Goal: Task Accomplishment & Management: Manage account settings

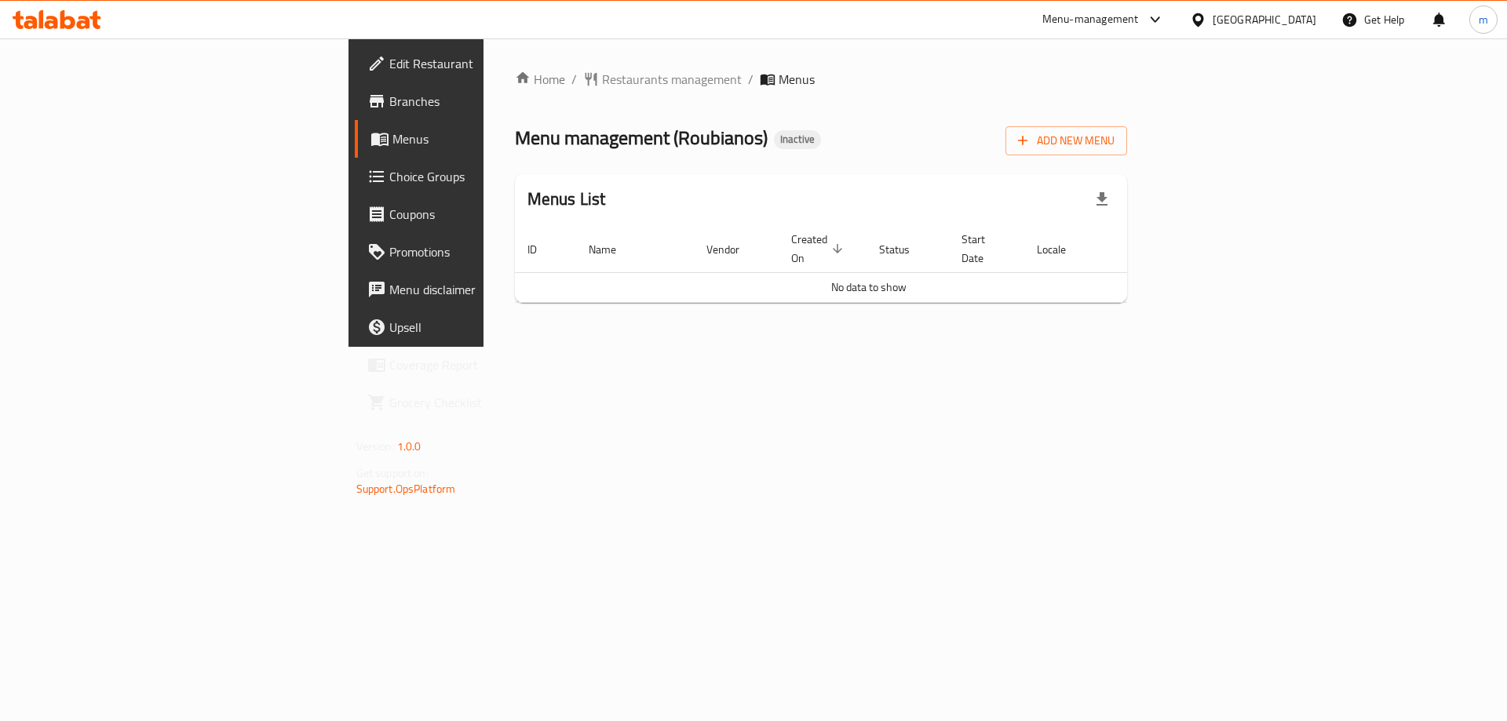
click at [515, 138] on span "Menu management ( Roubianos )" at bounding box center [641, 137] width 253 height 35
copy span "Roubianos"
click at [1030, 146] on icon "button" at bounding box center [1023, 141] width 16 height 16
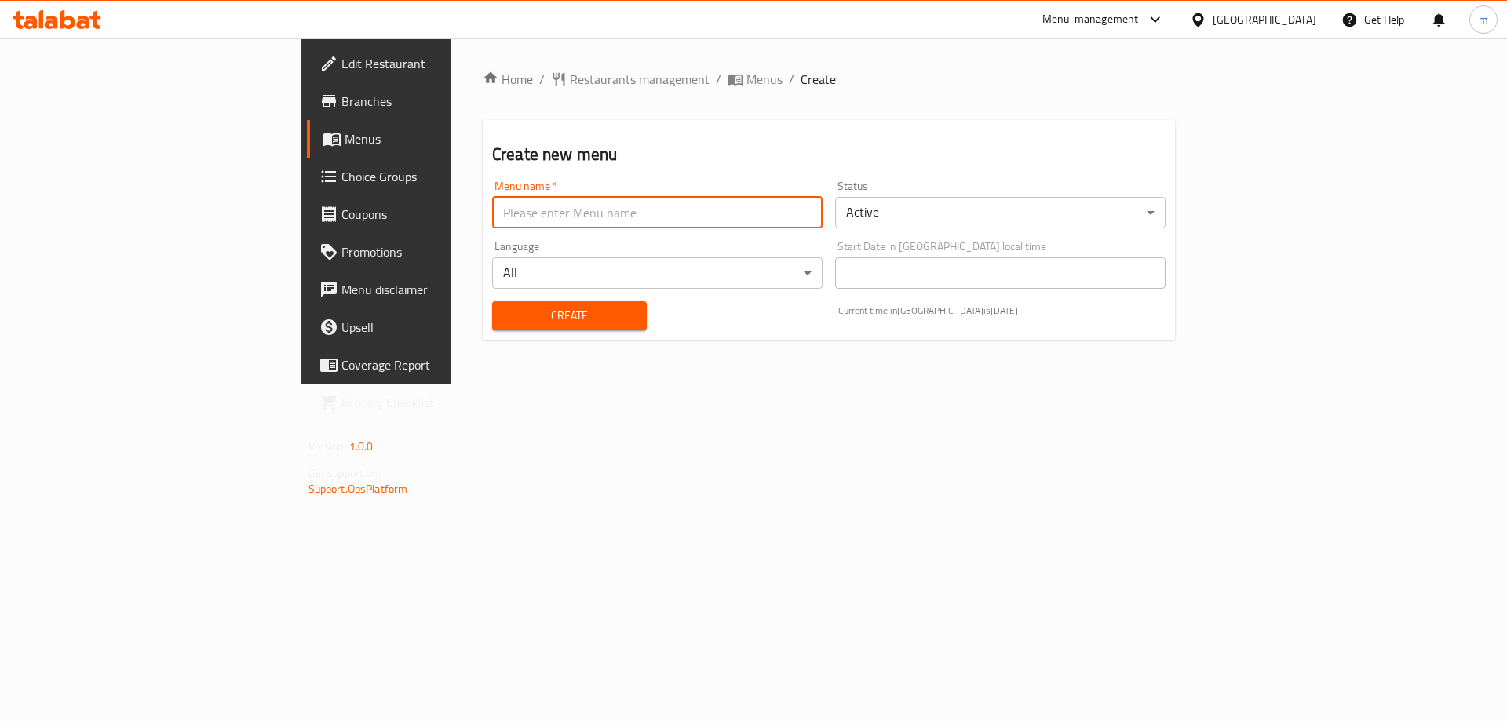
click at [634, 218] on input "text" at bounding box center [657, 212] width 330 height 31
paste input "Roubianos"
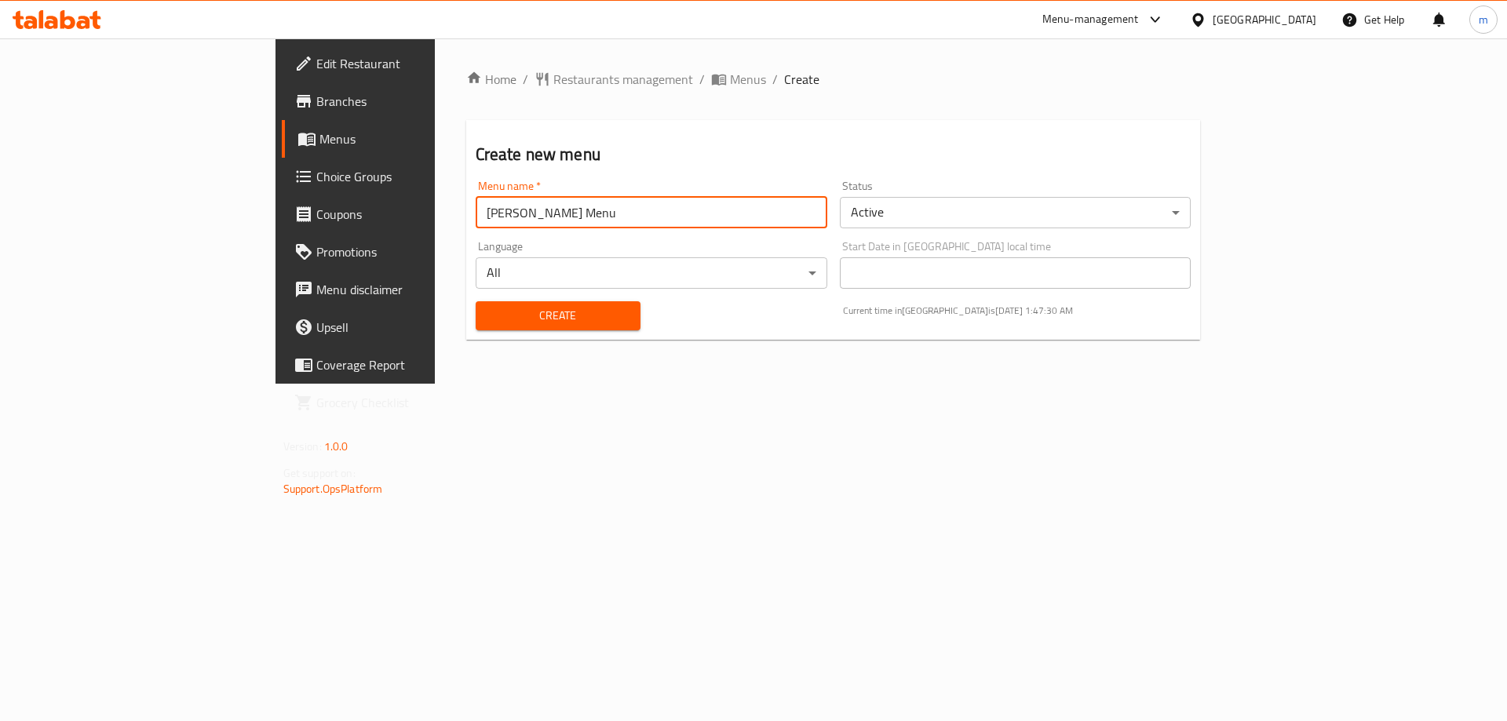
type input "[PERSON_NAME] Menu"
click at [476, 301] on button "Create" at bounding box center [558, 315] width 165 height 29
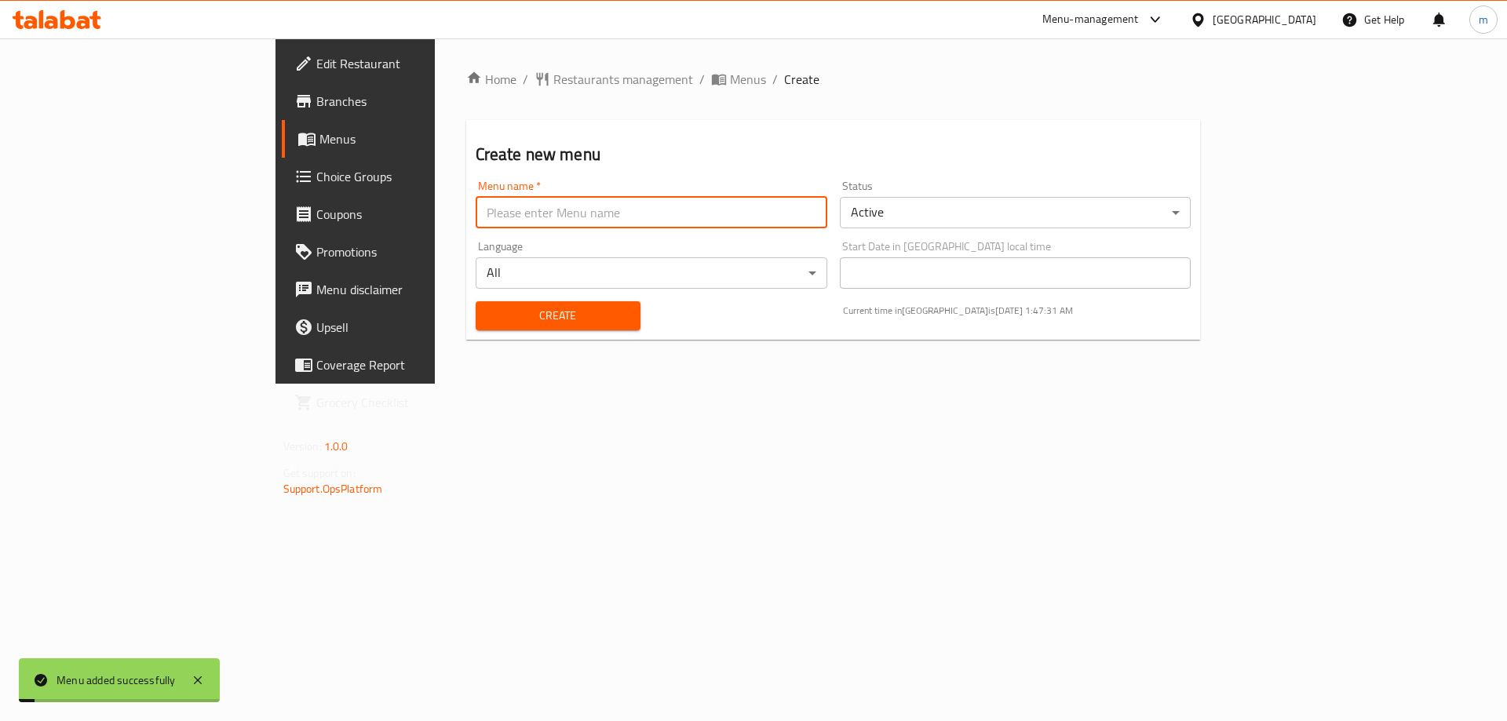
click at [282, 122] on link "Menus" at bounding box center [405, 139] width 246 height 38
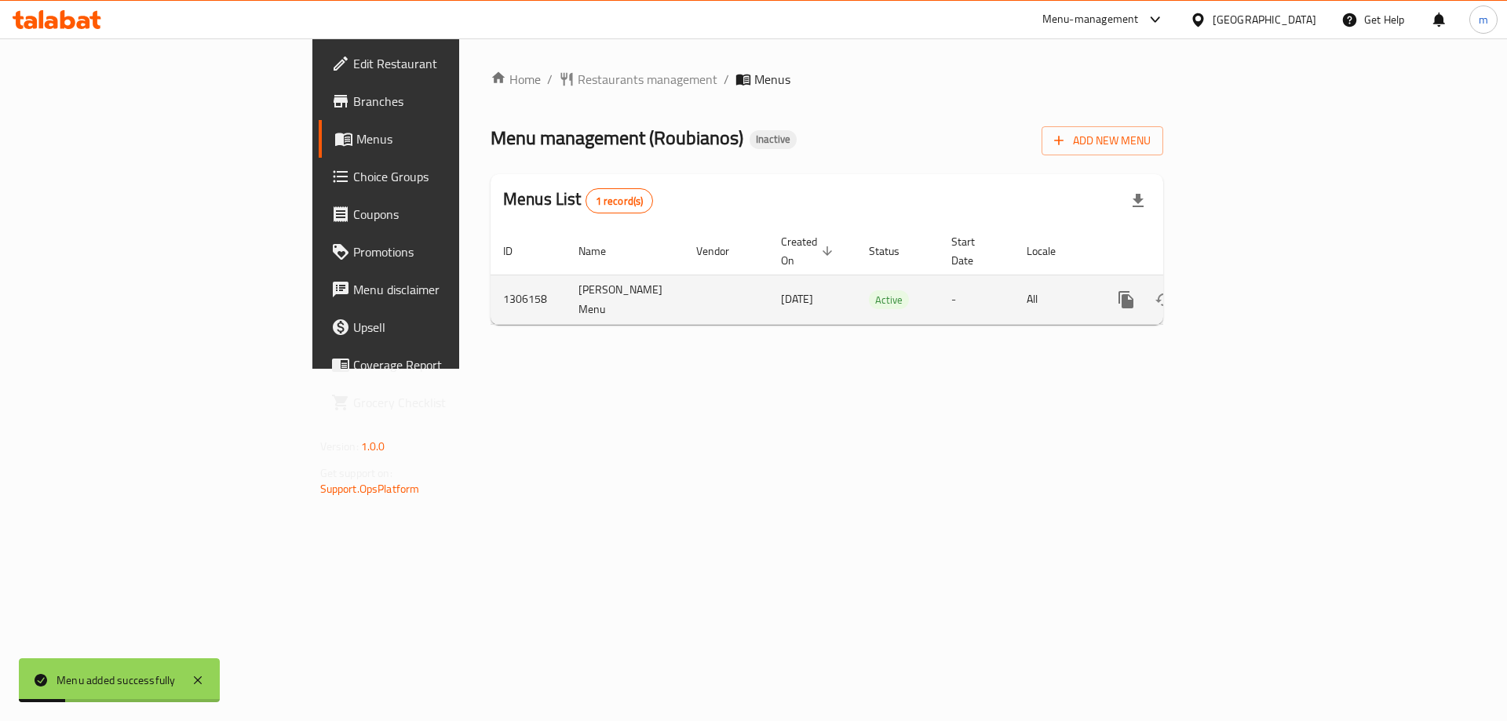
click at [1246, 293] on icon "enhanced table" at bounding box center [1239, 300] width 14 height 14
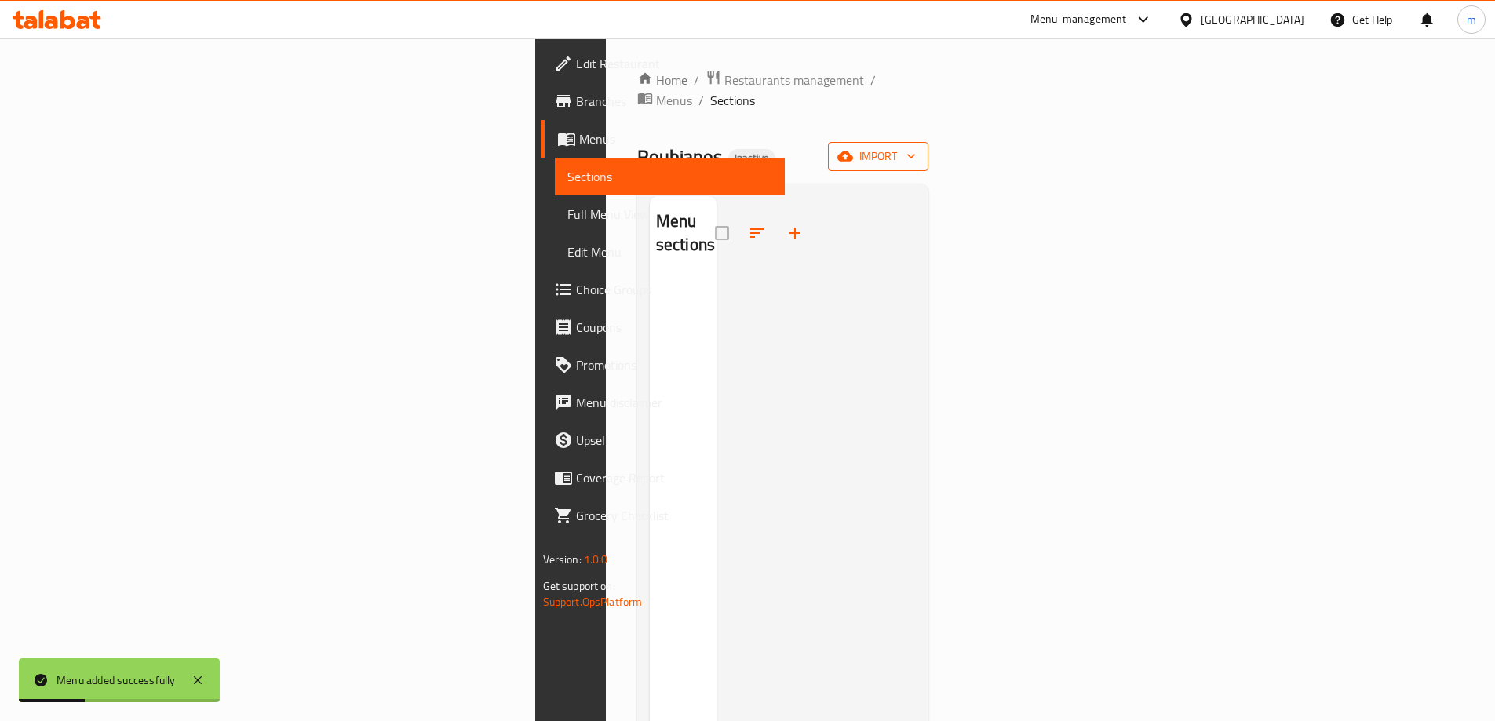
click at [916, 147] on span "import" at bounding box center [877, 157] width 75 height 20
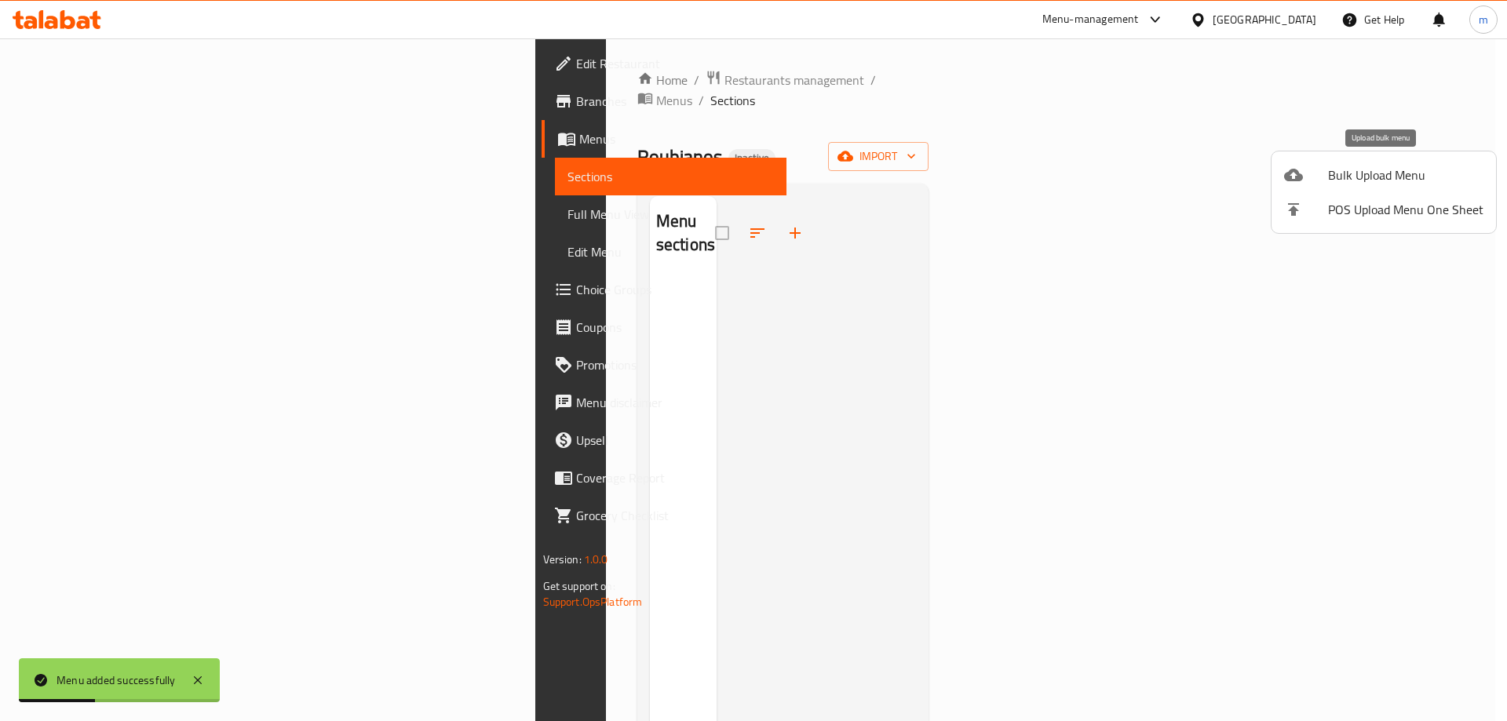
click at [1370, 171] on span "Bulk Upload Menu" at bounding box center [1405, 175] width 155 height 19
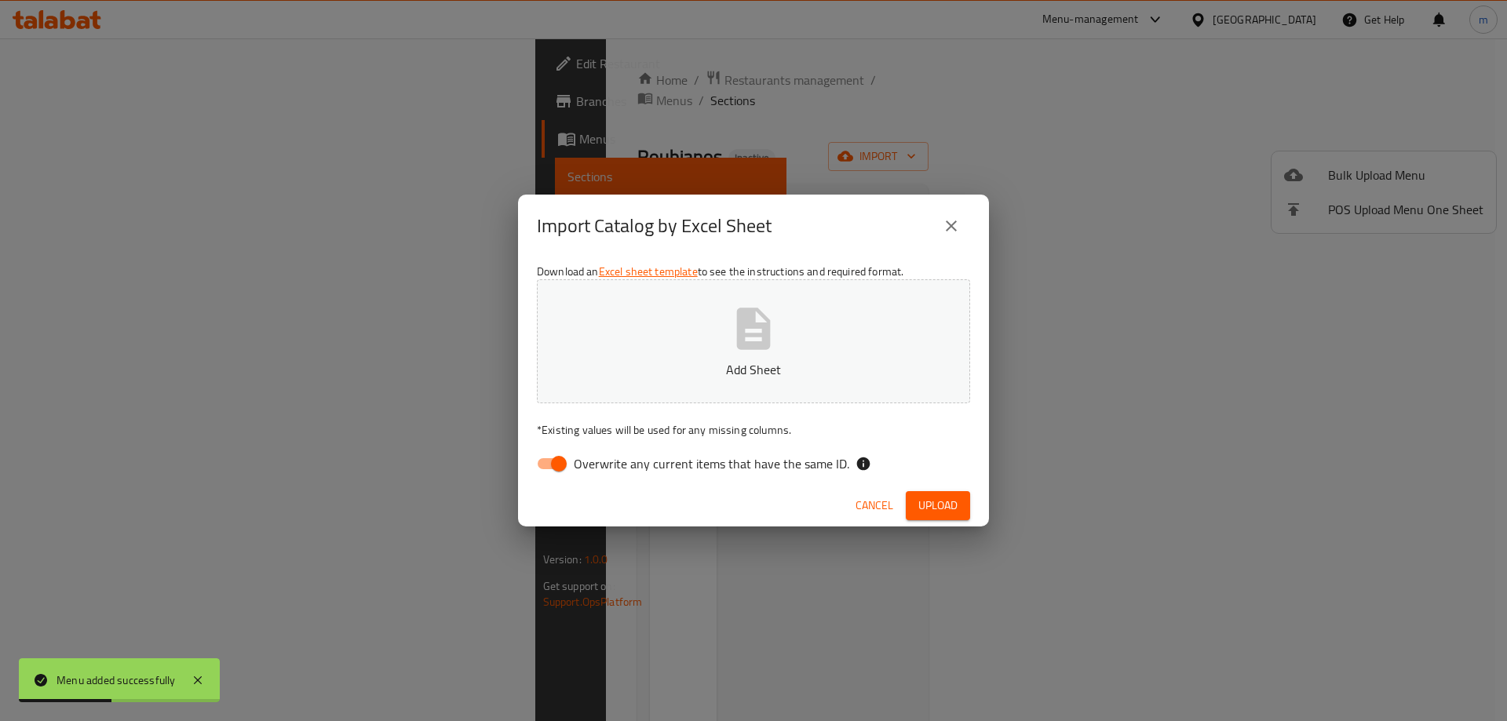
click at [570, 466] on input "Overwrite any current items that have the same ID." at bounding box center [558, 464] width 89 height 30
checkbox input "false"
click at [972, 502] on div "Cancel Upload" at bounding box center [753, 506] width 471 height 42
drag, startPoint x: 950, startPoint y: 505, endPoint x: 971, endPoint y: 485, distance: 30.0
click at [951, 503] on span "Upload" at bounding box center [937, 506] width 39 height 20
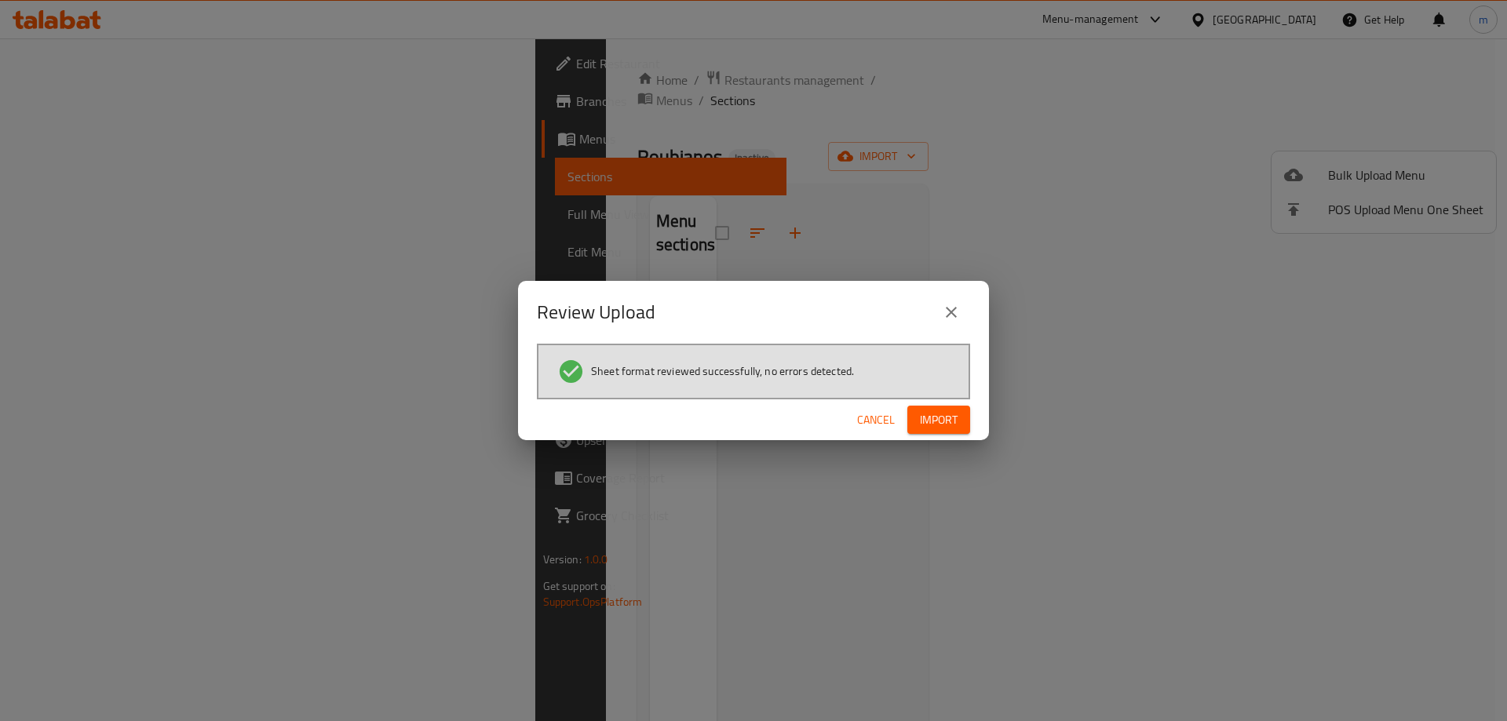
click at [941, 403] on div "Cancel Import" at bounding box center [753, 420] width 471 height 42
click at [938, 411] on span "Import" at bounding box center [939, 420] width 38 height 20
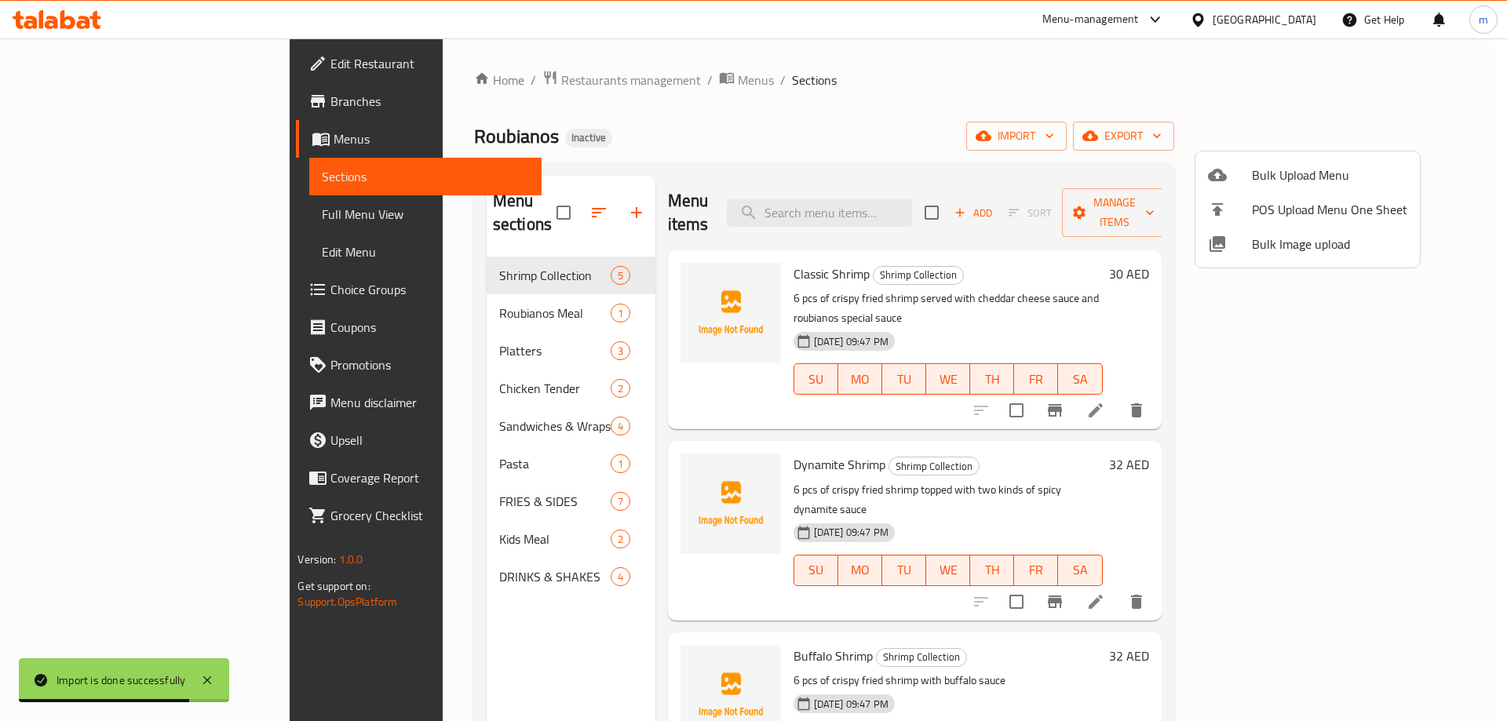
click at [99, 225] on div at bounding box center [753, 360] width 1507 height 721
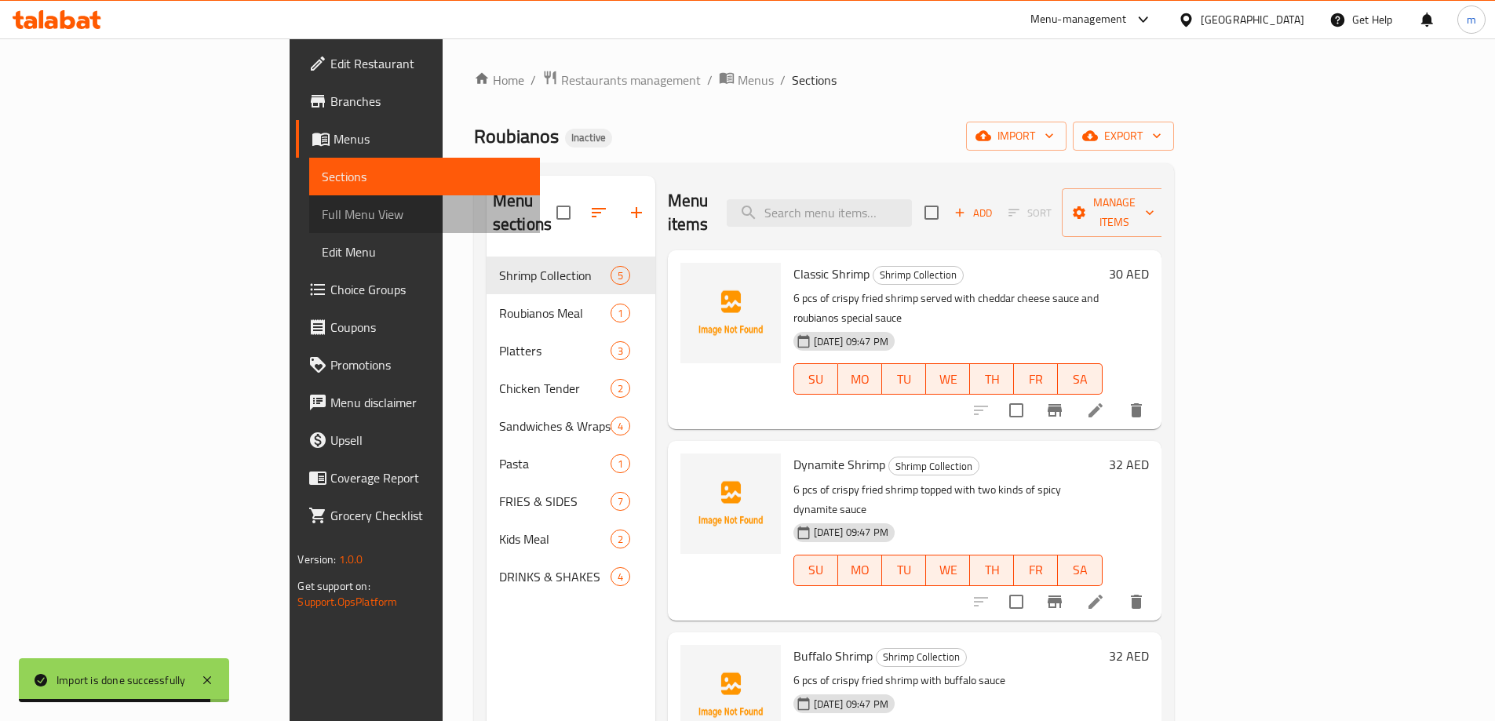
click at [322, 219] on span "Full Menu View" at bounding box center [424, 214] width 205 height 19
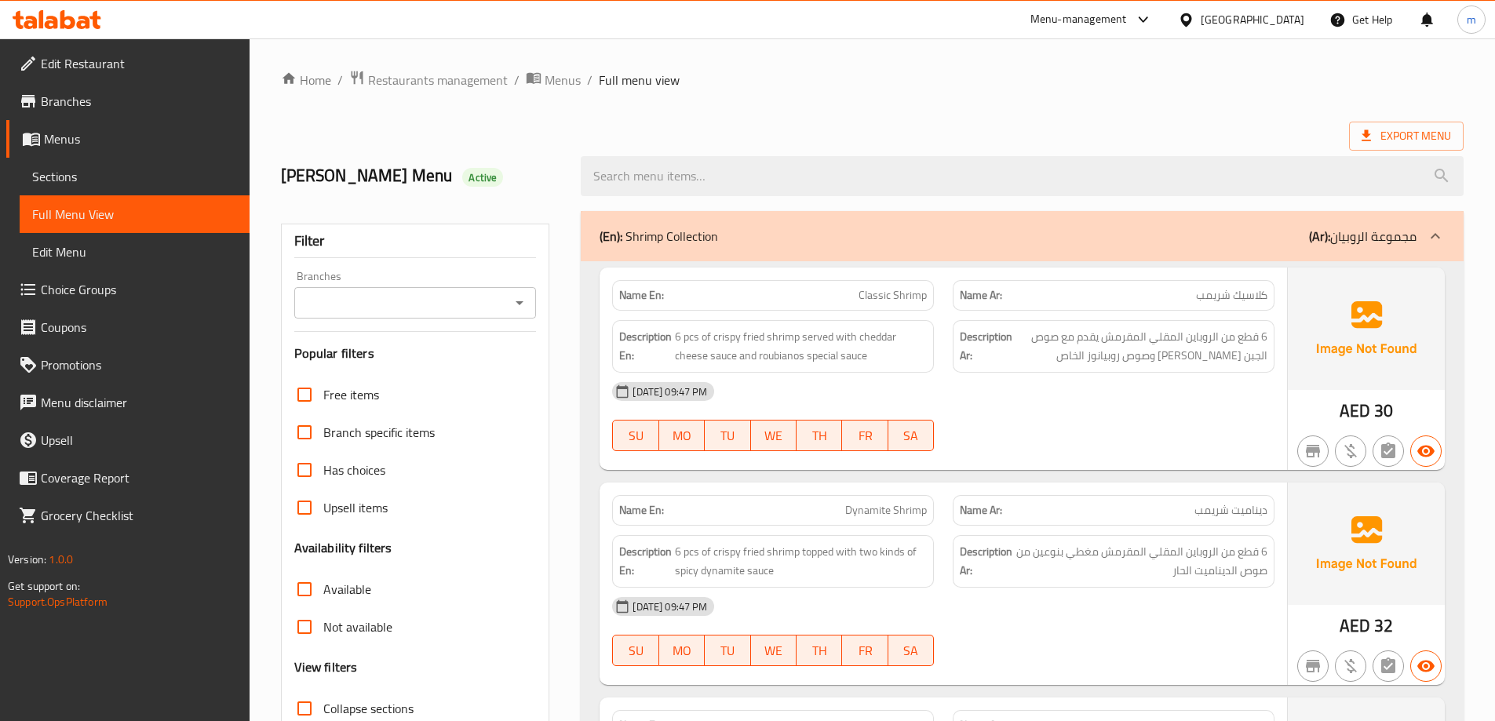
scroll to position [78, 0]
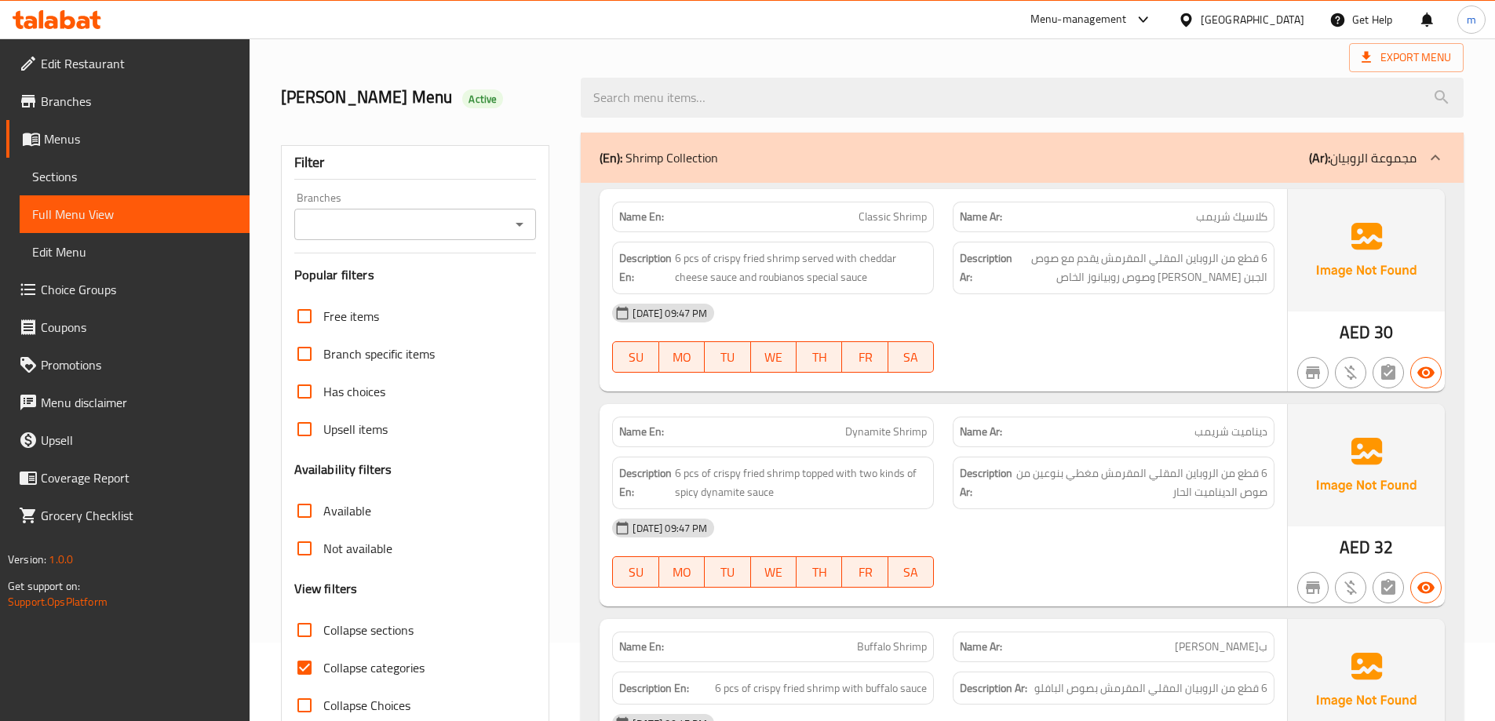
click at [385, 668] on span "Collapse categories" at bounding box center [373, 667] width 101 height 19
click at [323, 668] on input "Collapse categories" at bounding box center [305, 668] width 38 height 38
checkbox input "false"
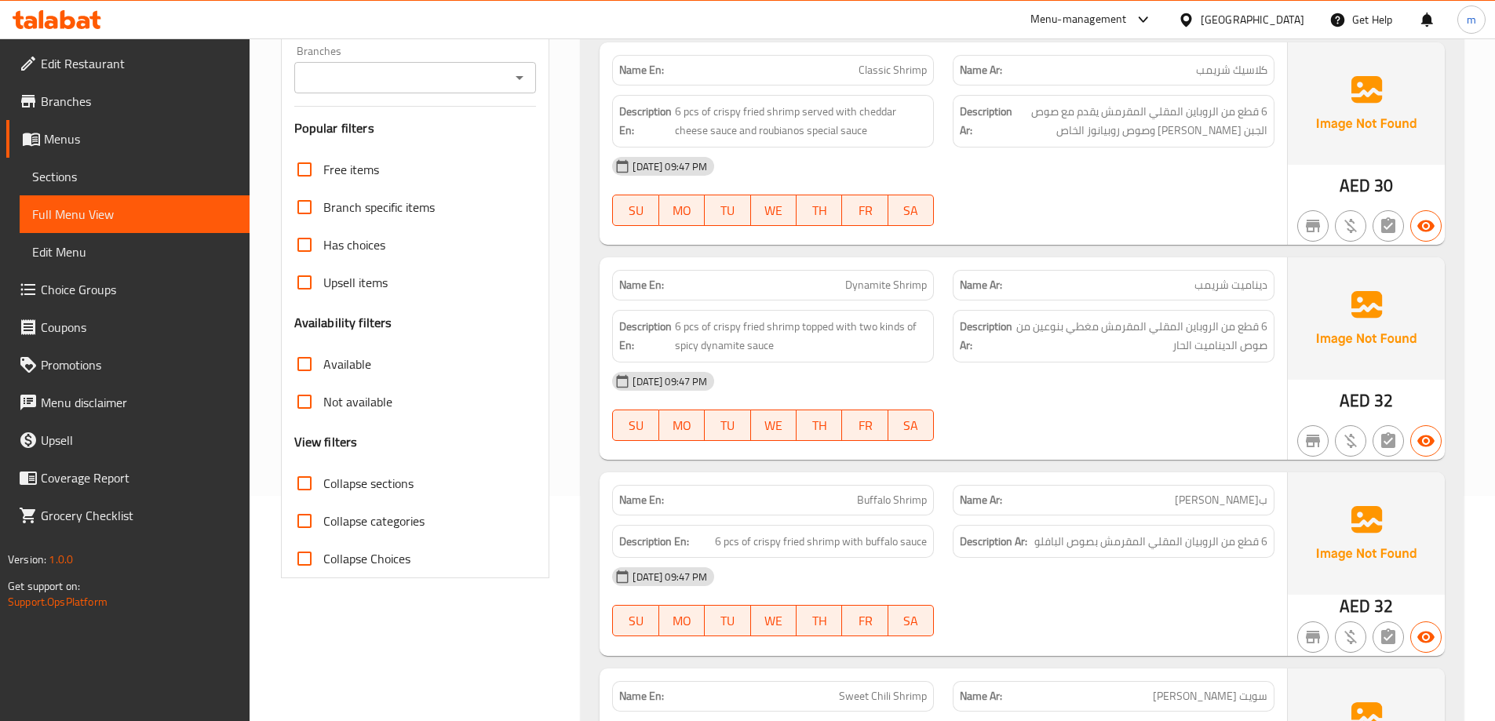
scroll to position [314, 0]
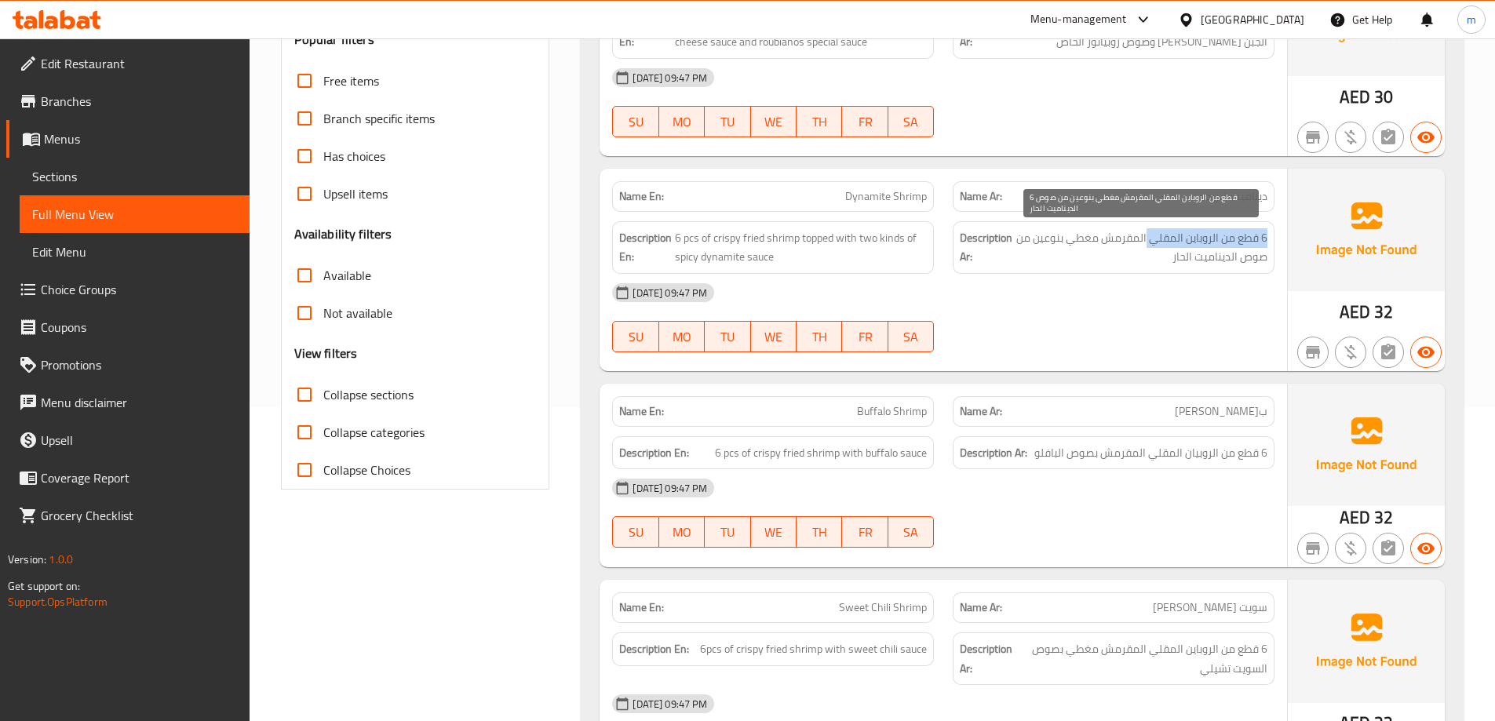
drag, startPoint x: 1265, startPoint y: 230, endPoint x: 1146, endPoint y: 233, distance: 118.5
click at [1146, 233] on span "6 قطع من الروباين المقلي المقرمش مغطي بنوعين من صوص الديناميت الحار" at bounding box center [1141, 247] width 252 height 38
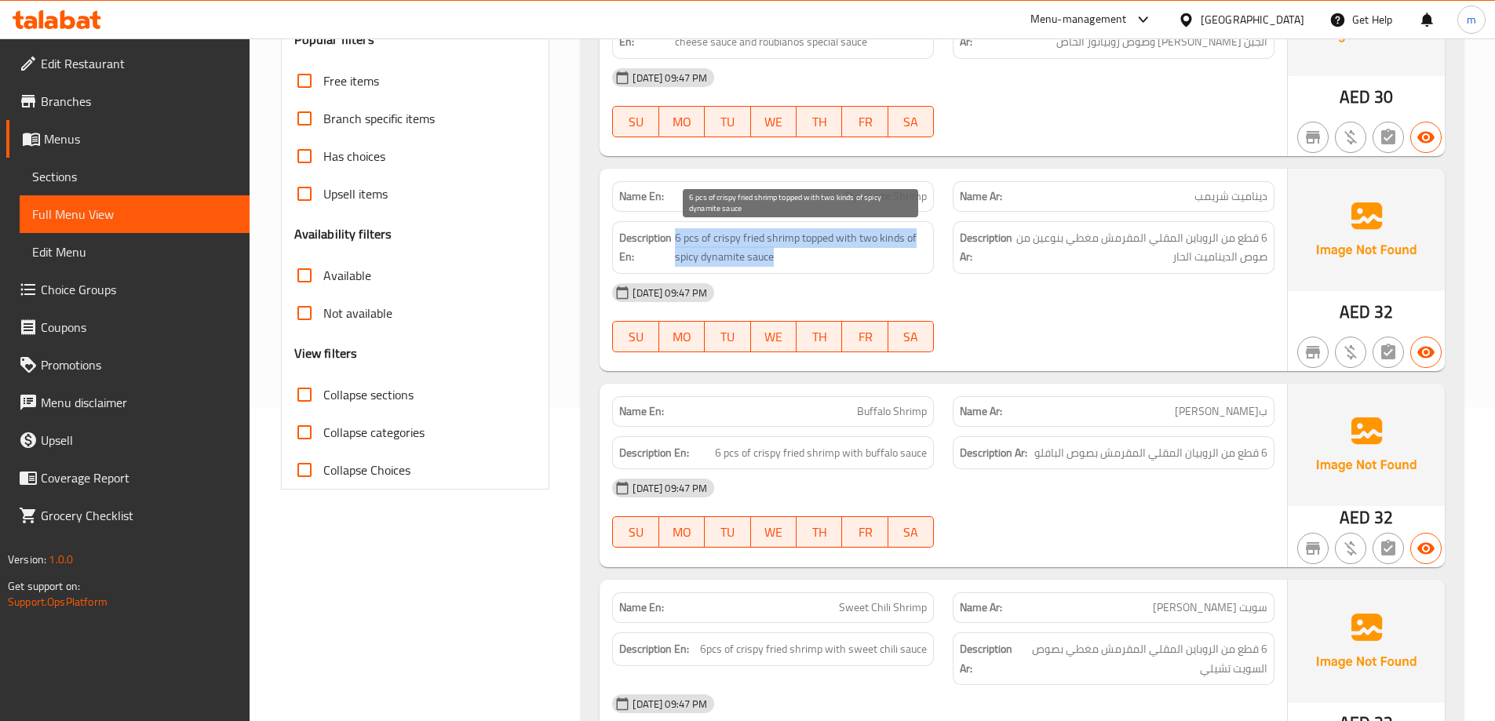
drag, startPoint x: 673, startPoint y: 239, endPoint x: 900, endPoint y: 249, distance: 227.0
click at [900, 249] on h6 "Description En: 6 pcs of crispy fried shrimp topped with two kinds of spicy dyn…" at bounding box center [773, 247] width 308 height 38
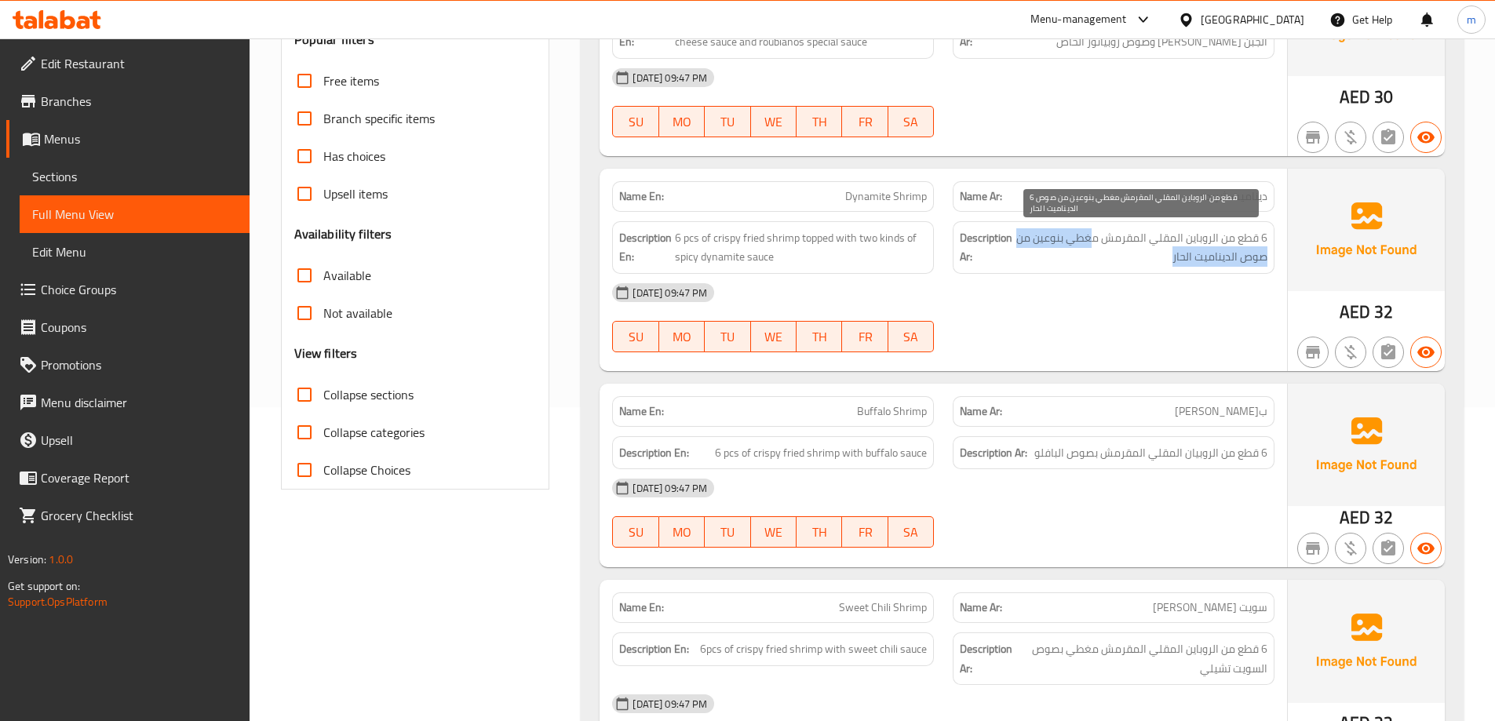
drag, startPoint x: 1093, startPoint y: 235, endPoint x: 1030, endPoint y: 253, distance: 65.3
click at [1030, 253] on span "6 قطع من الروباين المقلي المقرمش مغطي بنوعين من صوص الديناميت الحار" at bounding box center [1141, 247] width 252 height 38
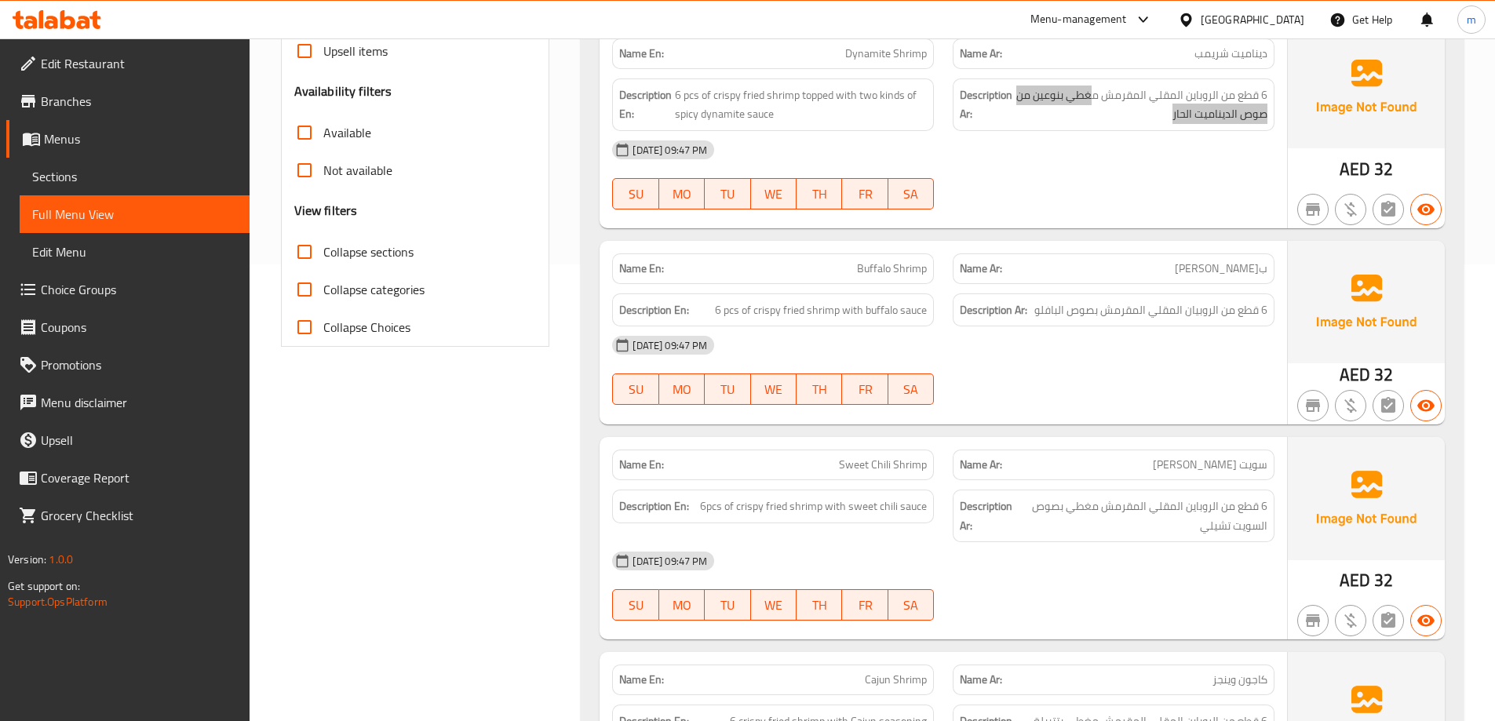
scroll to position [471, 0]
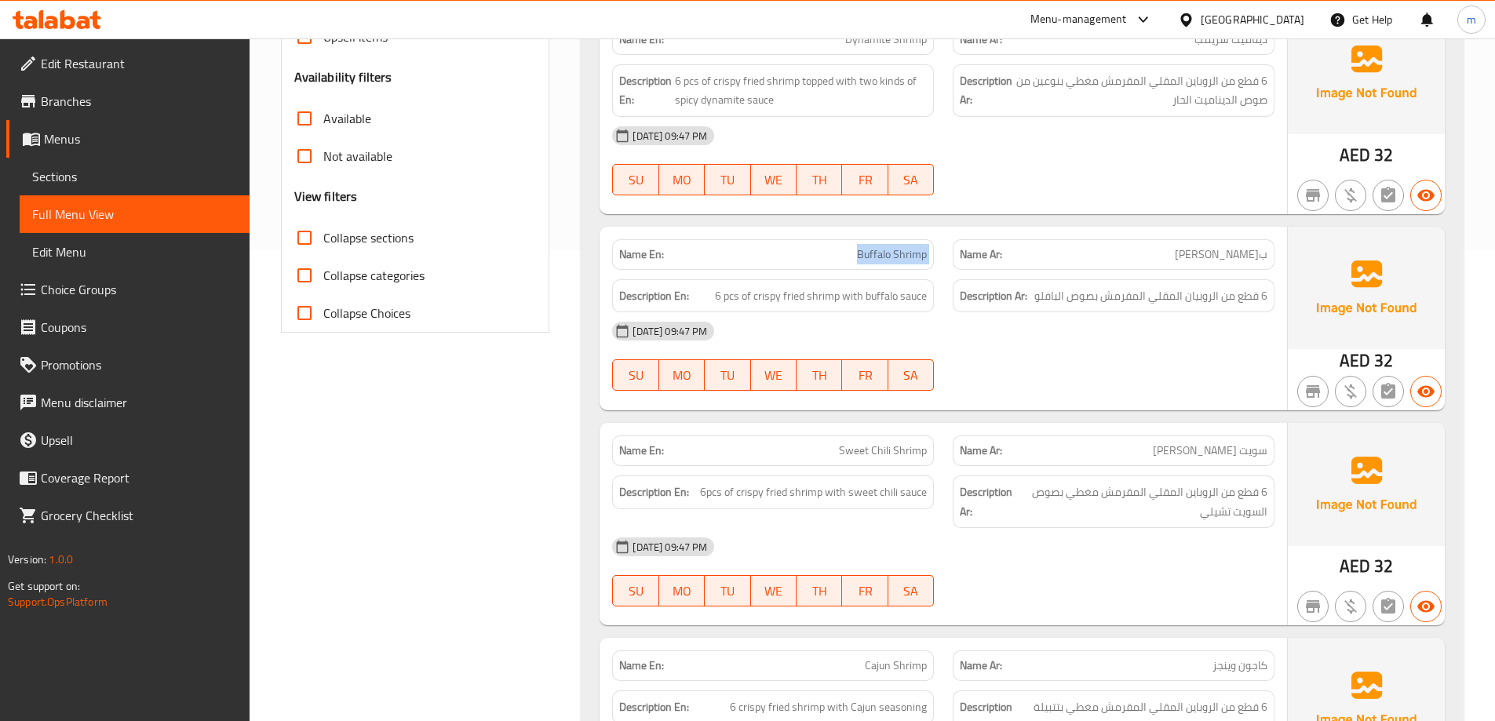
drag, startPoint x: 868, startPoint y: 251, endPoint x: 946, endPoint y: 245, distance: 78.7
click at [946, 245] on div "Name En: Buffalo Shrimp Name Ar: بوفالو شريمب" at bounding box center [943, 254] width 681 height 49
click at [1010, 342] on div "[DATE] 09:47 PM" at bounding box center [943, 331] width 681 height 38
drag, startPoint x: 1269, startPoint y: 293, endPoint x: 1153, endPoint y: 300, distance: 116.3
click at [1153, 300] on div "Description Ar: 6 قطع من الروبيان المقلي المقرمش بصوص البافلو" at bounding box center [1114, 296] width 322 height 34
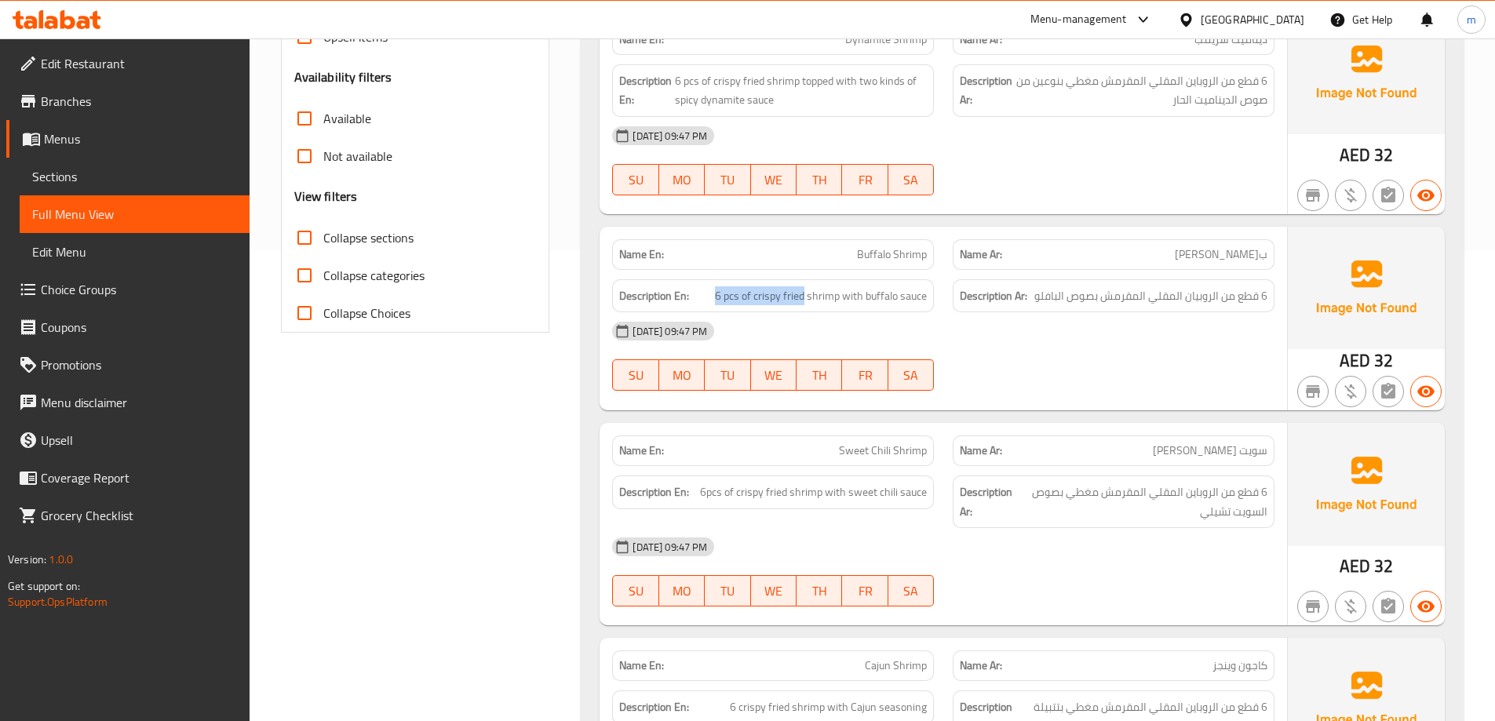
drag, startPoint x: 714, startPoint y: 295, endPoint x: 806, endPoint y: 308, distance: 92.7
click at [806, 308] on div "Description En: 6 pcs of crispy fried shrimp with buffalo sauce" at bounding box center [773, 296] width 322 height 34
drag, startPoint x: 843, startPoint y: 300, endPoint x: 726, endPoint y: 302, distance: 116.9
click at [726, 302] on span "6 pcs of crispy fried shrimp with buffalo sauce" at bounding box center [821, 296] width 212 height 20
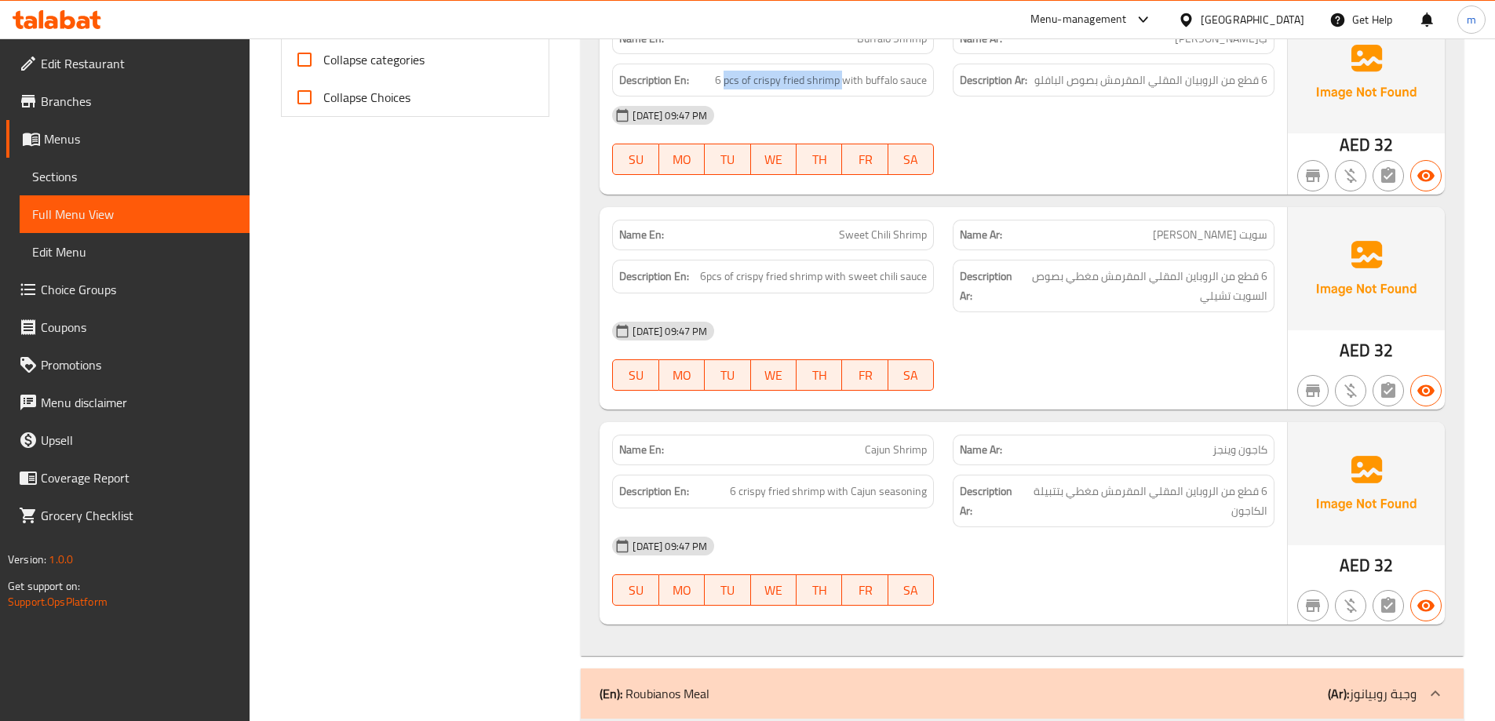
scroll to position [706, 0]
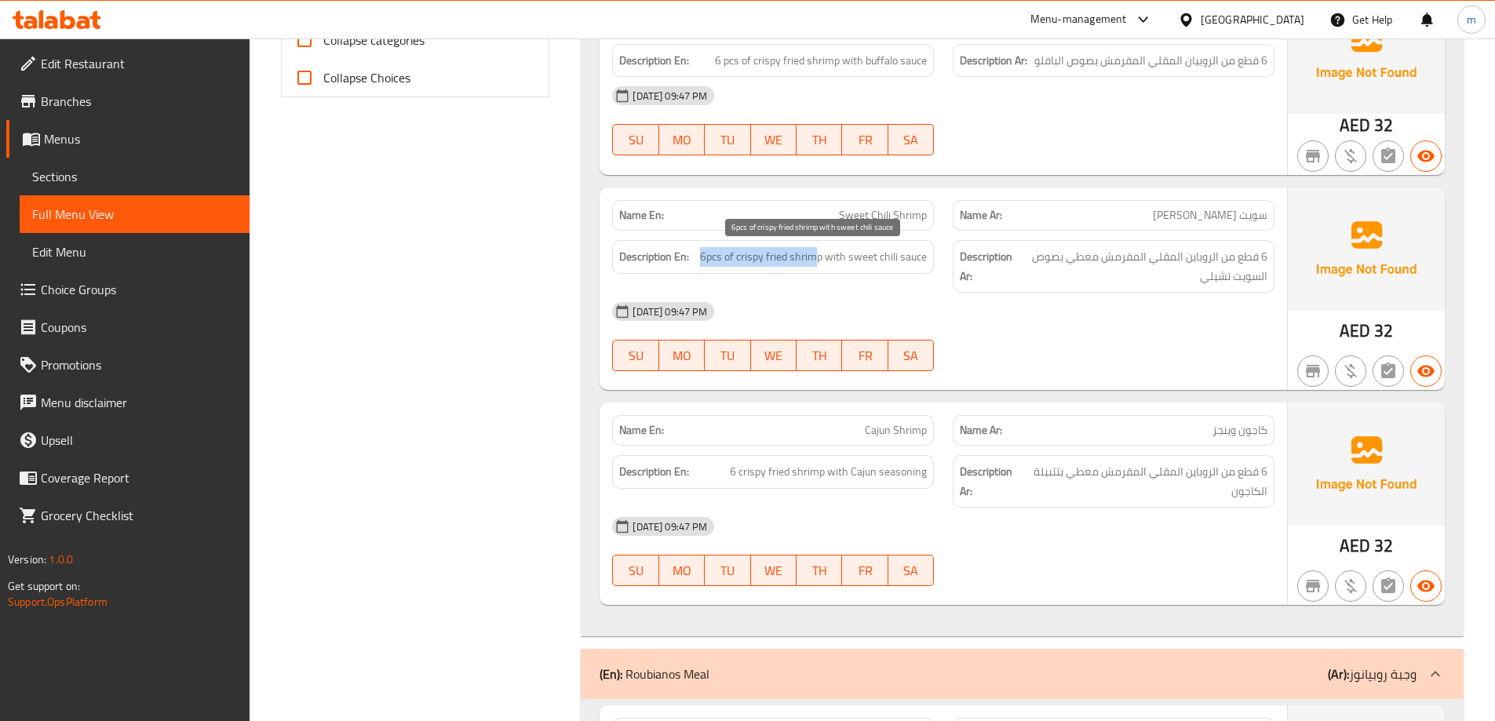
drag, startPoint x: 699, startPoint y: 259, endPoint x: 821, endPoint y: 266, distance: 121.8
click at [821, 266] on h6 "Description En: 6pcs of crispy fried shrimp with sweet chili sauce" at bounding box center [773, 257] width 308 height 20
drag, startPoint x: 827, startPoint y: 260, endPoint x: 918, endPoint y: 259, distance: 91.0
click at [918, 259] on span "6pcs of crispy fried shrimp with sweet chili sauce" at bounding box center [813, 257] width 227 height 20
click at [911, 227] on div "Name En: Sweet Chili Shrimp" at bounding box center [773, 215] width 322 height 31
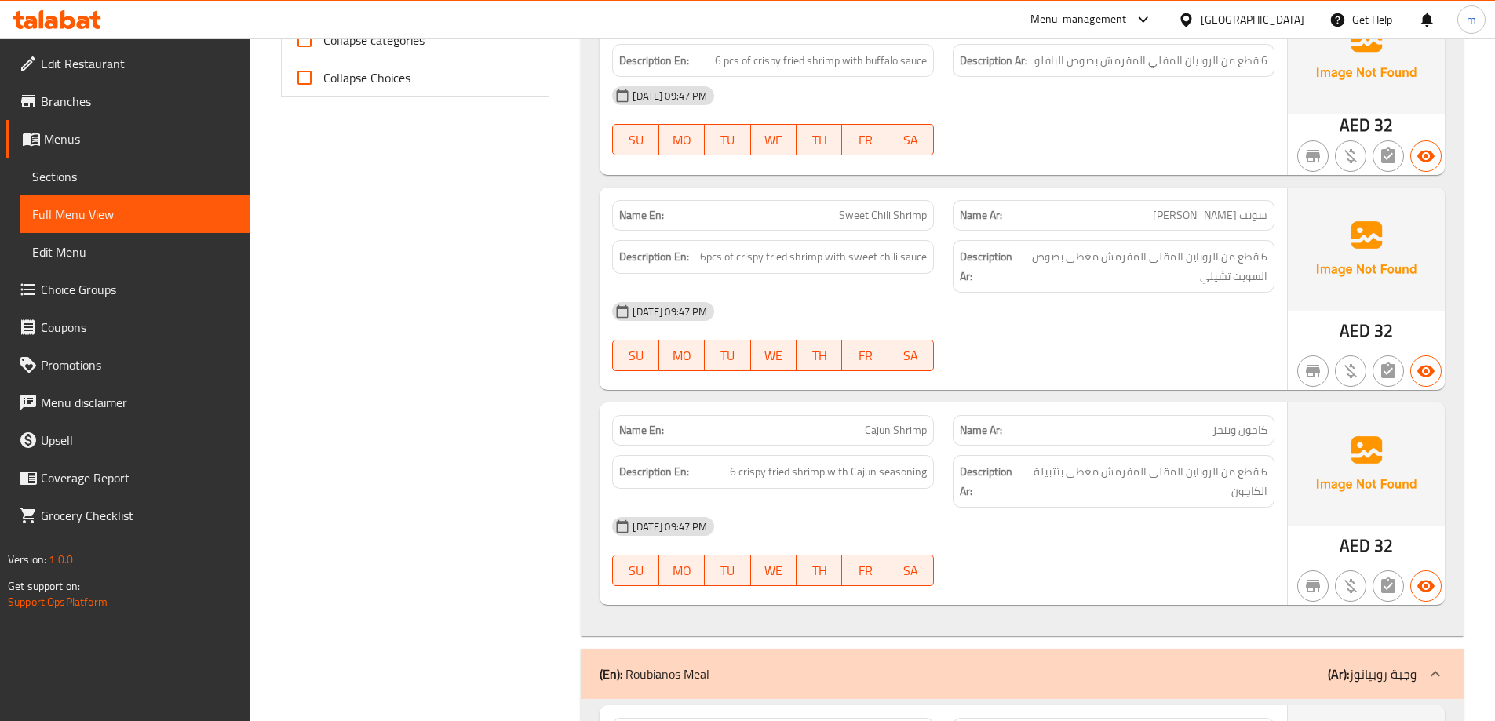
click at [917, 221] on span "Sweet Chili Shrimp" at bounding box center [883, 215] width 88 height 16
copy span "Sweet Chili Shrimp"
click at [864, 200] on div "Name En: Sweet Chili Shrimp" at bounding box center [773, 215] width 322 height 31
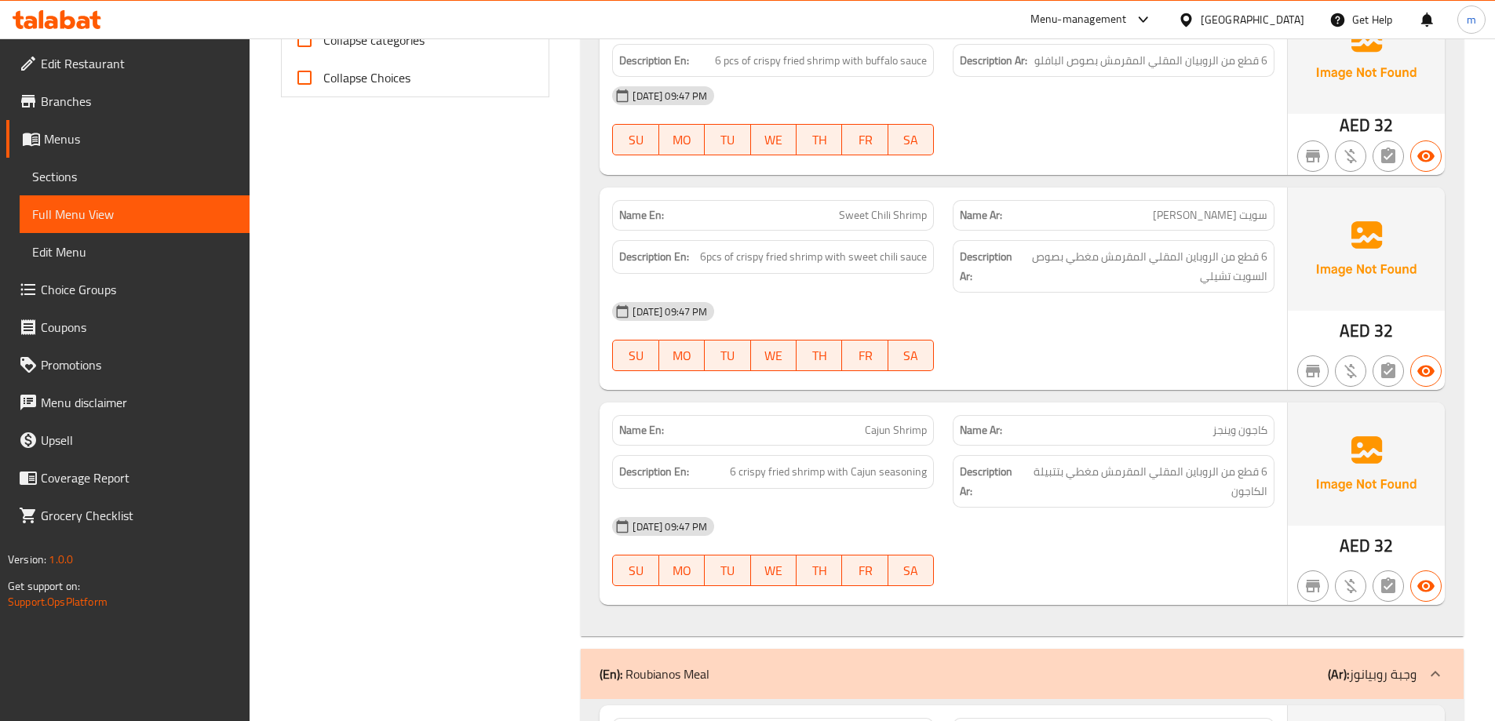
click at [866, 208] on span "Sweet Chili Shrimp" at bounding box center [883, 215] width 88 height 16
copy span "Sweet Chili Shrimp"
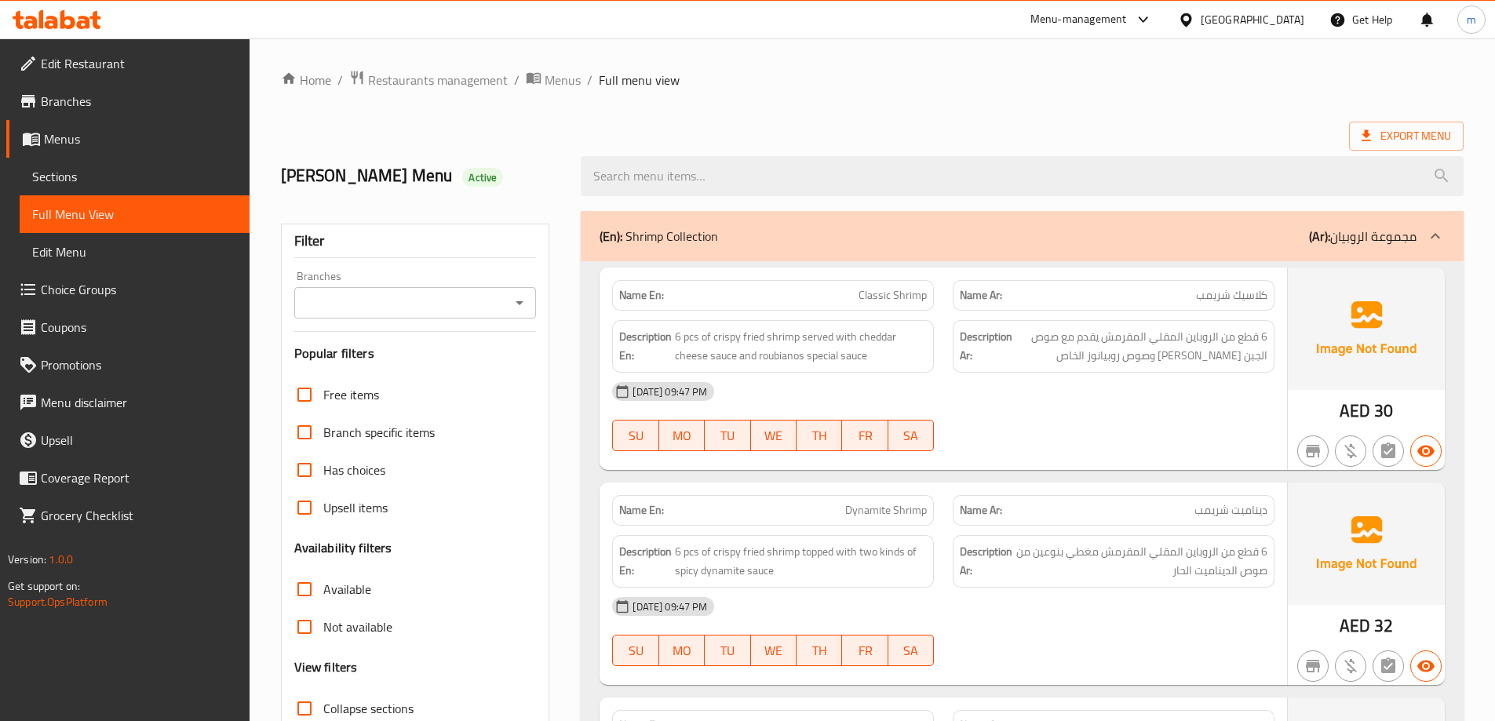
click at [101, 166] on link "Sections" at bounding box center [135, 177] width 230 height 38
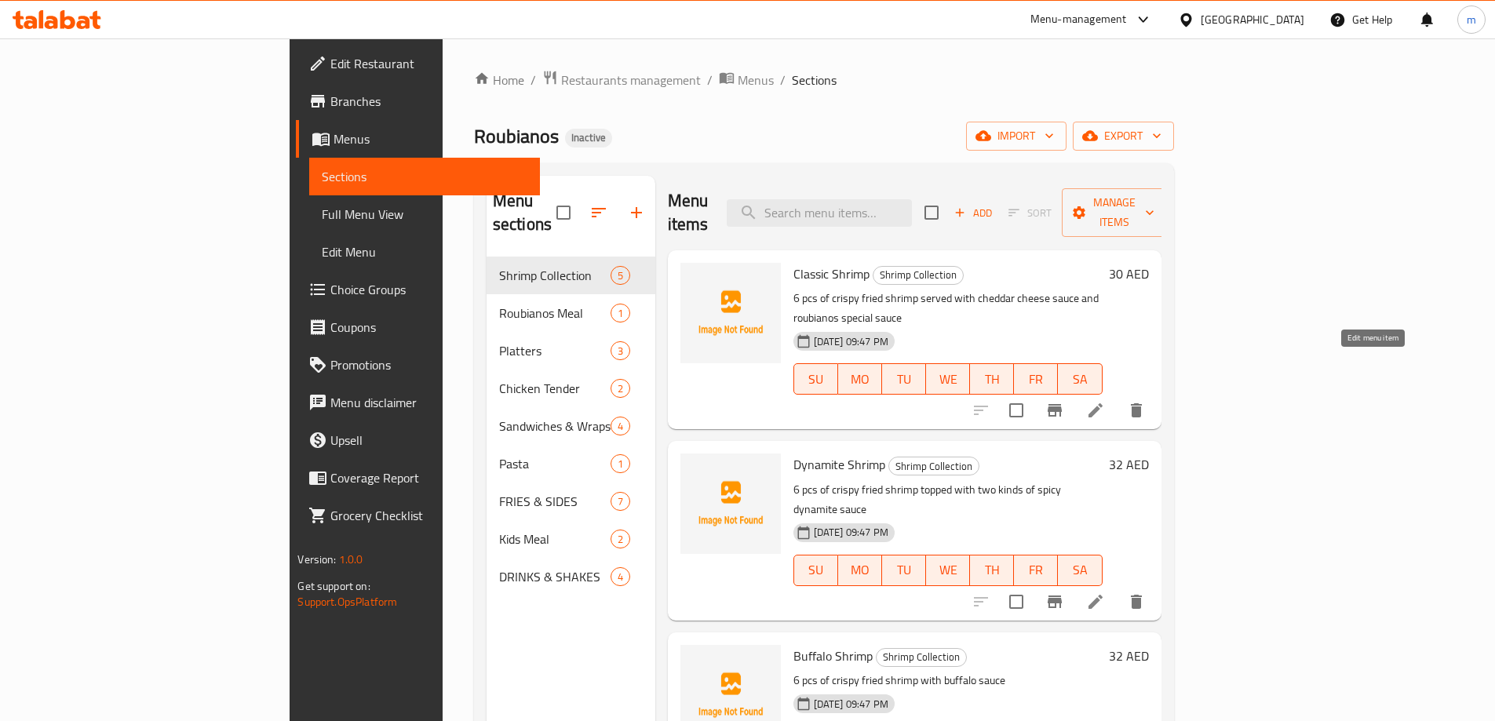
click at [1105, 401] on icon at bounding box center [1095, 410] width 19 height 19
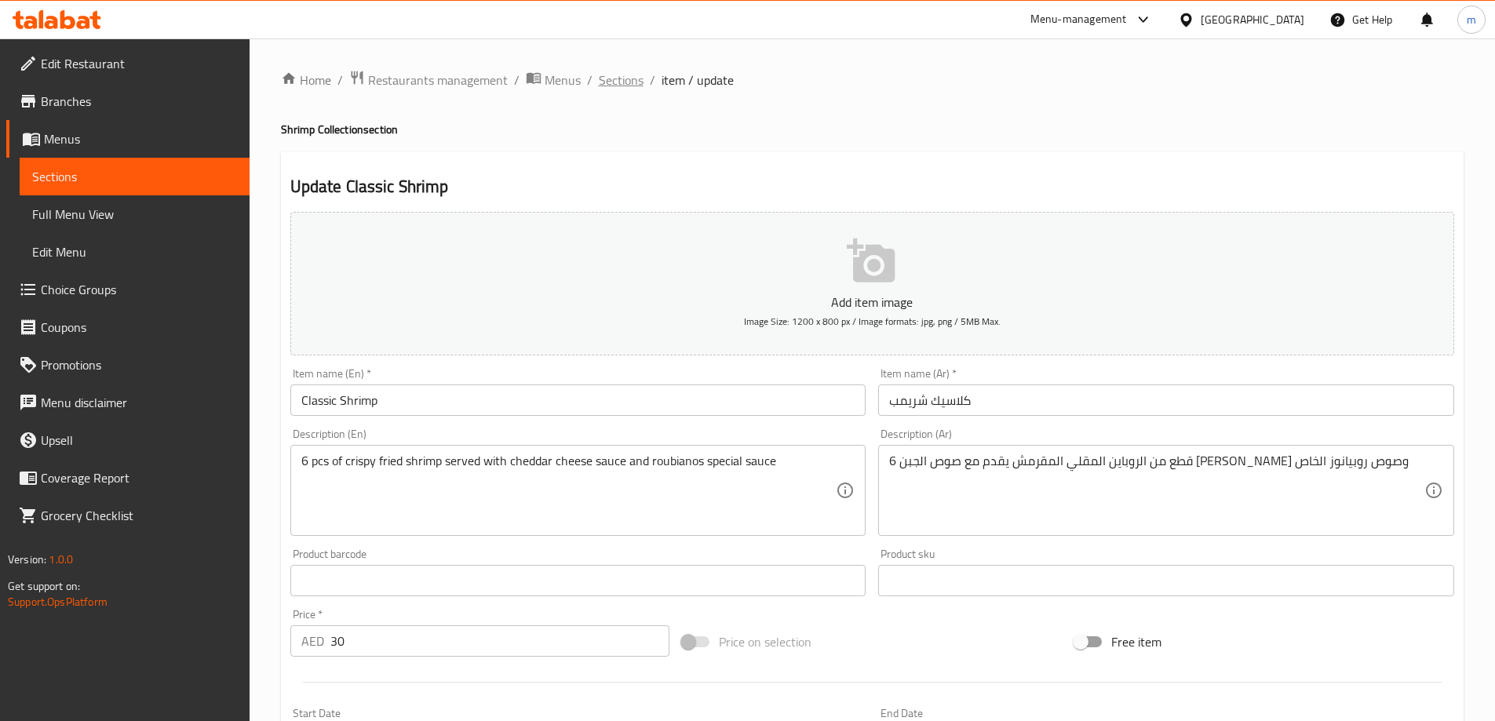
click at [633, 84] on span "Sections" at bounding box center [621, 80] width 45 height 19
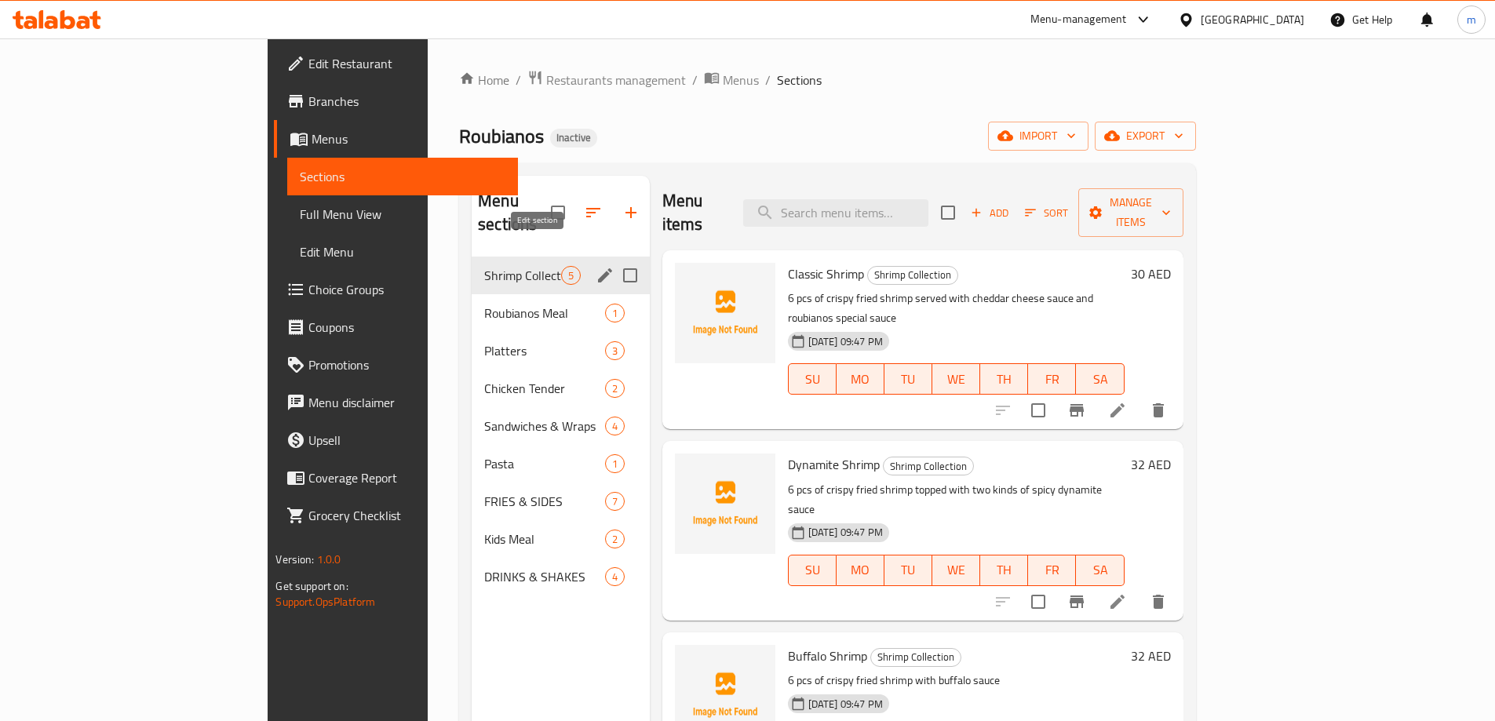
click at [596, 266] on icon "edit" at bounding box center [605, 275] width 19 height 19
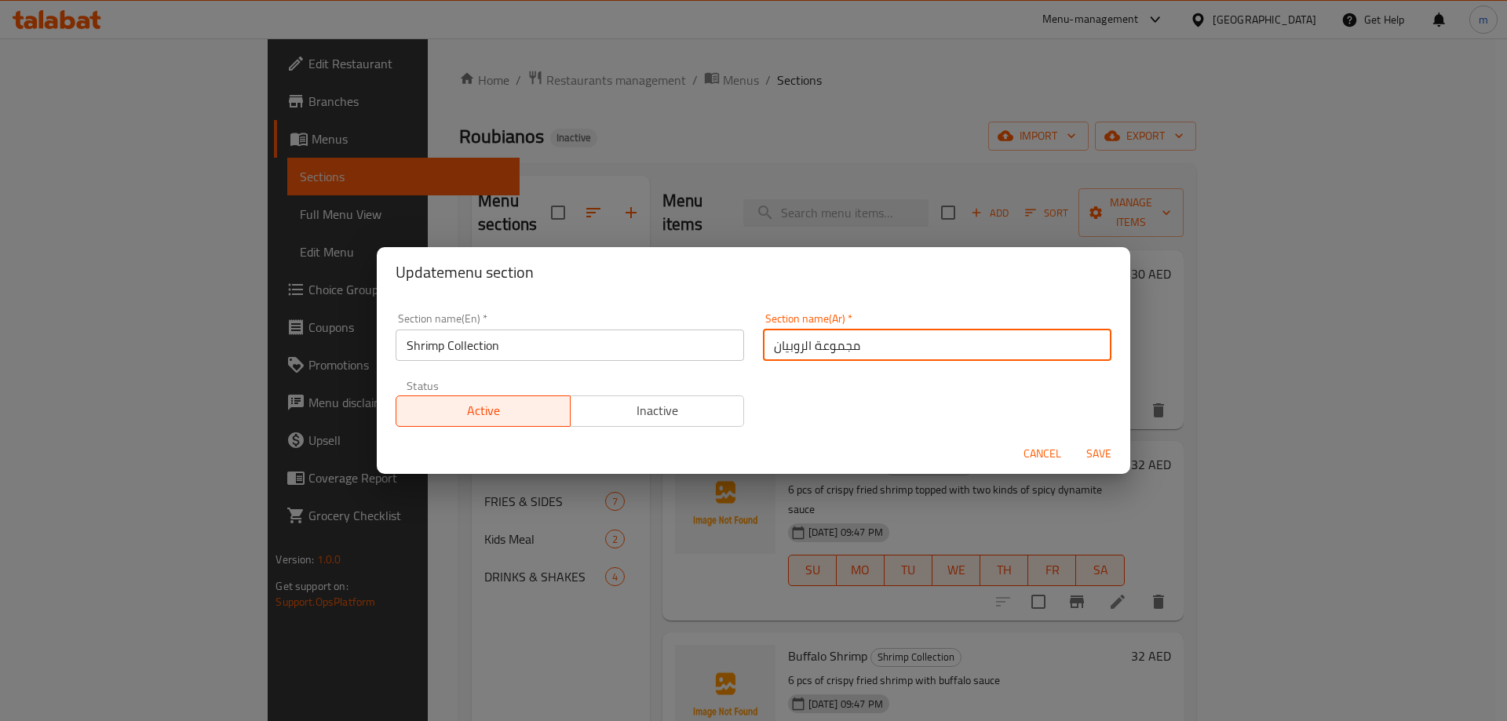
click at [810, 346] on input "مجموعة الروبيان" at bounding box center [937, 345] width 348 height 31
type input "كوليكشن روبيان"
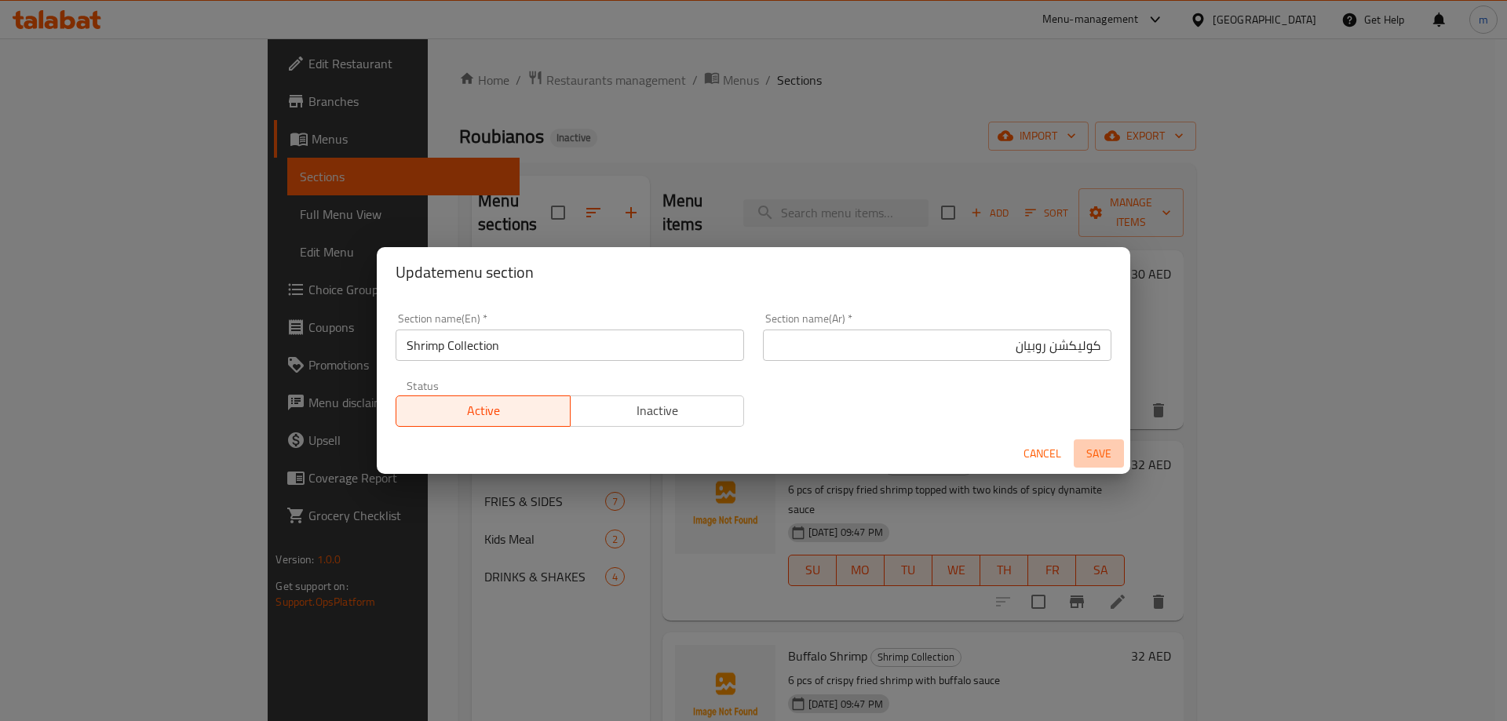
click at [1114, 454] on span "Save" at bounding box center [1099, 454] width 38 height 20
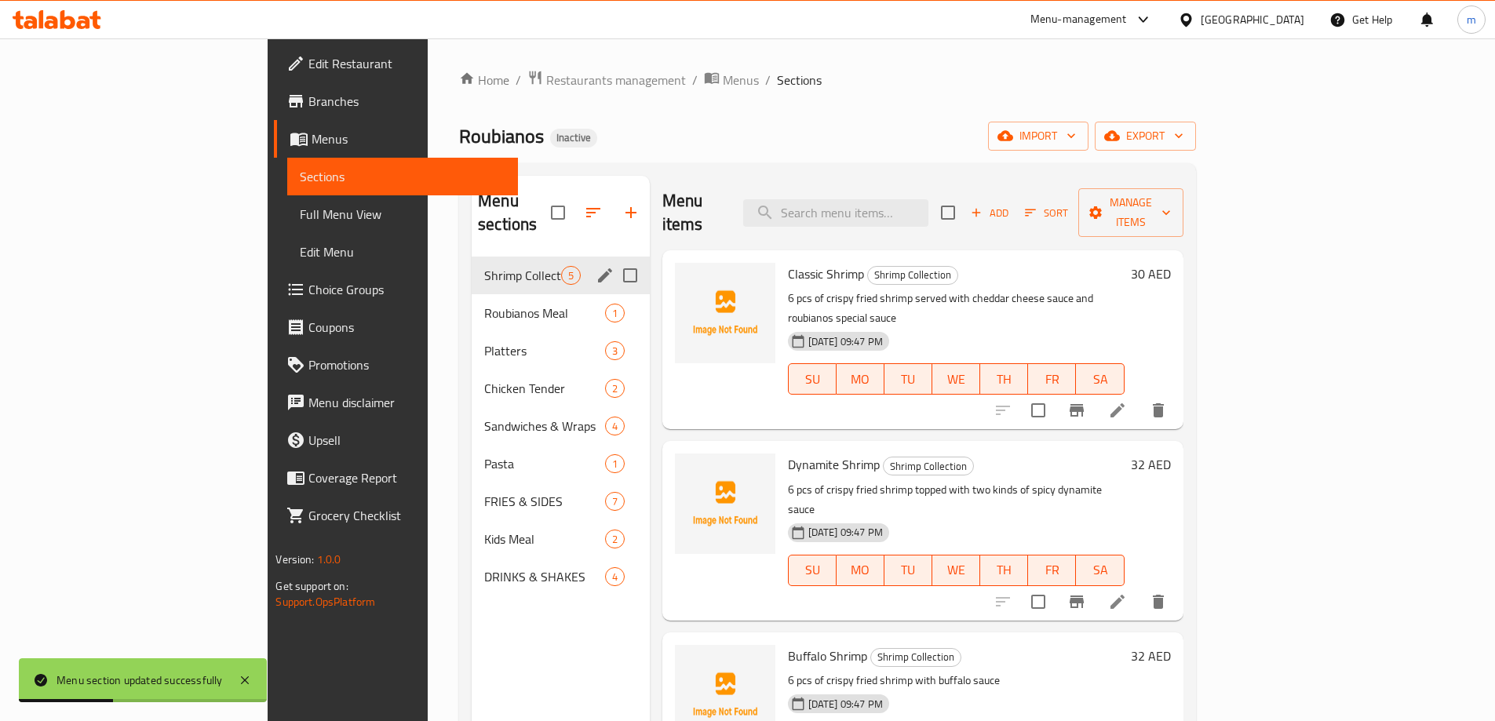
click at [1127, 401] on icon at bounding box center [1117, 410] width 19 height 19
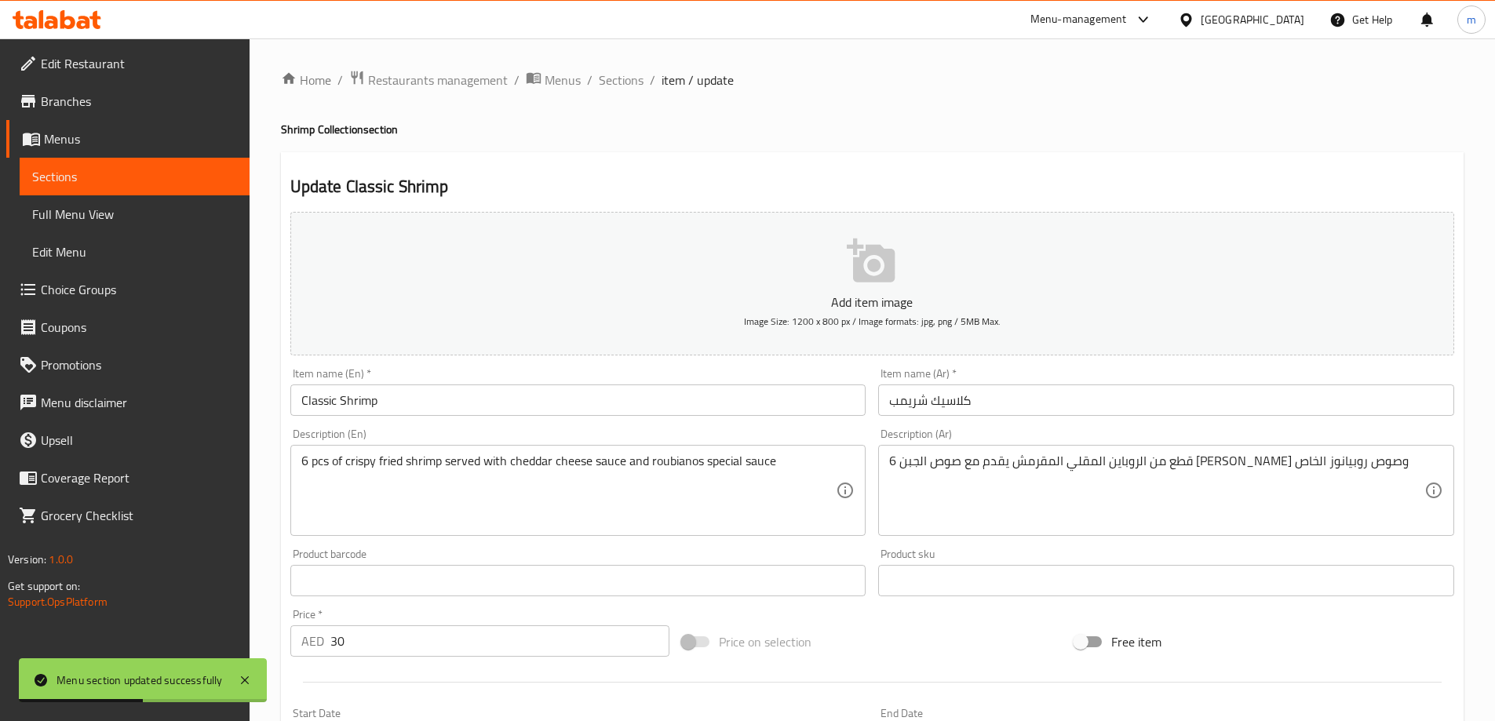
click at [1158, 392] on input "كلاسيك شريمب" at bounding box center [1166, 400] width 576 height 31
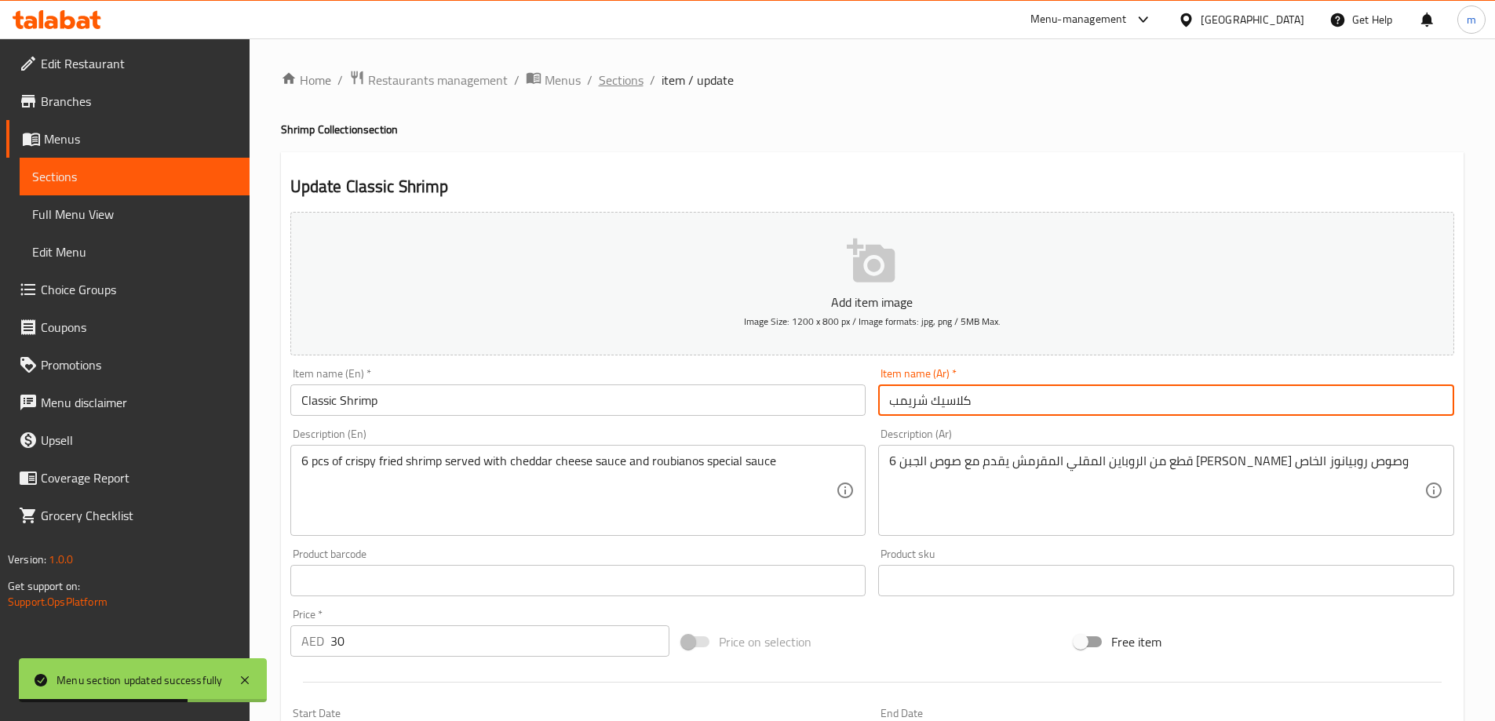
click at [613, 76] on span "Sections" at bounding box center [621, 80] width 45 height 19
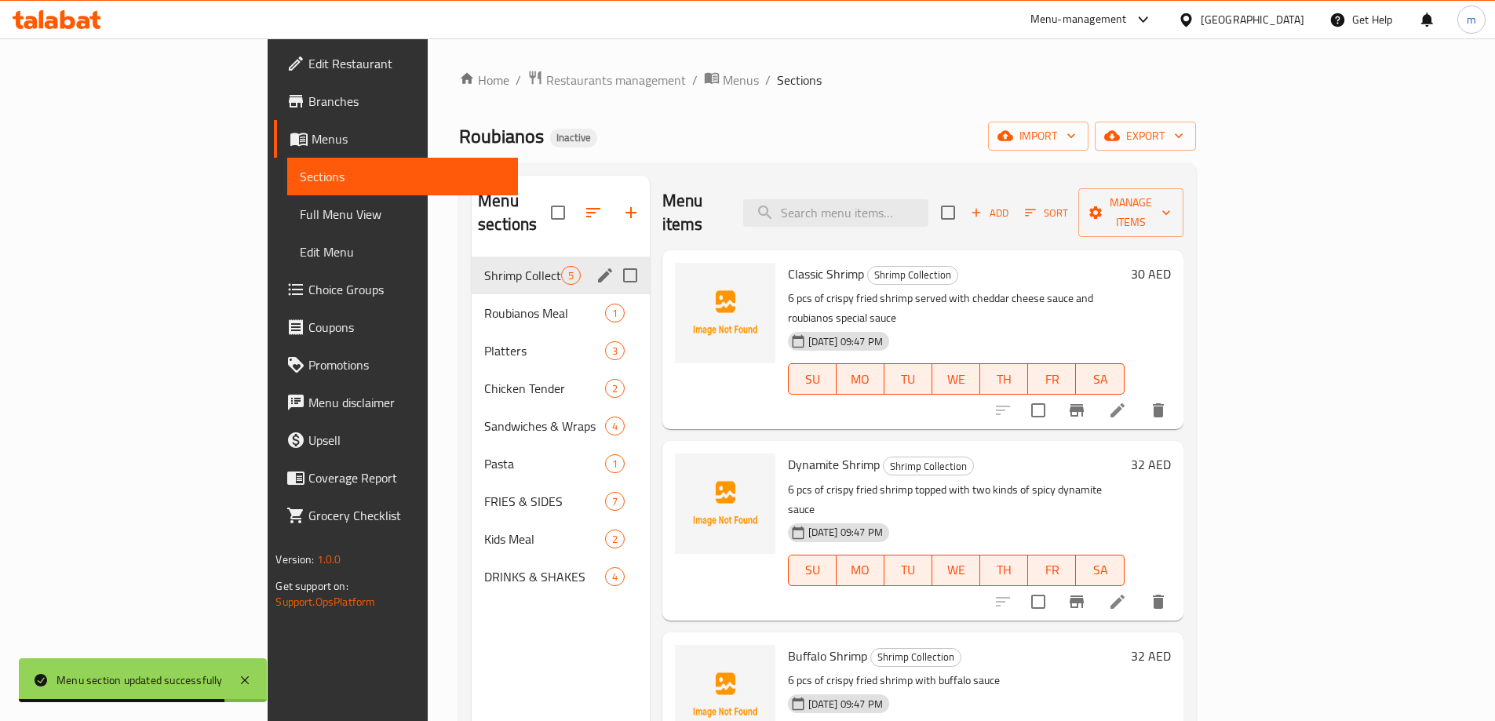
click at [614, 259] on input "Menu sections" at bounding box center [630, 275] width 33 height 33
checkbox input "true"
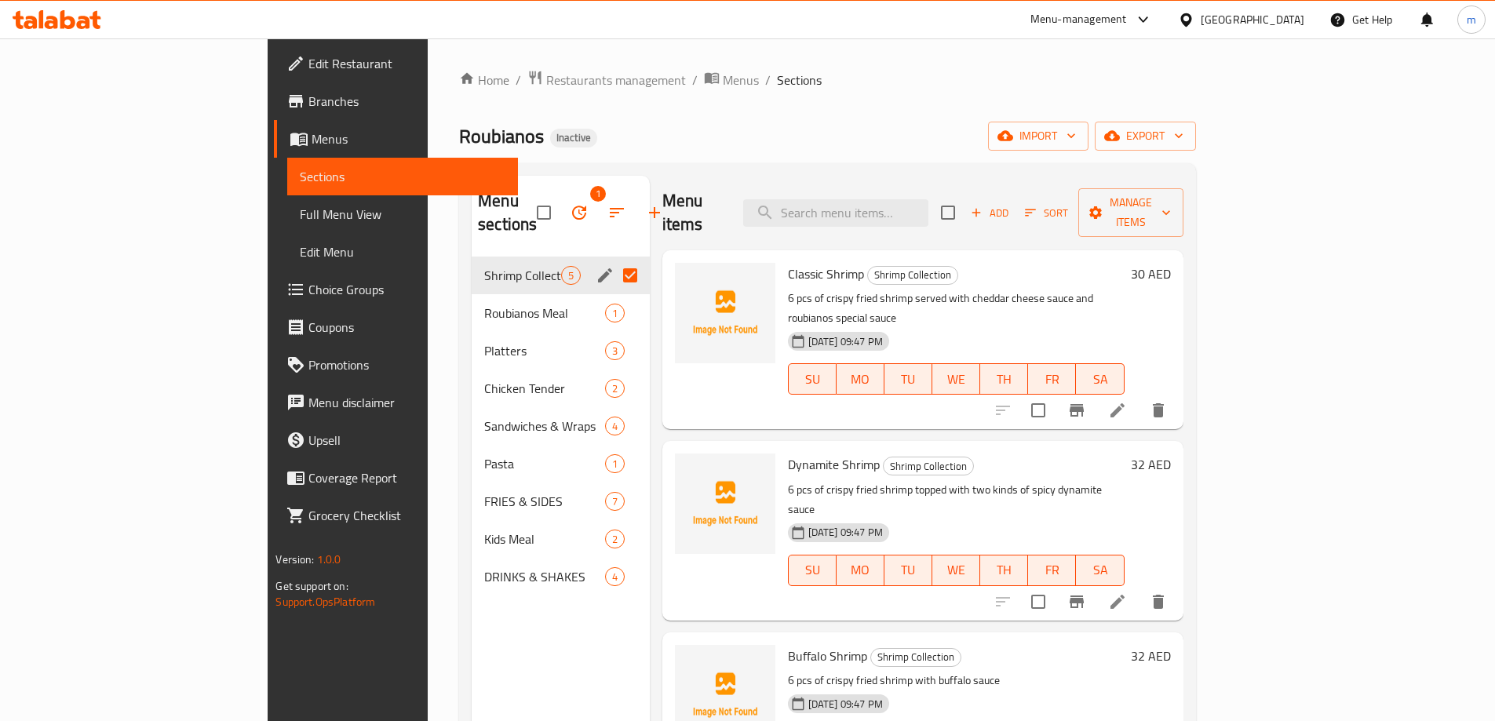
click at [596, 266] on icon "edit" at bounding box center [605, 275] width 19 height 19
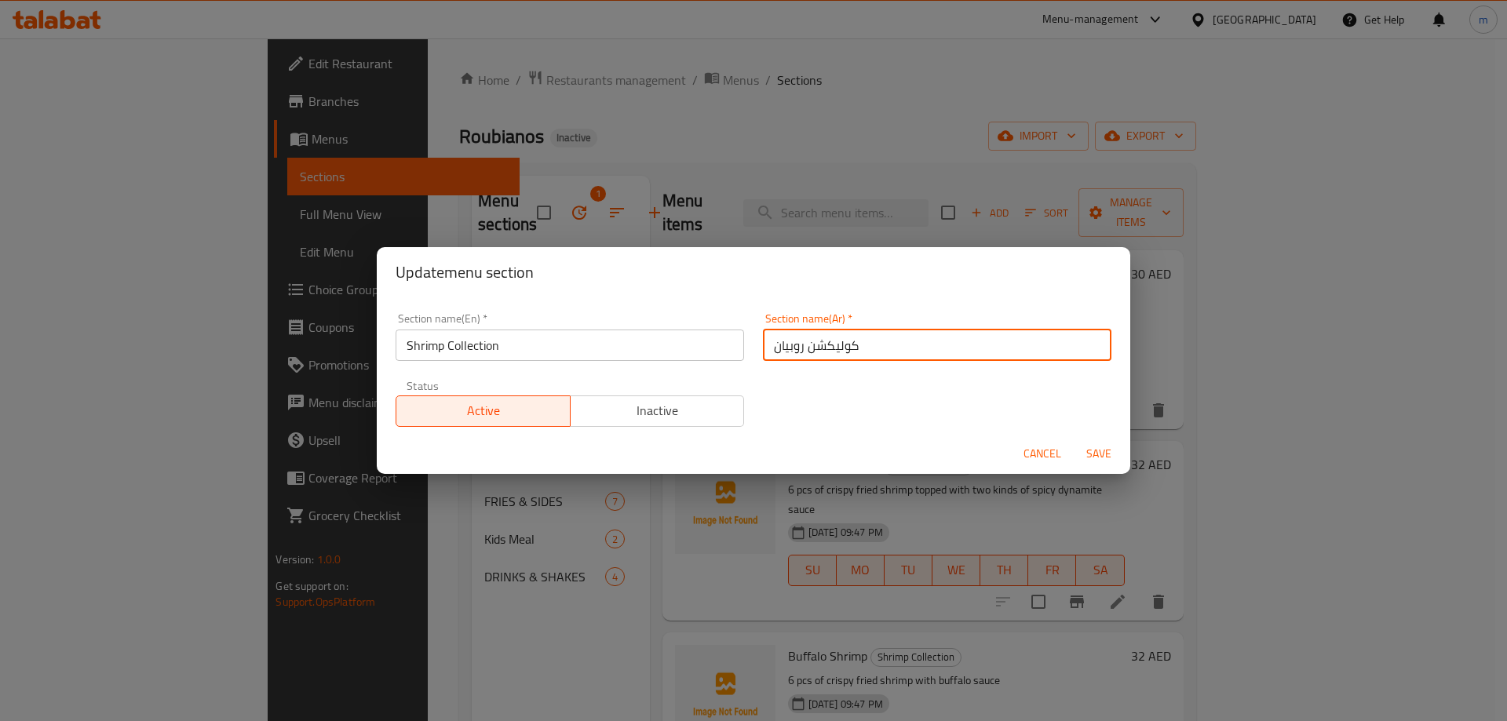
click at [864, 350] on input "كوليكشن روبيان" at bounding box center [937, 345] width 348 height 31
paste input "جموعة ال"
type input "مجموعة الروبيان"
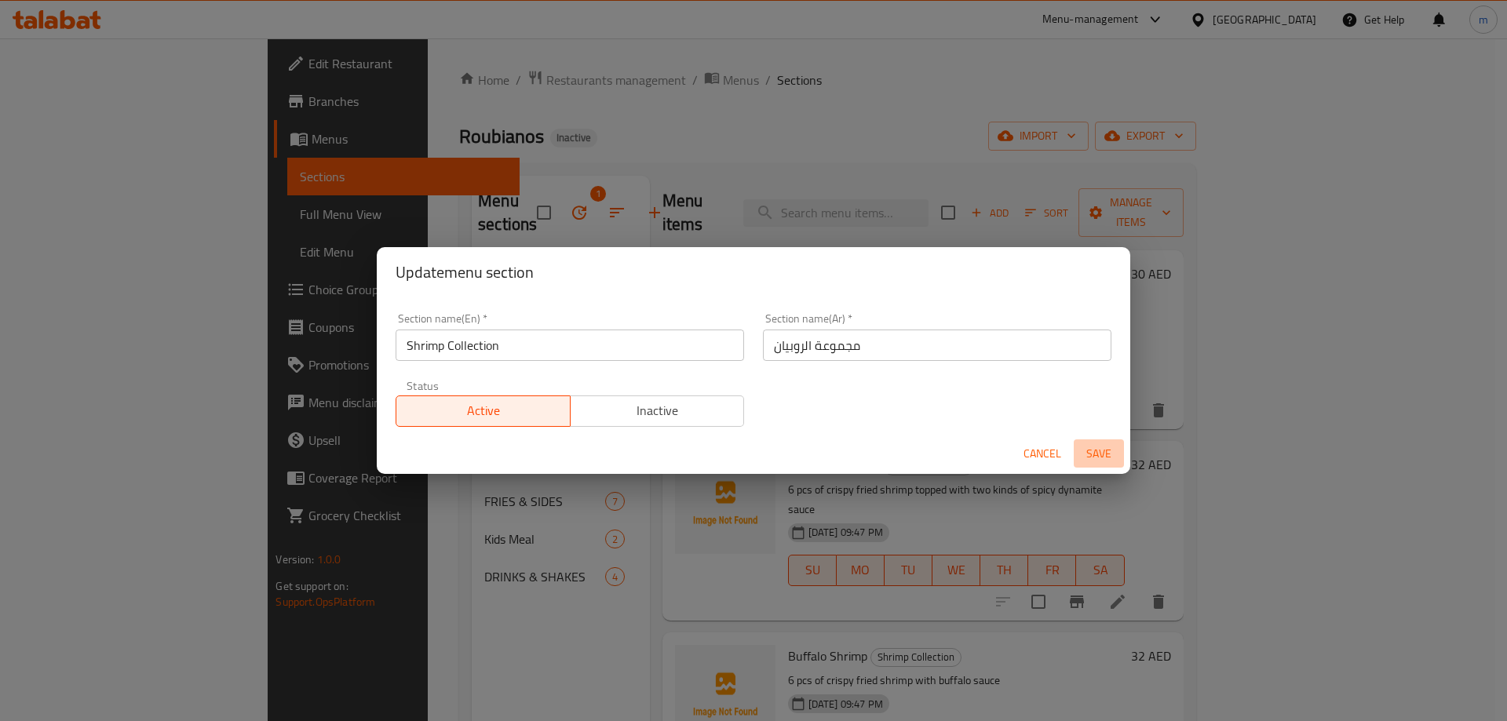
click at [1106, 441] on button "Save" at bounding box center [1098, 453] width 50 height 29
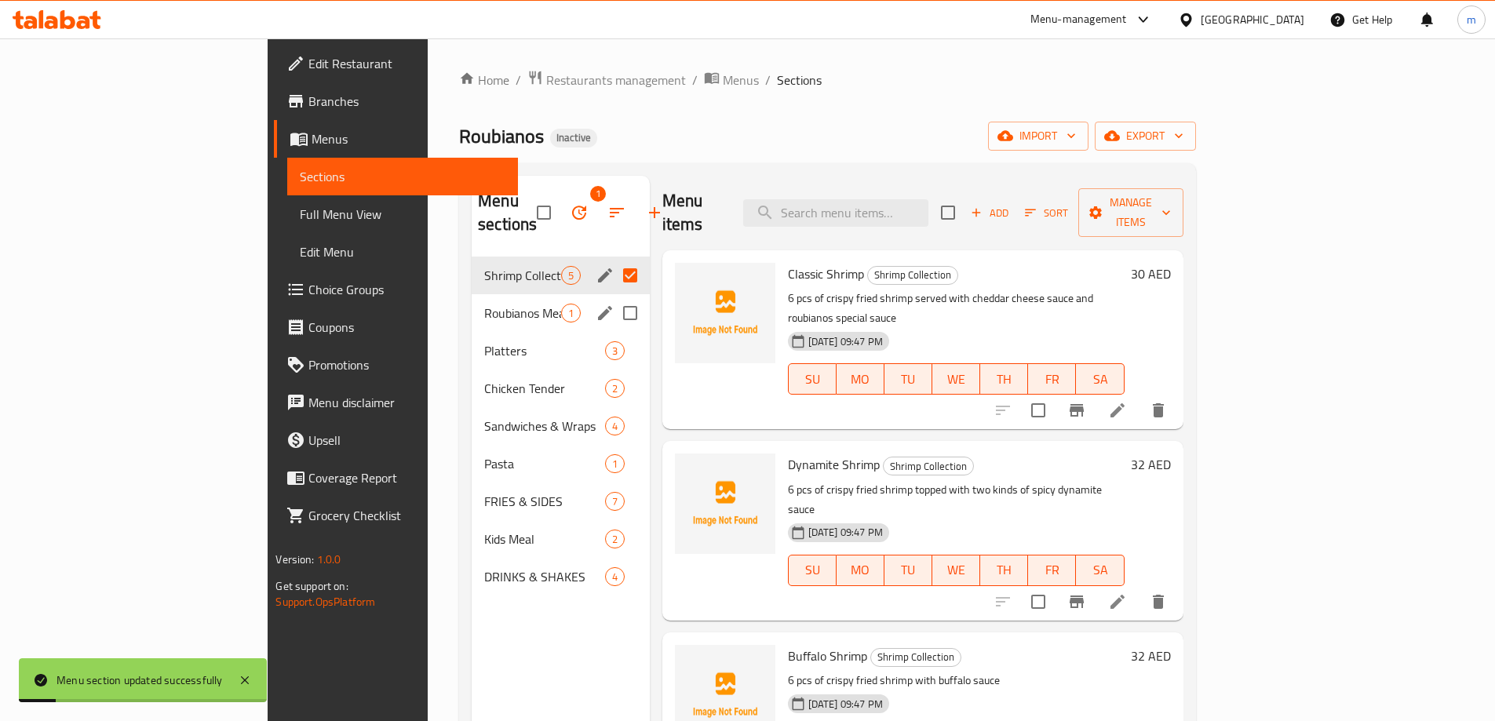
click at [472, 294] on div "Roubianos Meal 1" at bounding box center [561, 313] width 178 height 38
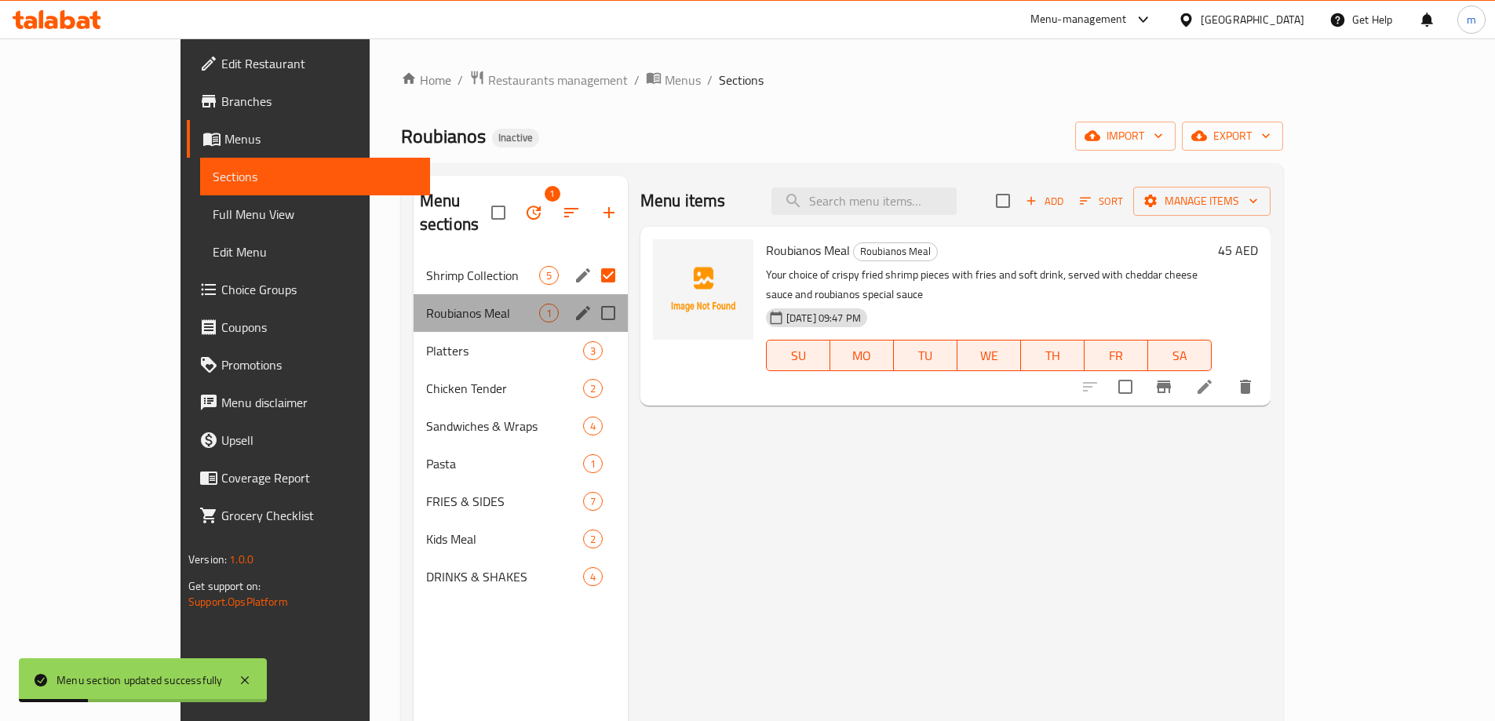
click at [525, 294] on div "Roubianos Meal 1" at bounding box center [521, 313] width 214 height 38
click at [574, 304] on icon "edit" at bounding box center [583, 313] width 19 height 19
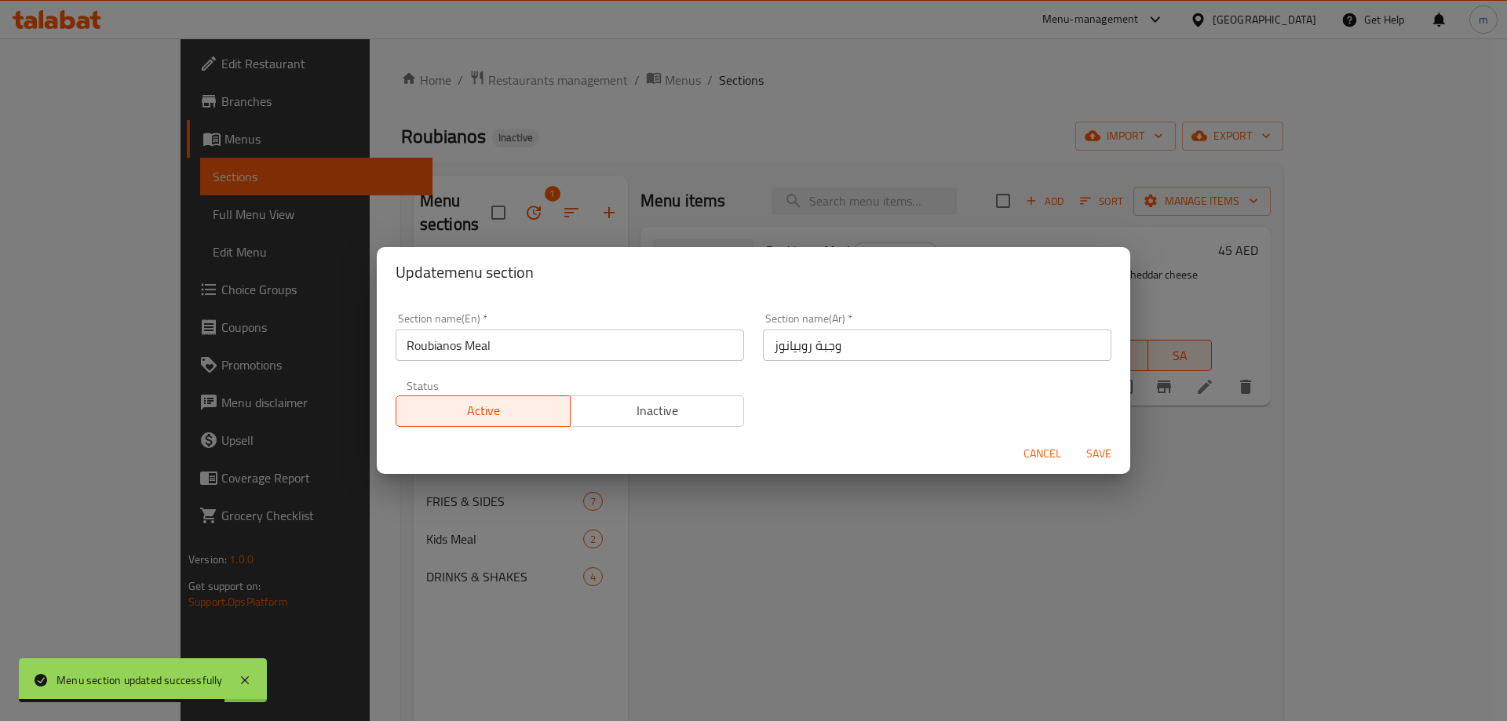
click at [1036, 453] on span "Cancel" at bounding box center [1042, 454] width 38 height 20
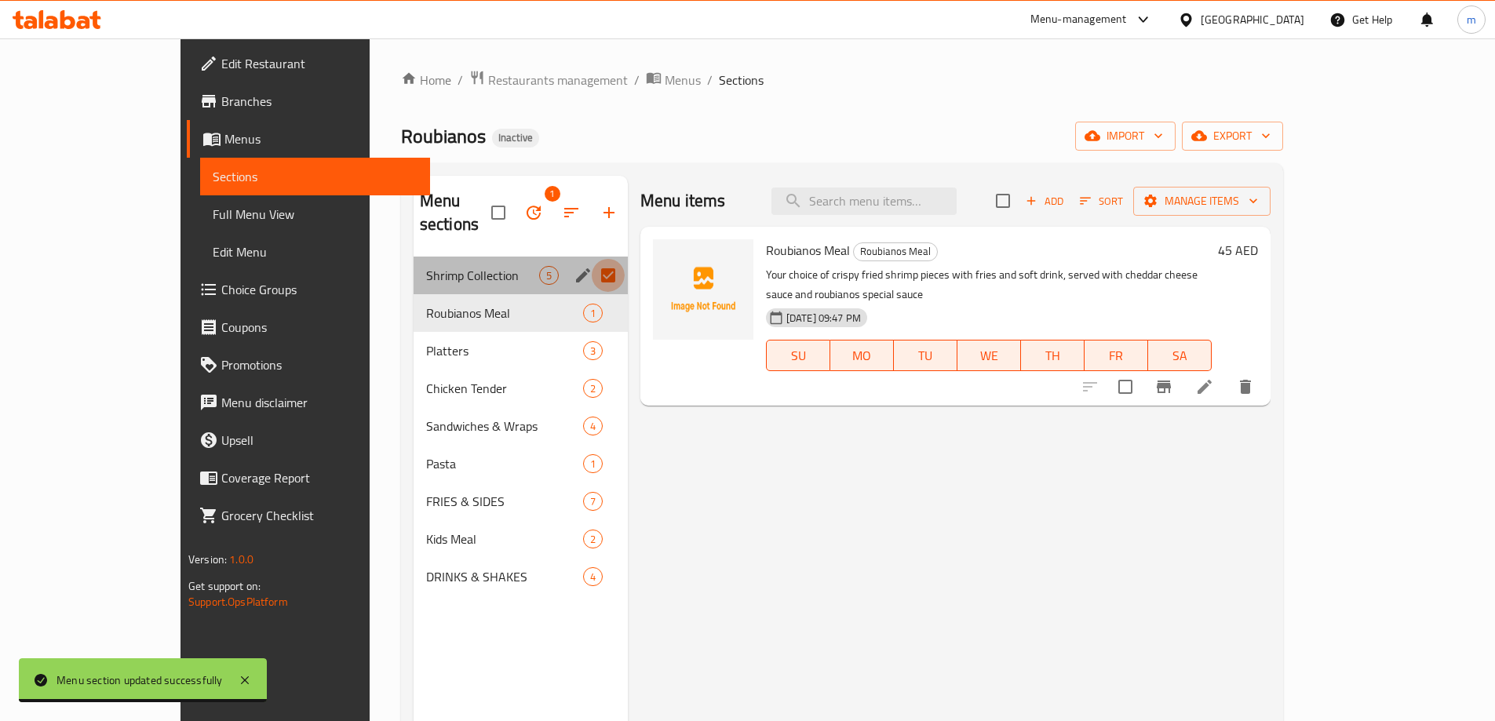
click at [592, 259] on input "Menu sections" at bounding box center [608, 275] width 33 height 33
checkbox input "false"
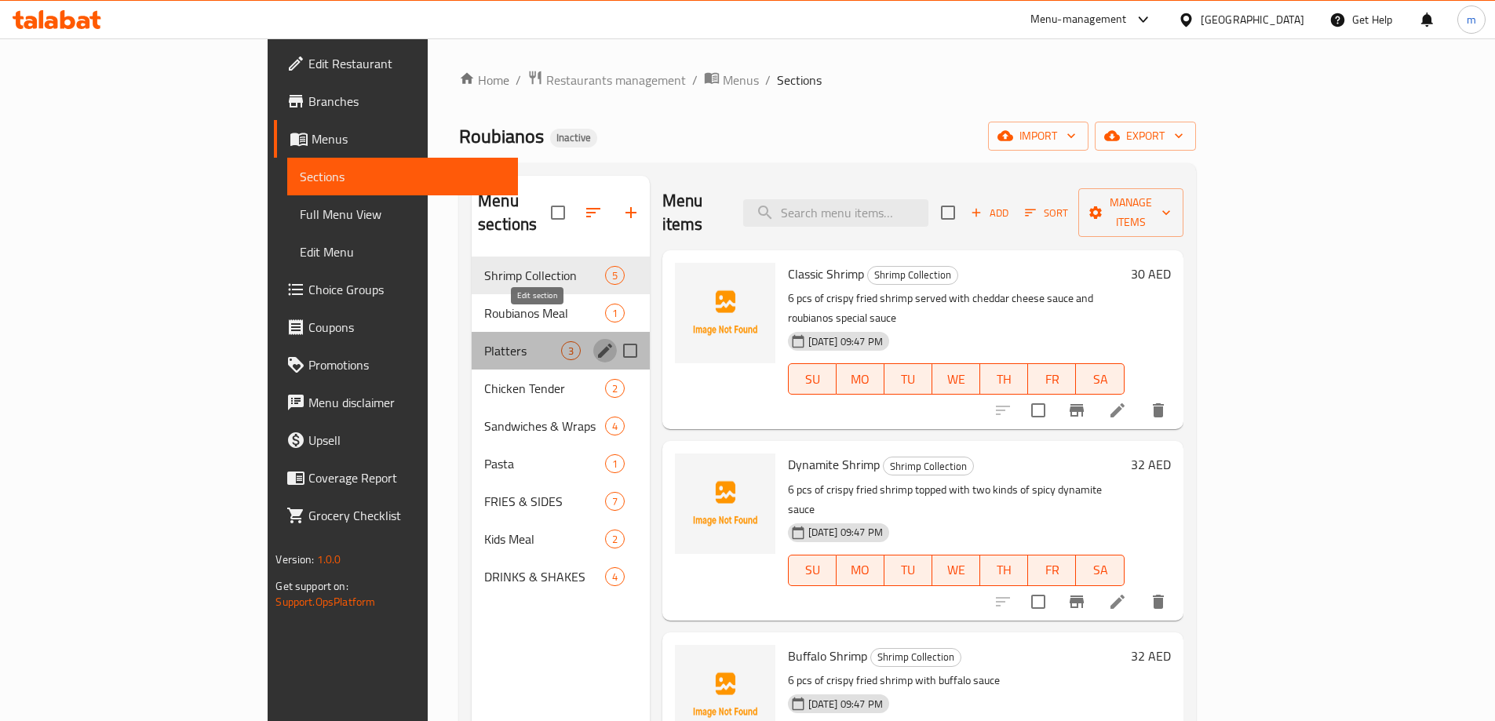
click at [596, 341] on icon "edit" at bounding box center [605, 350] width 19 height 19
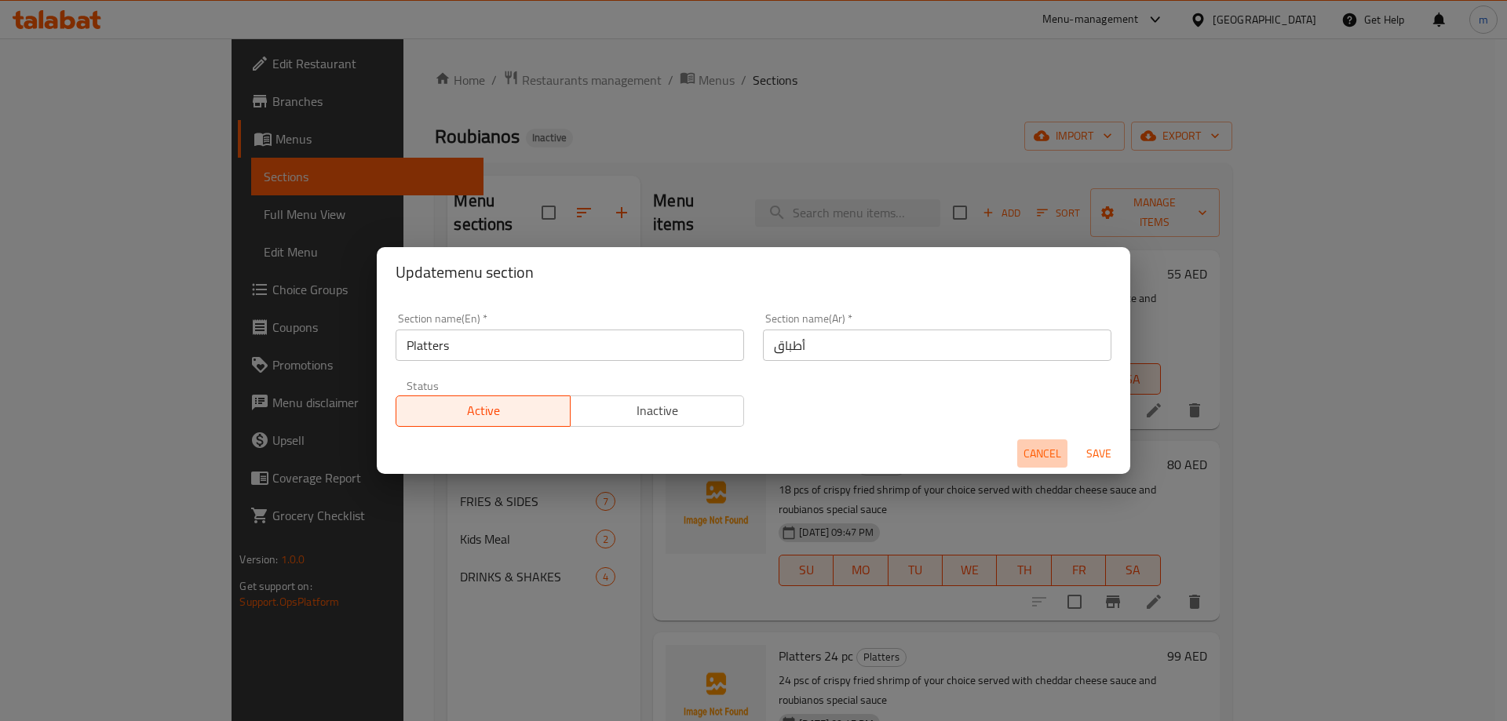
click at [1029, 444] on span "Cancel" at bounding box center [1042, 454] width 38 height 20
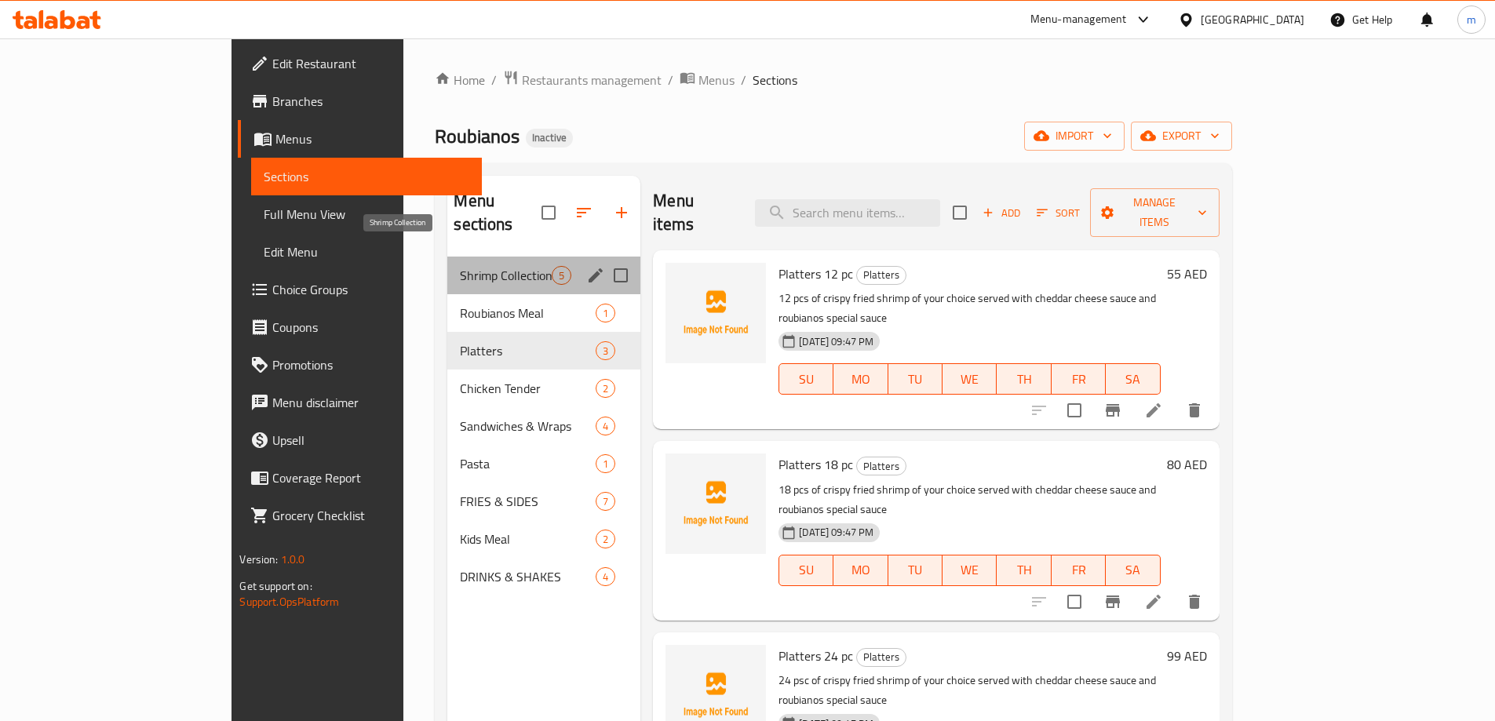
click at [460, 266] on span "Shrimp Collection" at bounding box center [506, 275] width 92 height 19
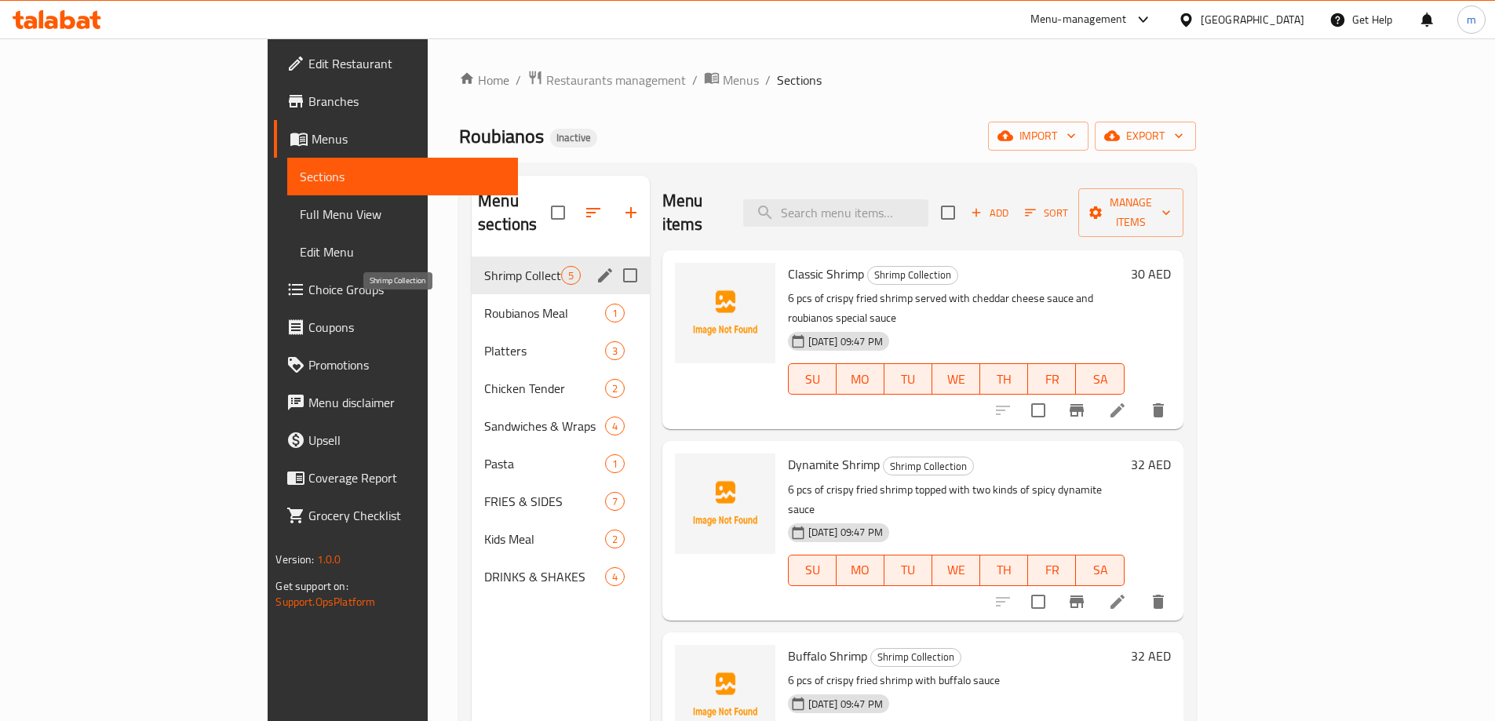
scroll to position [220, 0]
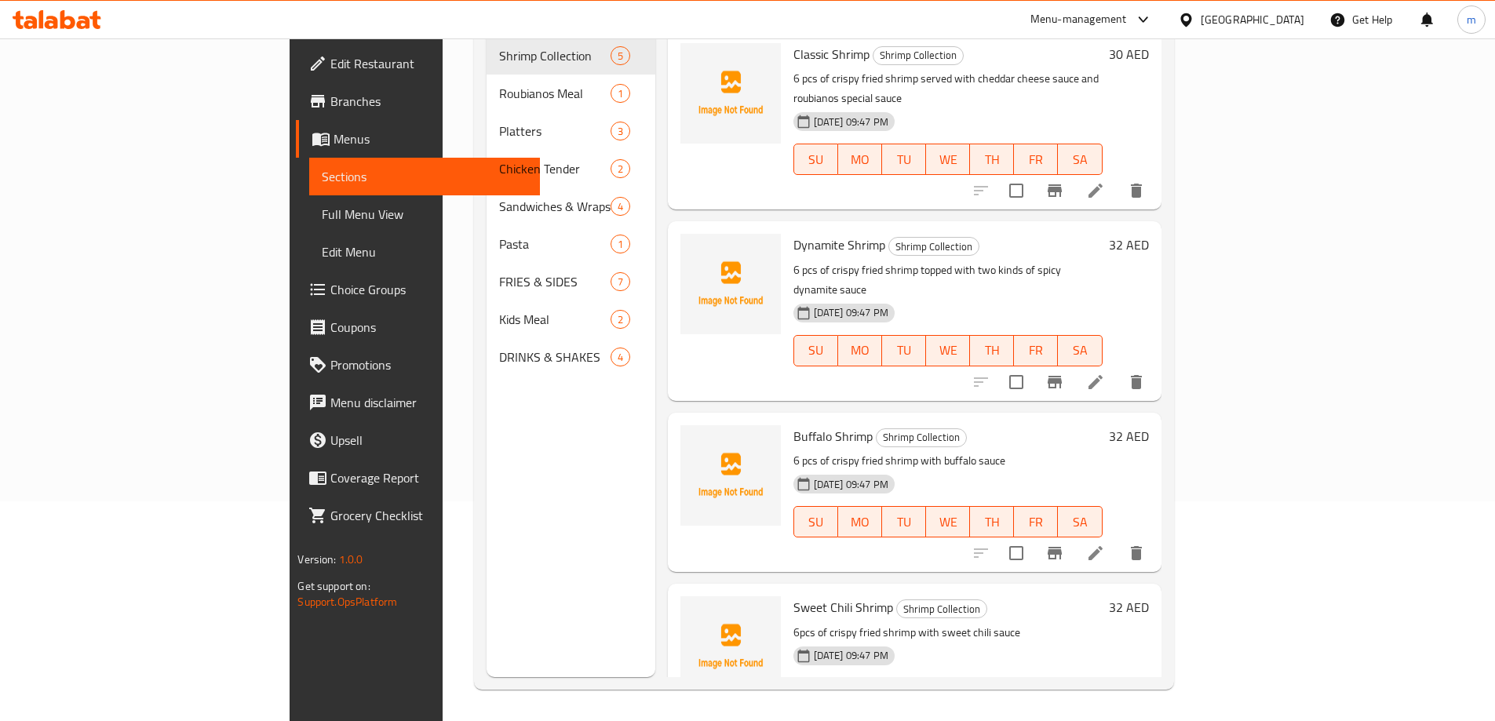
click at [1105, 716] on icon at bounding box center [1095, 725] width 19 height 19
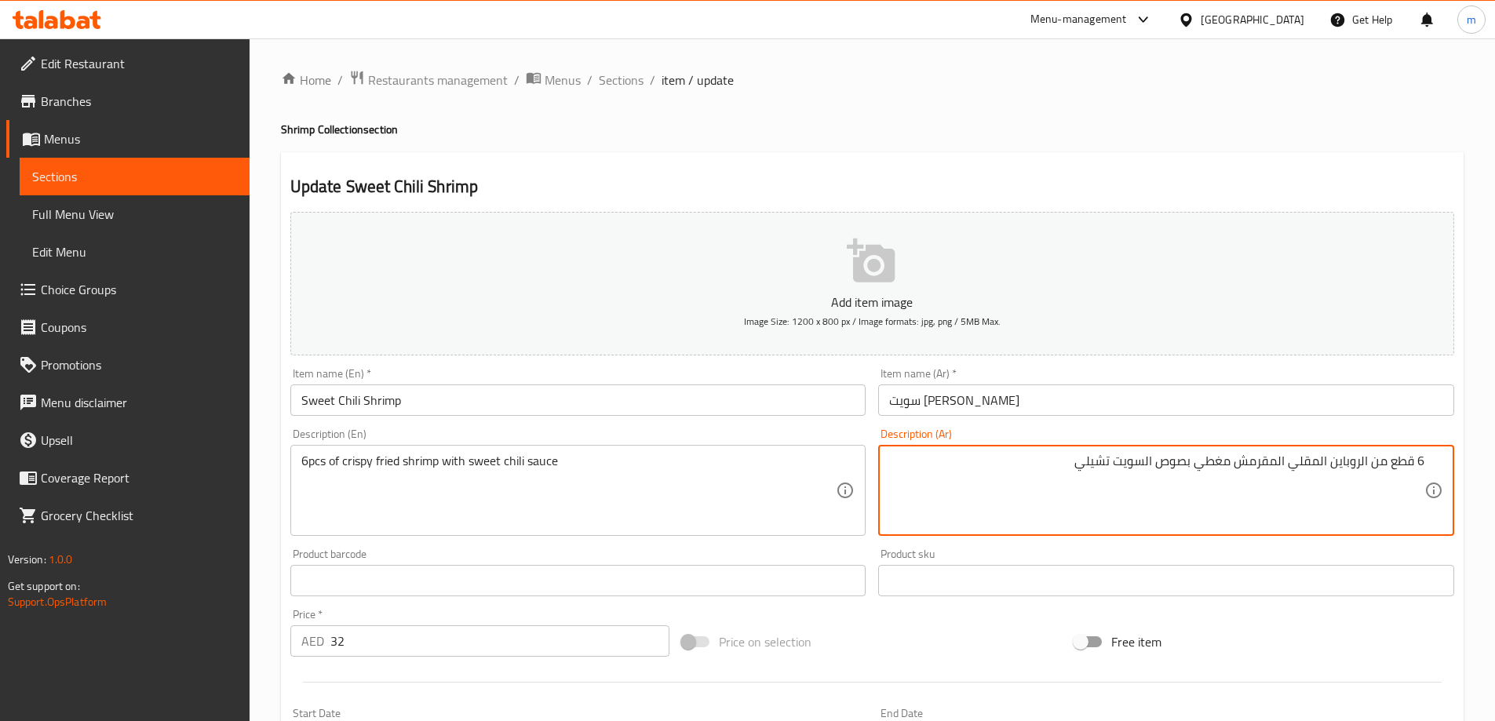
click at [1183, 385] on input "سويت [PERSON_NAME]" at bounding box center [1166, 400] width 576 height 31
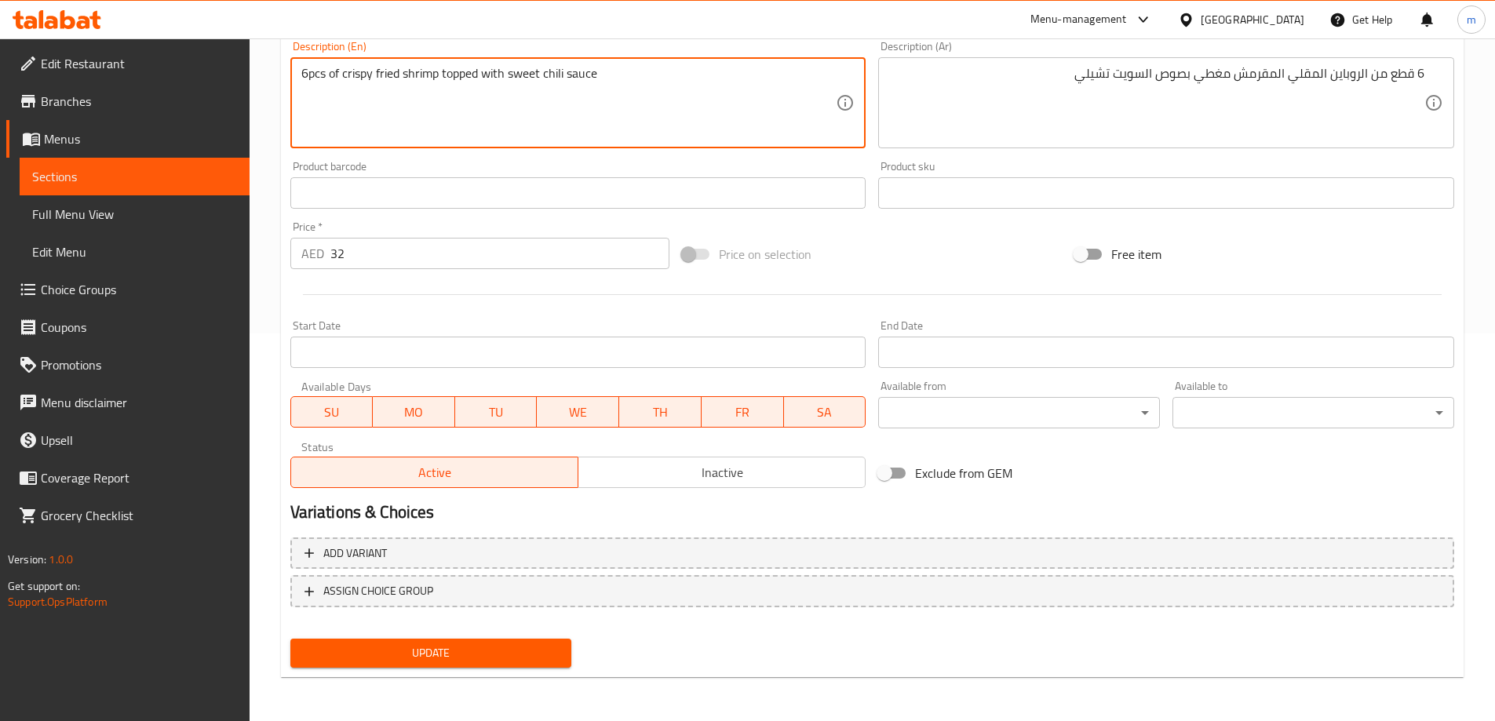
type textarea "6pcs of crispy fried shrimp topped with sweet chili sauce"
click at [523, 662] on span "Update" at bounding box center [431, 653] width 257 height 20
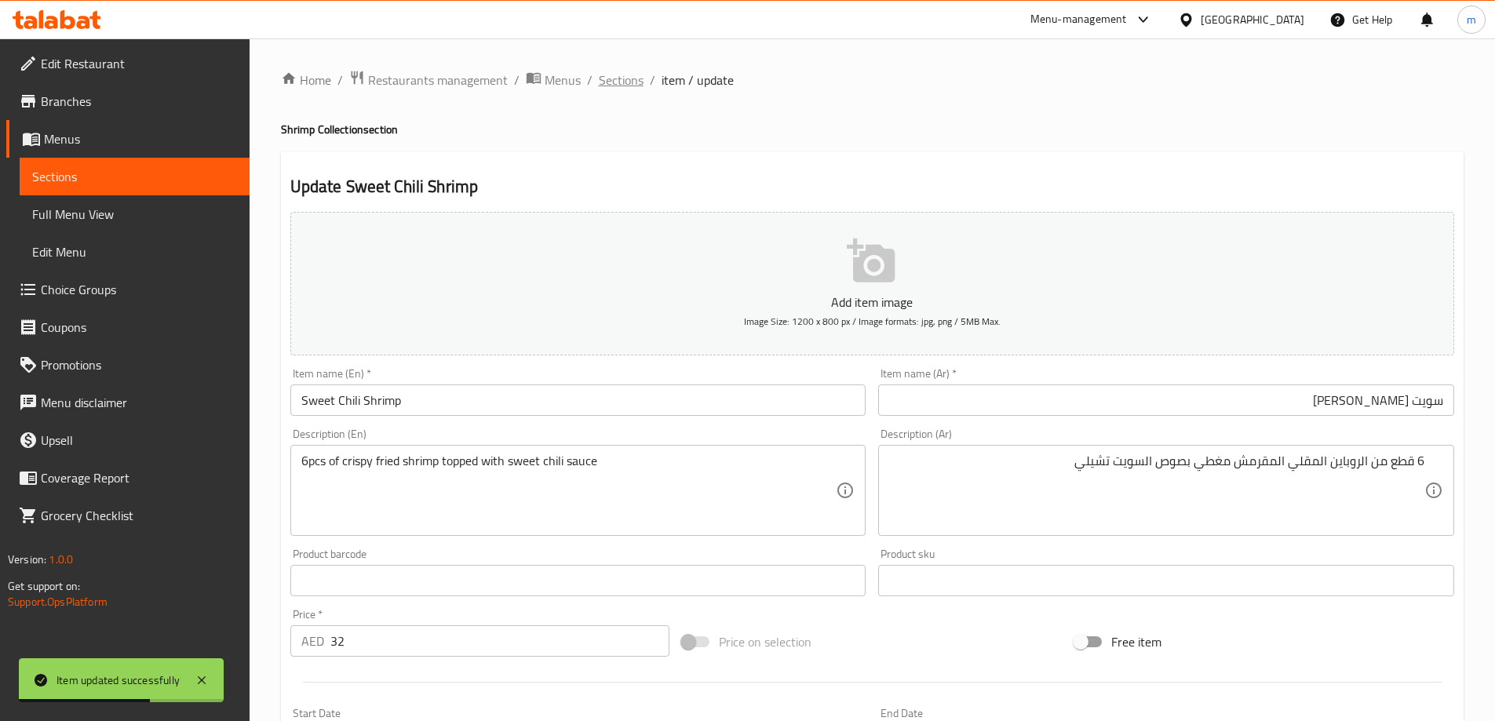
click at [635, 87] on span "Sections" at bounding box center [621, 80] width 45 height 19
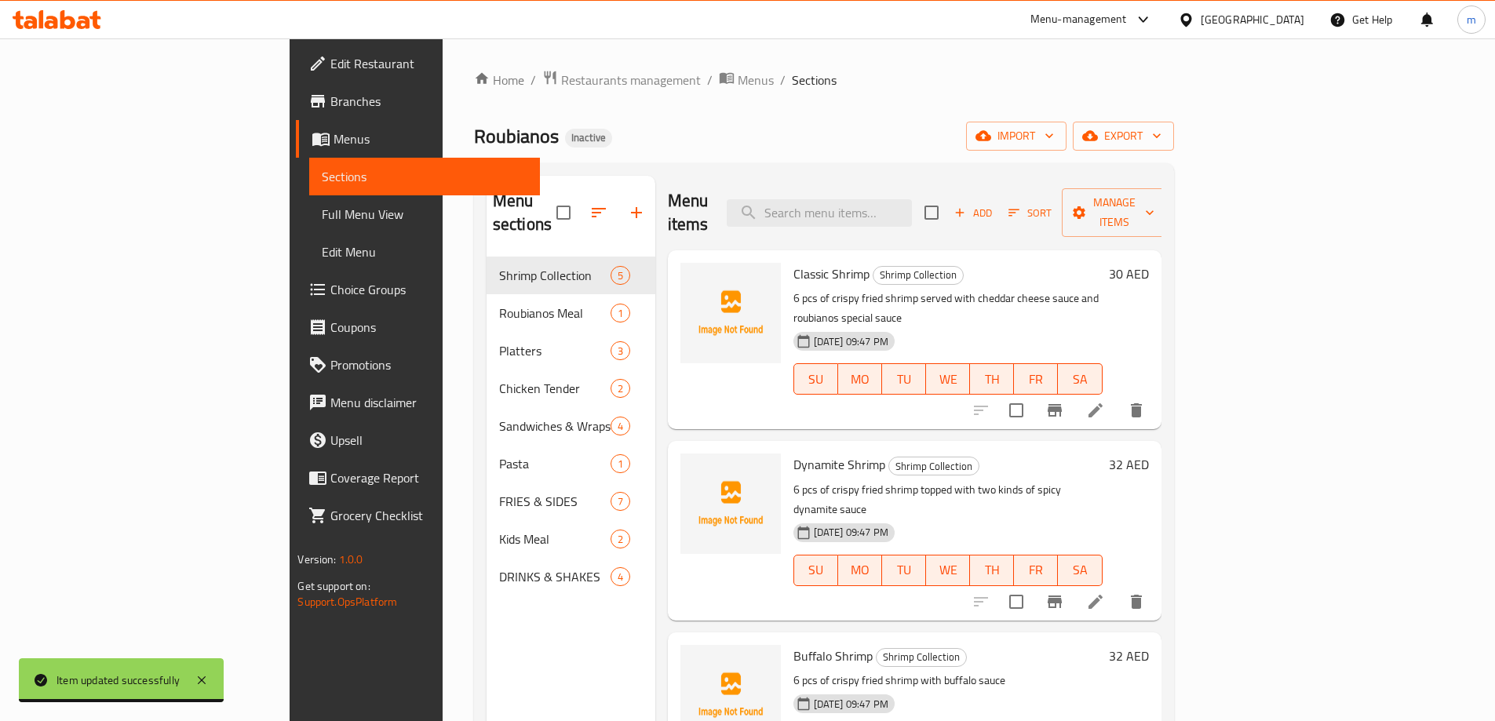
scroll to position [220, 0]
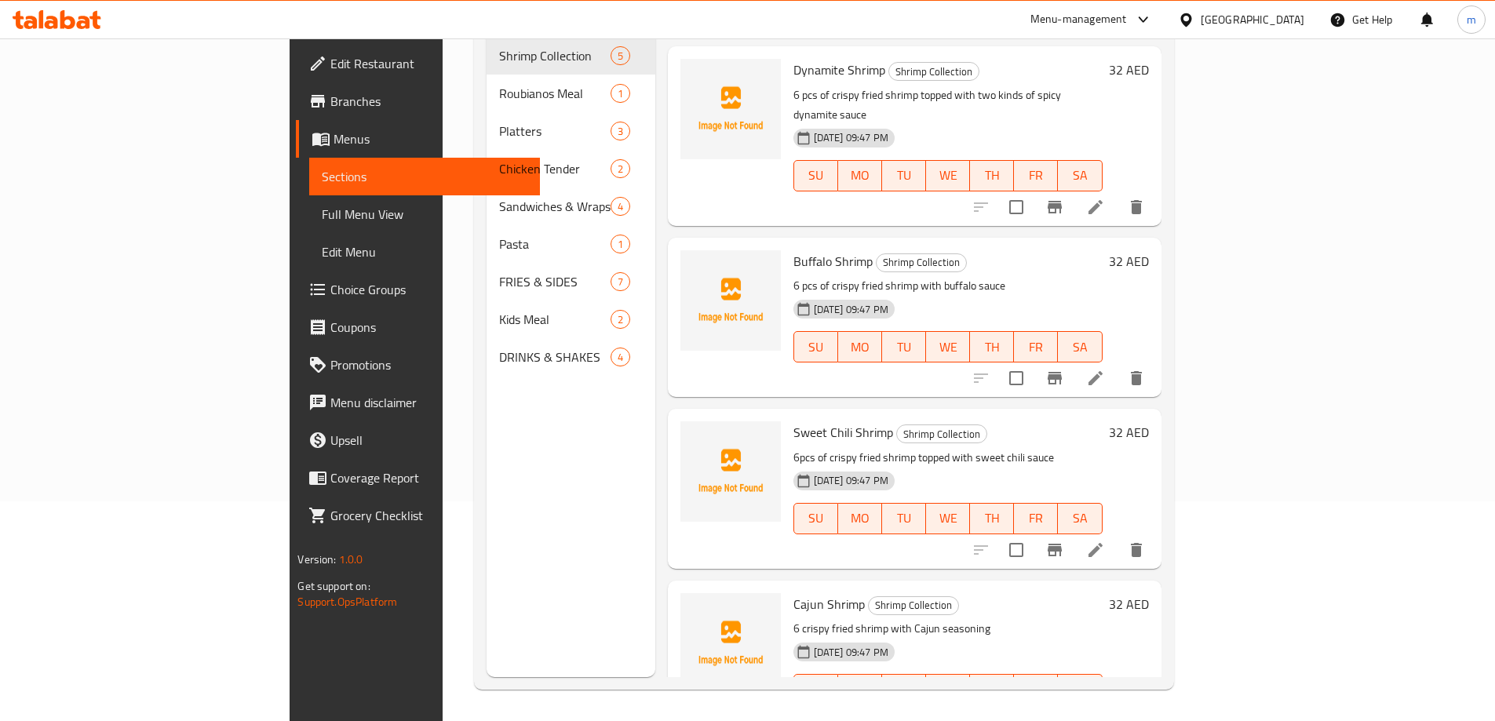
click at [1105, 712] on icon at bounding box center [1095, 721] width 19 height 19
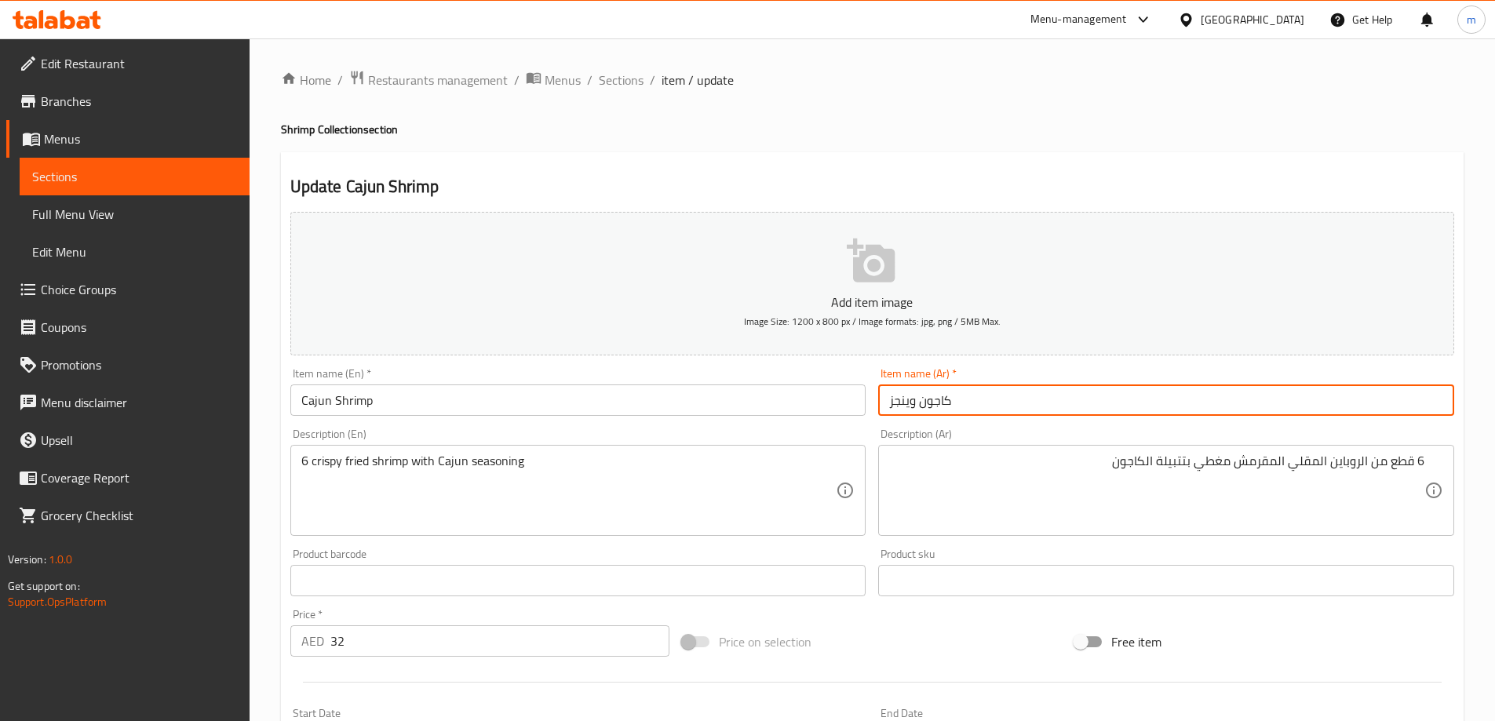
click at [1018, 392] on input "كاجون وينجز" at bounding box center [1166, 400] width 576 height 31
click at [1167, 92] on div "Home / Restaurants management / Menus / Sections / item / update Shrimp Collect…" at bounding box center [872, 574] width 1183 height 1008
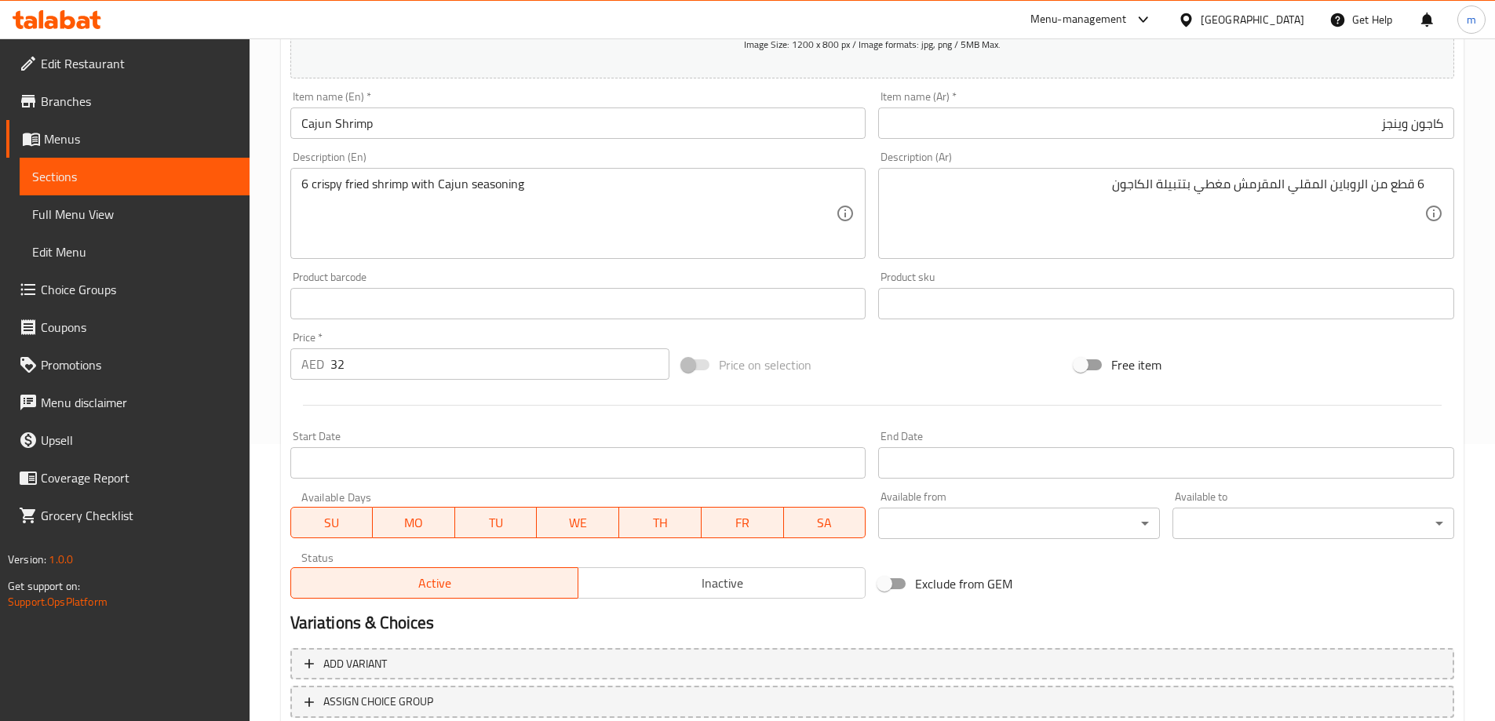
scroll to position [388, 0]
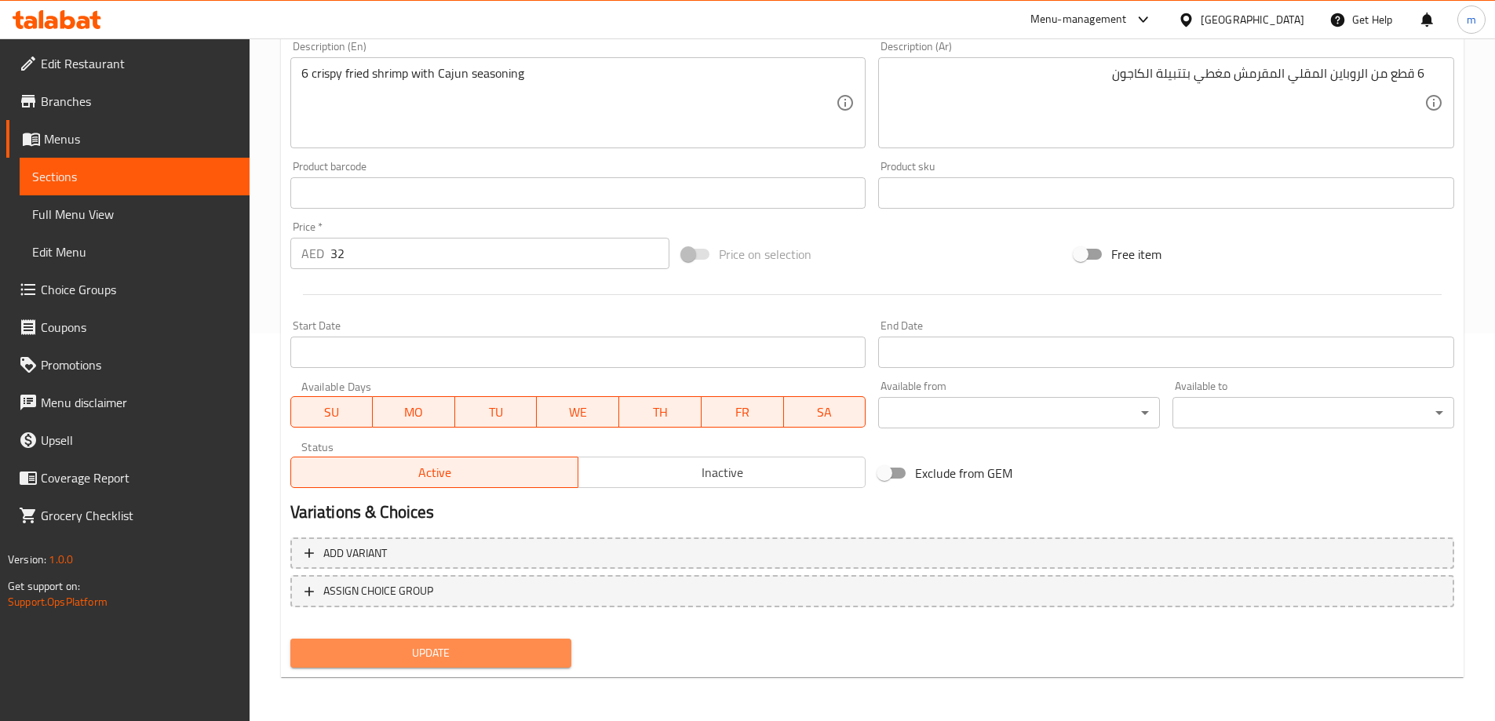
click at [563, 640] on button "Update" at bounding box center [431, 653] width 282 height 29
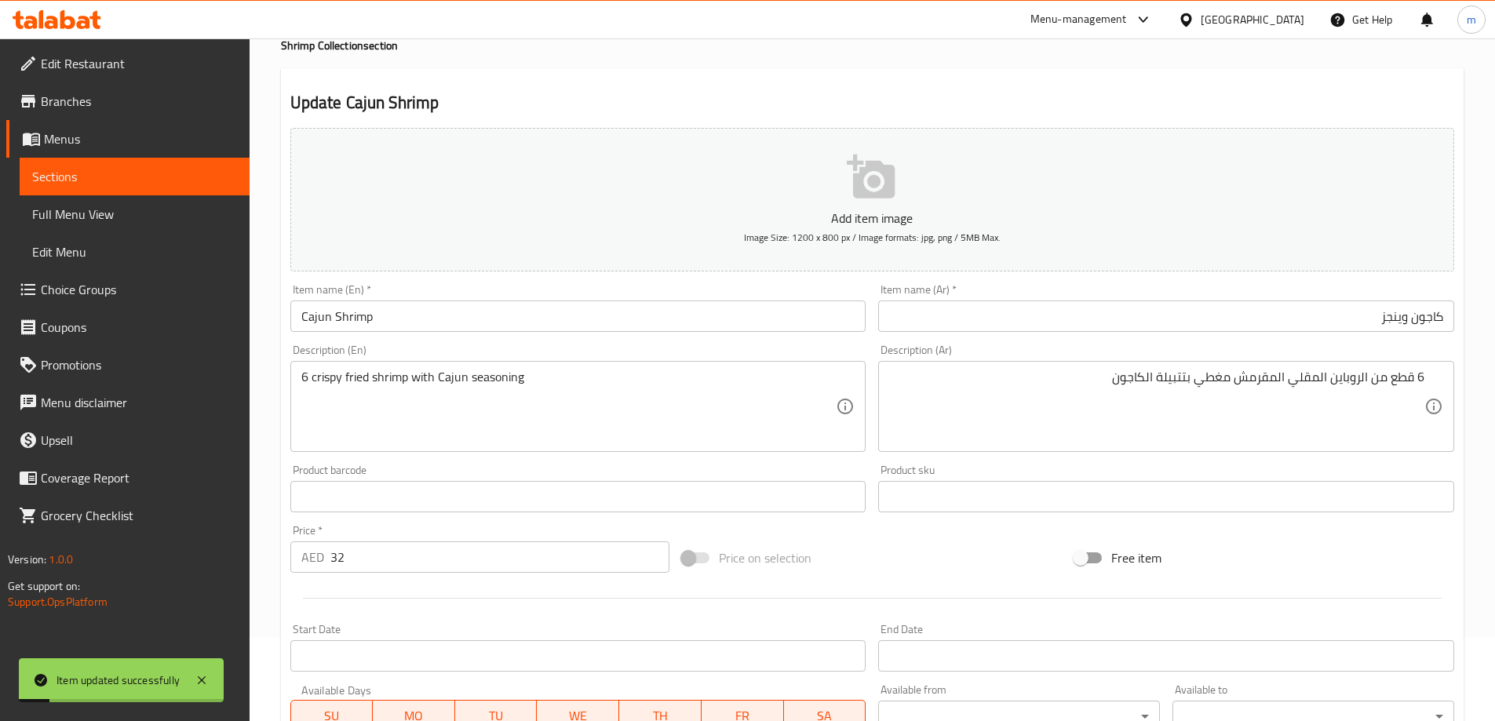
scroll to position [74, 0]
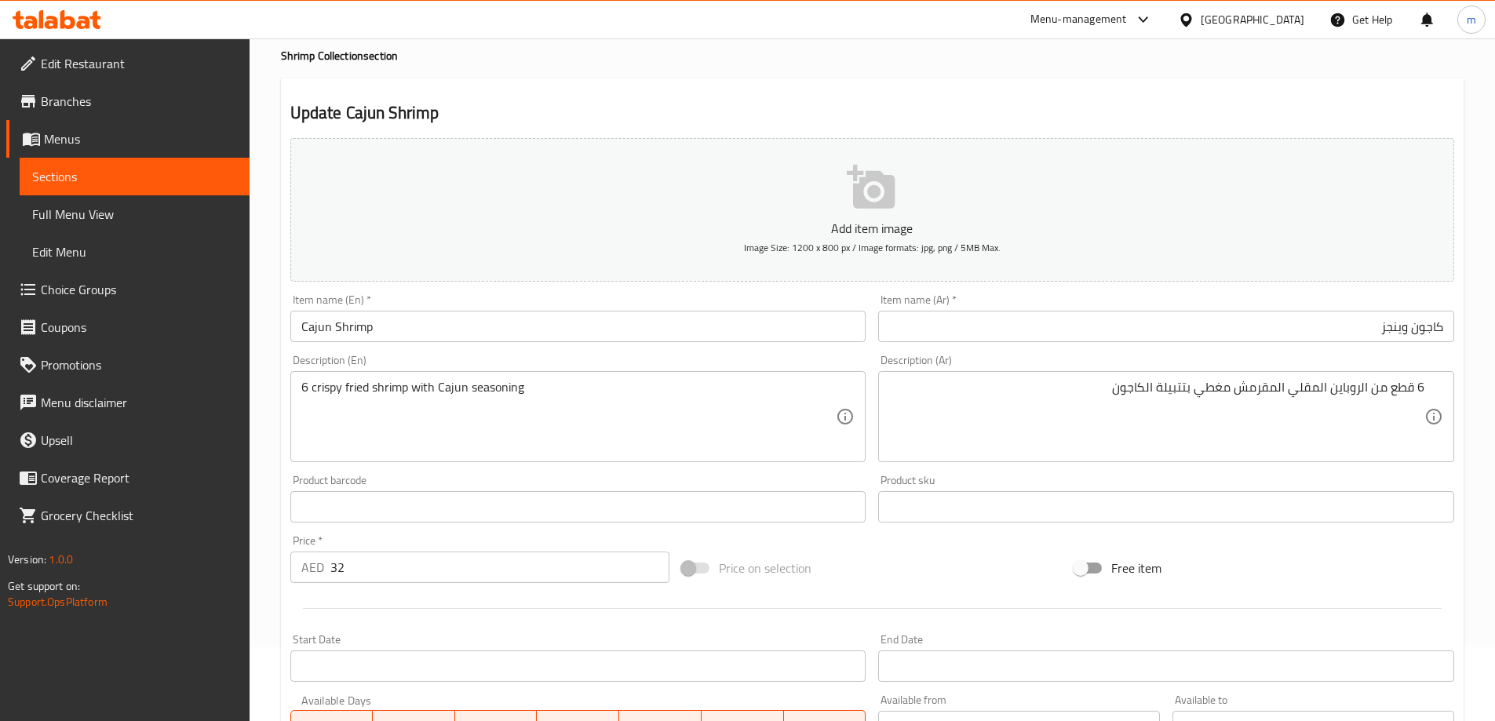
click at [1412, 330] on input "كاجون وينجز" at bounding box center [1166, 326] width 576 height 31
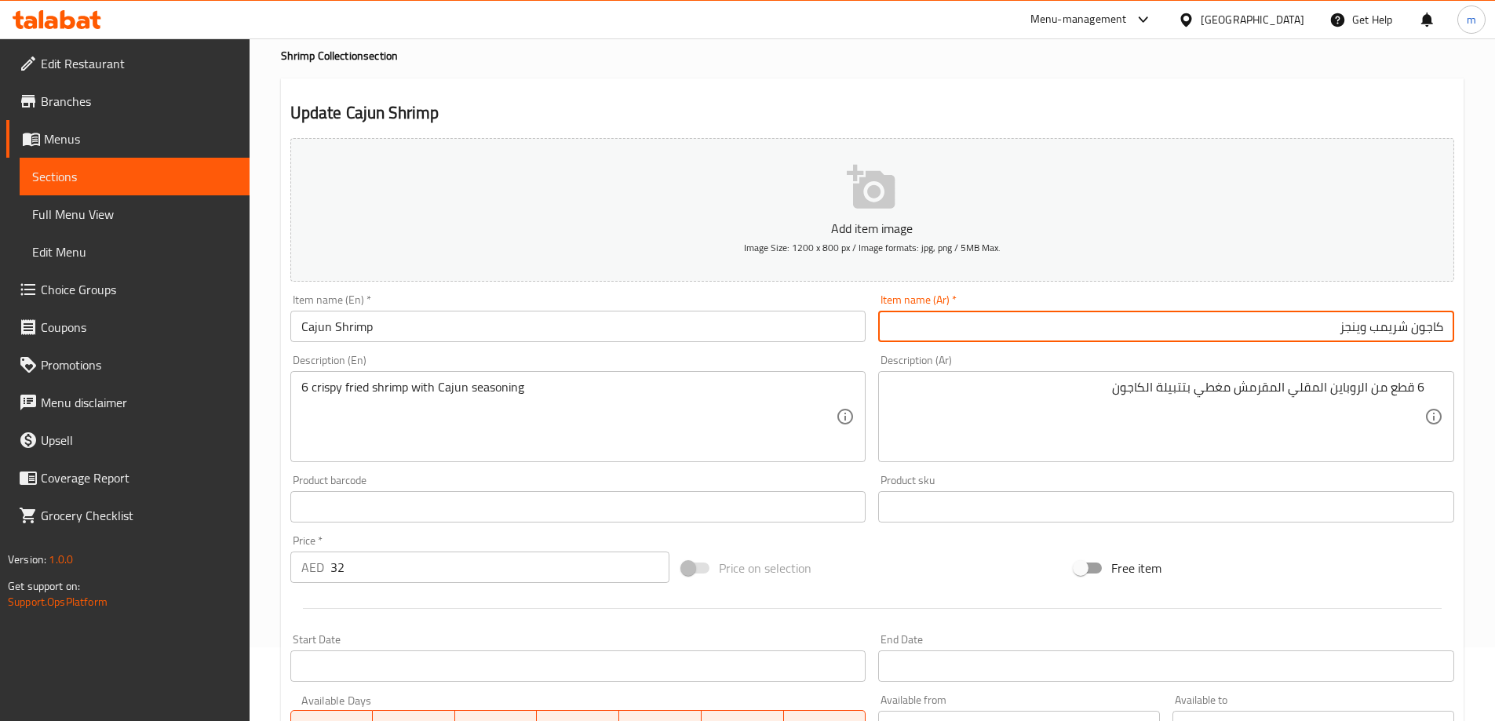
type input "كاجون شريمب وينجز"
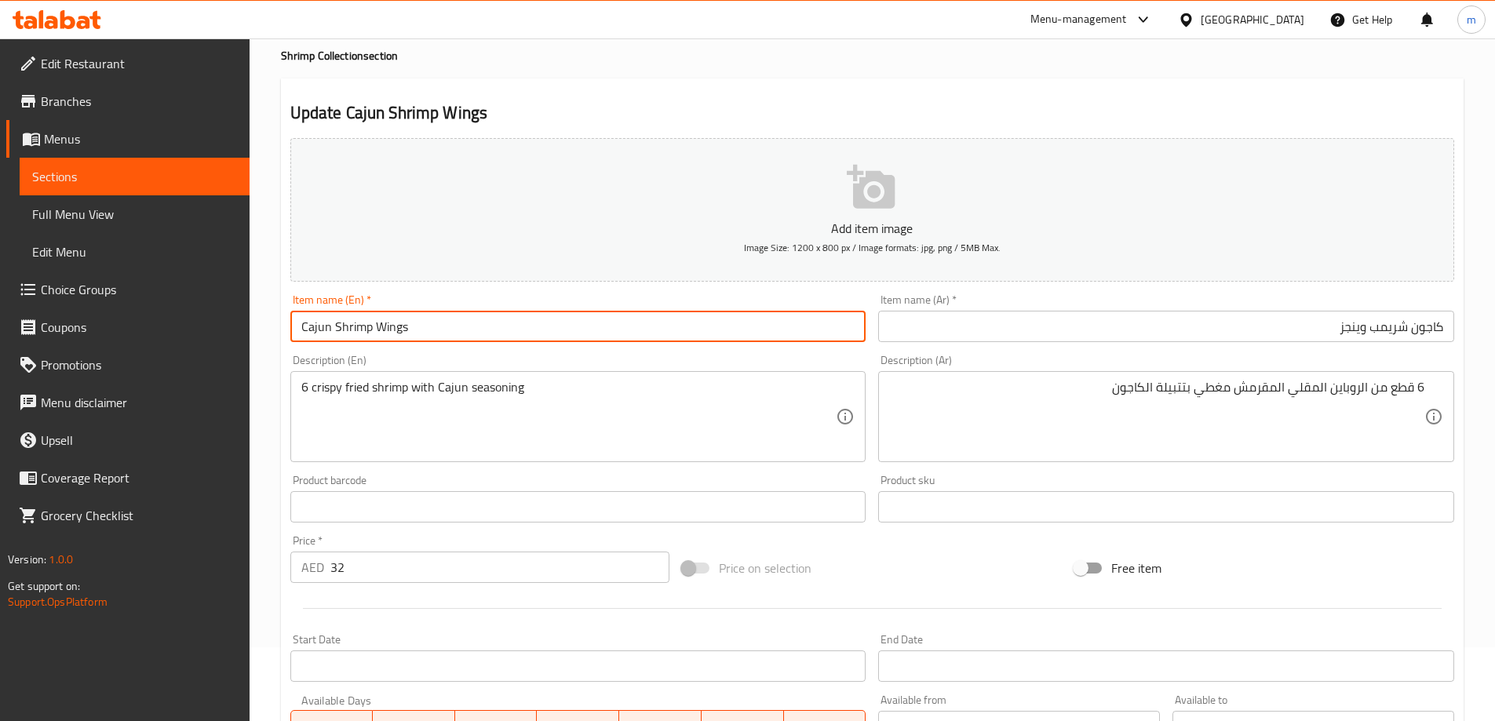
type input "Cajun Shrimp Wings"
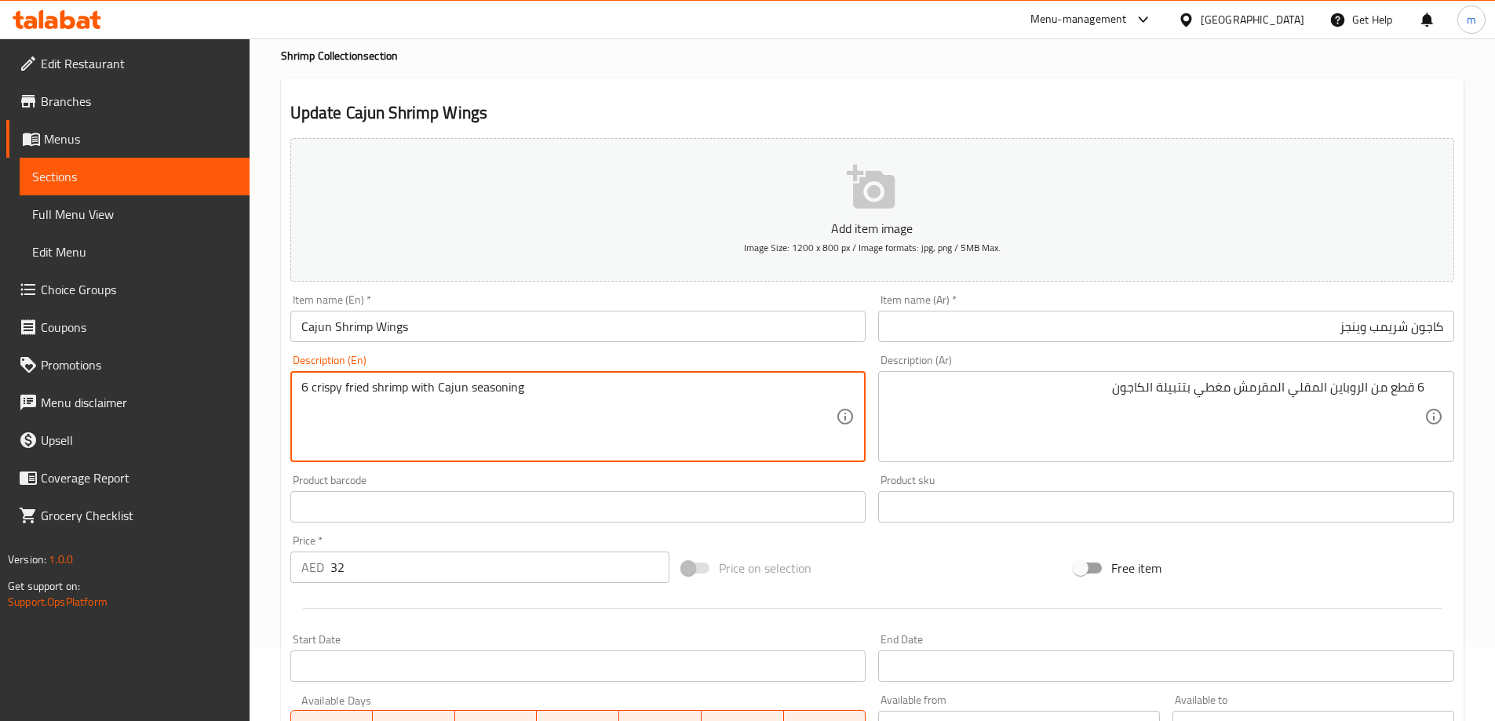
click at [333, 399] on textarea "6 crispy fried shrimp with Cajun seasoning" at bounding box center [568, 417] width 535 height 75
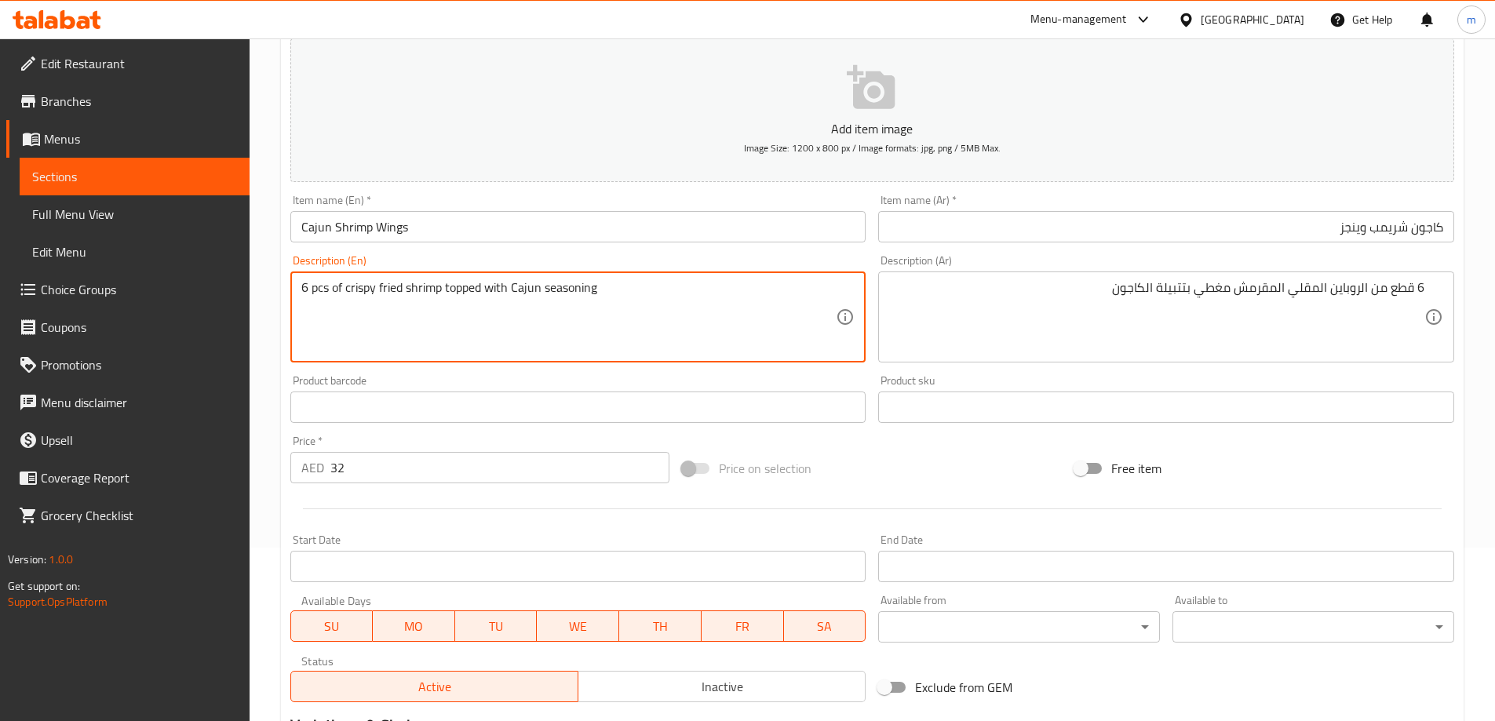
scroll to position [388, 0]
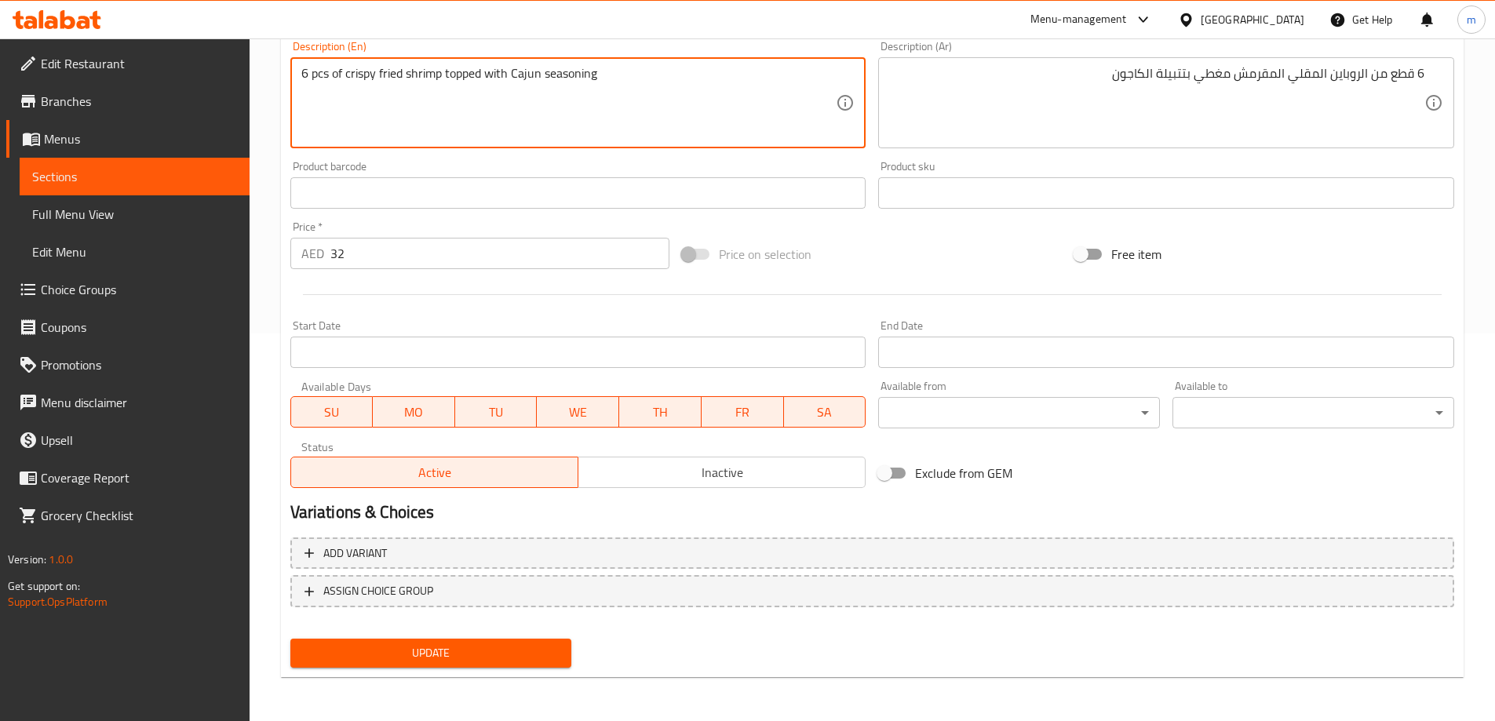
type textarea "6 pcs of crispy fried shrimp topped with Cajun seasoning"
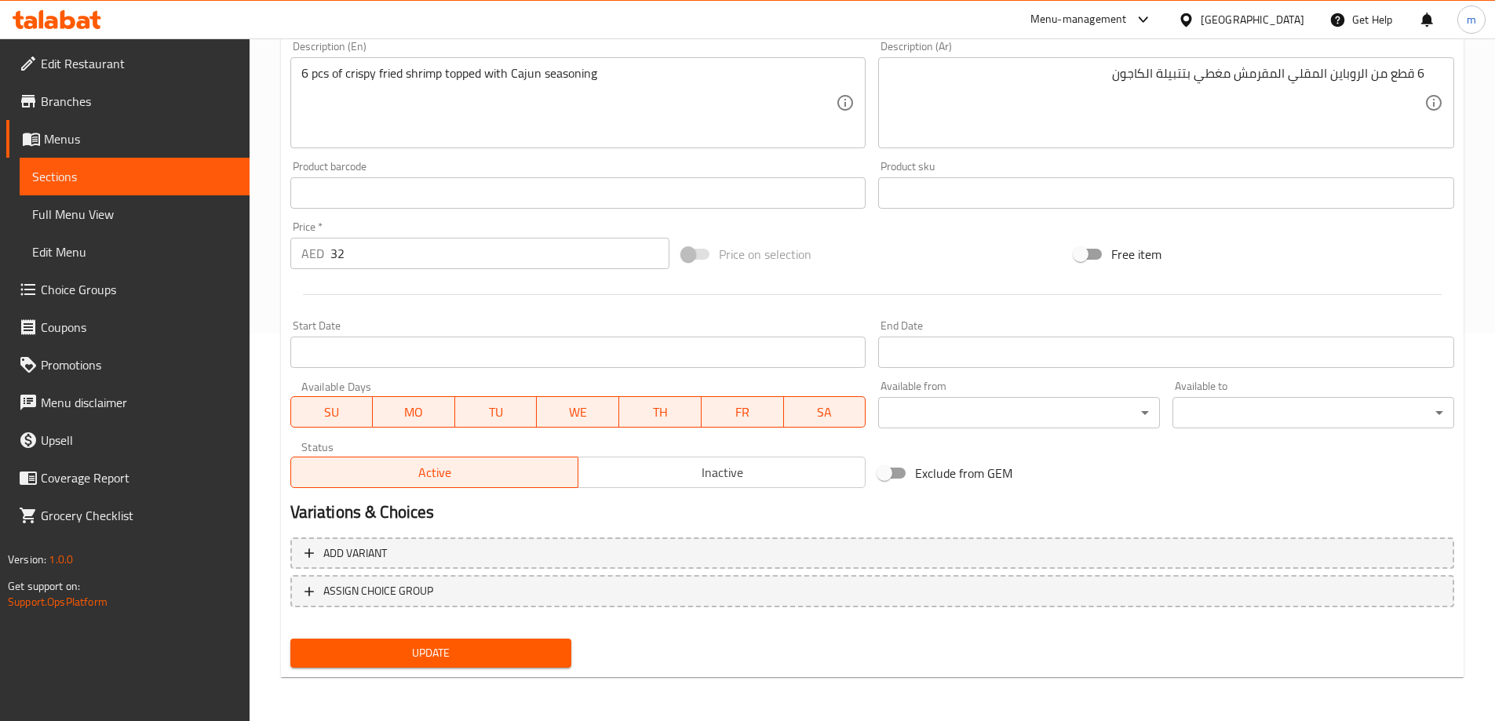
click at [483, 673] on div "Update Cajun Shrimp Wings Add item image Image Size: 1200 x 800 px / Image form…" at bounding box center [872, 221] width 1183 height 913
click at [487, 658] on span "Update" at bounding box center [431, 653] width 257 height 20
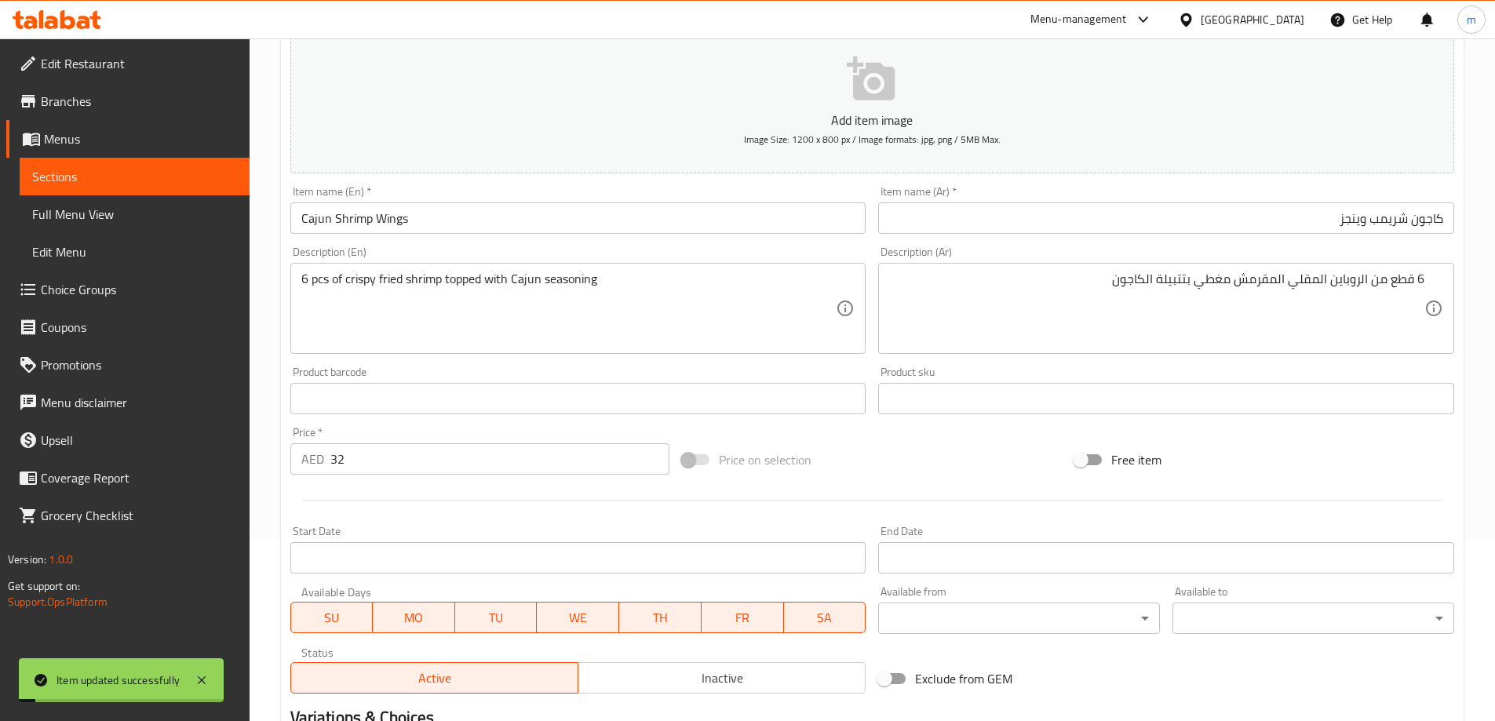
scroll to position [0, 0]
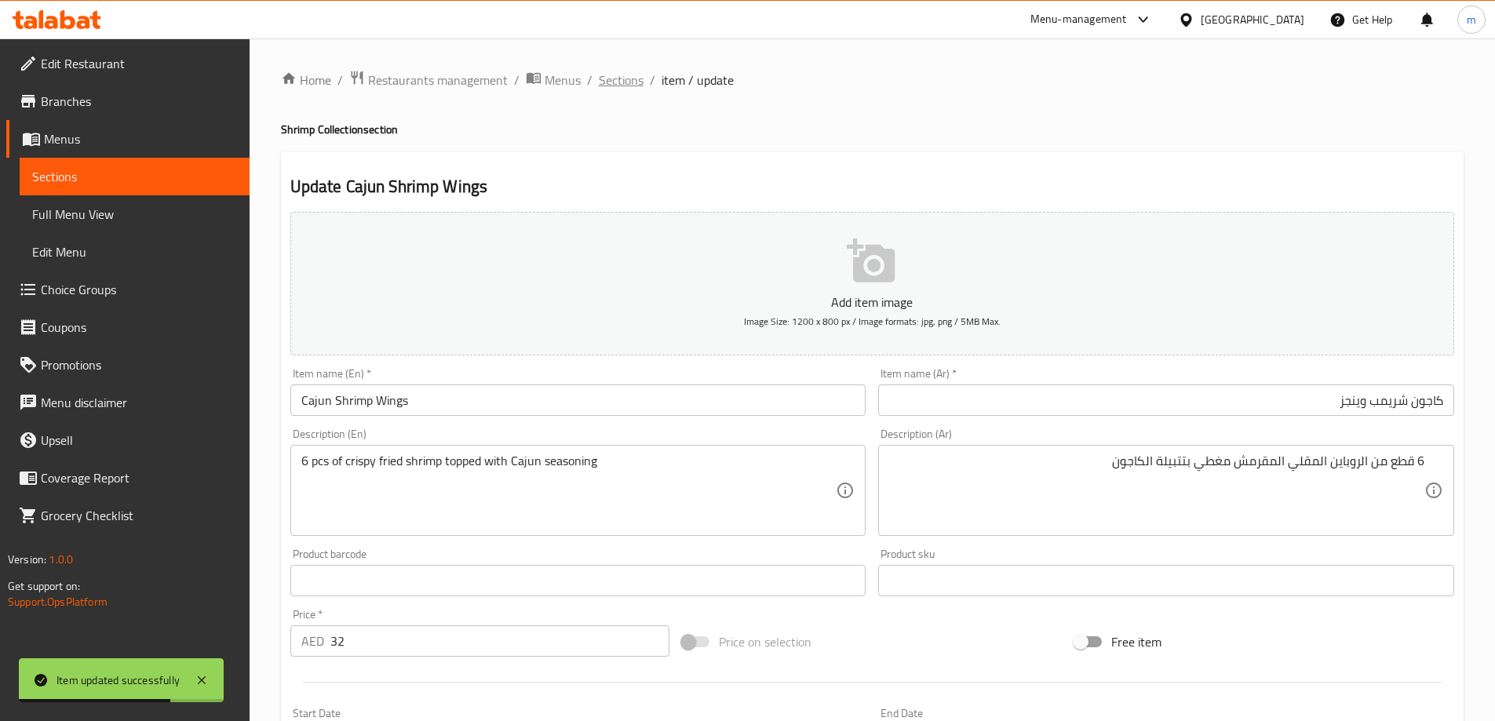
click at [607, 81] on span "Sections" at bounding box center [621, 80] width 45 height 19
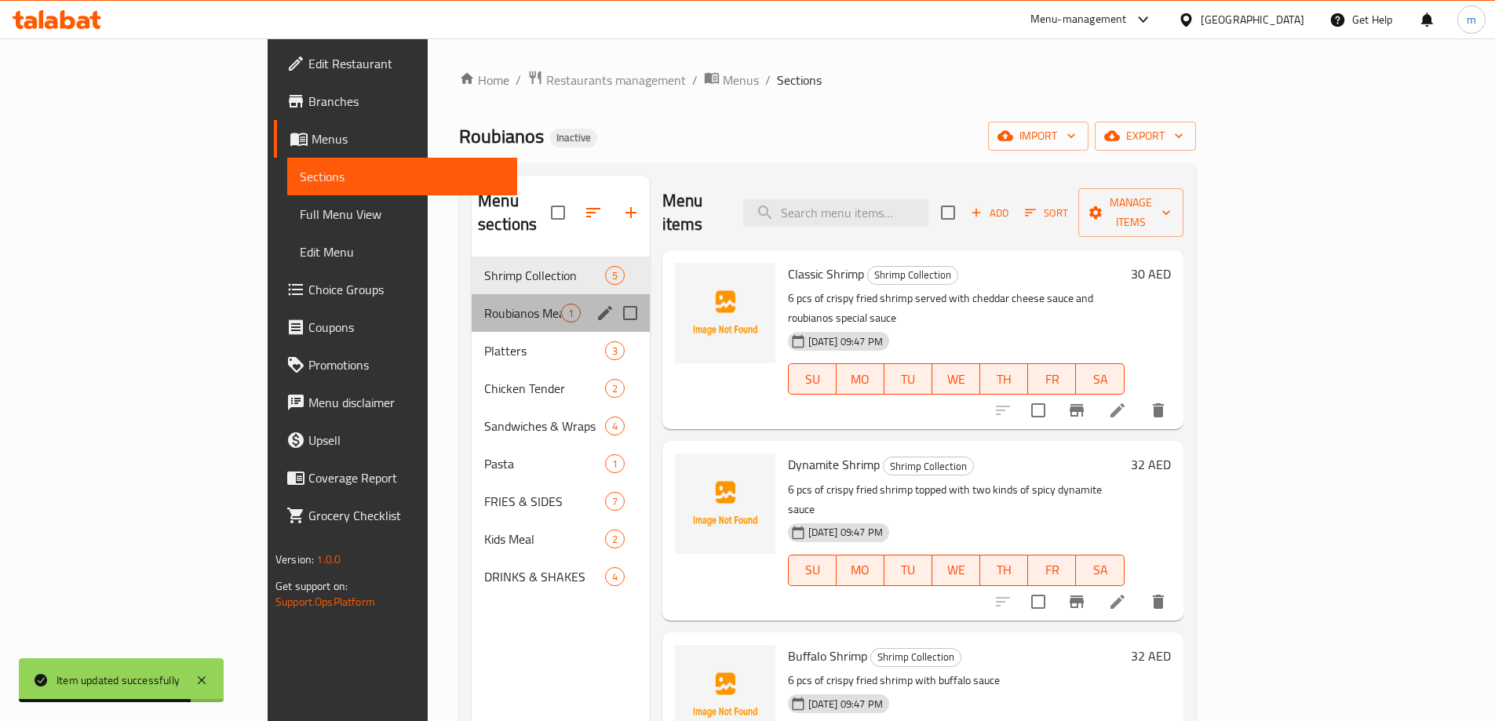
click at [472, 294] on div "Roubianos Meal 1" at bounding box center [561, 313] width 178 height 38
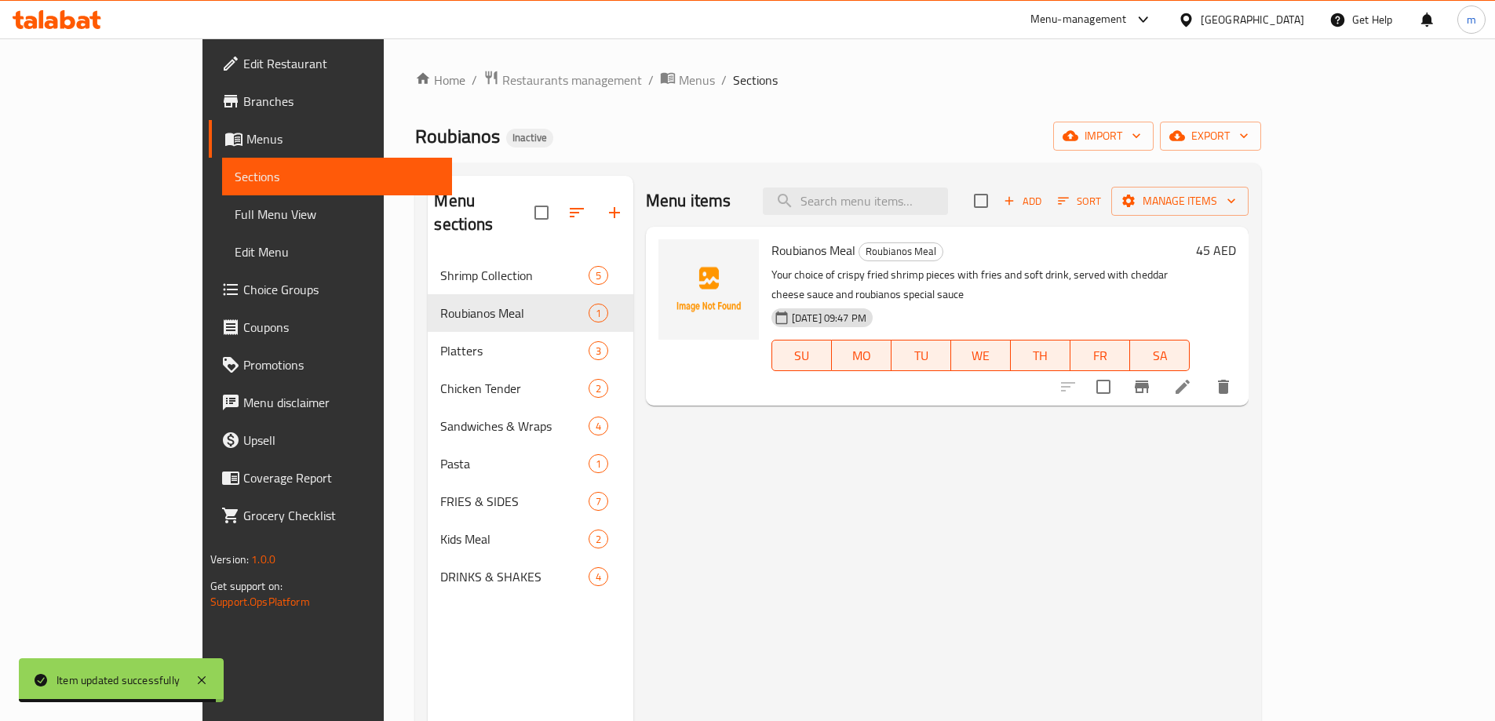
click at [1205, 373] on li at bounding box center [1183, 387] width 44 height 28
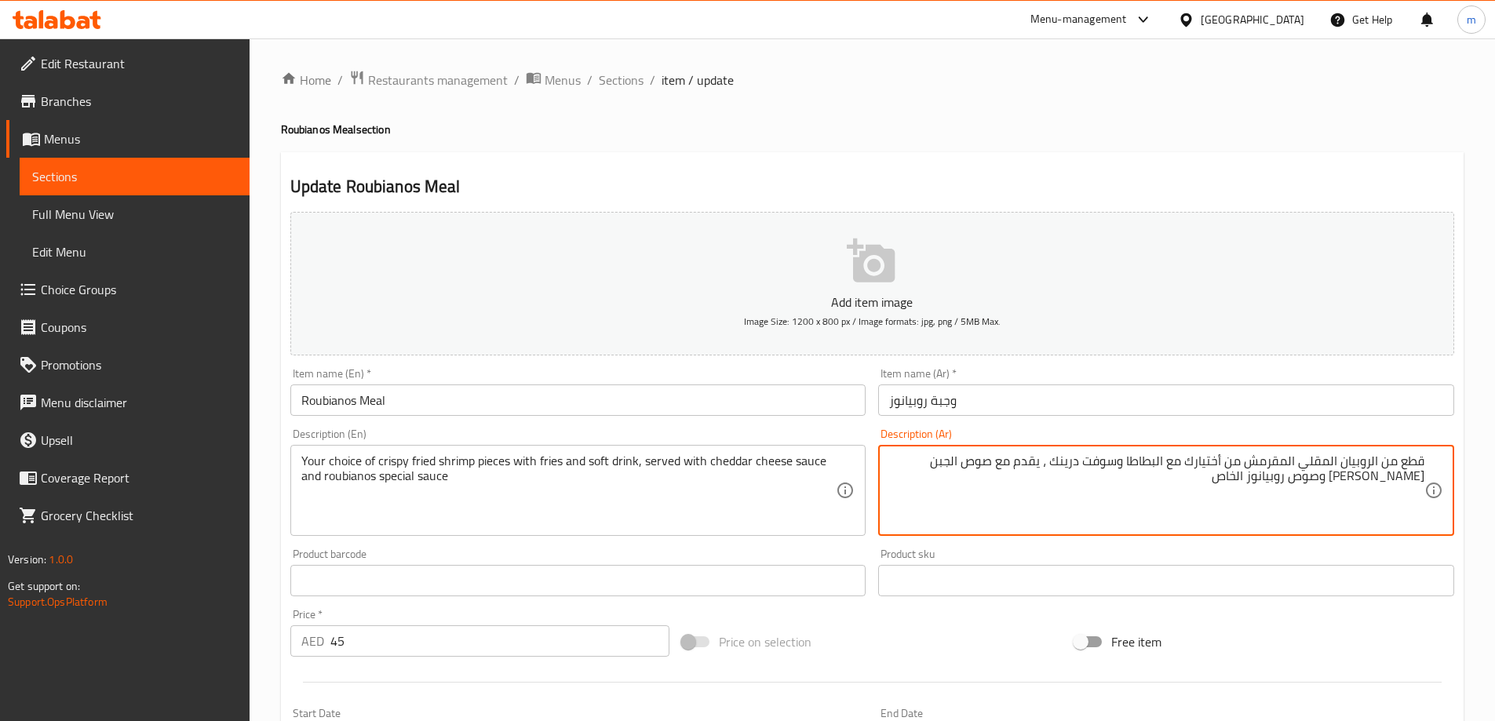
click at [1129, 462] on textarea "قطع من الروبيان المقلي المقرمش من أختيارك مع البطاطا وسوفت درينك ، يقدم مع صوص …" at bounding box center [1156, 491] width 535 height 75
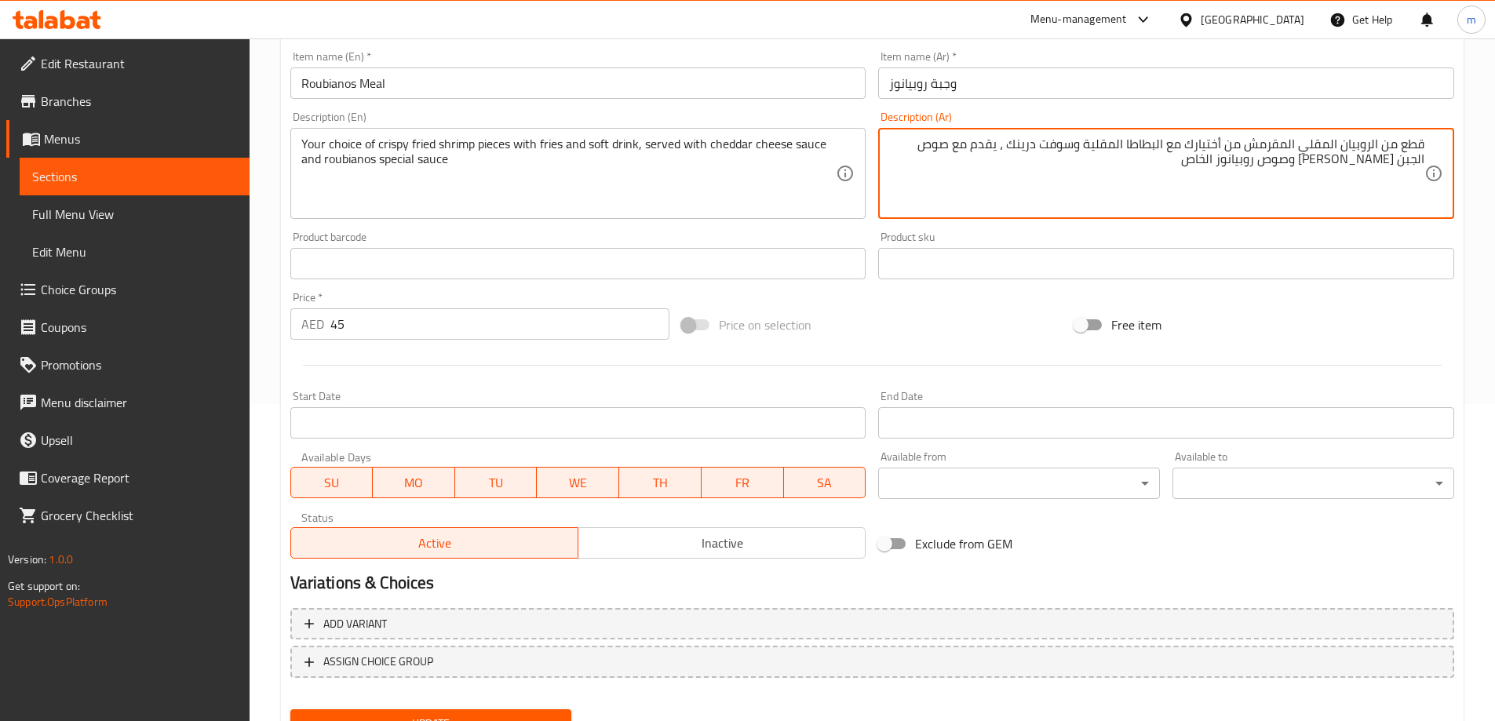
scroll to position [388, 0]
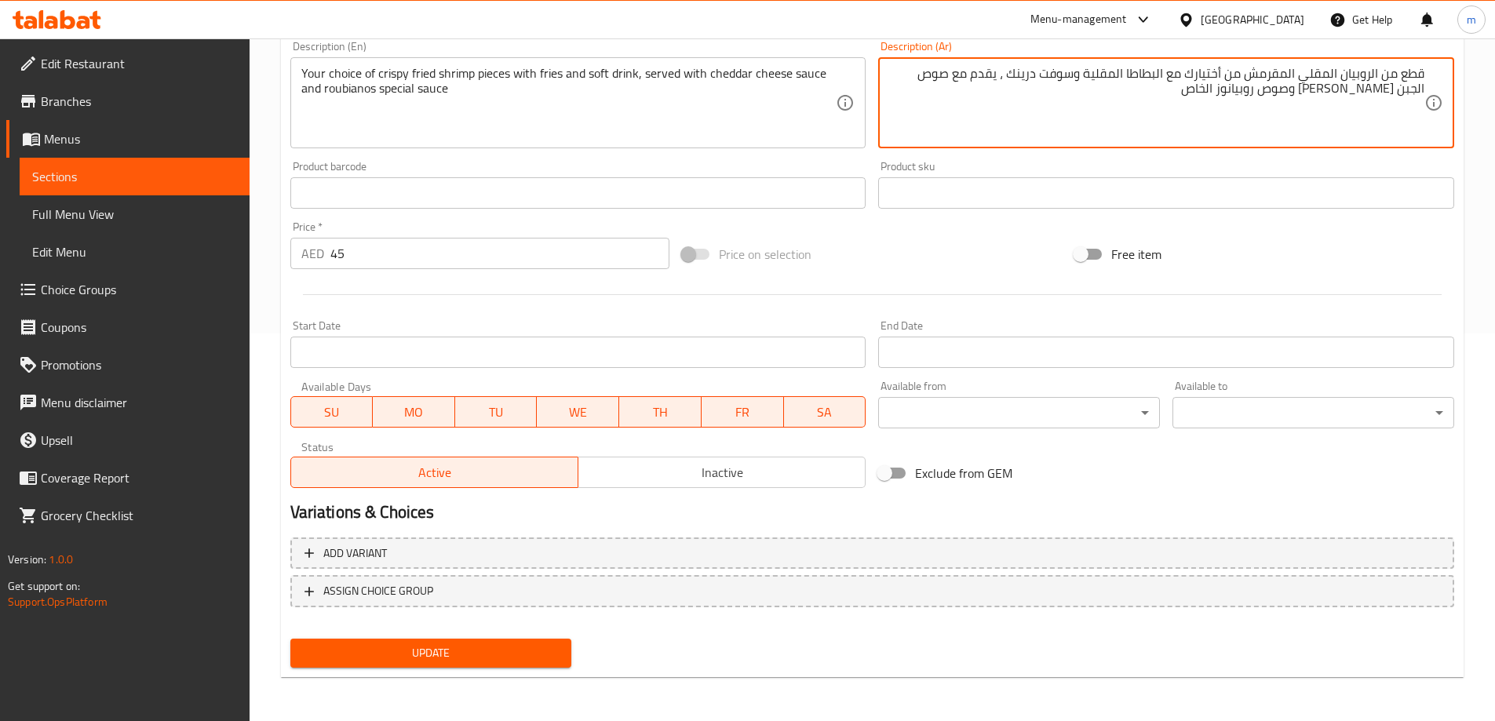
type textarea "قطع من الروبيان المقلي المقرمش من أختيارك مع البطاطا المقلية وسوفت درينك ، يقدم…"
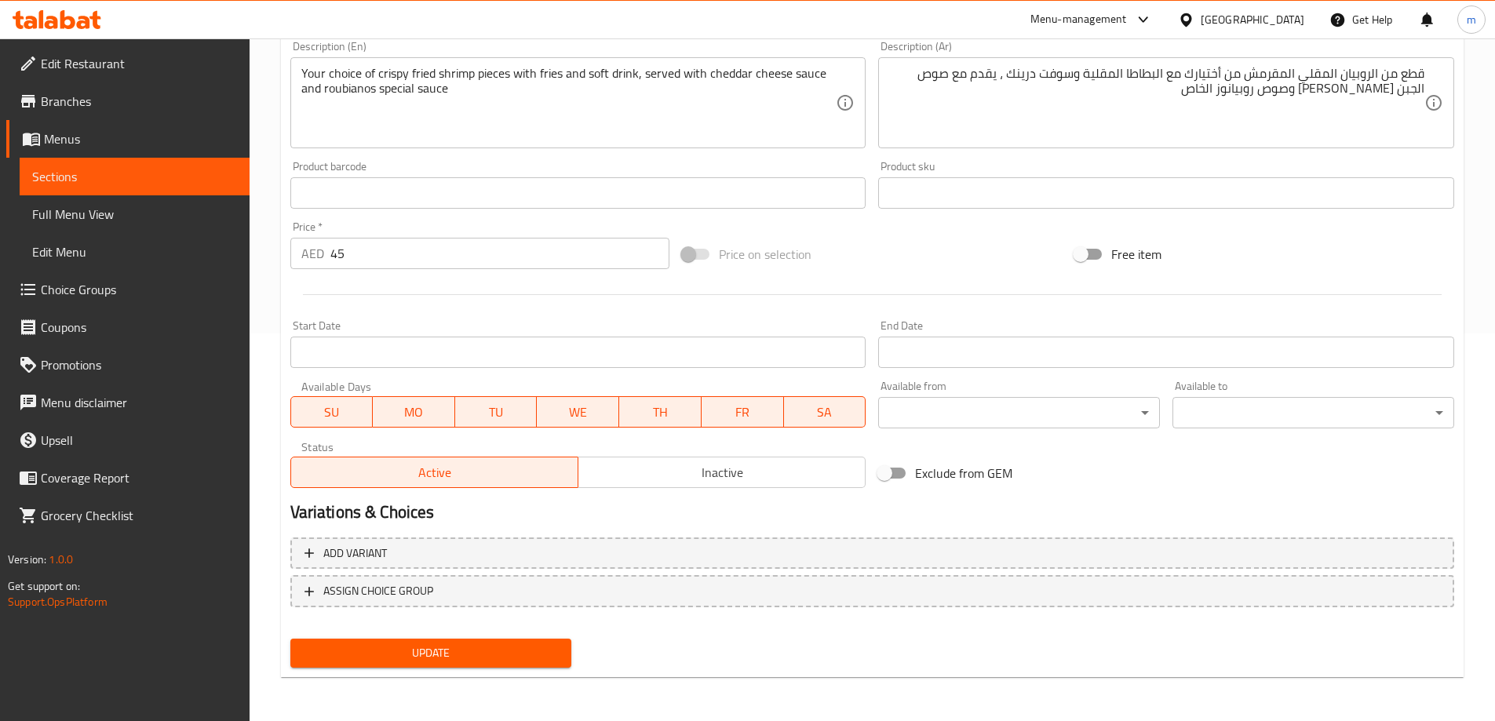
click at [399, 688] on div "Home / Restaurants management / Menus / Sections / item / update Roubianos Meal…" at bounding box center [872, 186] width 1183 height 1008
click at [405, 667] on button "Update" at bounding box center [431, 653] width 282 height 29
click at [126, 290] on span "Choice Groups" at bounding box center [139, 289] width 196 height 19
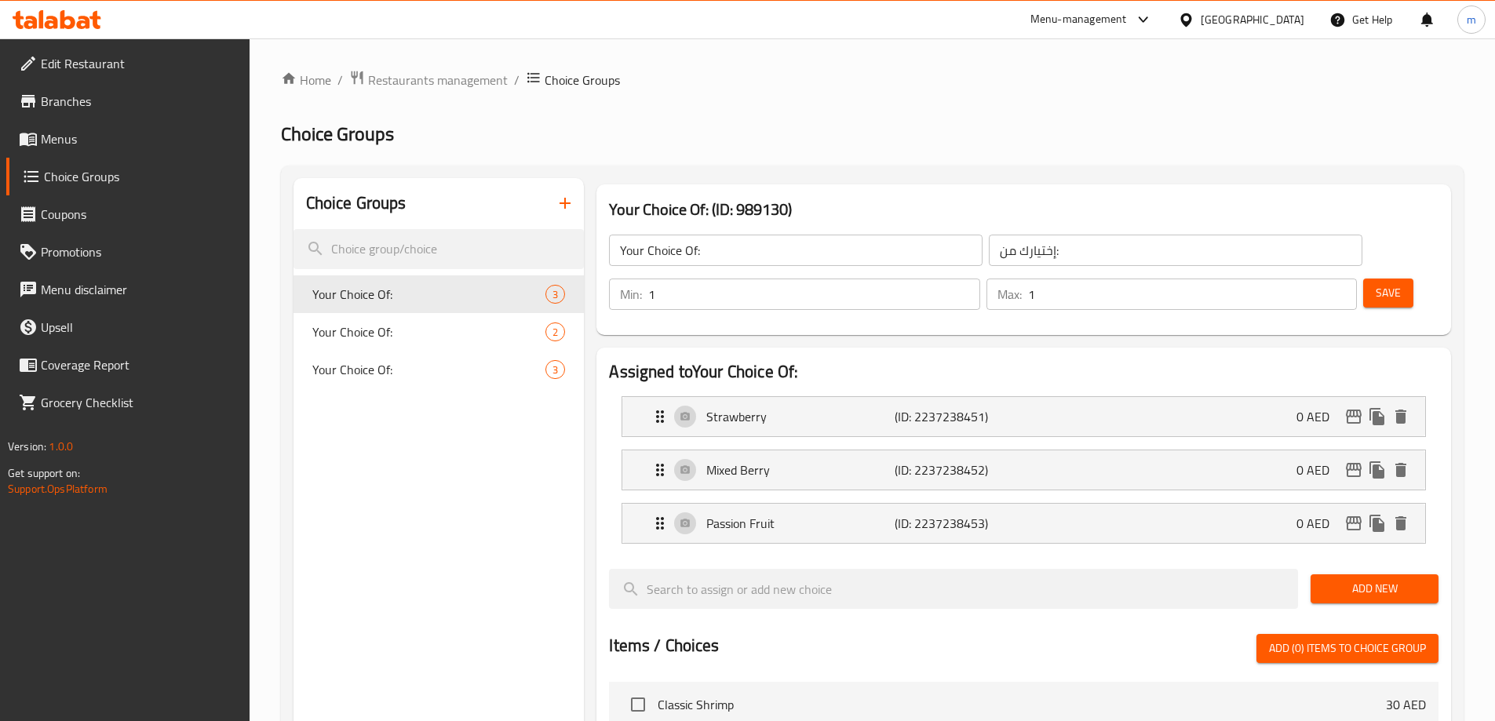
click at [570, 203] on icon "button" at bounding box center [565, 203] width 11 height 11
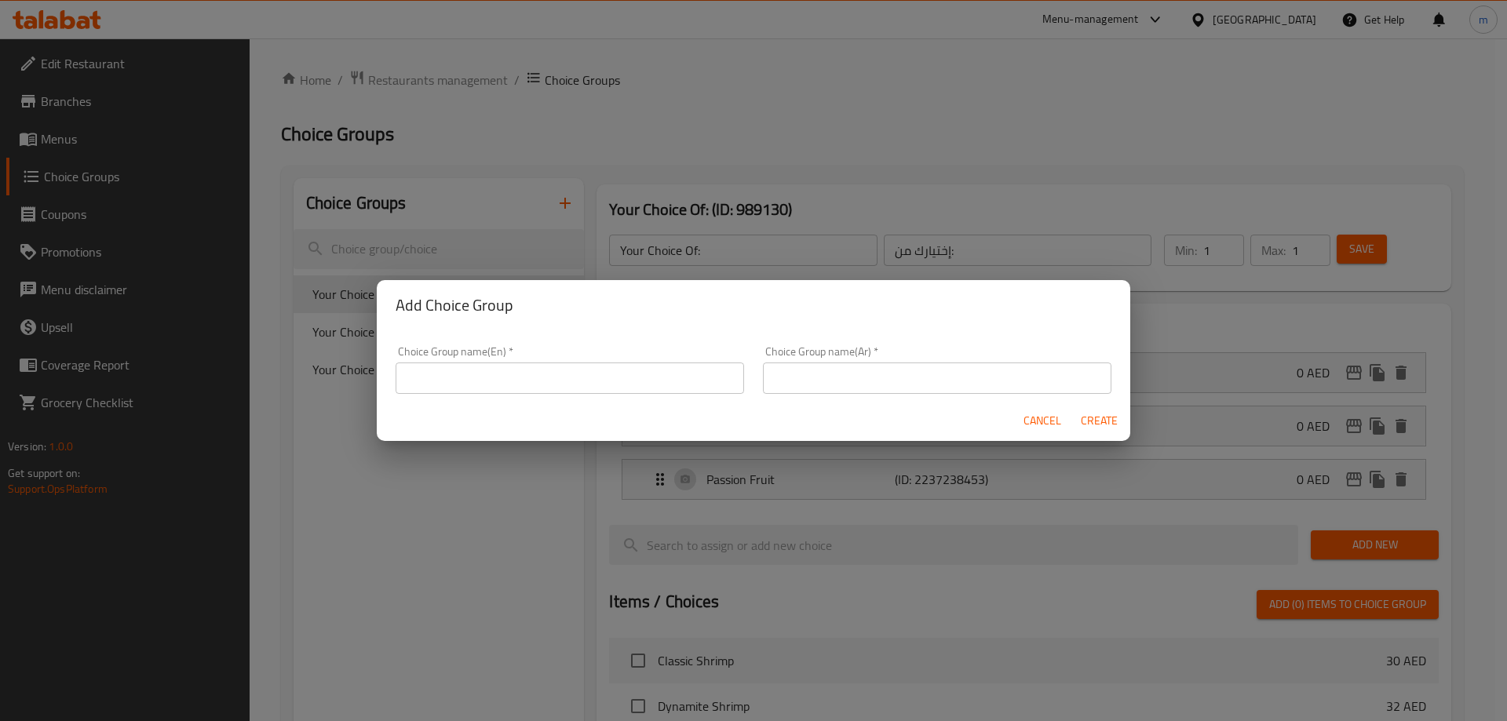
click at [593, 371] on input "text" at bounding box center [569, 378] width 348 height 31
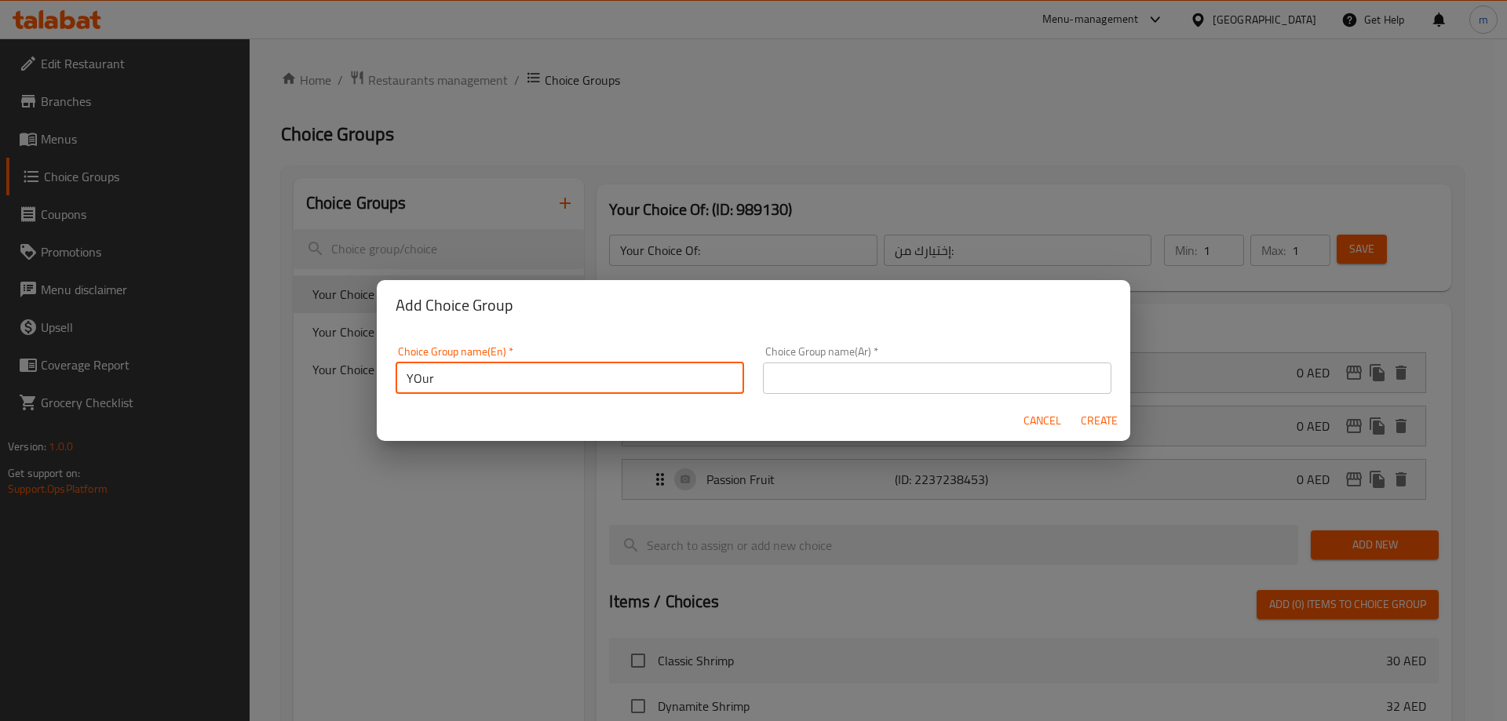
click at [593, 371] on input "YOur" at bounding box center [569, 378] width 348 height 31
click at [565, 383] on input "YOur" at bounding box center [569, 378] width 348 height 31
click at [545, 374] on input "Your Choice Of:" at bounding box center [569, 378] width 348 height 31
type input "Your Choice Of:"
click at [869, 385] on input "text" at bounding box center [937, 378] width 348 height 31
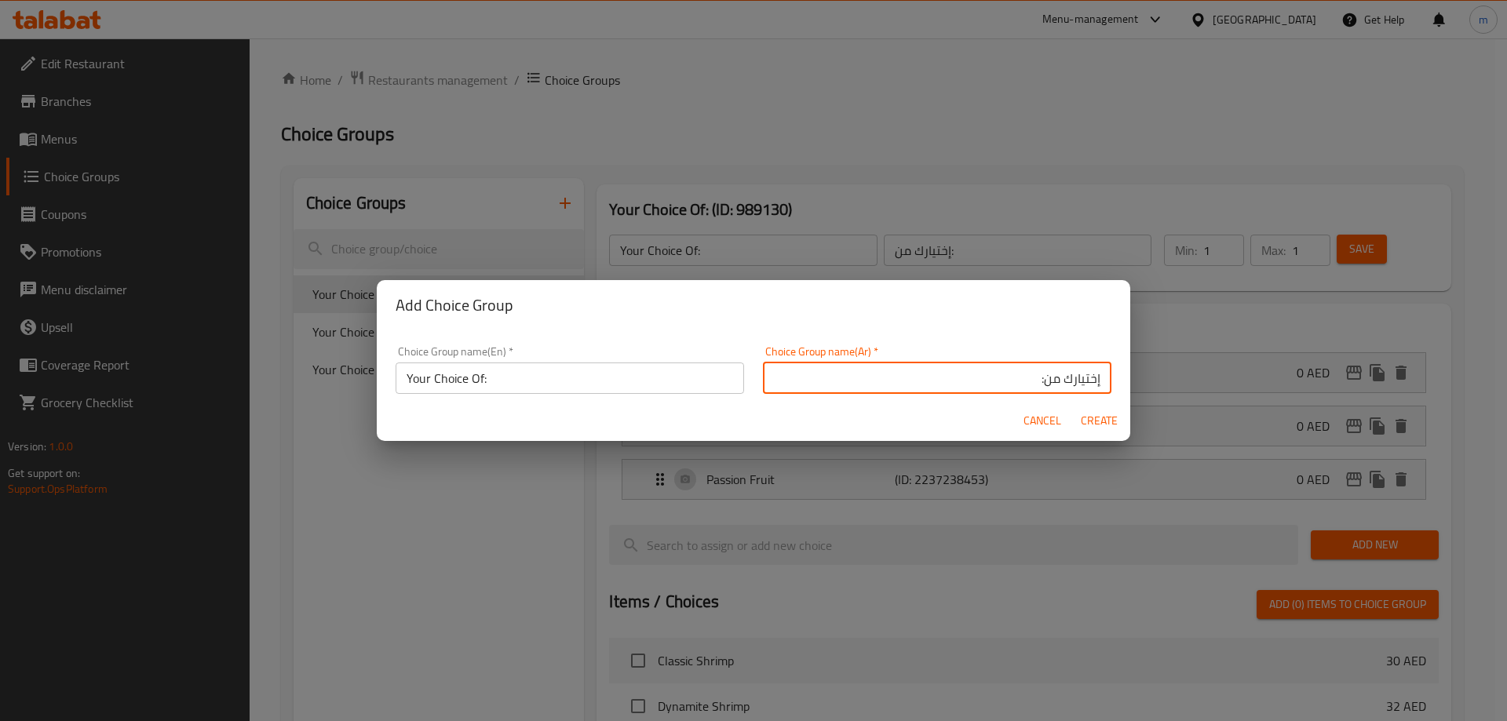
type input "إختيارك من:"
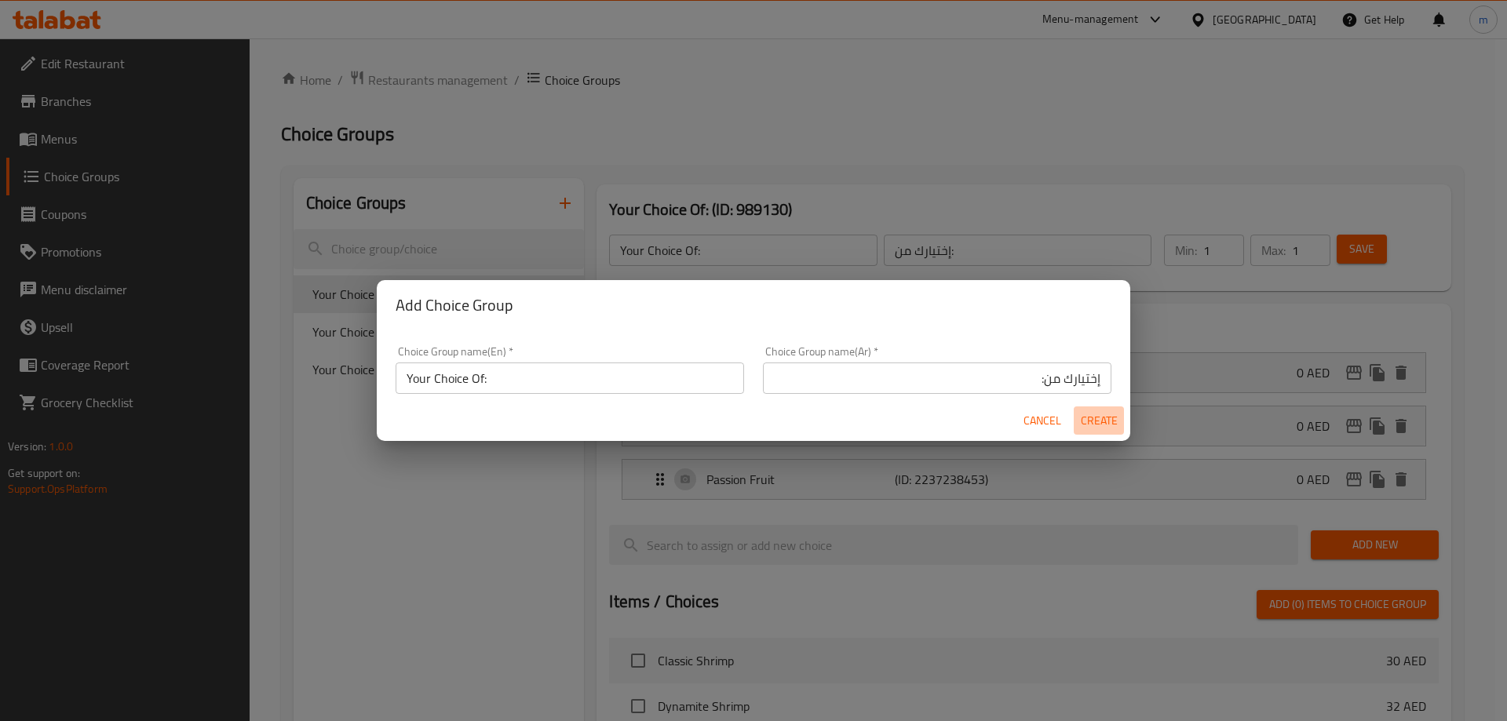
click at [1097, 417] on span "Create" at bounding box center [1099, 421] width 38 height 20
type input "Your Choice Of:"
type input "إختيارك من:"
type input "0"
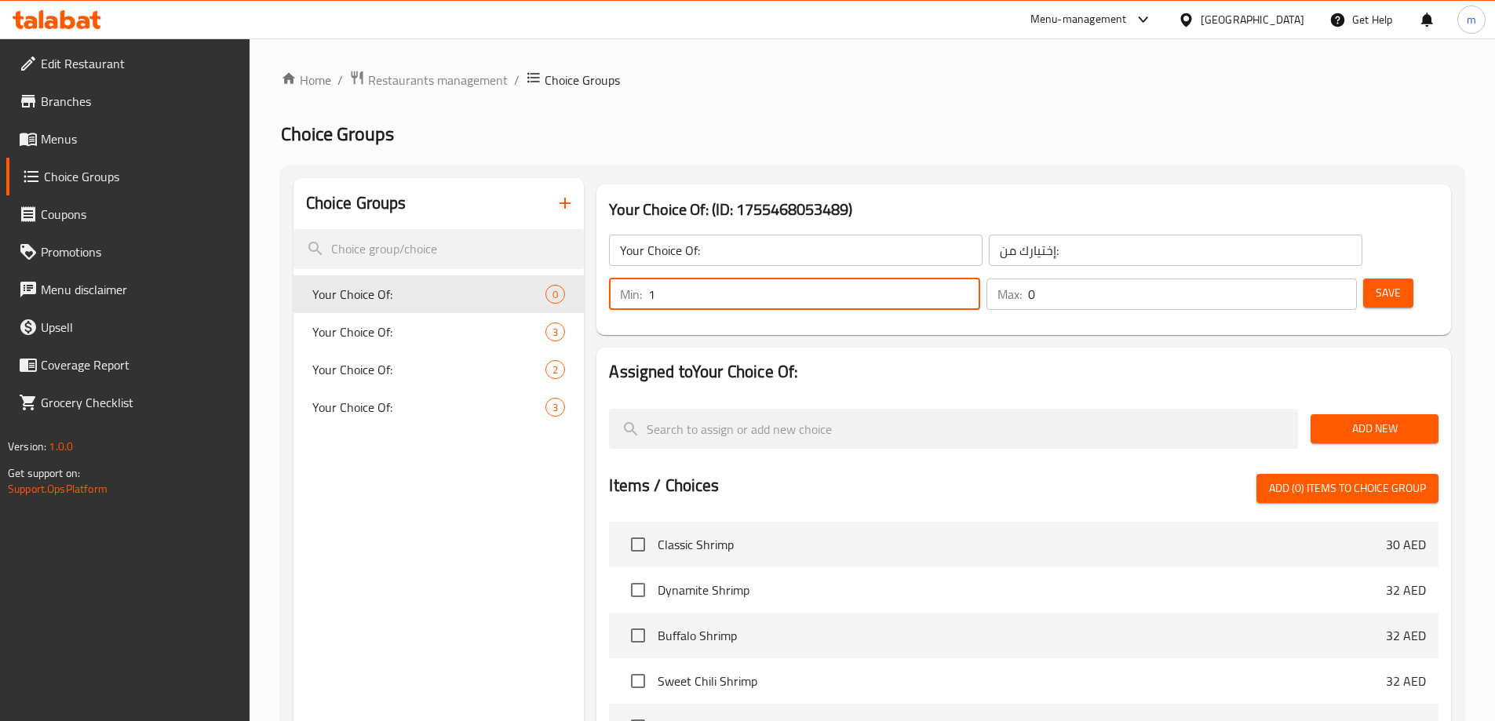
drag, startPoint x: 1225, startPoint y: 246, endPoint x: 1256, endPoint y: 246, distance: 30.6
type input "1"
click at [979, 279] on input "1" at bounding box center [813, 294] width 331 height 31
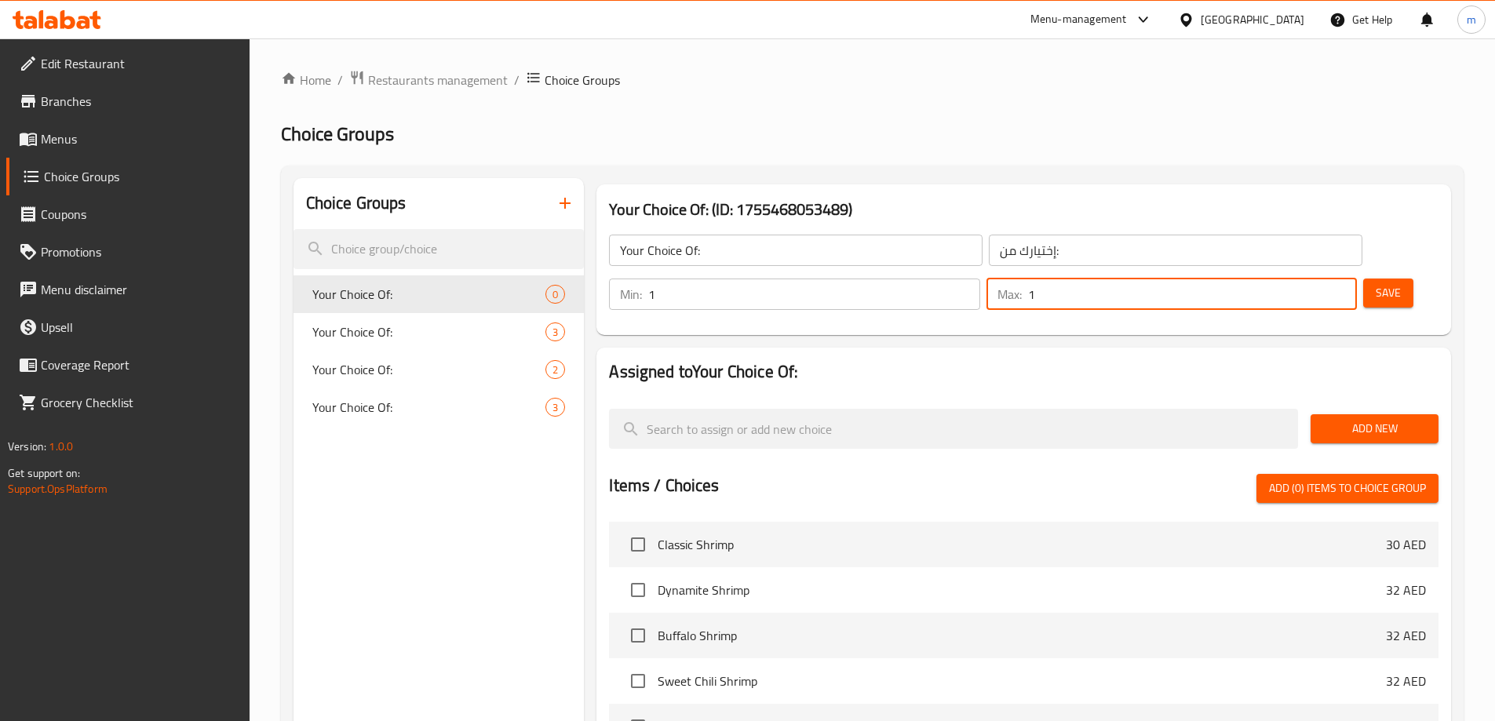
type input "1"
click at [1315, 279] on input "1" at bounding box center [1192, 294] width 329 height 31
click at [1359, 419] on span "Add New" at bounding box center [1374, 429] width 103 height 20
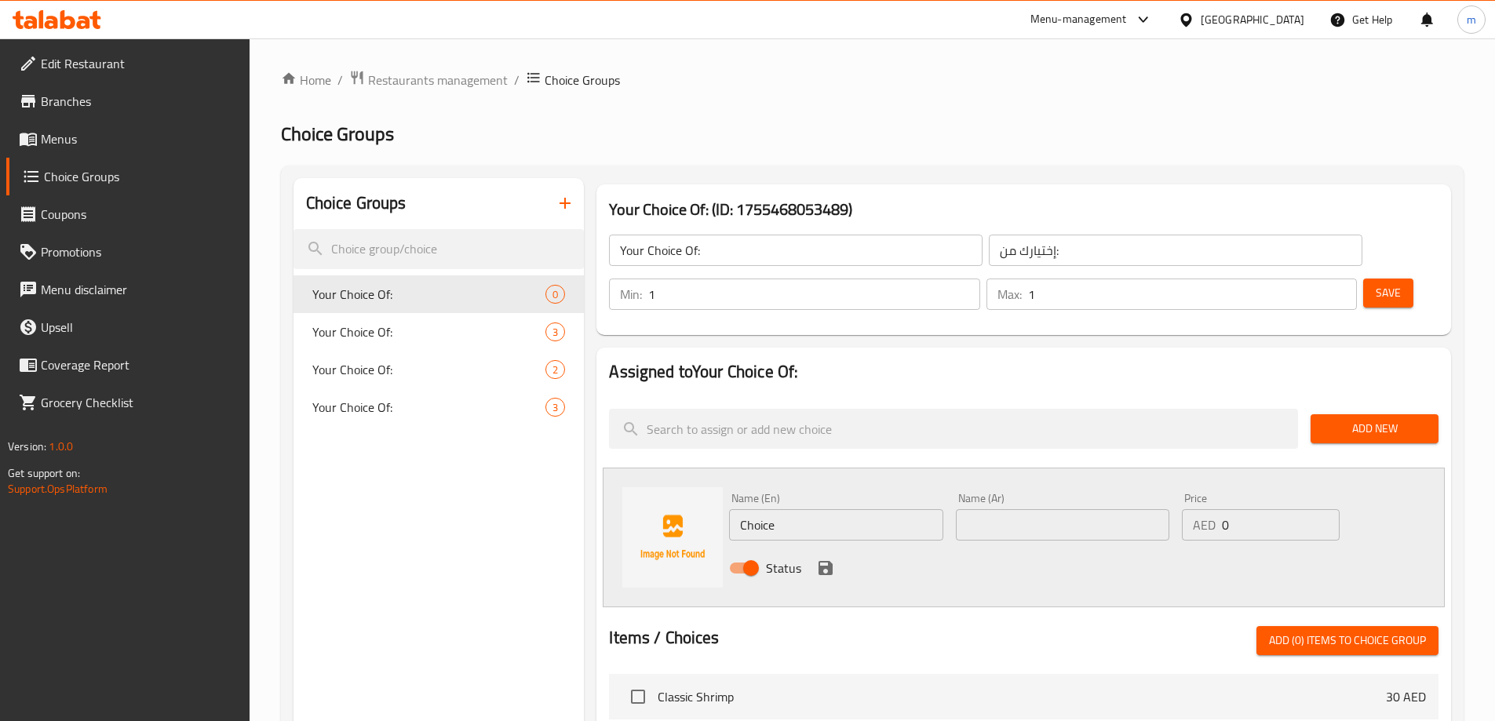
click at [858, 509] on input "Choice" at bounding box center [835, 524] width 213 height 31
type input "Classic Shrimp"
type input "كلاسيك شريمب"
click at [858, 509] on input "Classic Shrimp" at bounding box center [835, 524] width 213 height 31
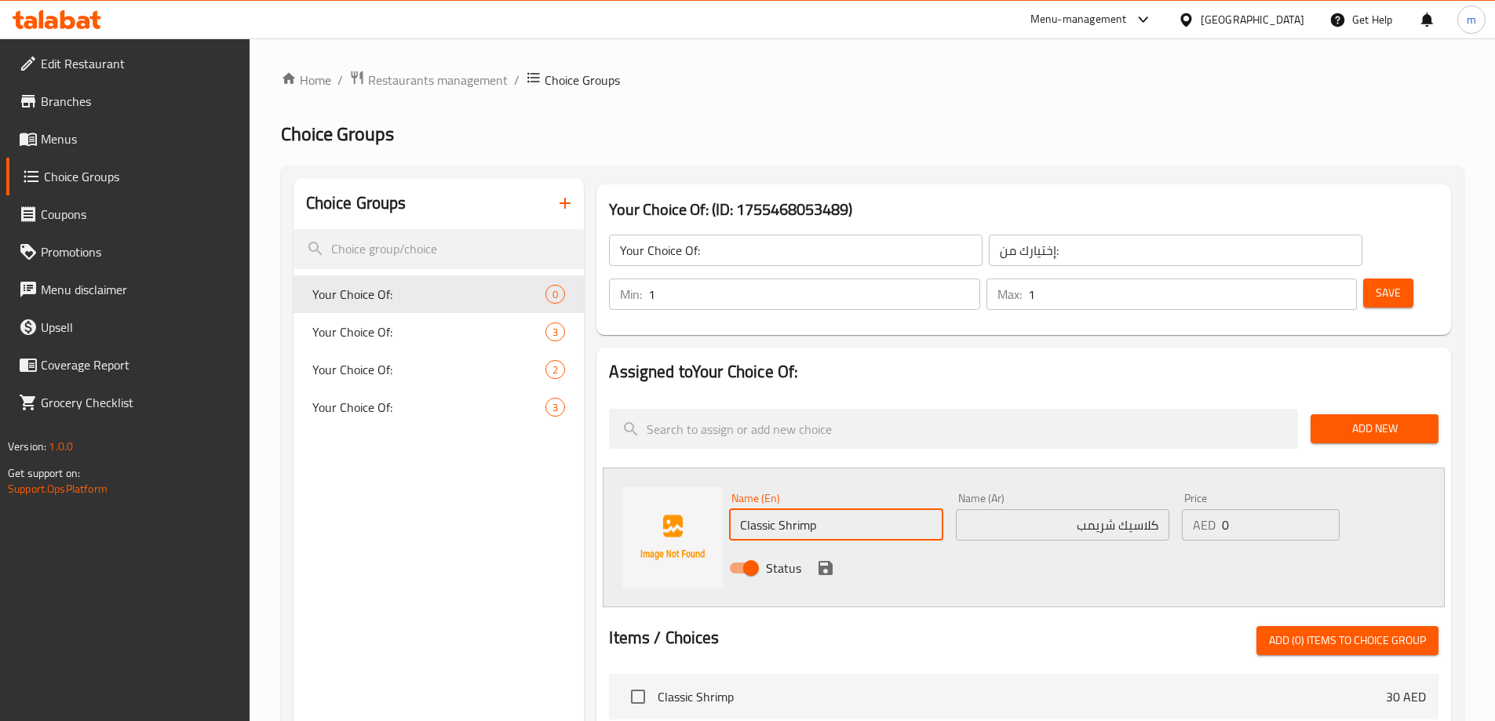
click at [837, 547] on div "Status" at bounding box center [1063, 568] width 680 height 42
click at [833, 559] on icon "save" at bounding box center [825, 568] width 19 height 19
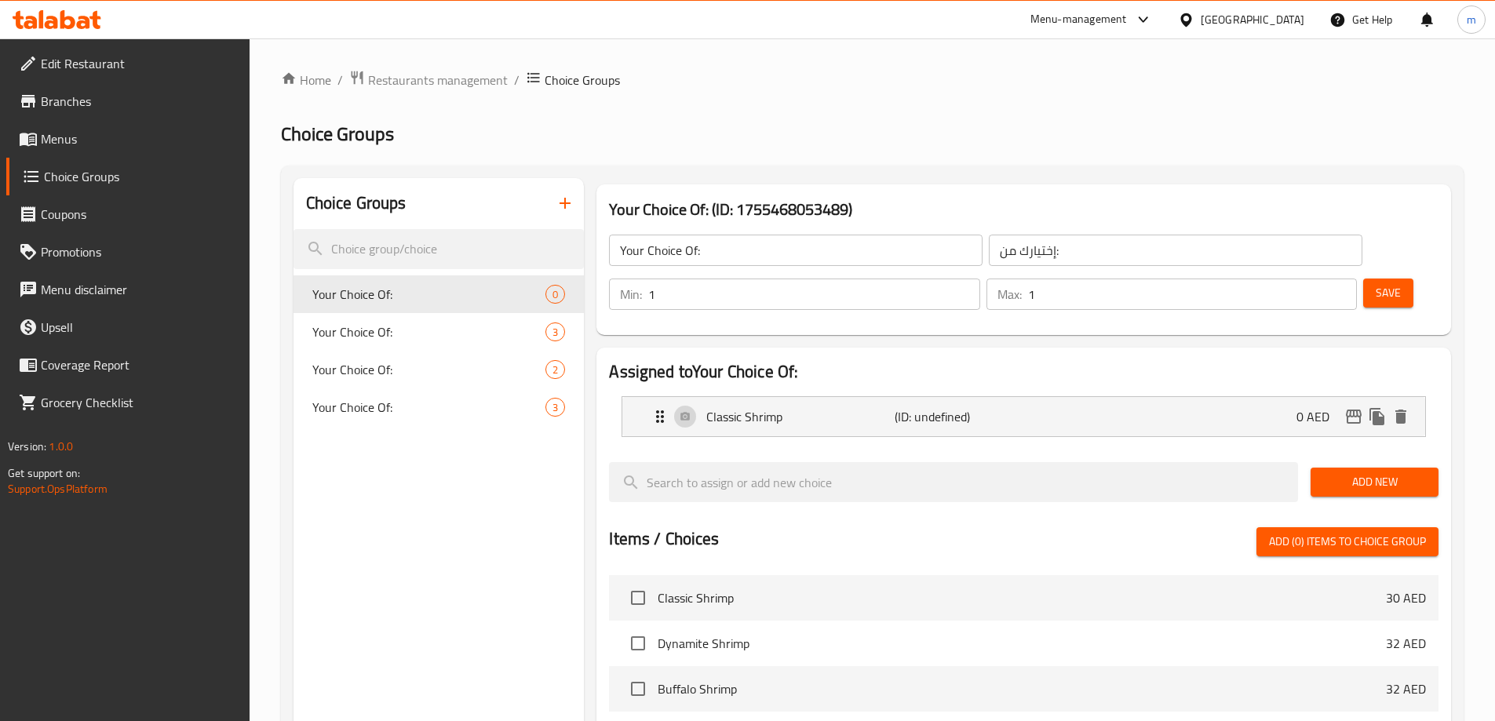
click at [1366, 472] on span "Add New" at bounding box center [1374, 482] width 103 height 20
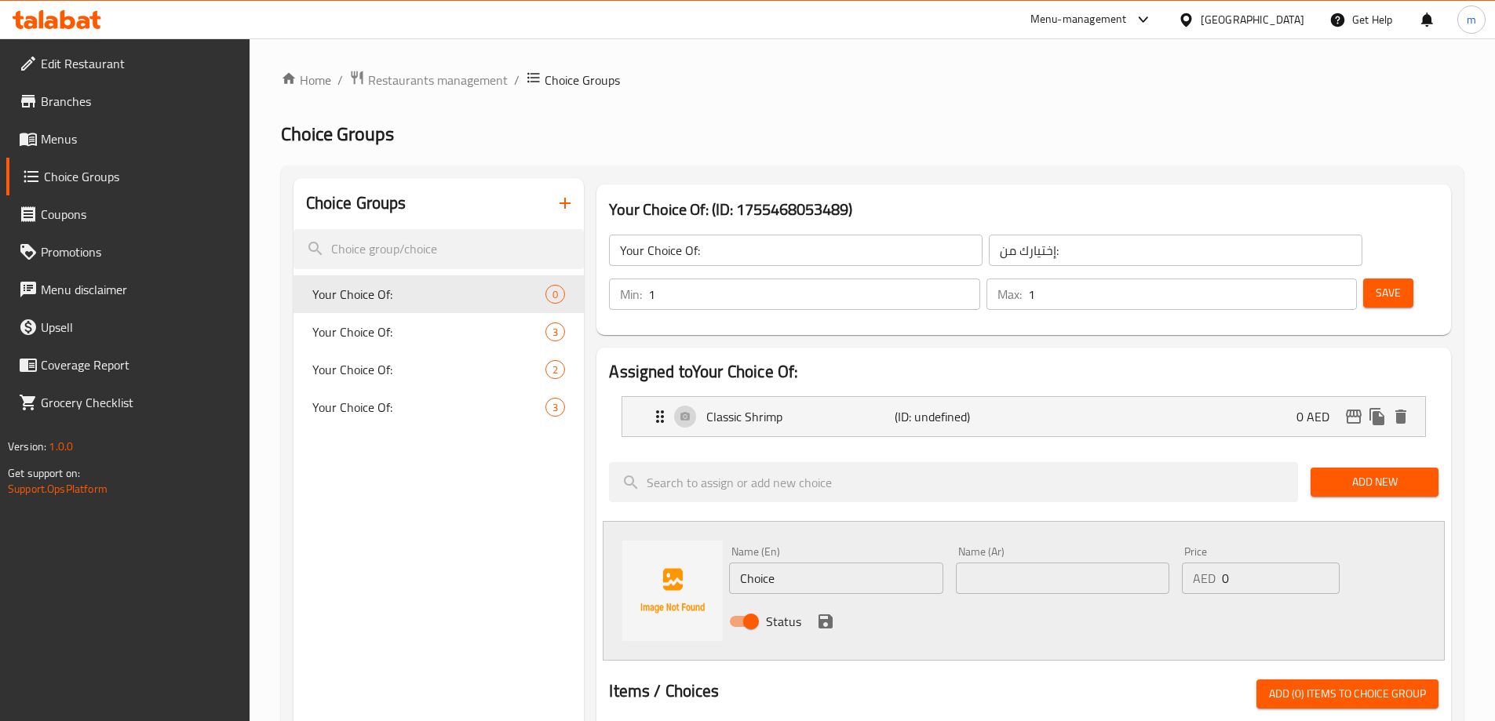
click at [859, 563] on input "Choice" at bounding box center [835, 578] width 213 height 31
paste input "Dynamite Shrimp"
type input "Dynamite Shrimp"
click at [1066, 563] on input "text" at bounding box center [1062, 578] width 213 height 31
paste input "ديناميت شريمب"
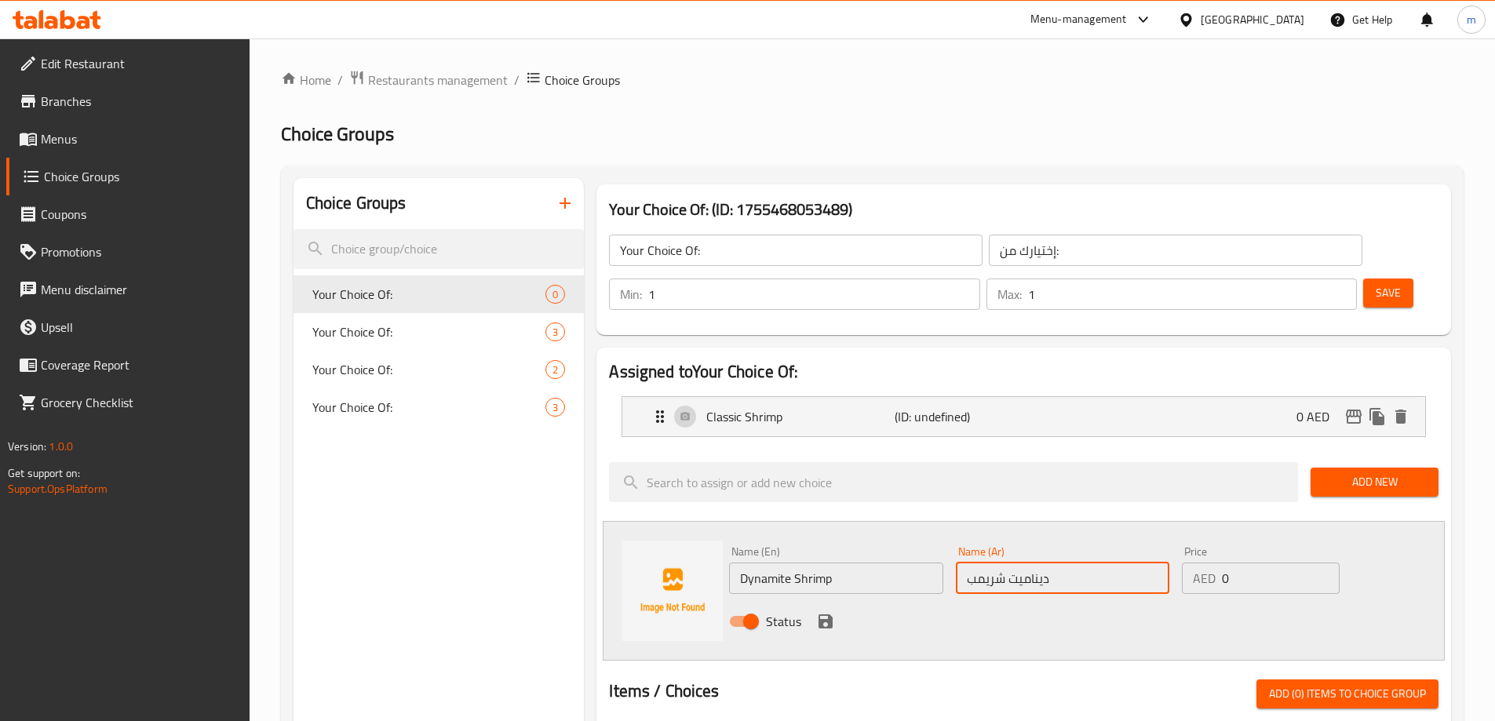
type input "ديناميت شريمب"
click at [833, 612] on icon "save" at bounding box center [825, 621] width 19 height 19
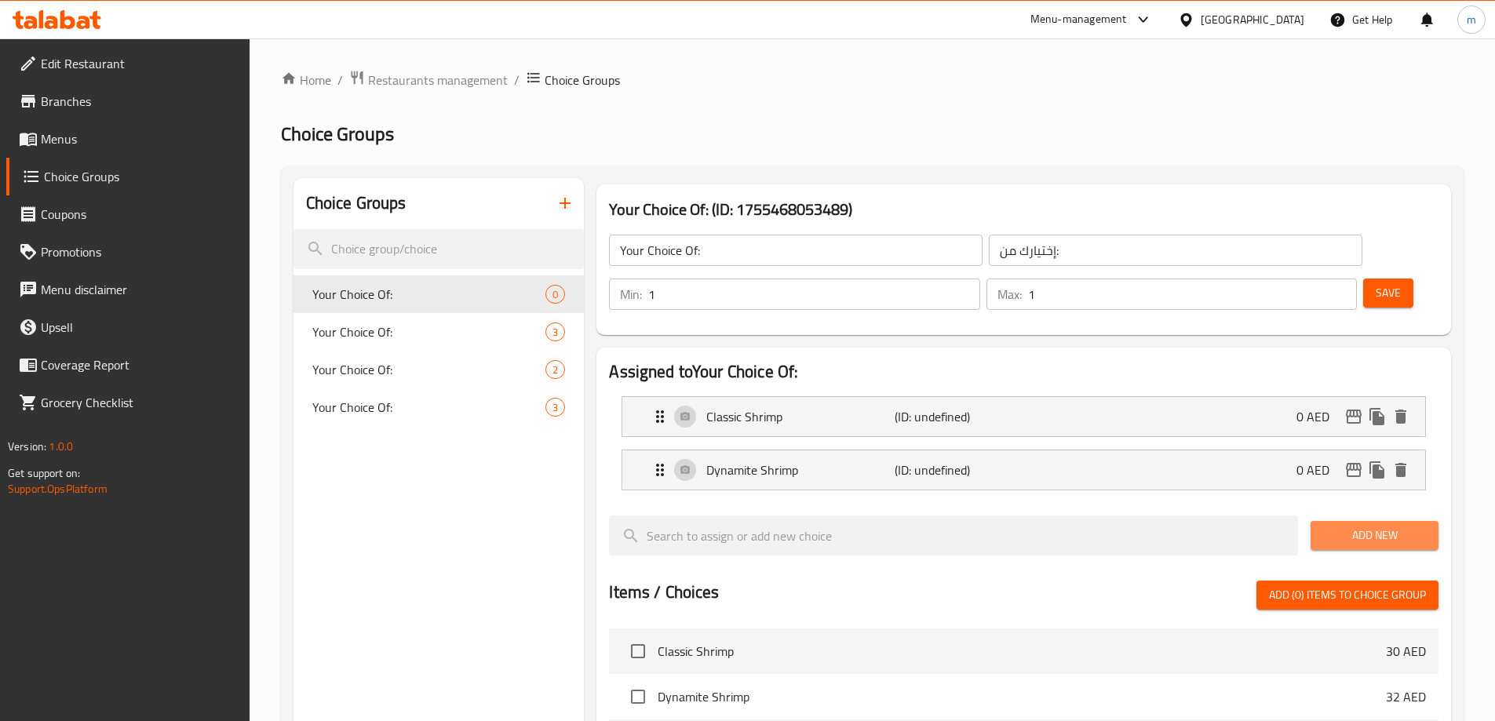
click at [1416, 526] on span "Add New" at bounding box center [1374, 536] width 103 height 20
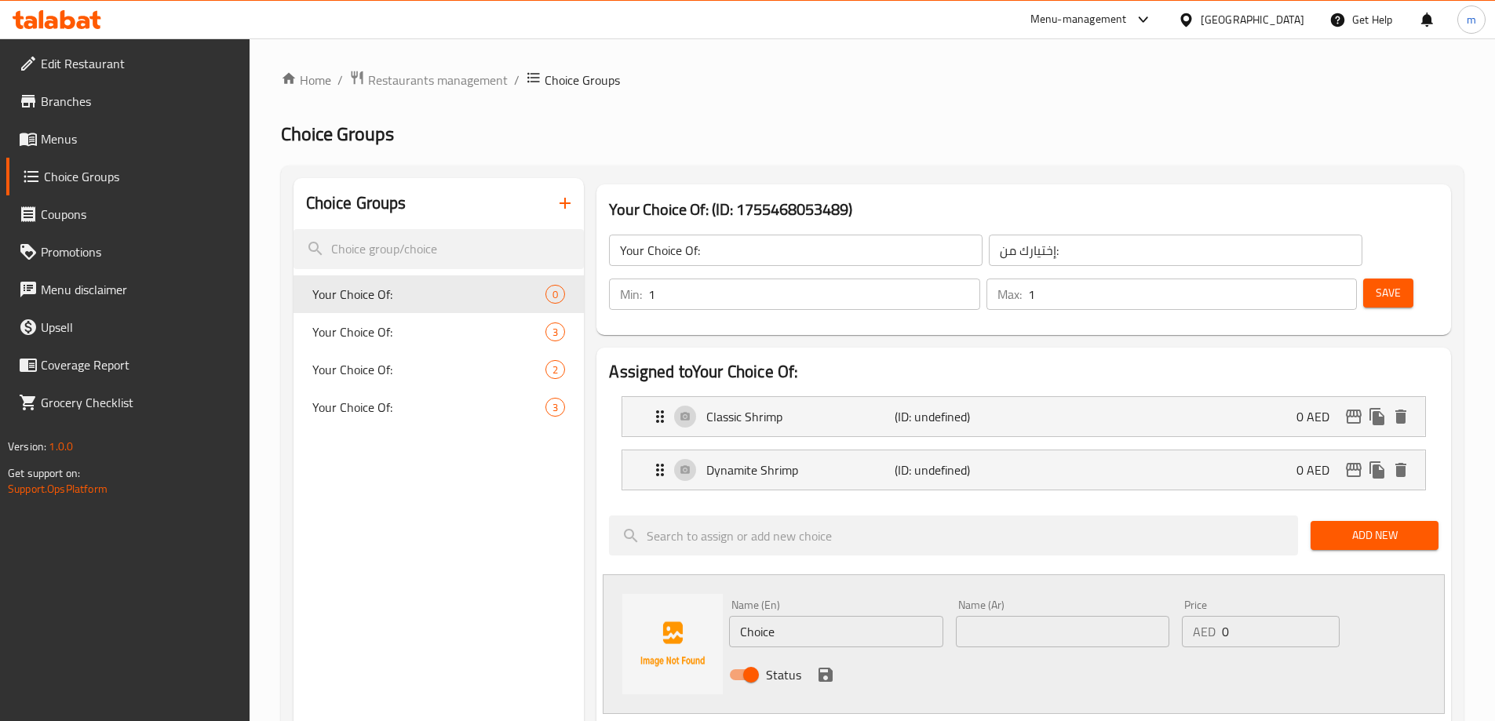
click at [821, 616] on input "Choice" at bounding box center [835, 631] width 213 height 31
paste input "Buffalo Shrimp"
type input "Buffalo Shrimp"
click at [1001, 616] on input "text" at bounding box center [1062, 631] width 213 height 31
paste input "ب[PERSON_NAME]"
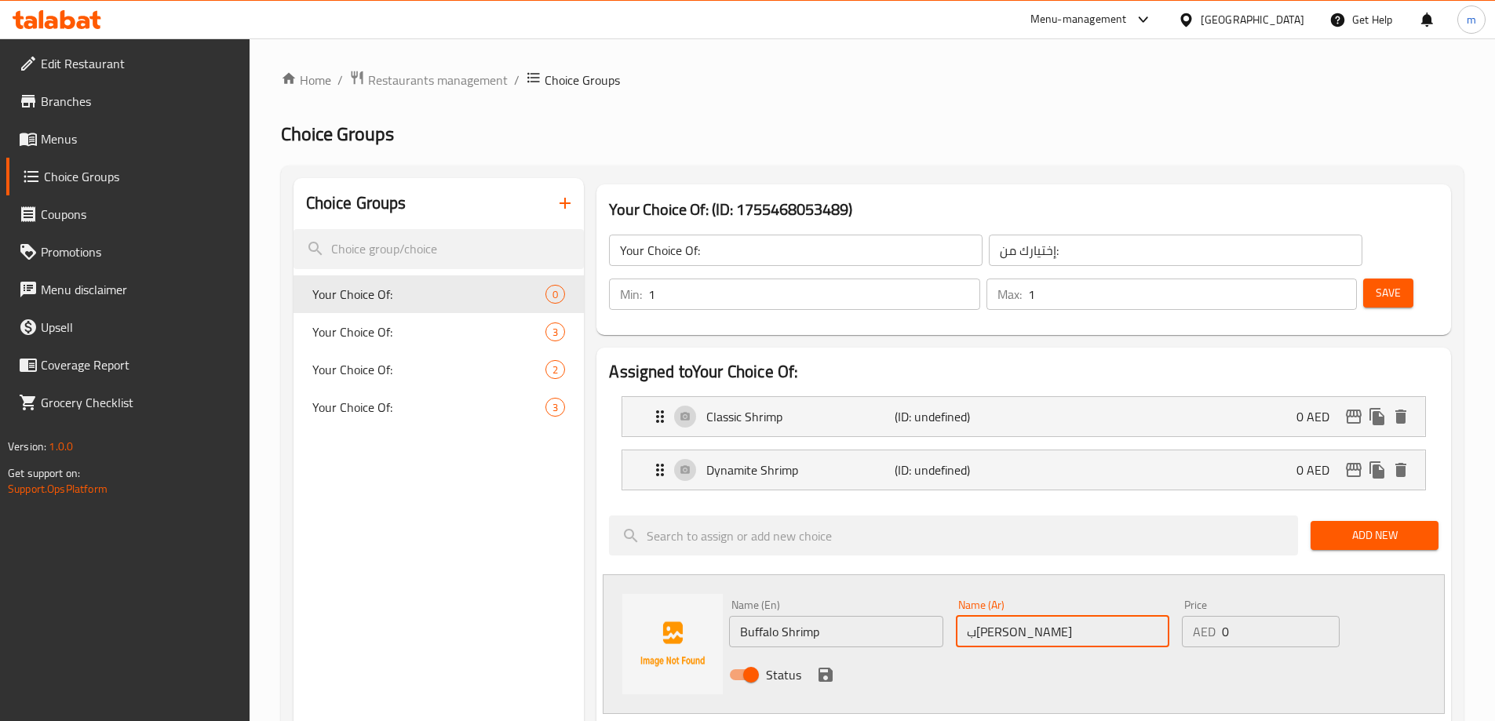
type input "ب[PERSON_NAME]"
click at [827, 665] on icon "save" at bounding box center [825, 674] width 19 height 19
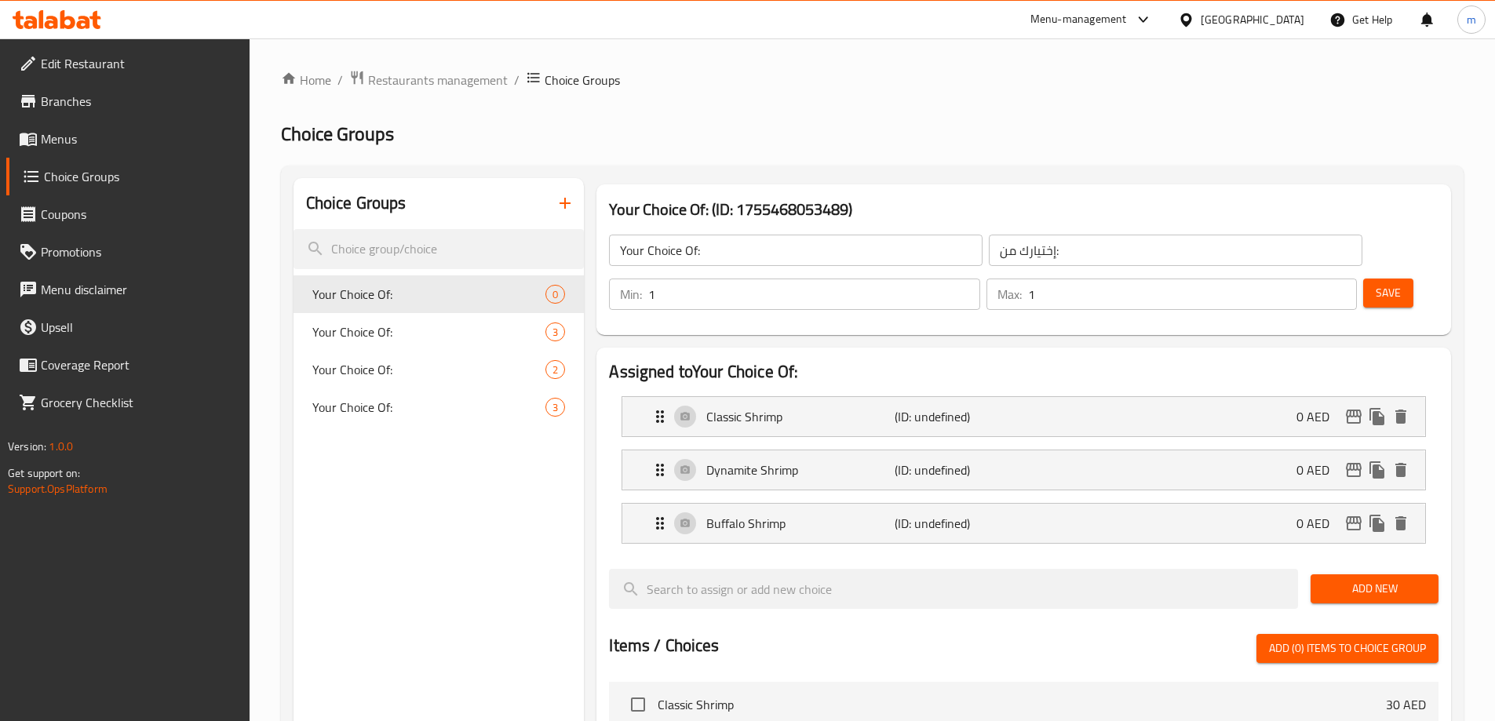
click at [1421, 579] on span "Add New" at bounding box center [1374, 589] width 103 height 20
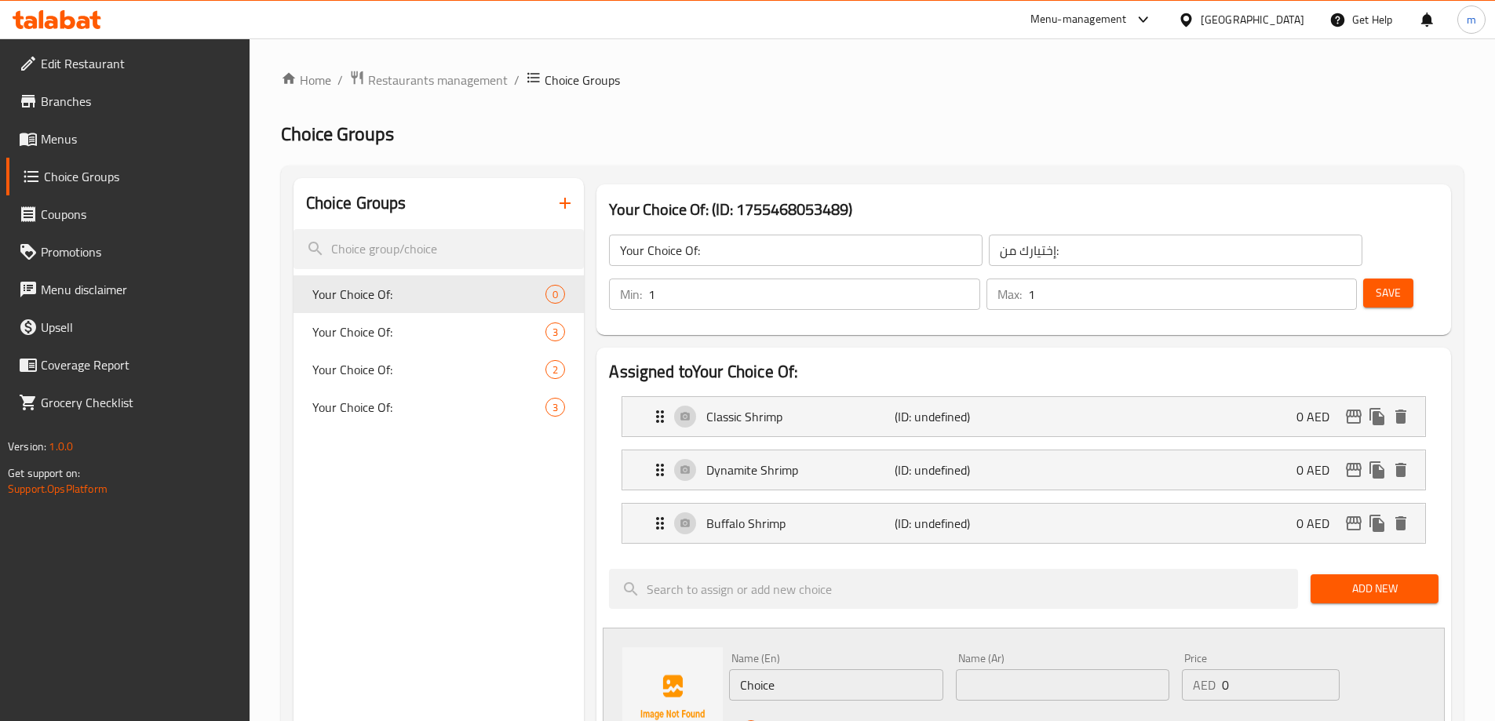
click at [891, 669] on input "Choice" at bounding box center [835, 684] width 213 height 31
paste input "Sweet Chili Shrimp"
type input "Sweet Chili Shrimp"
click at [1050, 669] on input "text" at bounding box center [1062, 684] width 213 height 31
paste input "سويت [PERSON_NAME]"
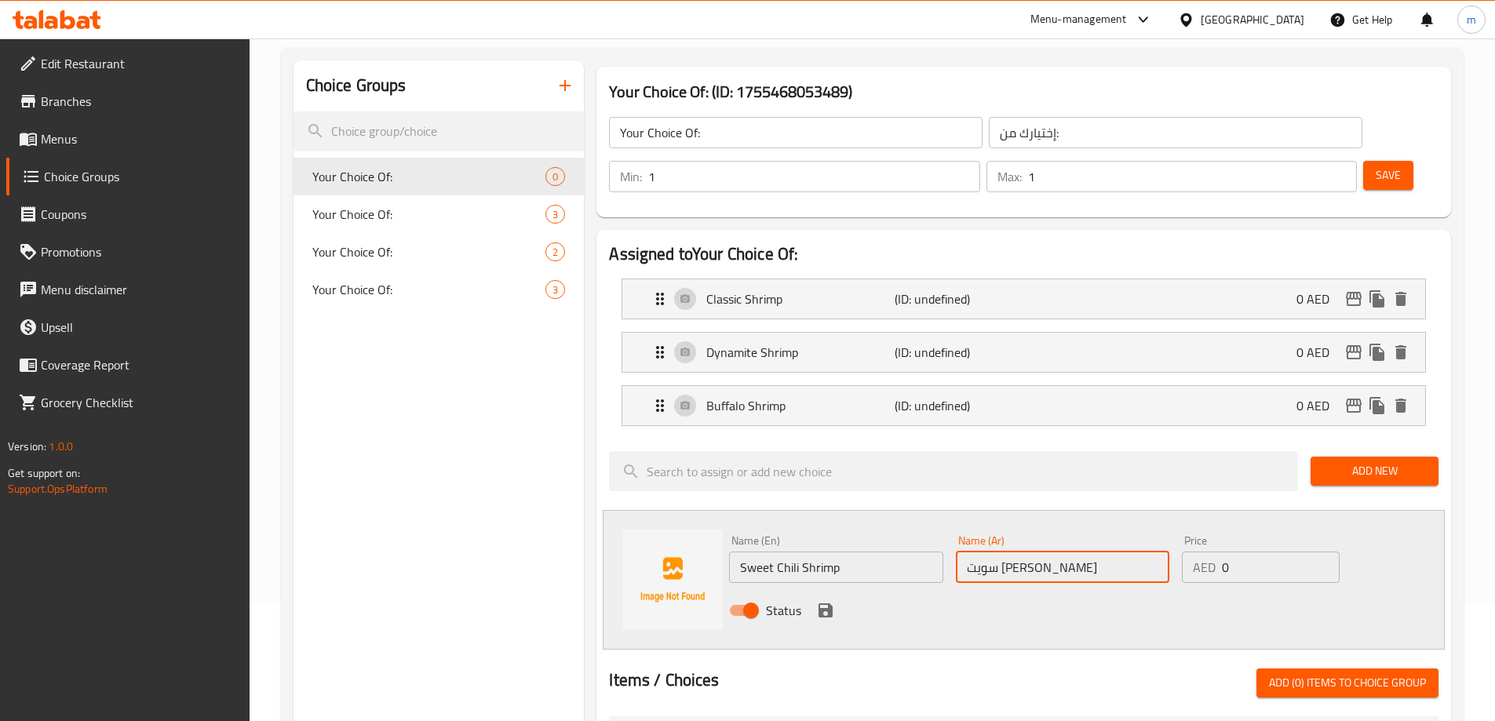
scroll to position [157, 0]
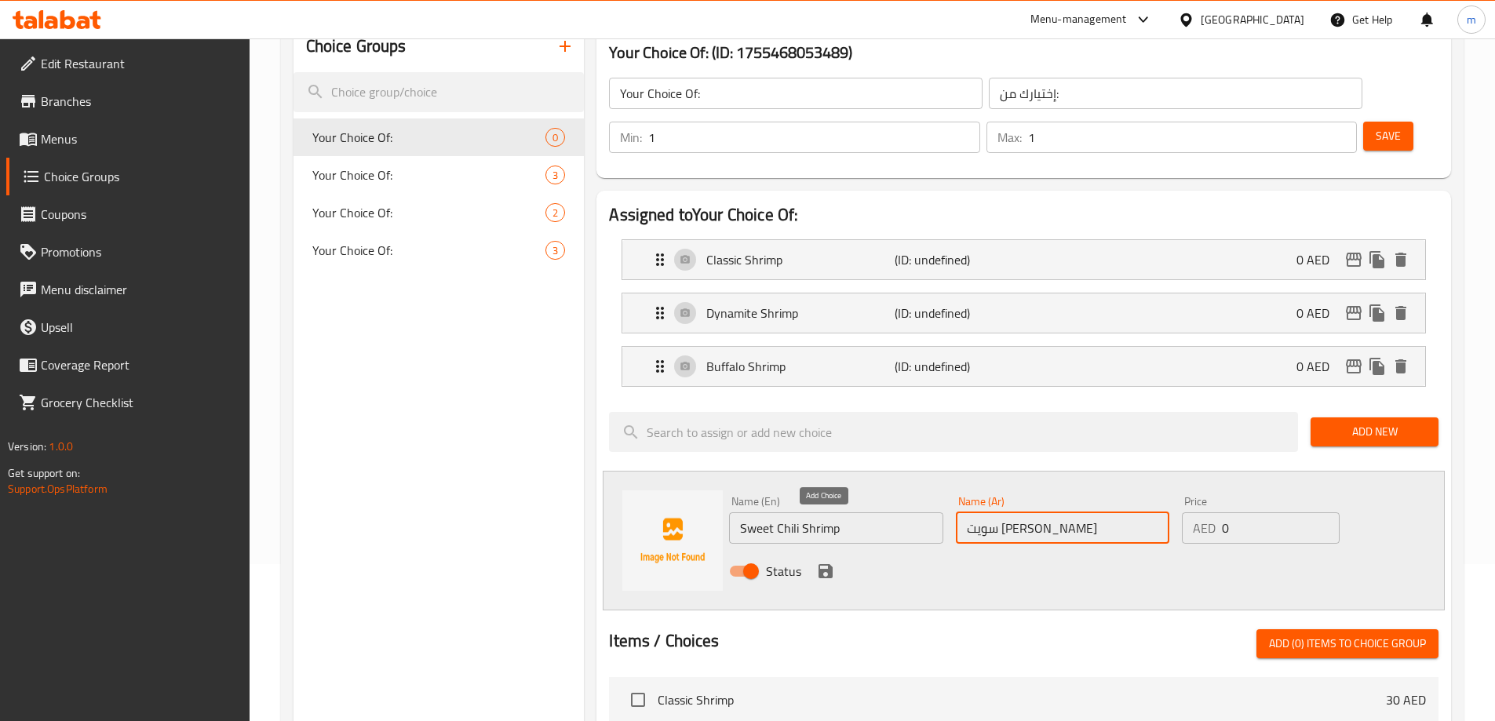
type input "سويت [PERSON_NAME]"
click at [832, 564] on icon "save" at bounding box center [825, 571] width 14 height 14
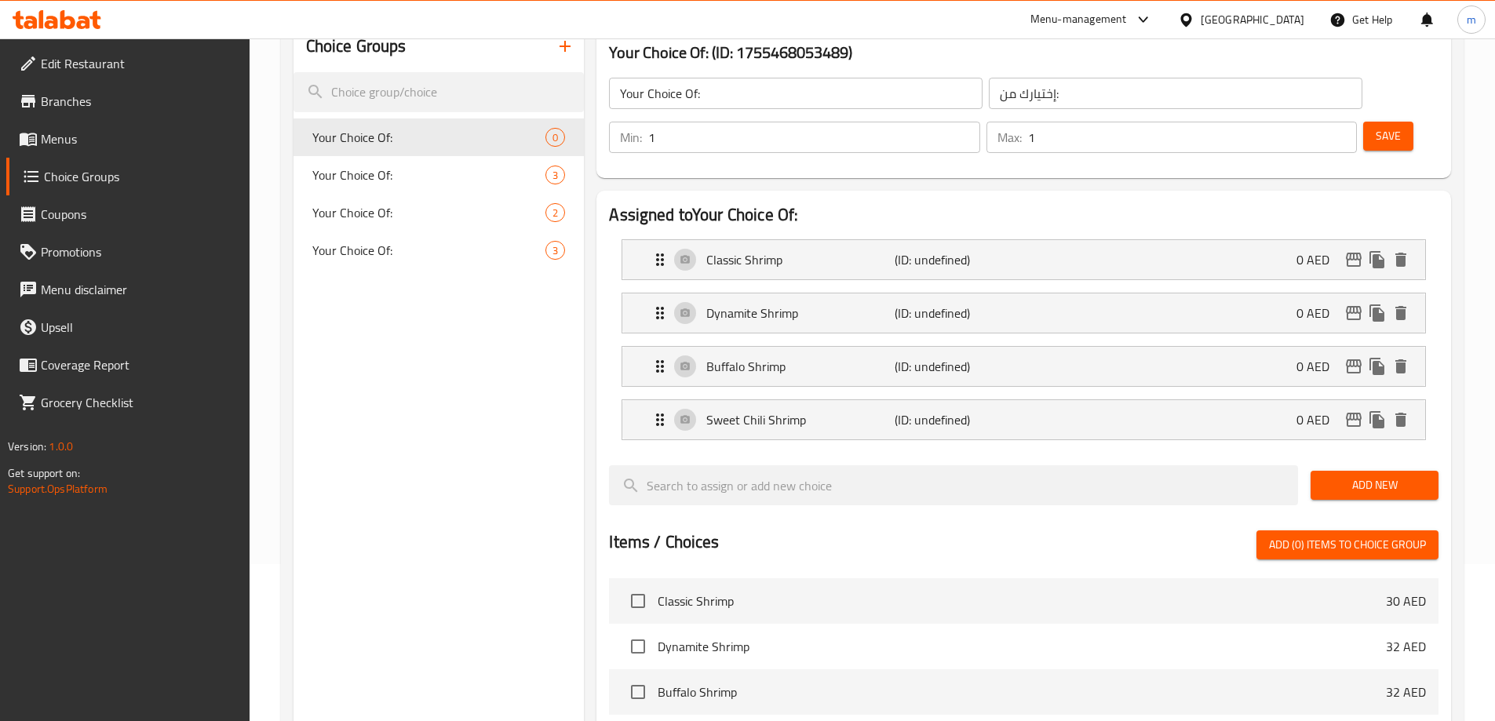
click at [1372, 476] on span "Add New" at bounding box center [1374, 486] width 103 height 20
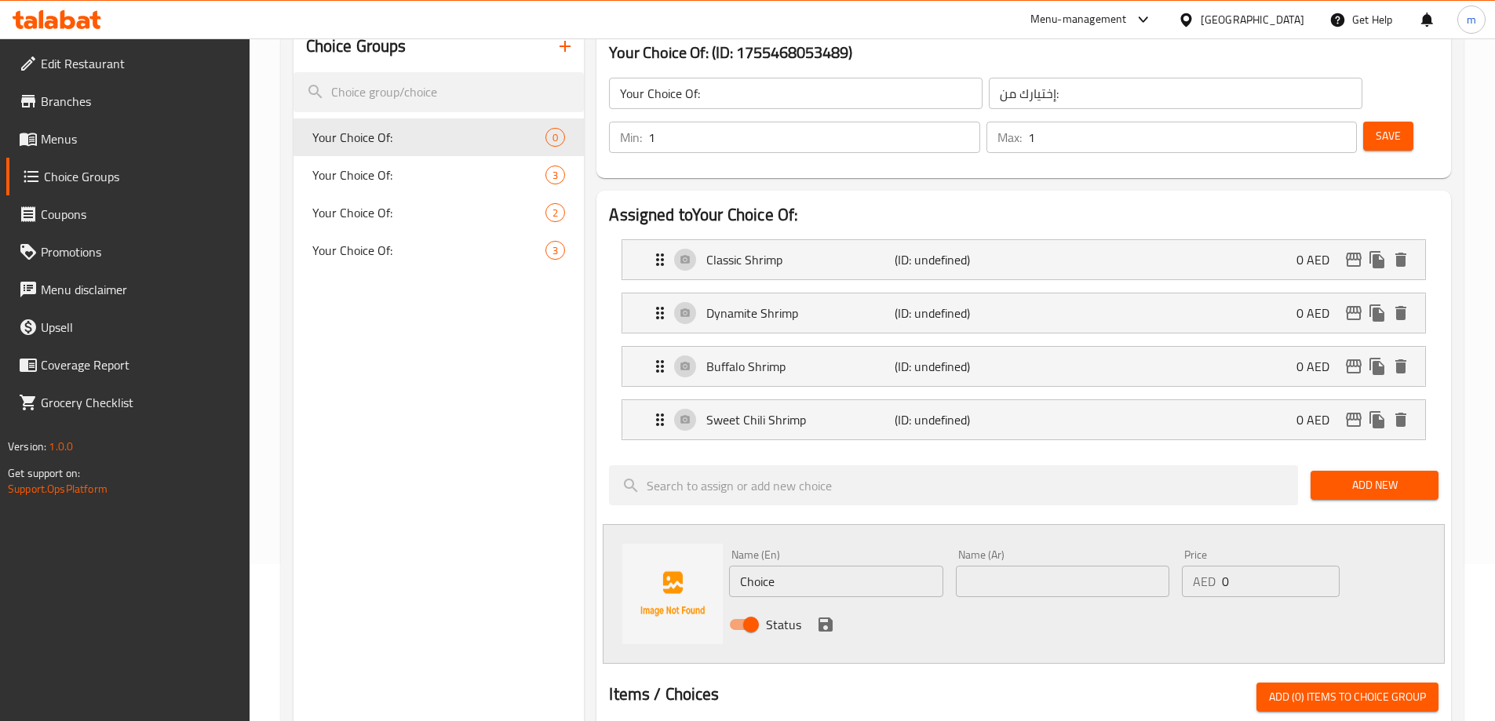
click at [812, 566] on input "Choice" at bounding box center [835, 581] width 213 height 31
paste input "ajun Shrimp"
type input "Cajun Shrimp"
click at [1121, 566] on input "text" at bounding box center [1062, 581] width 213 height 31
paste input "كاجون شريمب"
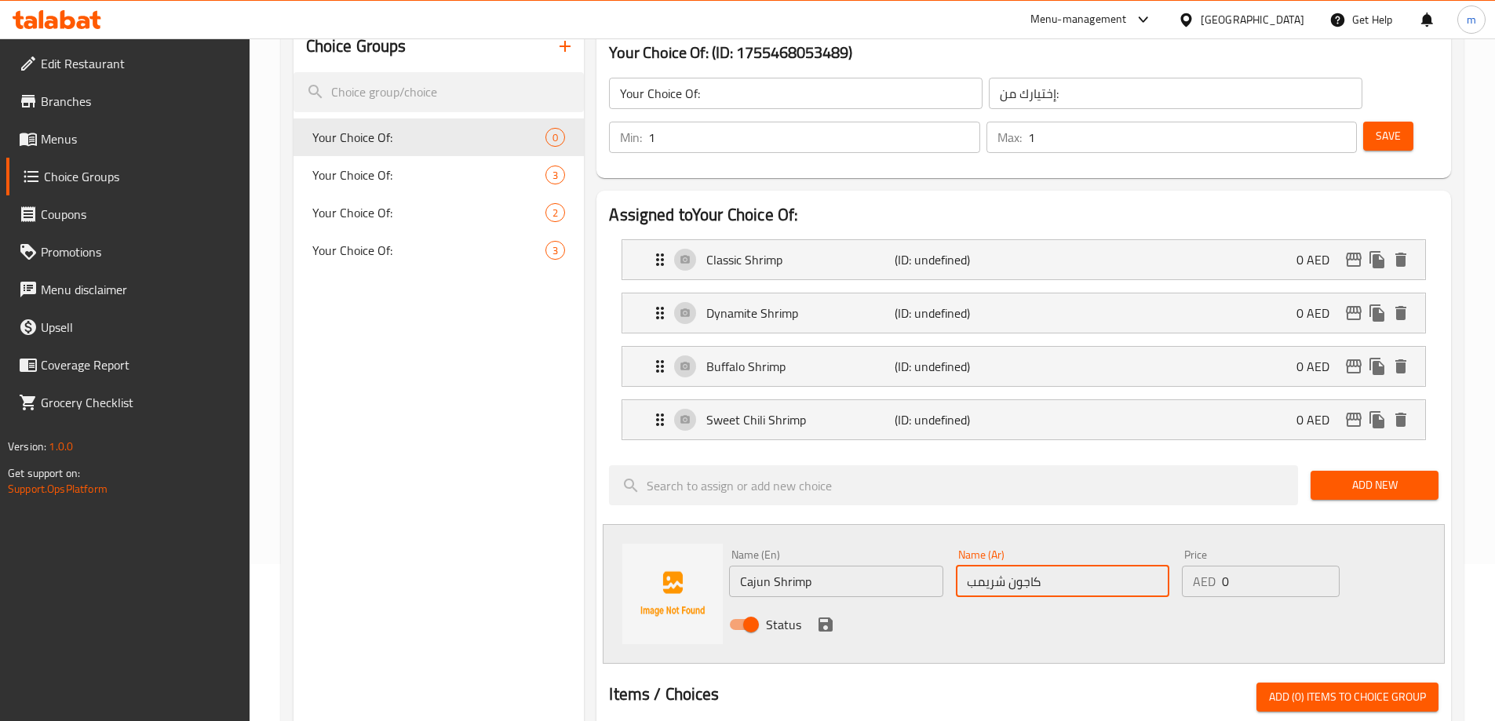
type input "كاجون شريمب"
click at [915, 603] on div "Status" at bounding box center [1063, 624] width 680 height 42
click at [828, 618] on icon "save" at bounding box center [825, 625] width 14 height 14
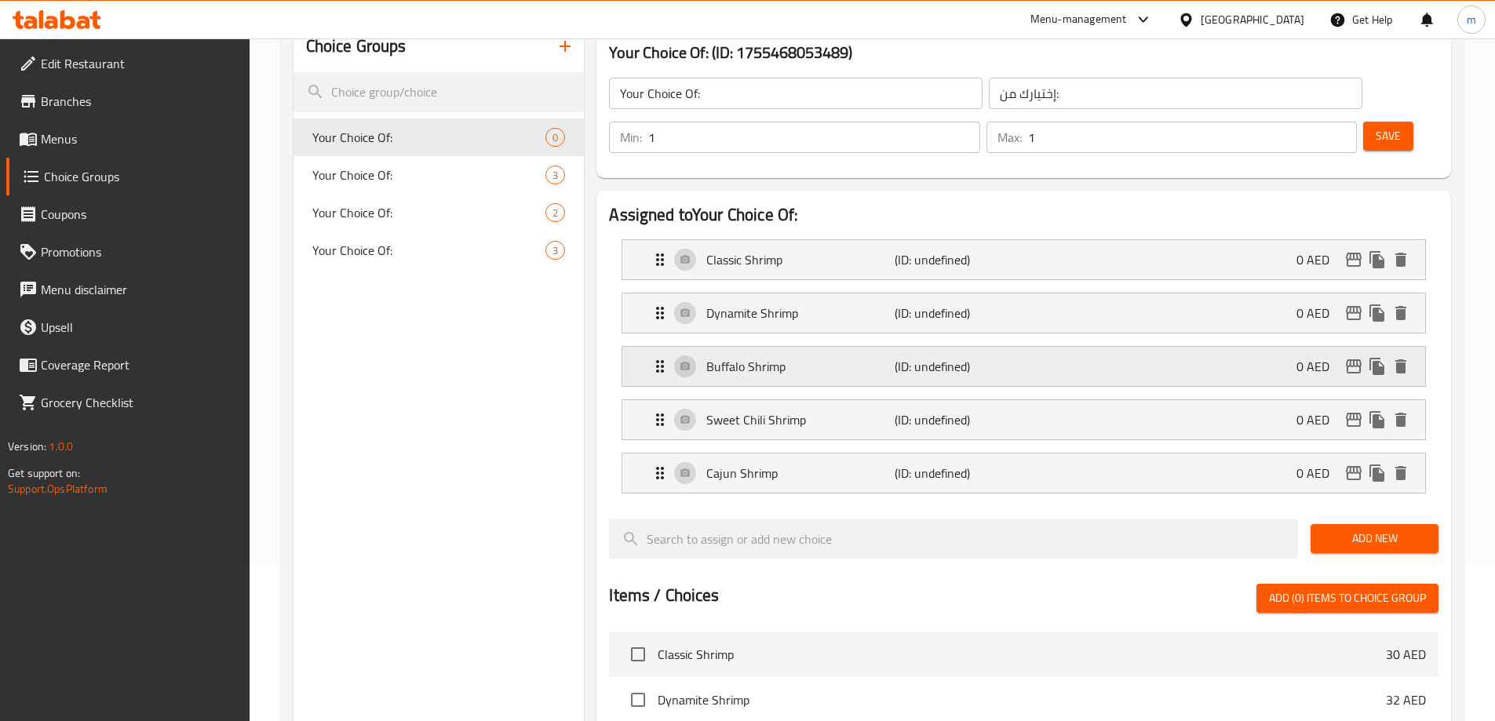
scroll to position [0, 0]
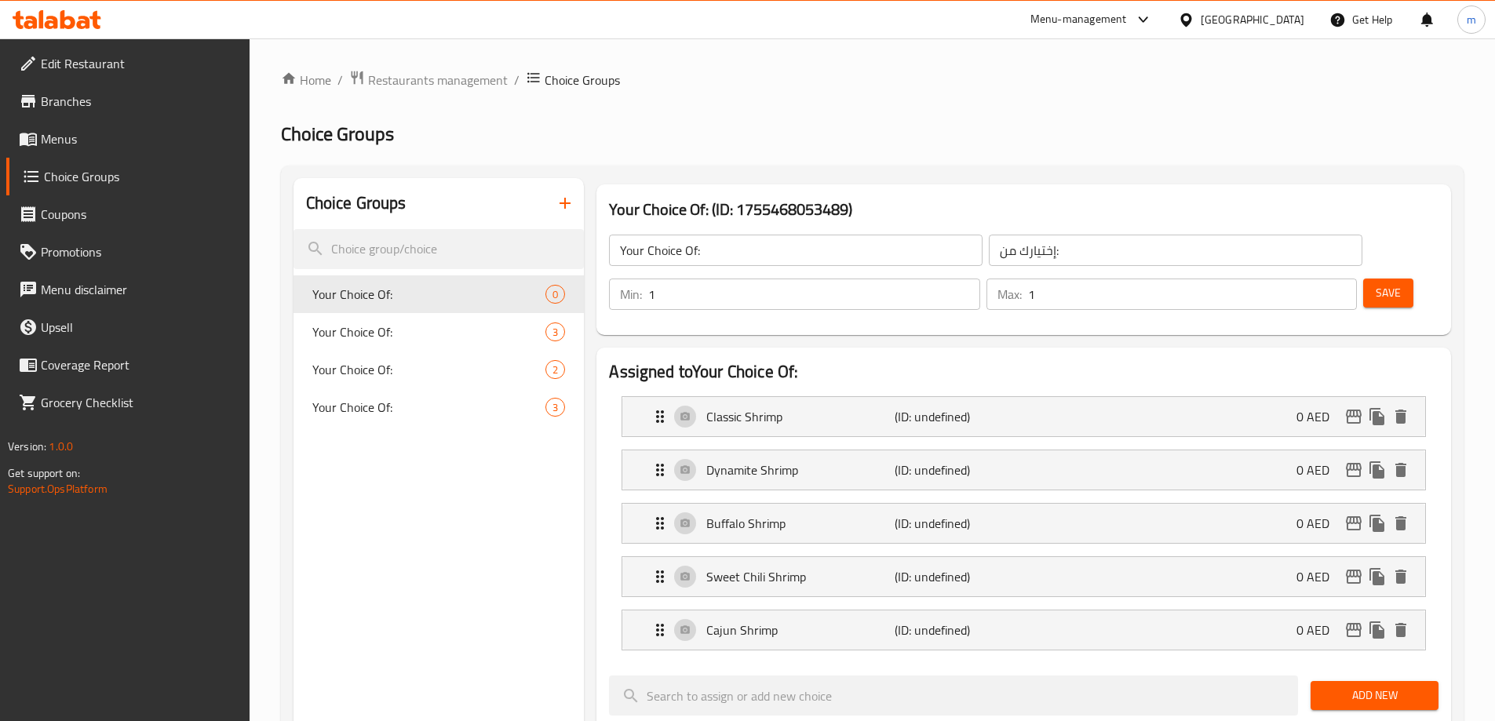
click at [1376, 283] on span "Save" at bounding box center [1388, 293] width 25 height 20
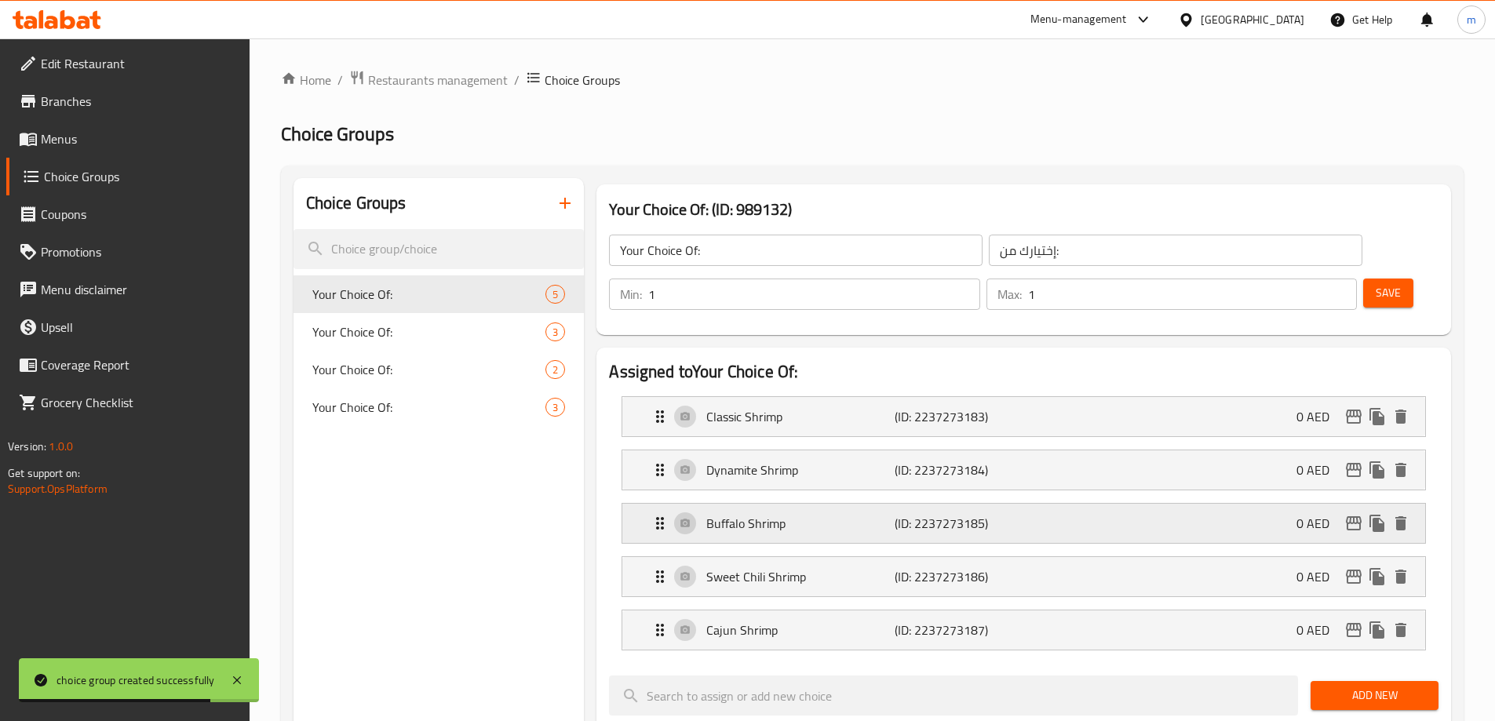
click at [782, 514] on p "Buffalo Shrimp" at bounding box center [800, 523] width 188 height 19
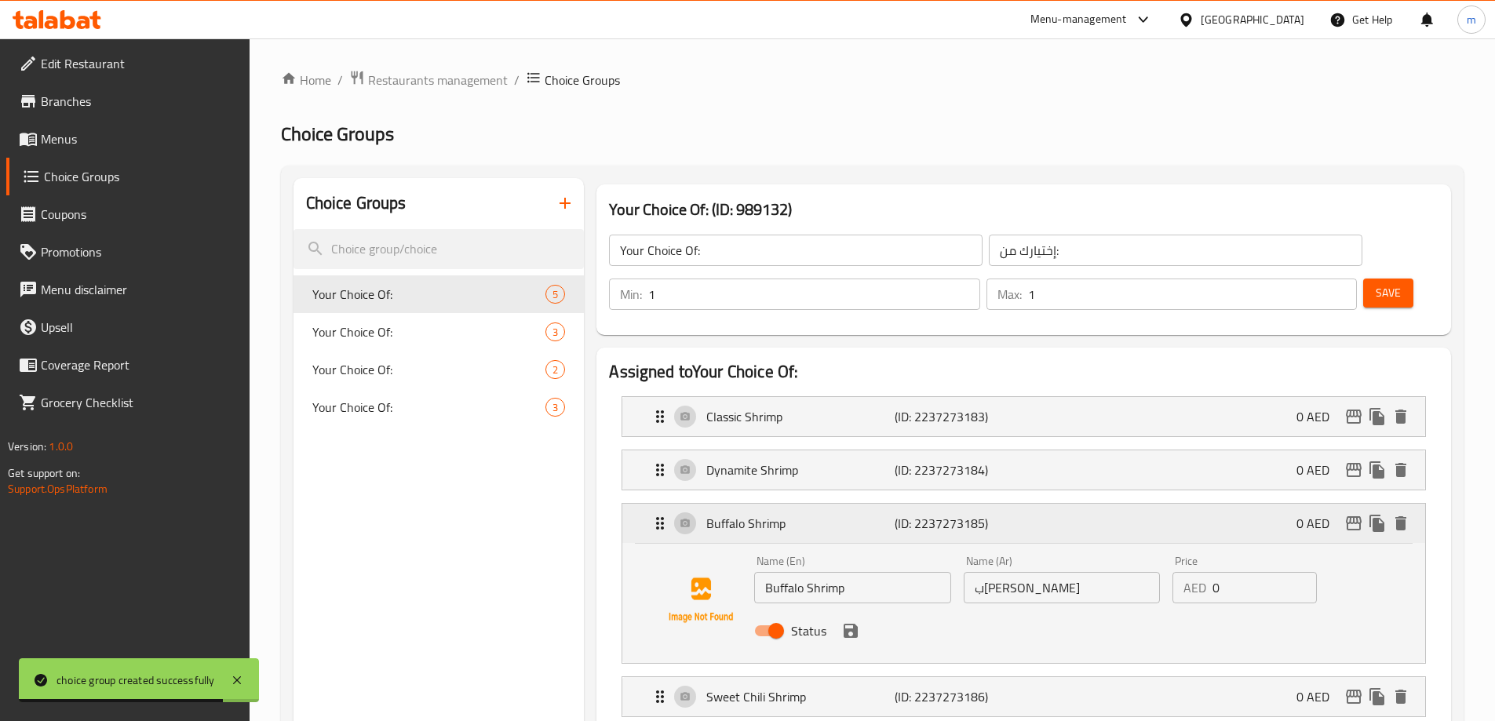
click at [782, 514] on p "Buffalo Shrimp" at bounding box center [800, 523] width 188 height 19
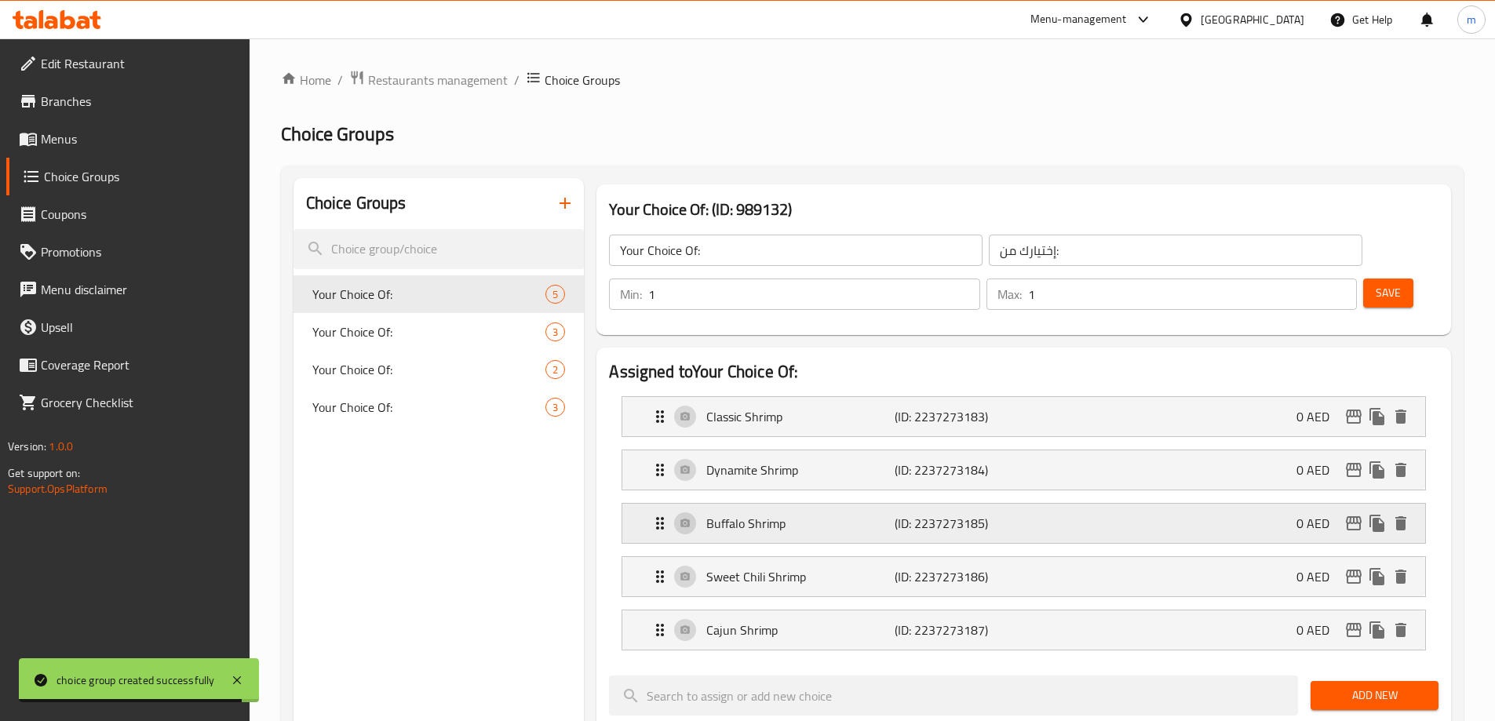
click at [782, 514] on p "Buffalo Shrimp" at bounding box center [800, 523] width 188 height 19
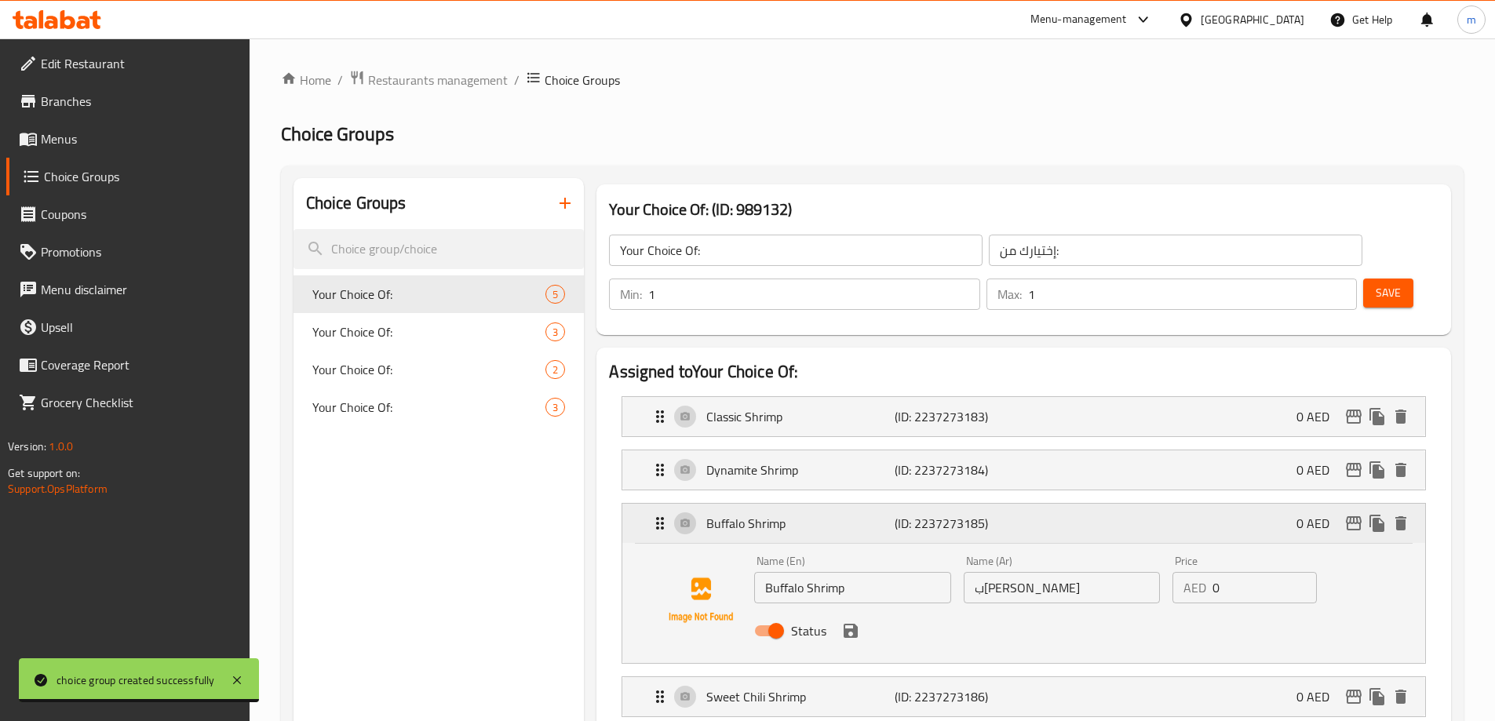
click at [782, 514] on p "Buffalo Shrimp" at bounding box center [800, 523] width 188 height 19
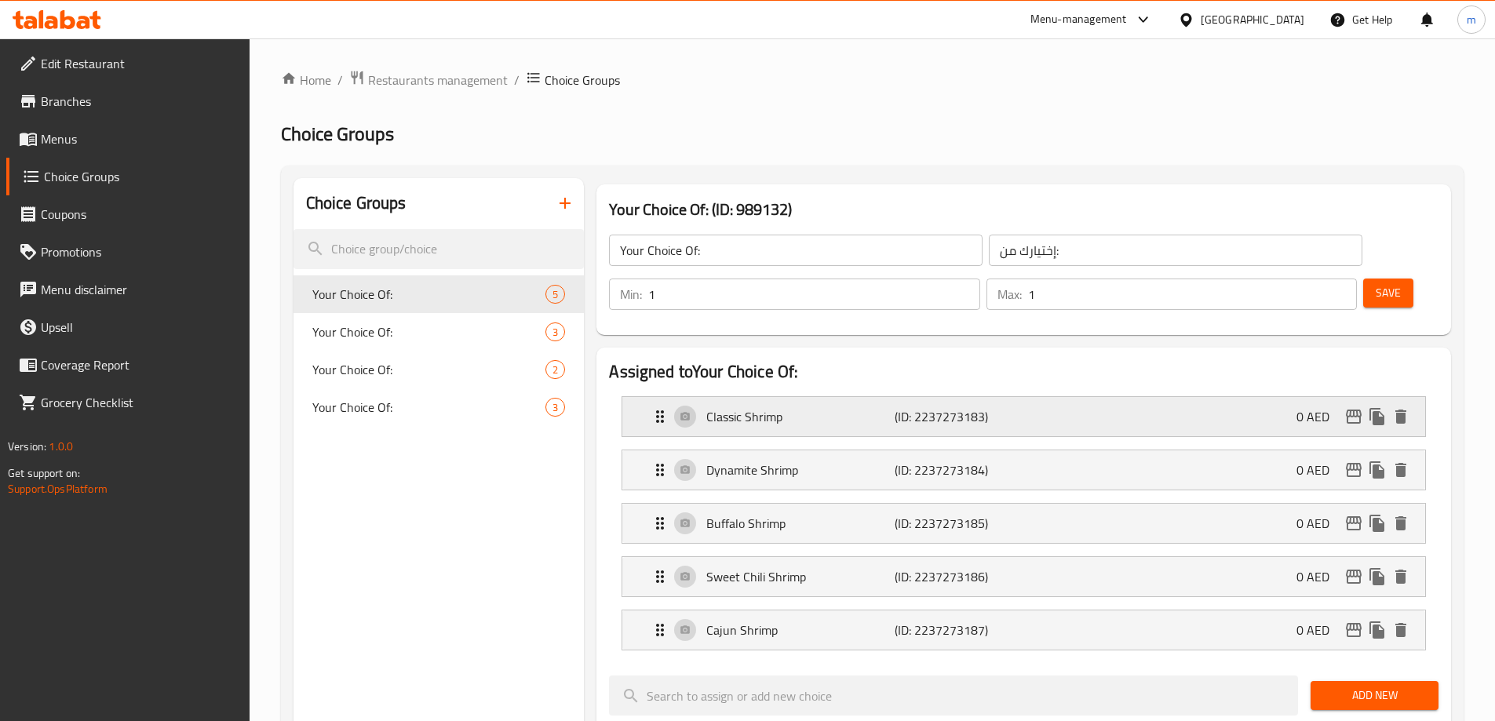
click at [1033, 397] on div "Classic Shrimp (ID: 2237273183) 0 AED" at bounding box center [1029, 416] width 756 height 39
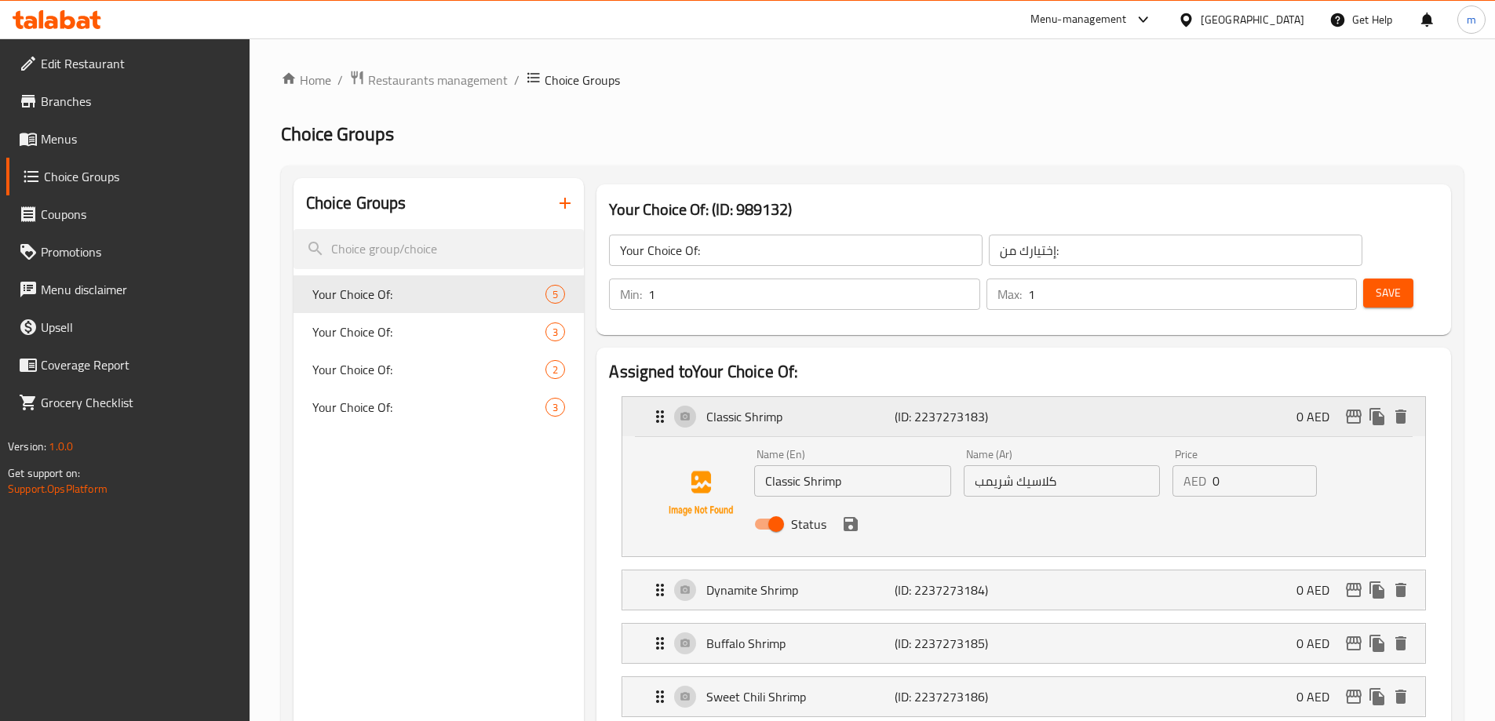
click at [1033, 397] on div "Classic Shrimp (ID: 2237273183) 0 AED" at bounding box center [1029, 416] width 756 height 39
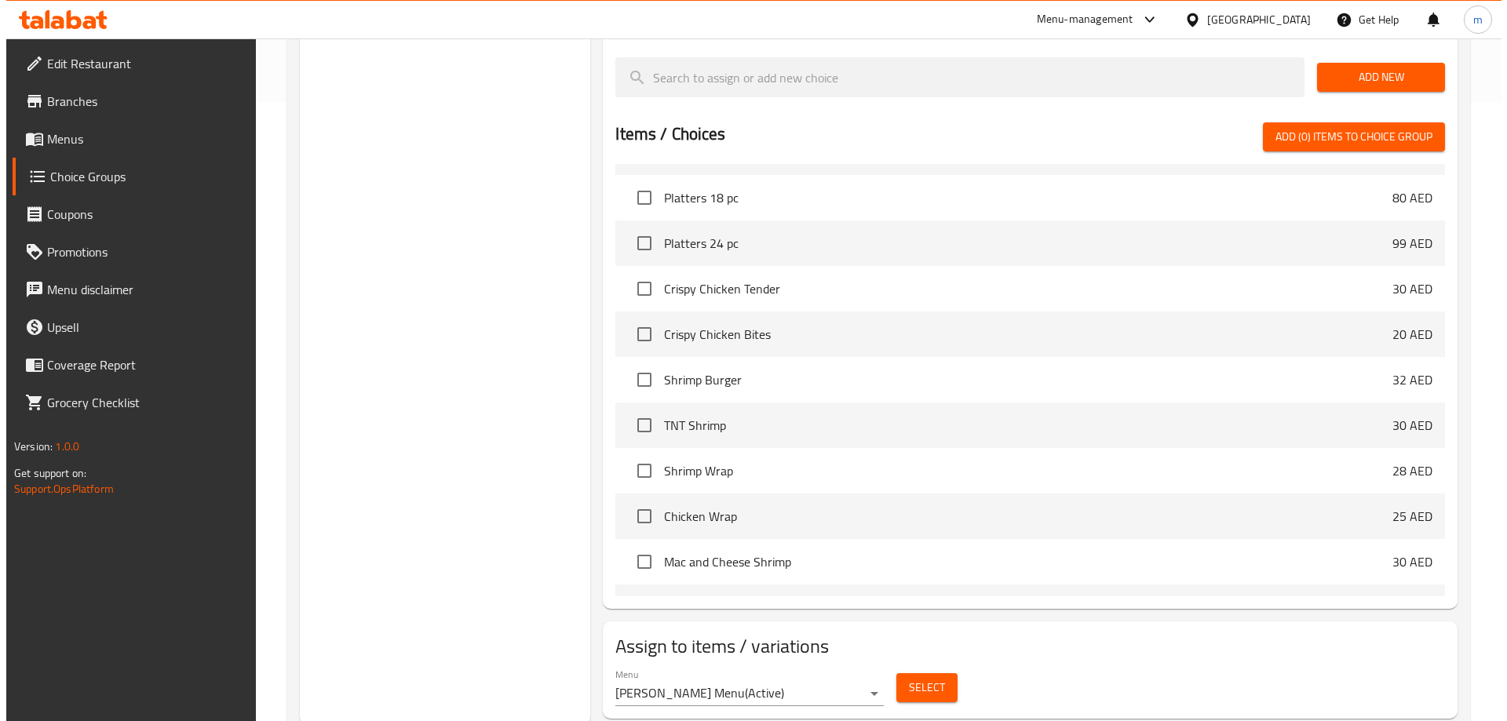
scroll to position [622, 0]
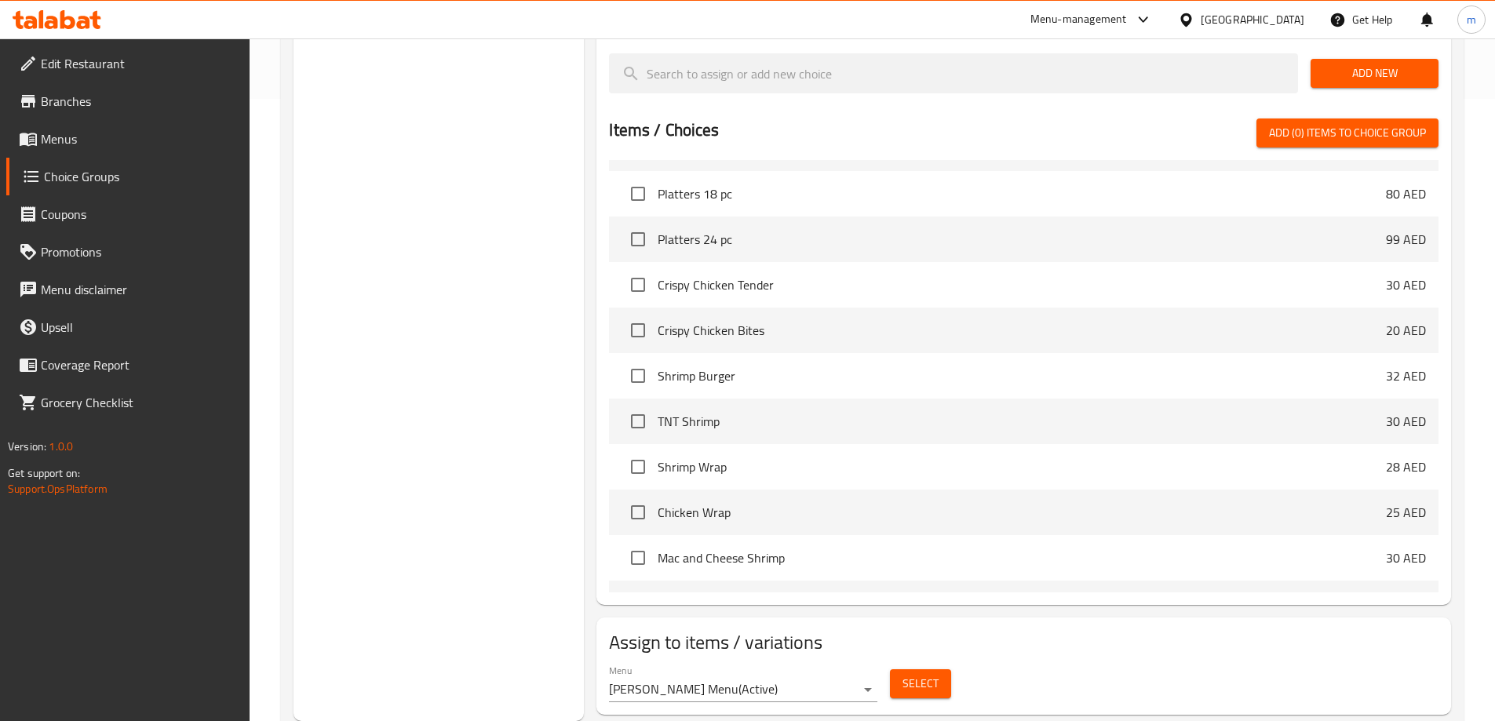
click at [925, 669] on button "Select" at bounding box center [920, 683] width 61 height 29
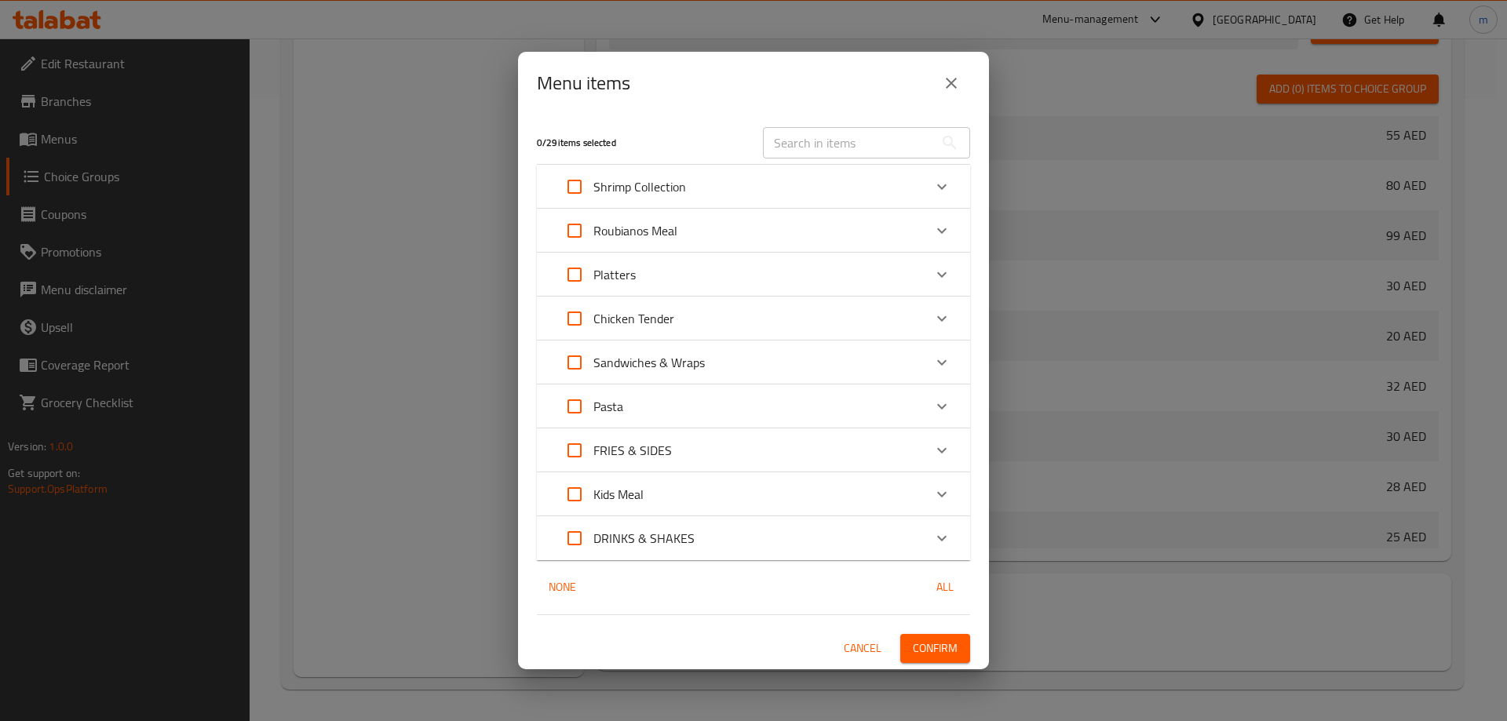
click at [727, 236] on div "Roubianos Meal" at bounding box center [739, 231] width 367 height 38
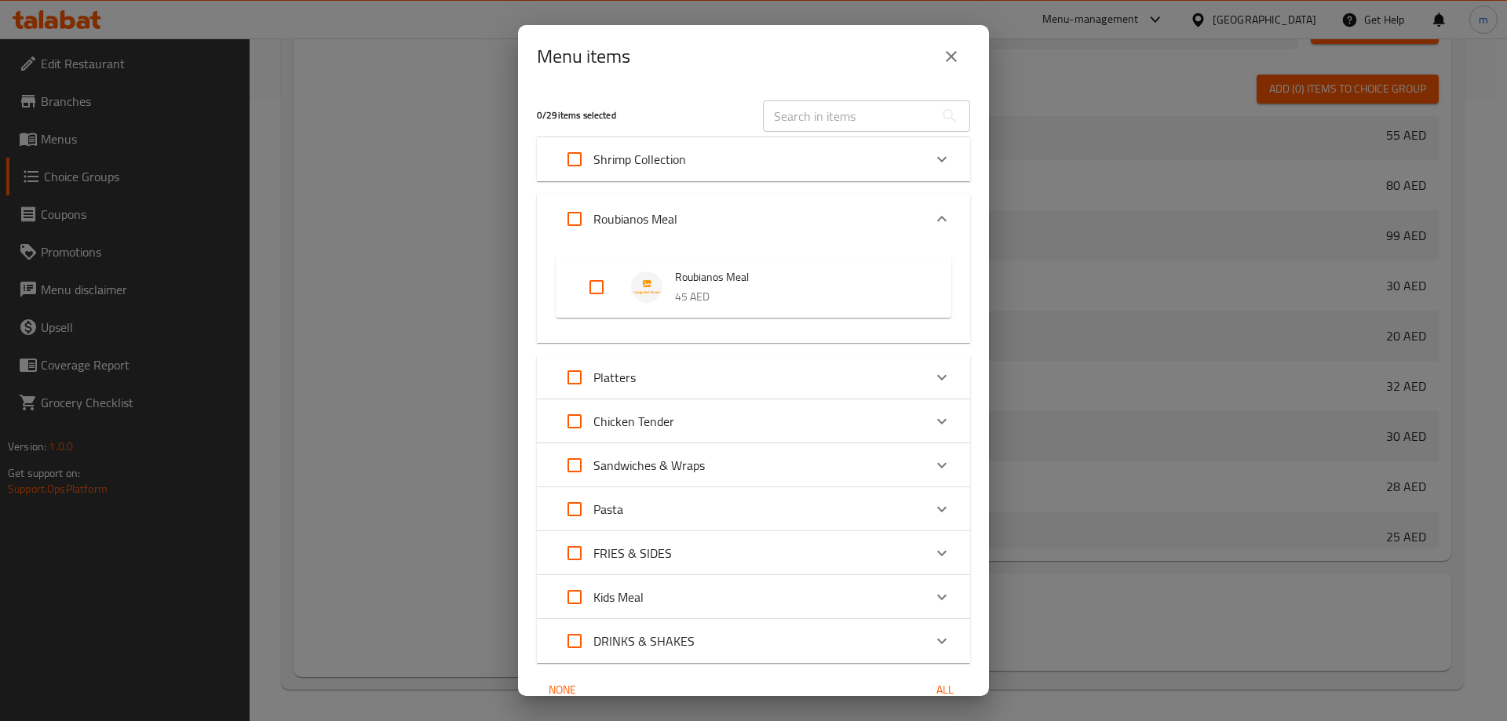
click at [596, 285] on input "Expand" at bounding box center [597, 287] width 38 height 38
checkbox input "true"
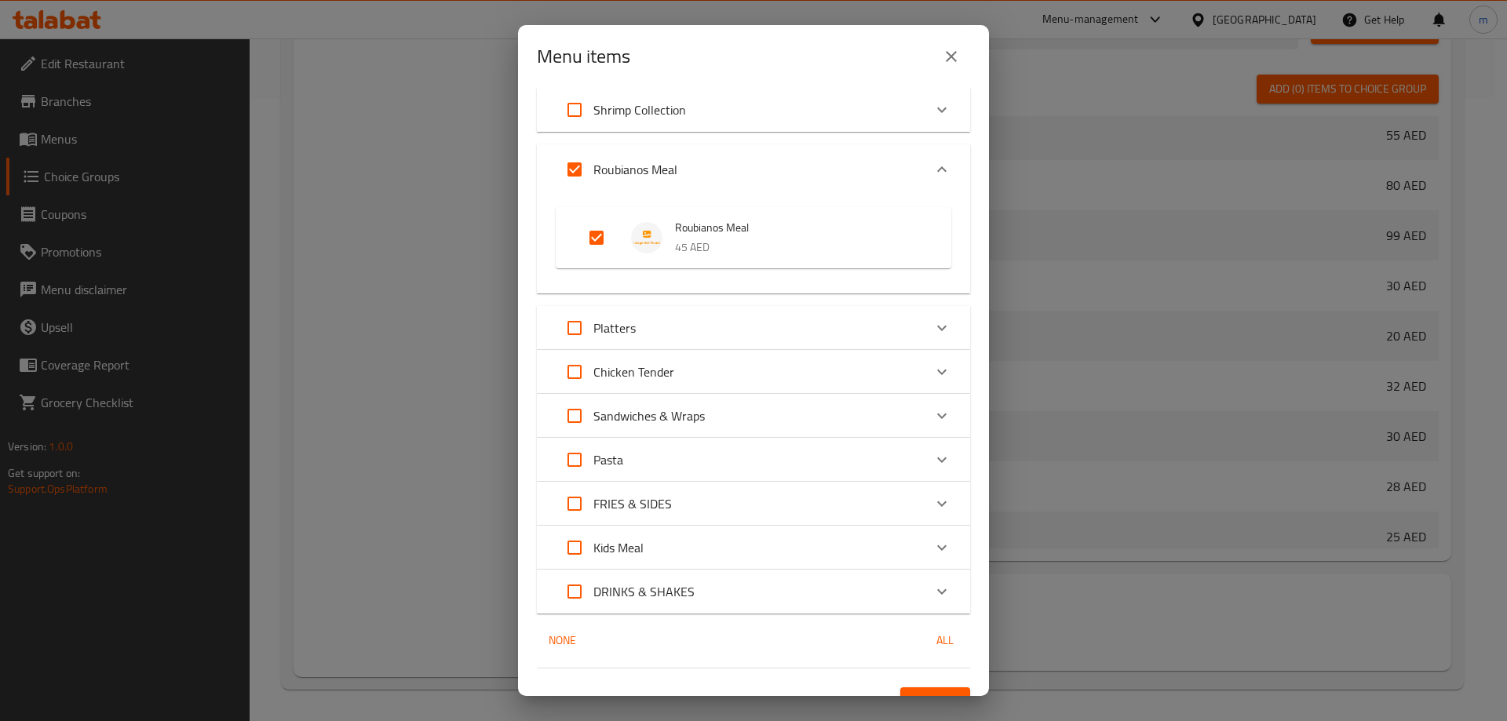
scroll to position [76, 0]
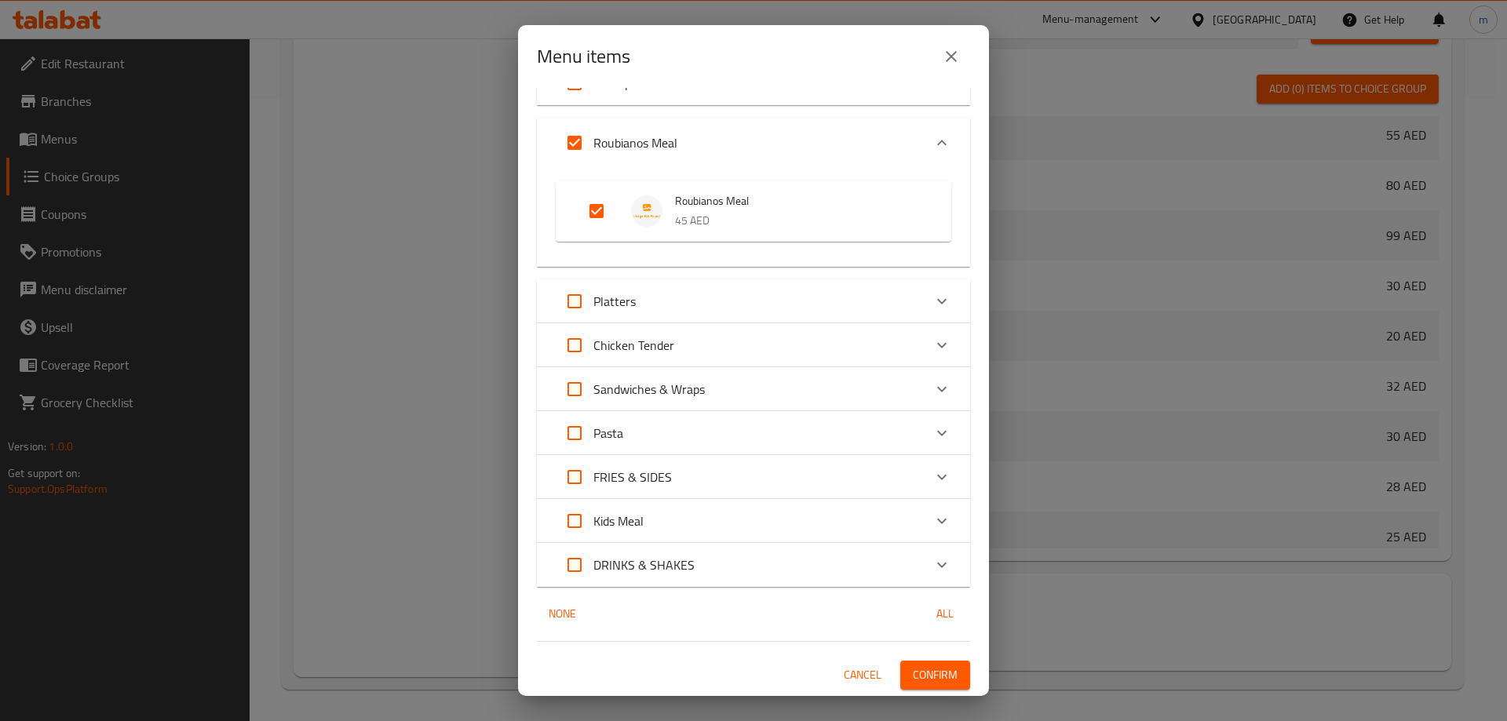
click at [694, 315] on div "Platters" at bounding box center [739, 301] width 367 height 38
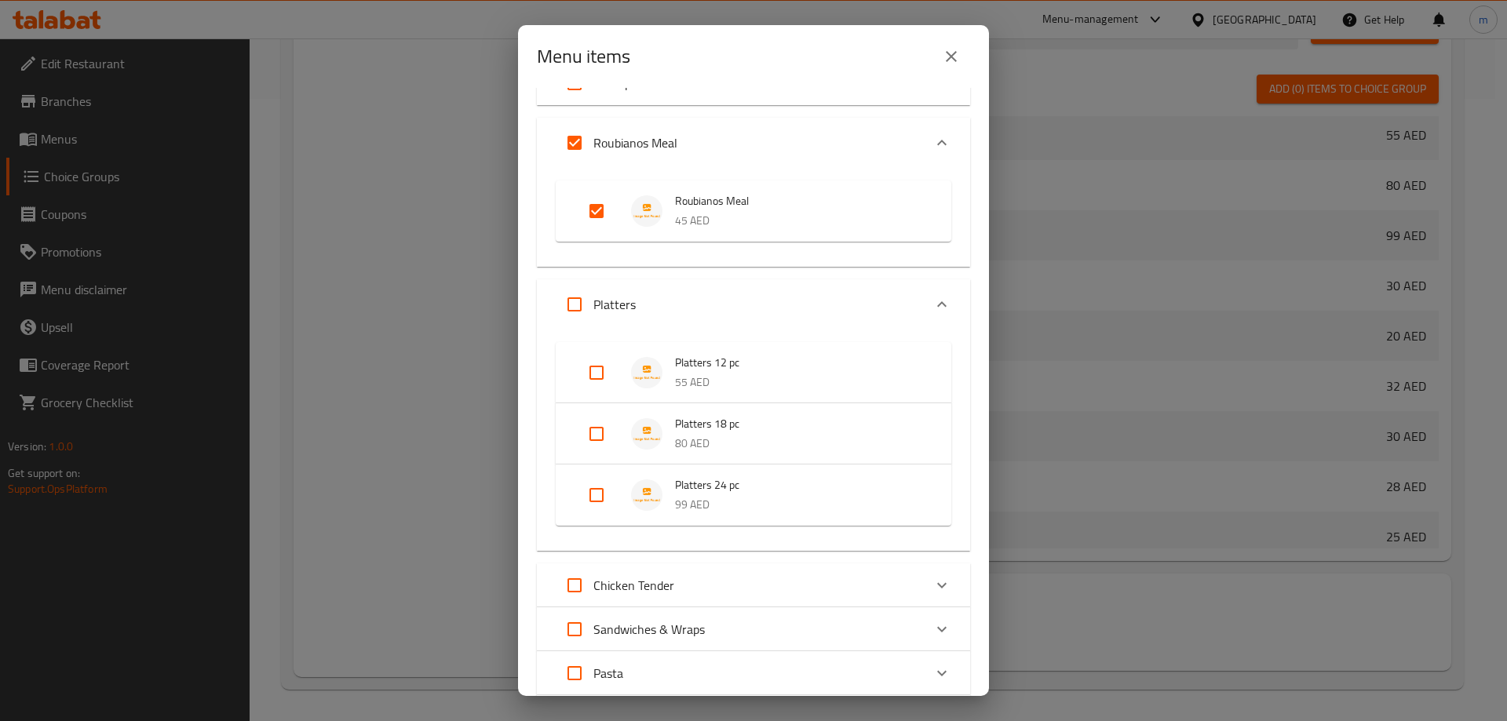
click at [601, 375] on input "Expand" at bounding box center [597, 373] width 38 height 38
checkbox input "true"
drag, startPoint x: 601, startPoint y: 436, endPoint x: 596, endPoint y: 479, distance: 44.2
click at [601, 439] on input "Expand" at bounding box center [597, 447] width 38 height 38
checkbox input "true"
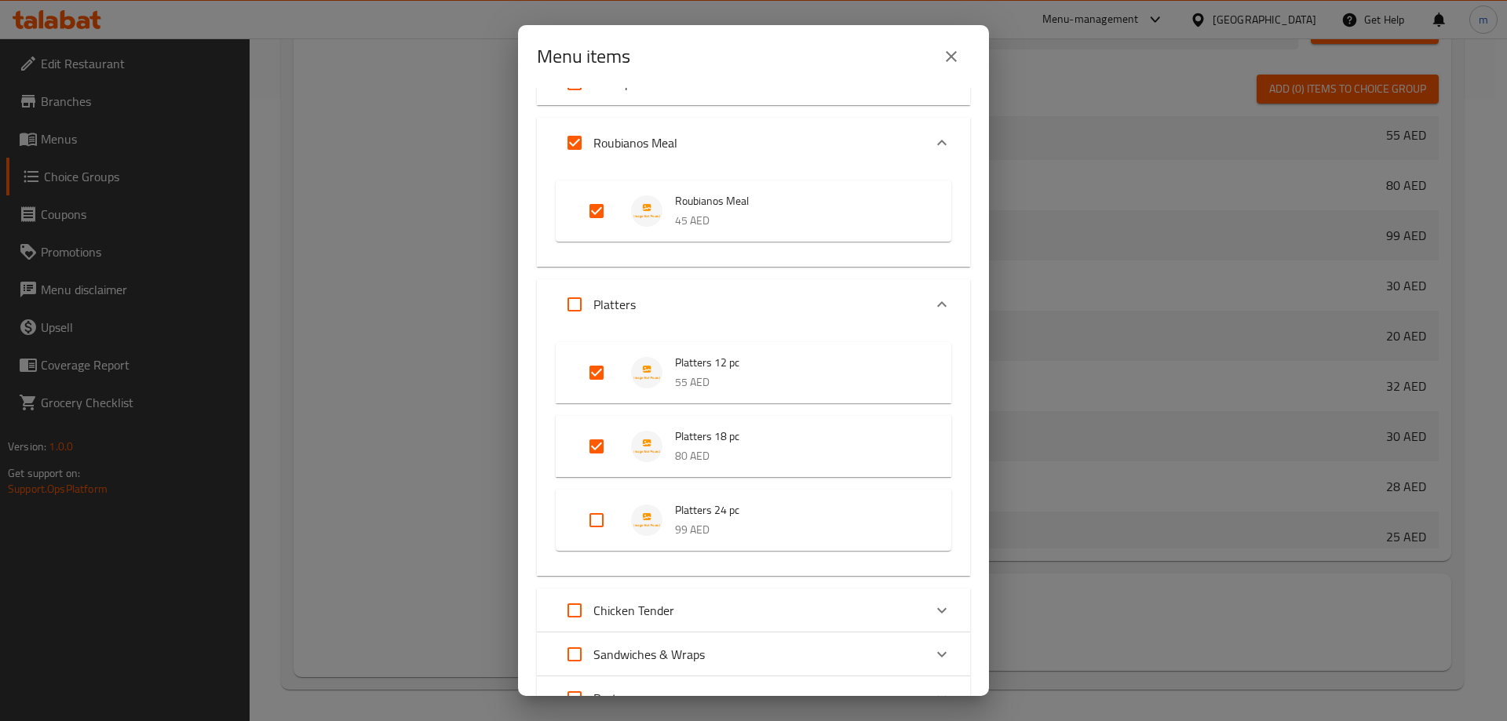
click at [592, 511] on input "Expand" at bounding box center [597, 520] width 38 height 38
checkbox input "true"
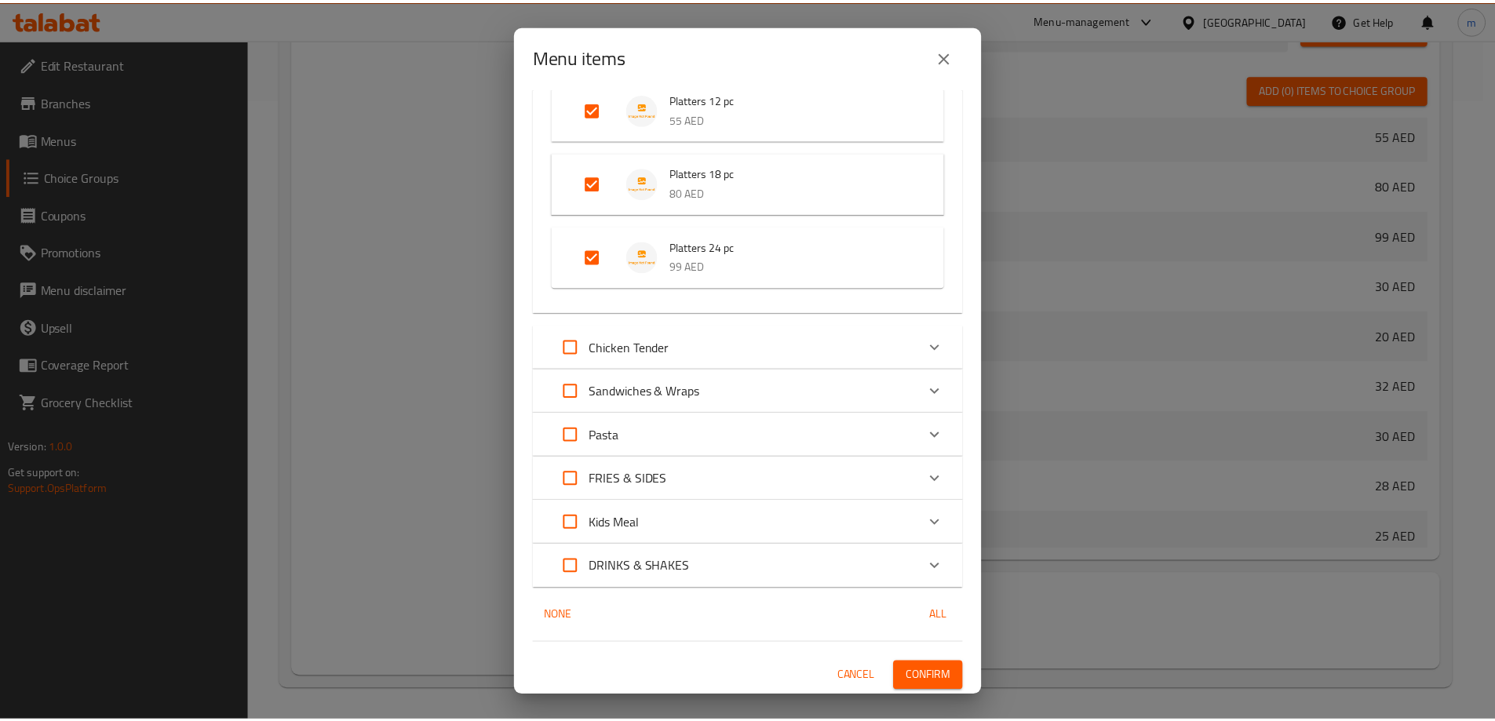
scroll to position [341, 0]
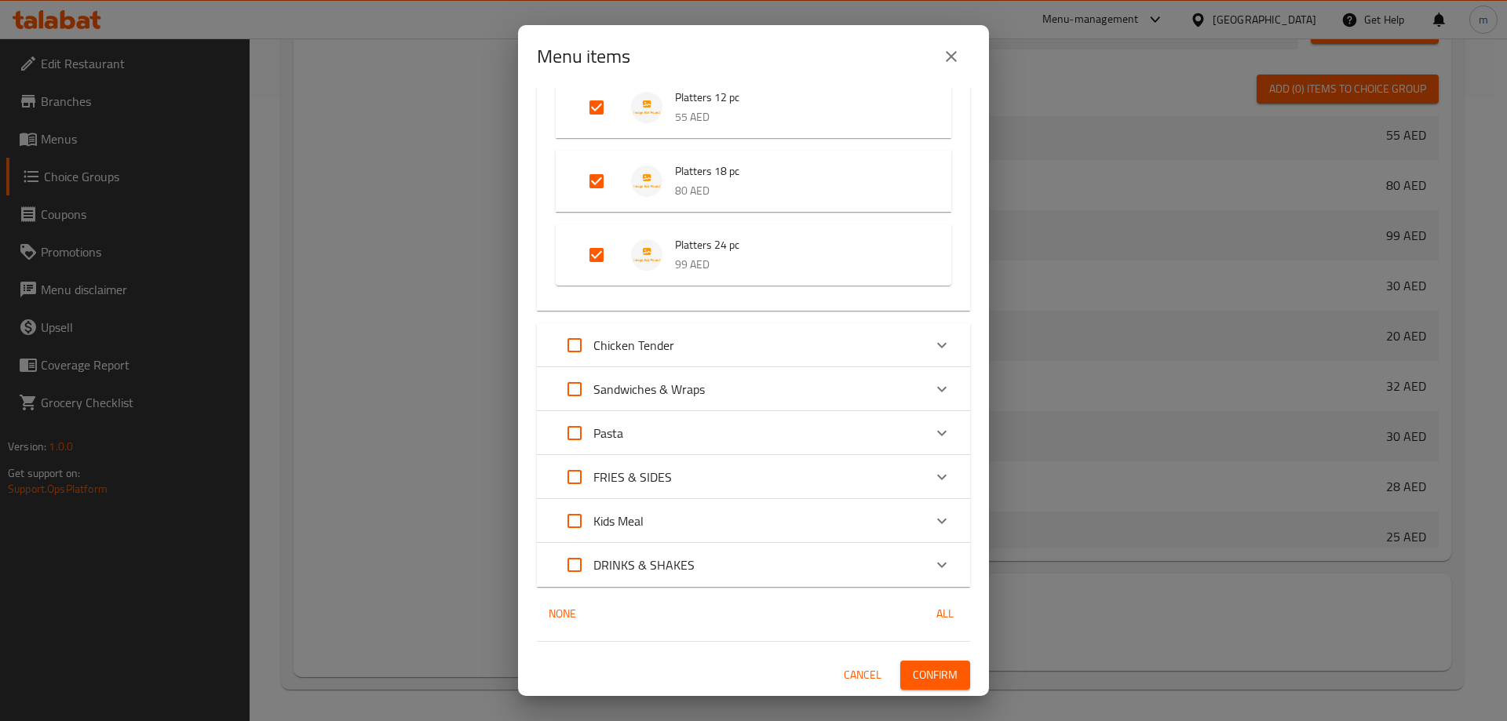
click at [939, 673] on span "Confirm" at bounding box center [935, 675] width 45 height 20
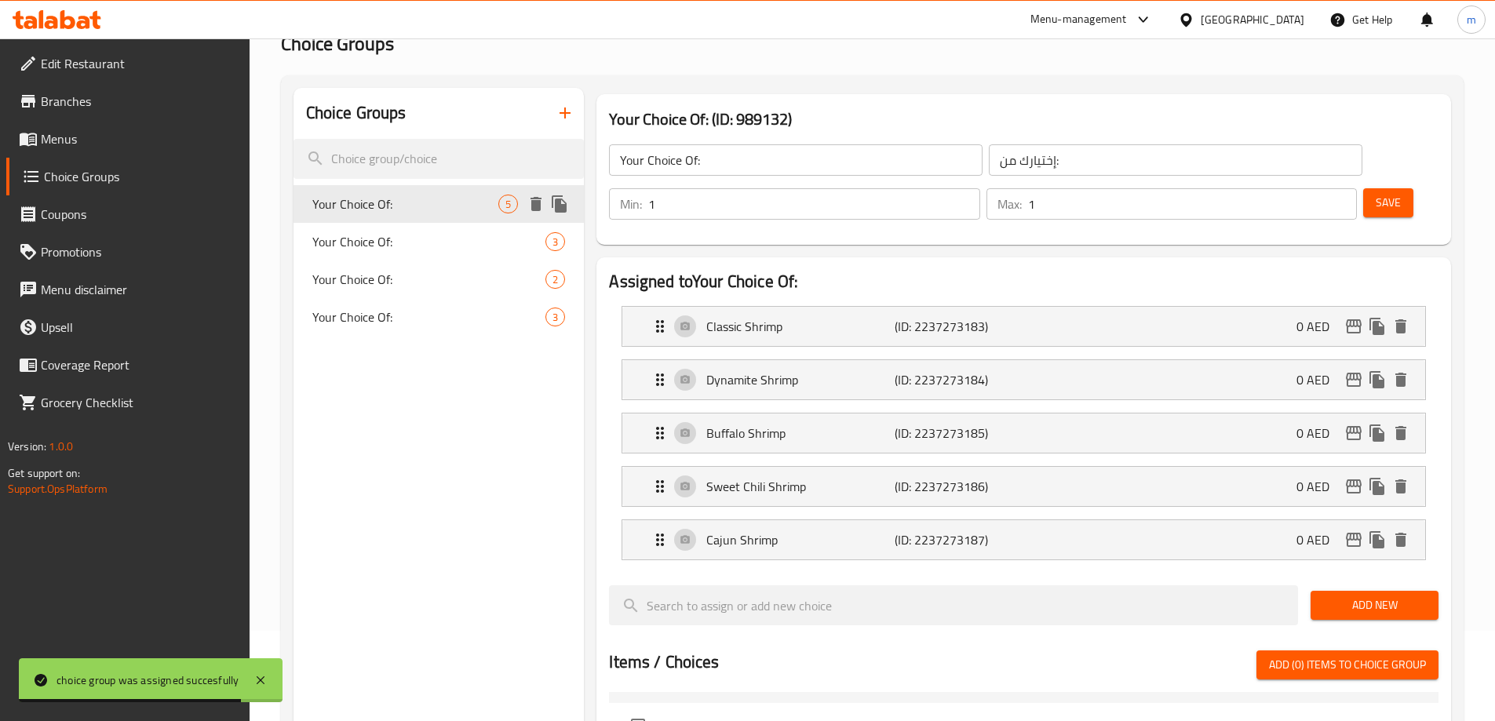
scroll to position [0, 0]
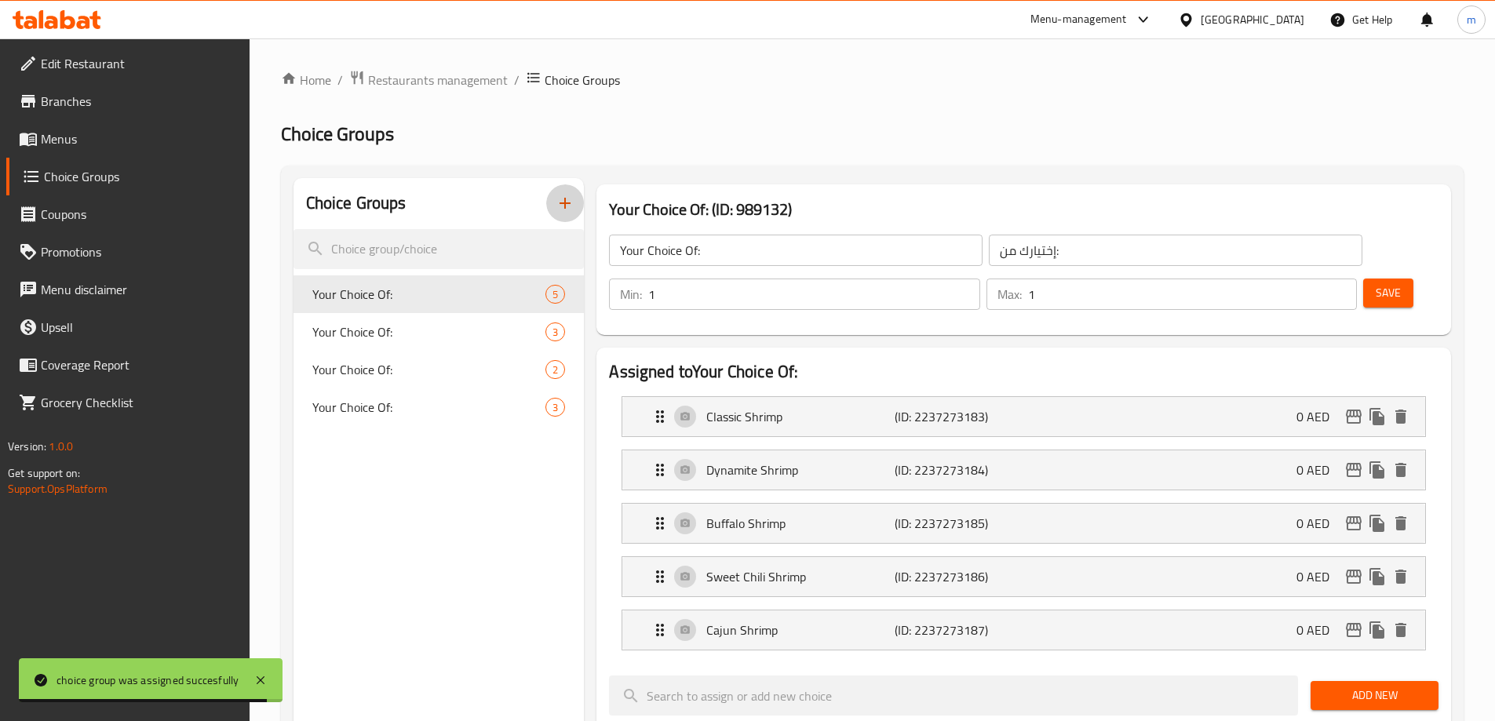
click at [567, 213] on icon "button" at bounding box center [565, 203] width 19 height 19
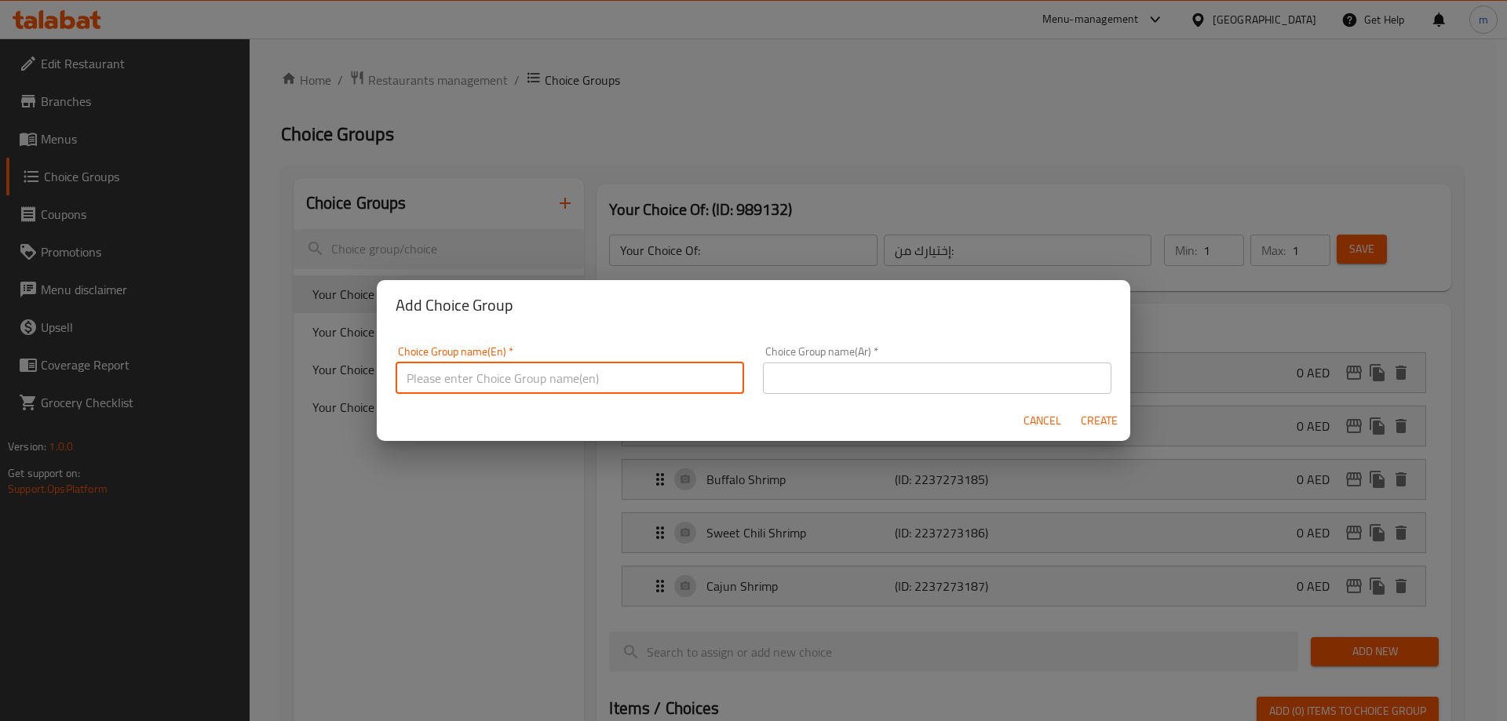
click at [542, 384] on input "text" at bounding box center [569, 378] width 348 height 31
type input "Your Choice Of:"
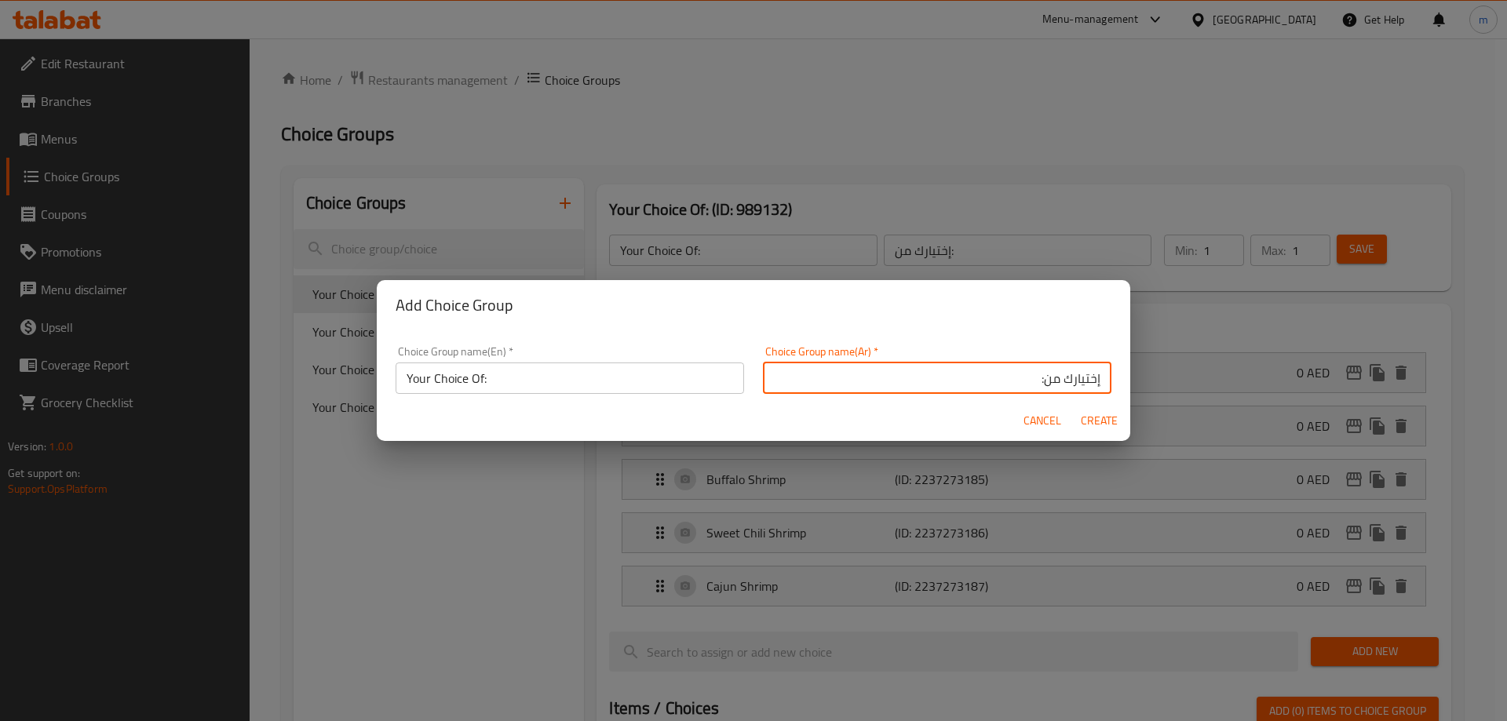
type input "إختيارك من:"
click at [1094, 415] on span "Create" at bounding box center [1099, 421] width 38 height 20
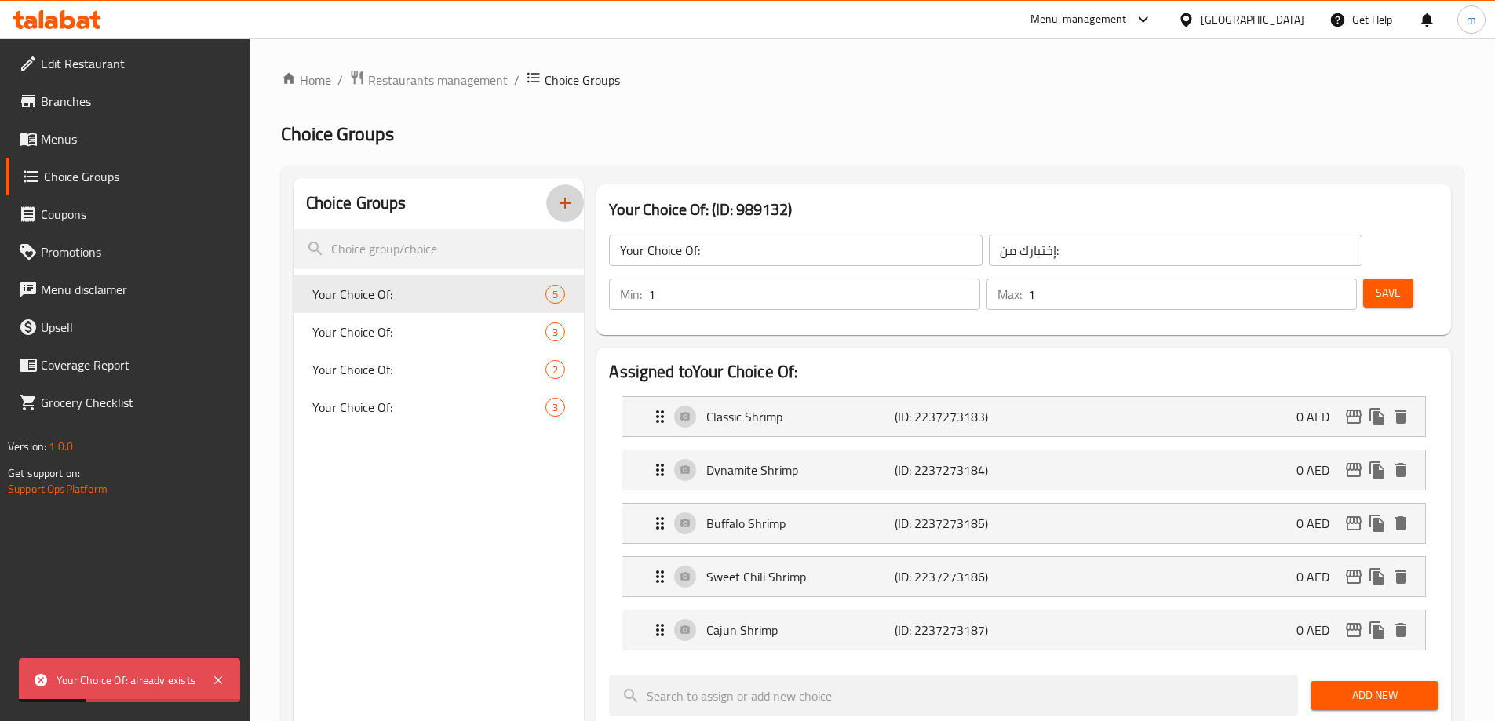
click at [557, 208] on icon "button" at bounding box center [565, 203] width 19 height 19
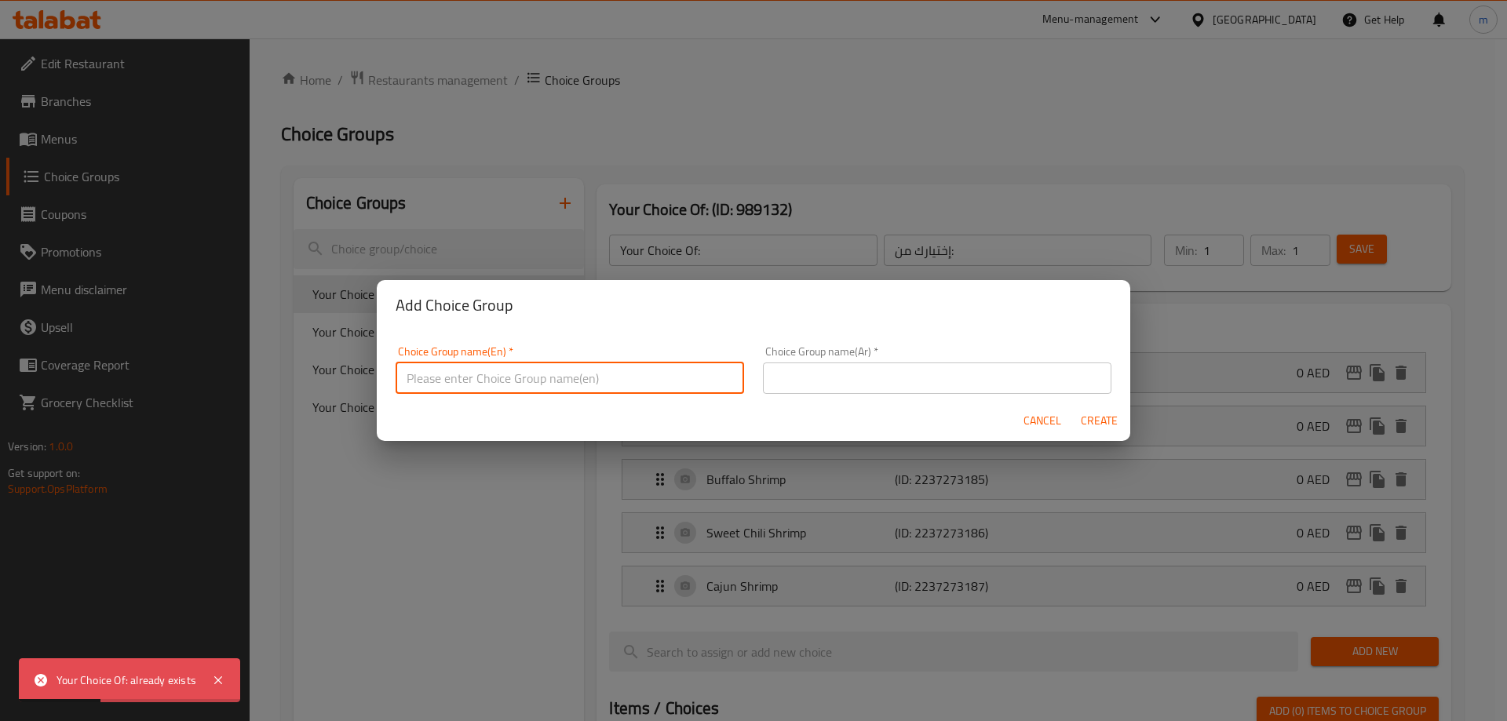
click at [618, 364] on input "text" at bounding box center [569, 378] width 348 height 31
type input "Your Choice Of:"
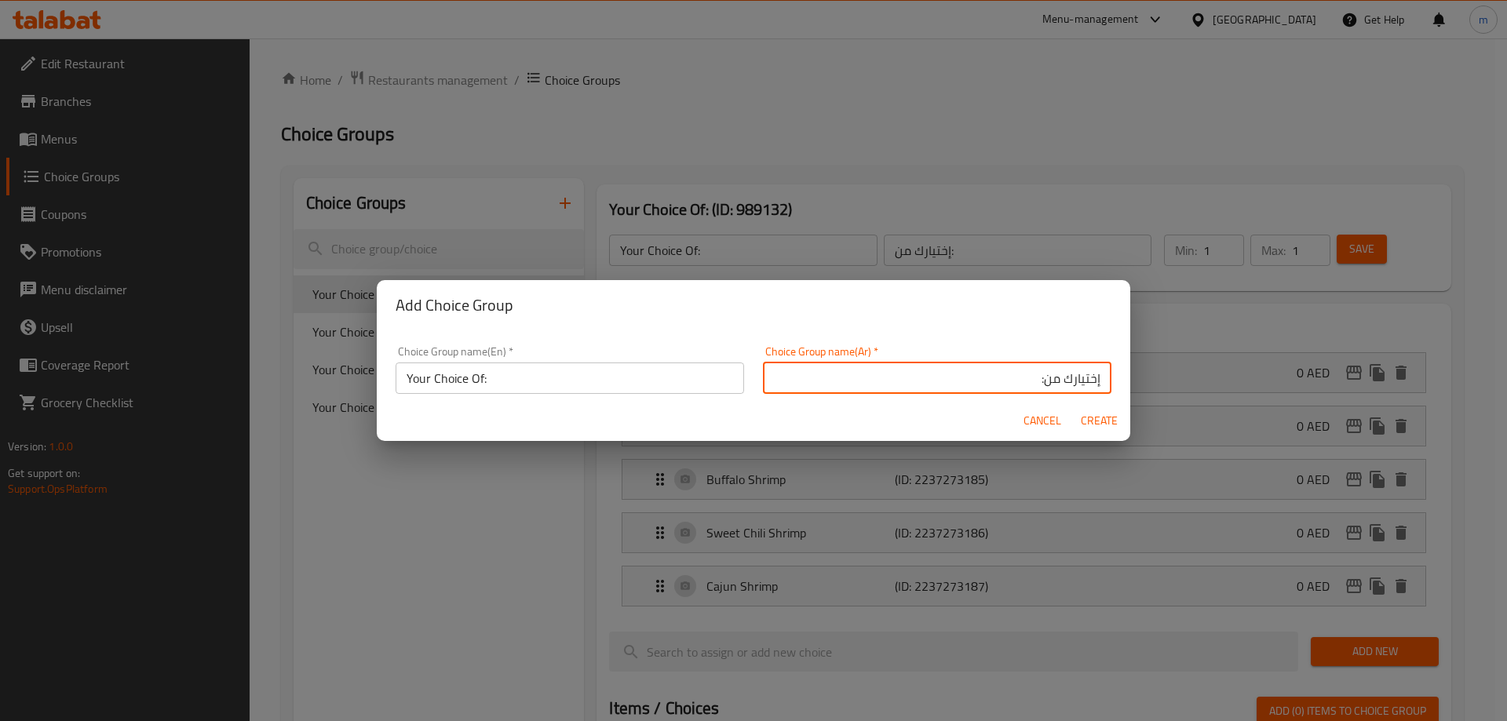
type input "إختيارك من:"
click at [1103, 414] on span "Create" at bounding box center [1099, 421] width 38 height 20
type input "Your Choice Of:"
type input "إختيارك من:"
type input "0"
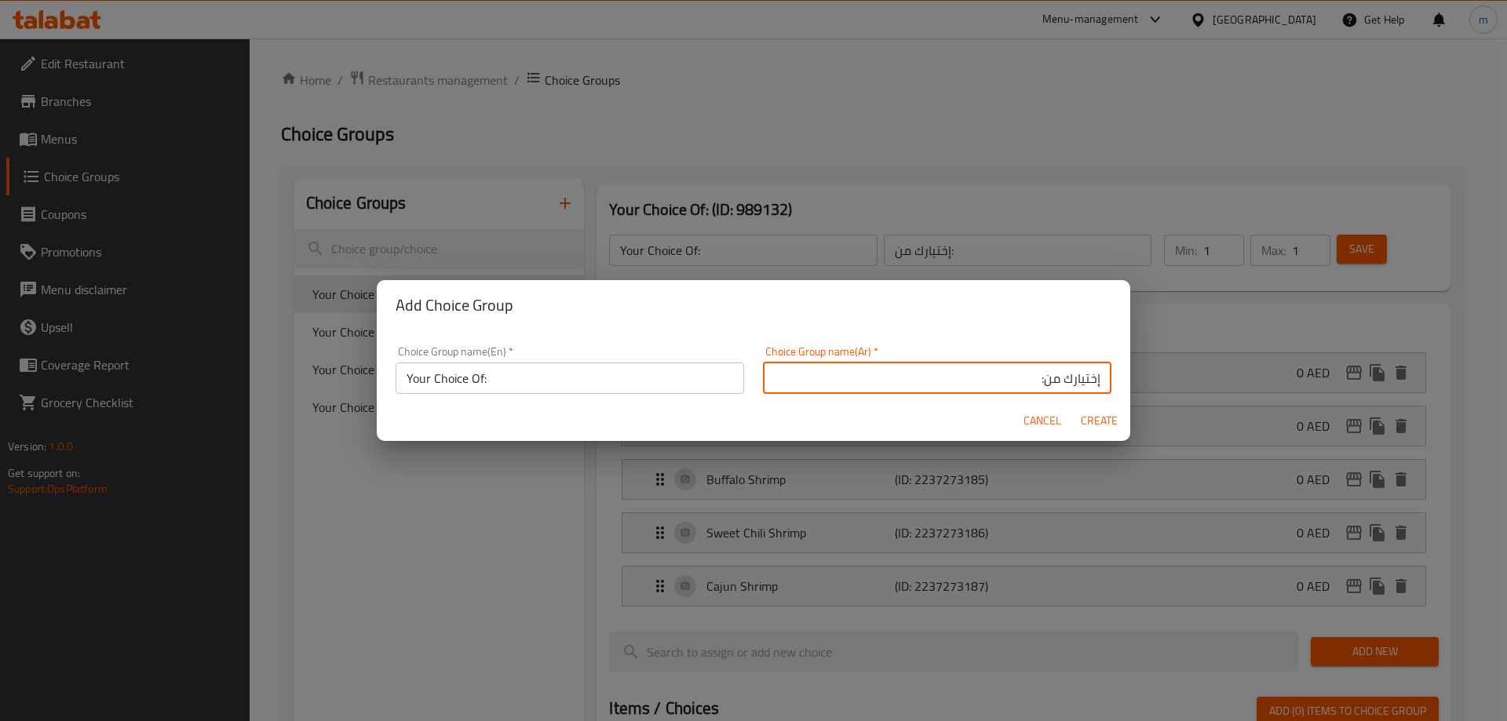
type input "0"
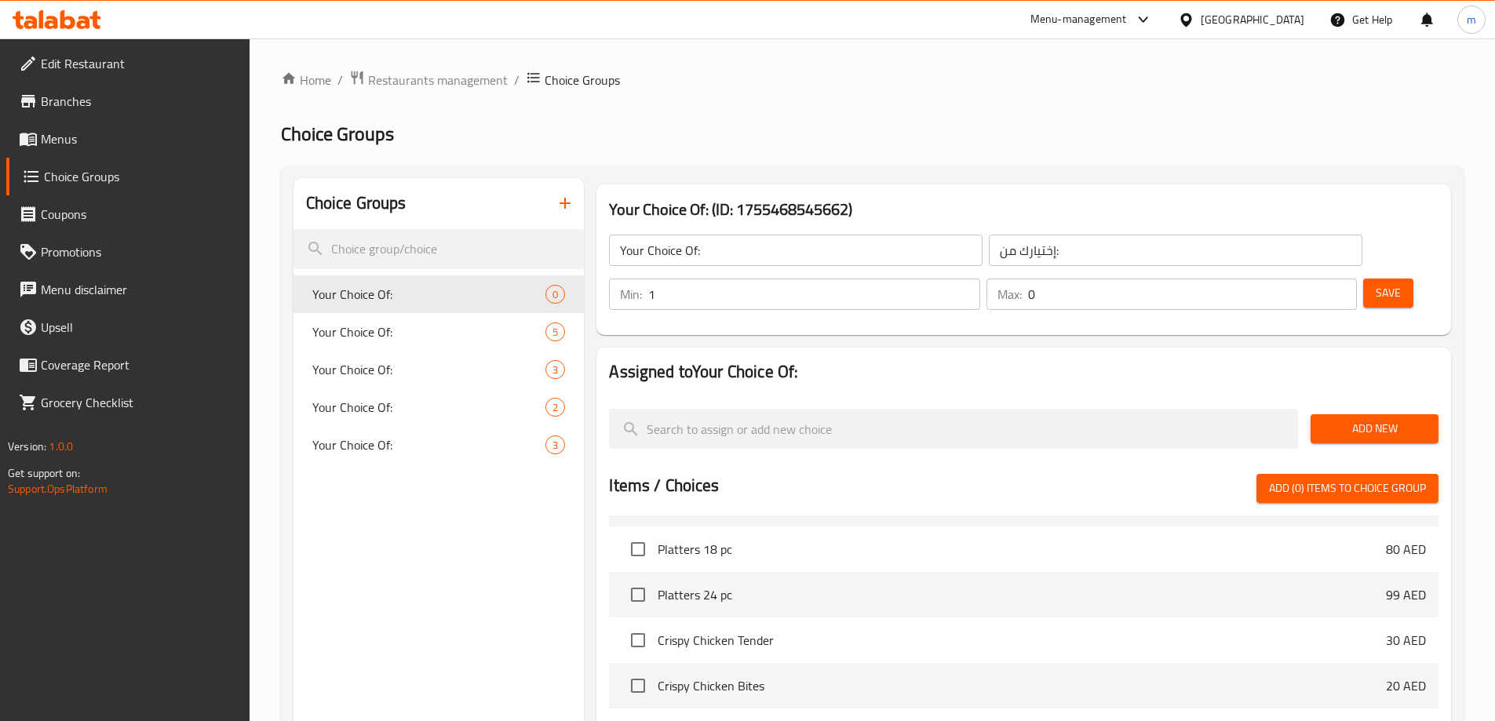
type input "1"
click at [979, 279] on input "1" at bounding box center [813, 294] width 331 height 31
click at [1307, 279] on input "0" at bounding box center [1192, 294] width 329 height 31
type input "1"
click at [1312, 279] on input "1" at bounding box center [1192, 294] width 329 height 31
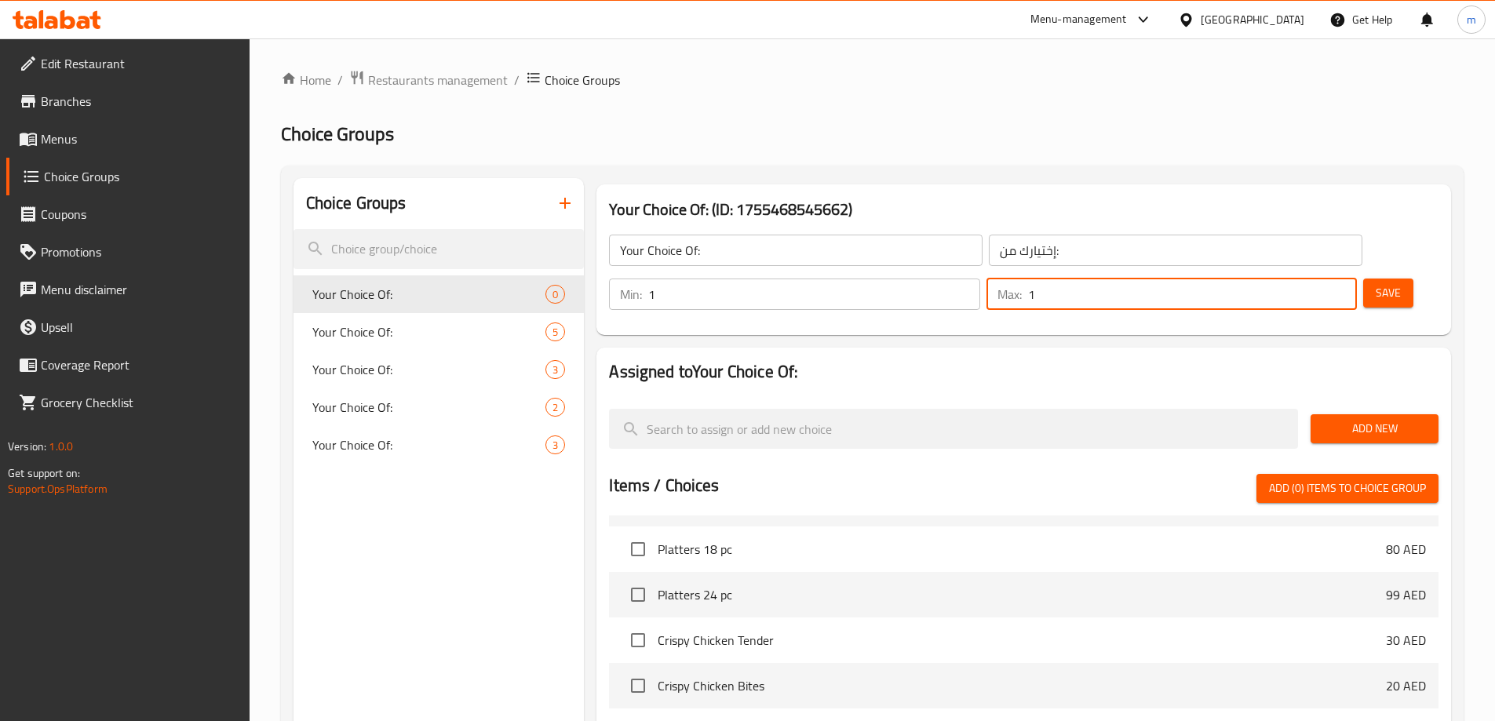
drag, startPoint x: 1332, startPoint y: 379, endPoint x: 1310, endPoint y: 395, distance: 28.1
click at [1333, 419] on span "Add New" at bounding box center [1374, 429] width 103 height 20
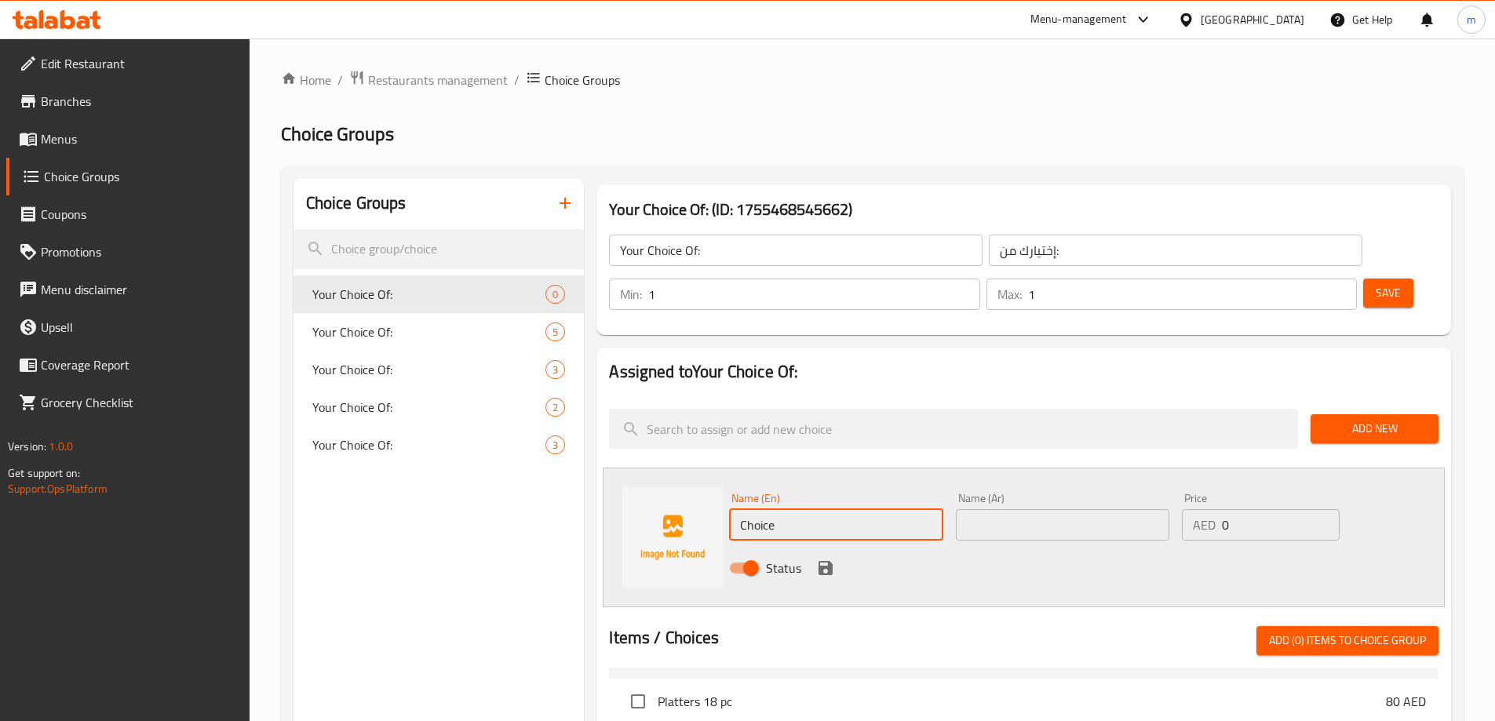
click at [842, 509] on input "Choice" at bounding box center [835, 524] width 213 height 31
type input "Classic"
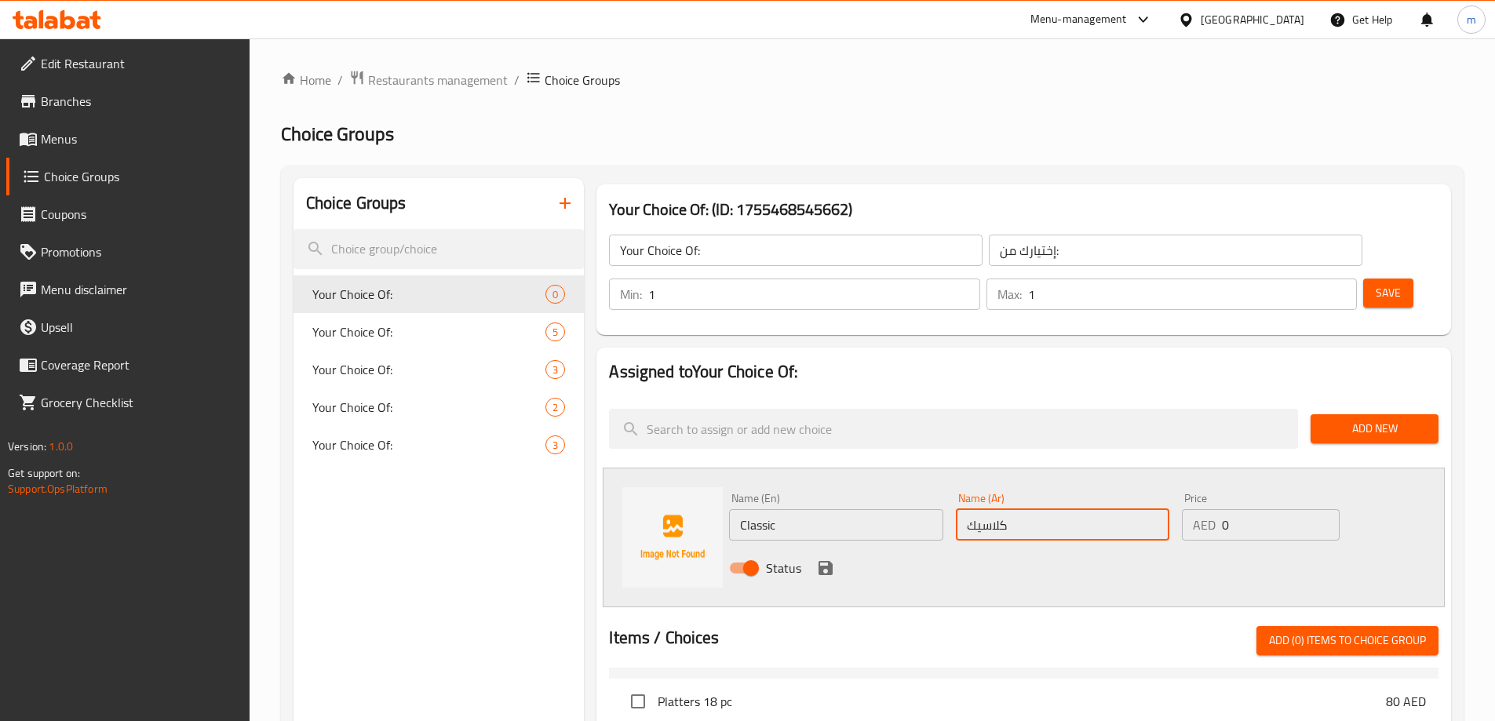
type input "كلاسيك"
click at [826, 559] on icon "save" at bounding box center [825, 568] width 19 height 19
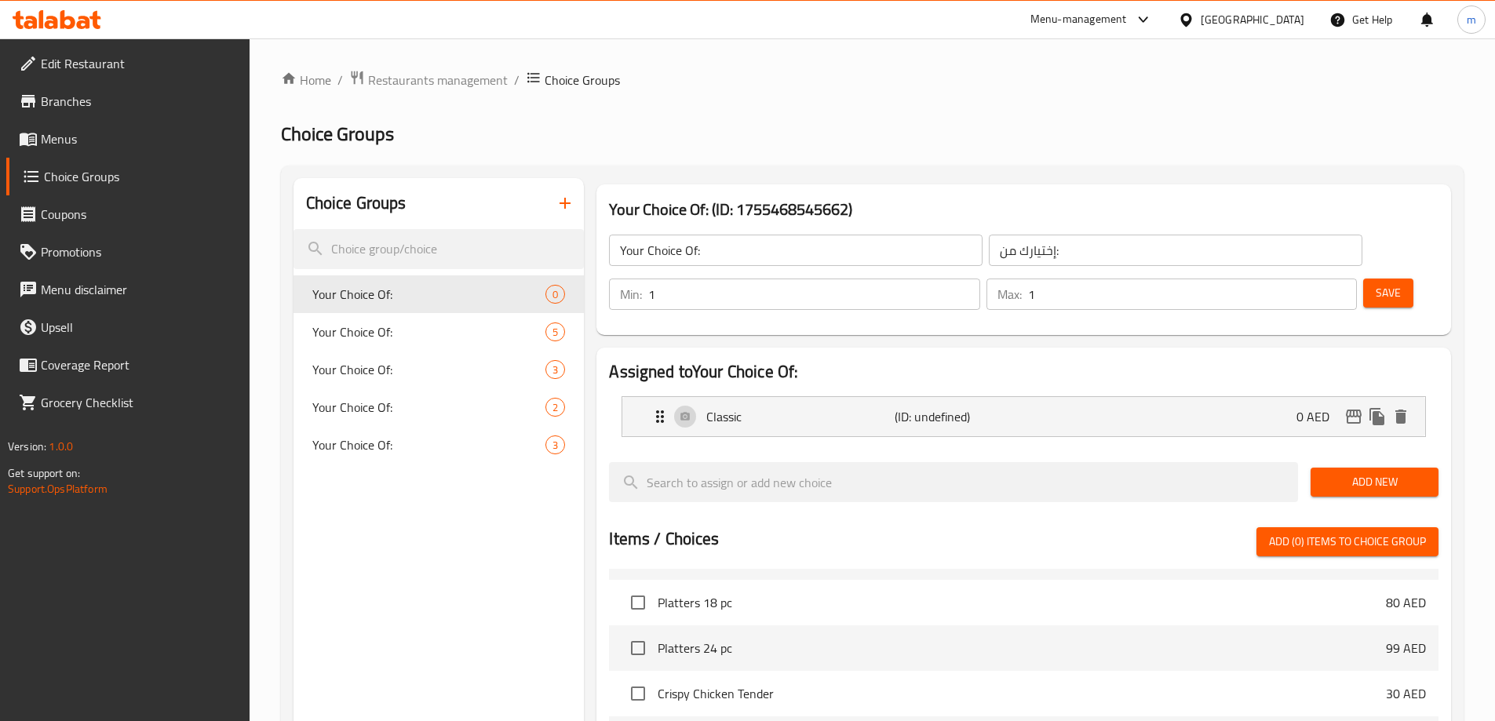
click at [1332, 472] on span "Add New" at bounding box center [1374, 482] width 103 height 20
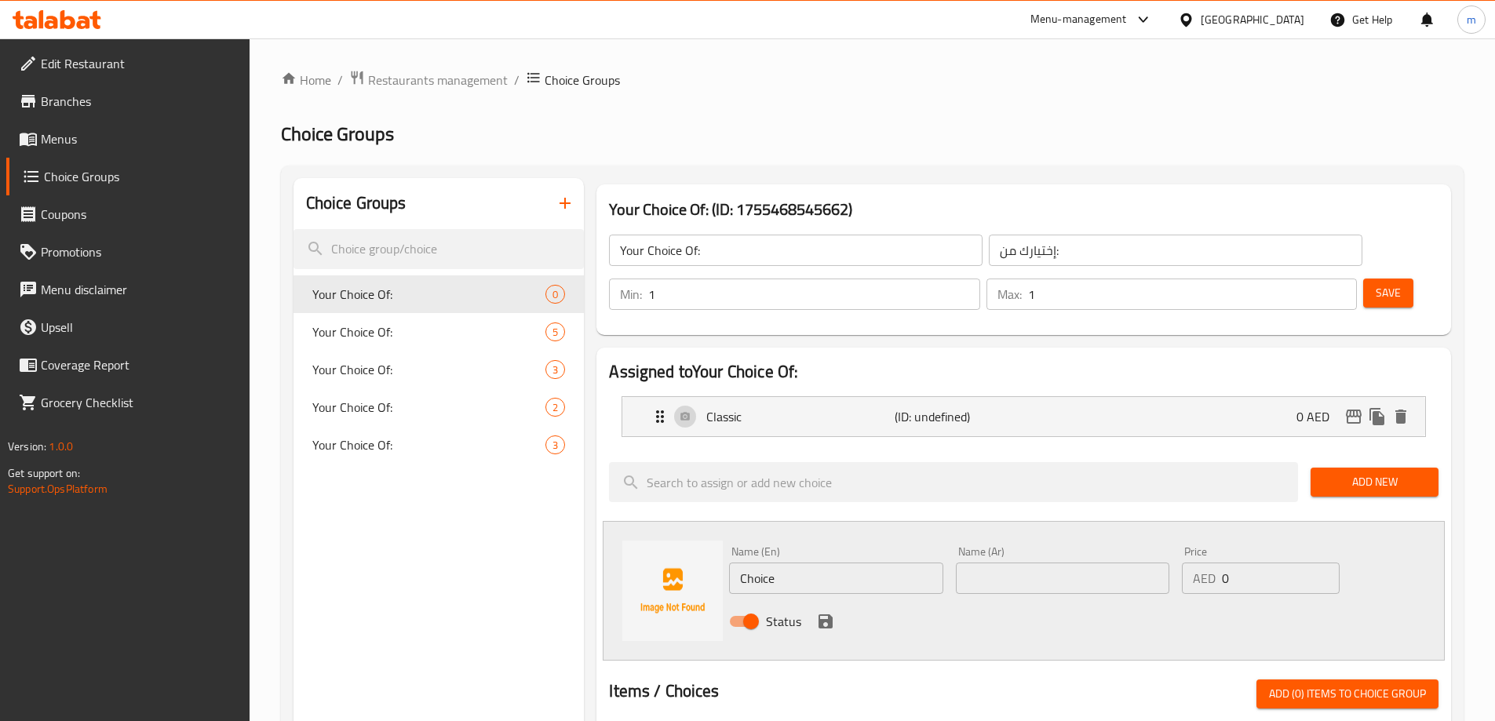
click at [891, 563] on input "Choice" at bounding box center [835, 578] width 213 height 31
click at [838, 563] on input "Choice" at bounding box center [835, 578] width 213 height 31
paste input "Dynamit"
type input "Dynamite"
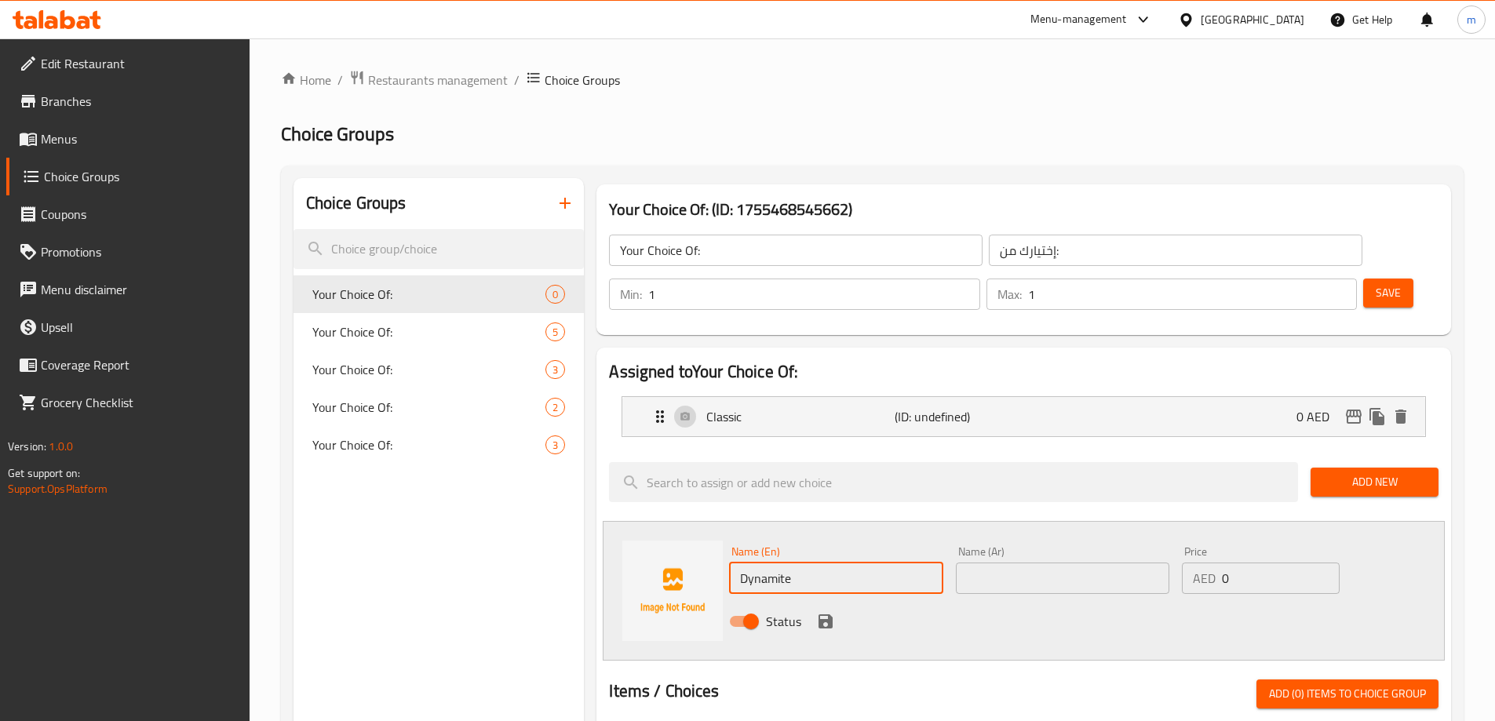
click at [1019, 563] on input "text" at bounding box center [1062, 578] width 213 height 31
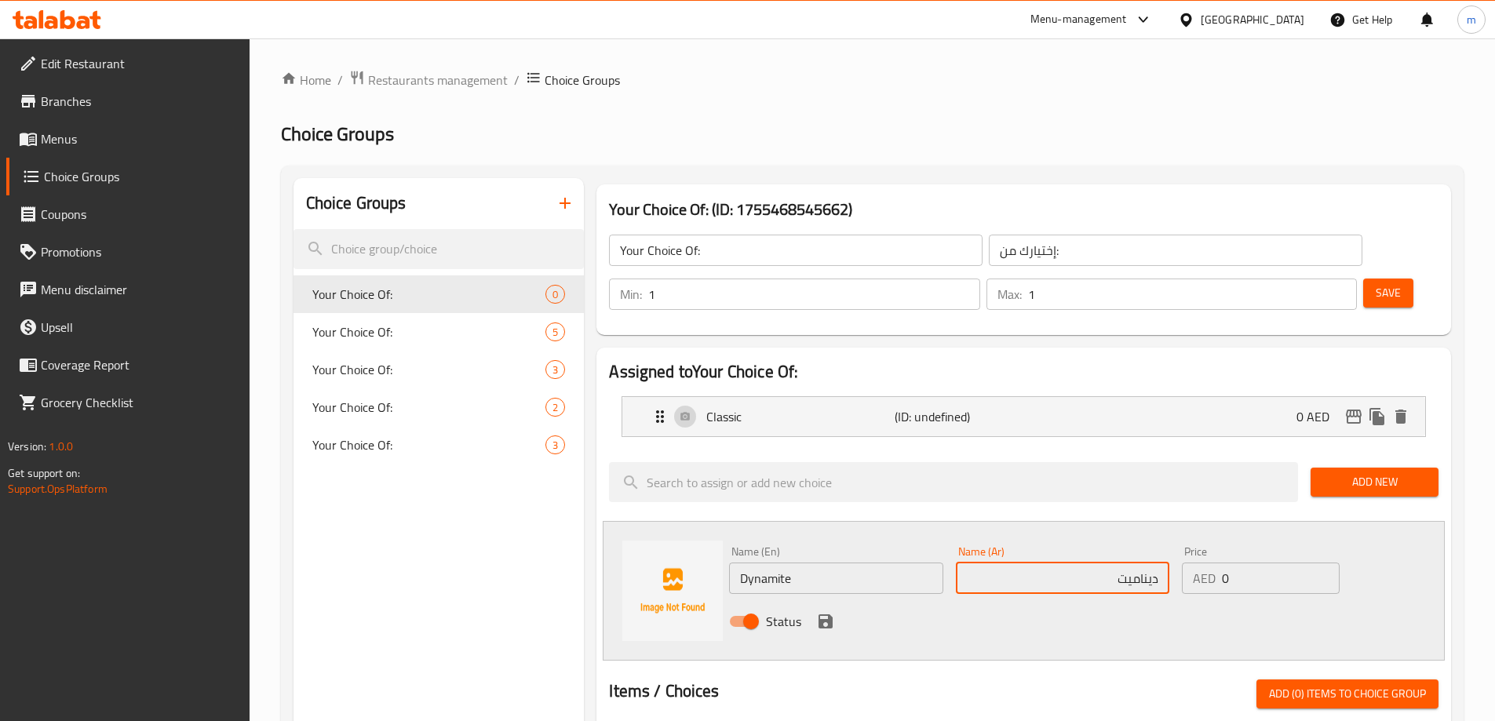
type input "ديناميت"
click at [879, 600] on div "Status" at bounding box center [1063, 621] width 680 height 42
click at [833, 612] on icon "save" at bounding box center [825, 621] width 19 height 19
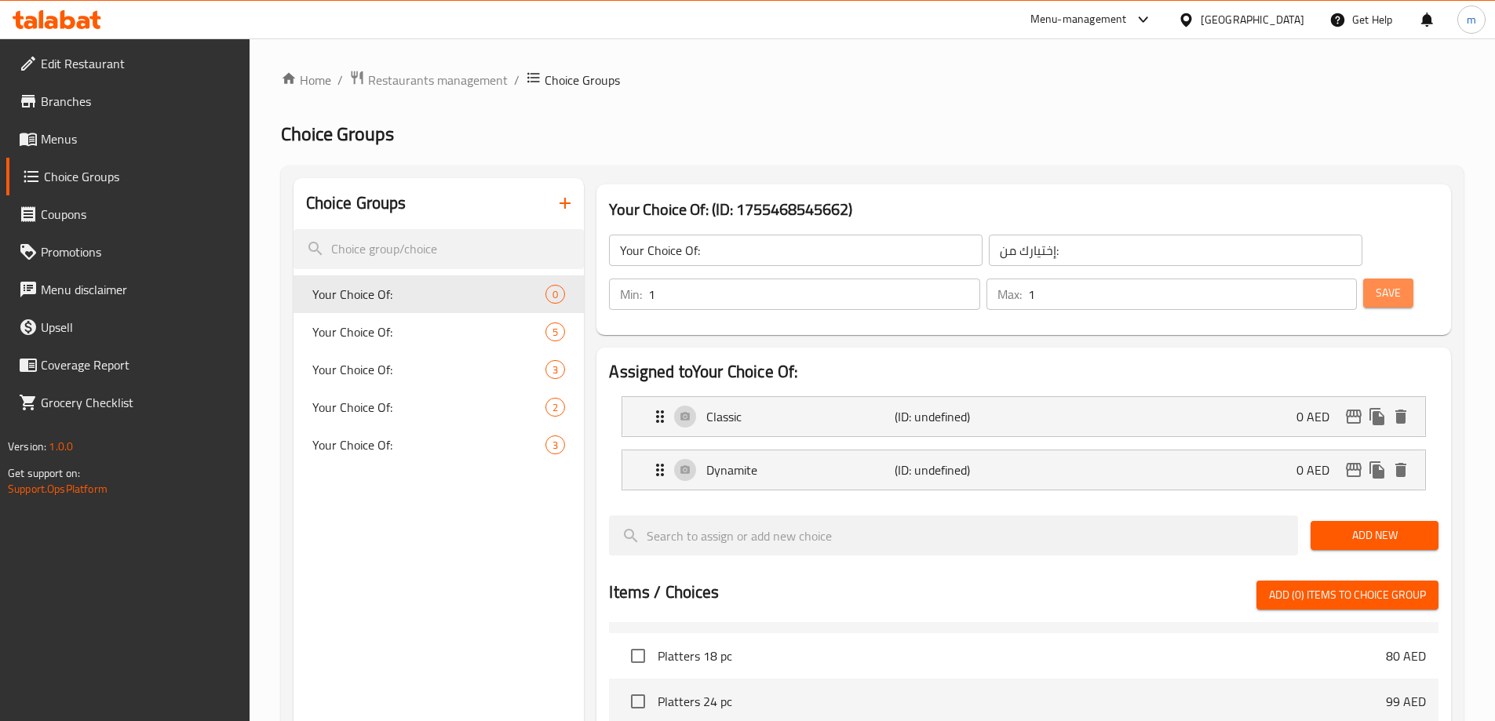
click at [1365, 279] on button "Save" at bounding box center [1388, 293] width 50 height 29
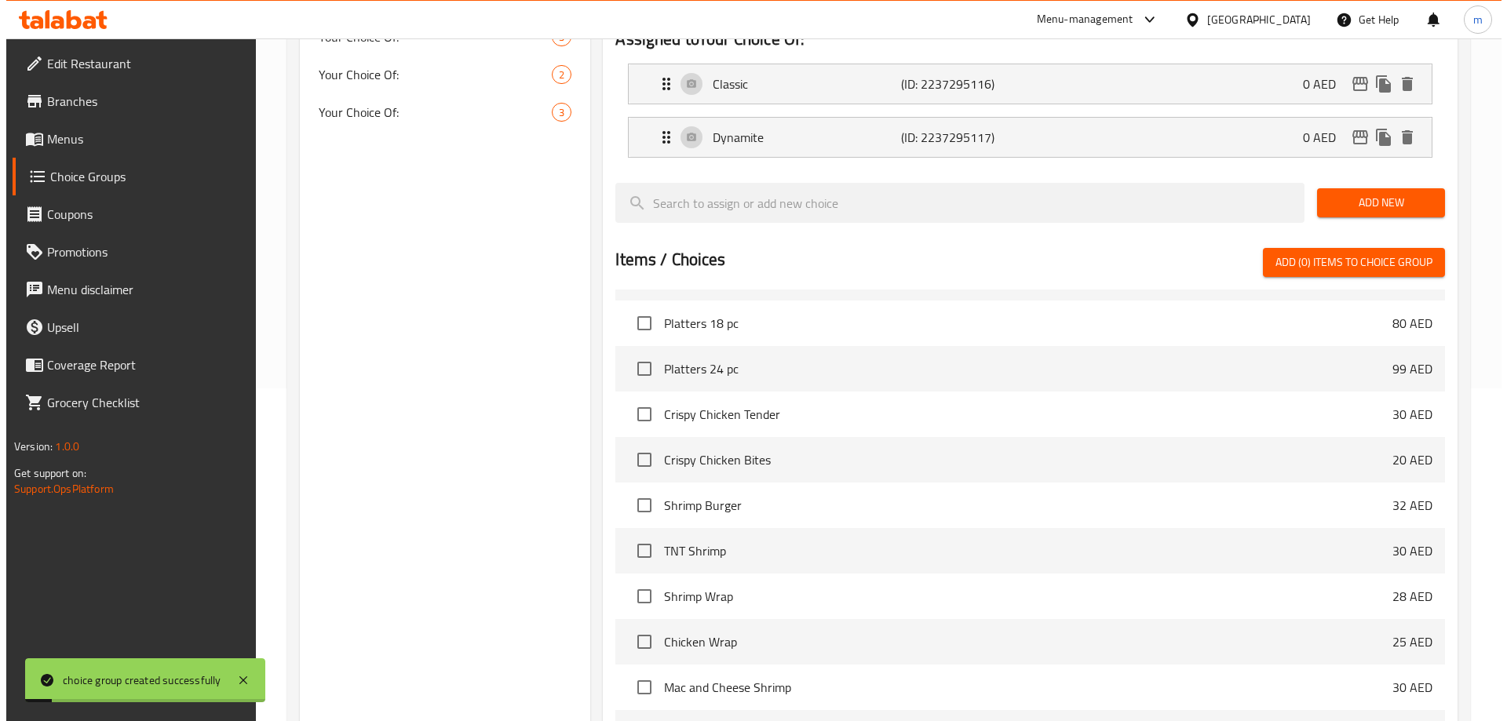
scroll to position [462, 0]
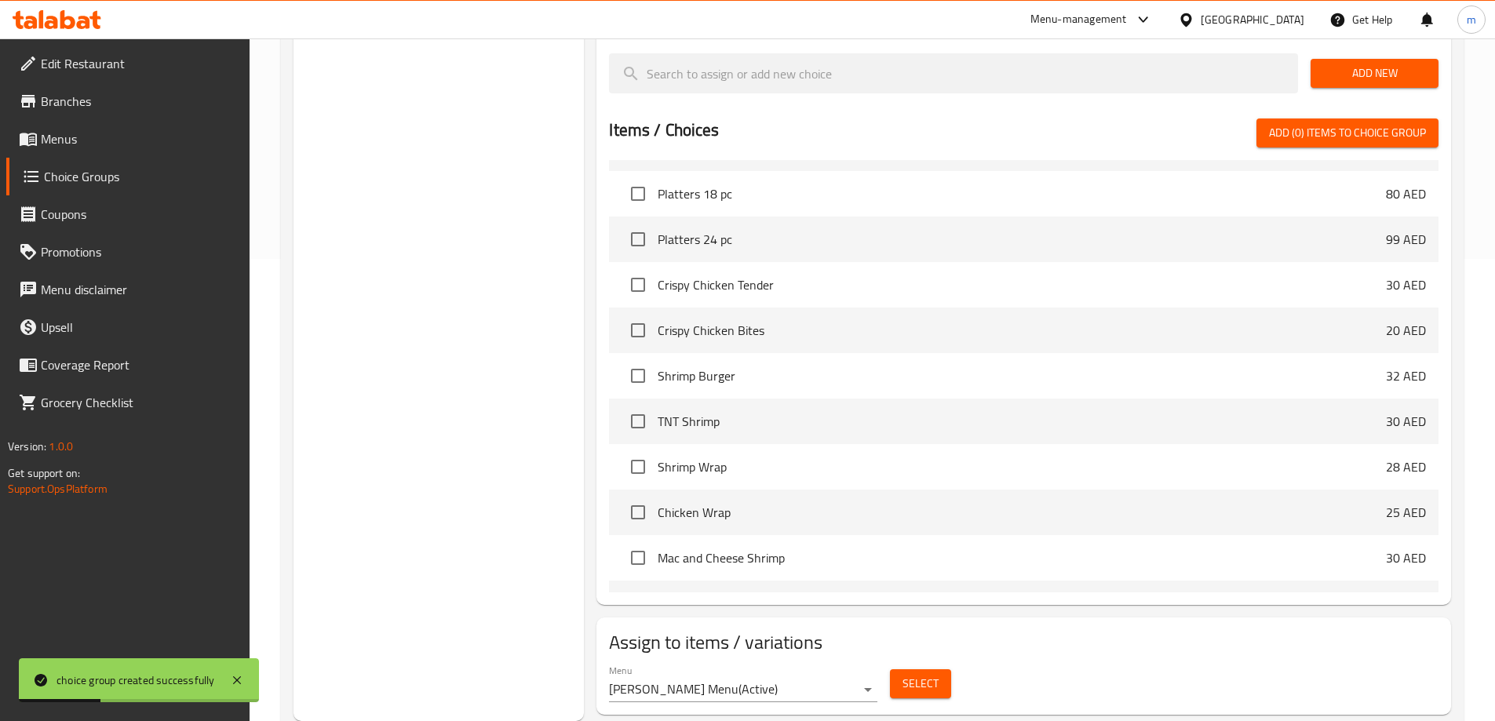
click at [917, 674] on span "Select" at bounding box center [920, 684] width 36 height 20
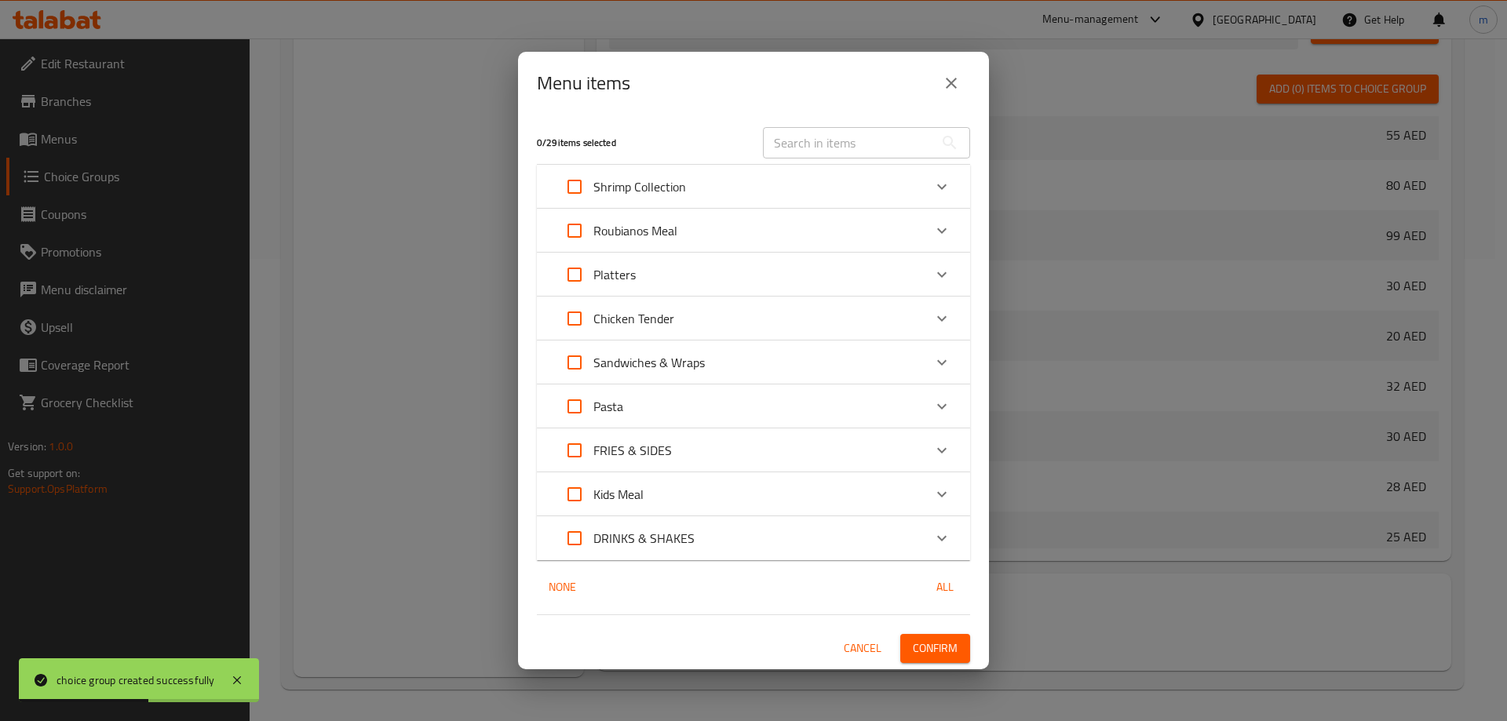
click at [797, 370] on div "Sandwiches & Wraps" at bounding box center [739, 363] width 367 height 38
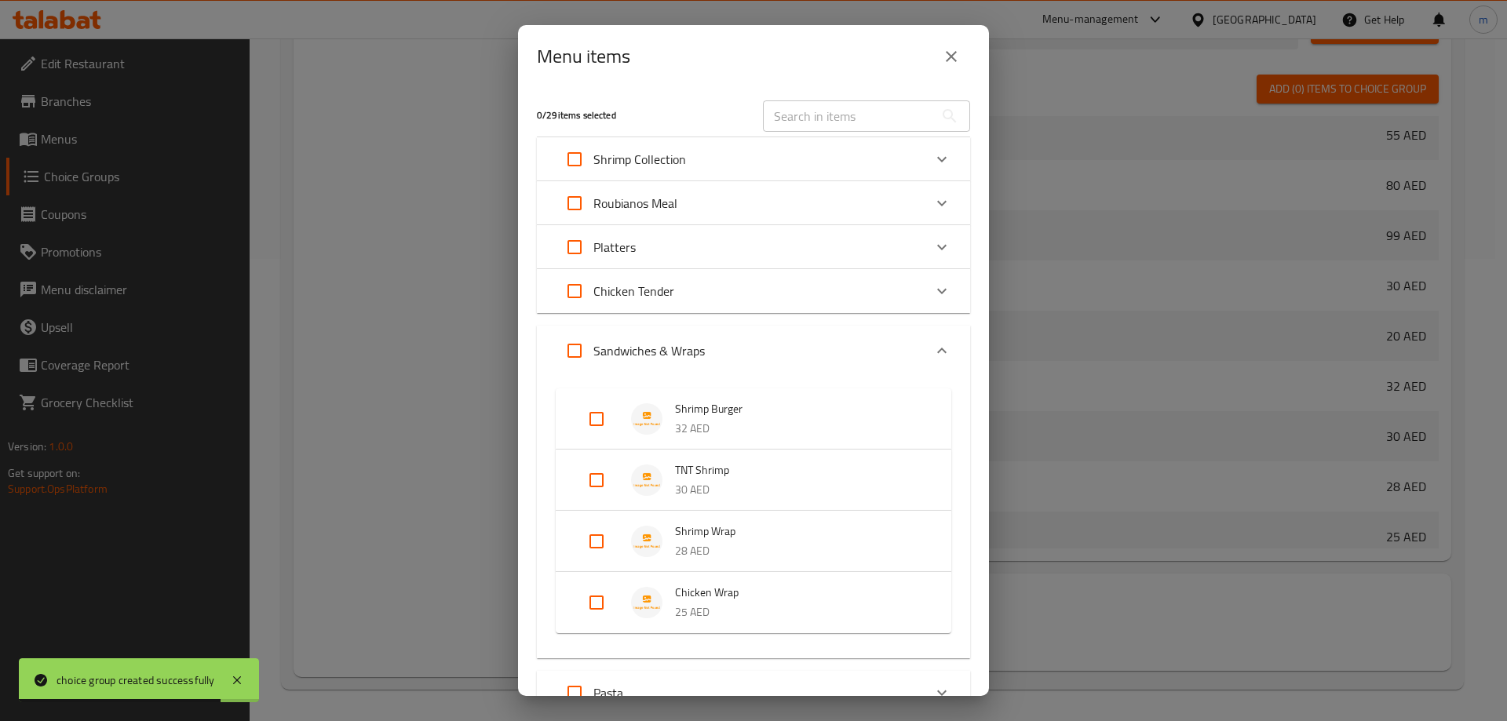
click at [601, 414] on input "Expand" at bounding box center [597, 419] width 38 height 38
checkbox input "true"
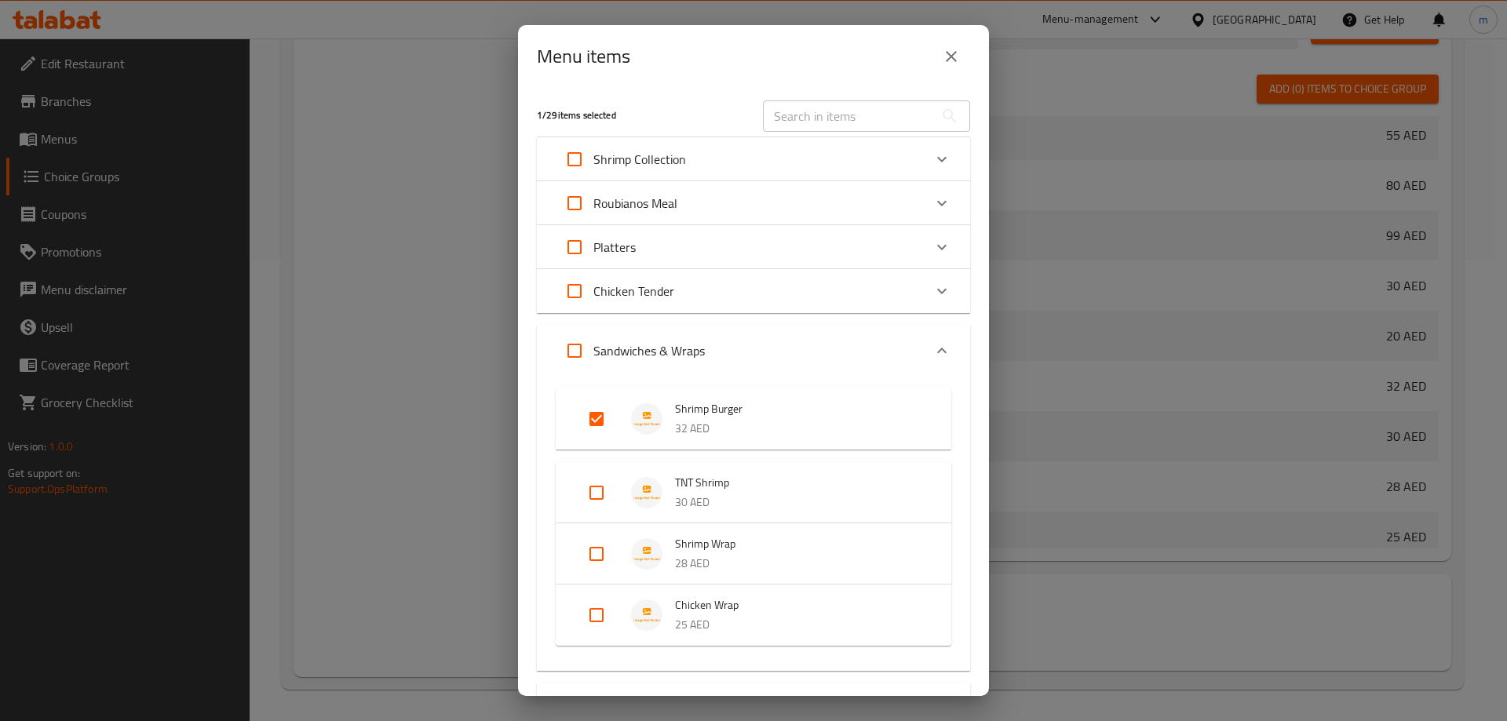
click at [587, 556] on input "Expand" at bounding box center [597, 554] width 38 height 38
checkbox input "true"
click at [594, 643] on input "Expand" at bounding box center [597, 640] width 38 height 38
checkbox input "true"
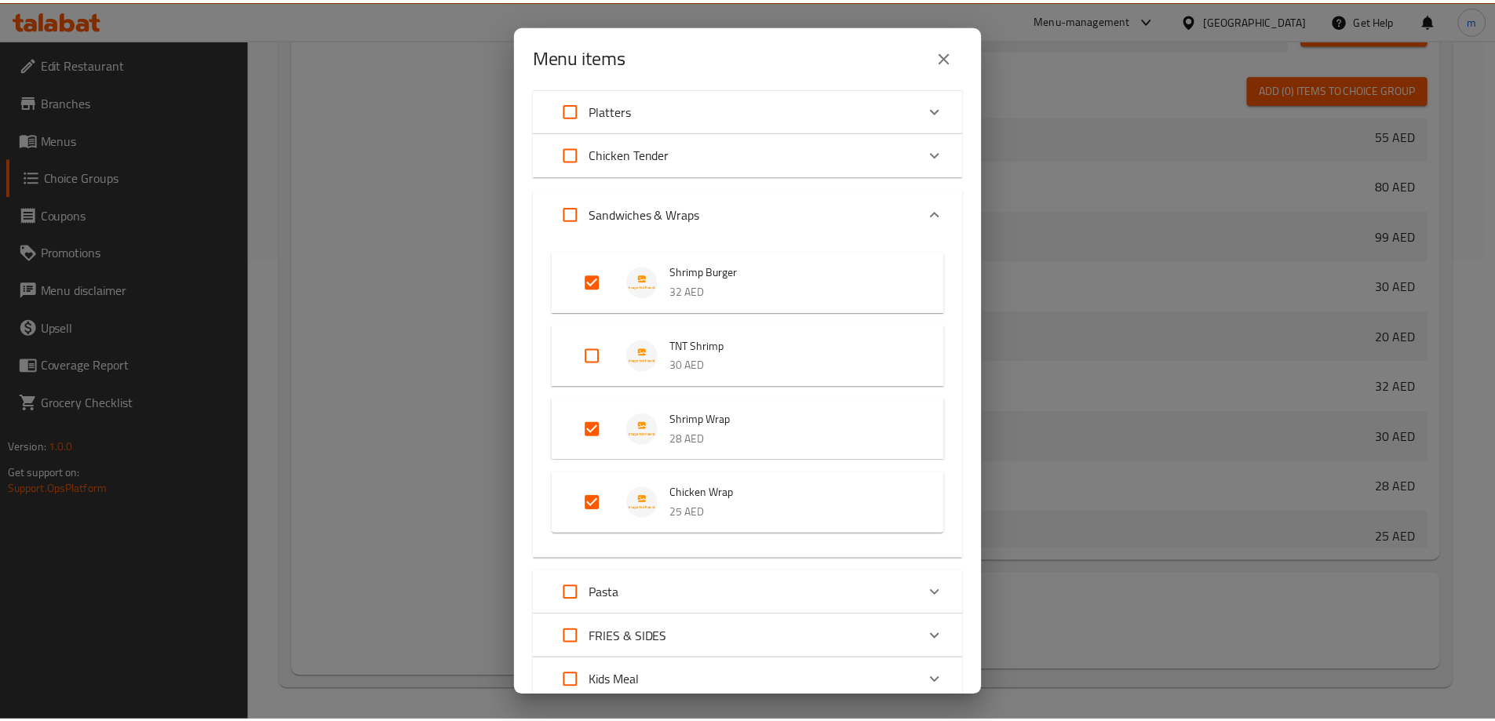
scroll to position [297, 0]
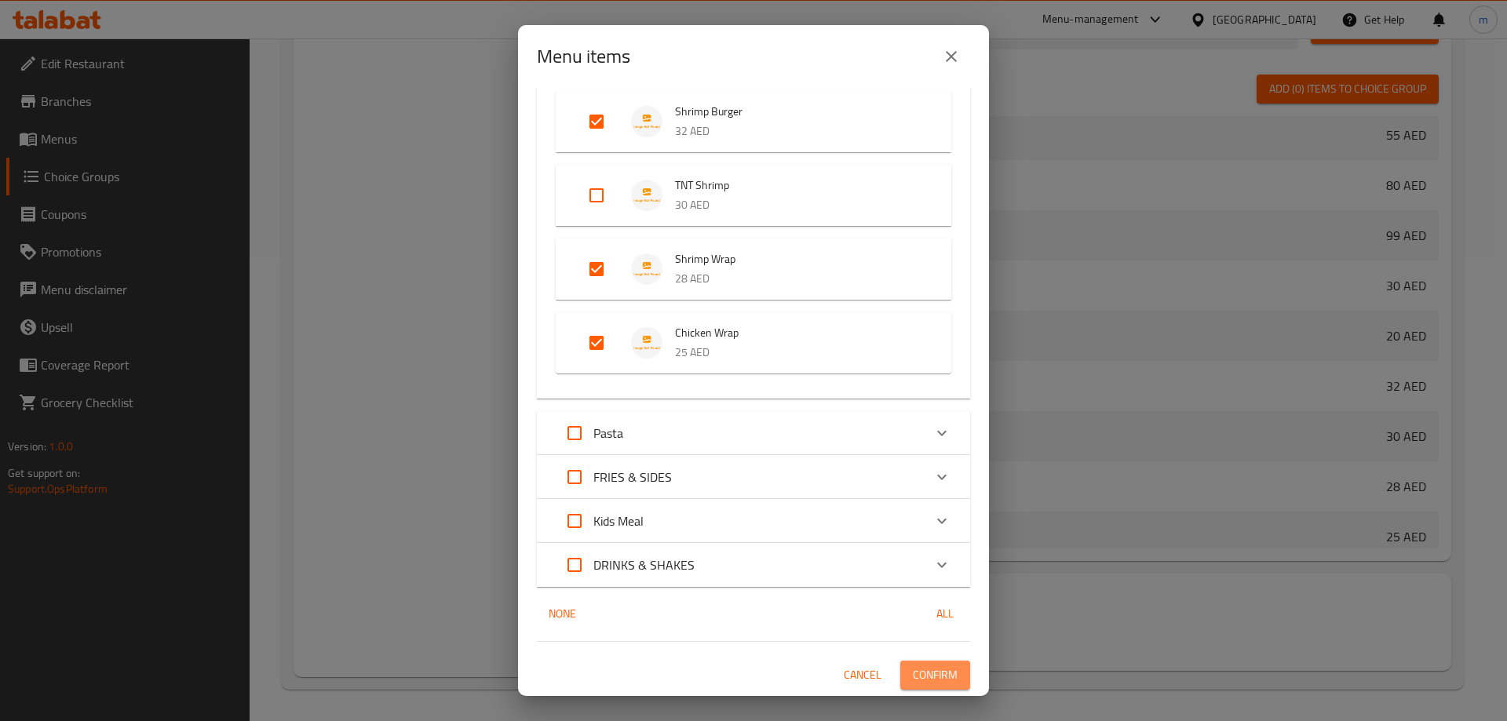
click at [925, 677] on span "Confirm" at bounding box center [935, 675] width 45 height 20
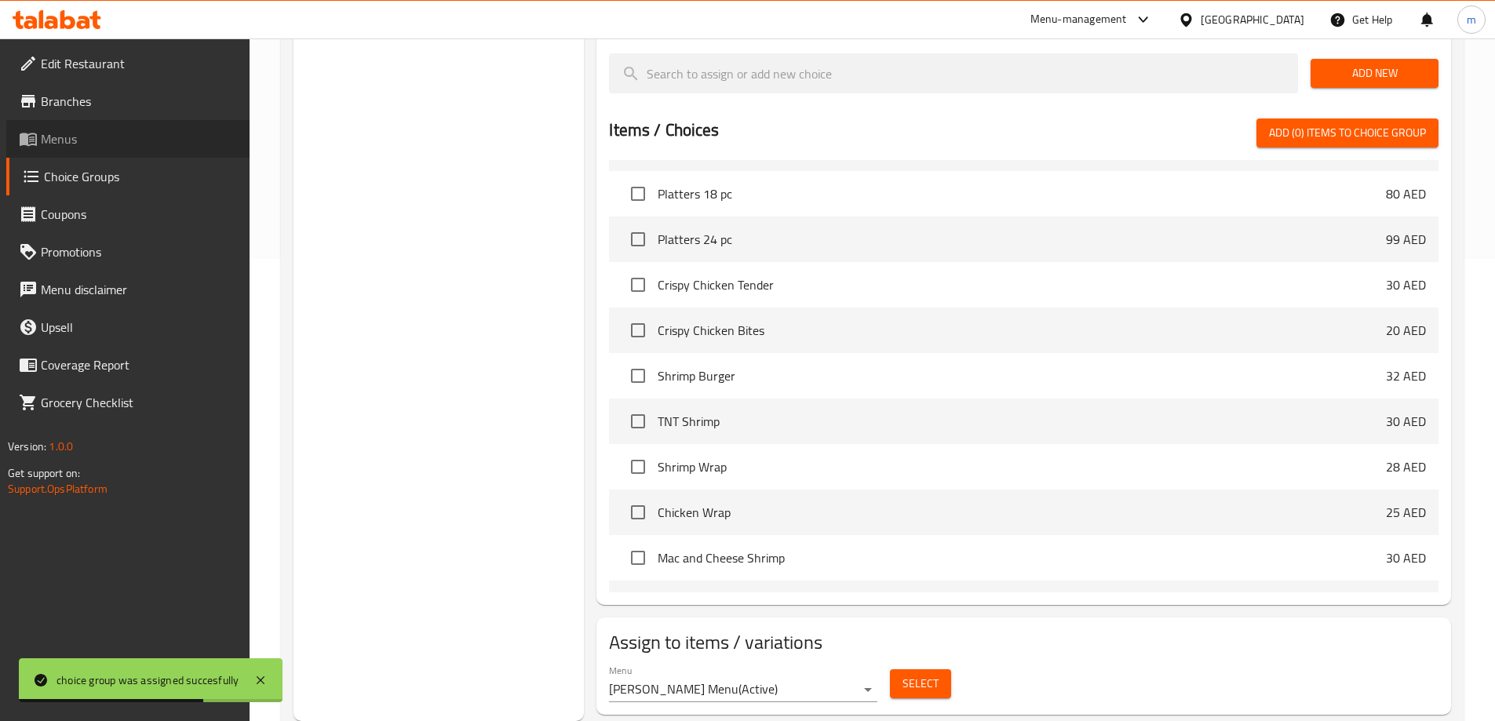
click at [86, 134] on span "Menus" at bounding box center [139, 138] width 196 height 19
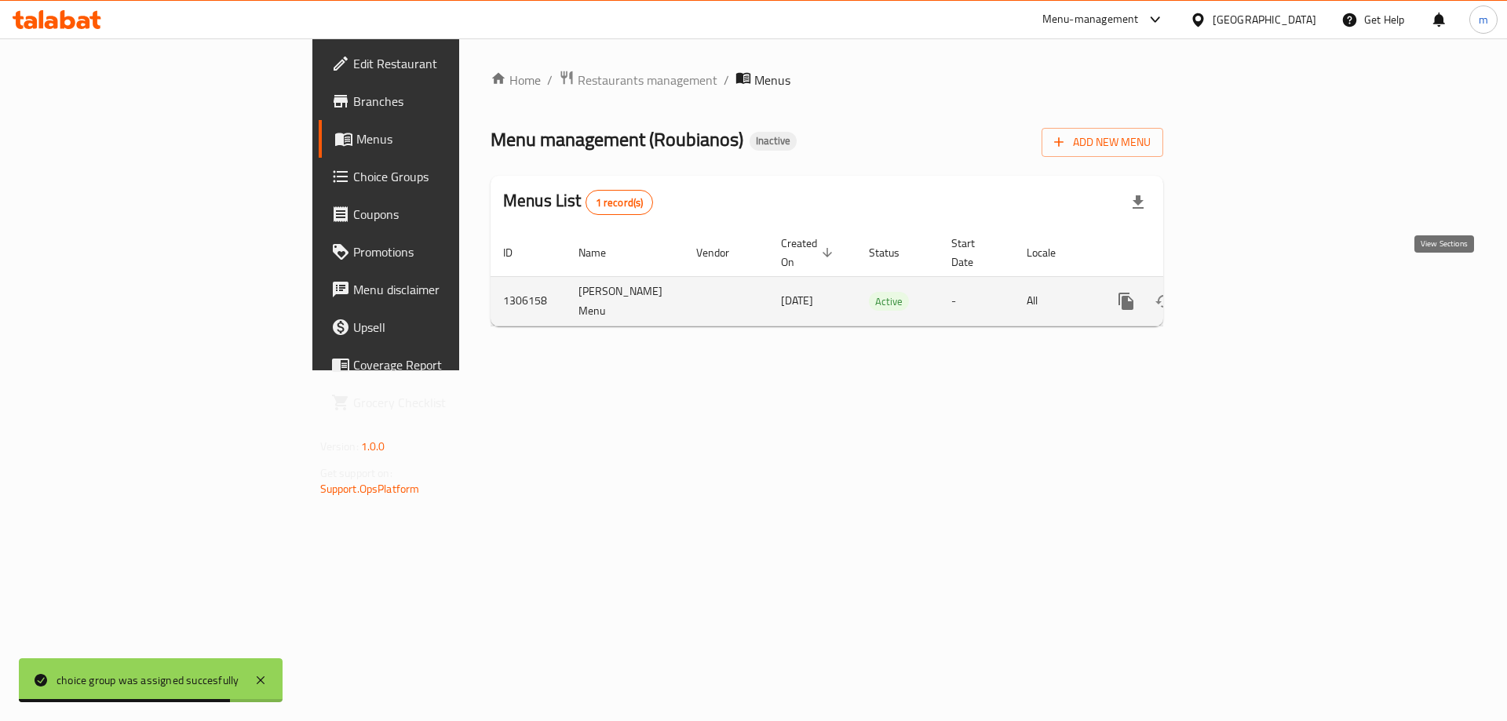
click at [1248, 292] on icon "enhanced table" at bounding box center [1239, 301] width 19 height 19
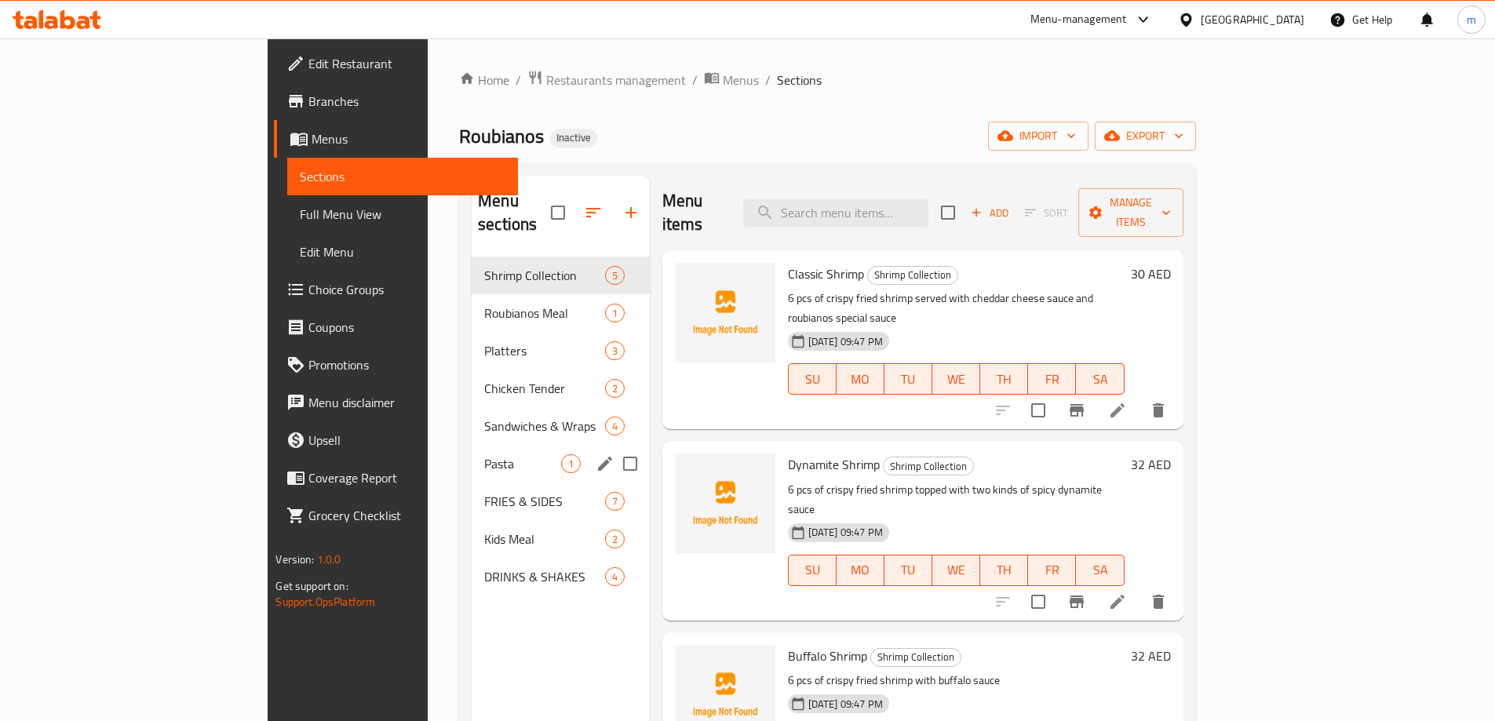
click at [472, 445] on div "Pasta 1" at bounding box center [561, 464] width 178 height 38
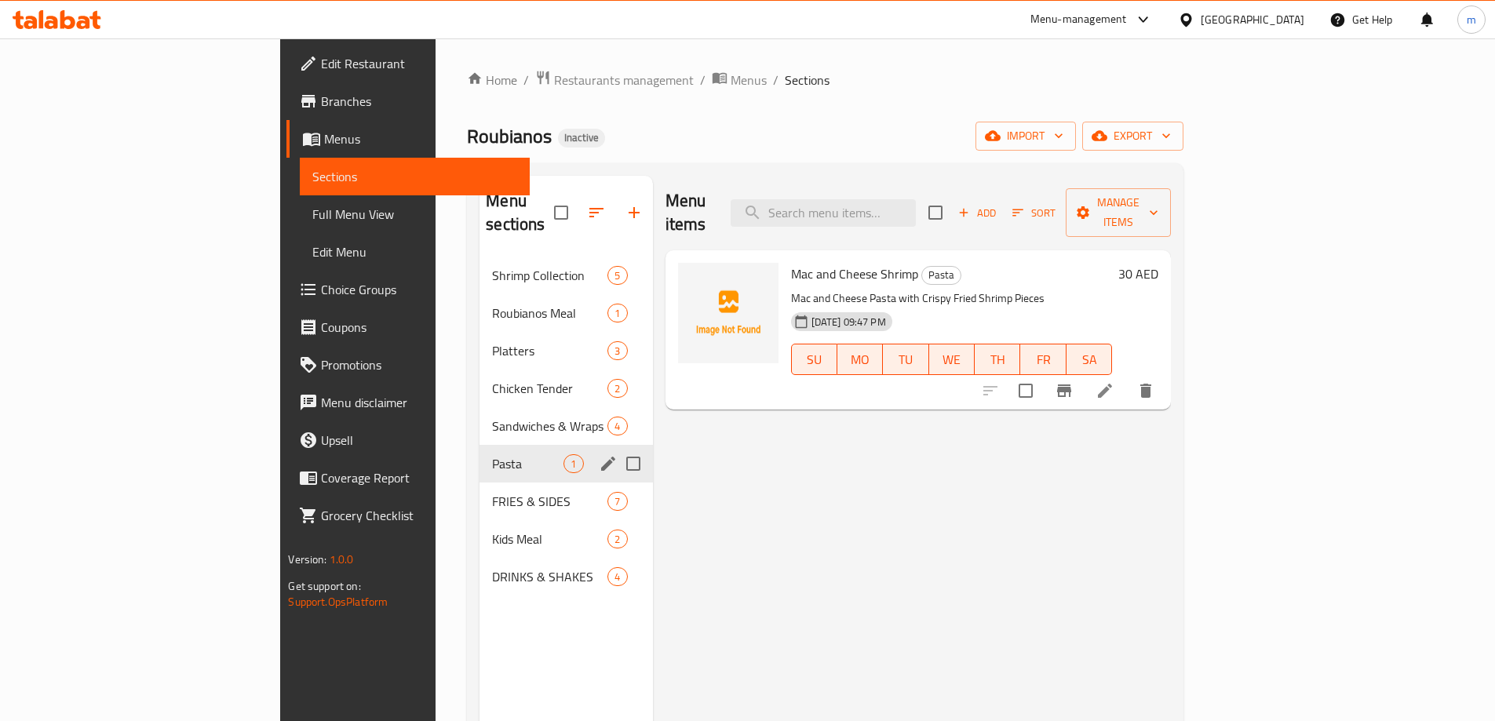
click at [492, 417] on span "Sandwiches & Wraps" at bounding box center [549, 426] width 115 height 19
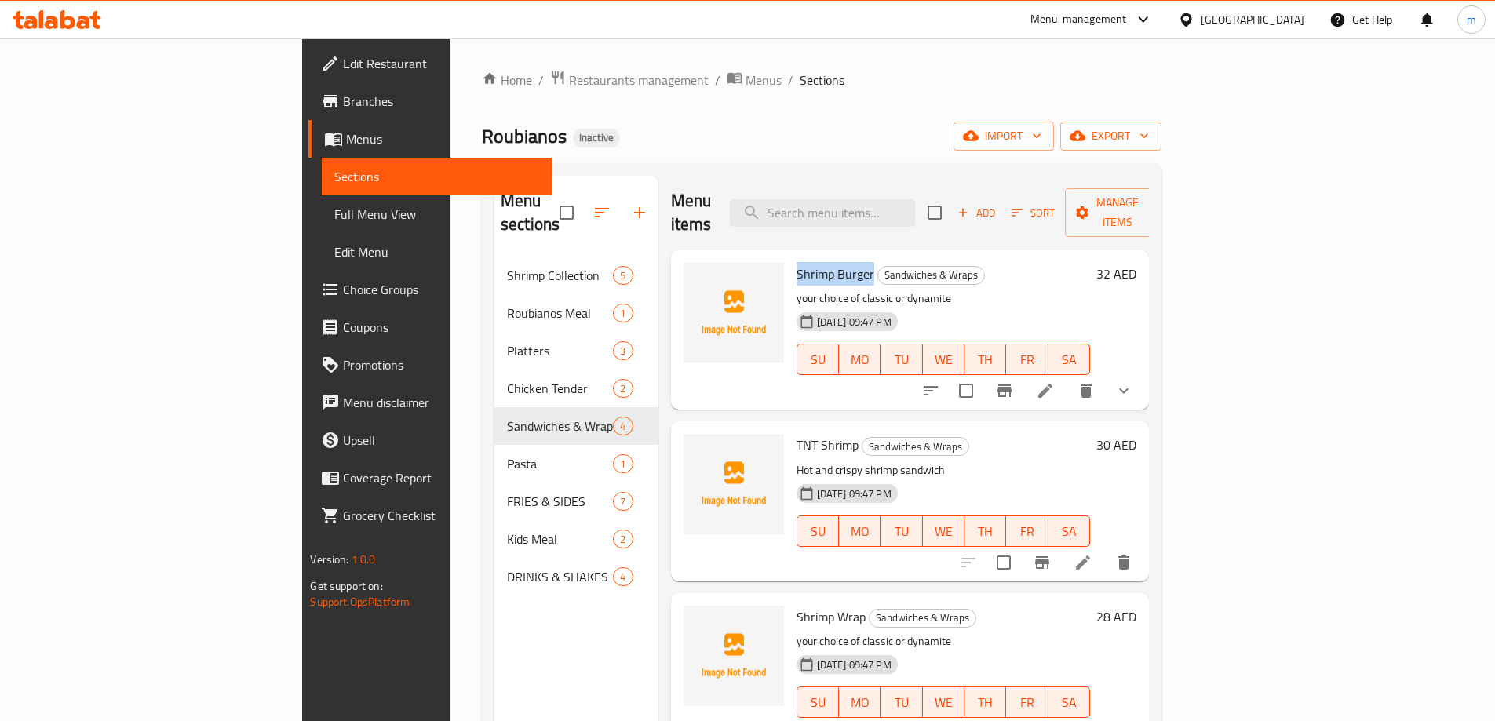
click at [1055, 381] on icon at bounding box center [1045, 390] width 19 height 19
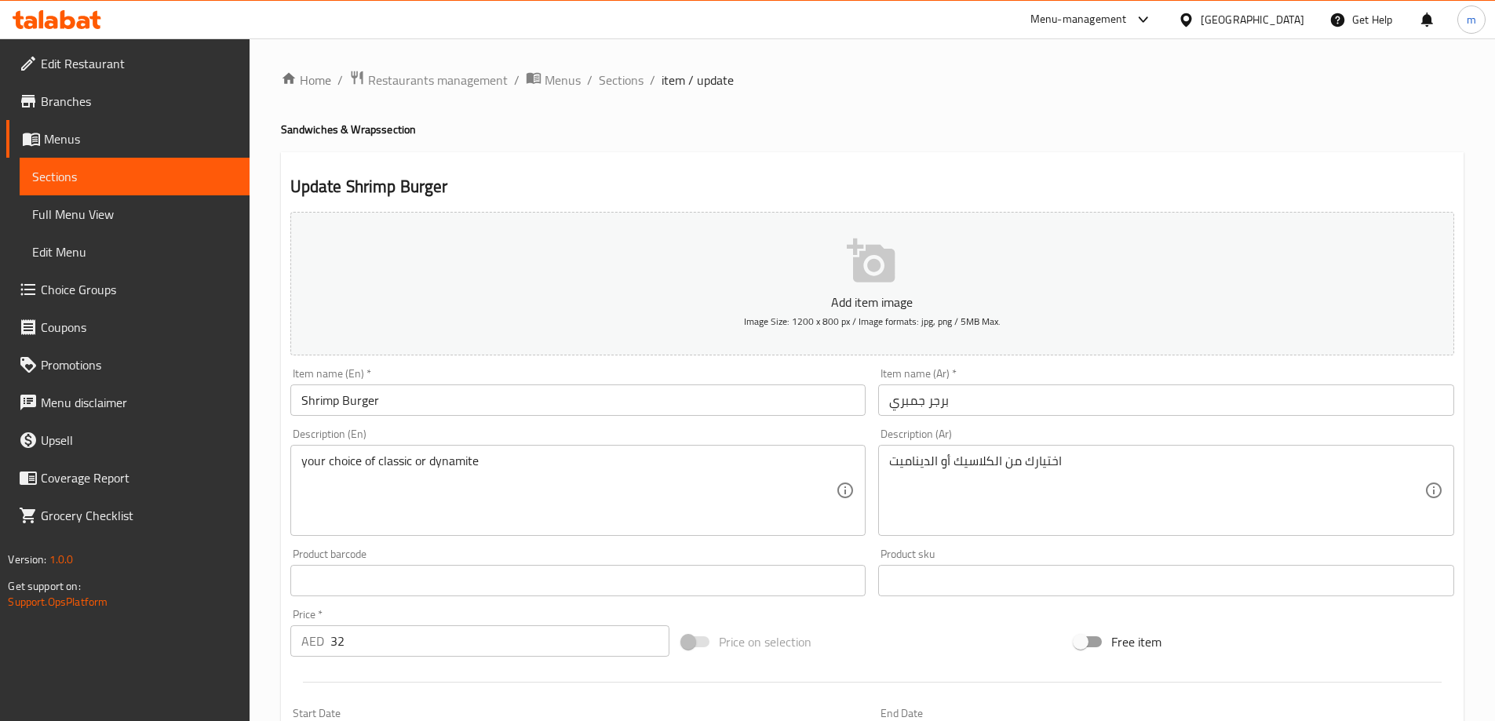
click at [1292, 385] on input "برجر جمبري" at bounding box center [1166, 400] width 576 height 31
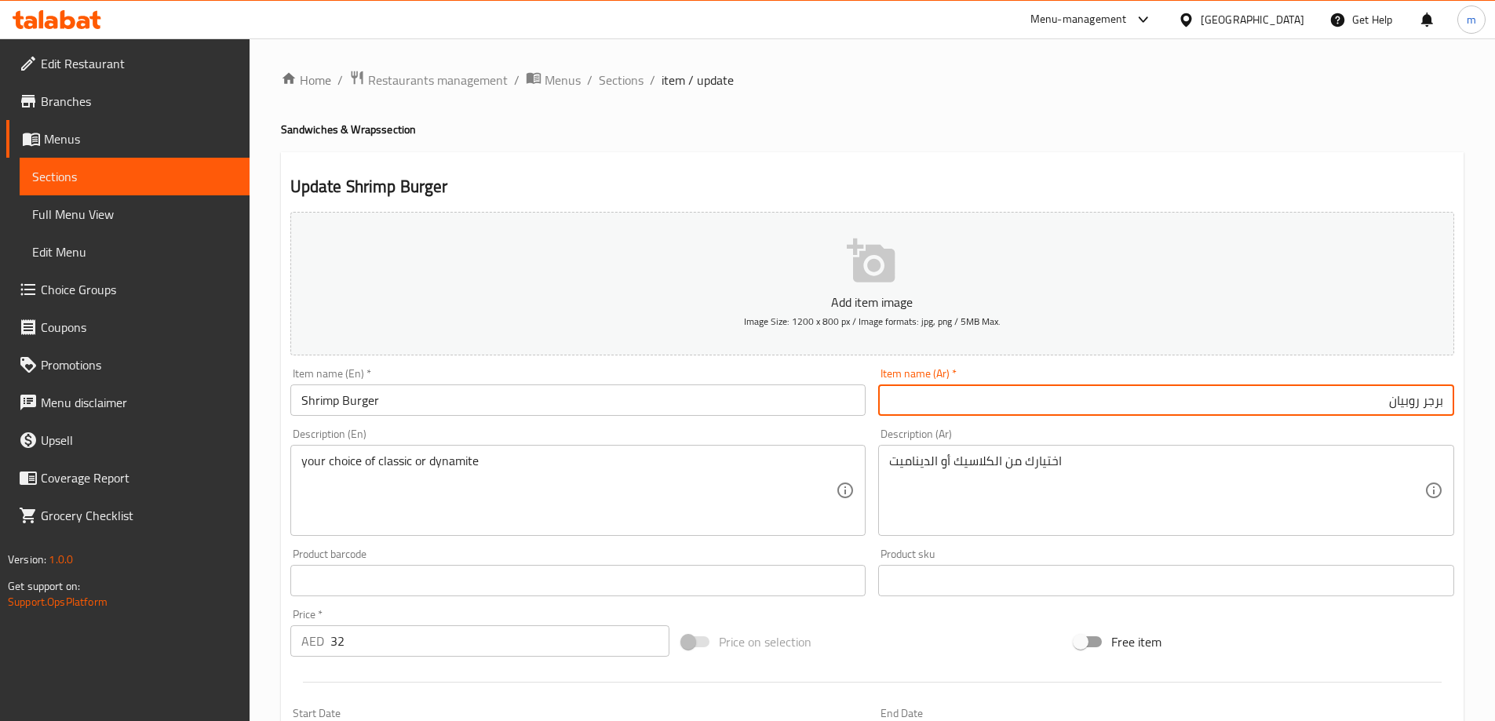
type input "برجر روبيان"
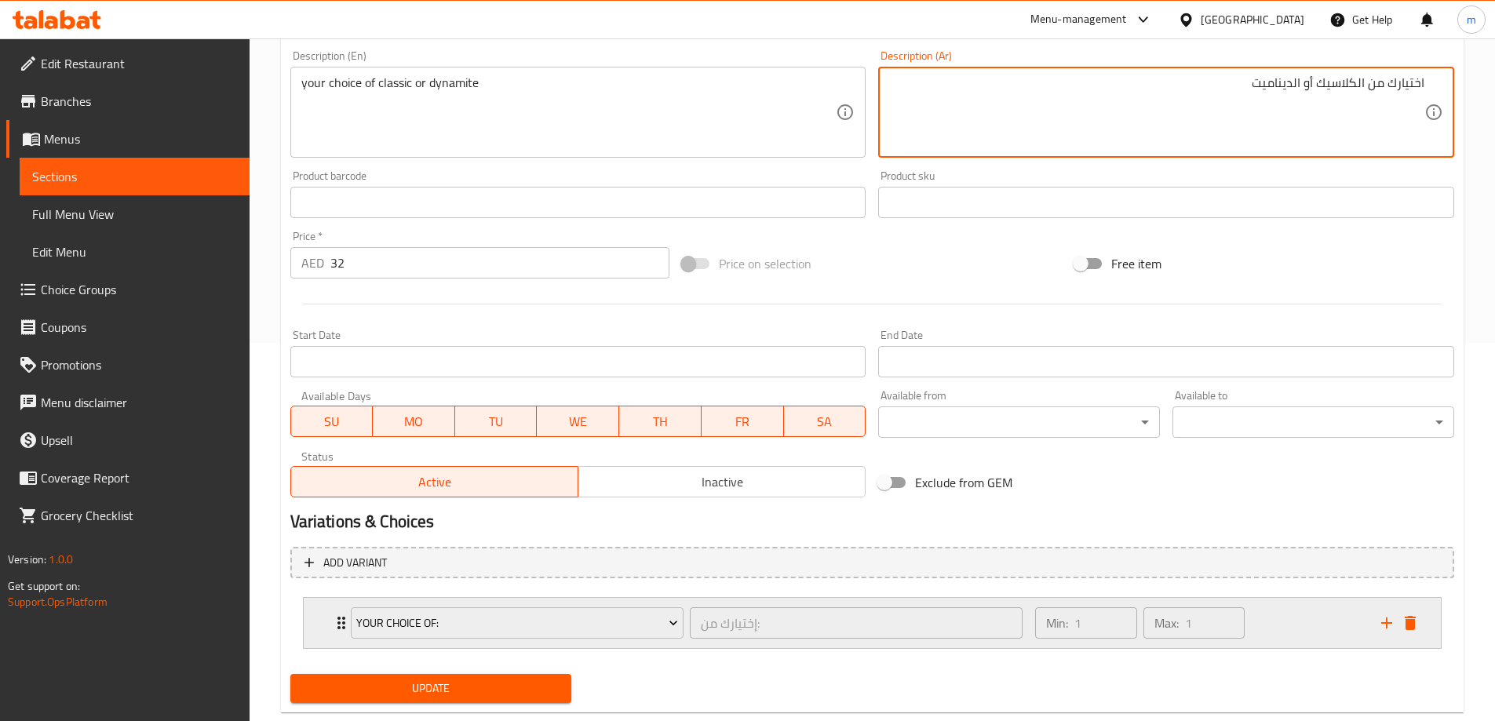
scroll to position [414, 0]
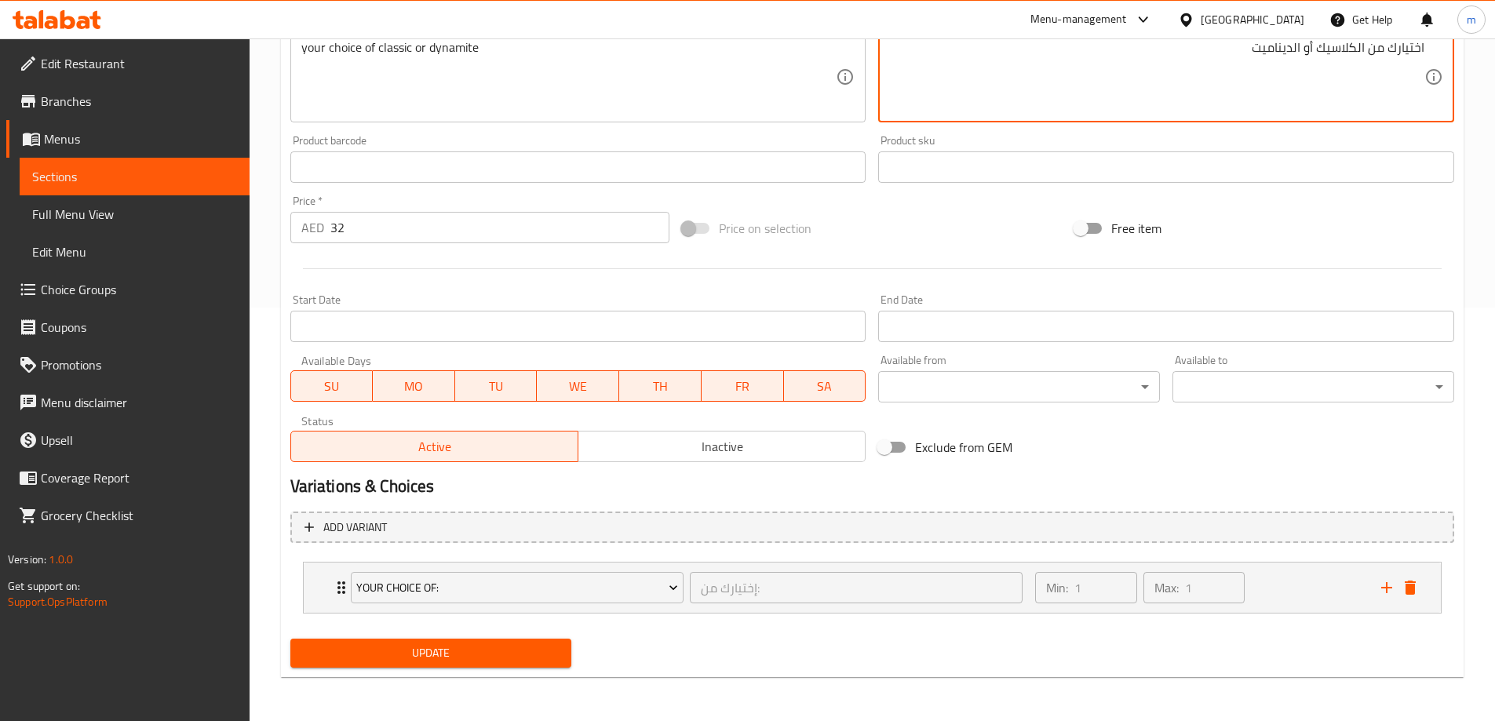
click at [586, 650] on div "Update" at bounding box center [872, 653] width 1176 height 42
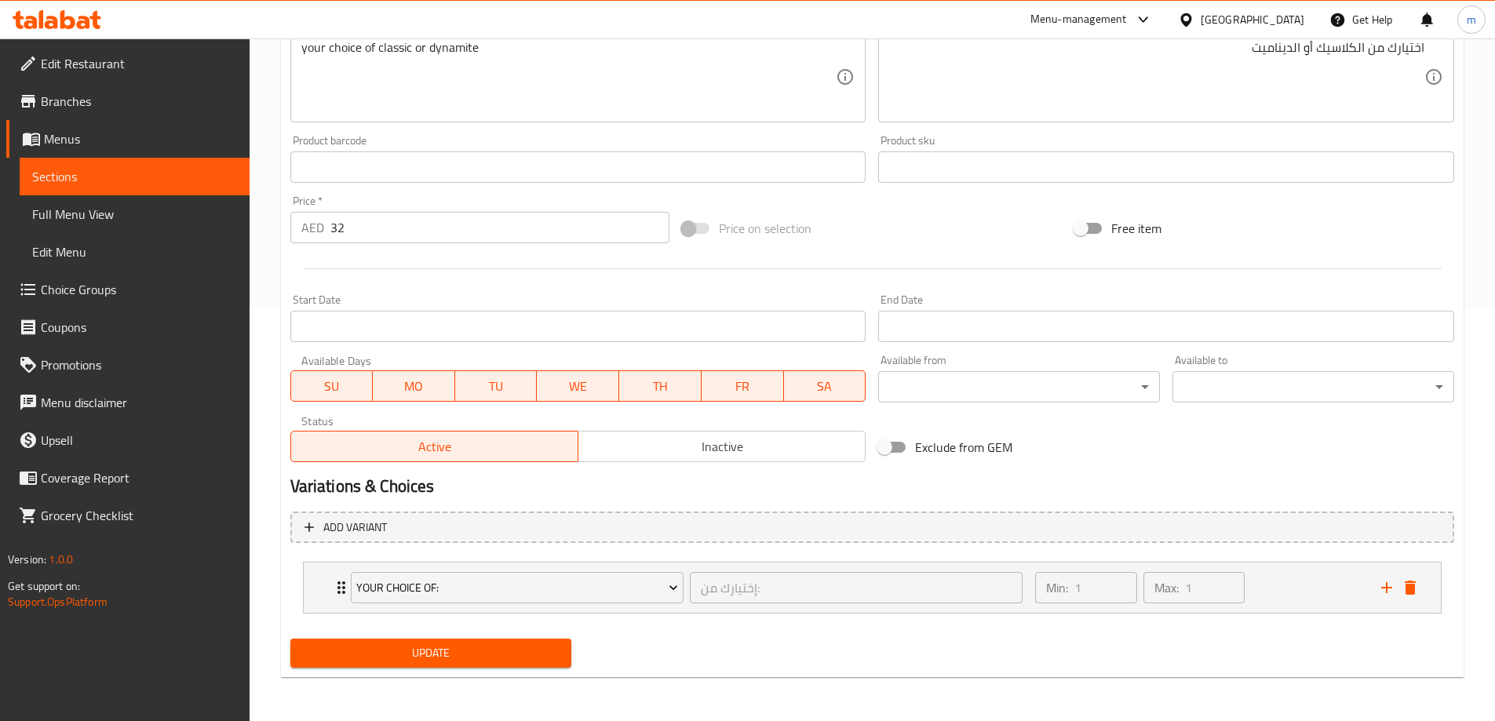
click at [523, 646] on span "Update" at bounding box center [431, 653] width 257 height 20
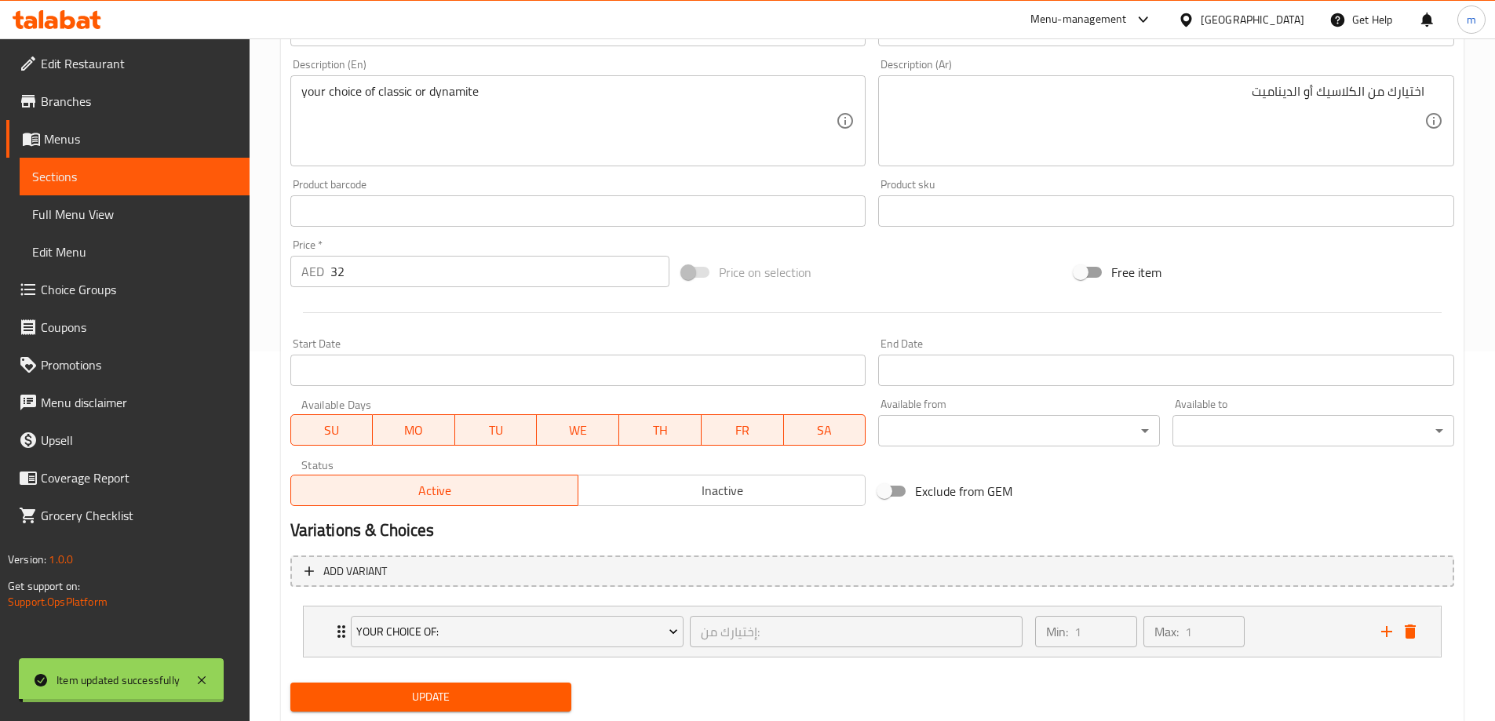
scroll to position [0, 0]
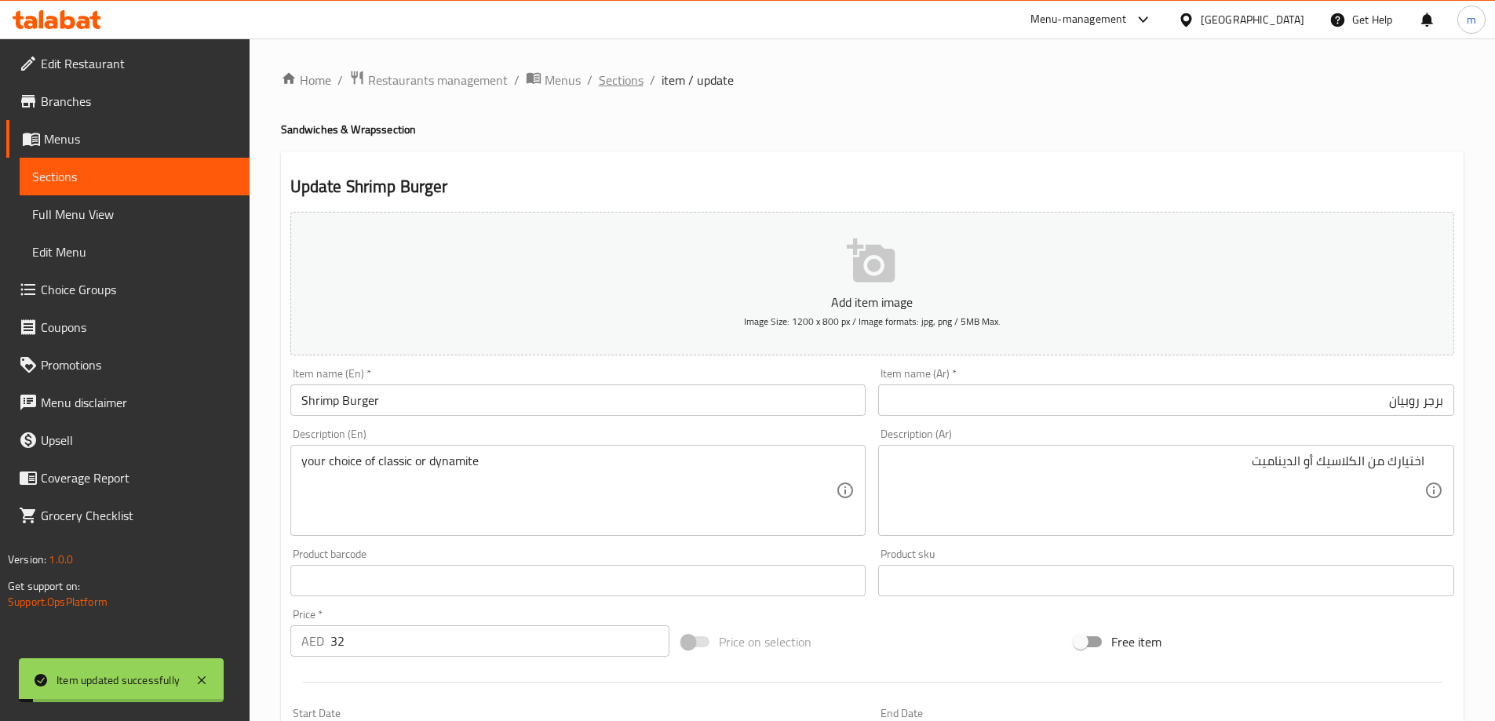
click at [614, 75] on span "Sections" at bounding box center [621, 80] width 45 height 19
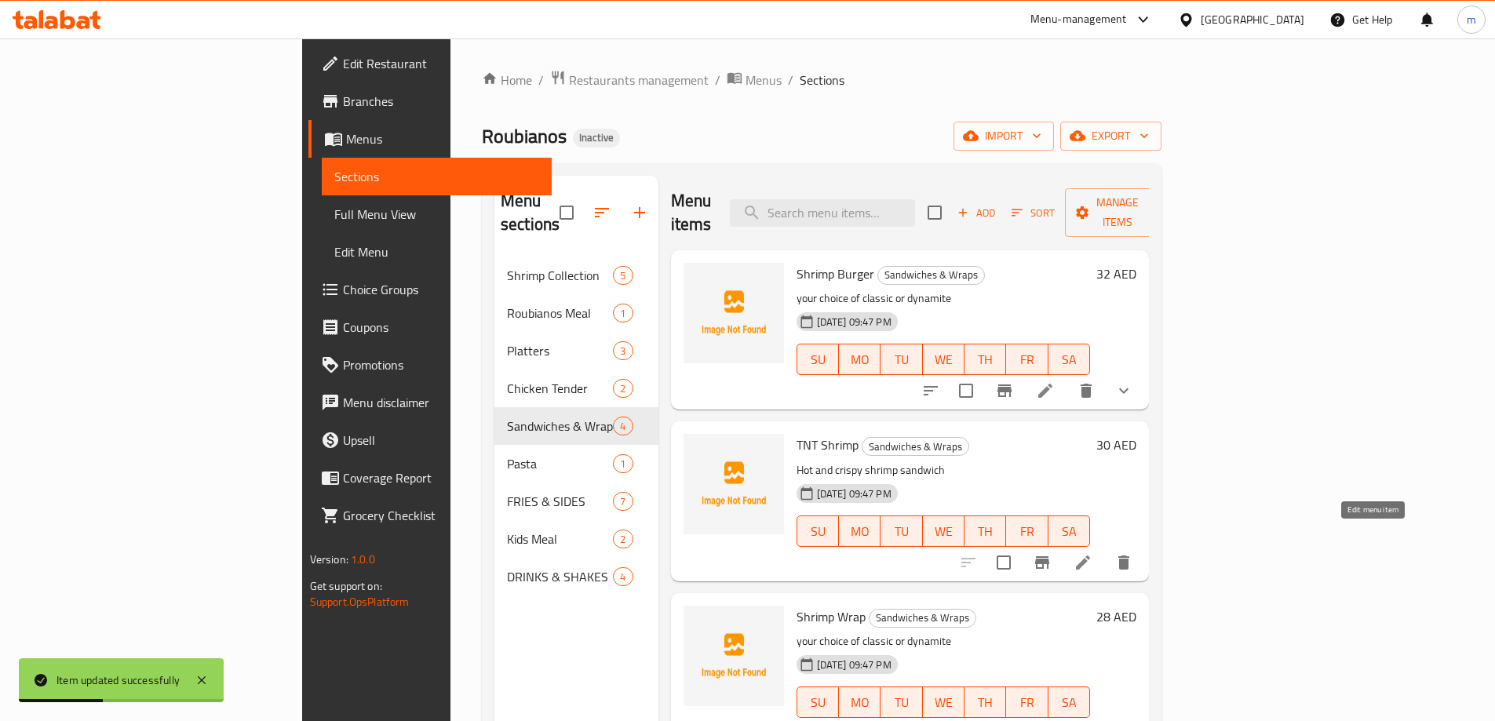
click at [1092, 553] on icon at bounding box center [1082, 562] width 19 height 19
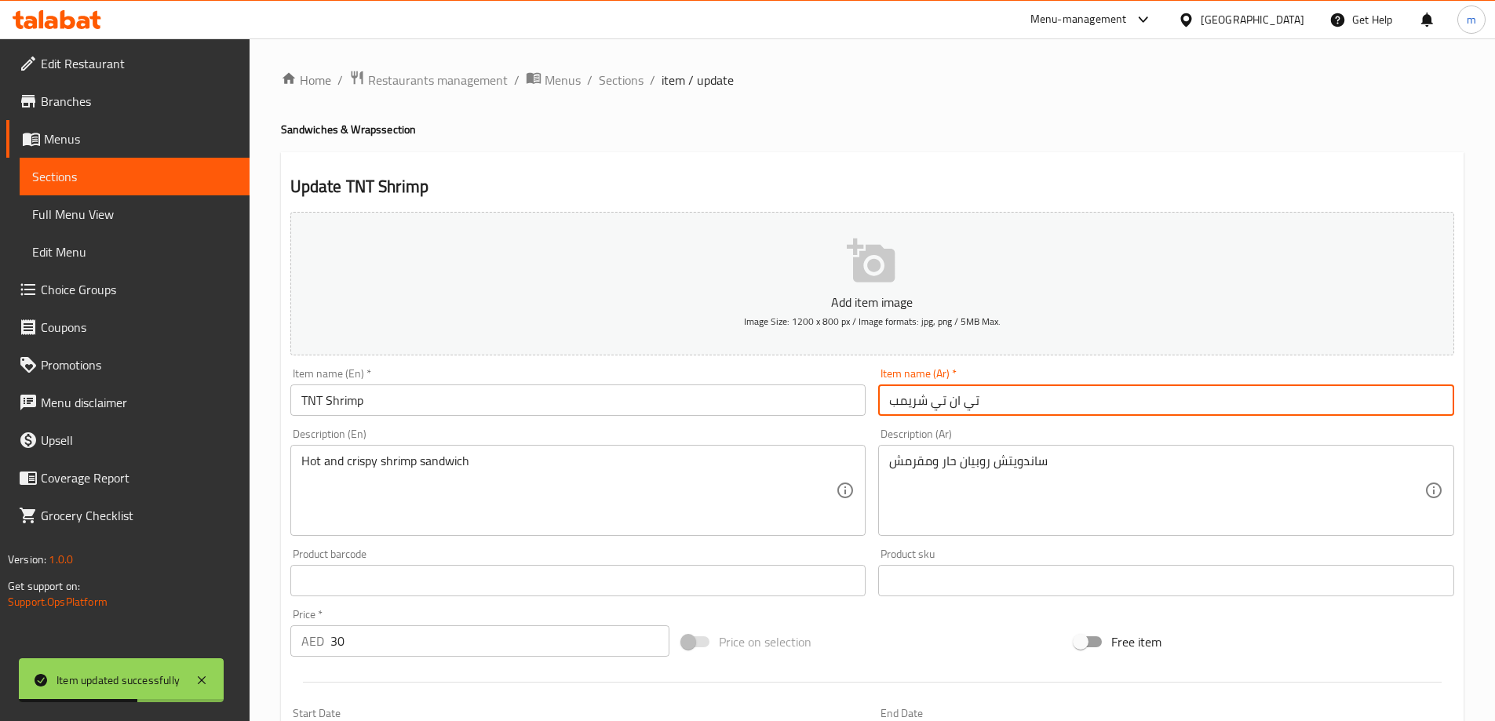
click at [1274, 410] on input "تي ان تي شريمب" at bounding box center [1166, 400] width 576 height 31
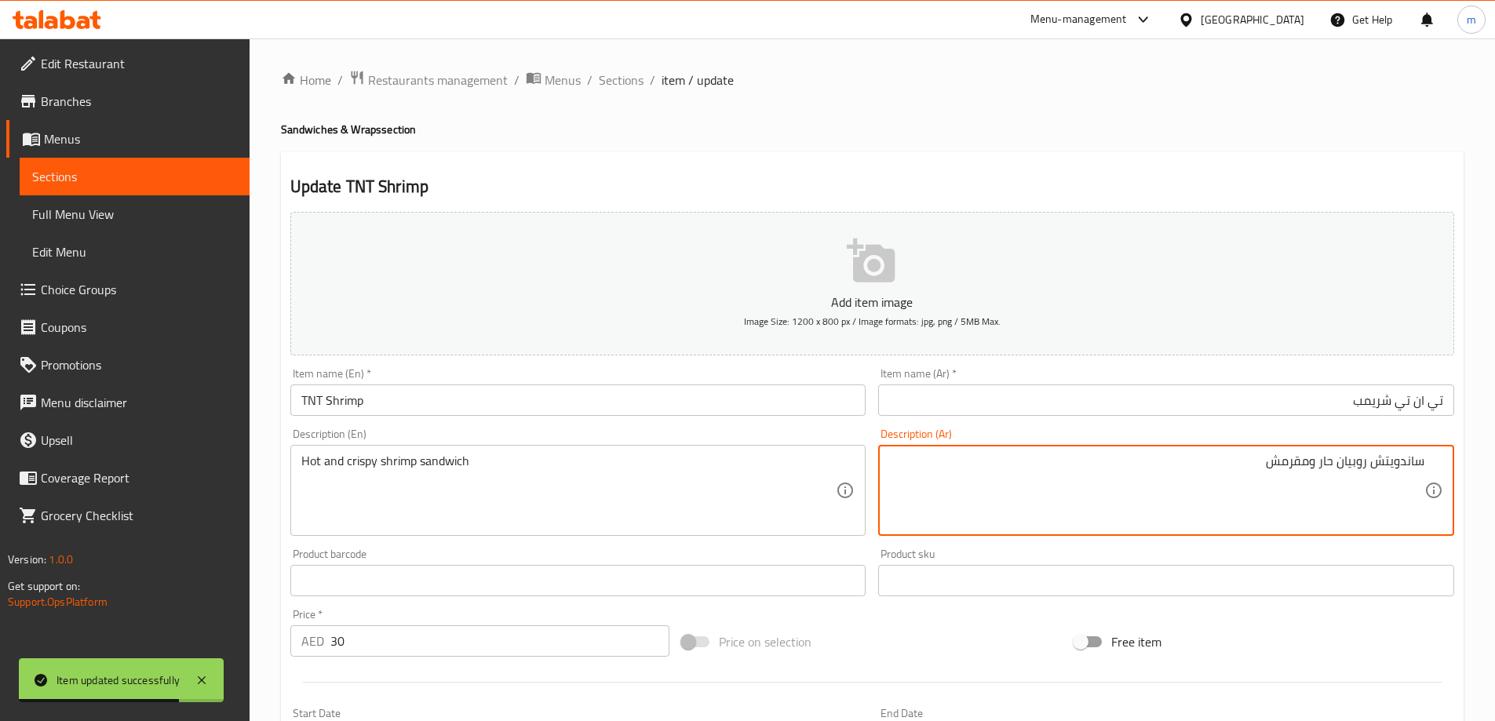
click at [1311, 394] on input "تي ان تي شريمب" at bounding box center [1166, 400] width 576 height 31
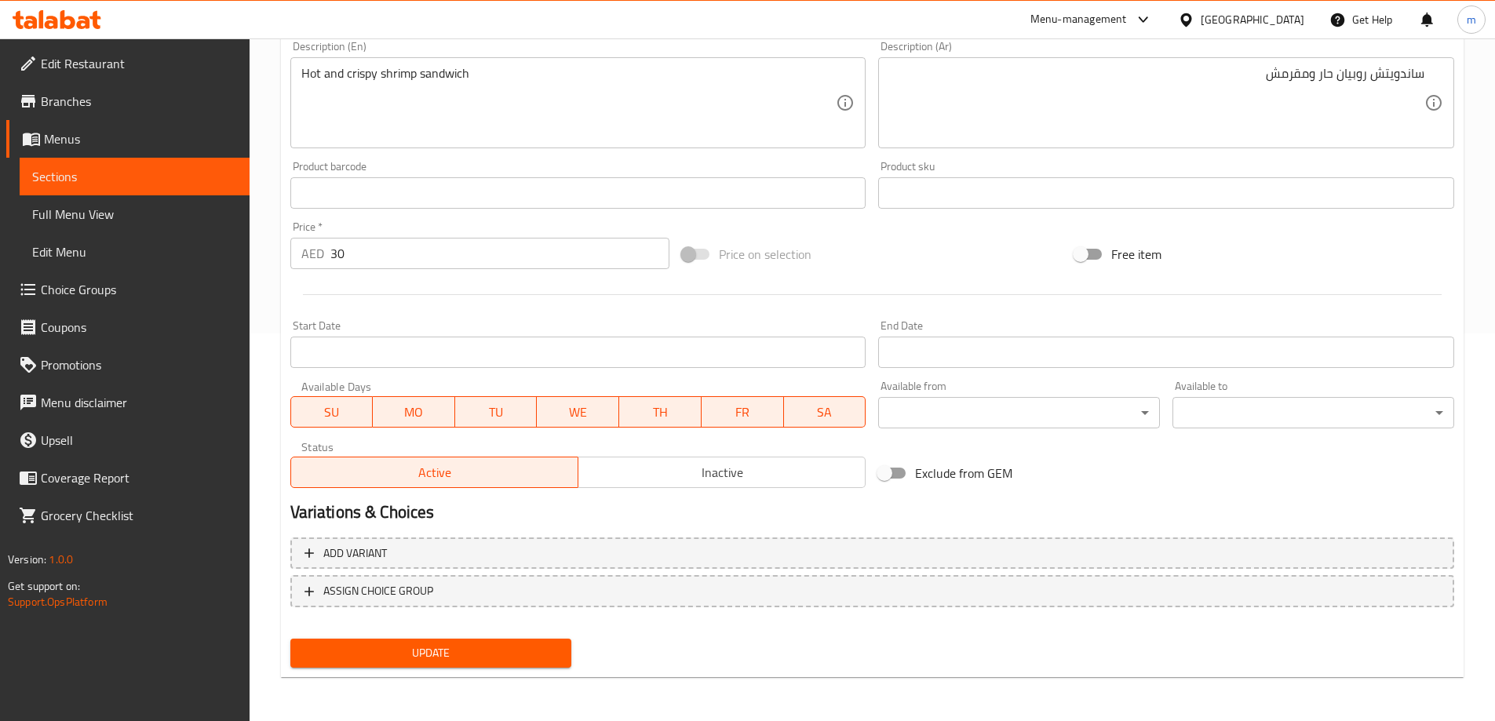
type input "تي ان تي روبيان"
click at [494, 654] on span "Update" at bounding box center [431, 653] width 257 height 20
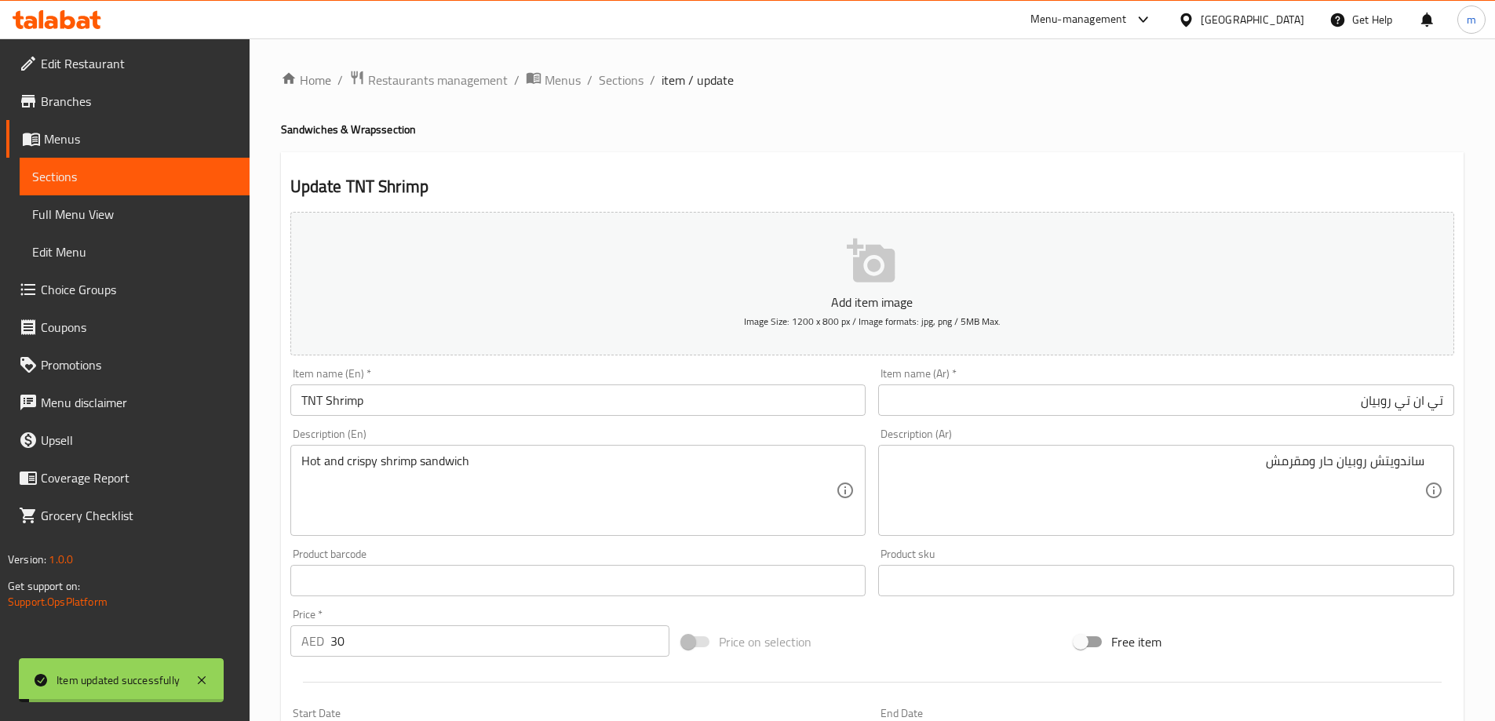
click at [621, 95] on div "Home / Restaurants management / Menus / Sections / item / update Sandwiches & W…" at bounding box center [872, 574] width 1183 height 1008
click at [627, 71] on span "Sections" at bounding box center [621, 80] width 45 height 19
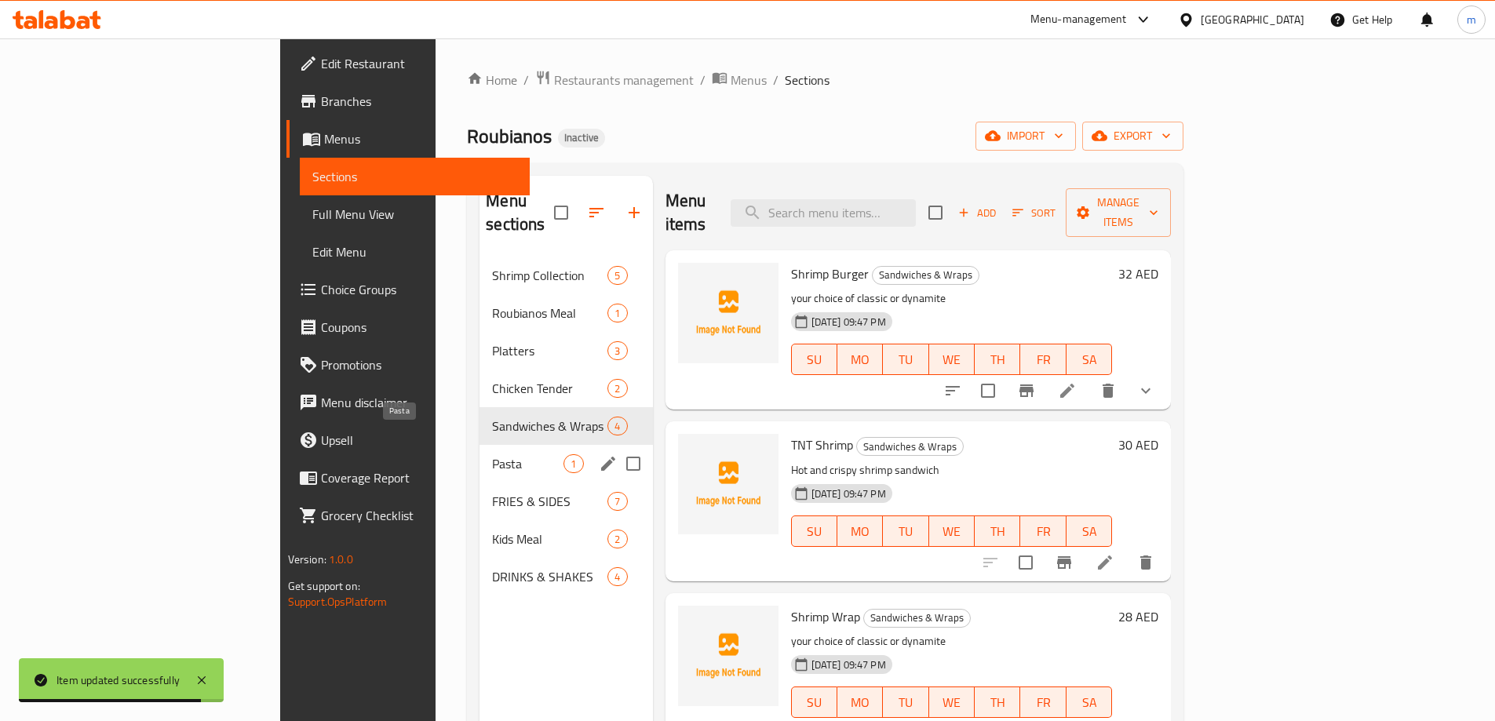
click at [492, 454] on span "Pasta" at bounding box center [527, 463] width 71 height 19
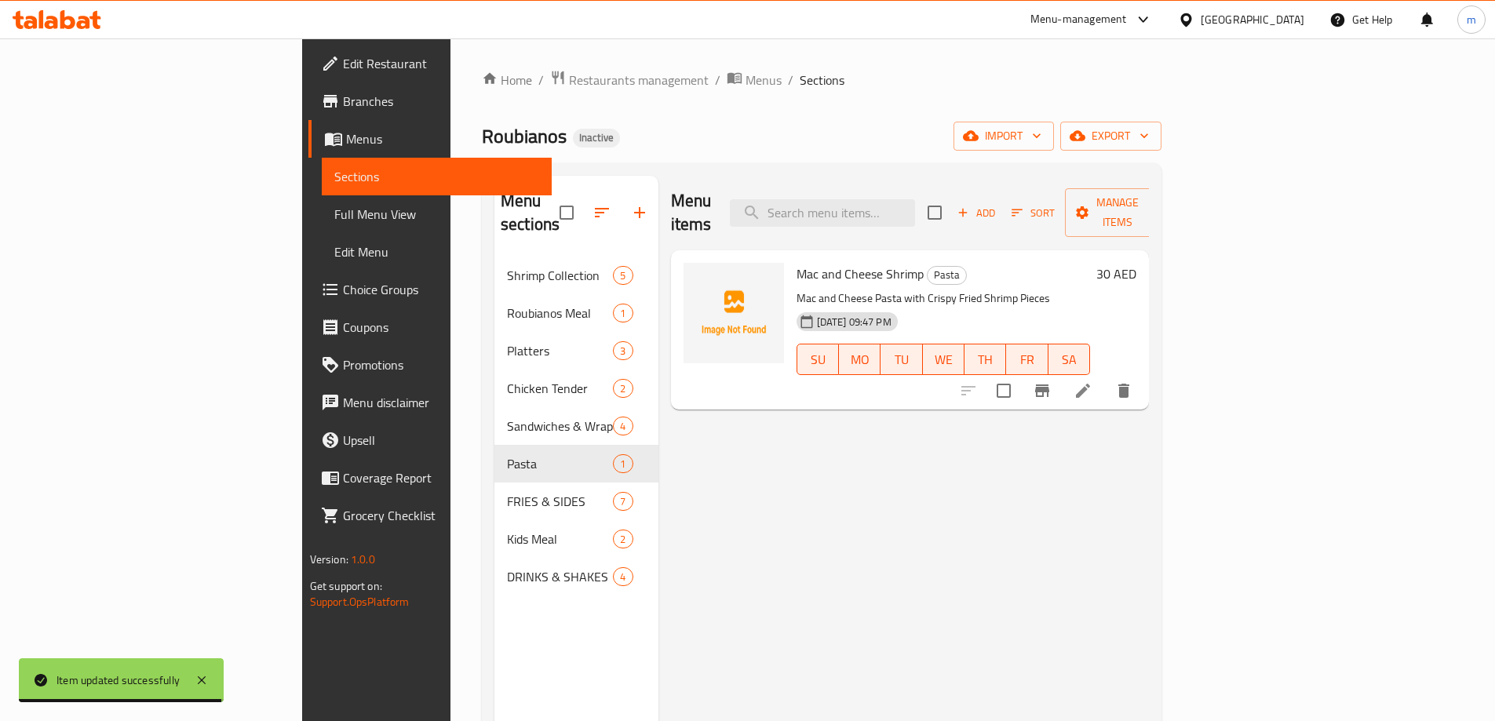
click at [1092, 381] on icon at bounding box center [1082, 390] width 19 height 19
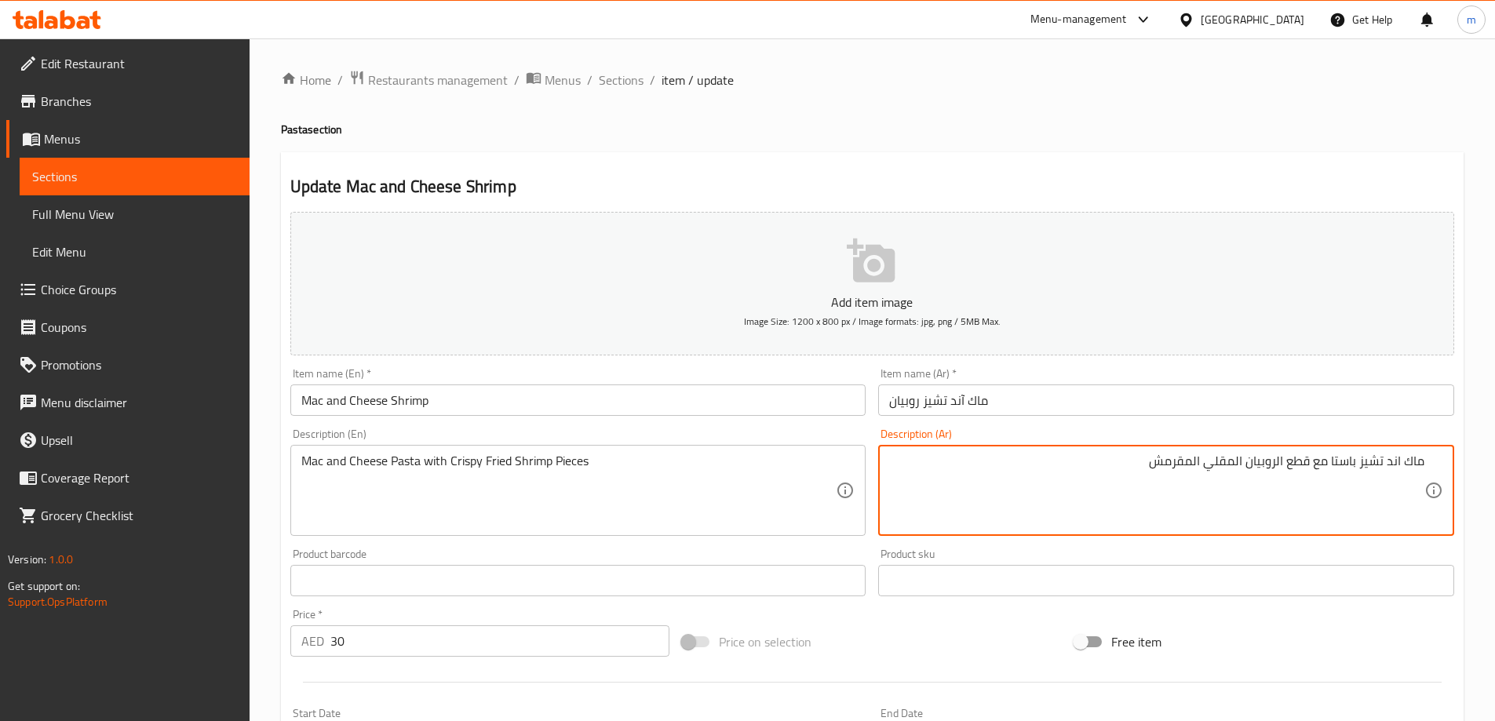
click at [1089, 385] on input "ماك آند تشيز روبيان" at bounding box center [1166, 400] width 576 height 31
drag, startPoint x: 1332, startPoint y: 461, endPoint x: 1356, endPoint y: 467, distance: 24.9
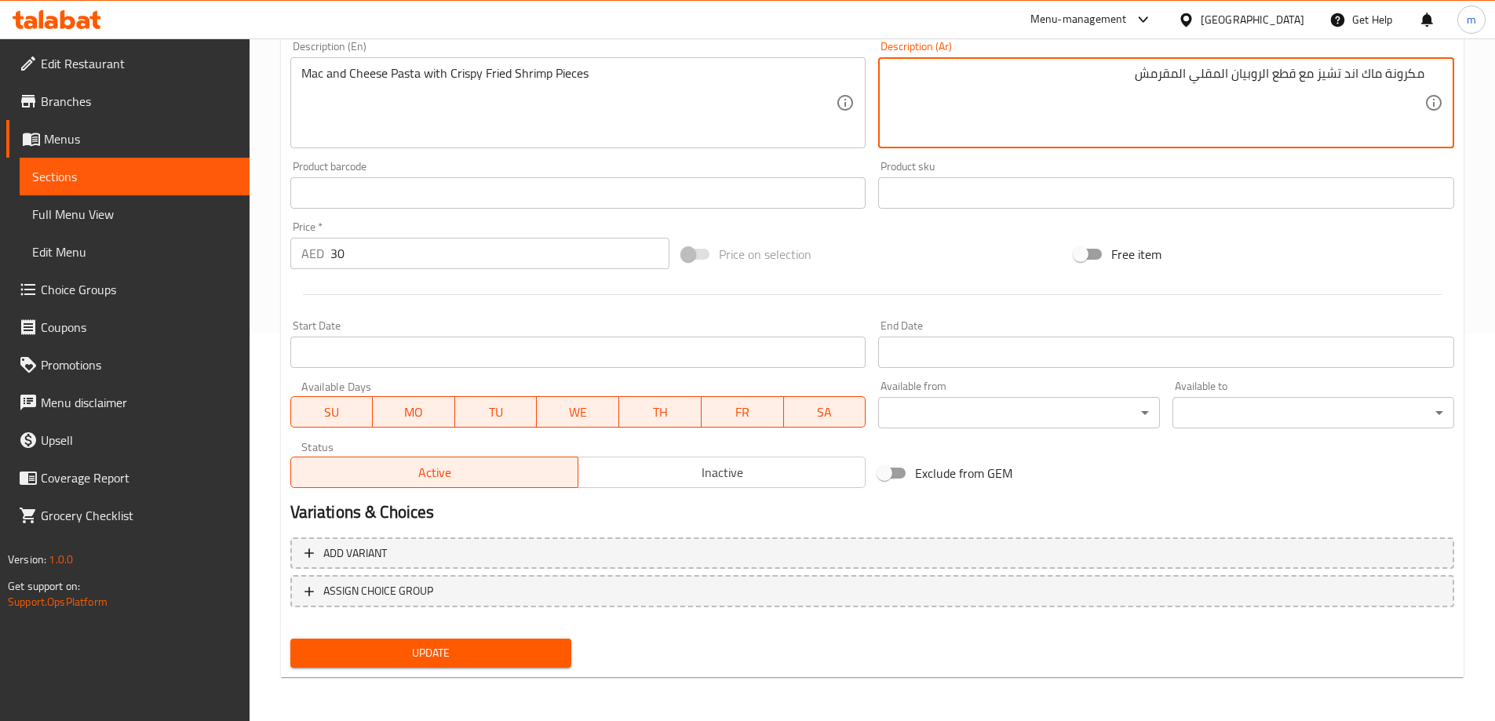
type textarea "مكرونة ماك اند تشيز مع قطع الروبيان المقلي المقرمش"
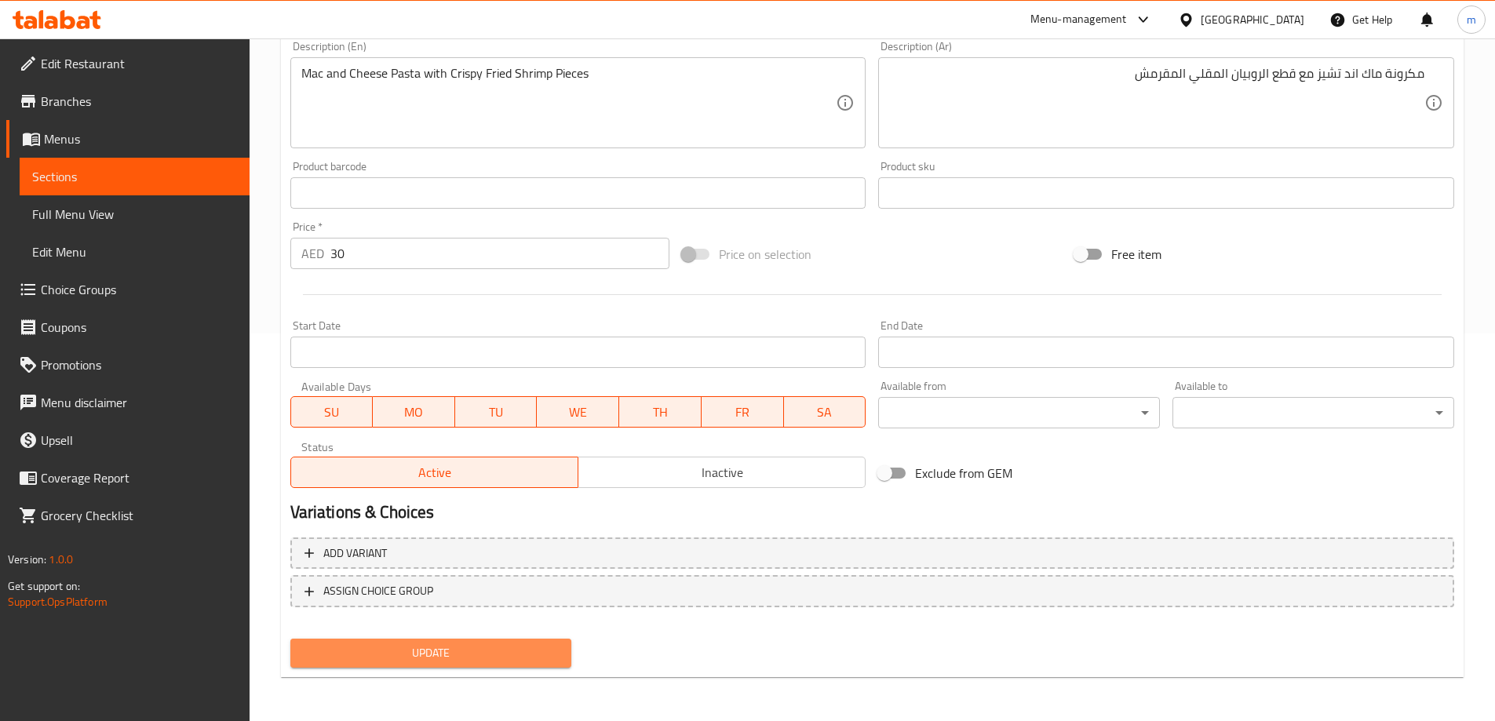
click at [531, 665] on button "Update" at bounding box center [431, 653] width 282 height 29
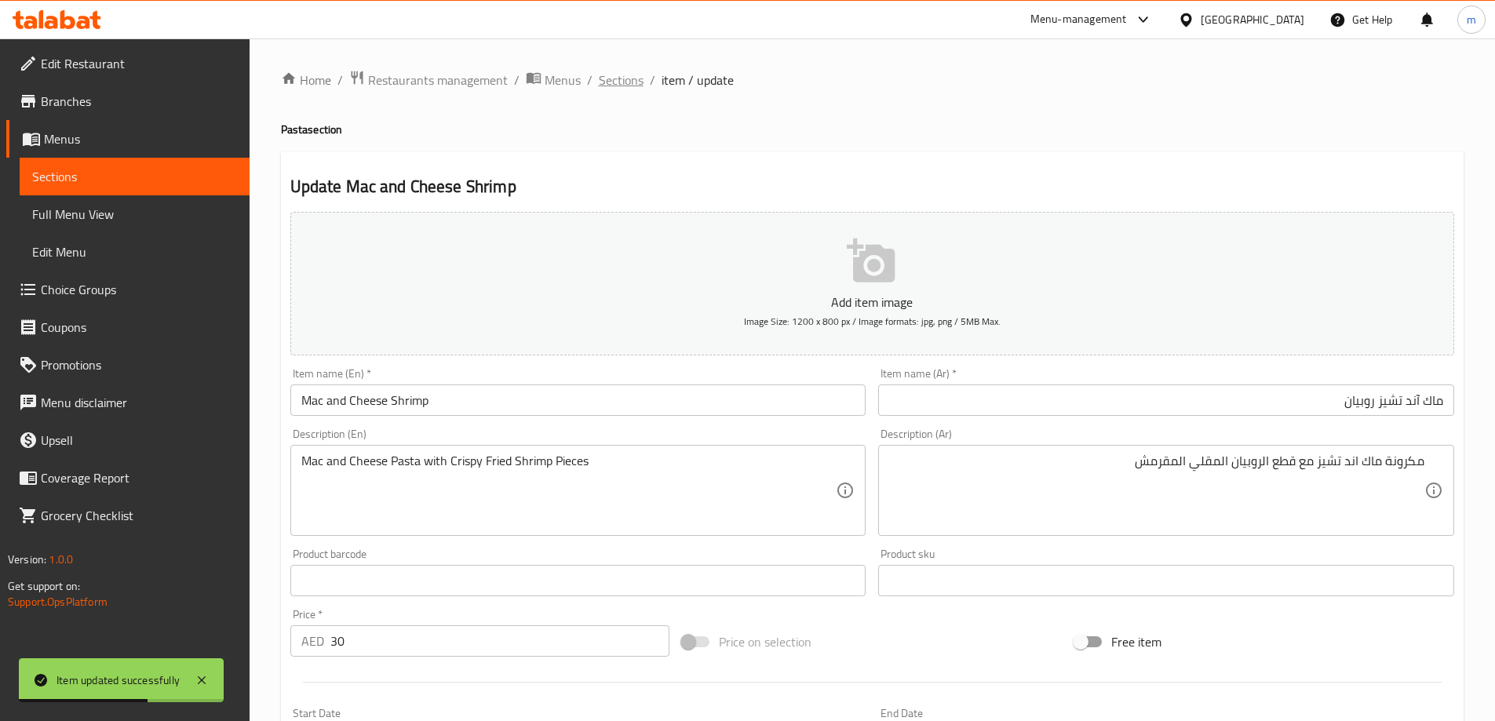
click at [630, 80] on span "Sections" at bounding box center [621, 80] width 45 height 19
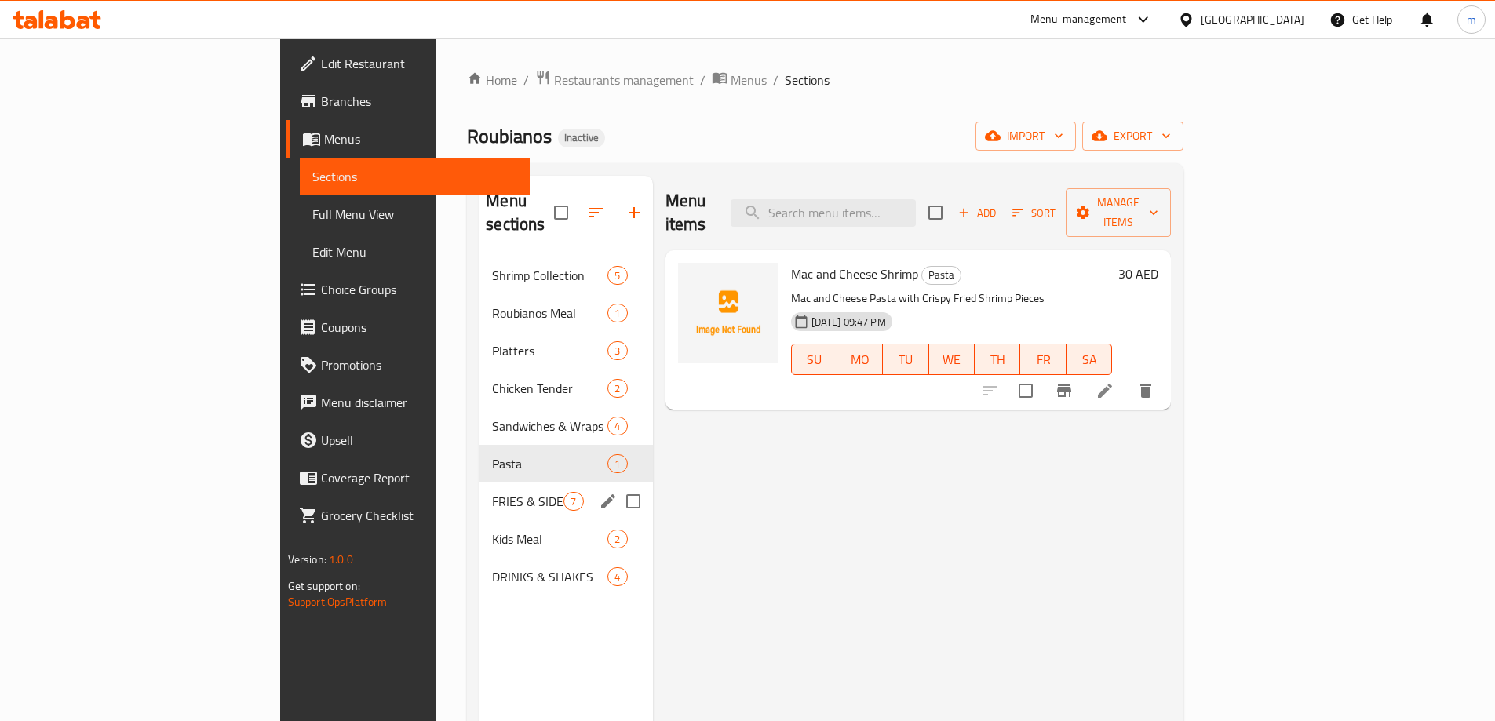
click at [479, 483] on div "FRIES & SIDES 7" at bounding box center [565, 502] width 173 height 38
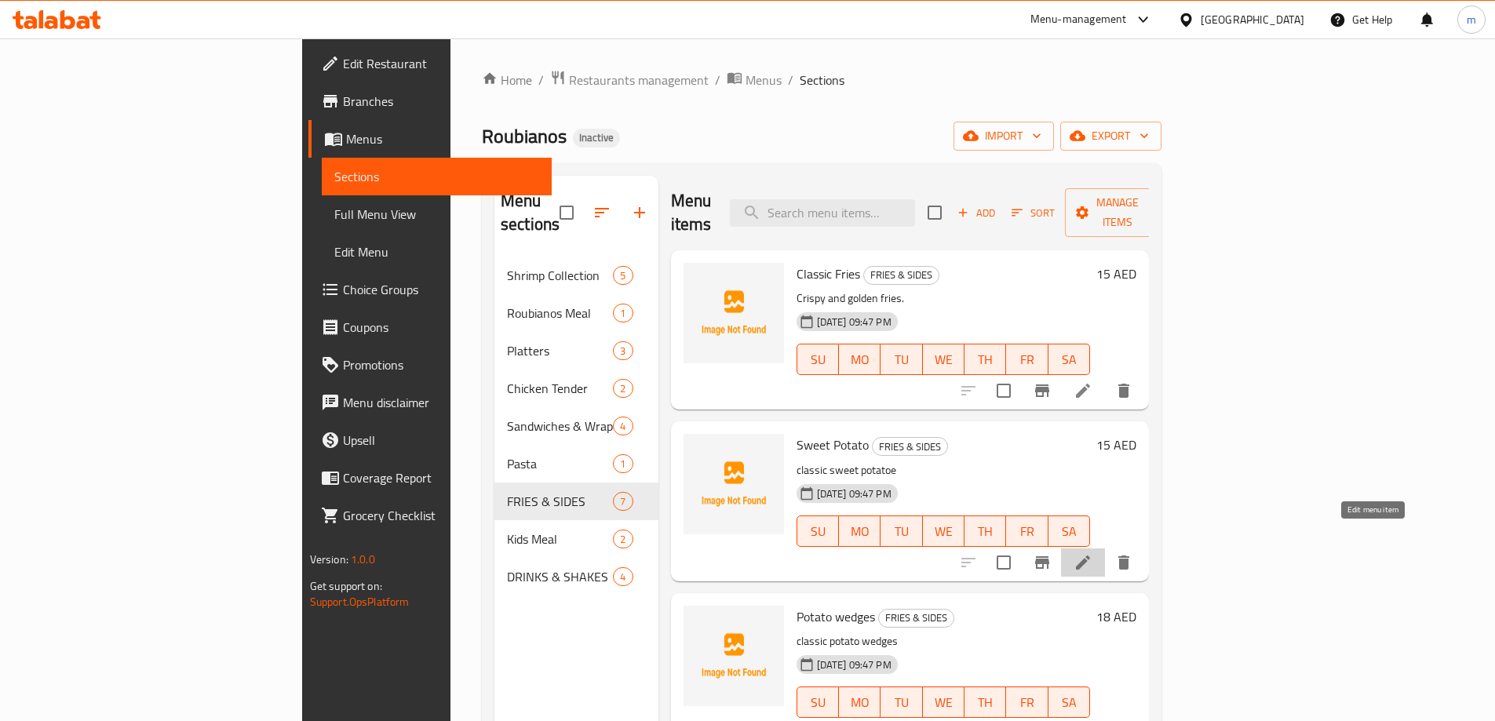
click at [1092, 553] on icon at bounding box center [1082, 562] width 19 height 19
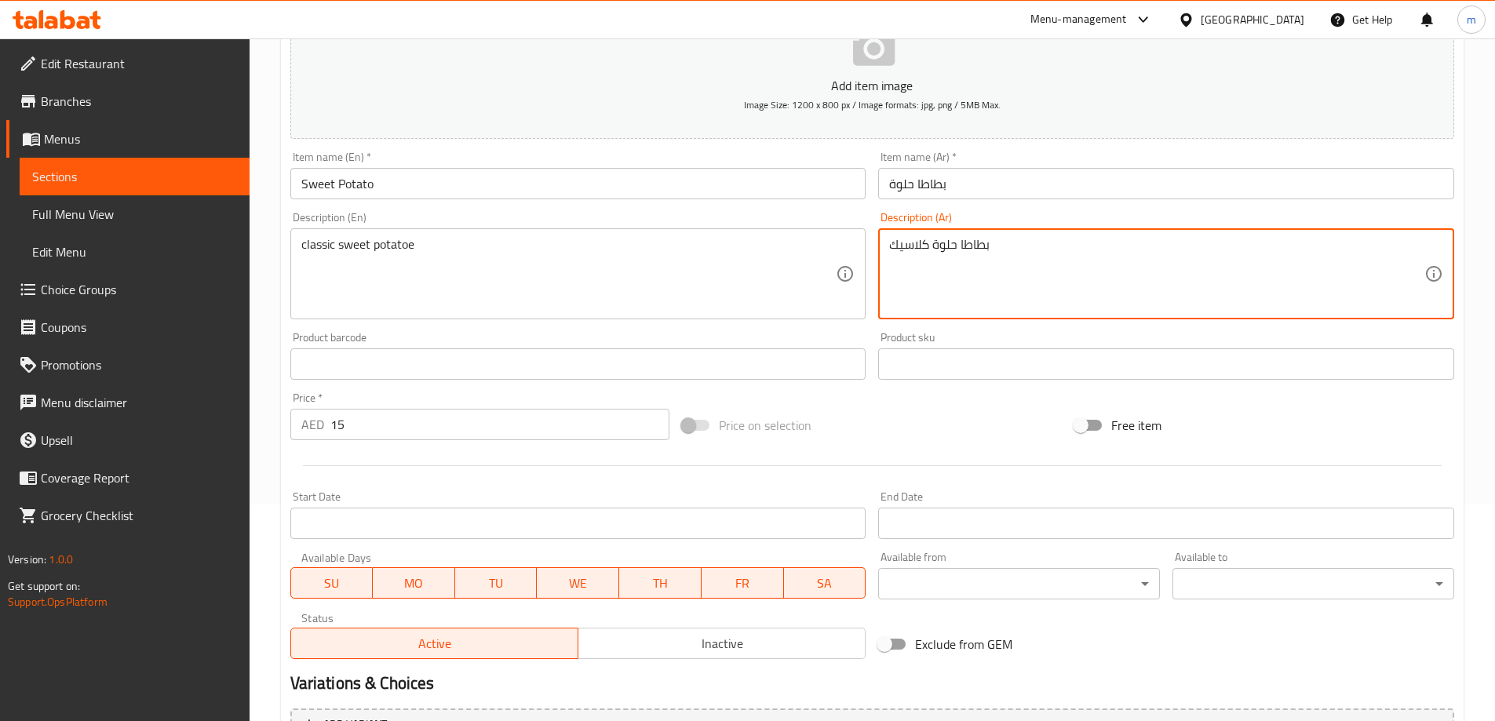
scroll to position [314, 0]
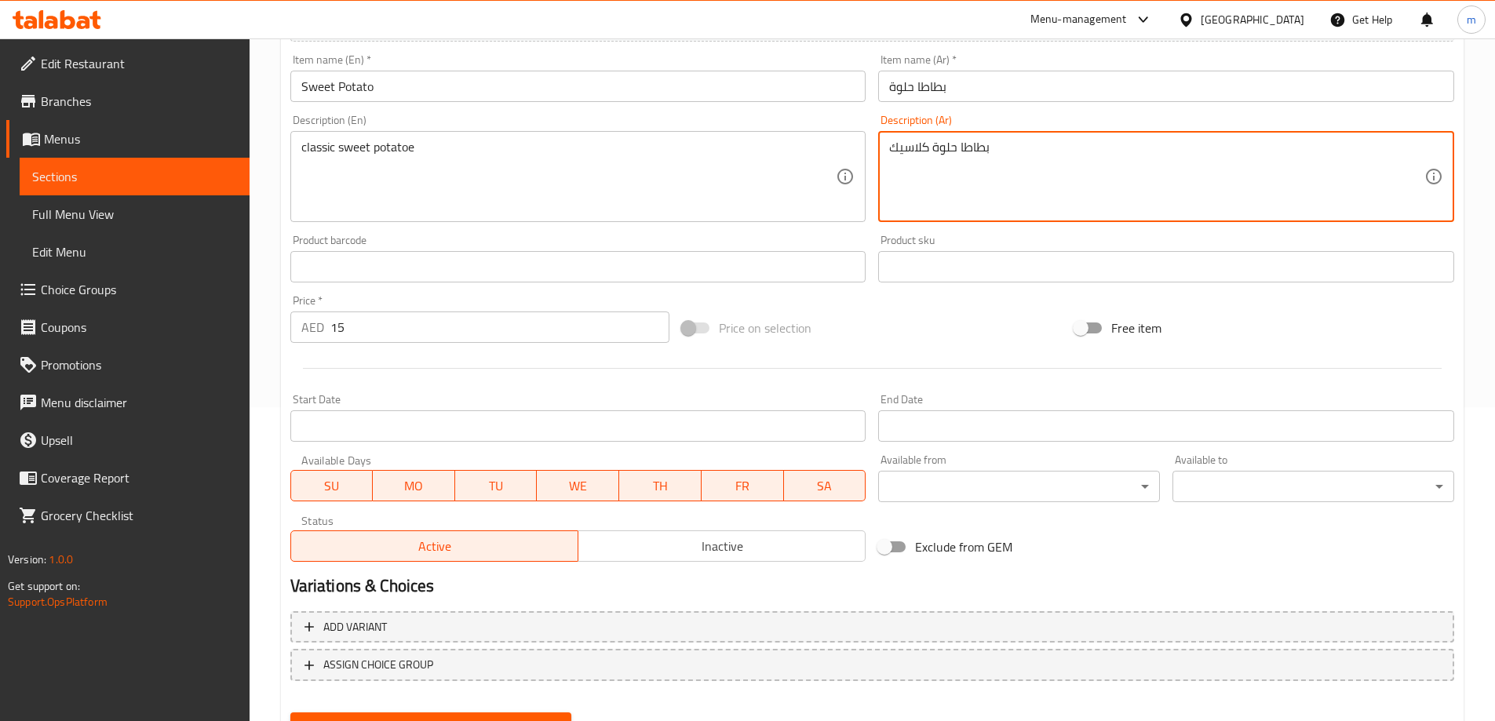
type textarea "بطاطا حلوة كلاسيك"
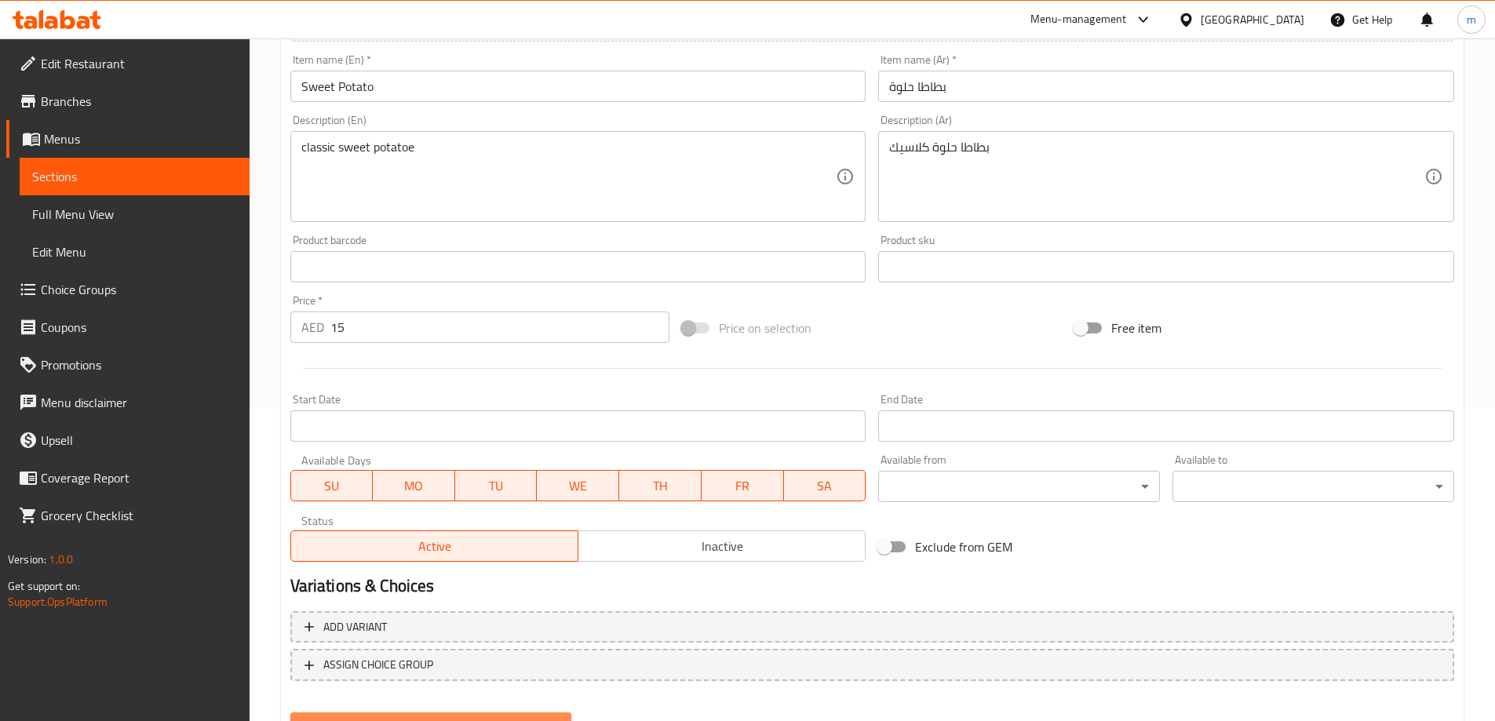
click at [499, 715] on button "Update" at bounding box center [431, 727] width 282 height 29
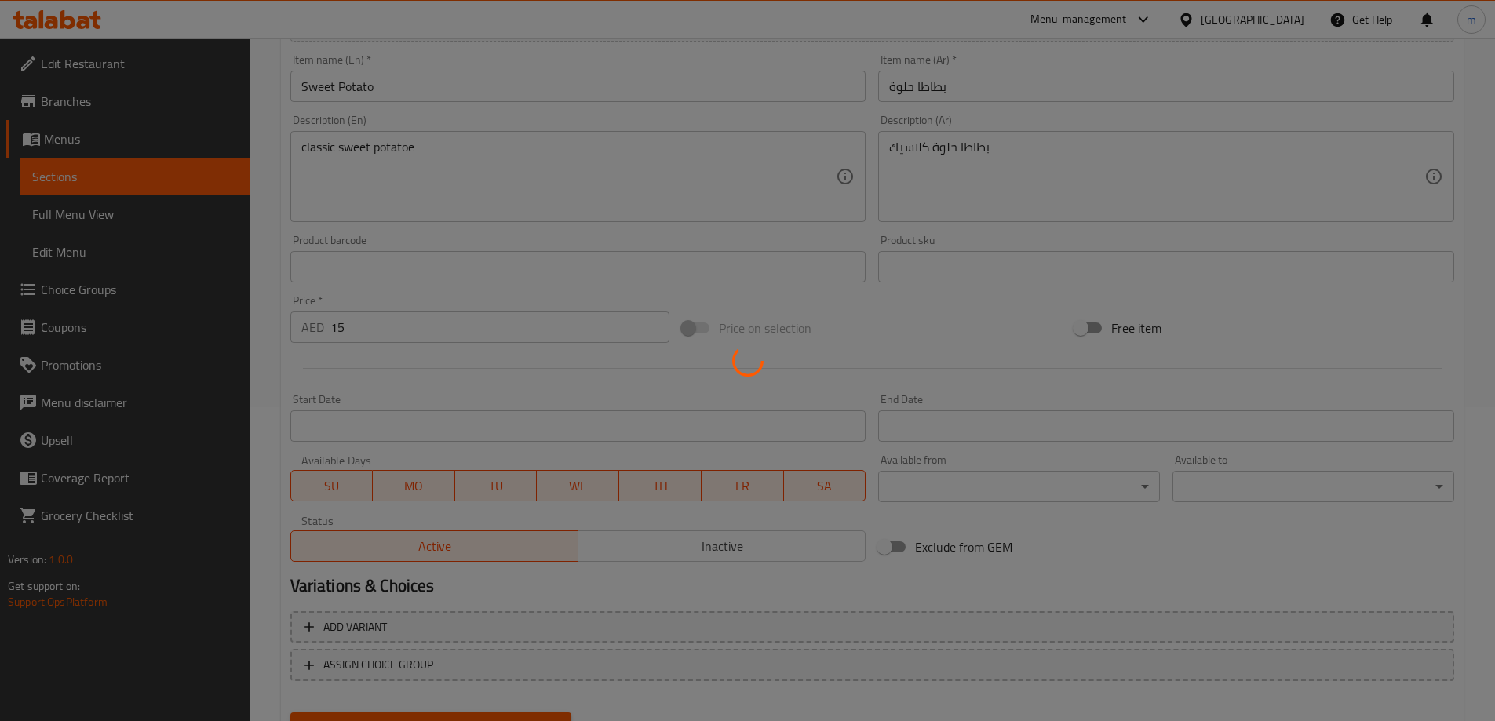
scroll to position [0, 0]
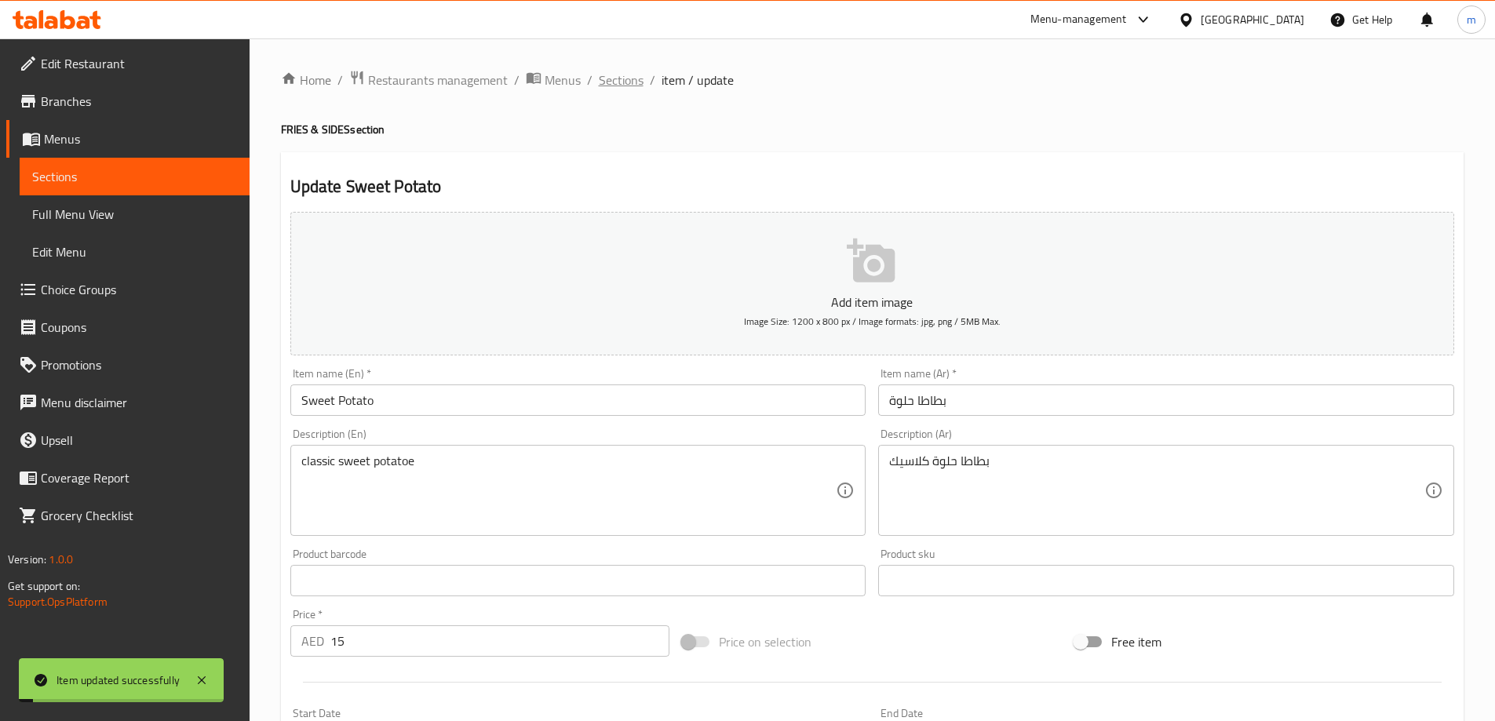
click at [617, 79] on span "Sections" at bounding box center [621, 80] width 45 height 19
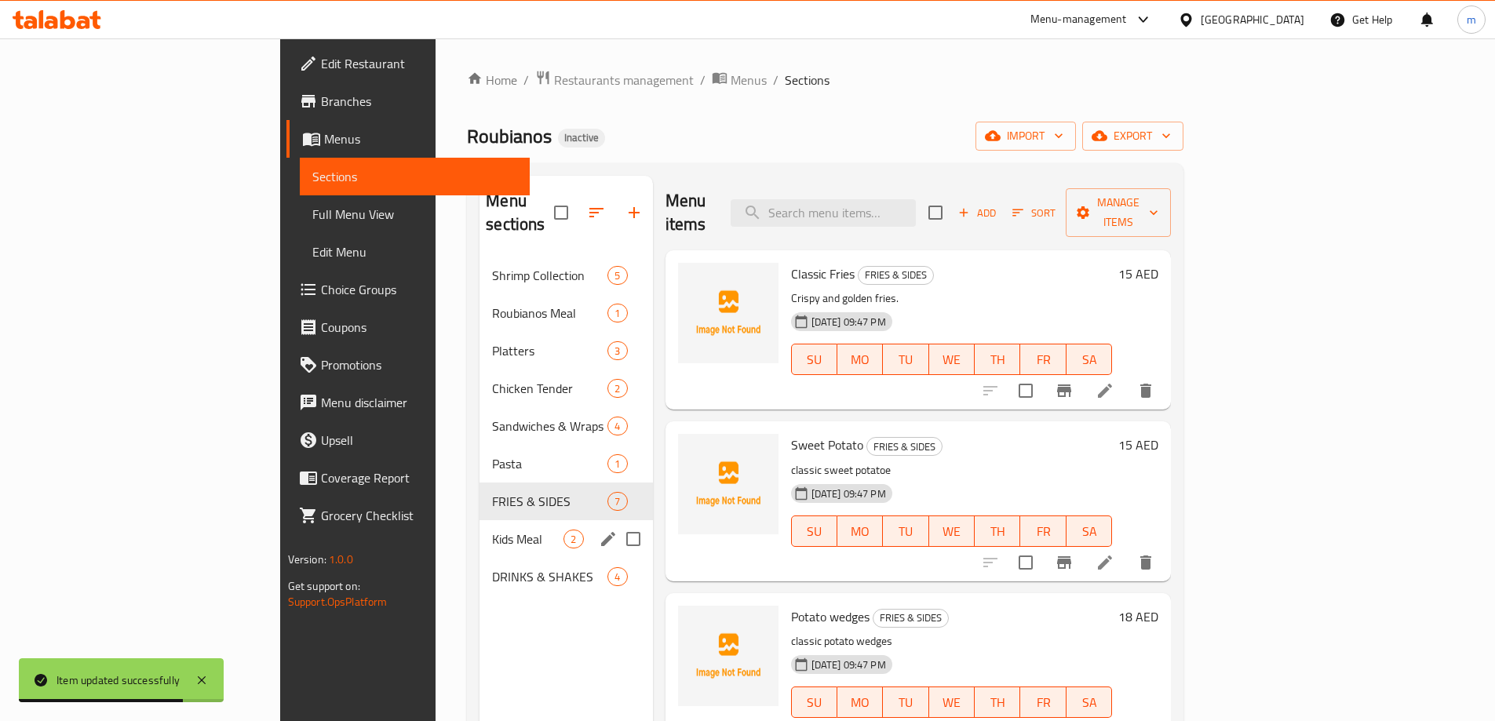
click at [492, 530] on span "Kids Meal" at bounding box center [527, 539] width 71 height 19
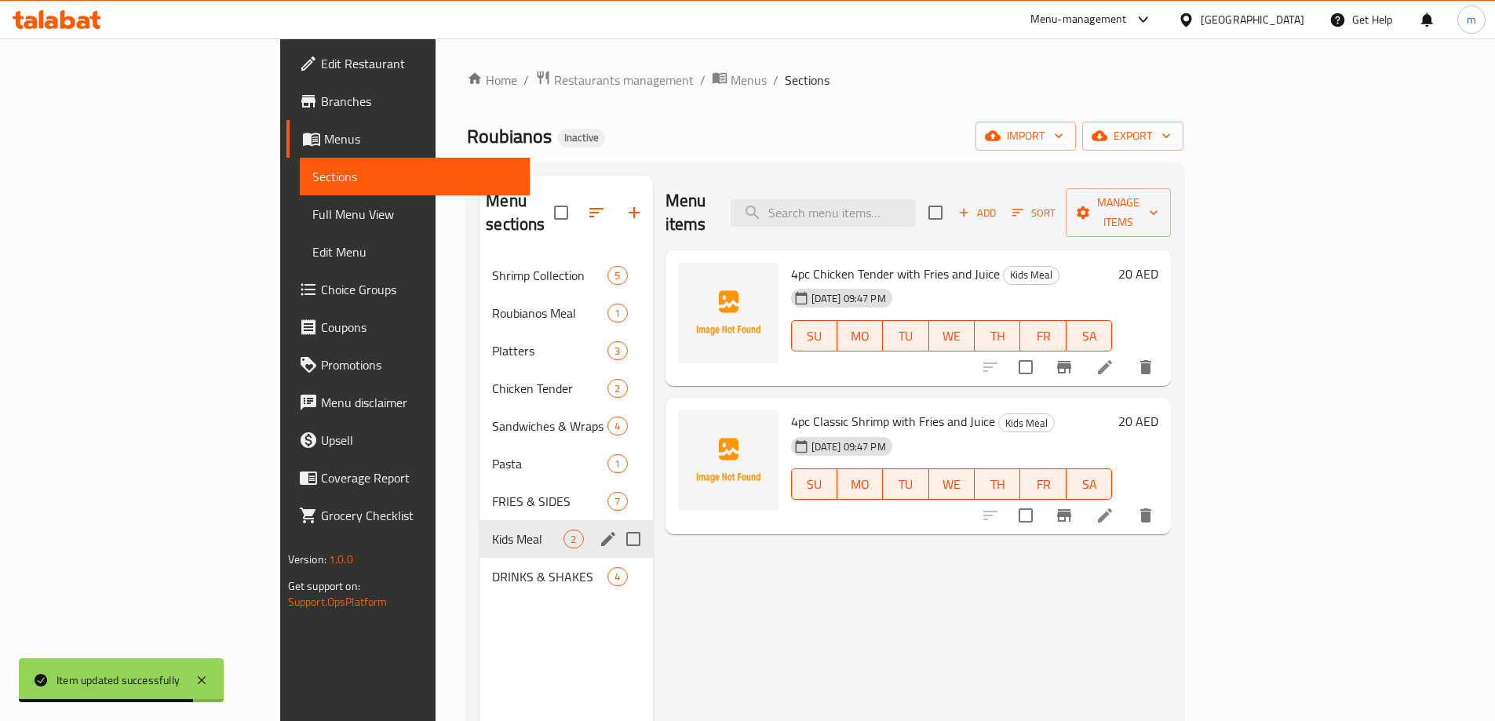
click at [492, 492] on span "FRIES & SIDES" at bounding box center [549, 501] width 115 height 19
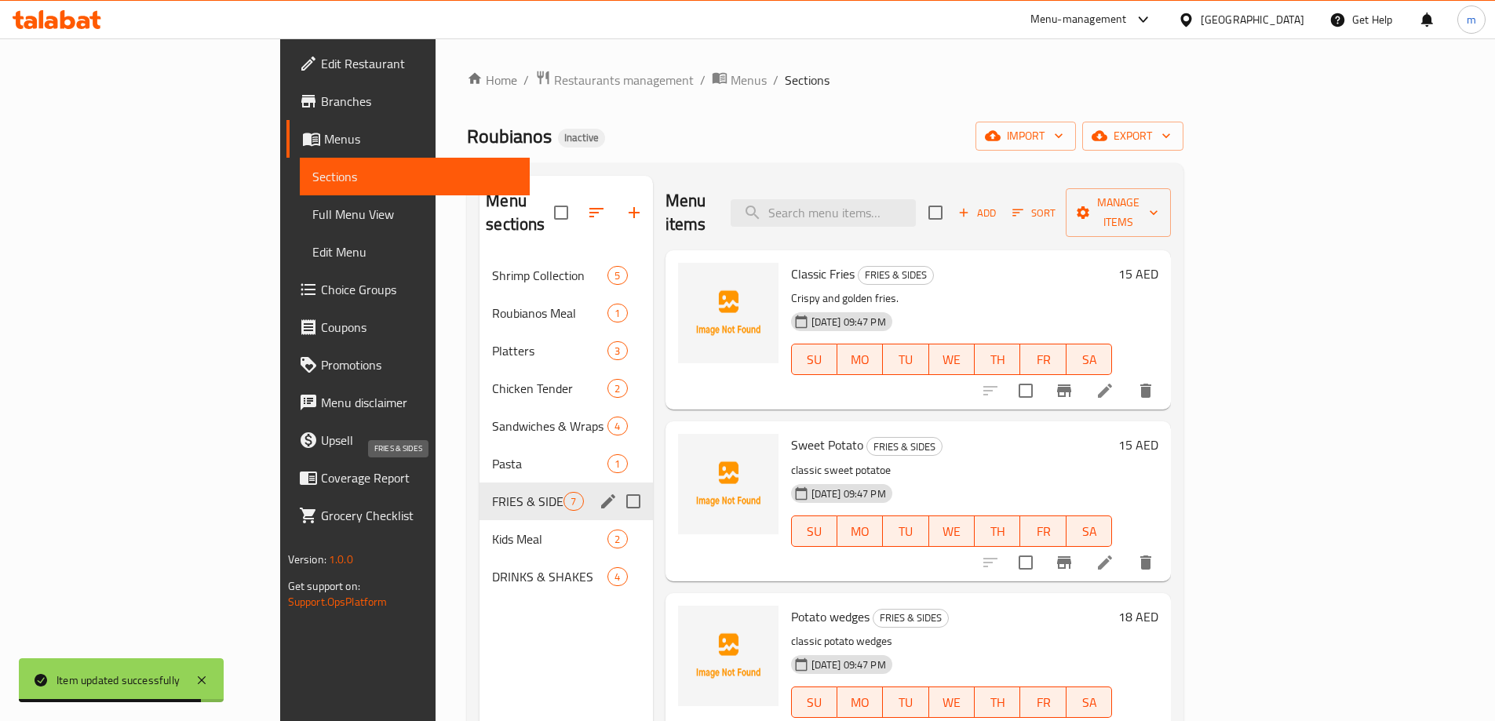
scroll to position [399, 0]
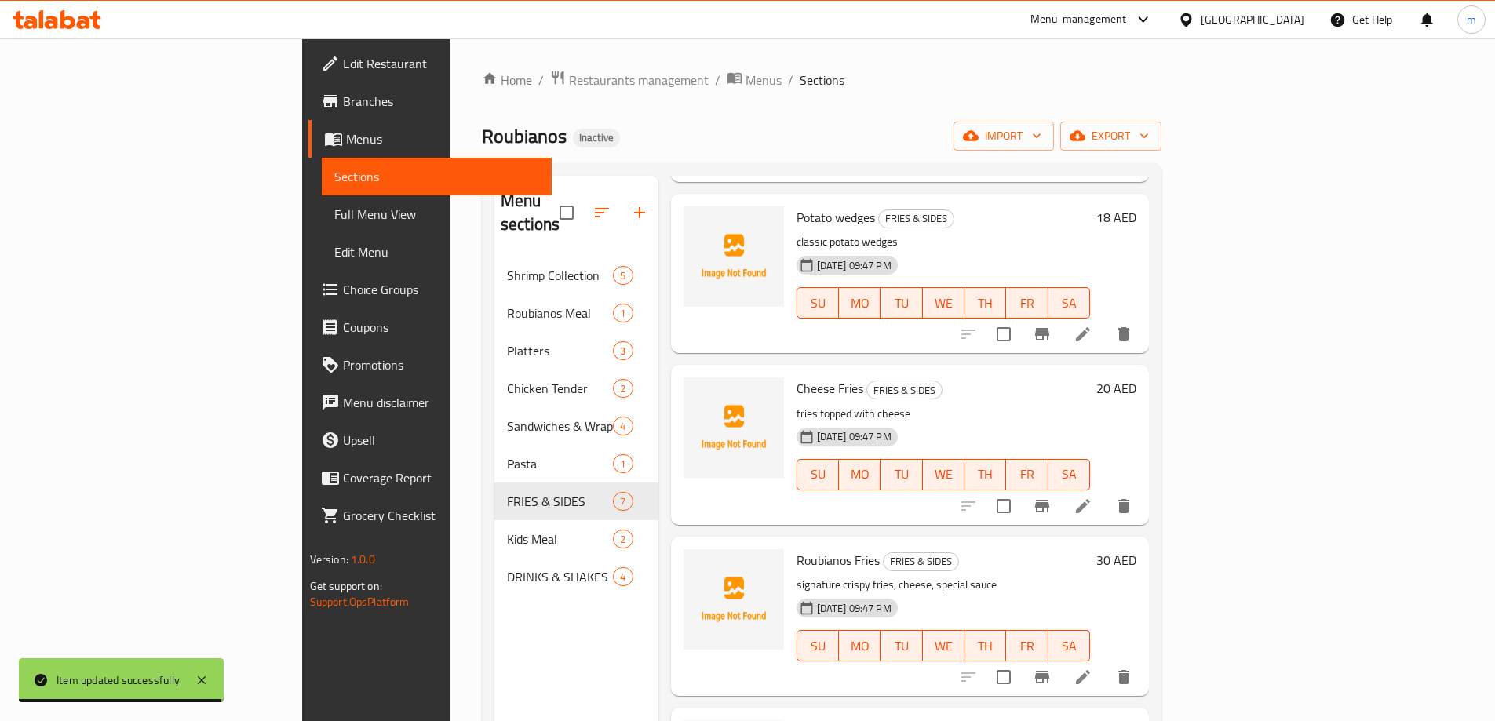
click at [1105, 663] on li at bounding box center [1083, 677] width 44 height 28
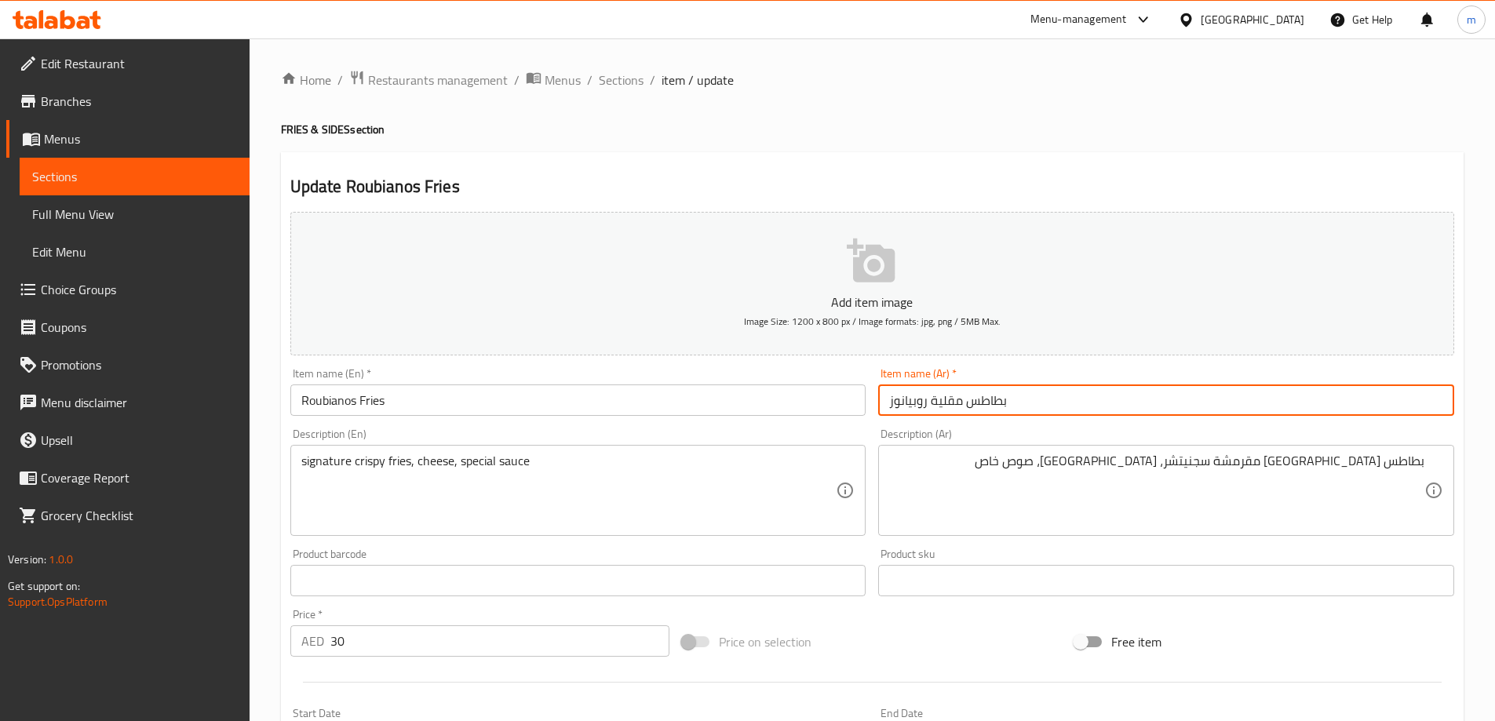
click at [1197, 408] on input "بطاطس مقلية روبيانوز" at bounding box center [1166, 400] width 576 height 31
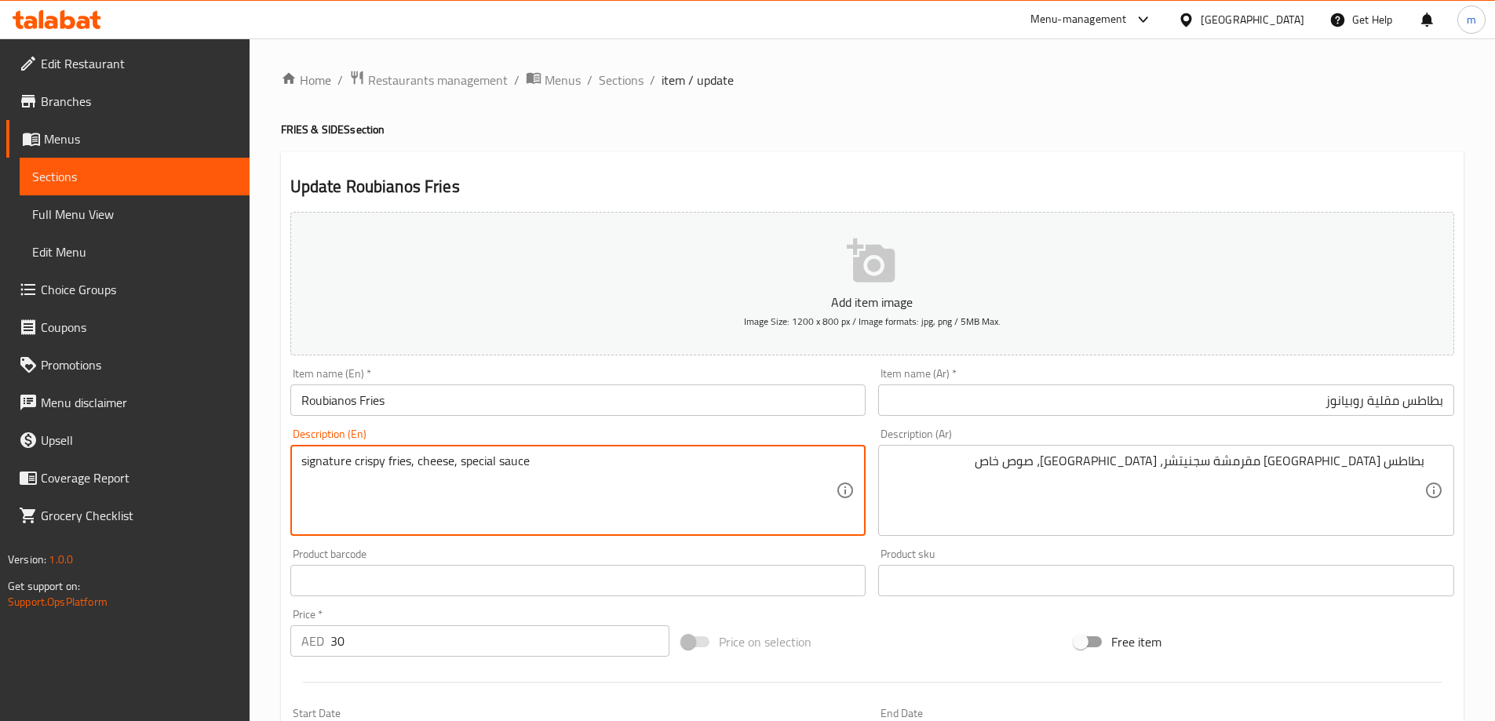
drag, startPoint x: 348, startPoint y: 459, endPoint x: 249, endPoint y: 459, distance: 99.7
paste textarea "signature"
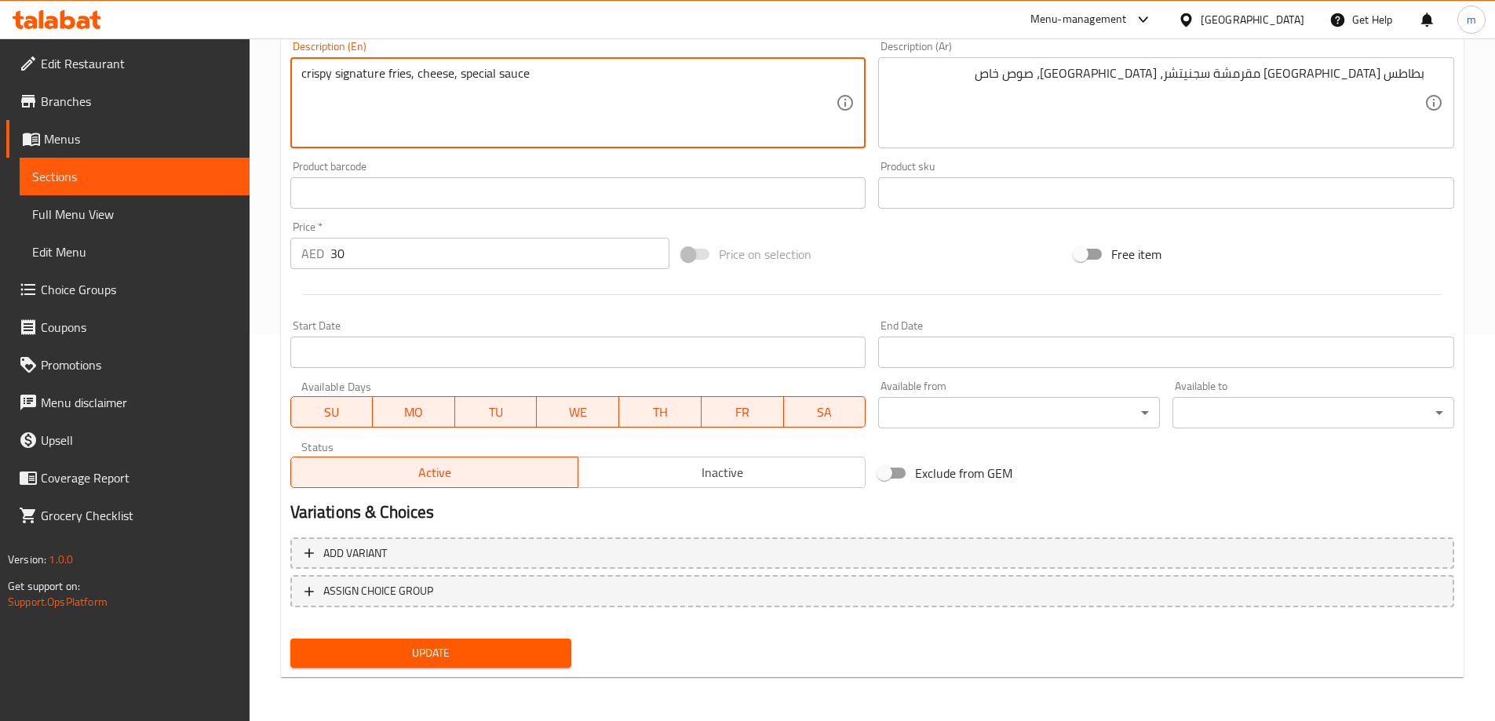
type textarea "crispy signature fries, cheese, special sauce"
click at [498, 656] on span "Update" at bounding box center [431, 653] width 257 height 20
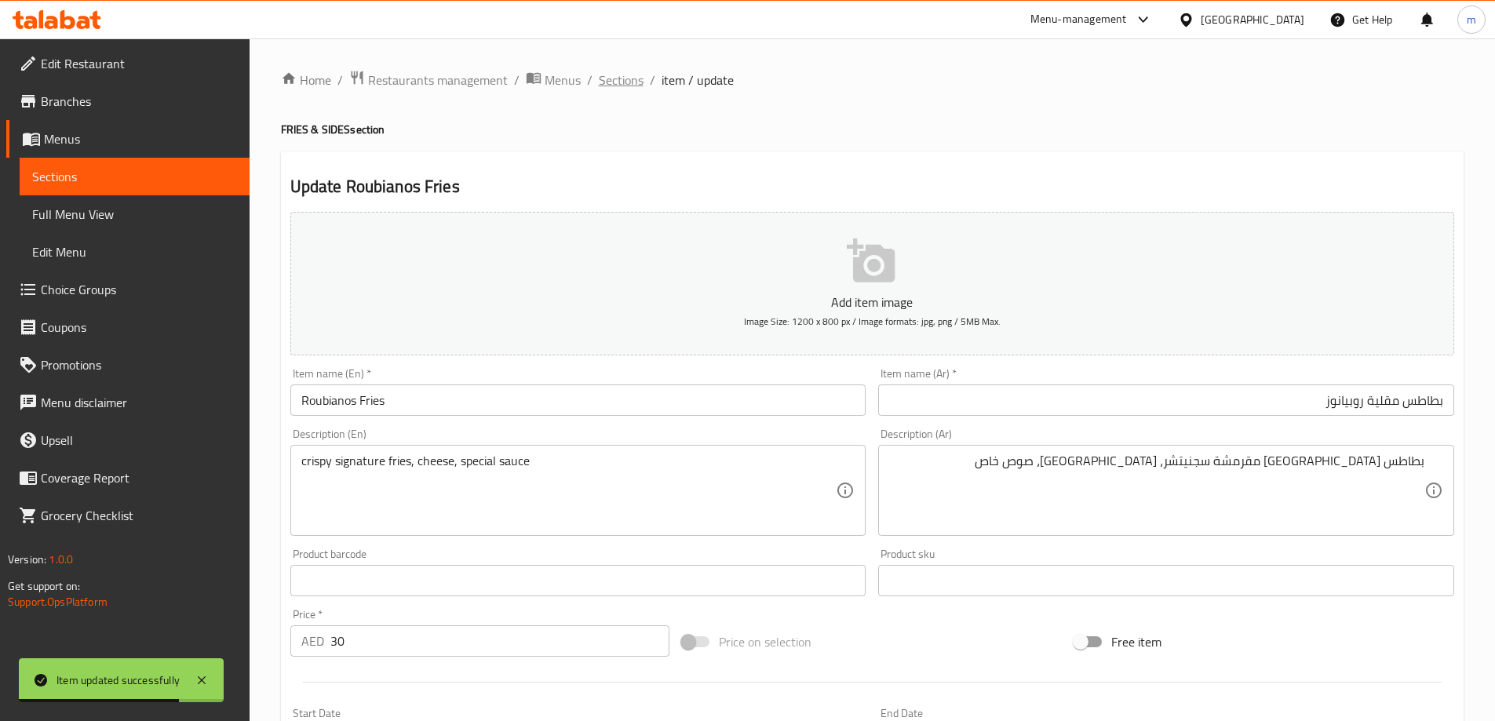
click at [625, 76] on span "Sections" at bounding box center [621, 80] width 45 height 19
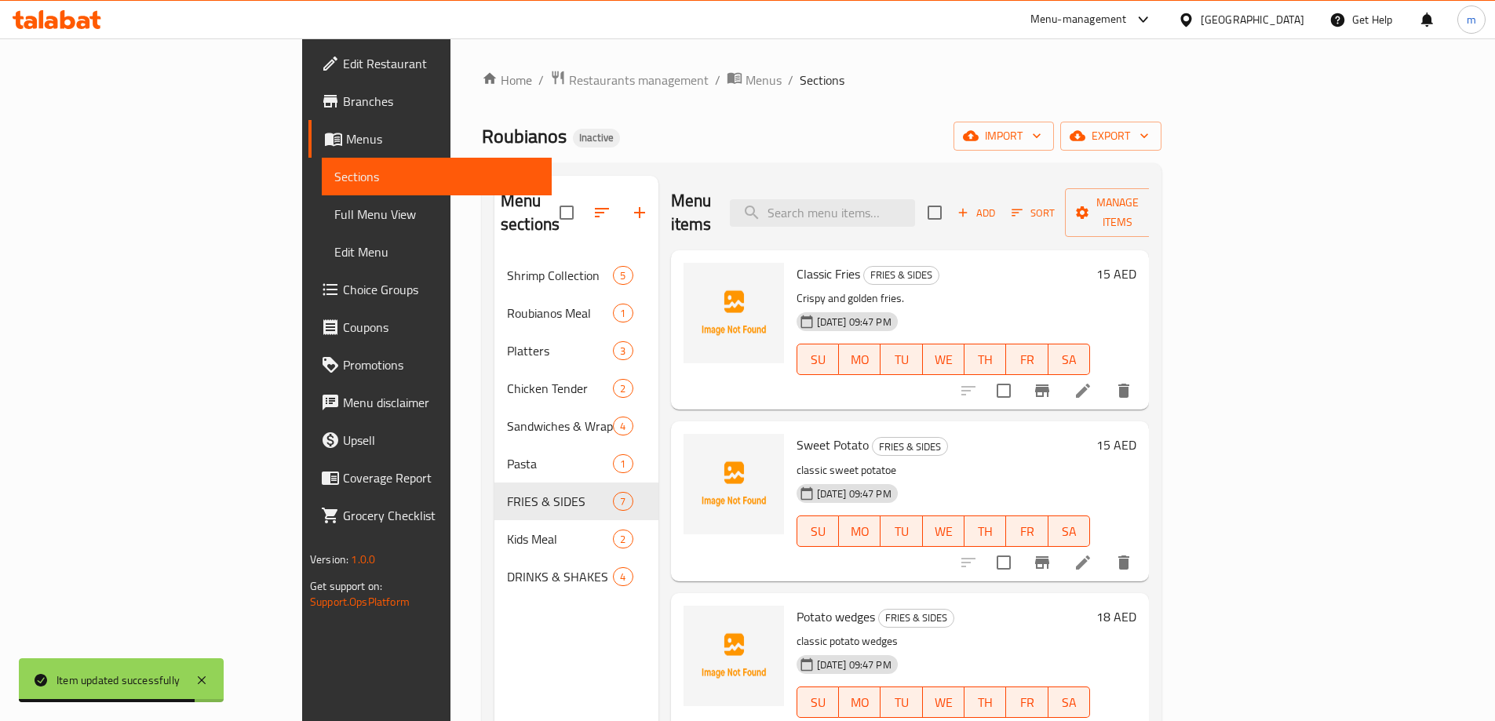
scroll to position [220, 0]
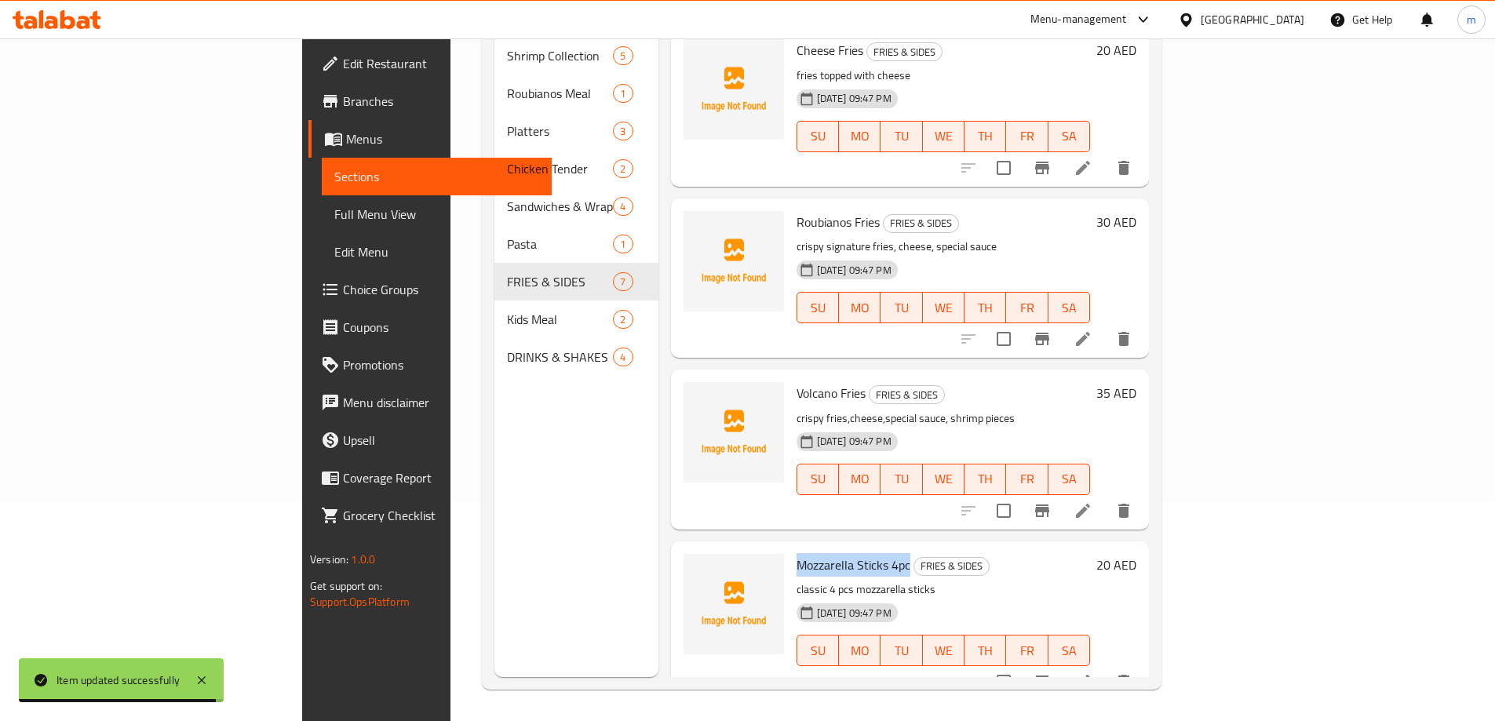
click at [1105, 668] on li at bounding box center [1083, 682] width 44 height 28
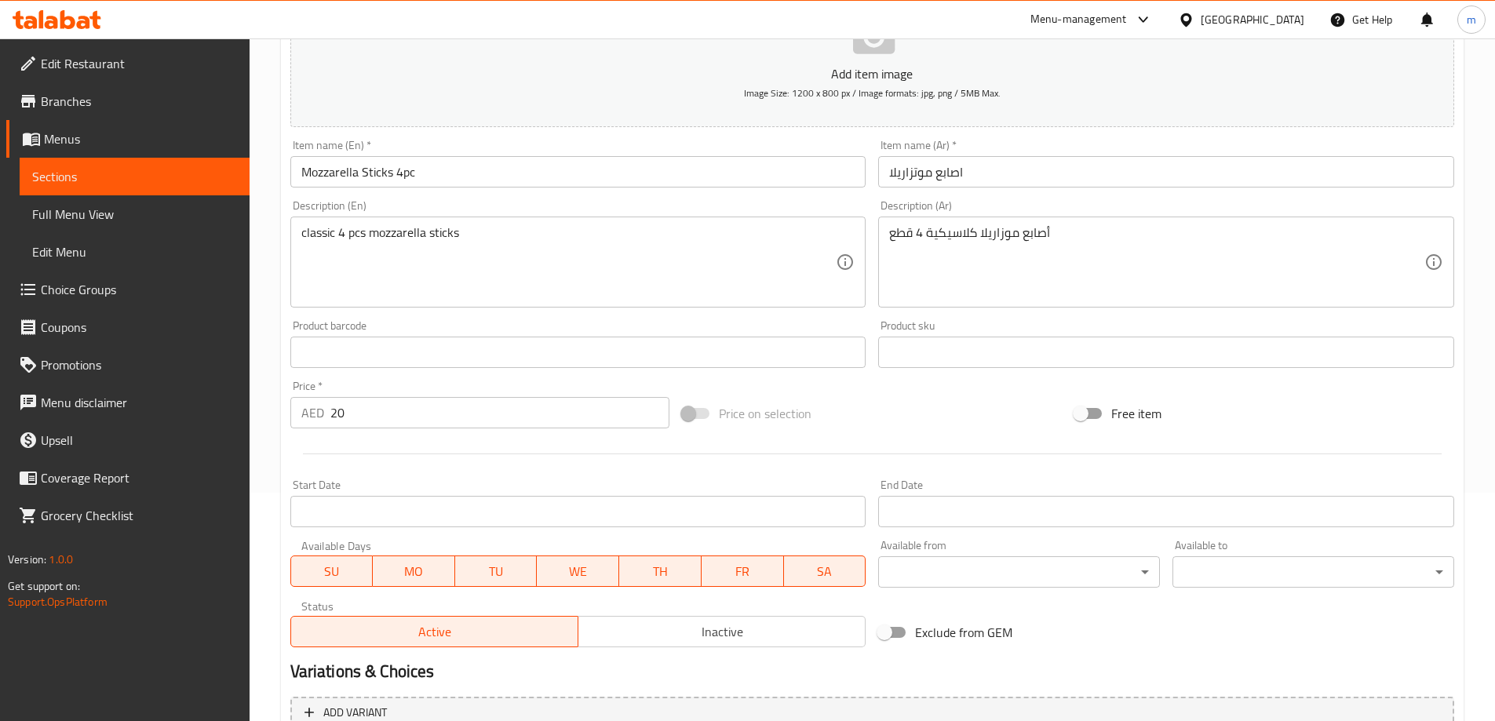
scroll to position [235, 0]
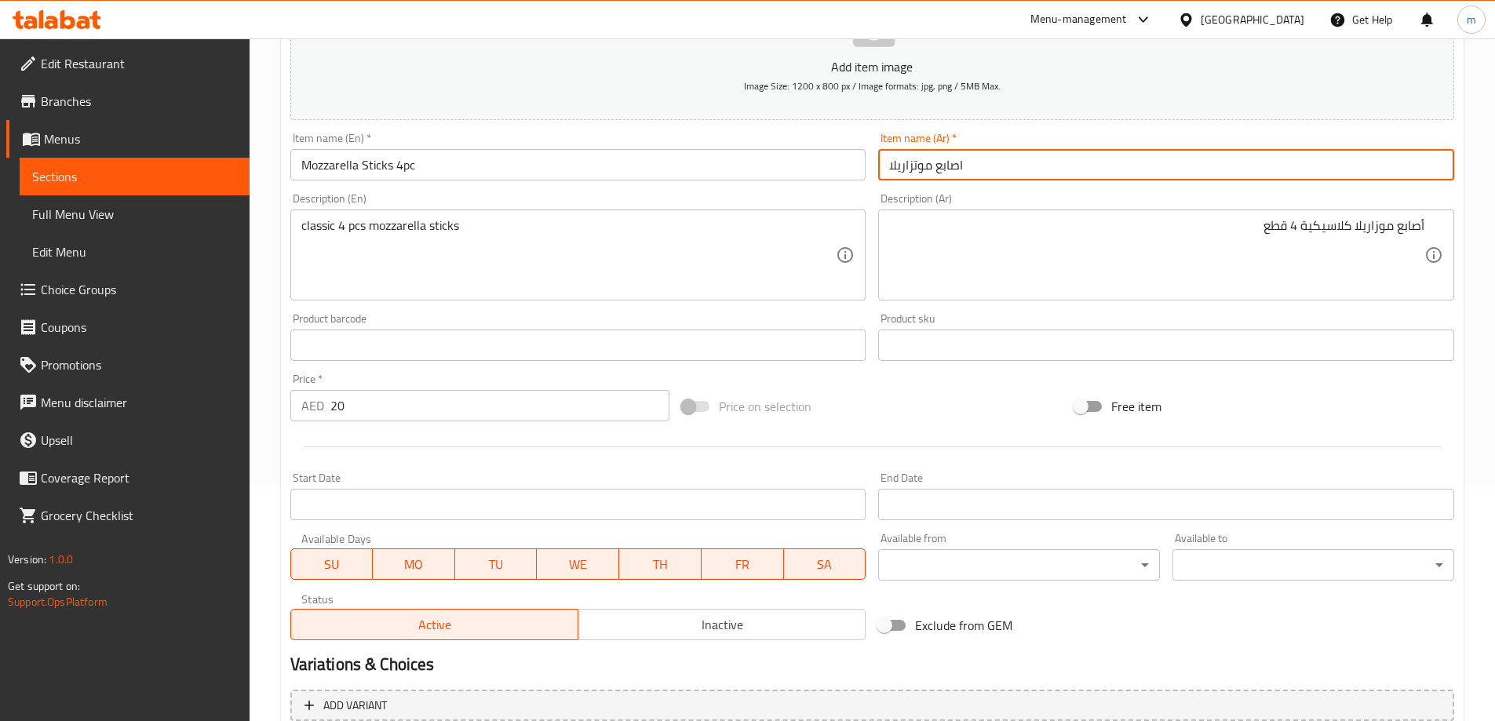
click at [1165, 151] on input "اصابع موتزاريلا" at bounding box center [1166, 164] width 576 height 31
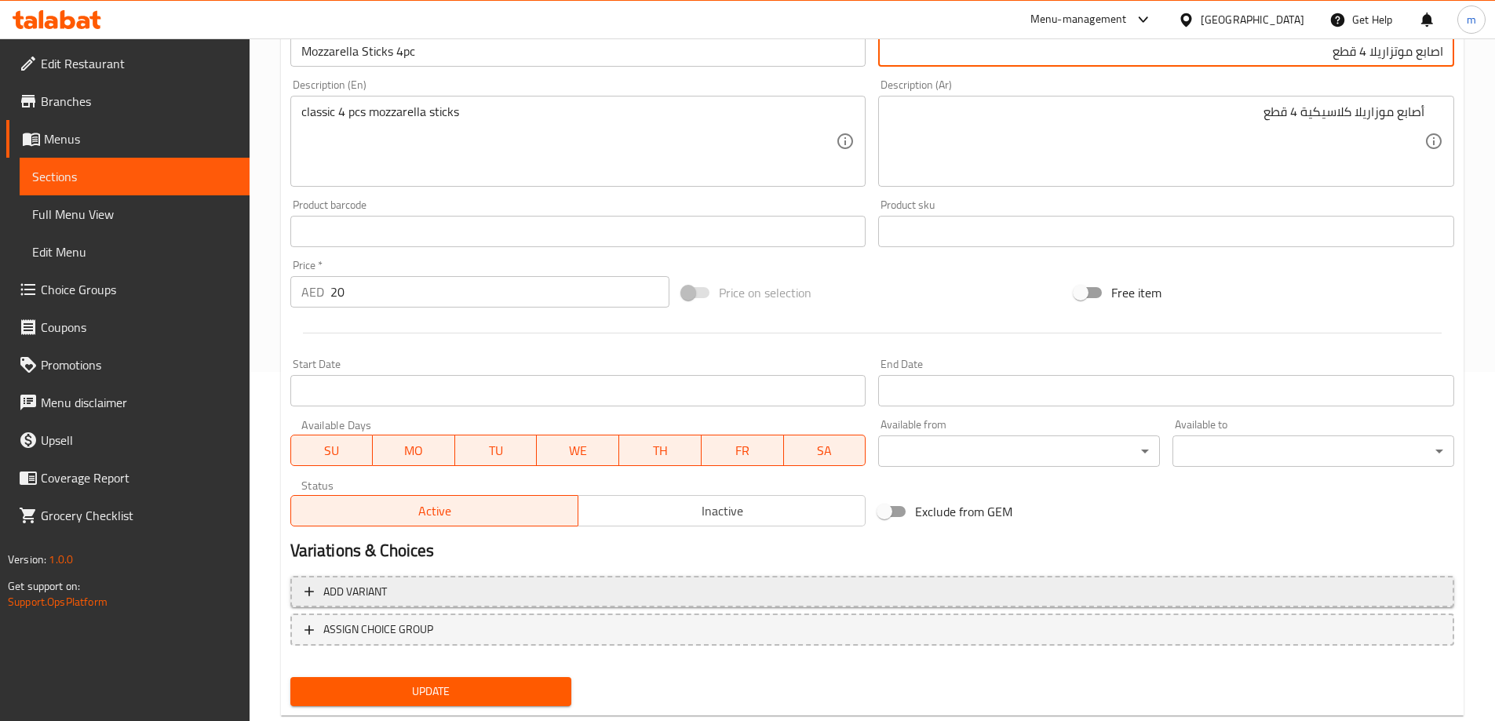
scroll to position [388, 0]
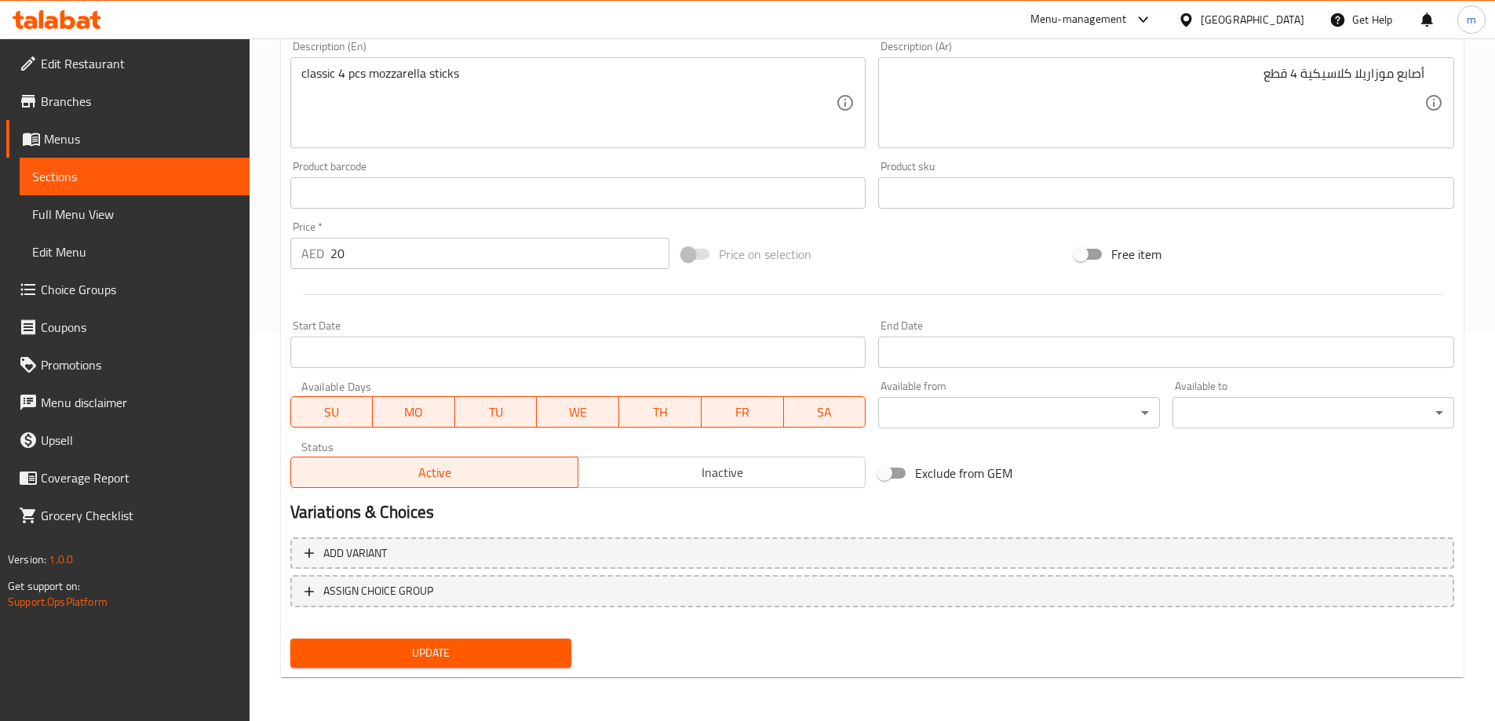
type input "اصابع موتزاريلا 4 قطع"
drag, startPoint x: 406, startPoint y: 616, endPoint x: 409, endPoint y: 642, distance: 26.1
click at [408, 641] on div "Add item image Image Size: 1200 x 800 px / Image formats: jpg, png / 5MB Max. I…" at bounding box center [872, 246] width 1176 height 856
click at [409, 642] on button "Update" at bounding box center [431, 653] width 282 height 29
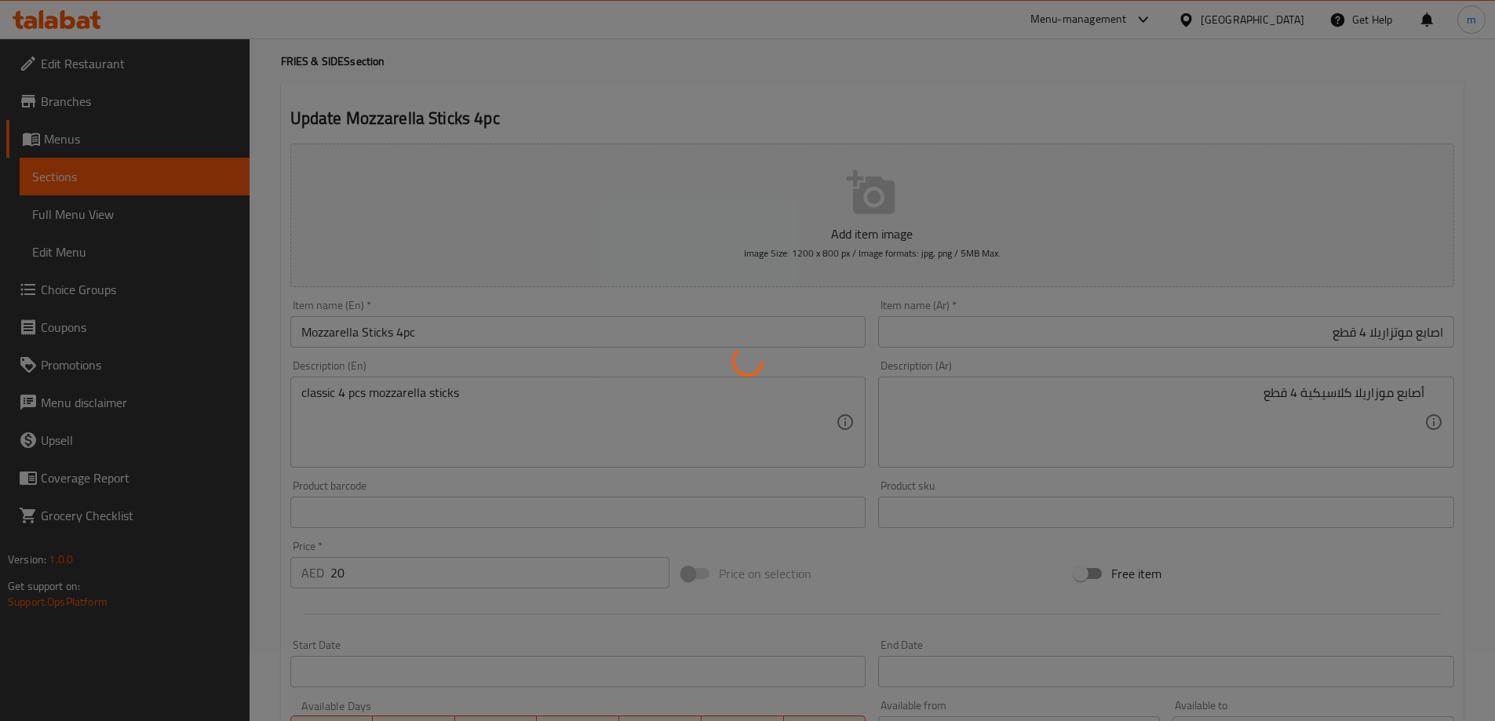
scroll to position [0, 0]
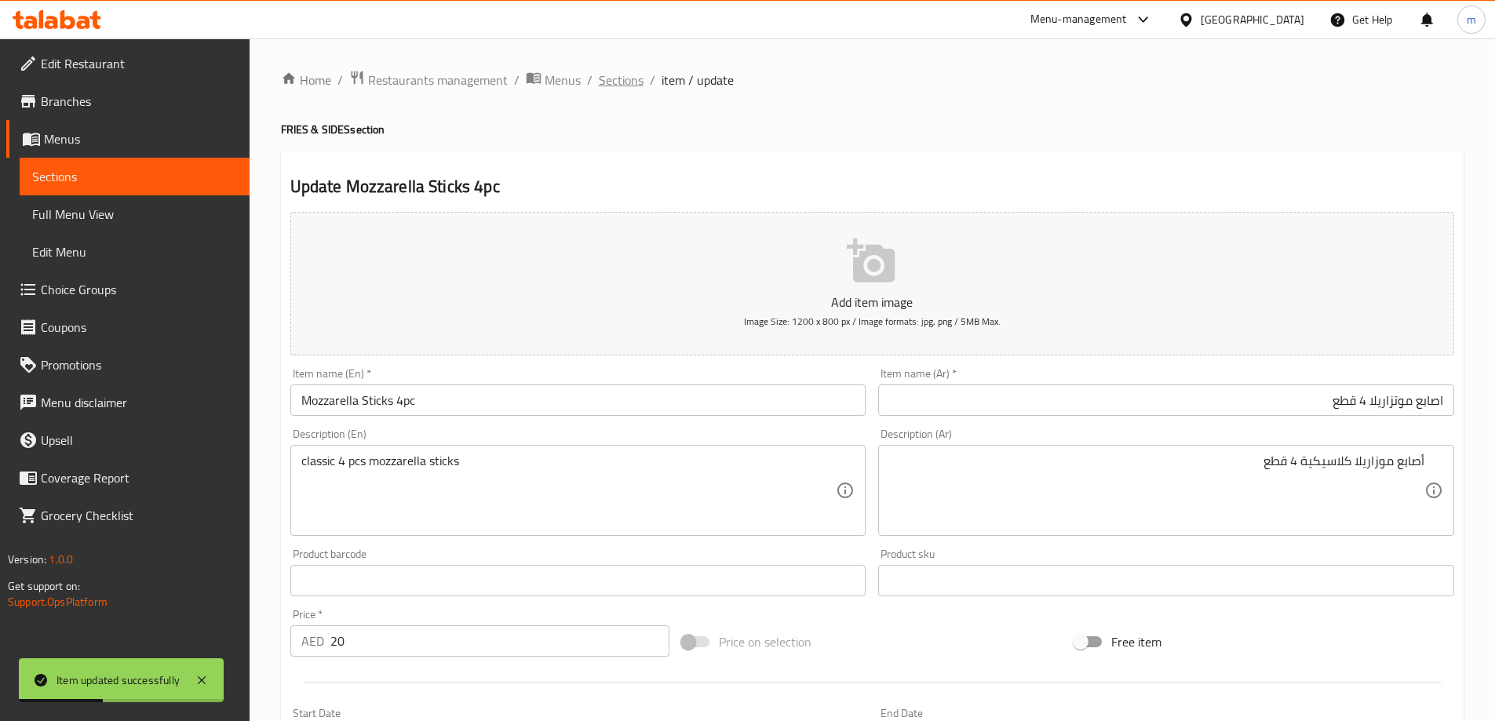
click at [616, 85] on span "Sections" at bounding box center [621, 80] width 45 height 19
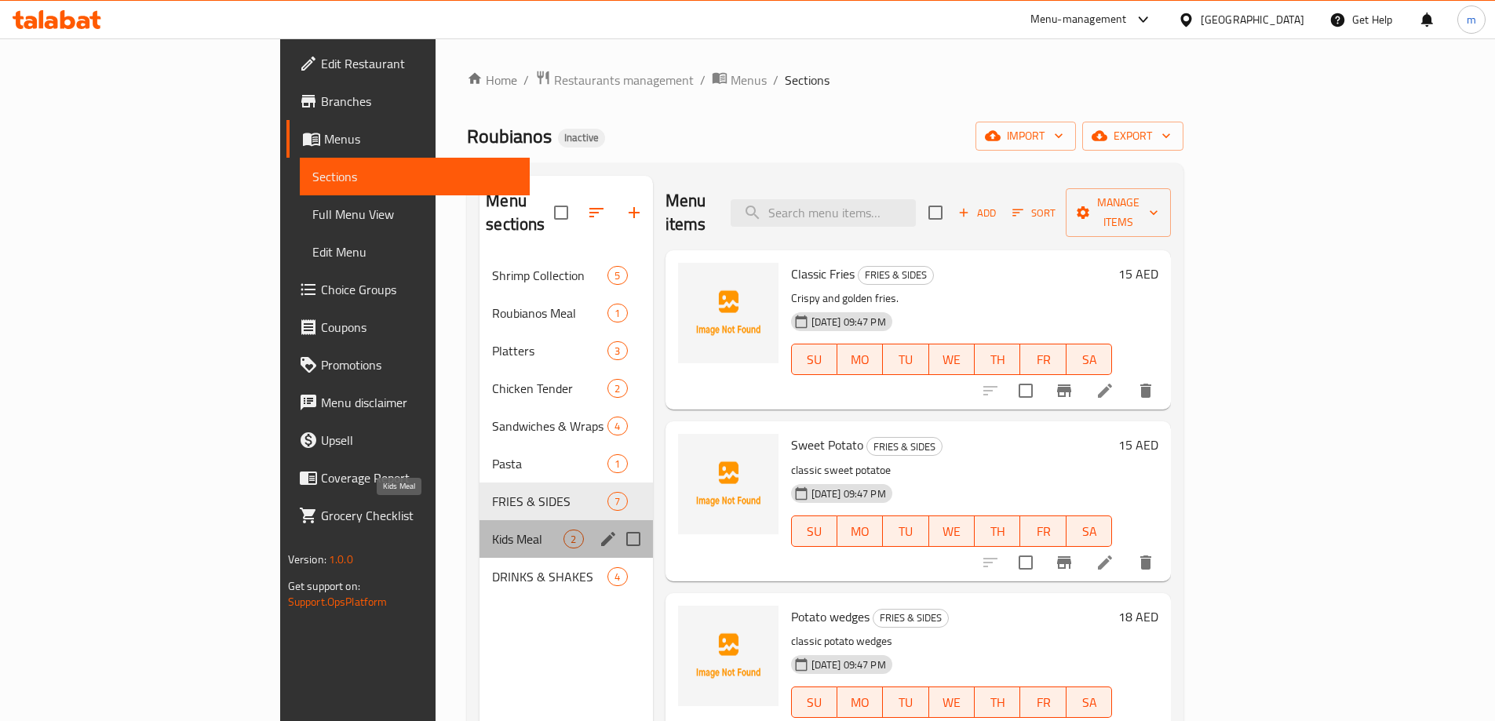
click at [492, 530] on span "Kids Meal" at bounding box center [527, 539] width 71 height 19
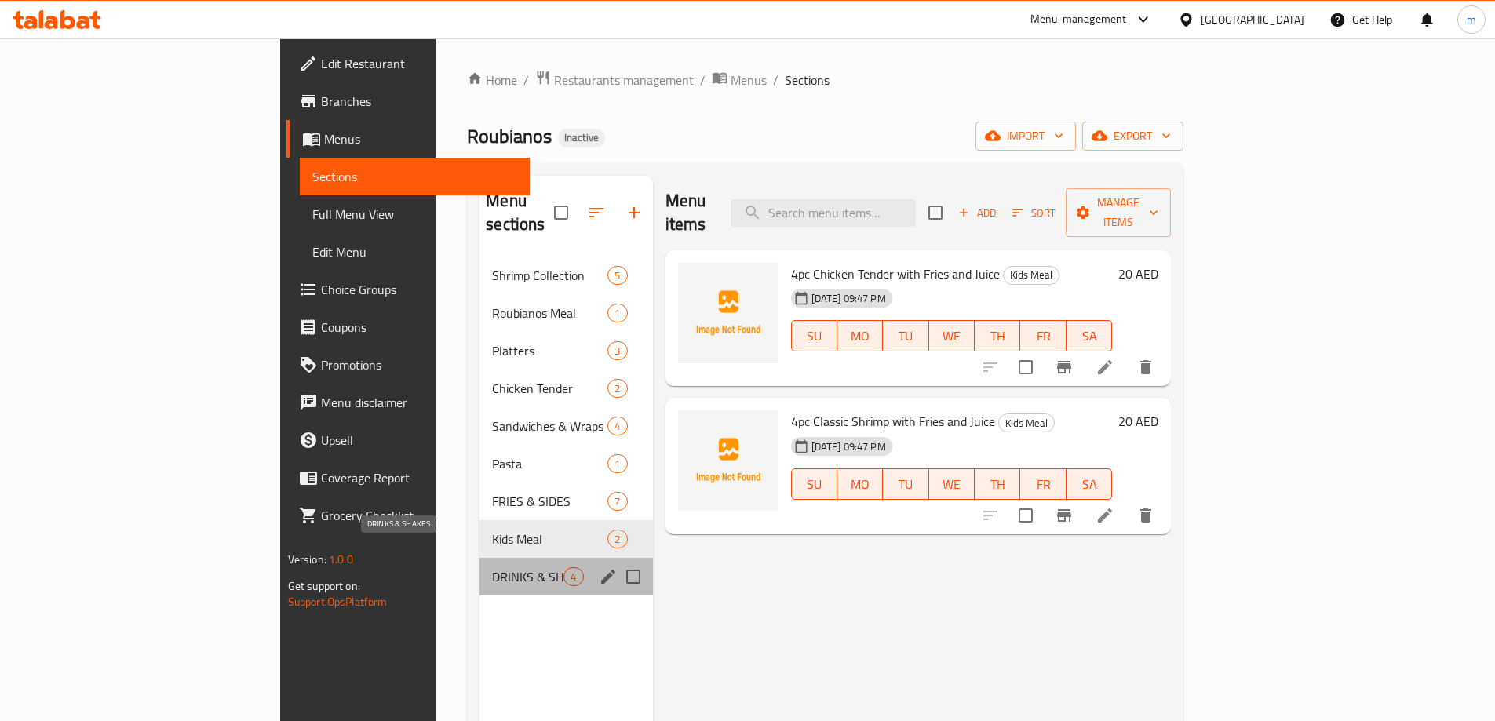
click at [492, 567] on span "DRINKS & SHAKES" at bounding box center [527, 576] width 71 height 19
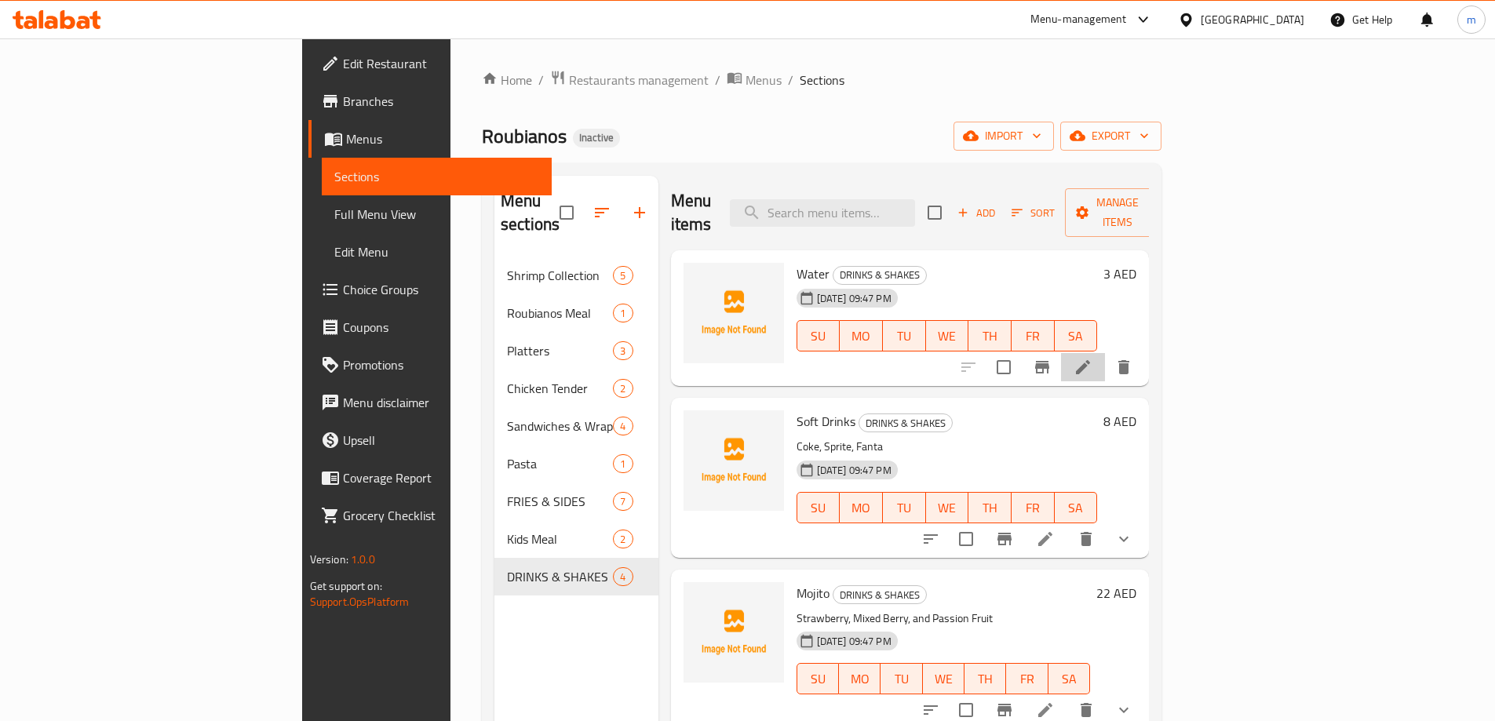
click at [1105, 356] on li at bounding box center [1083, 367] width 44 height 28
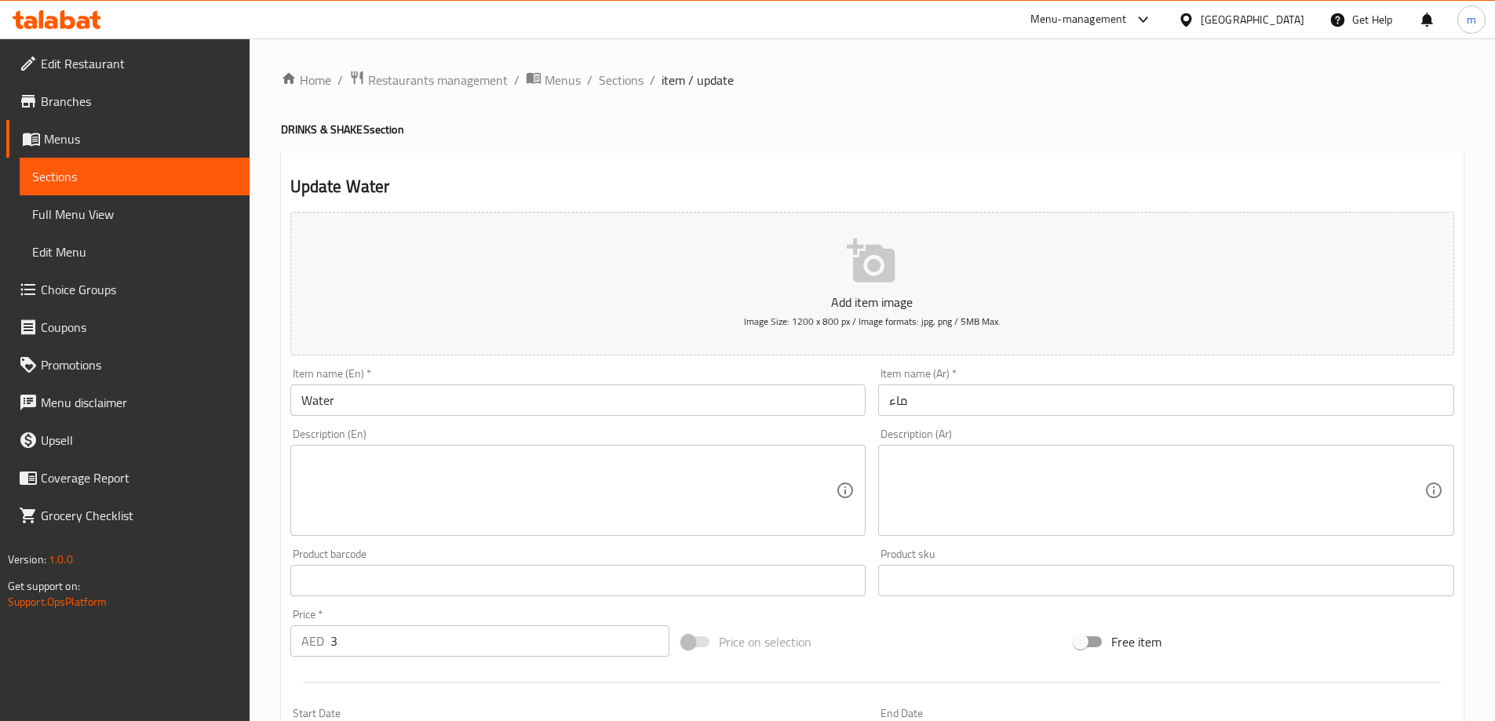
click at [1219, 399] on input "ماء" at bounding box center [1166, 400] width 576 height 31
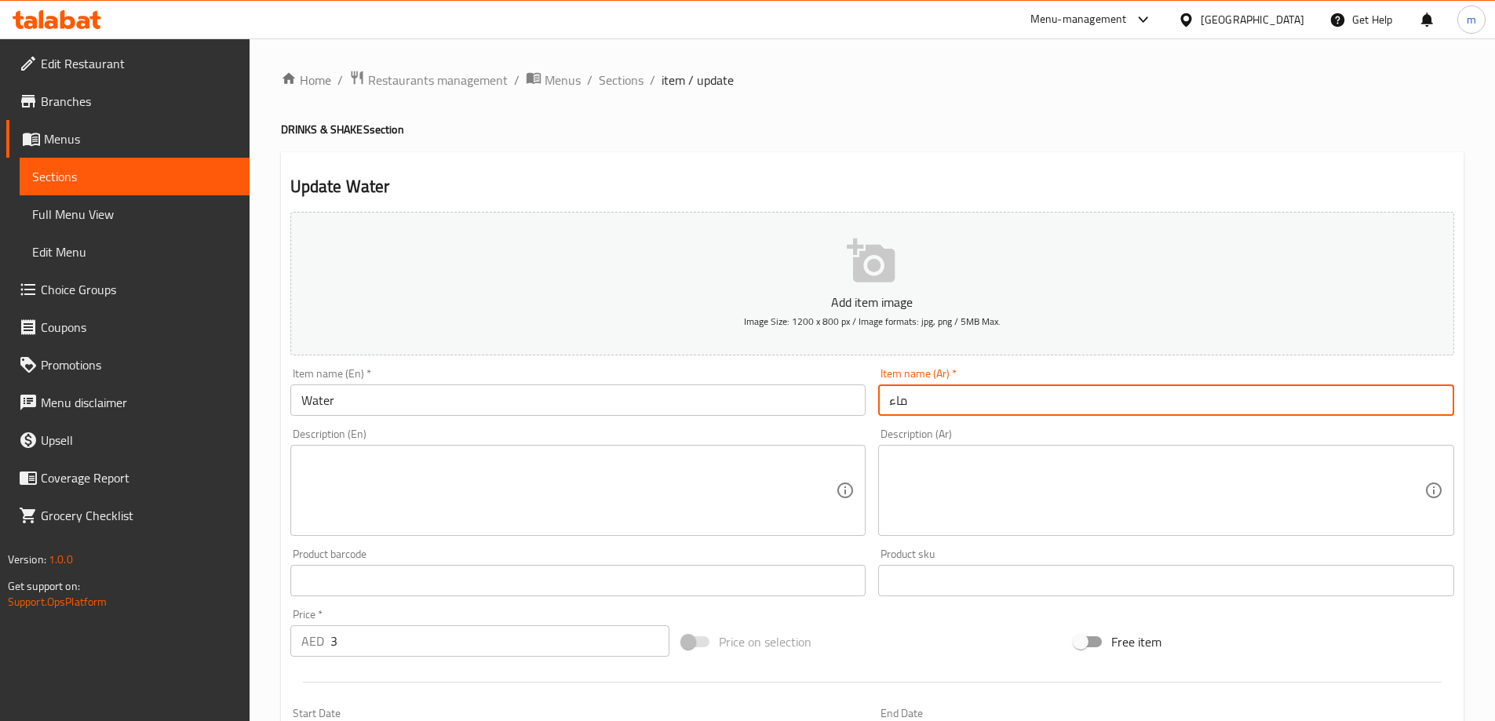
click at [1219, 399] on input "ماء" at bounding box center [1166, 400] width 576 height 31
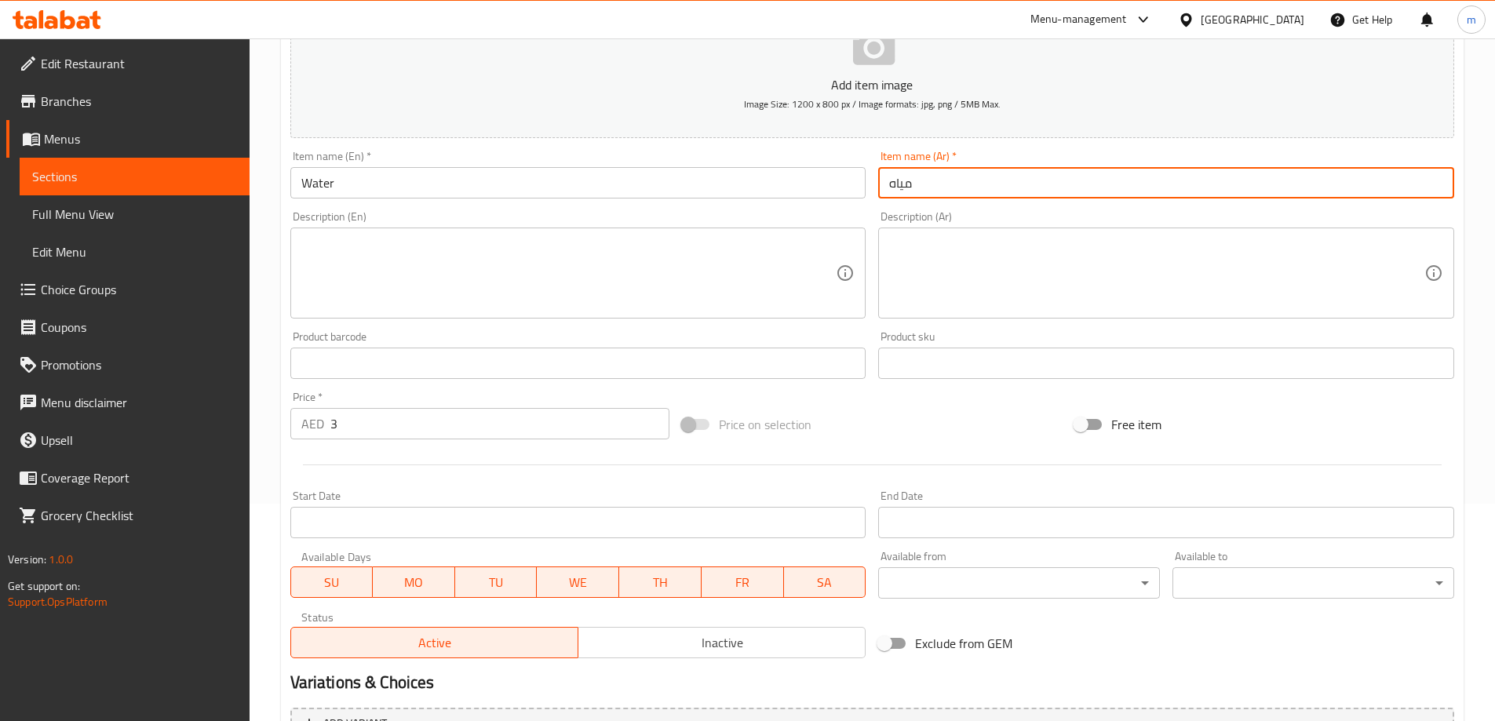
scroll to position [388, 0]
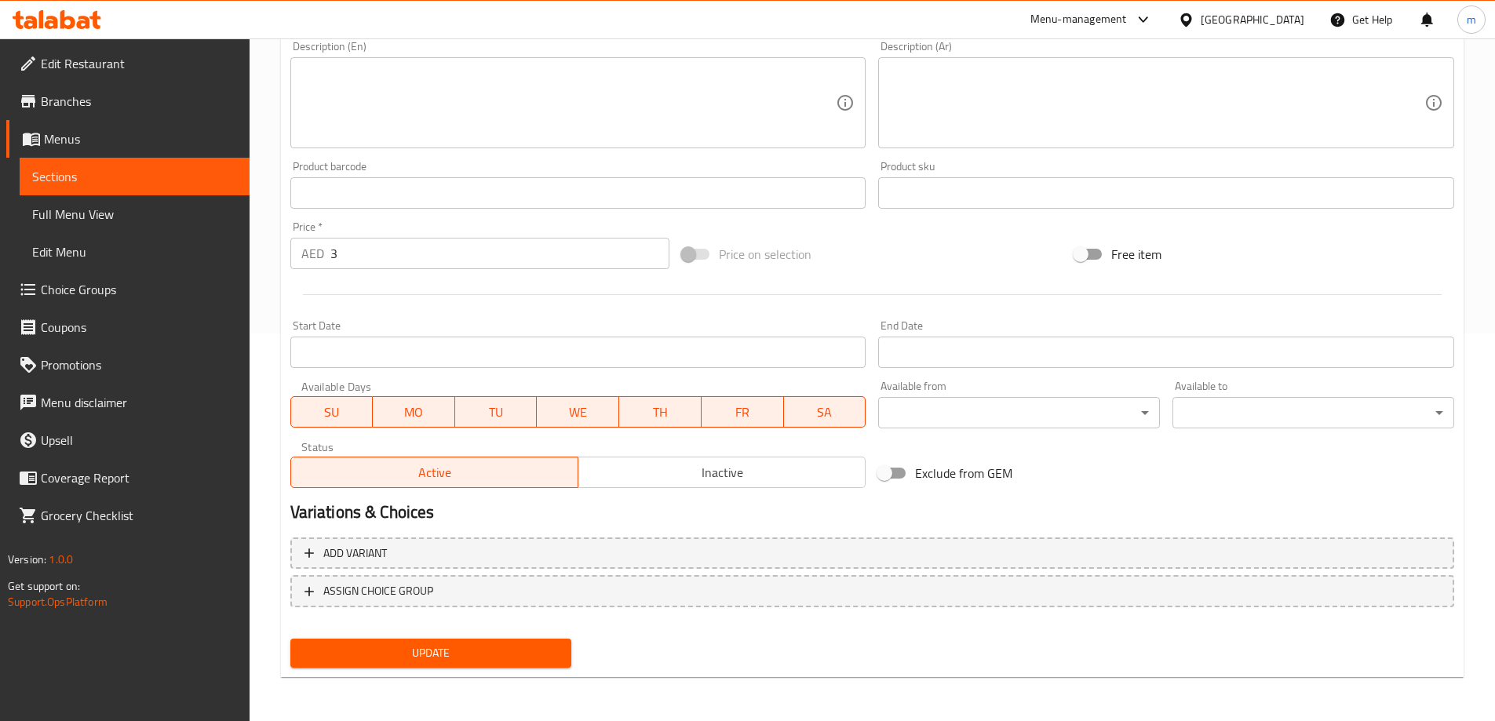
type input "مياه"
click at [450, 676] on div "Update Water Add item image Image Size: 1200 x 800 px / Image formats: jpg, png…" at bounding box center [872, 221] width 1183 height 913
click at [455, 646] on span "Update" at bounding box center [431, 653] width 257 height 20
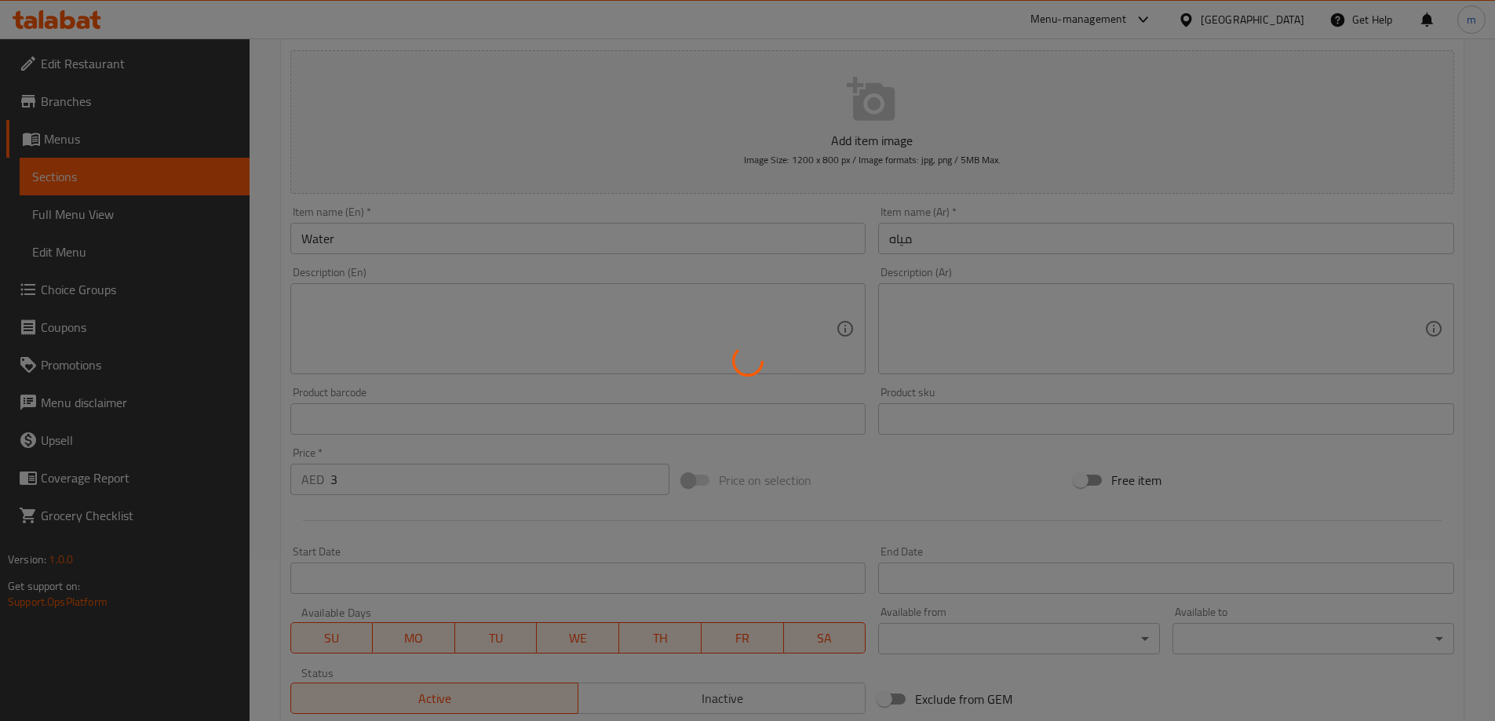
scroll to position [0, 0]
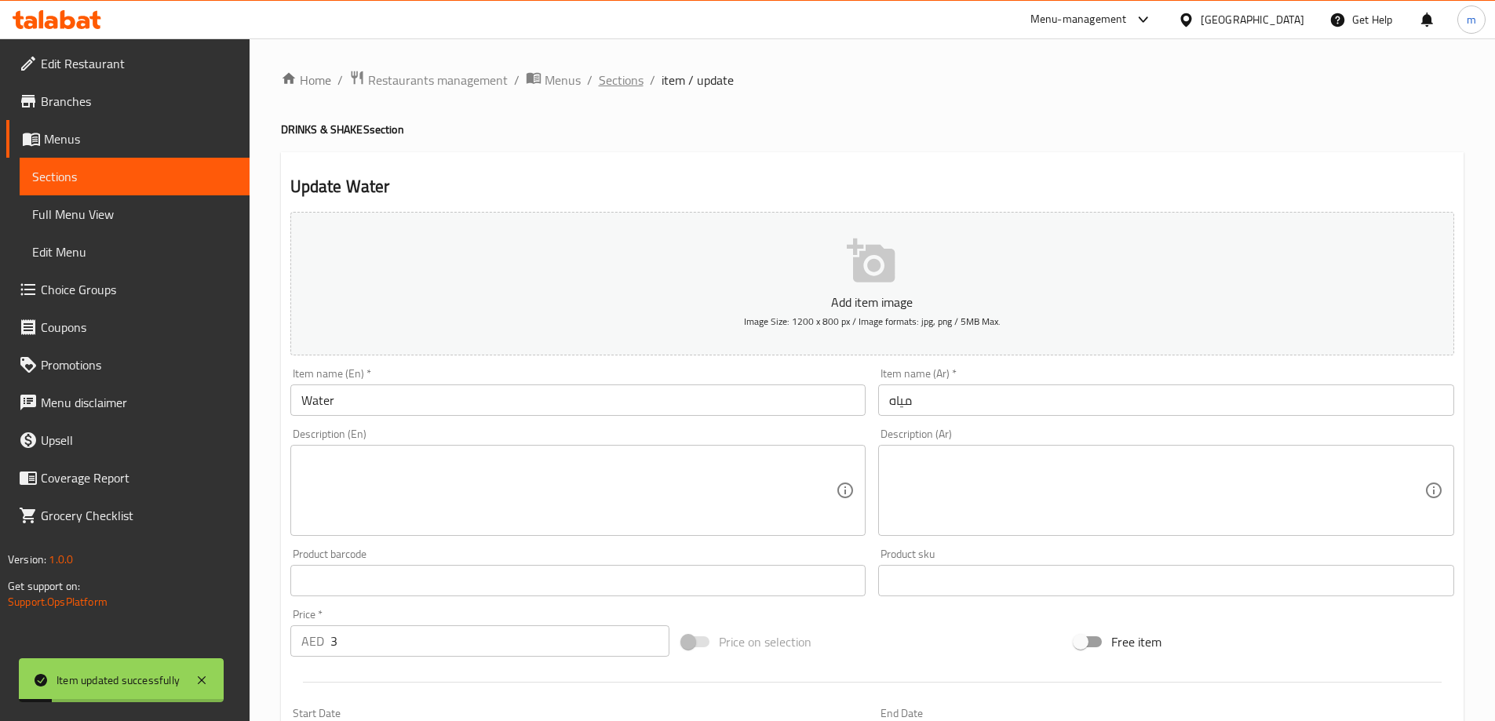
click at [629, 82] on span "Sections" at bounding box center [621, 80] width 45 height 19
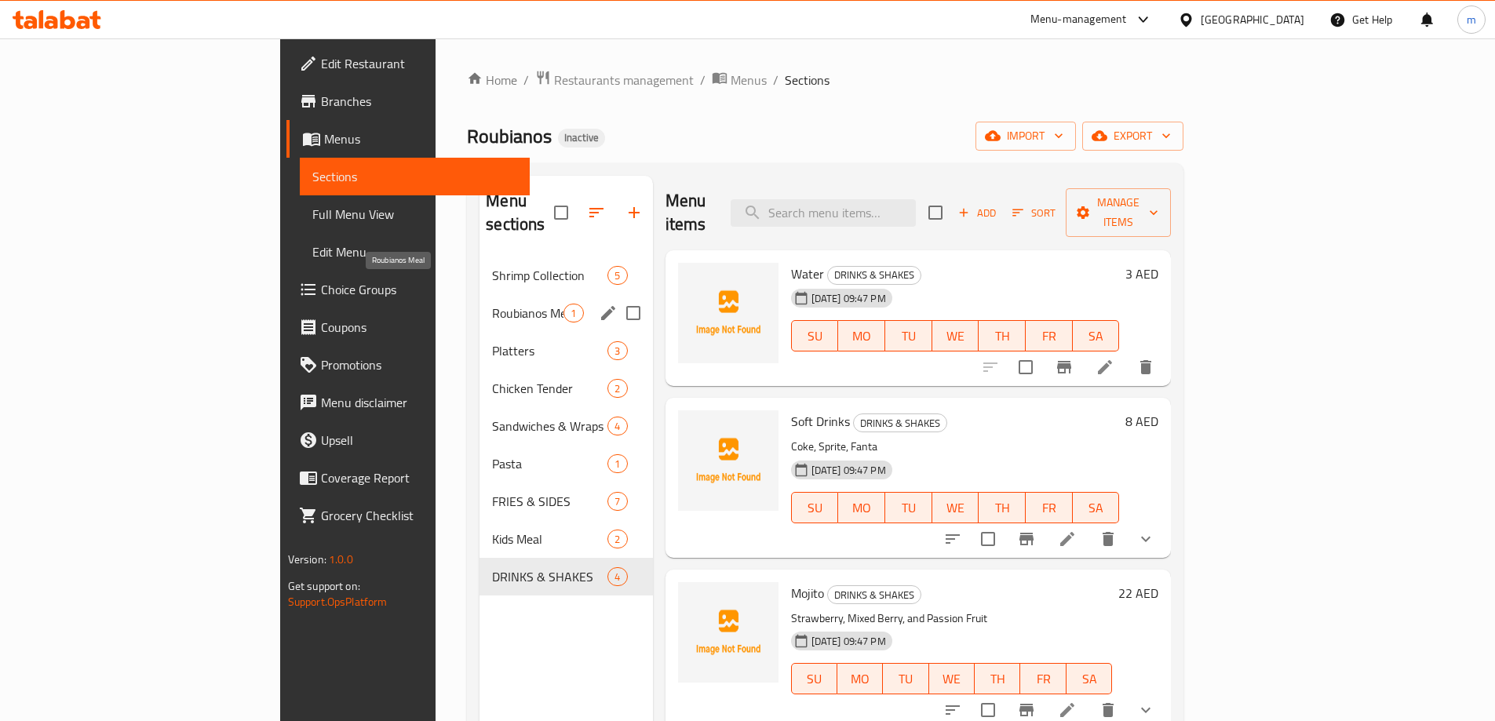
click at [492, 304] on span "Roubianos Meal" at bounding box center [527, 313] width 71 height 19
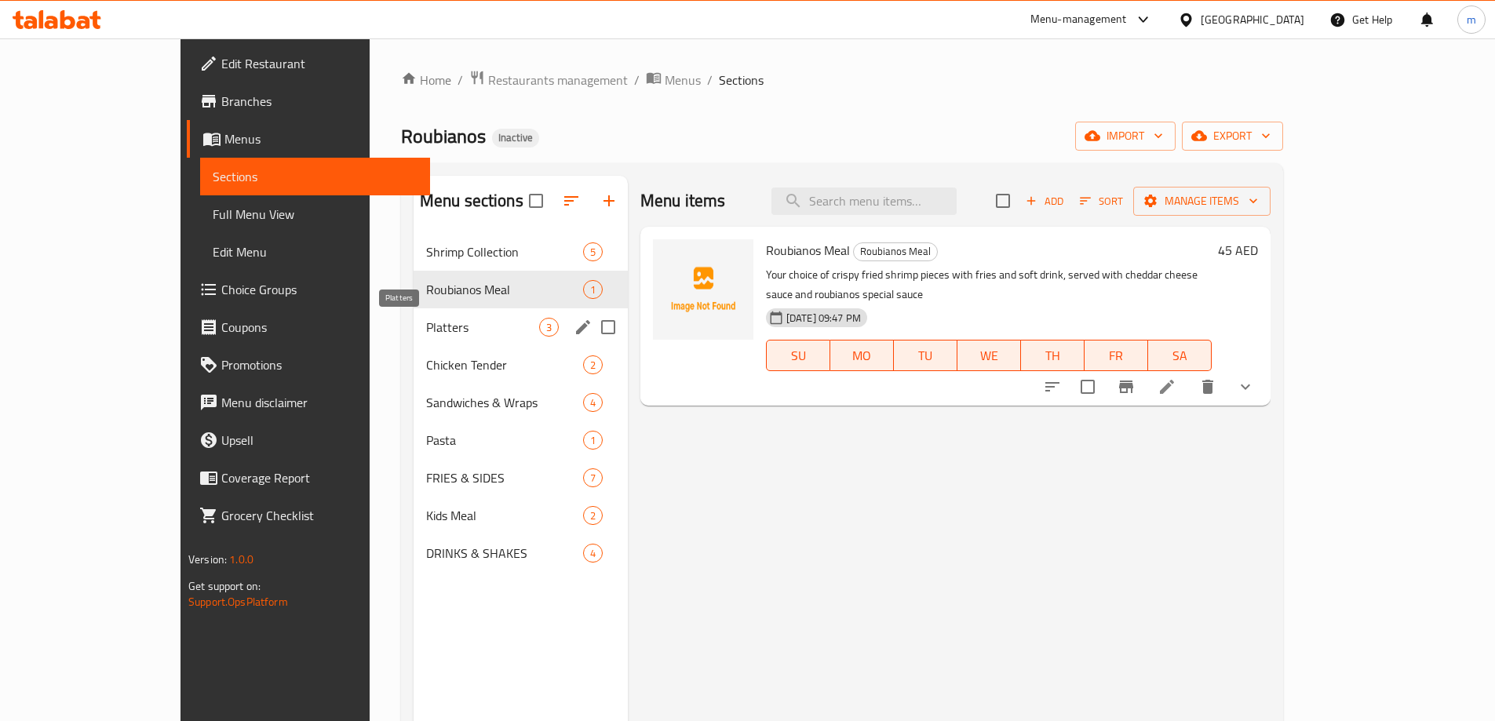
click at [426, 324] on span "Platters" at bounding box center [482, 327] width 113 height 19
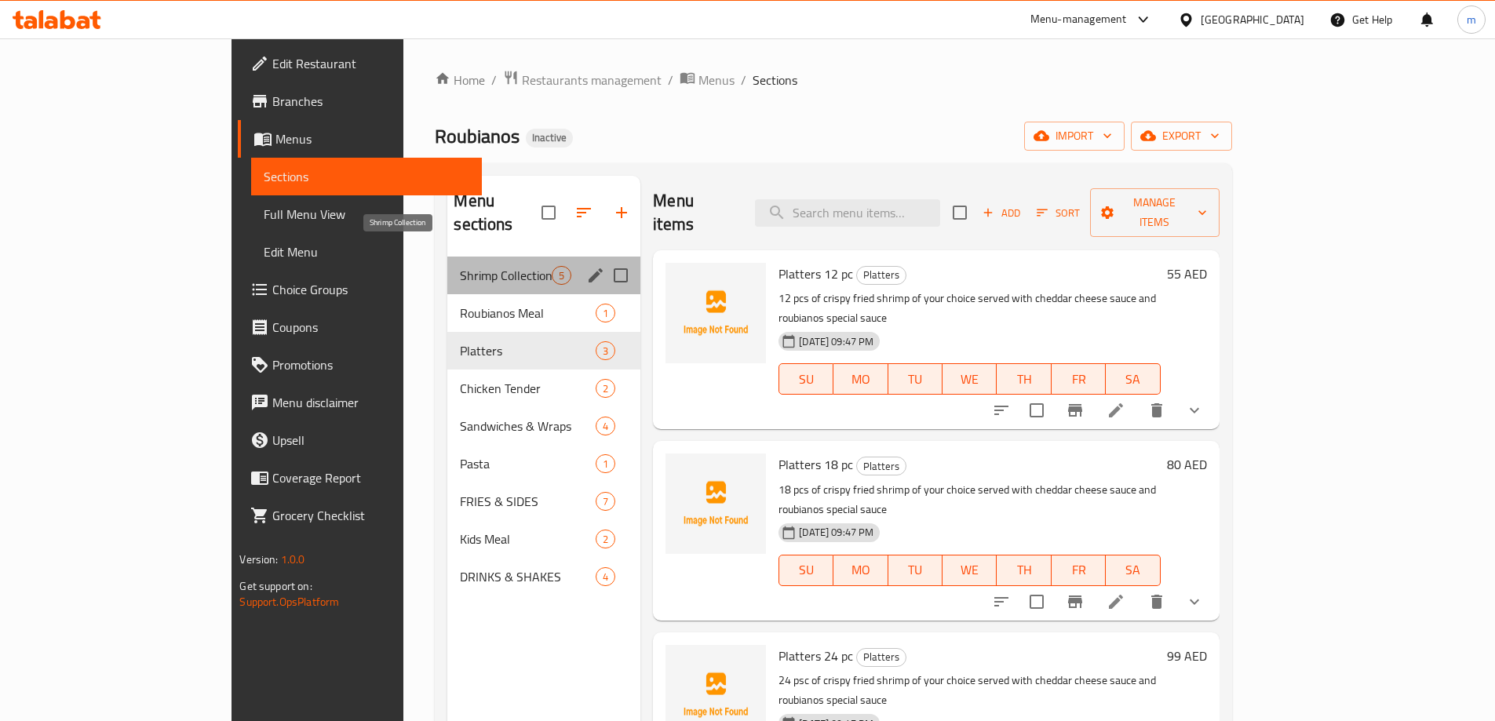
click at [460, 266] on span "Shrimp Collection" at bounding box center [506, 275] width 92 height 19
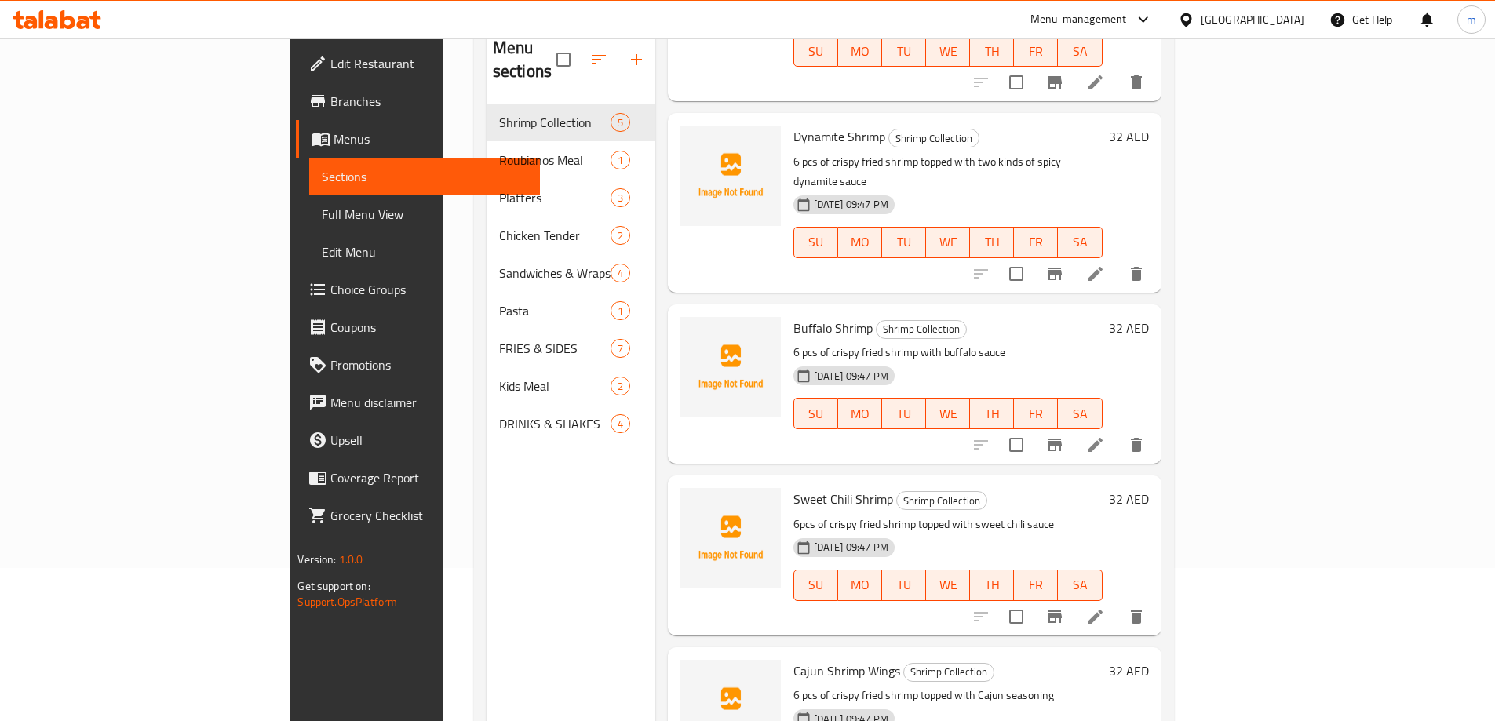
scroll to position [220, 0]
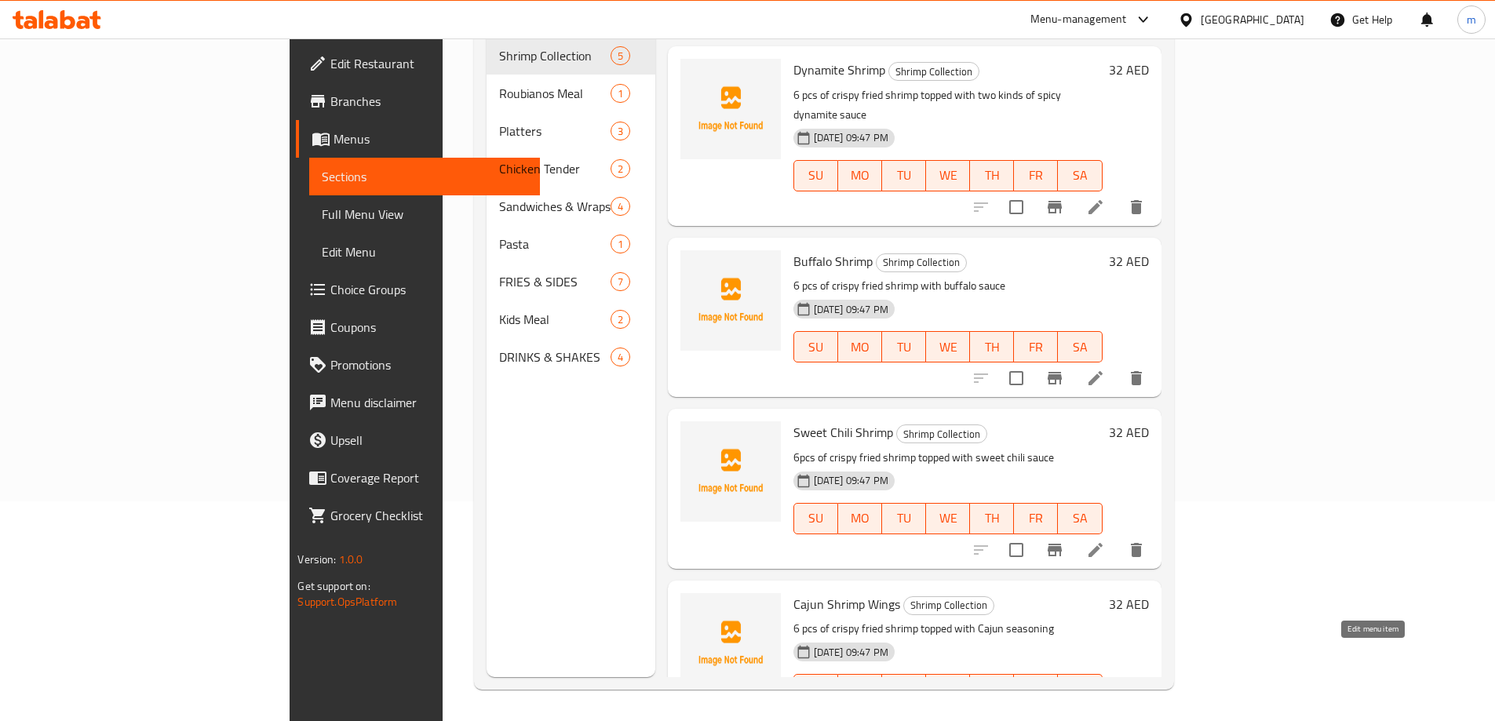
click at [1105, 712] on icon at bounding box center [1095, 721] width 19 height 19
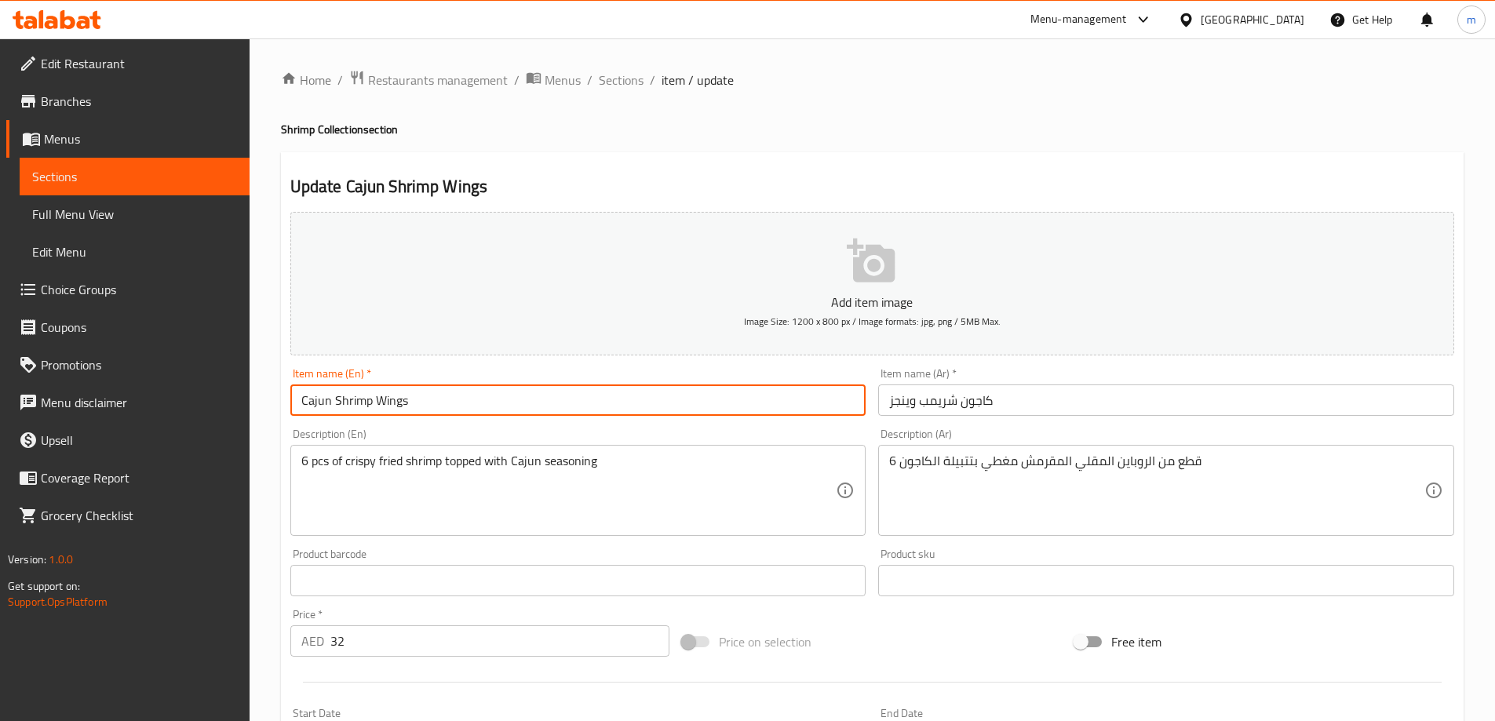
drag, startPoint x: 370, startPoint y: 397, endPoint x: 575, endPoint y: 402, distance: 205.7
click at [575, 402] on input "Cajun Shrimp Wings" at bounding box center [578, 400] width 576 height 31
type input "Cajun Shrimp"
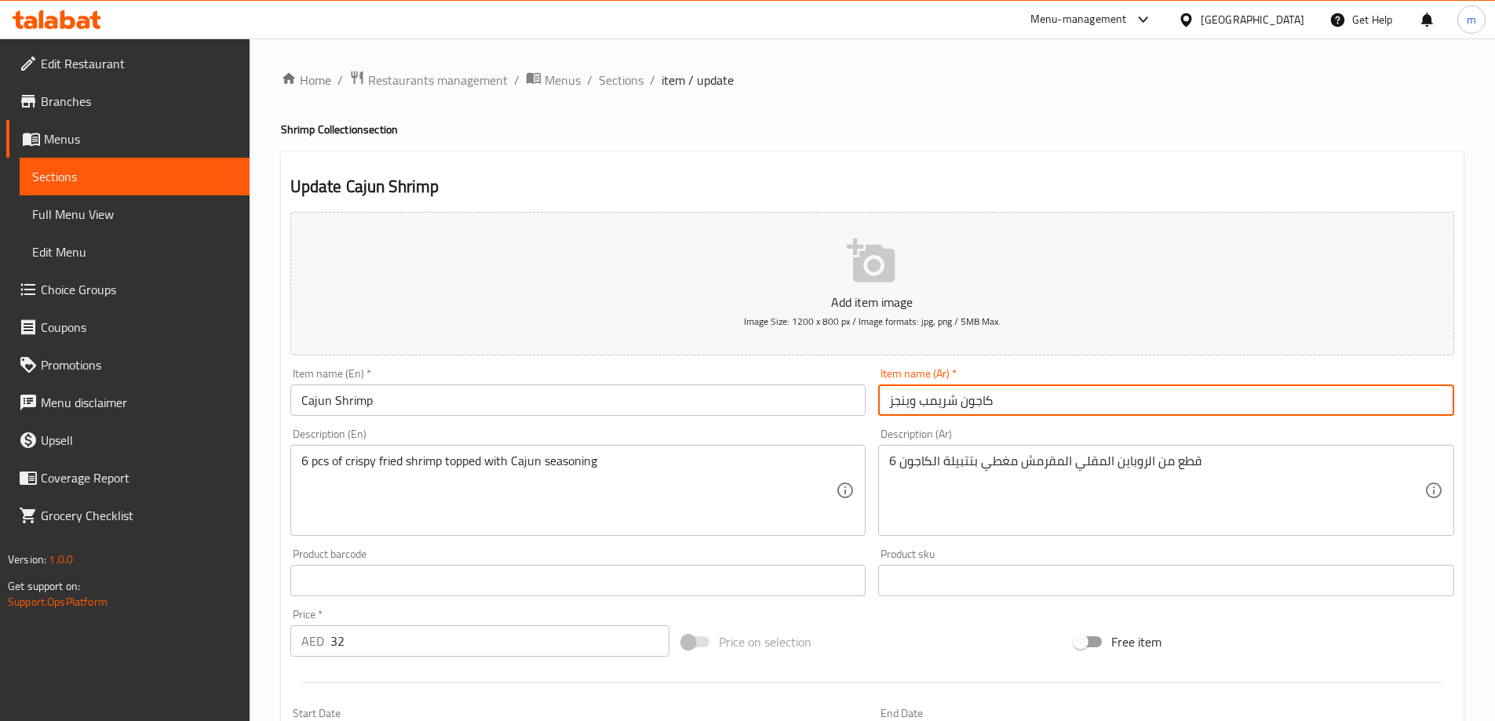
click at [979, 400] on input "كاجون شريمب وينجز" at bounding box center [1166, 400] width 576 height 31
click at [1342, 401] on input "كاجون شريمب وينجز" at bounding box center [1166, 400] width 576 height 31
type input "كاجون شريمب"
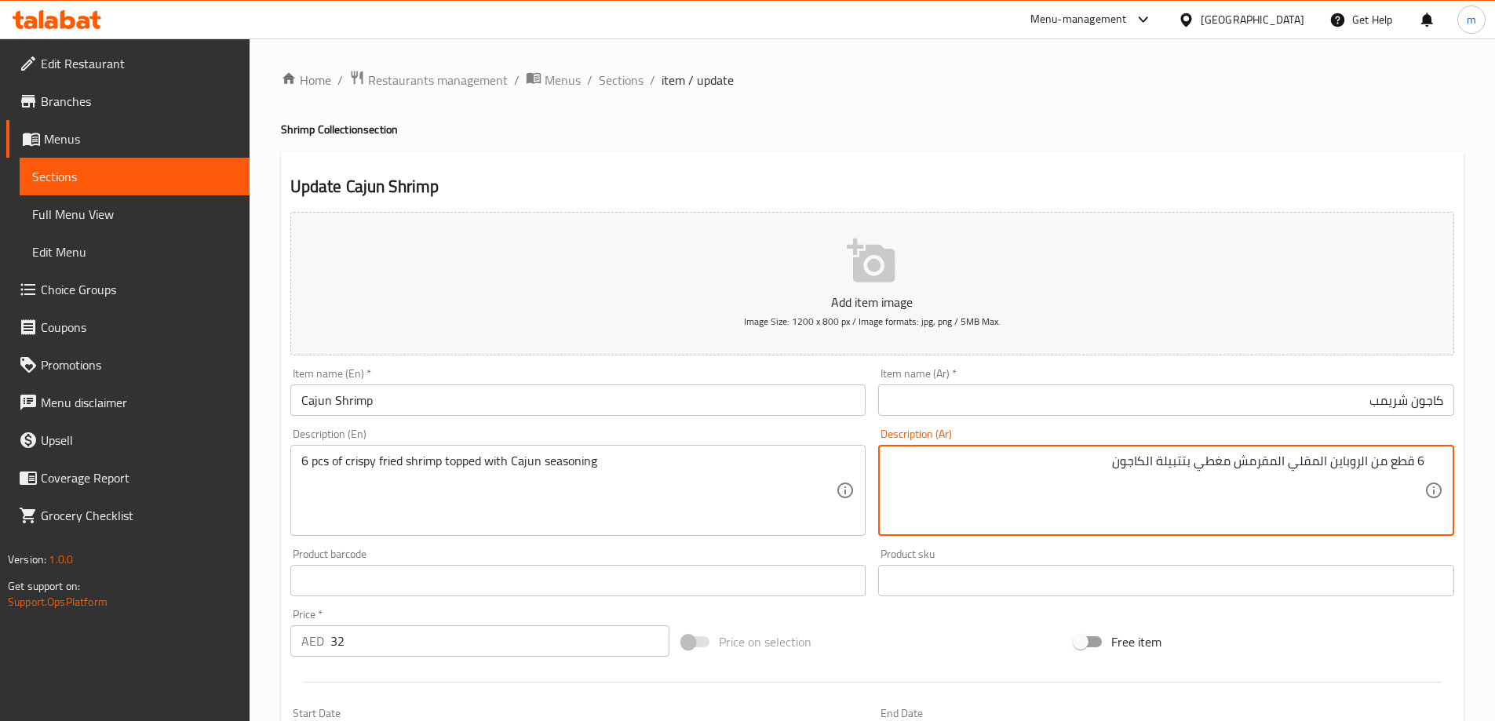
click at [953, 156] on div "Update Cajun Shrimp Add item image Image Size: 1200 x 800 px / Image formats: j…" at bounding box center [872, 608] width 1183 height 913
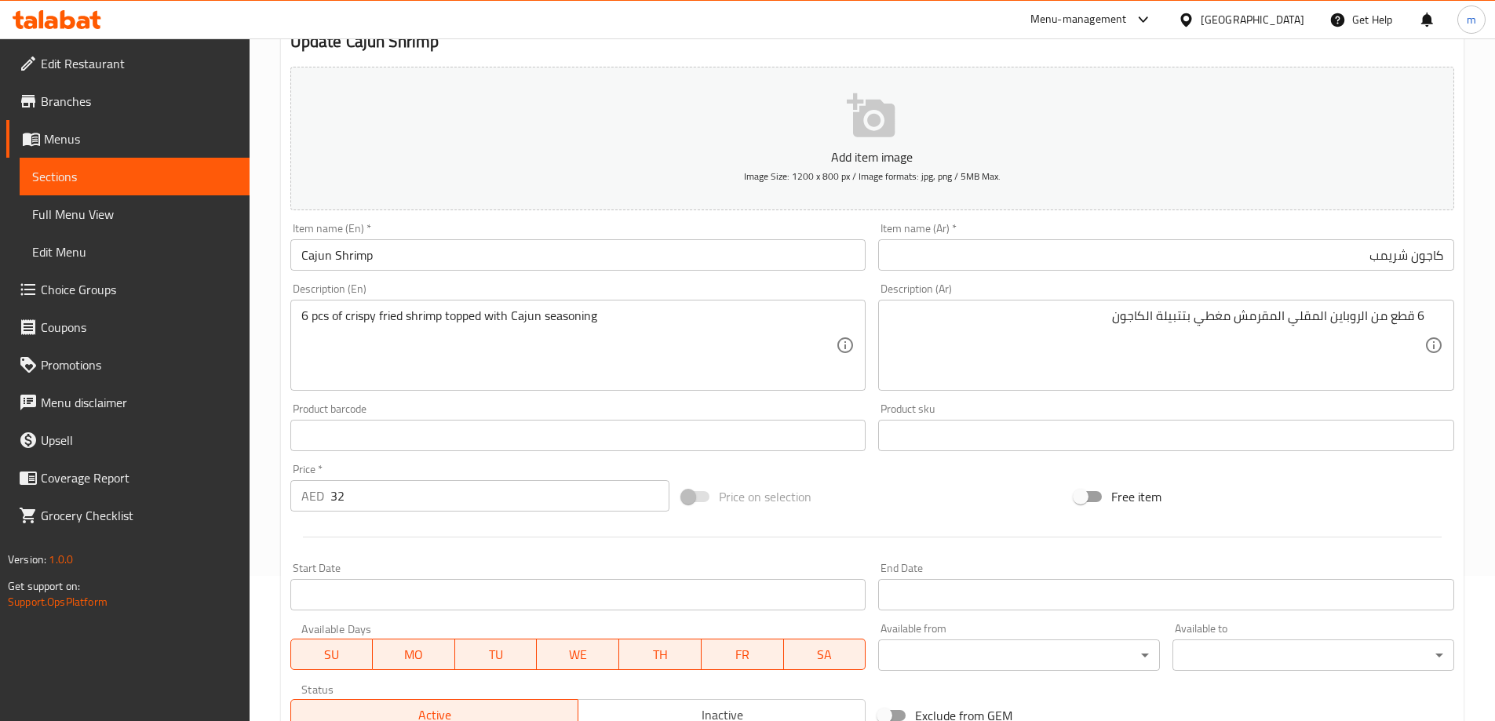
scroll to position [388, 0]
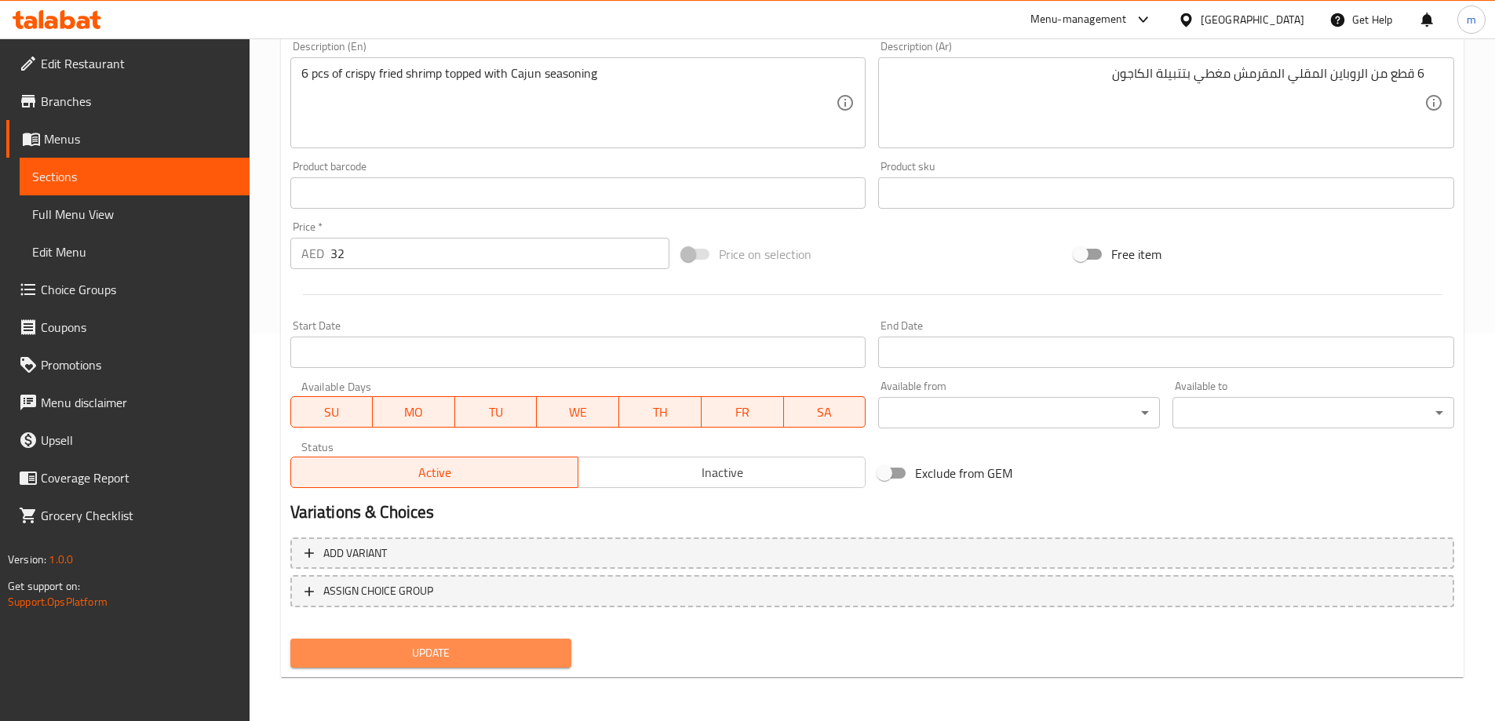
click at [441, 640] on button "Update" at bounding box center [431, 653] width 282 height 29
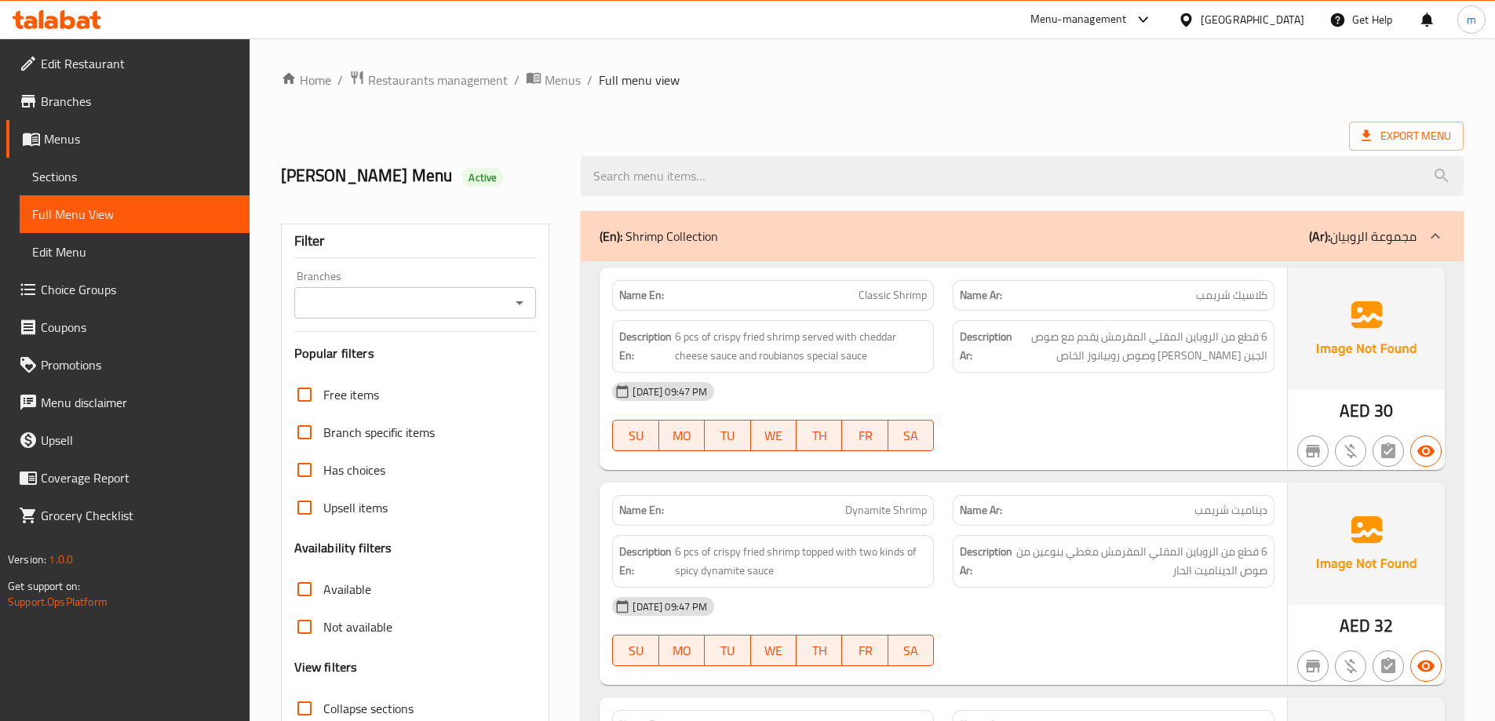
scroll to position [78, 0]
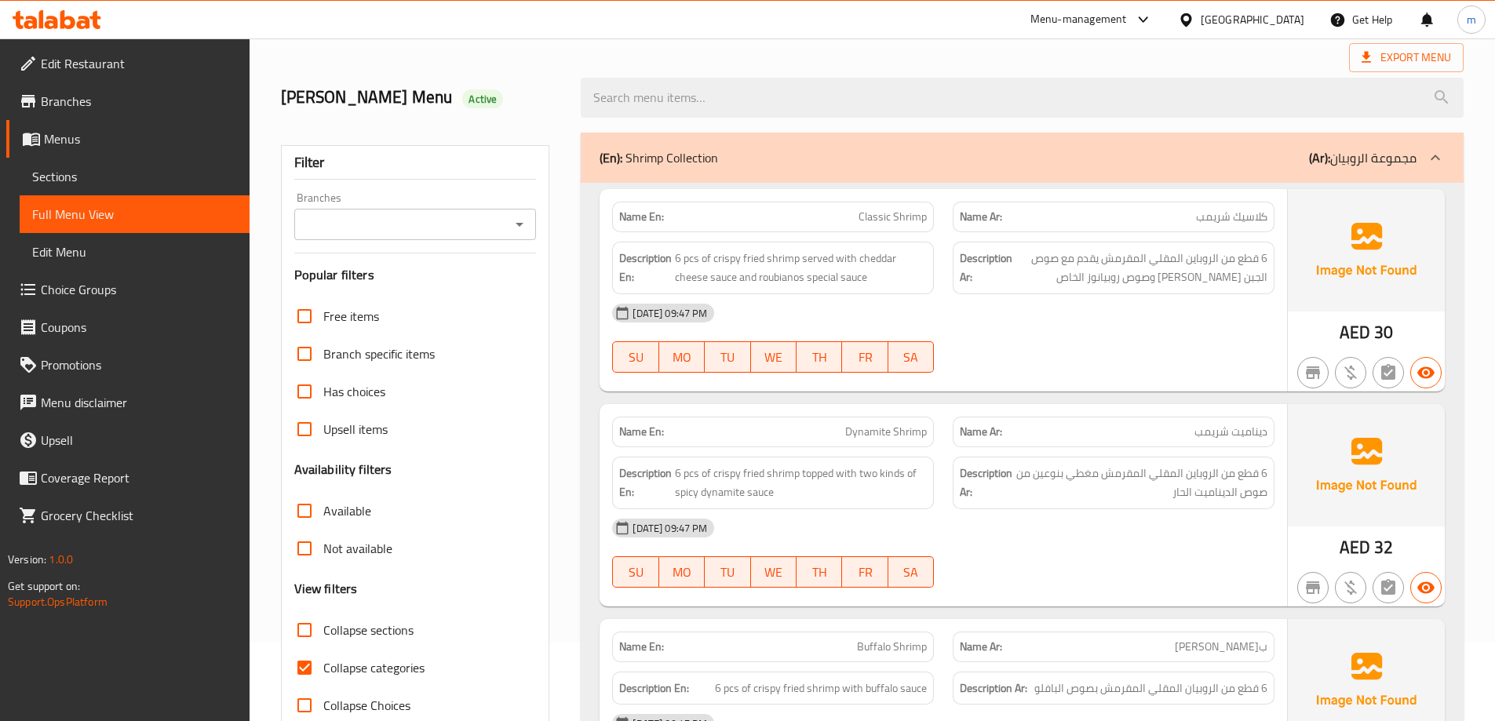
click at [408, 660] on span "Collapse categories" at bounding box center [373, 667] width 101 height 19
click at [323, 660] on input "Collapse categories" at bounding box center [305, 668] width 38 height 38
checkbox input "false"
click at [916, 401] on div "Name En: Classic Shrimp Name Ar: كلاسيك شريمب Description En: 6 pcs of crispy f…" at bounding box center [1022, 723] width 883 height 1081
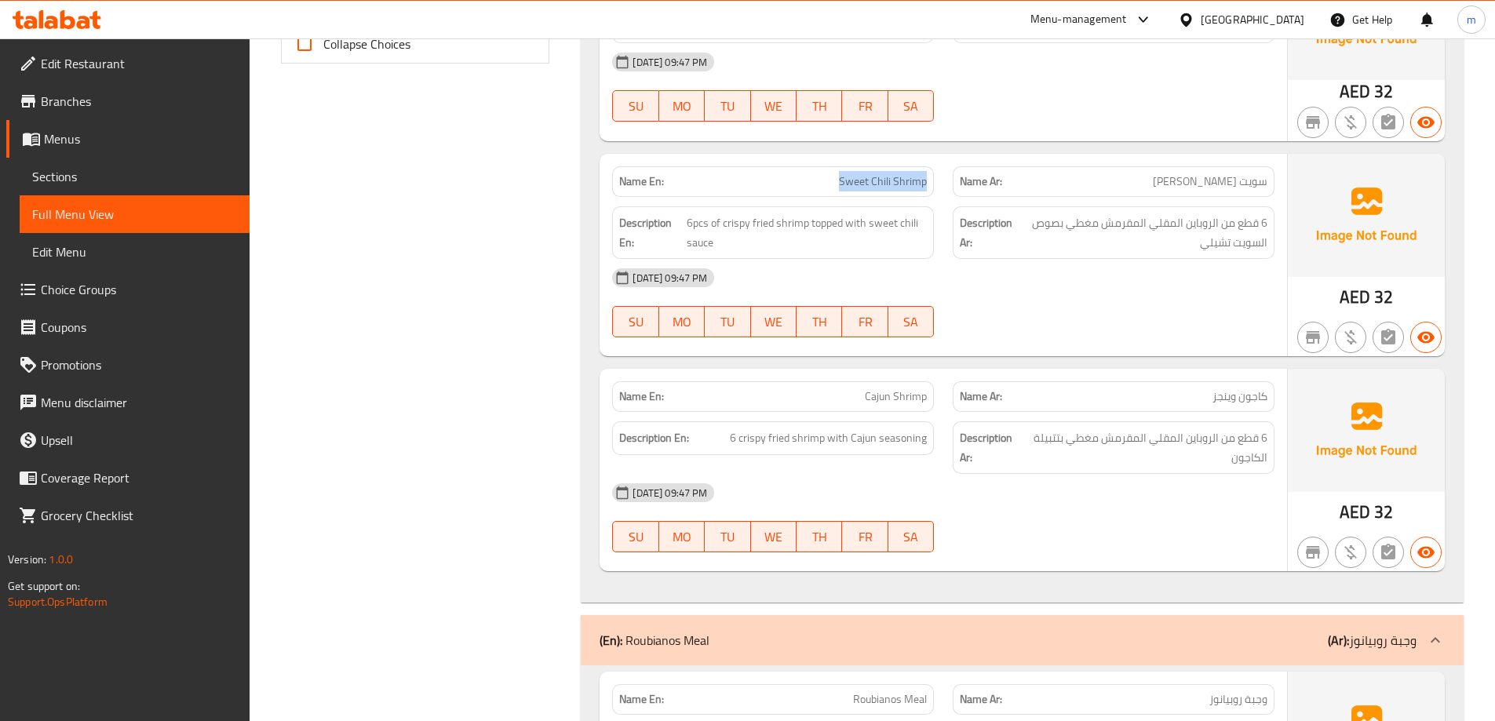
scroll to position [875, 0]
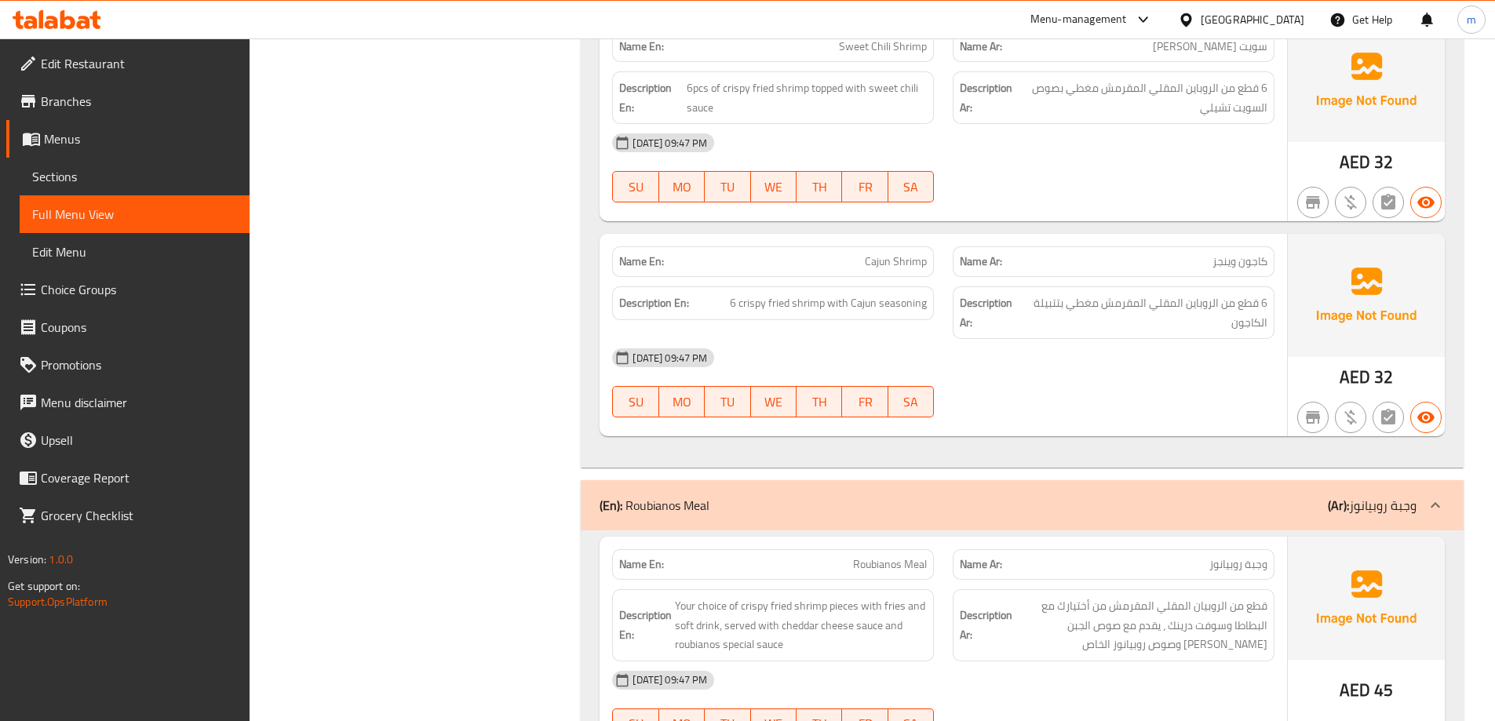
click at [873, 262] on span "Cajun Shrimp" at bounding box center [896, 261] width 62 height 16
copy span "Cajun Shrimp"
drag, startPoint x: 733, startPoint y: 309, endPoint x: 764, endPoint y: 315, distance: 32.0
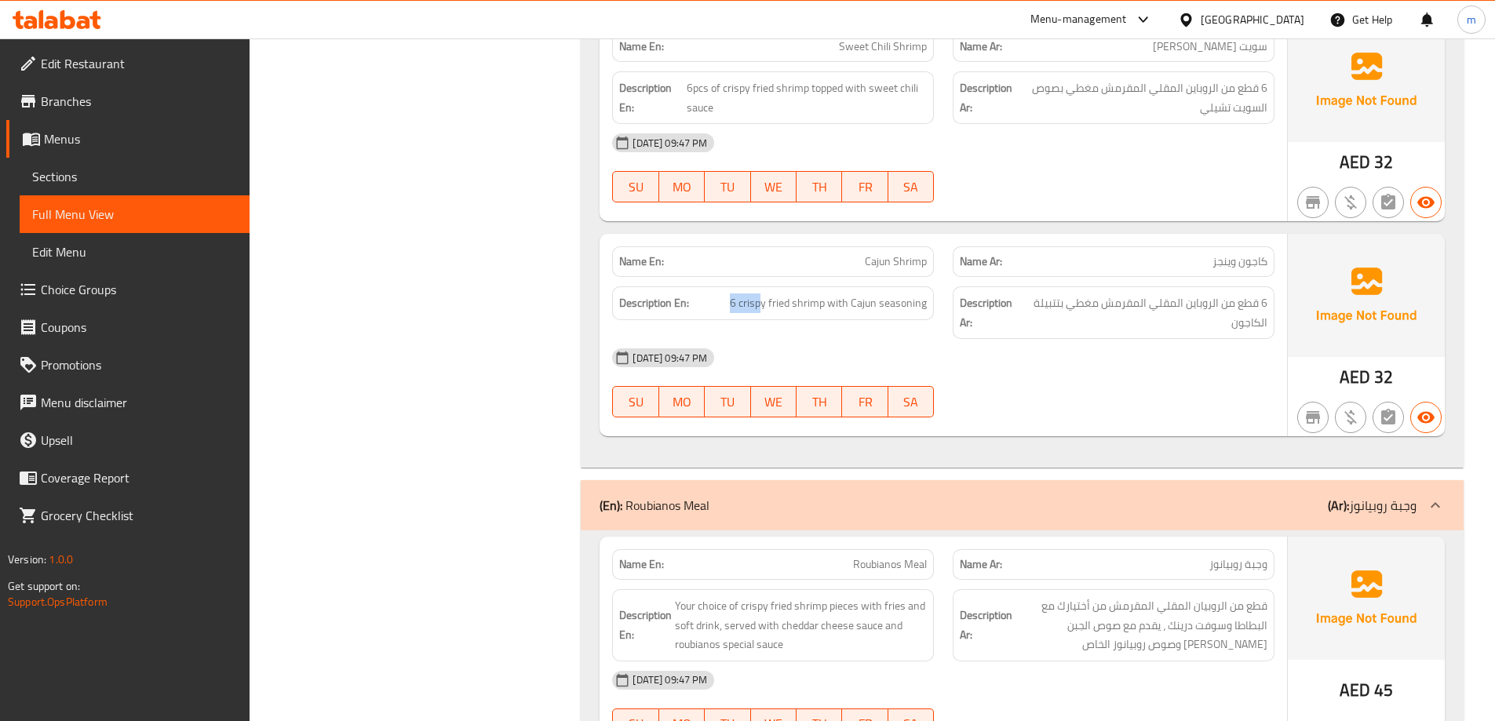
click at [764, 315] on div "Description En: 6 crispy fried shrimp with Cajun seasoning" at bounding box center [773, 303] width 322 height 34
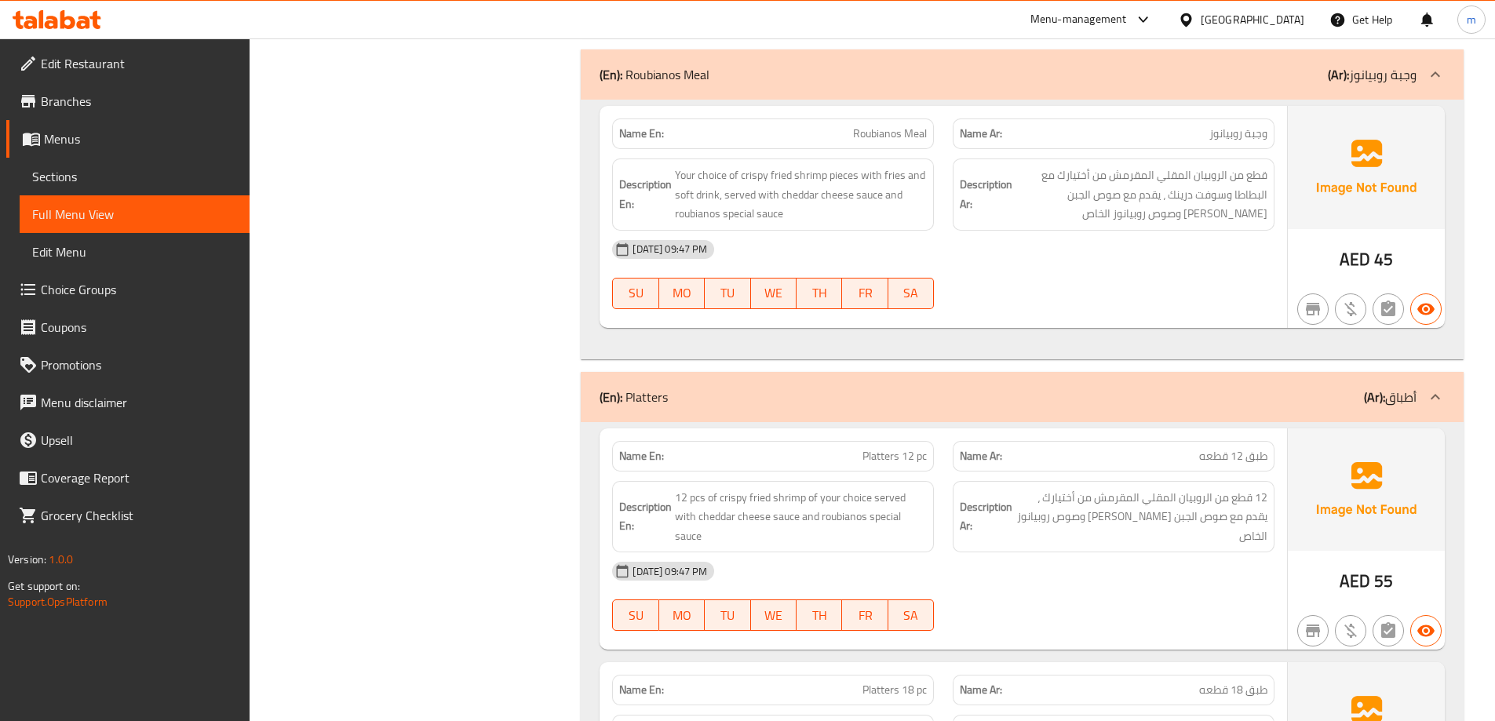
scroll to position [1267, 0]
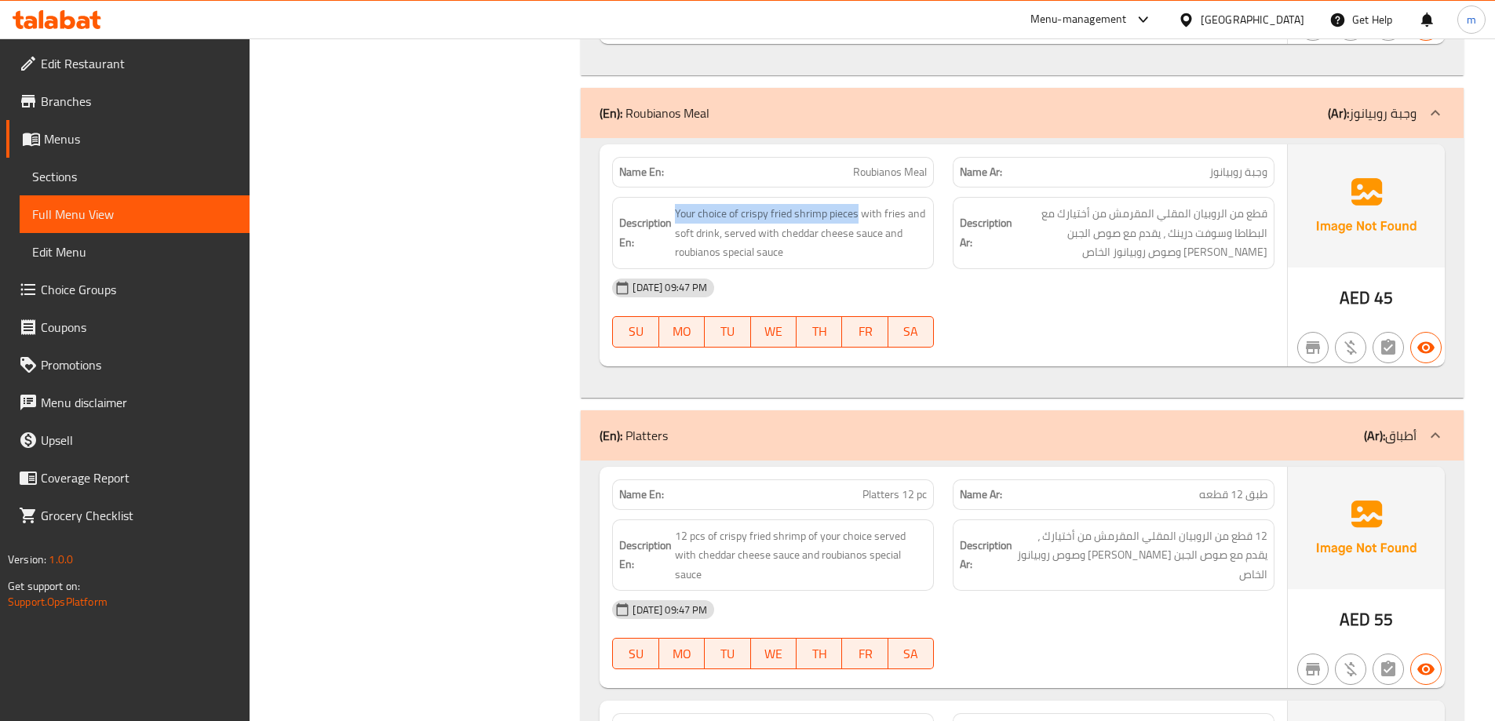
drag, startPoint x: 857, startPoint y: 211, endPoint x: 674, endPoint y: 216, distance: 182.9
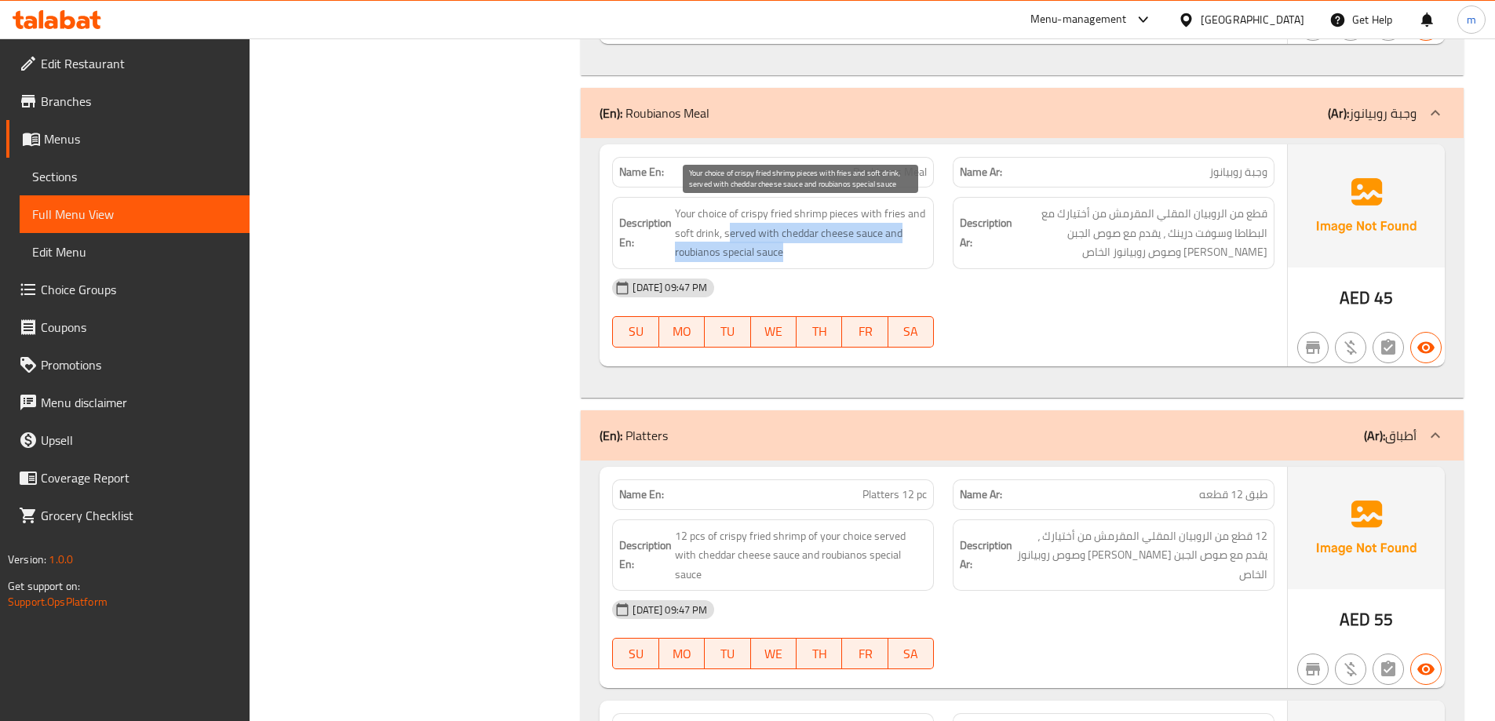
drag, startPoint x: 731, startPoint y: 234, endPoint x: 785, endPoint y: 248, distance: 55.2
click at [785, 248] on span "Your choice of crispy fried shrimp pieces with fries and soft drink, served wit…" at bounding box center [801, 233] width 252 height 58
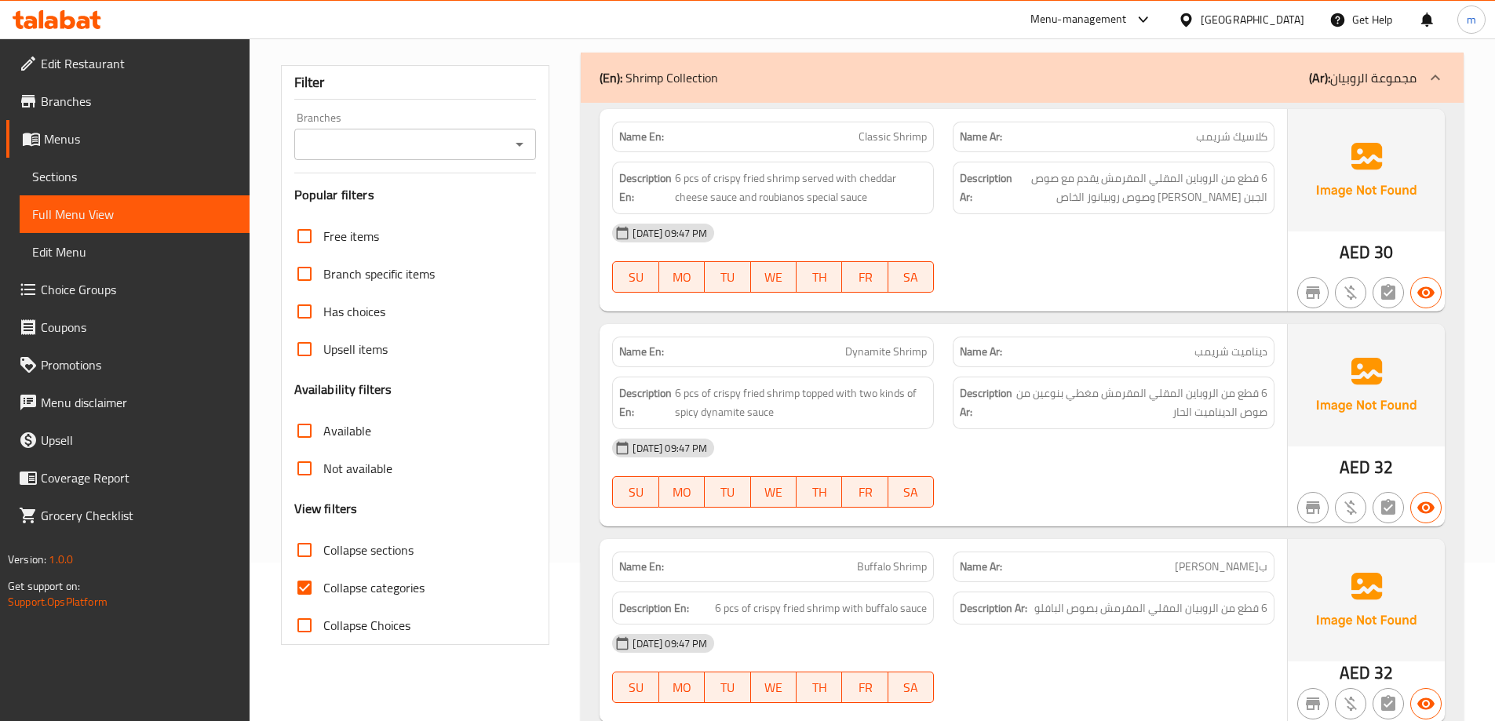
scroll to position [235, 0]
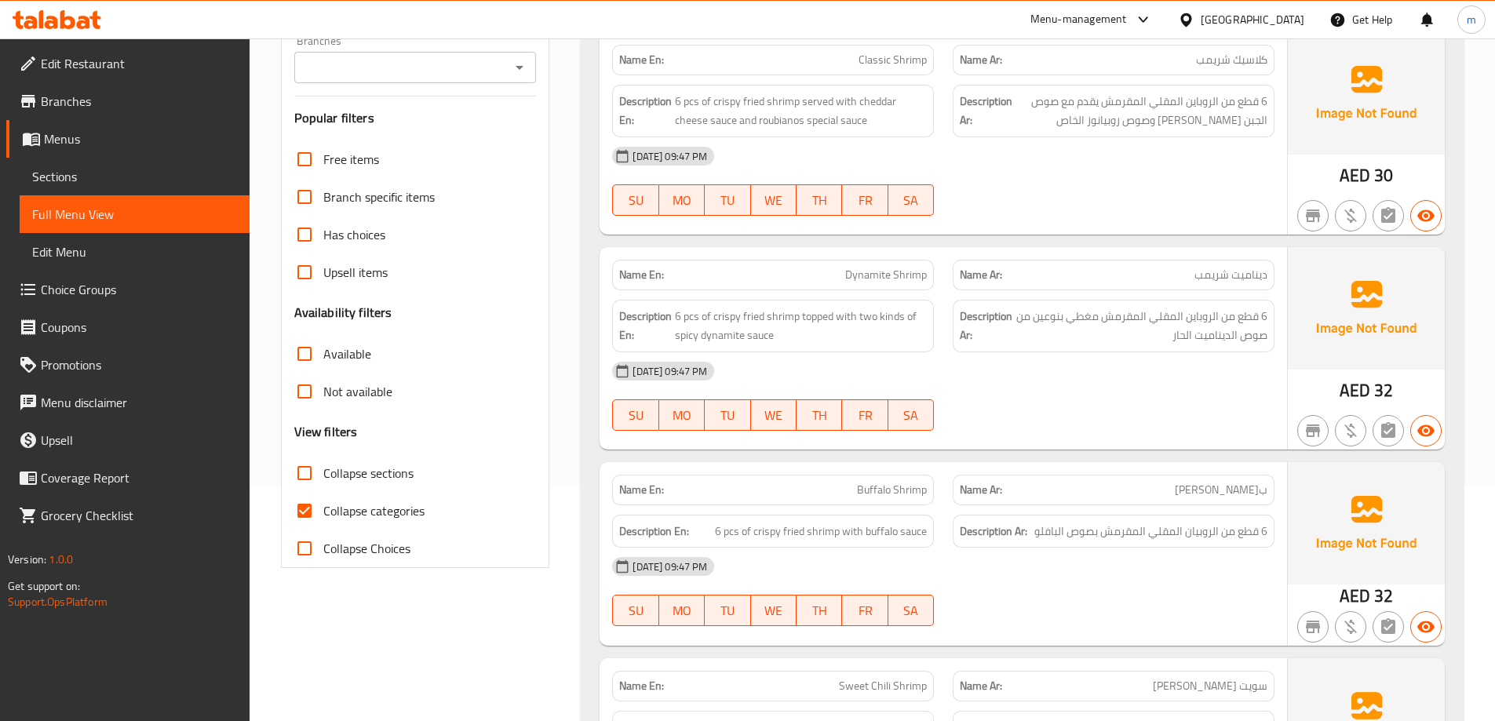
click at [410, 506] on span "Collapse categories" at bounding box center [373, 510] width 101 height 19
click at [323, 506] on input "Collapse categories" at bounding box center [305, 511] width 38 height 38
checkbox input "false"
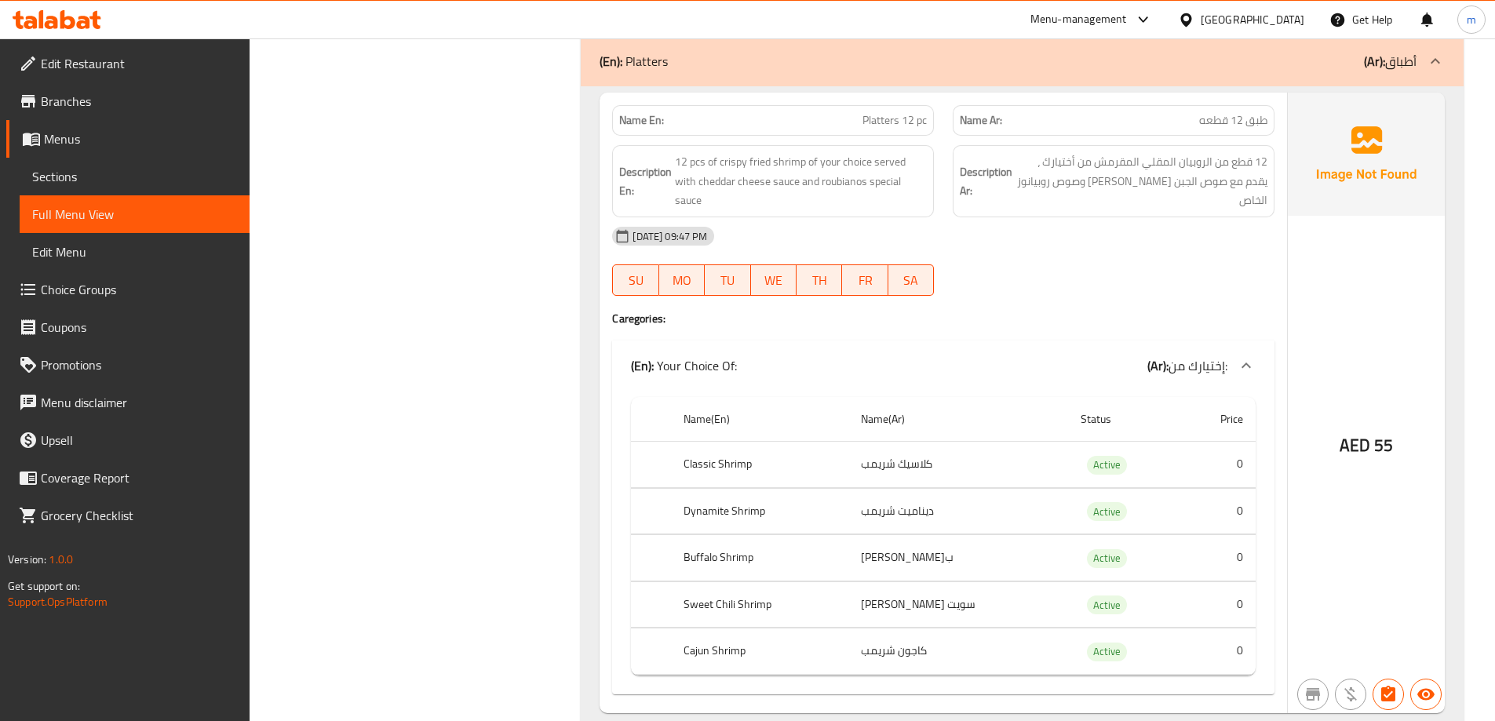
scroll to position [2040, 0]
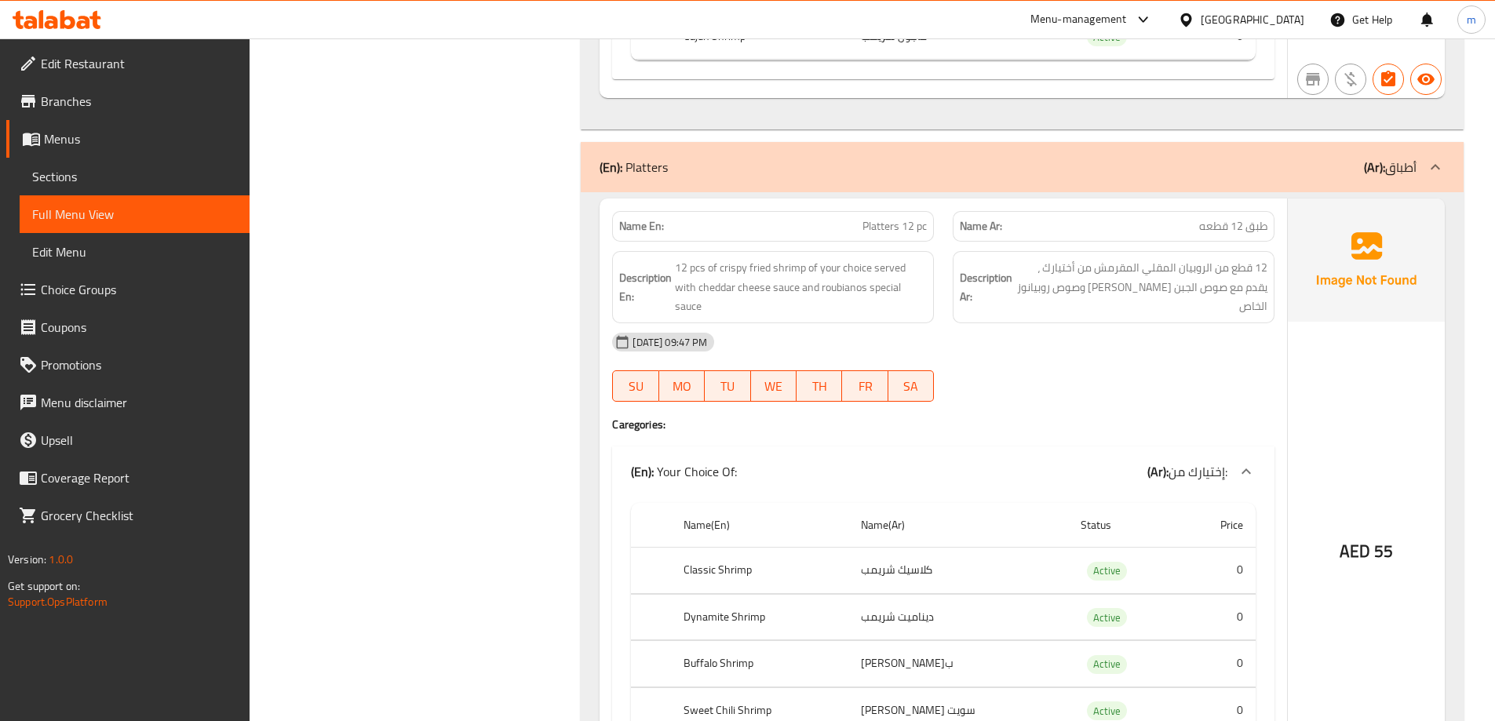
scroll to position [1962, 0]
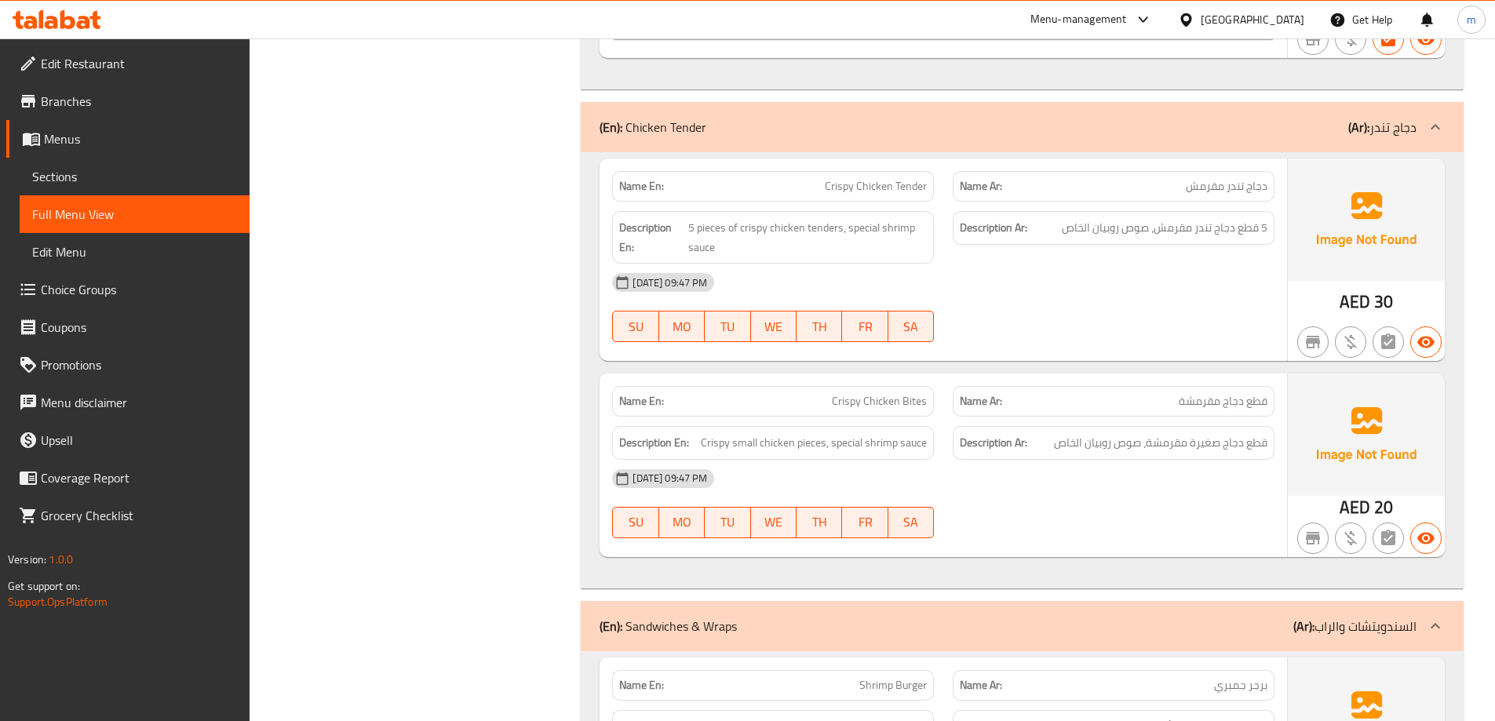
scroll to position [3924, 0]
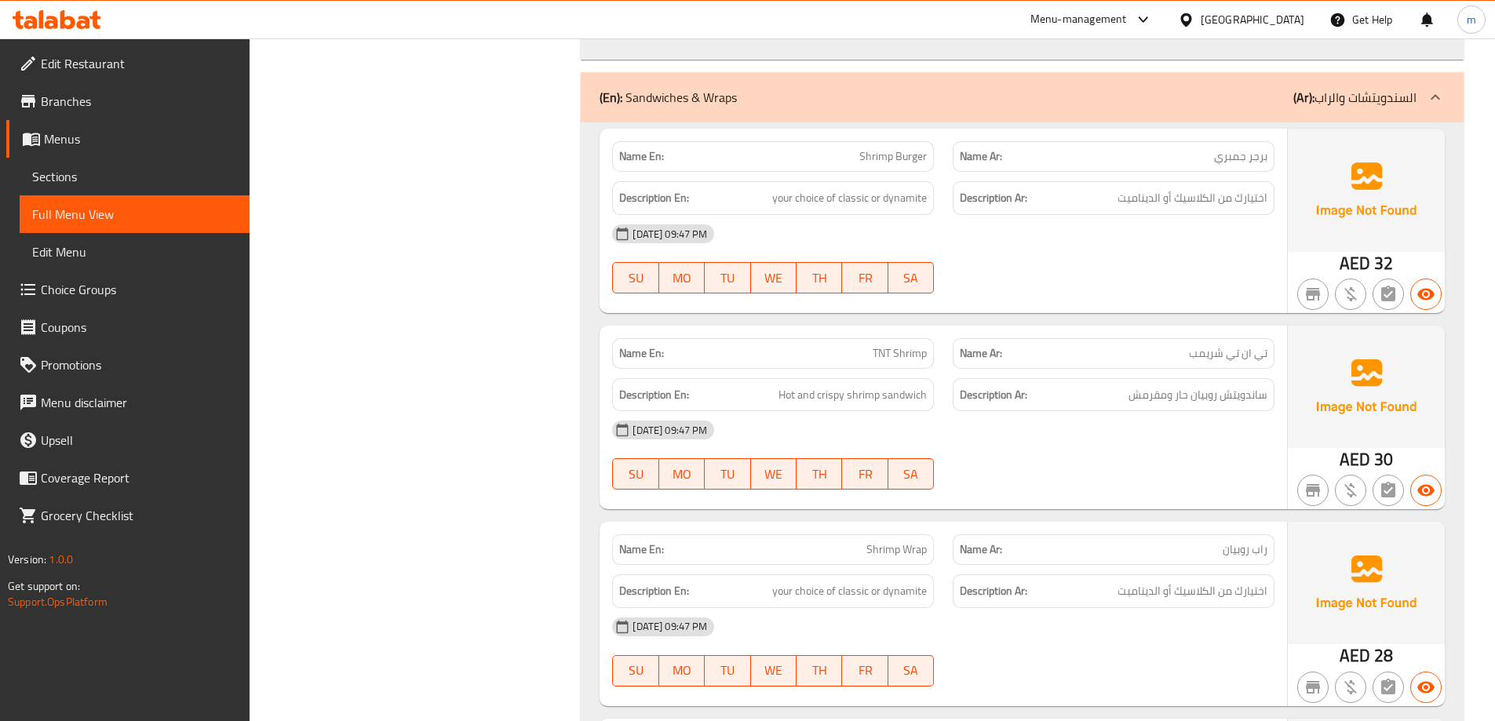
scroll to position [4520, 0]
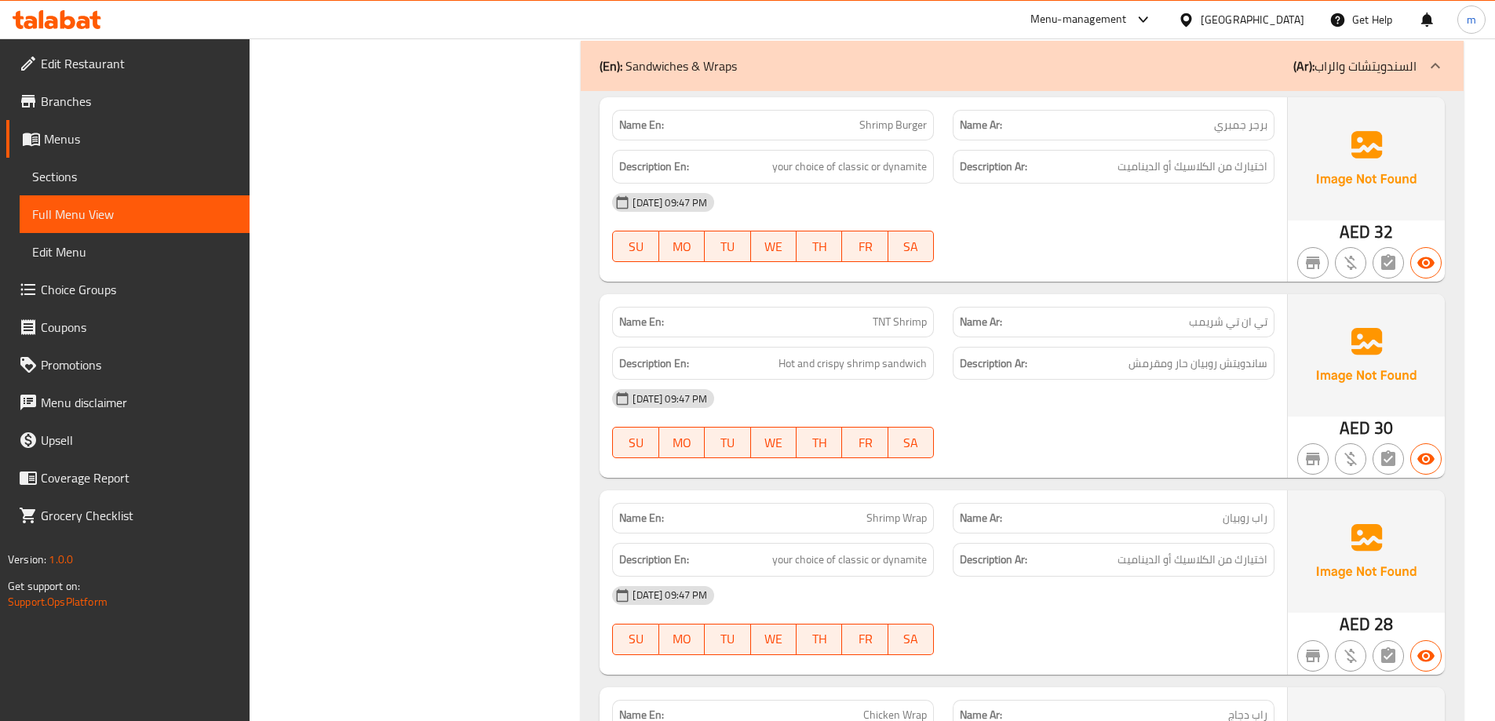
copy span "Shrimp Burger"
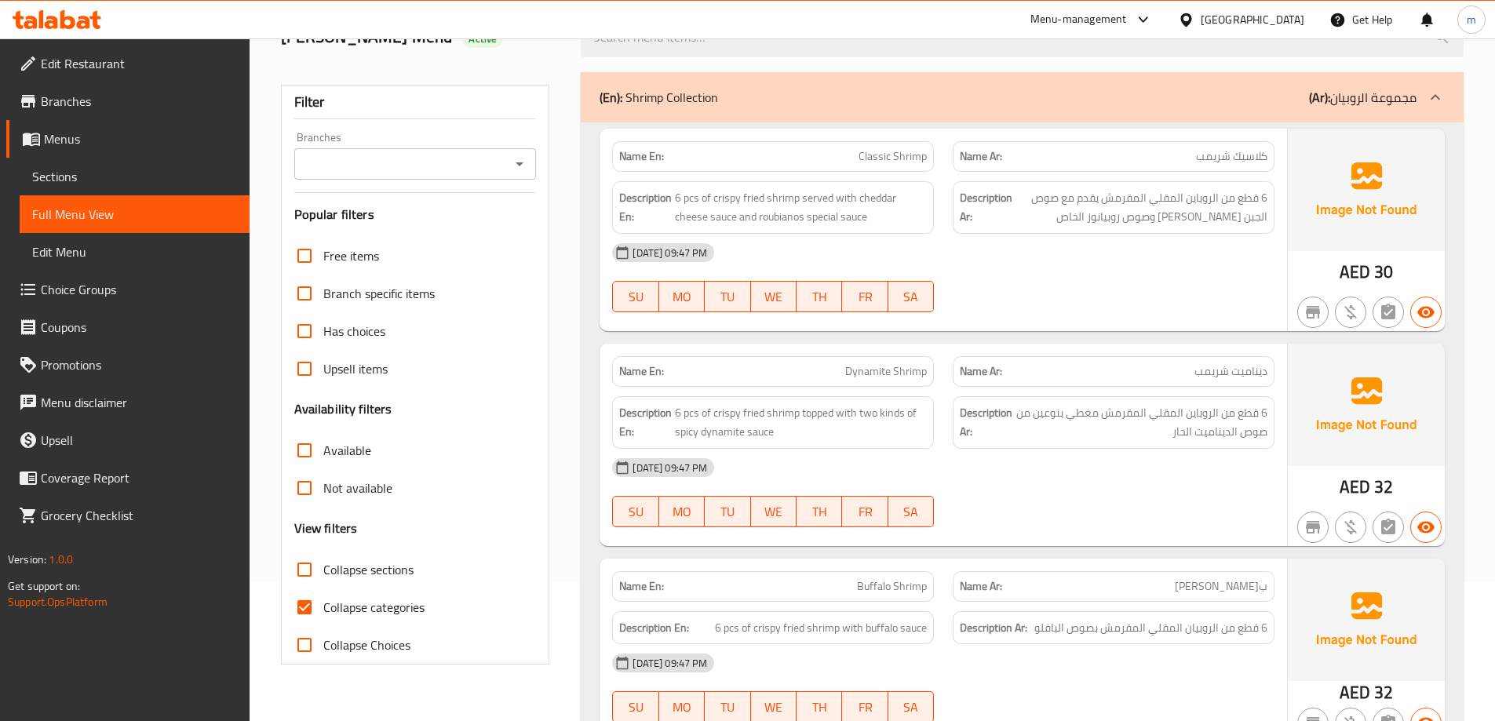
scroll to position [314, 0]
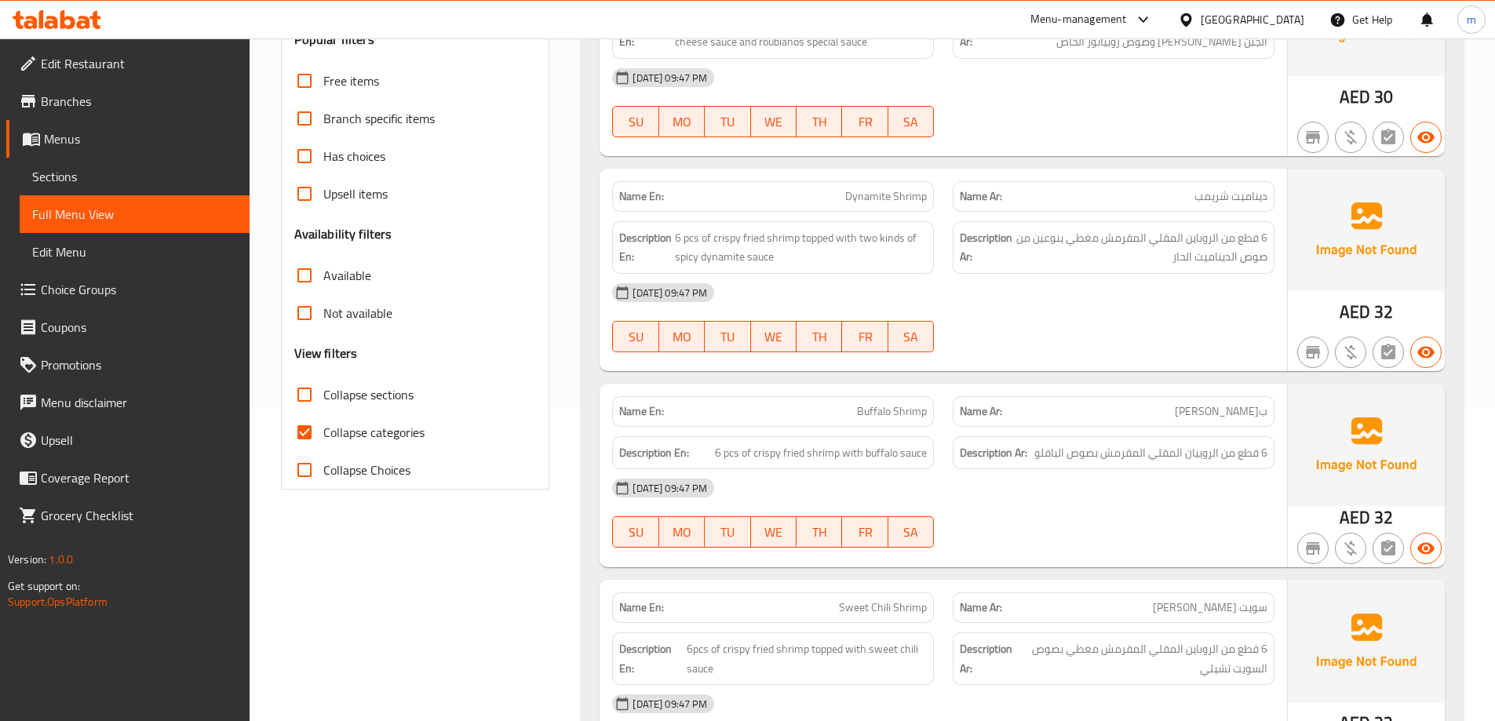
click at [346, 441] on span "Collapse categories" at bounding box center [373, 432] width 101 height 19
click at [323, 441] on input "Collapse categories" at bounding box center [305, 433] width 38 height 38
checkbox input "false"
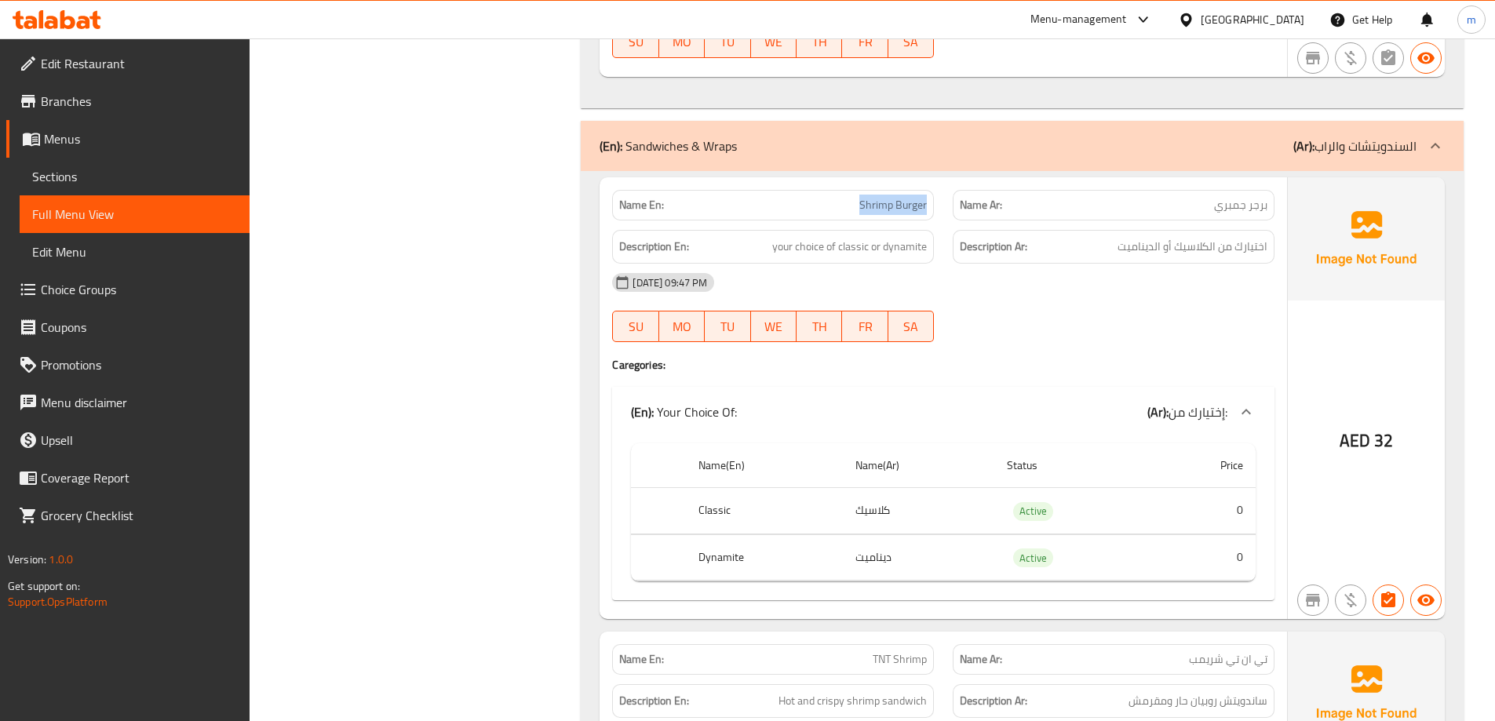
scroll to position [4441, 0]
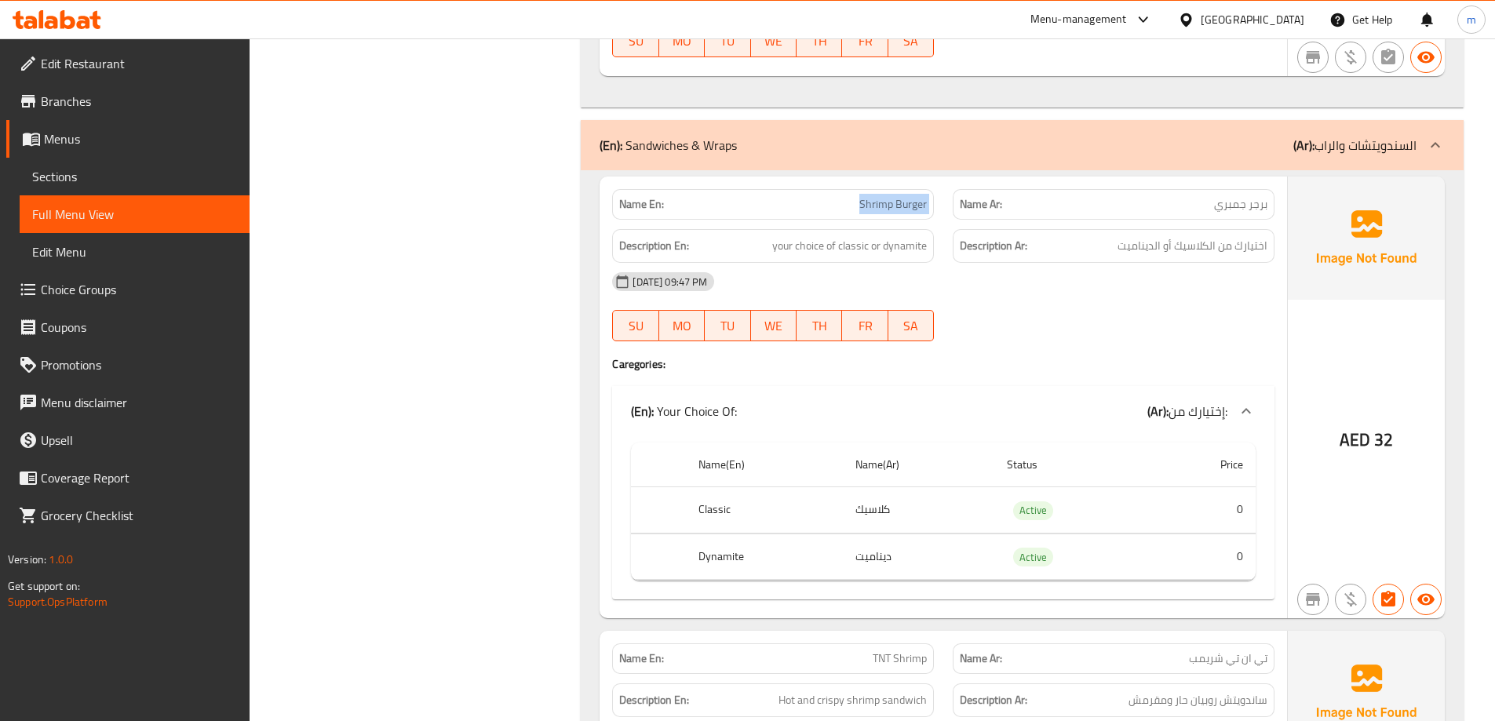
copy span "Shrimp Burger"
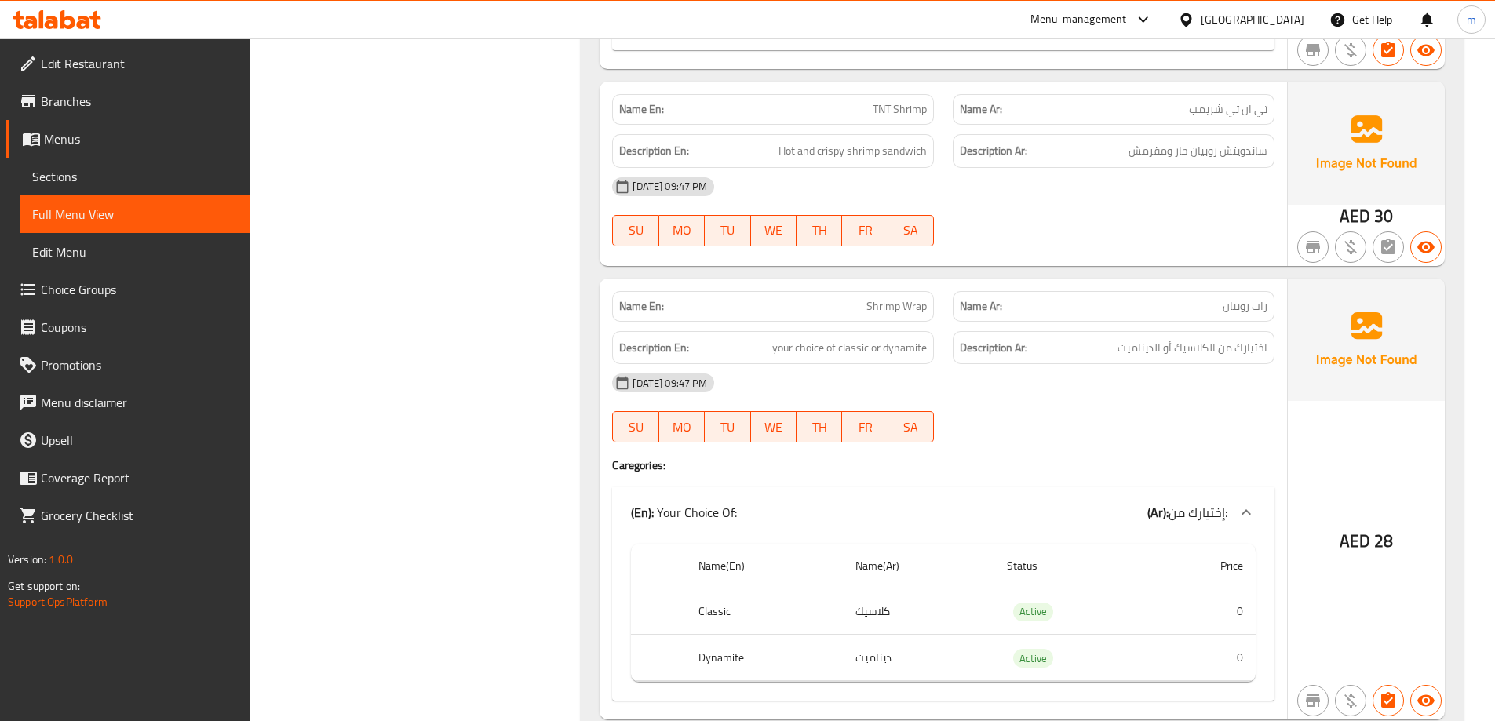
scroll to position [4833, 0]
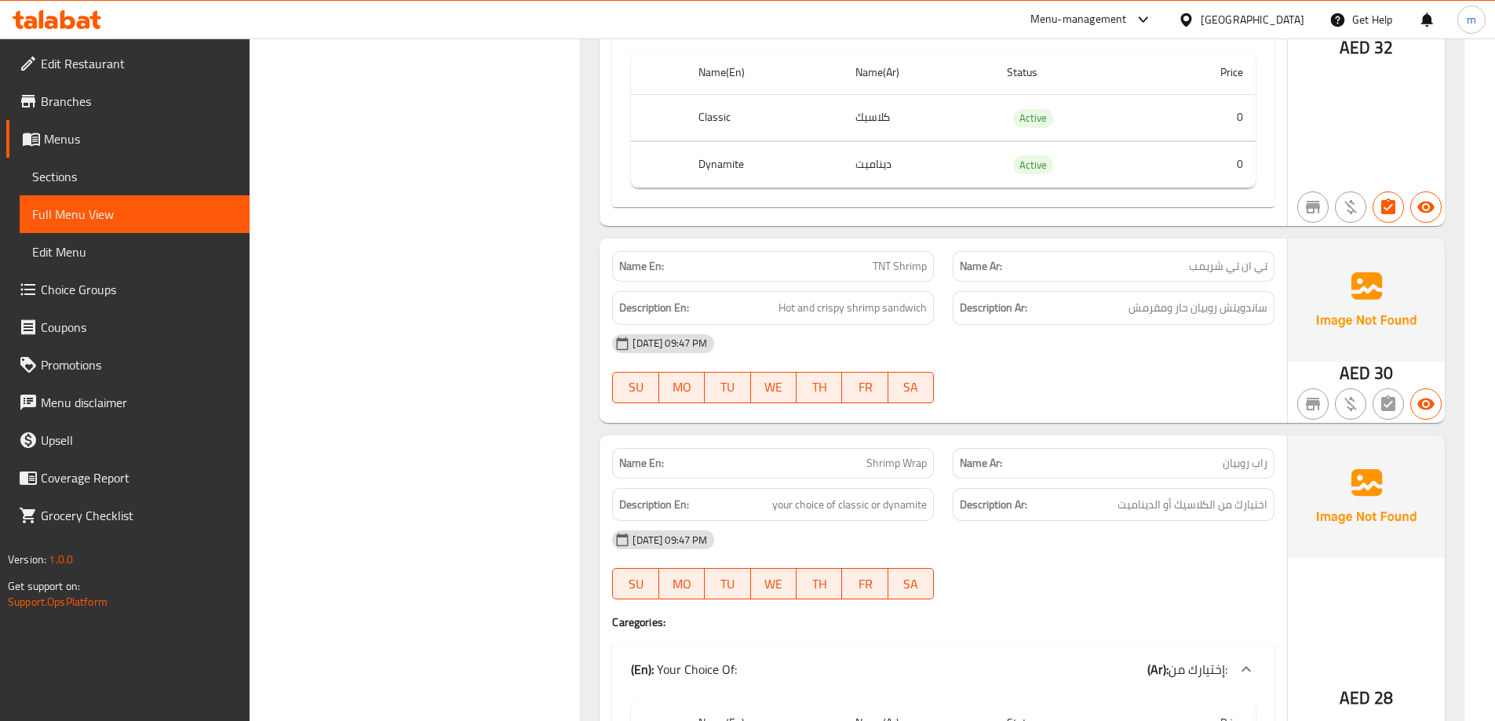
copy span "TNT Shrimp"
drag, startPoint x: 775, startPoint y: 308, endPoint x: 825, endPoint y: 305, distance: 49.5
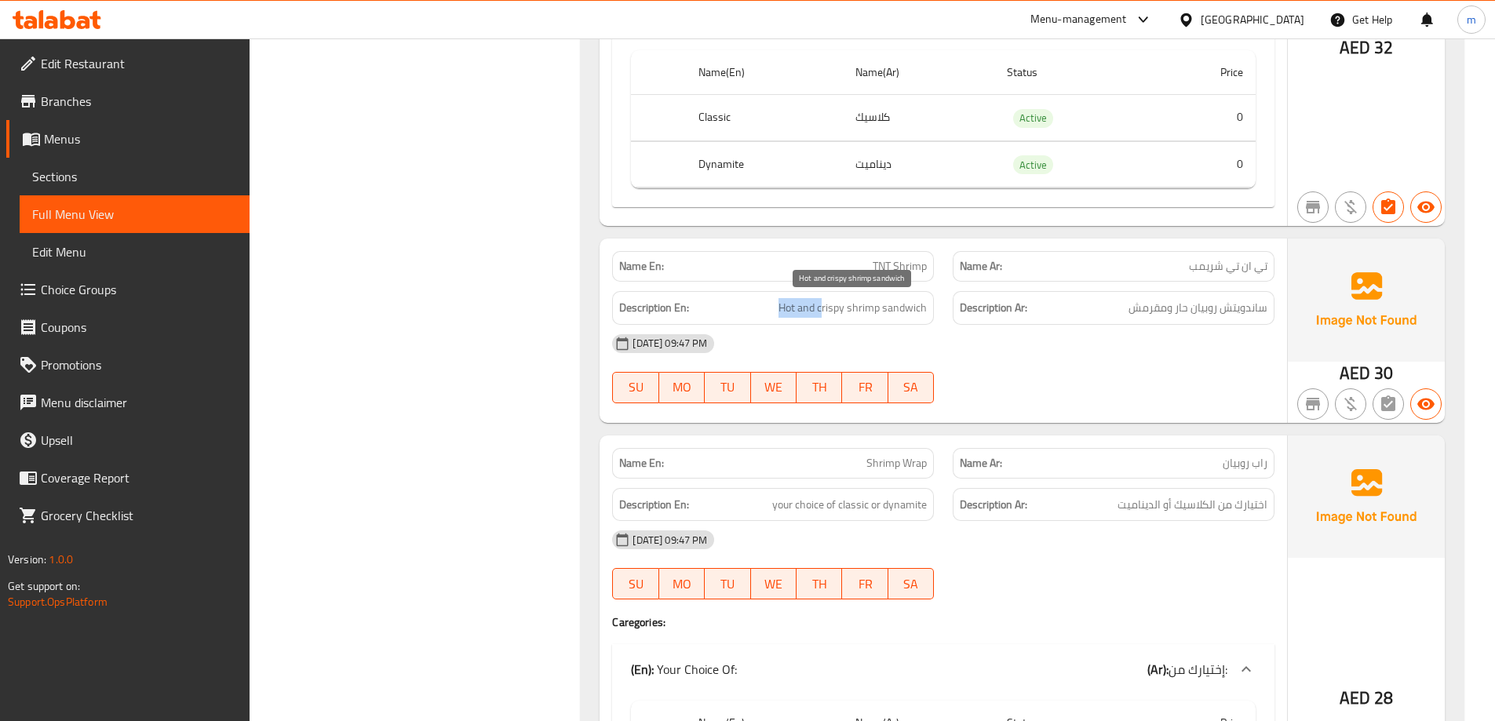
drag, startPoint x: 907, startPoint y: 308, endPoint x: 771, endPoint y: 317, distance: 136.9
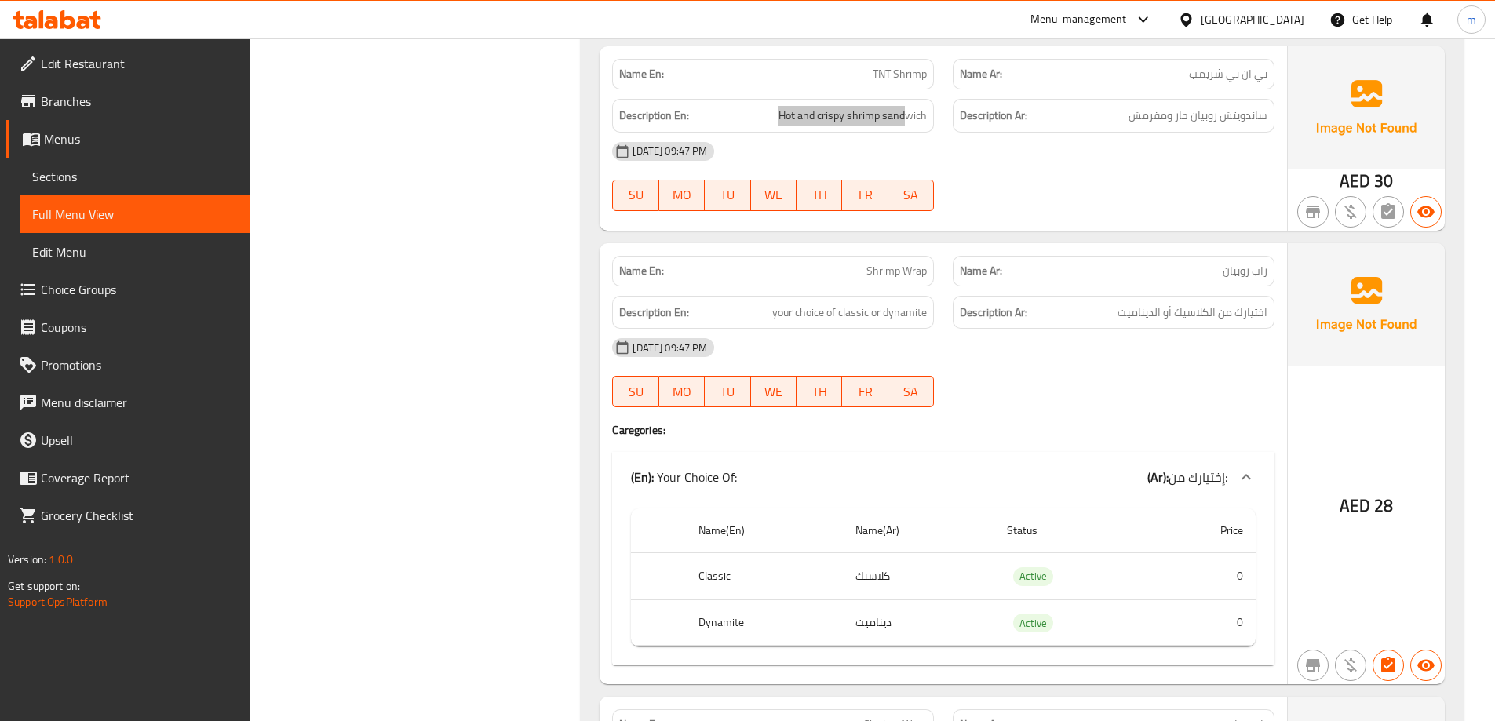
scroll to position [5069, 0]
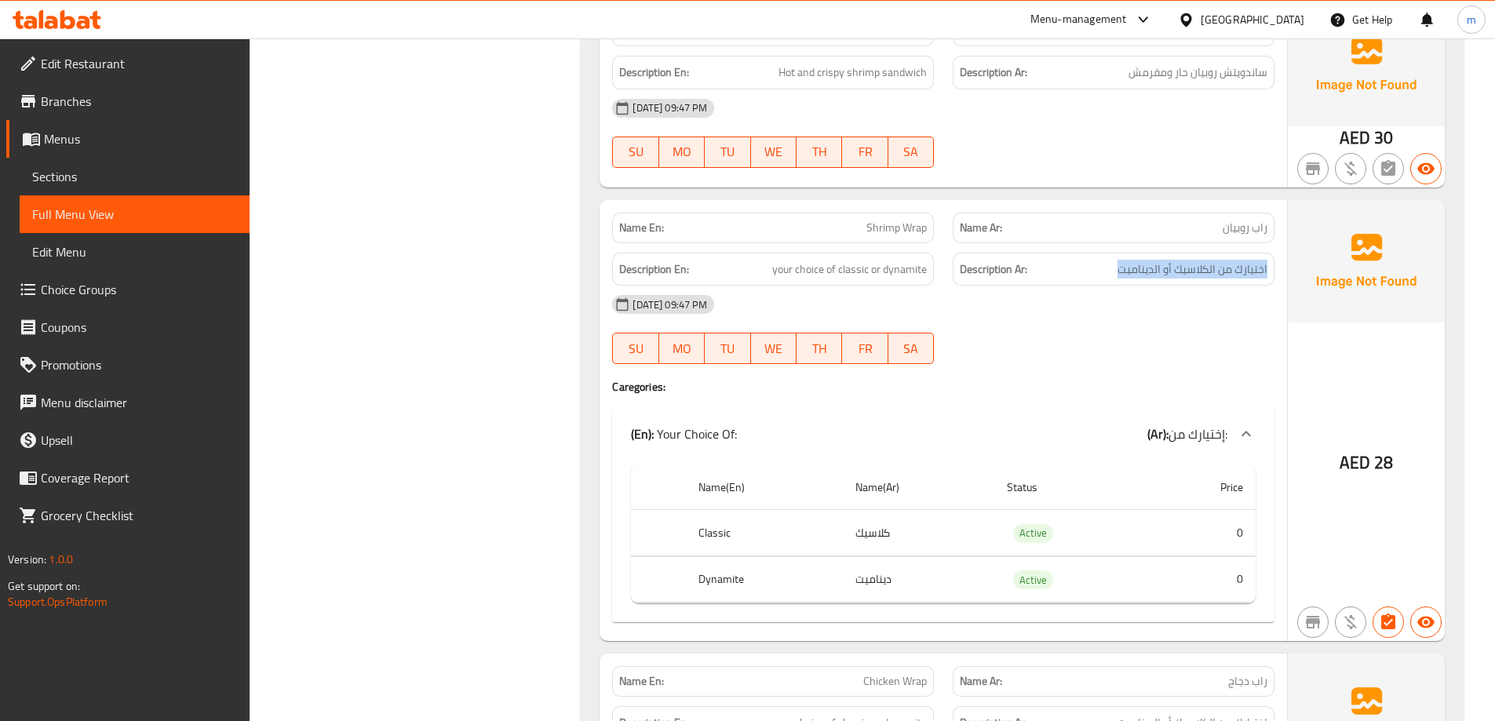
drag, startPoint x: 1271, startPoint y: 270, endPoint x: 1099, endPoint y: 261, distance: 172.9
drag, startPoint x: 759, startPoint y: 268, endPoint x: 934, endPoint y: 272, distance: 175.0
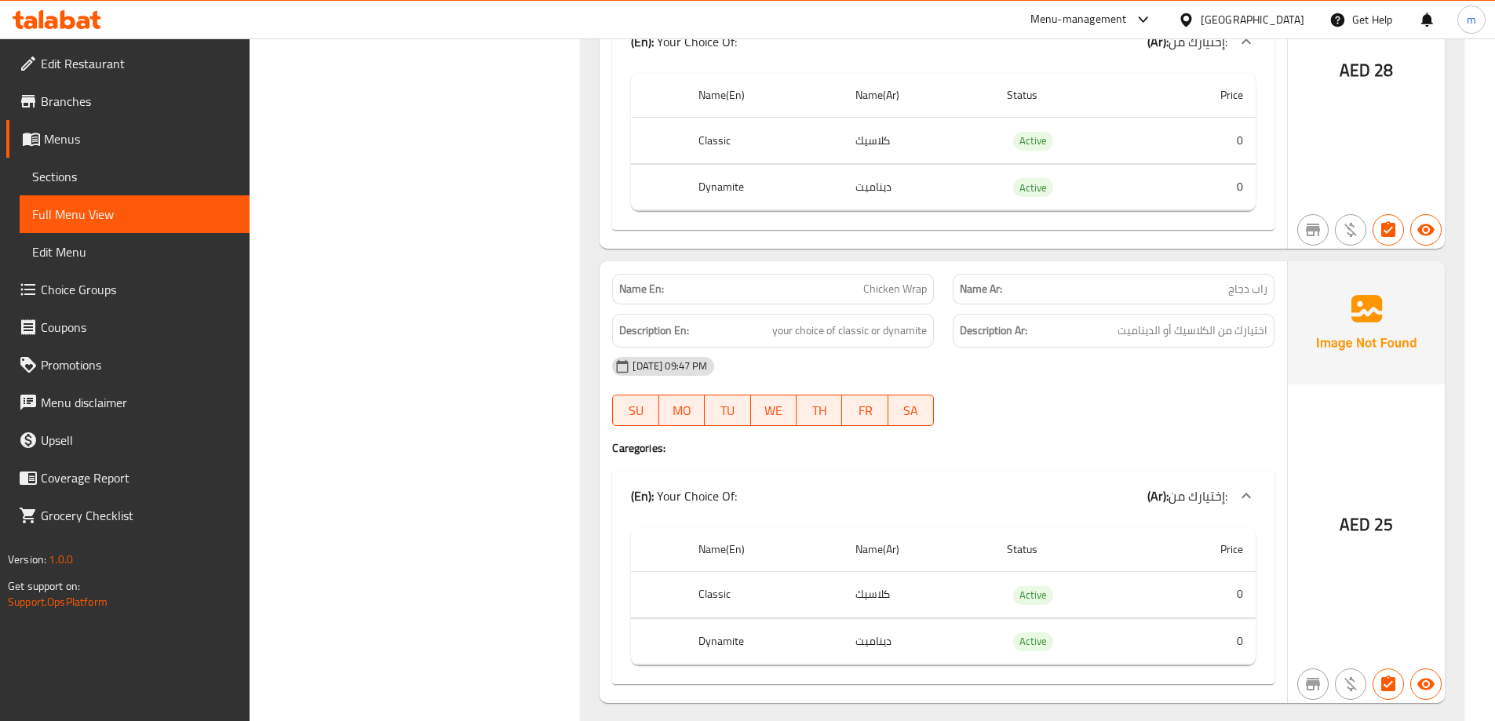
scroll to position [5539, 0]
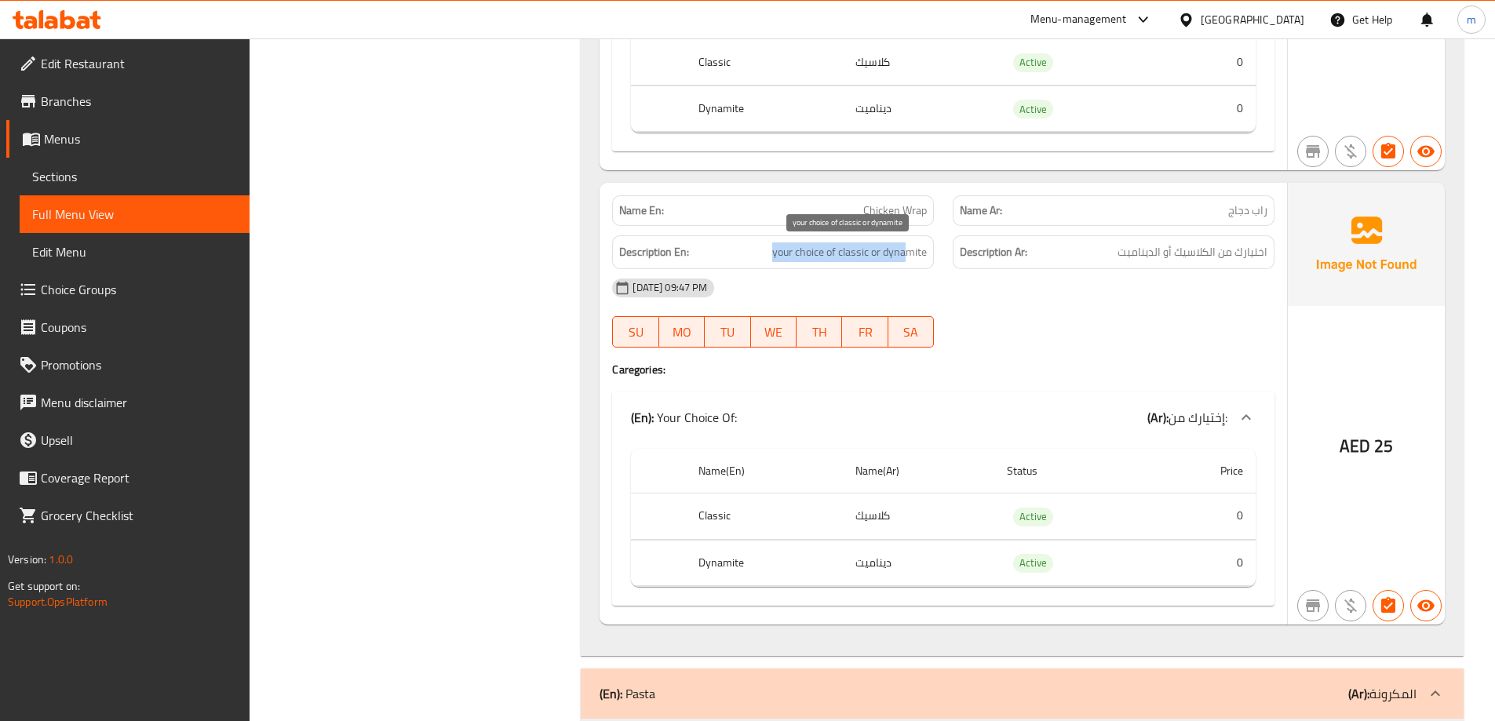
drag, startPoint x: 771, startPoint y: 253, endPoint x: 905, endPoint y: 253, distance: 133.4
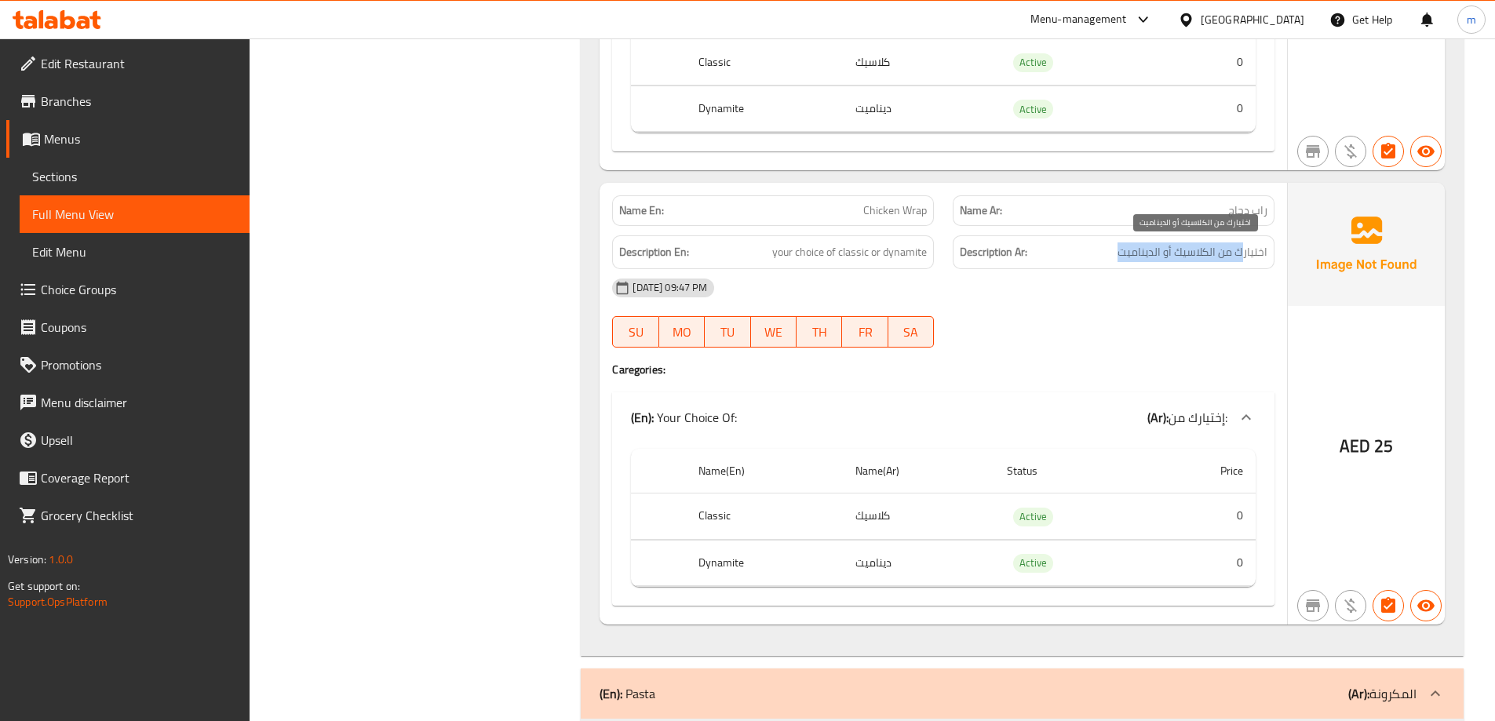
drag, startPoint x: 1241, startPoint y: 254, endPoint x: 1121, endPoint y: 254, distance: 120.1
click at [1121, 254] on span "اختيارك من الكلاسيك أو الديناميت" at bounding box center [1192, 252] width 150 height 20
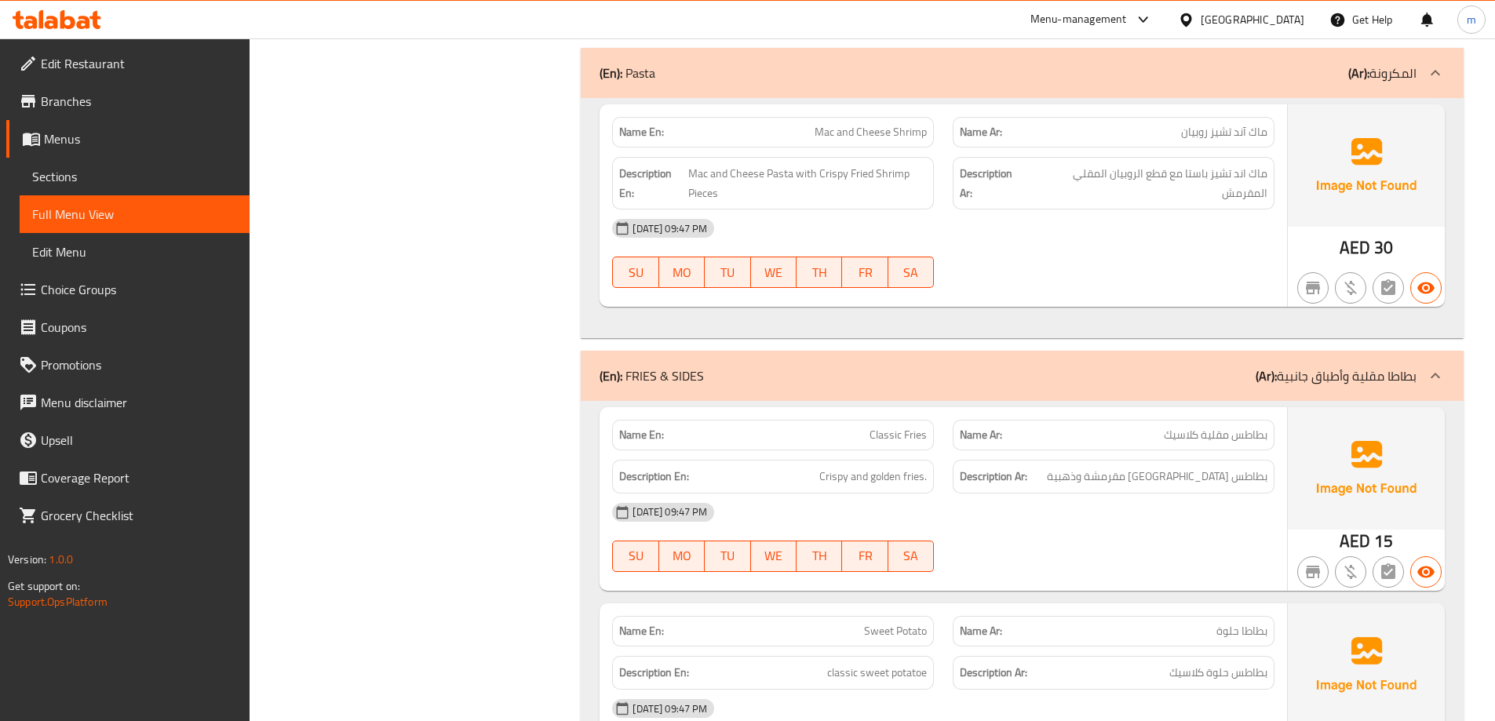
scroll to position [6167, 0]
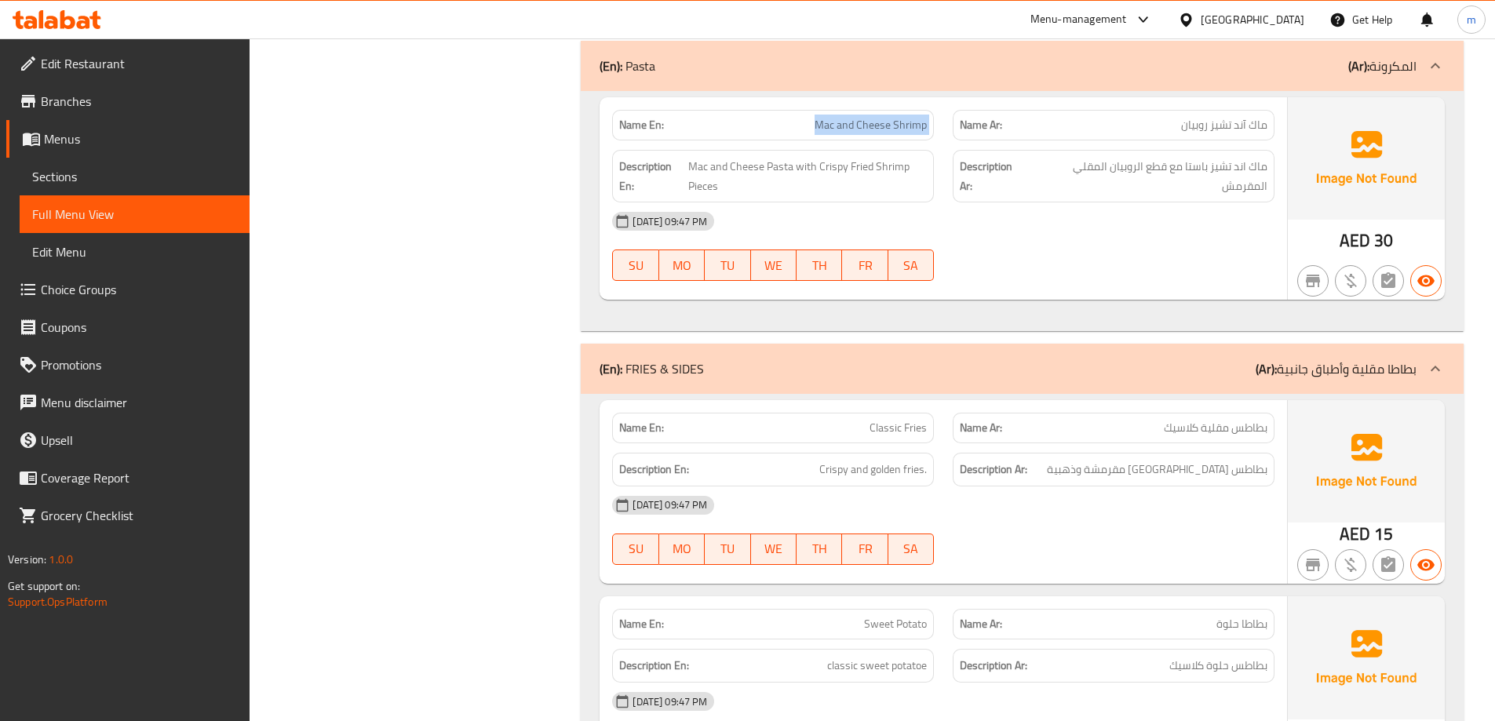
copy span "Mac and Cheese Shrimp"
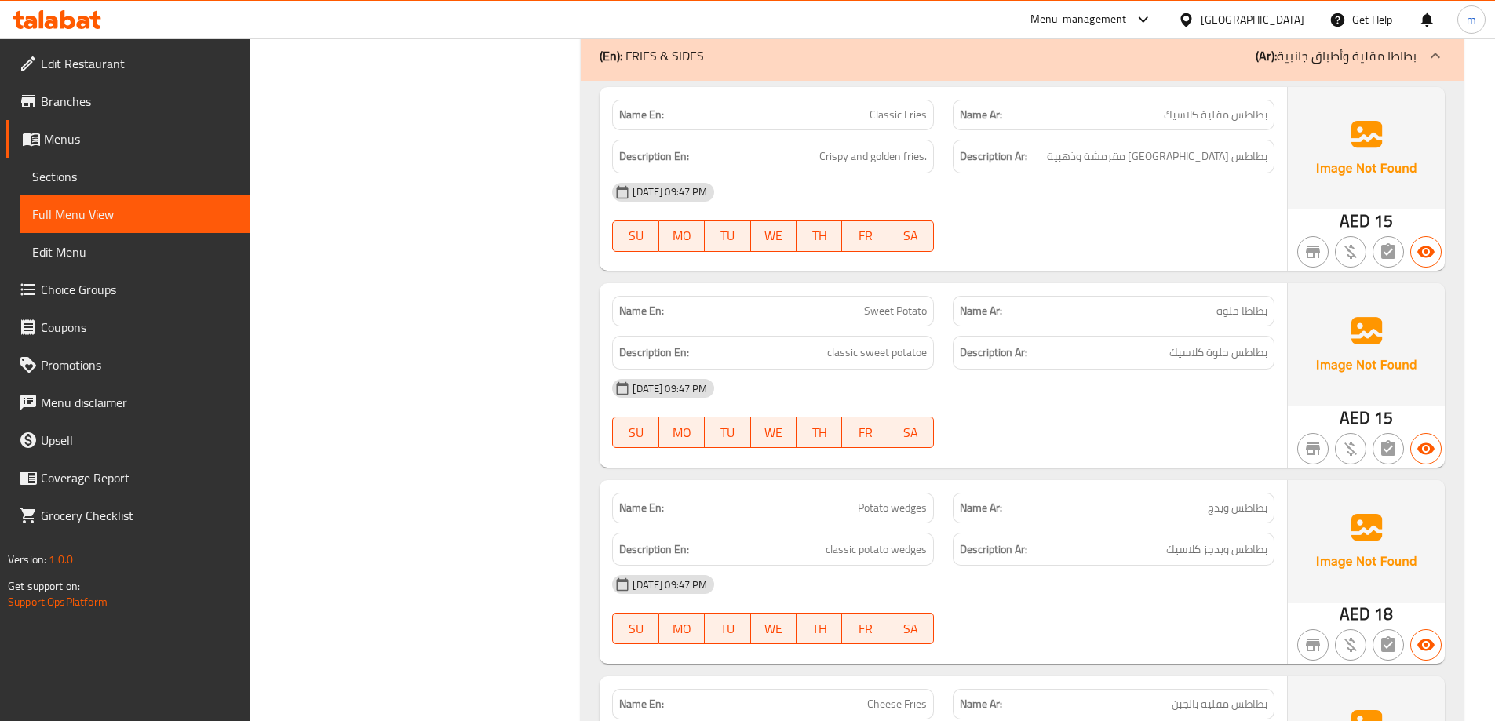
scroll to position [6481, 0]
drag, startPoint x: 928, startPoint y: 115, endPoint x: 875, endPoint y: 120, distance: 52.8
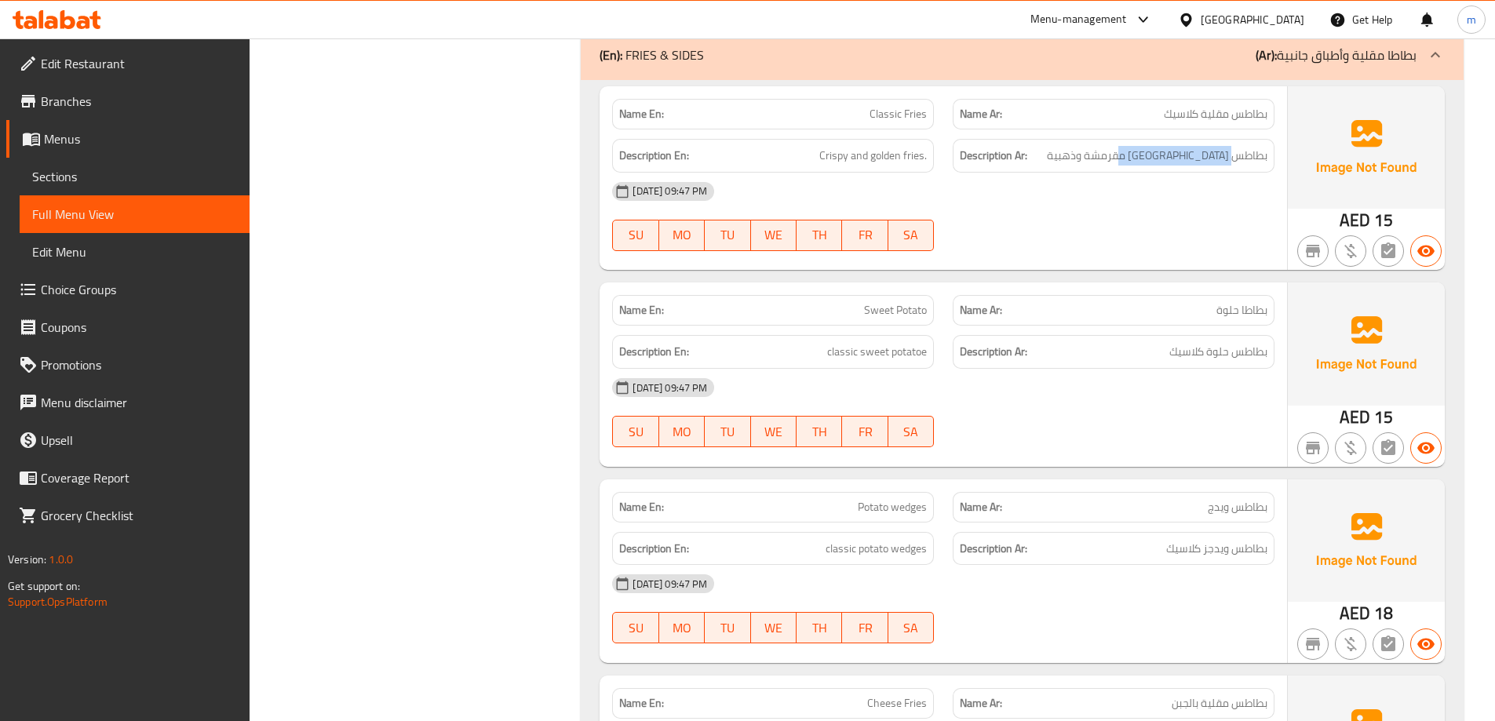
drag, startPoint x: 1233, startPoint y: 155, endPoint x: 1118, endPoint y: 156, distance: 114.6
drag, startPoint x: 925, startPoint y: 162, endPoint x: 818, endPoint y: 159, distance: 106.8
drag, startPoint x: 1270, startPoint y: 348, endPoint x: 1157, endPoint y: 348, distance: 113.0
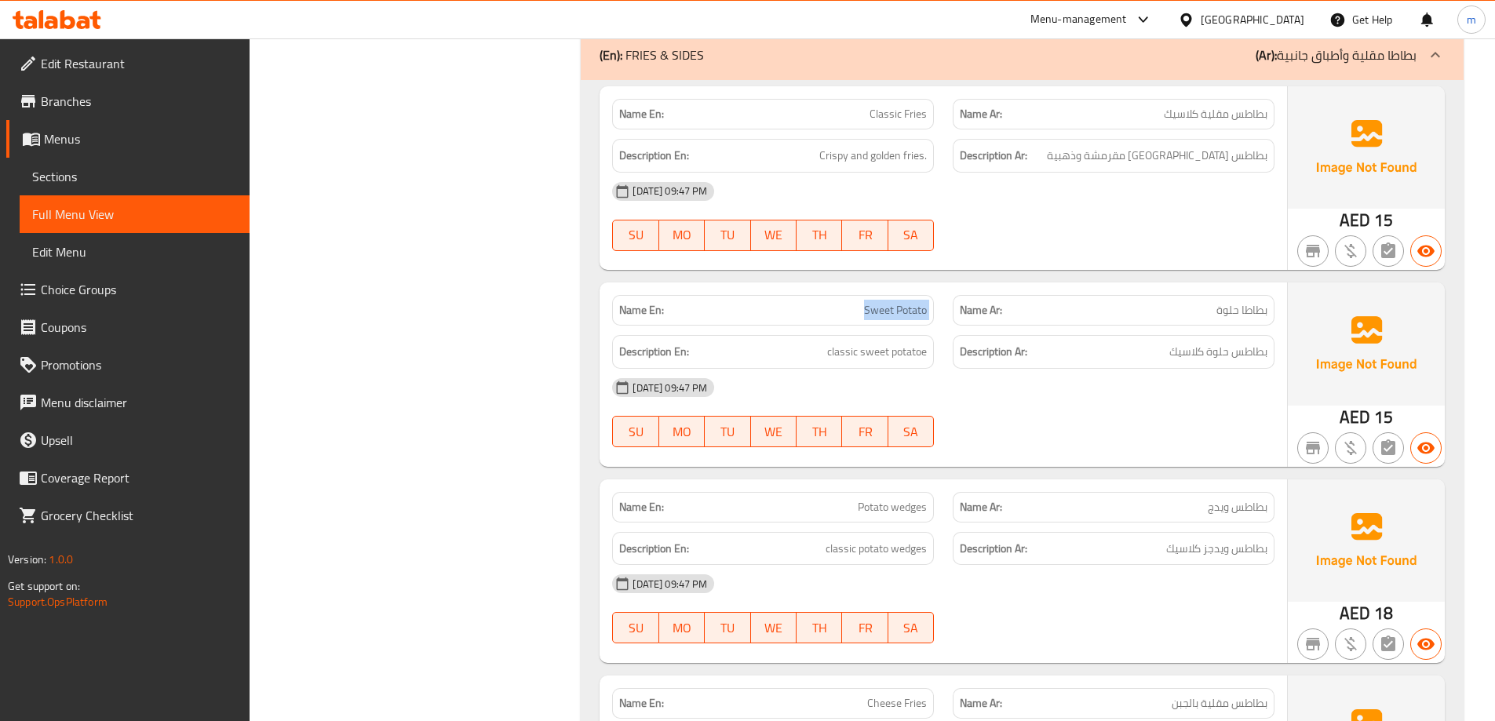
copy span "Sweet Potato"
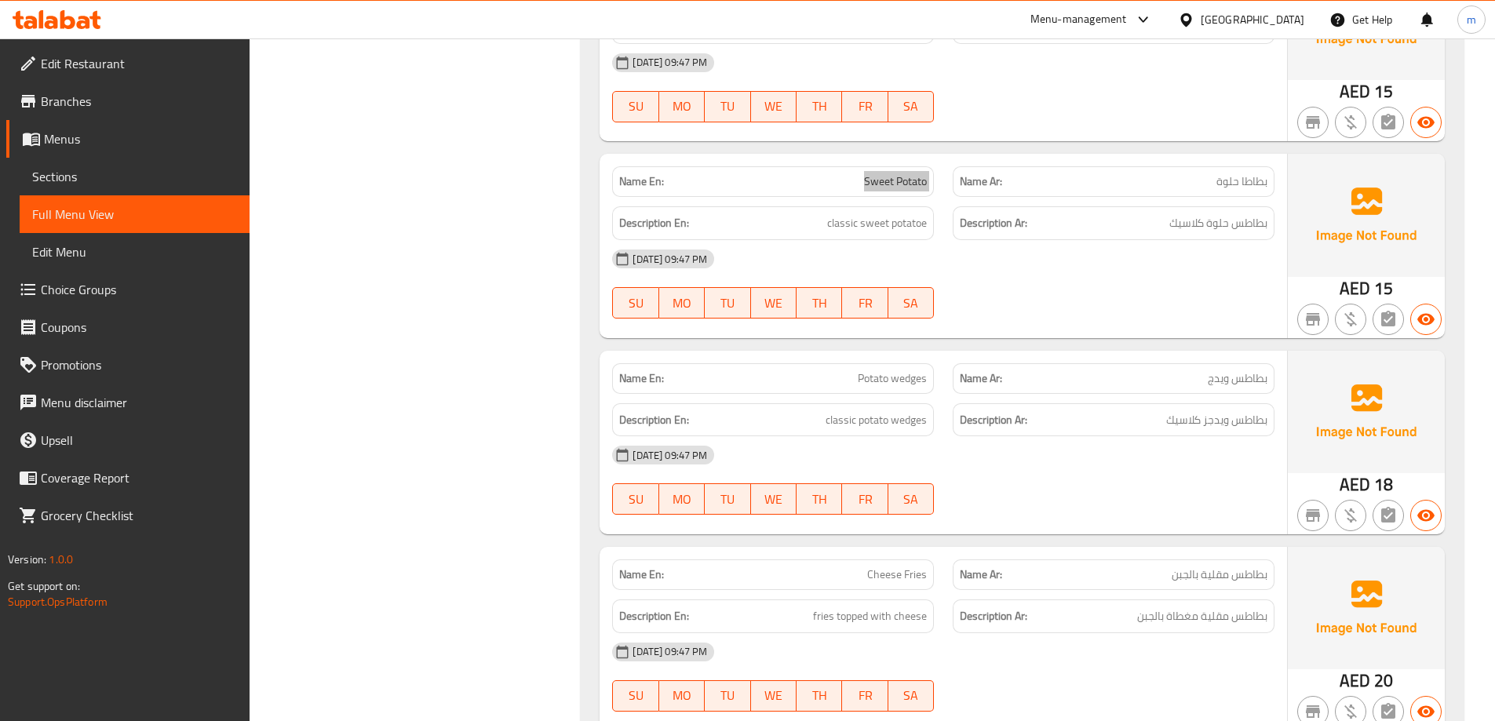
scroll to position [6638, 0]
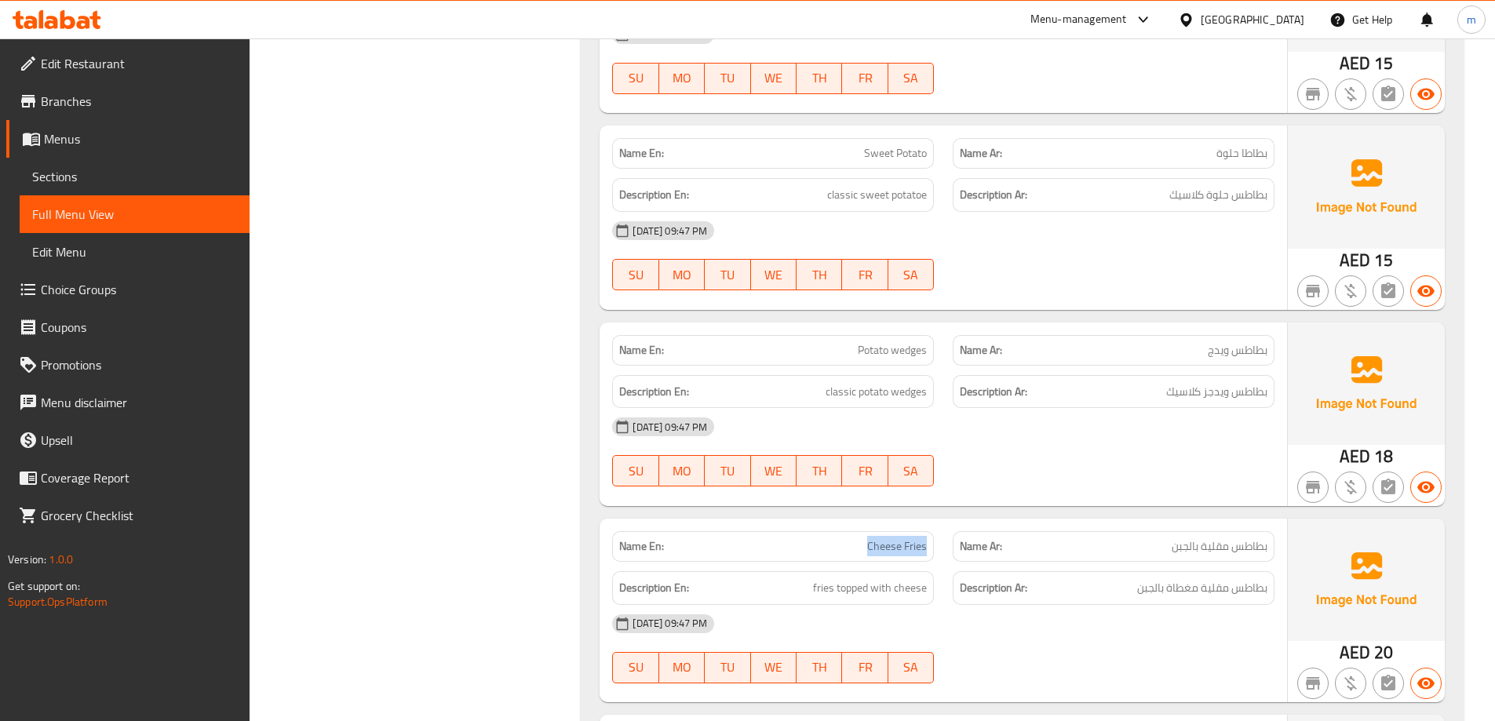
drag, startPoint x: 869, startPoint y: 541, endPoint x: 933, endPoint y: 541, distance: 63.6
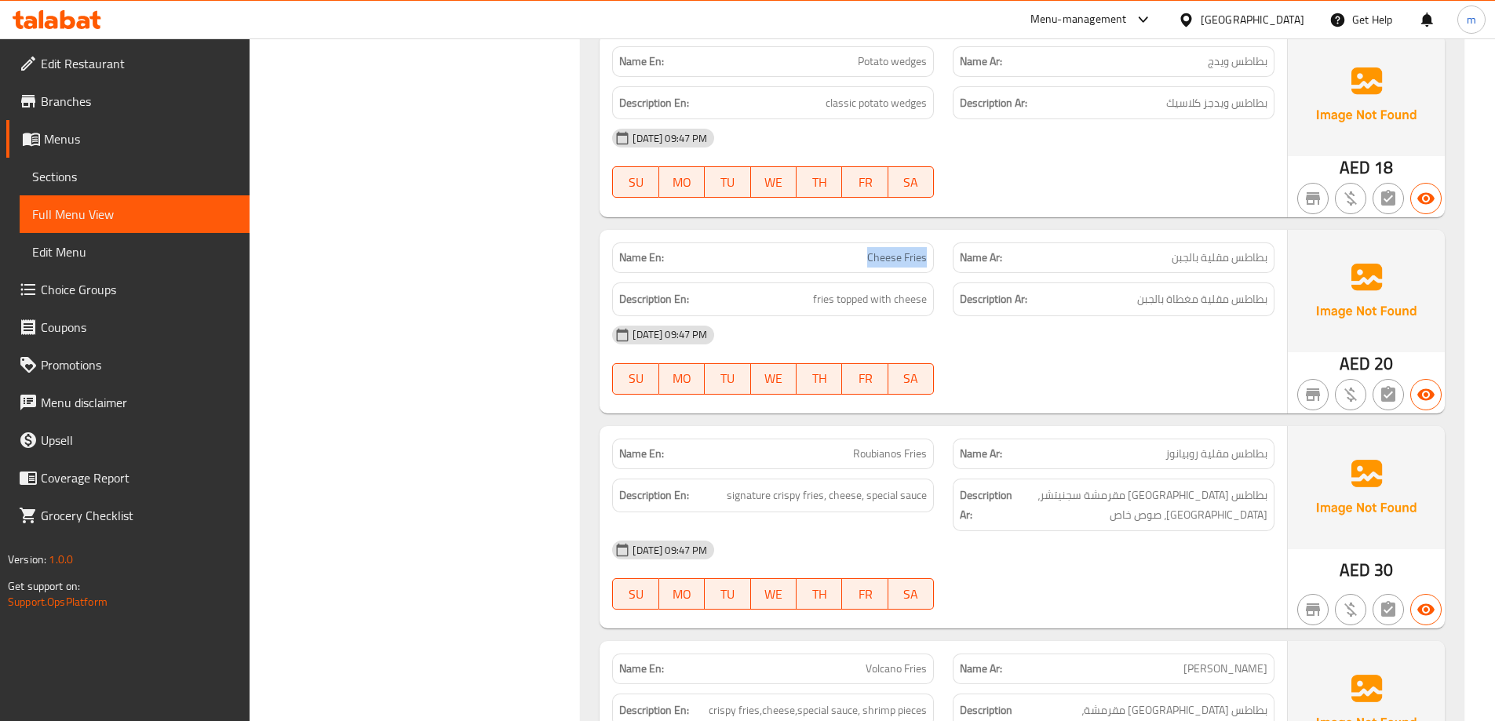
scroll to position [6952, 0]
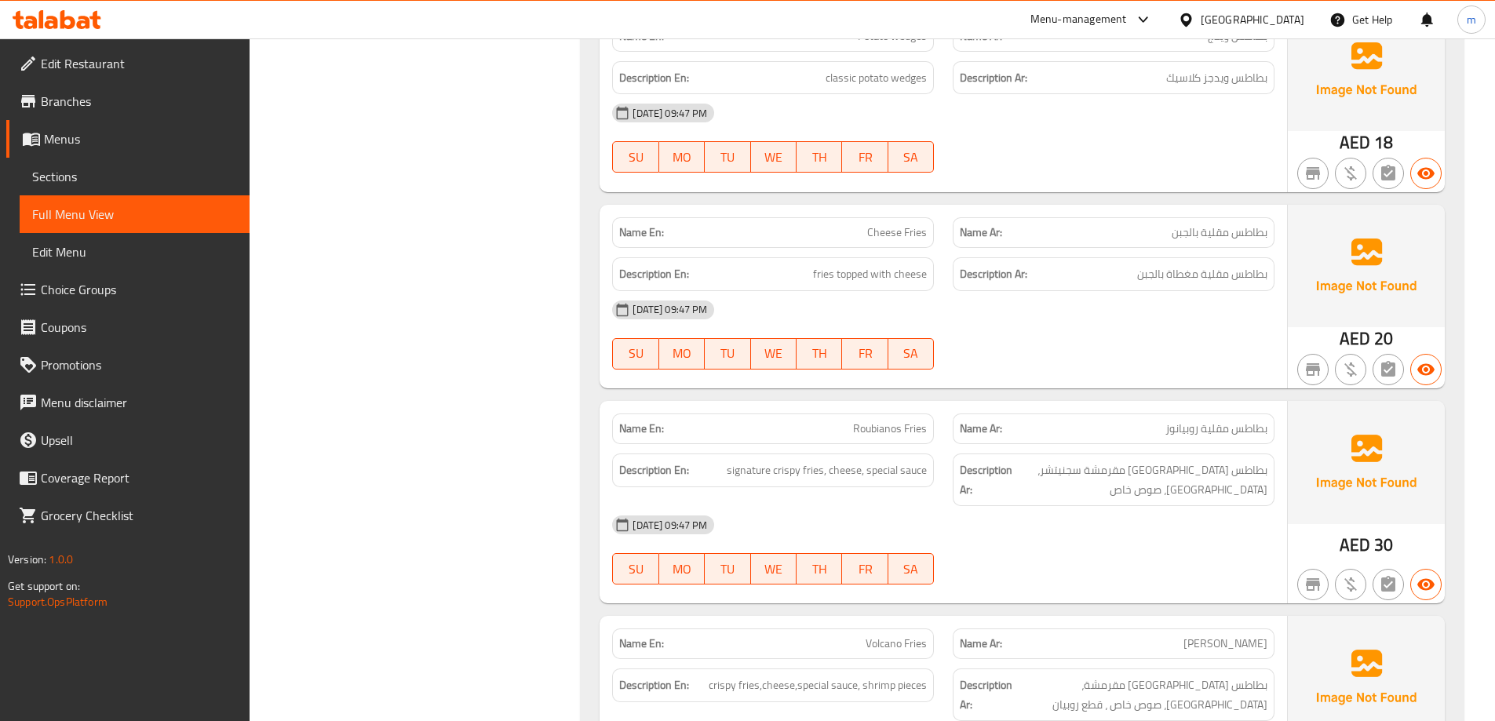
copy span "Roubianos Fries"
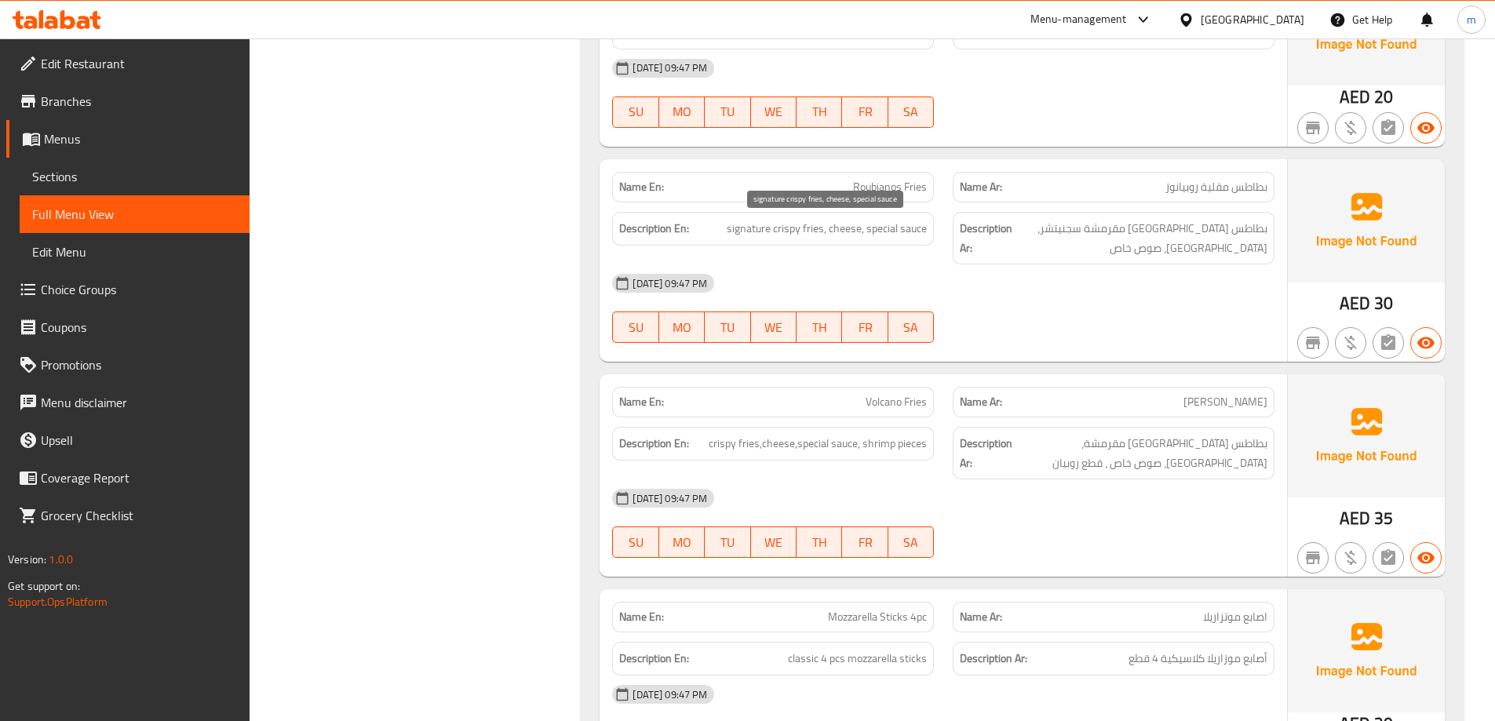
scroll to position [7266, 0]
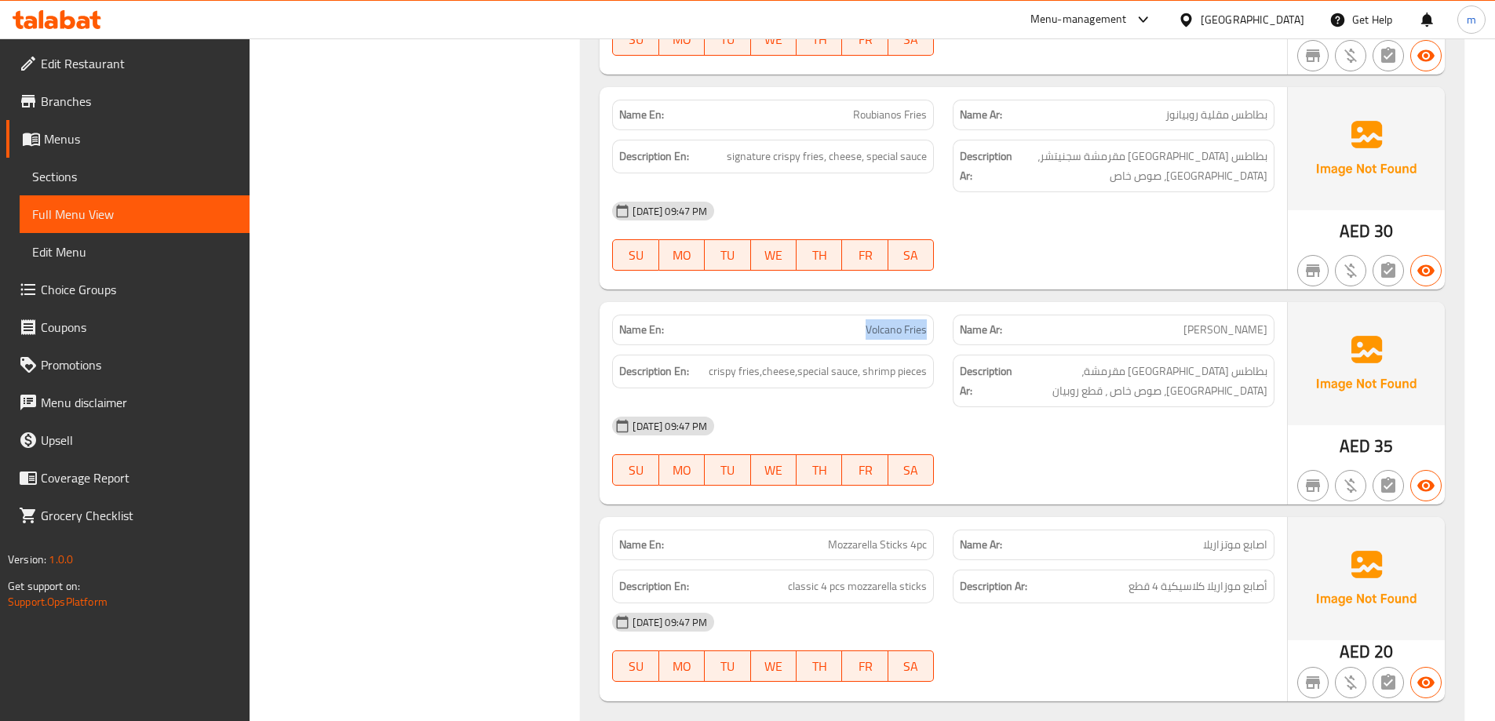
drag, startPoint x: 850, startPoint y: 312, endPoint x: 936, endPoint y: 311, distance: 86.3
click at [936, 311] on div "Name En: Volcano Fries" at bounding box center [773, 329] width 341 height 49
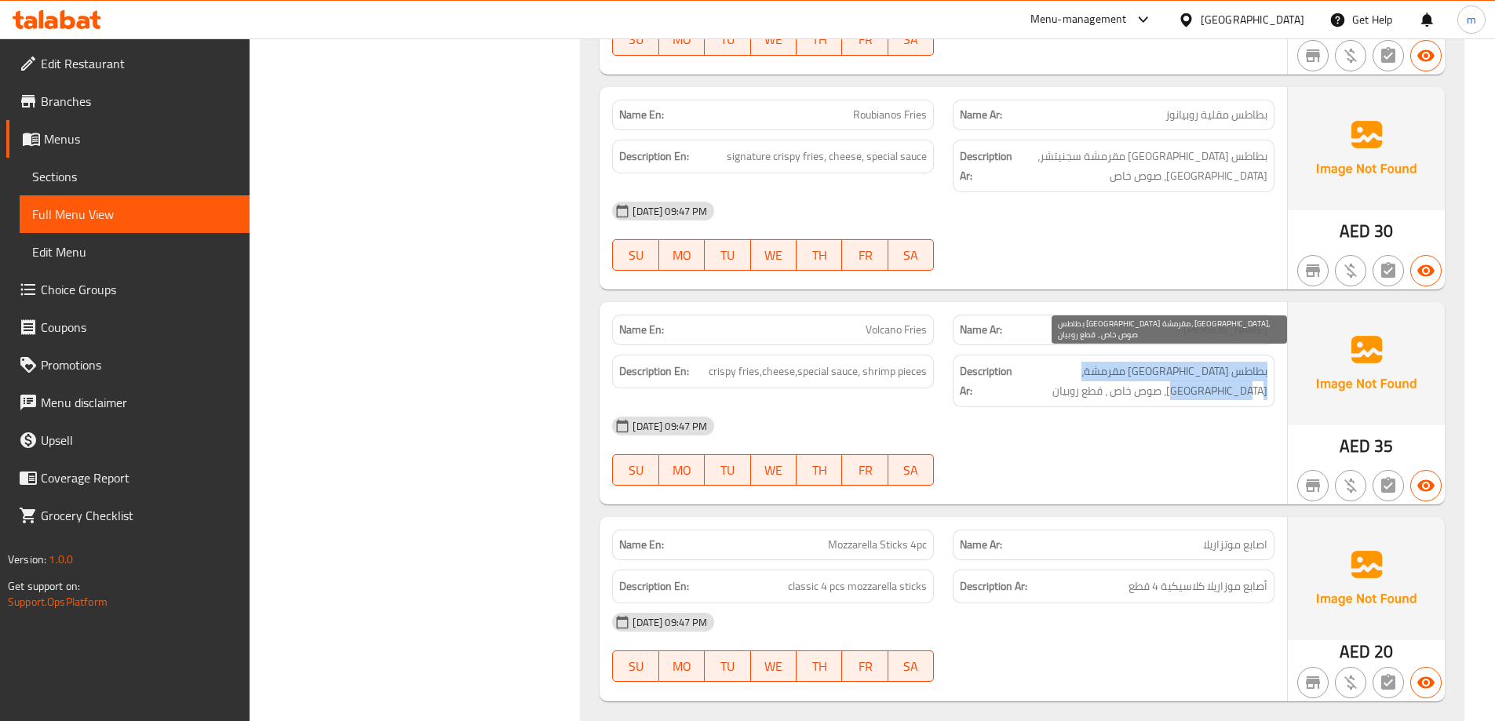
drag, startPoint x: 1269, startPoint y: 352, endPoint x: 1048, endPoint y: 372, distance: 222.2
click at [1048, 372] on div "Description Ar: بطاطس مقلية مقرمشة، جبنة، صوص خاص ، قطع روبيان" at bounding box center [1114, 381] width 322 height 53
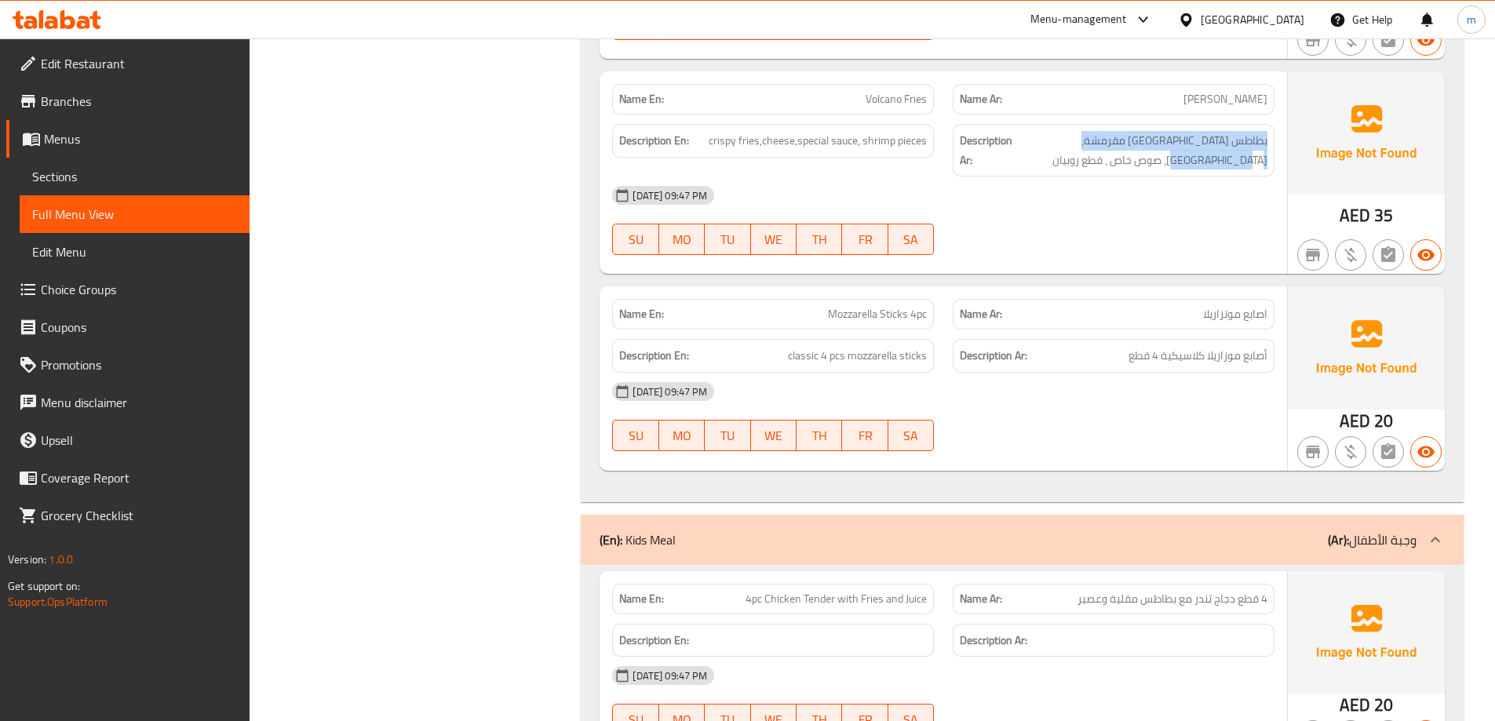
scroll to position [7423, 0]
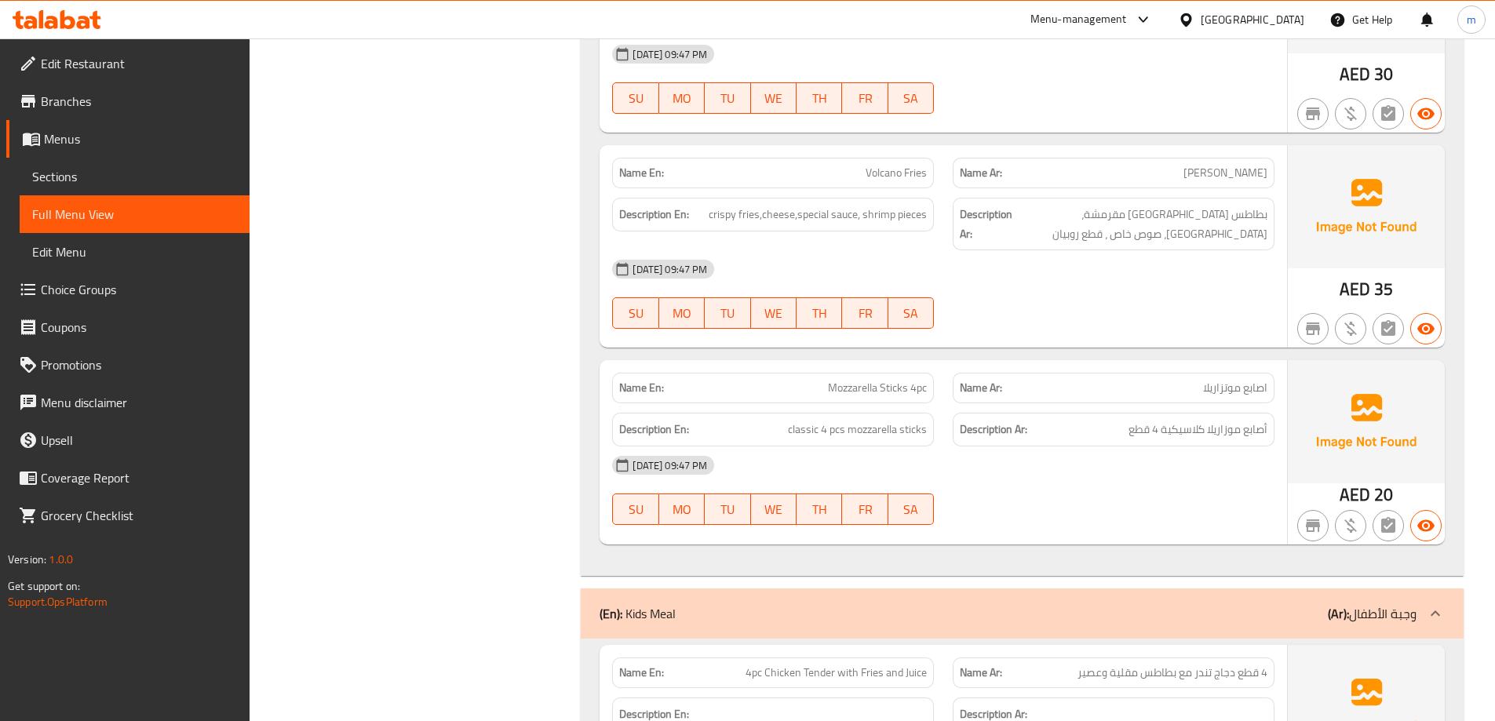
click at [904, 380] on span "Mozzarella Sticks 4pc" at bounding box center [877, 388] width 99 height 16
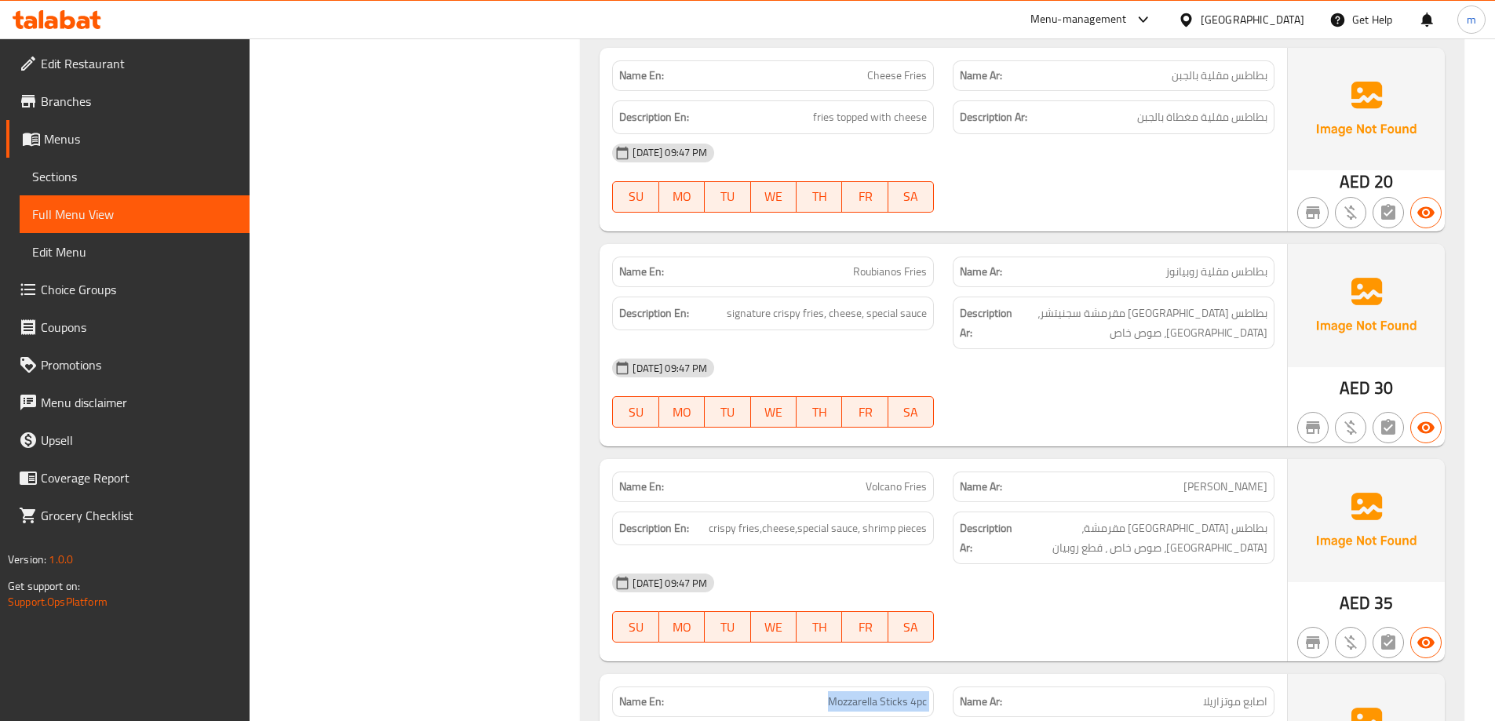
copy span "Mozzarella Sticks 4pc"
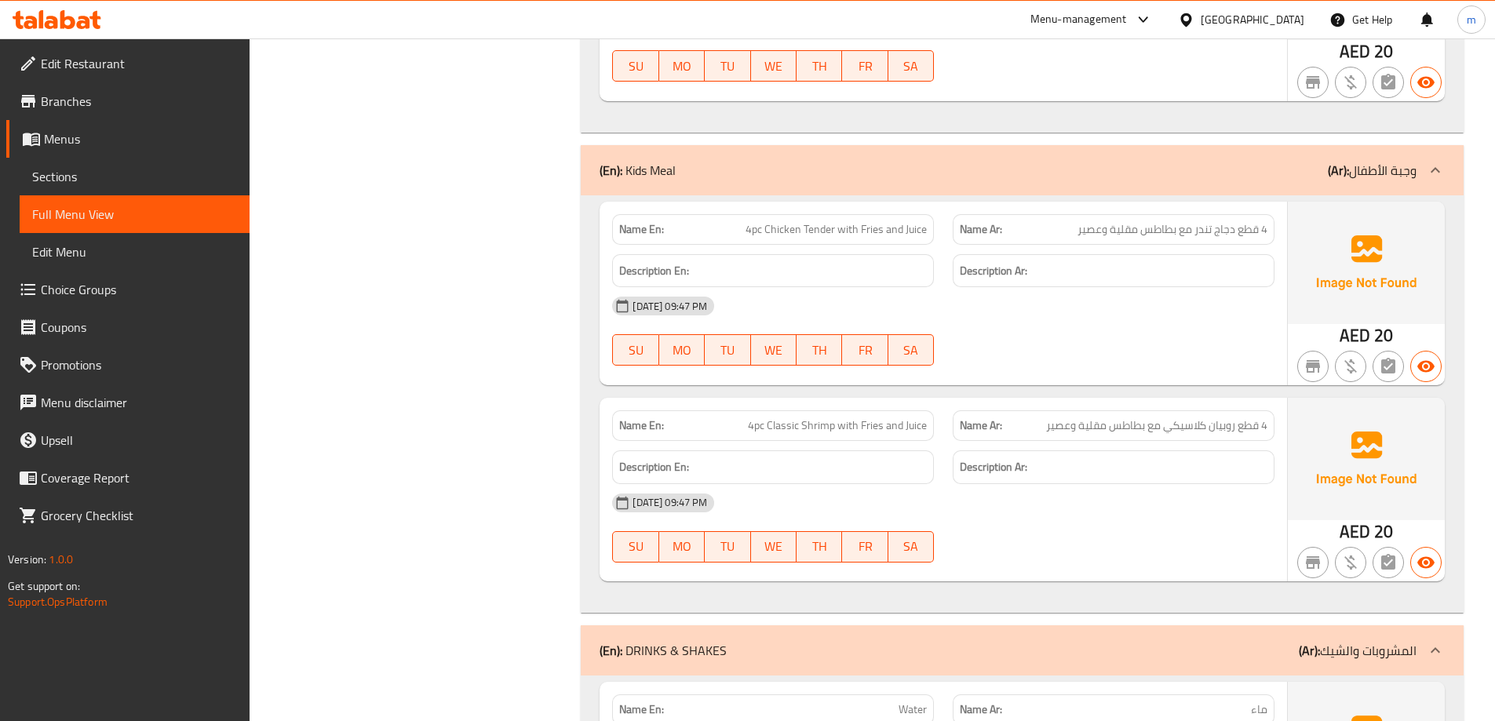
scroll to position [7894, 0]
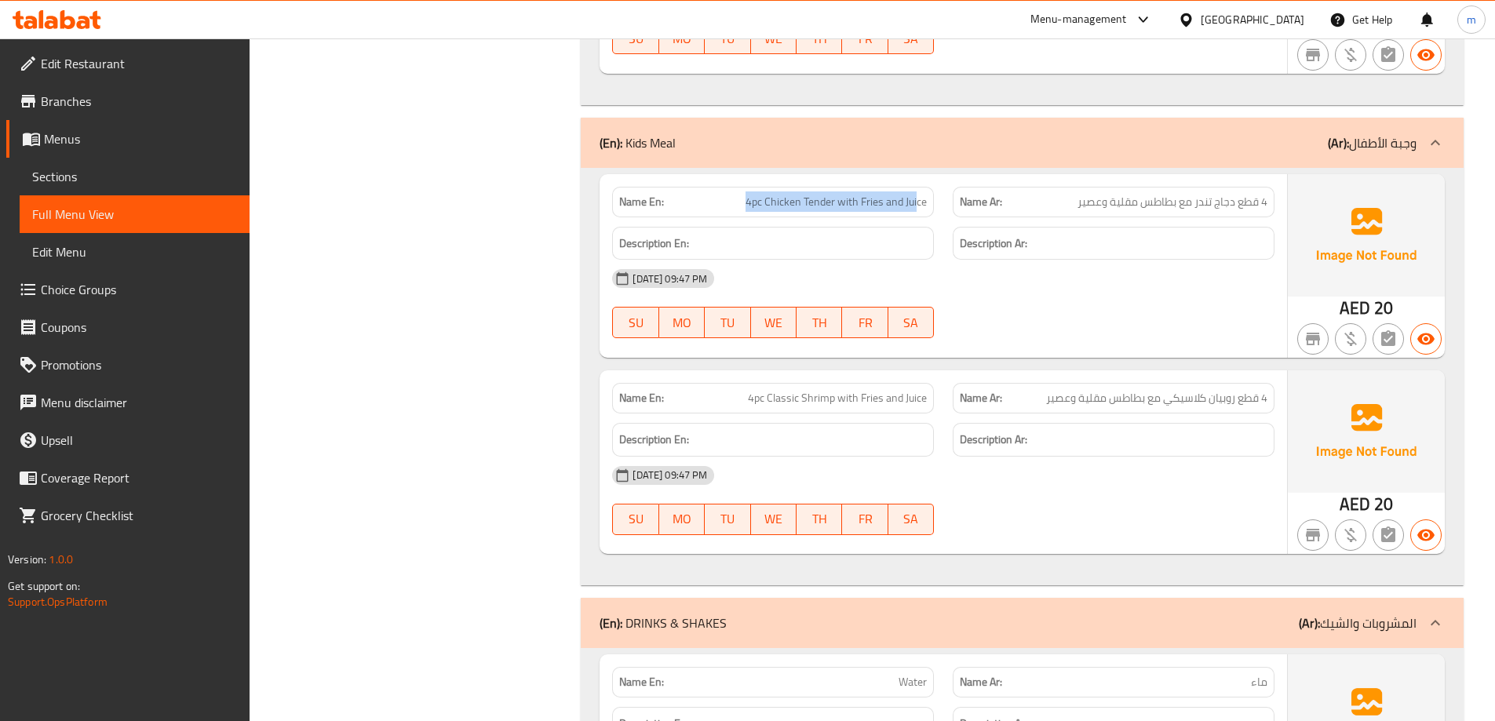
drag, startPoint x: 749, startPoint y: 180, endPoint x: 917, endPoint y: 182, distance: 167.9
drag, startPoint x: 1272, startPoint y: 375, endPoint x: 1135, endPoint y: 385, distance: 137.6
drag, startPoint x: 742, startPoint y: 378, endPoint x: 928, endPoint y: 384, distance: 186.1
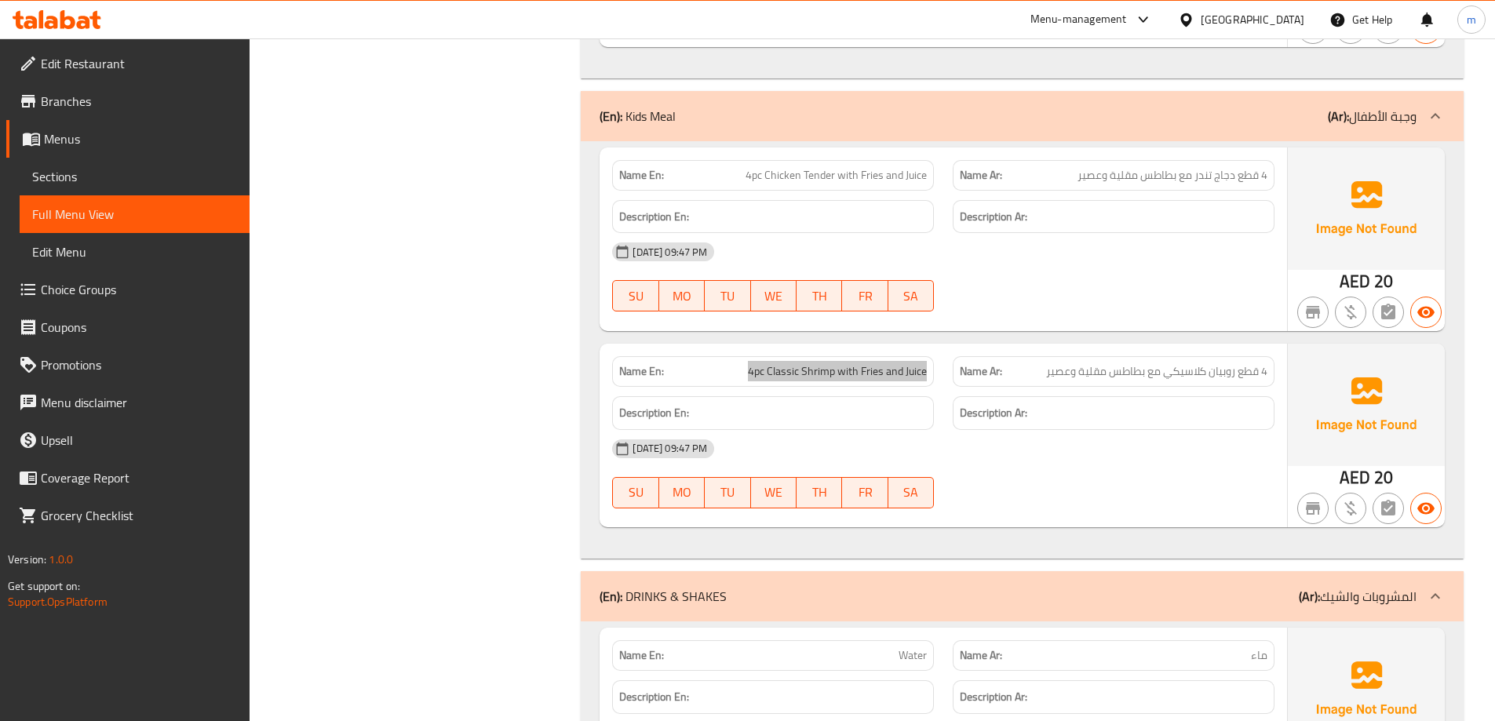
scroll to position [8364, 0]
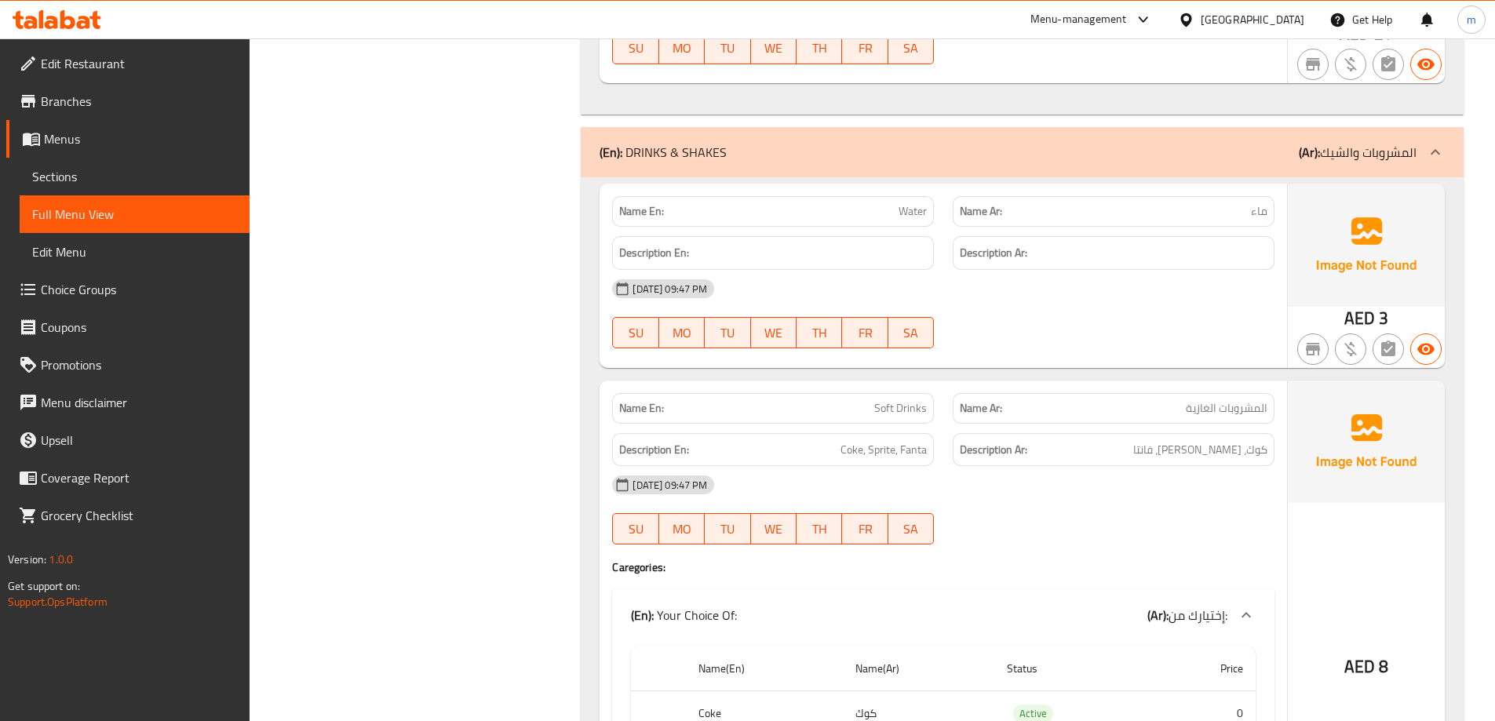
copy span "Water"
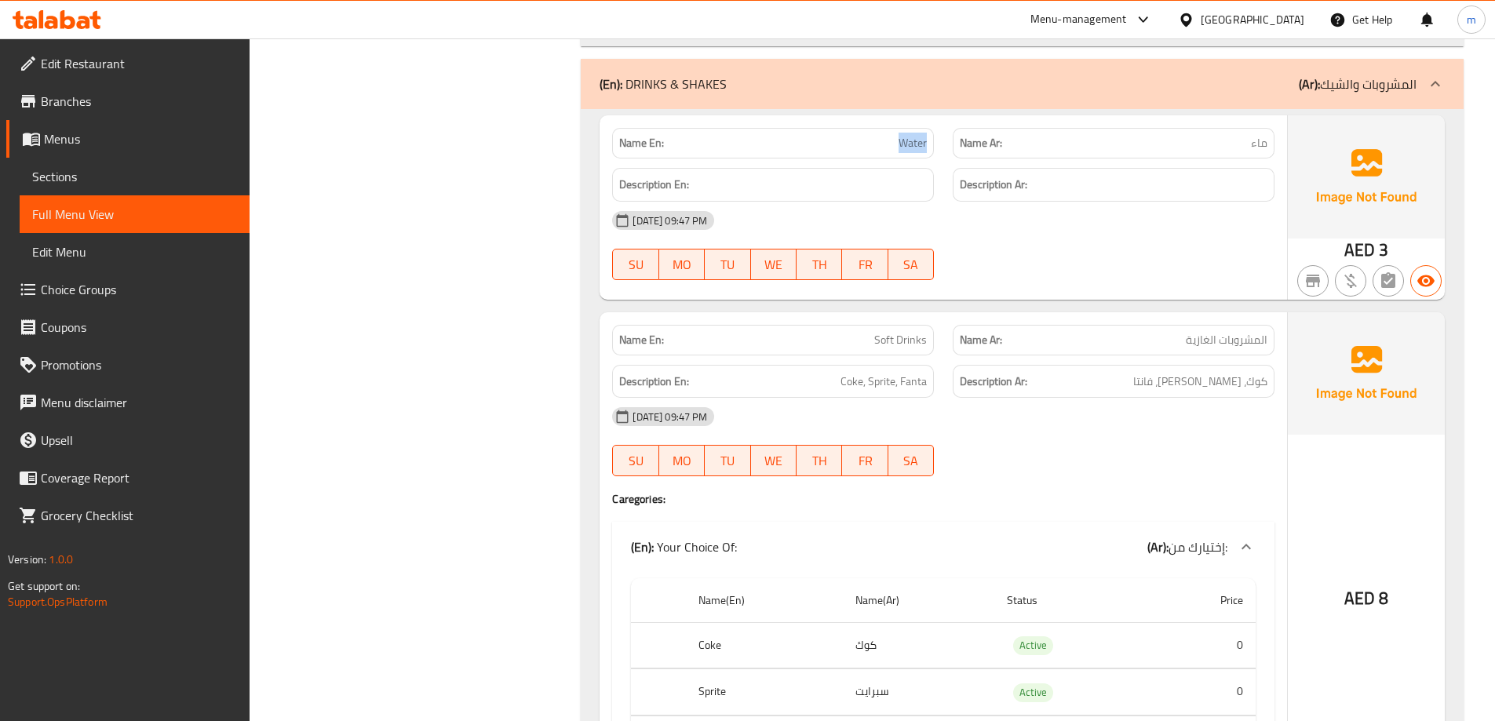
scroll to position [8521, 0]
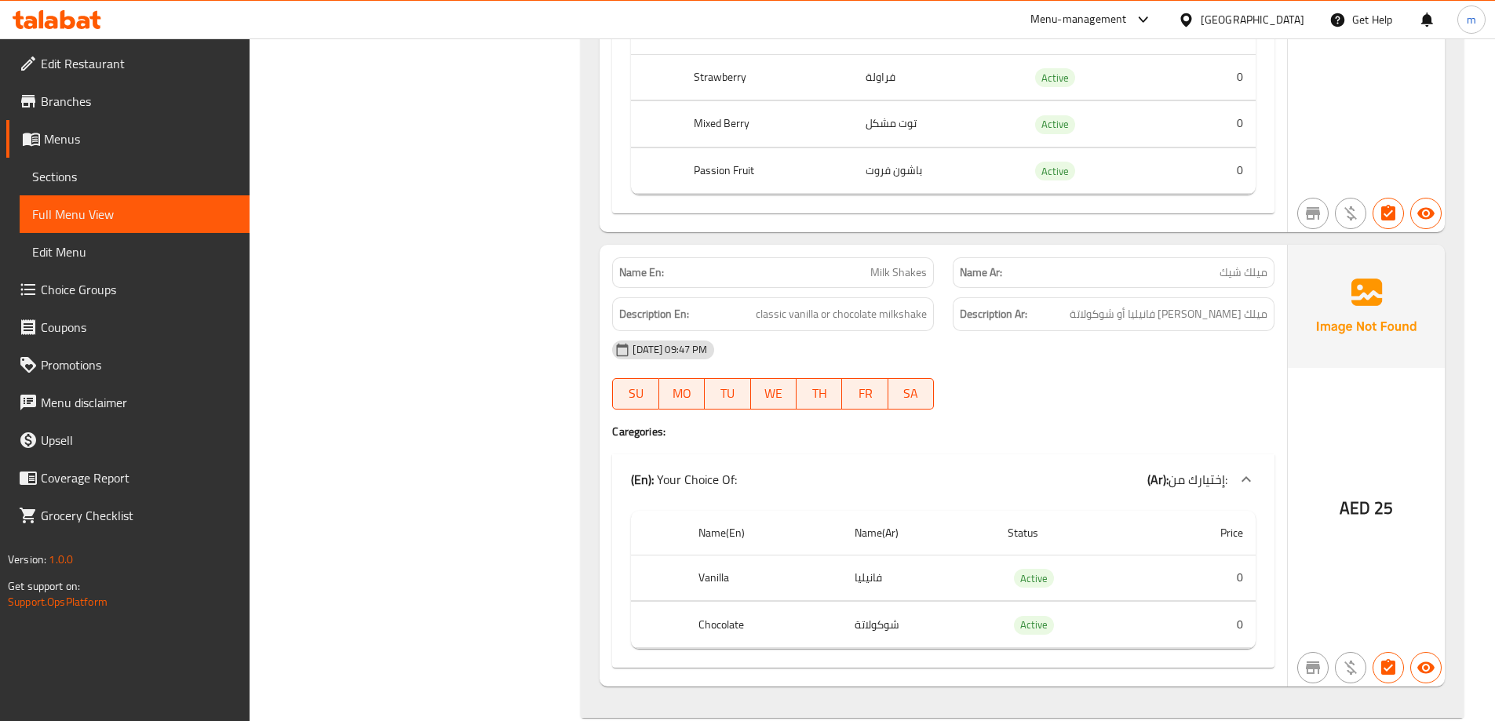
scroll to position [9511, 0]
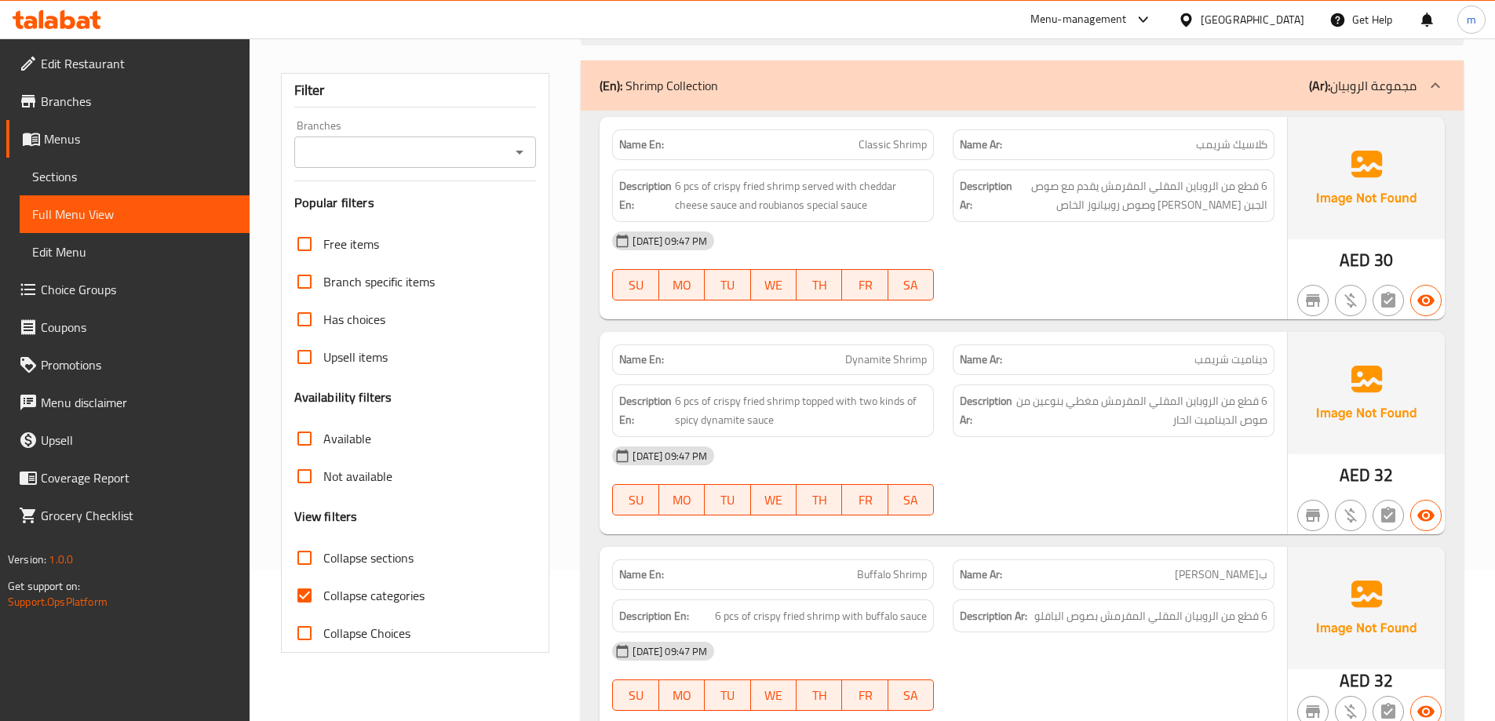
scroll to position [157, 0]
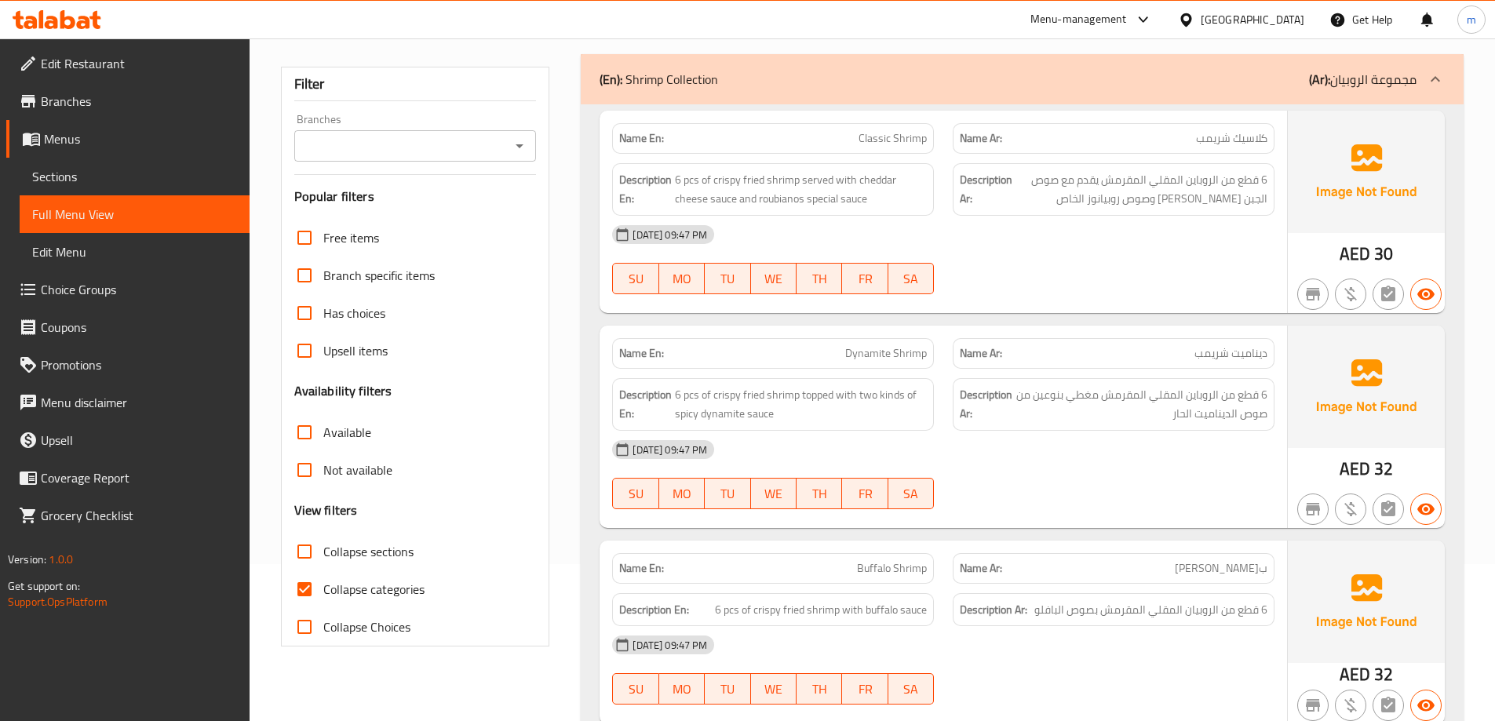
drag, startPoint x: 399, startPoint y: 590, endPoint x: 644, endPoint y: 403, distance: 308.6
click at [399, 590] on span "Collapse categories" at bounding box center [373, 589] width 101 height 19
click at [323, 590] on input "Collapse categories" at bounding box center [305, 589] width 38 height 38
checkbox input "false"
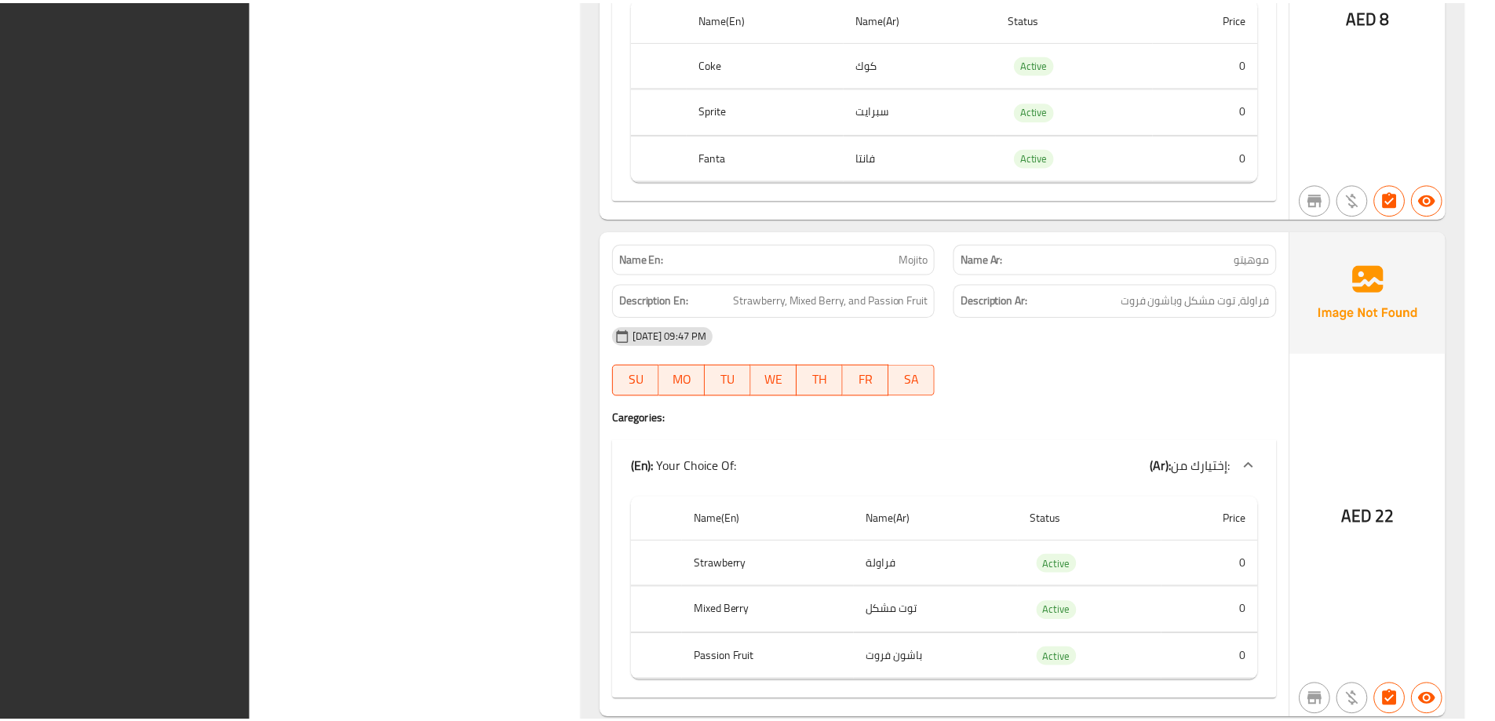
scroll to position [9454, 0]
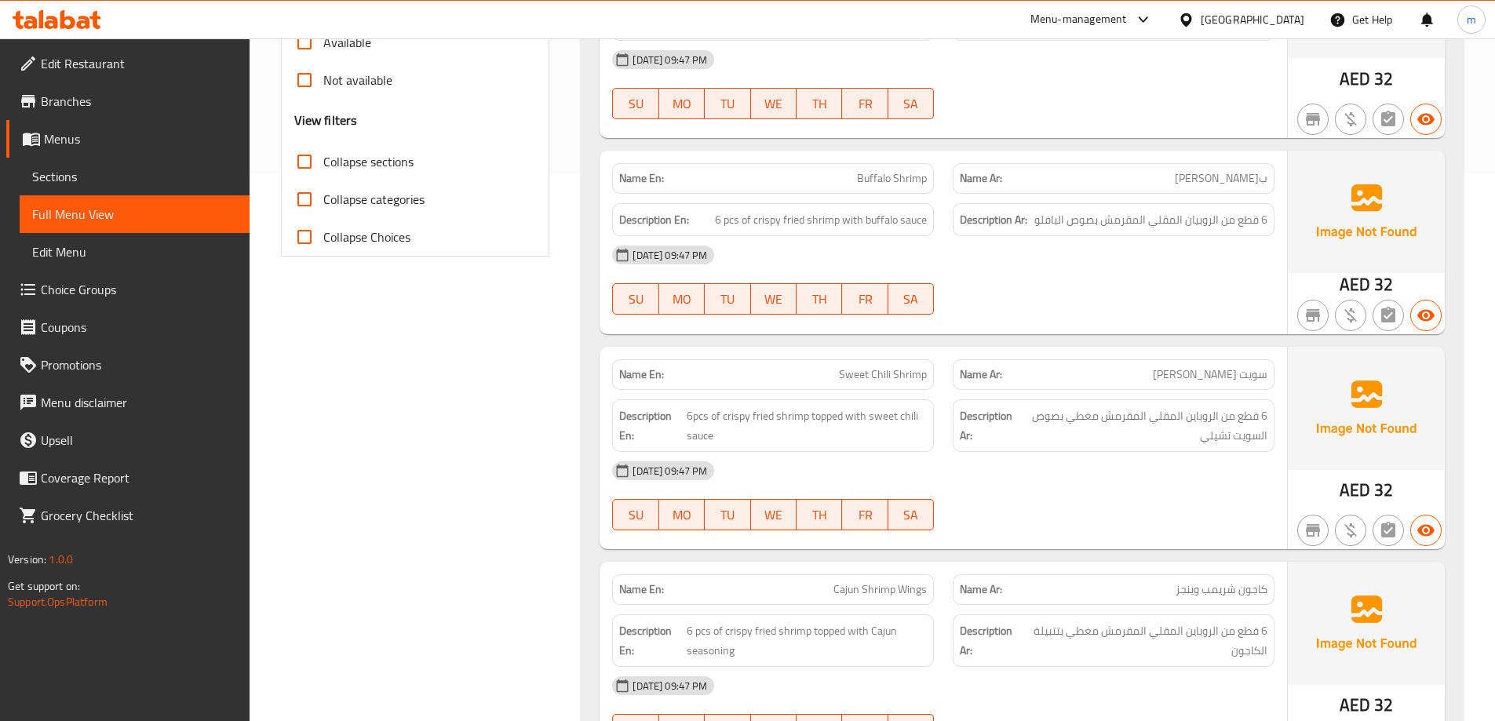
scroll to position [0, 0]
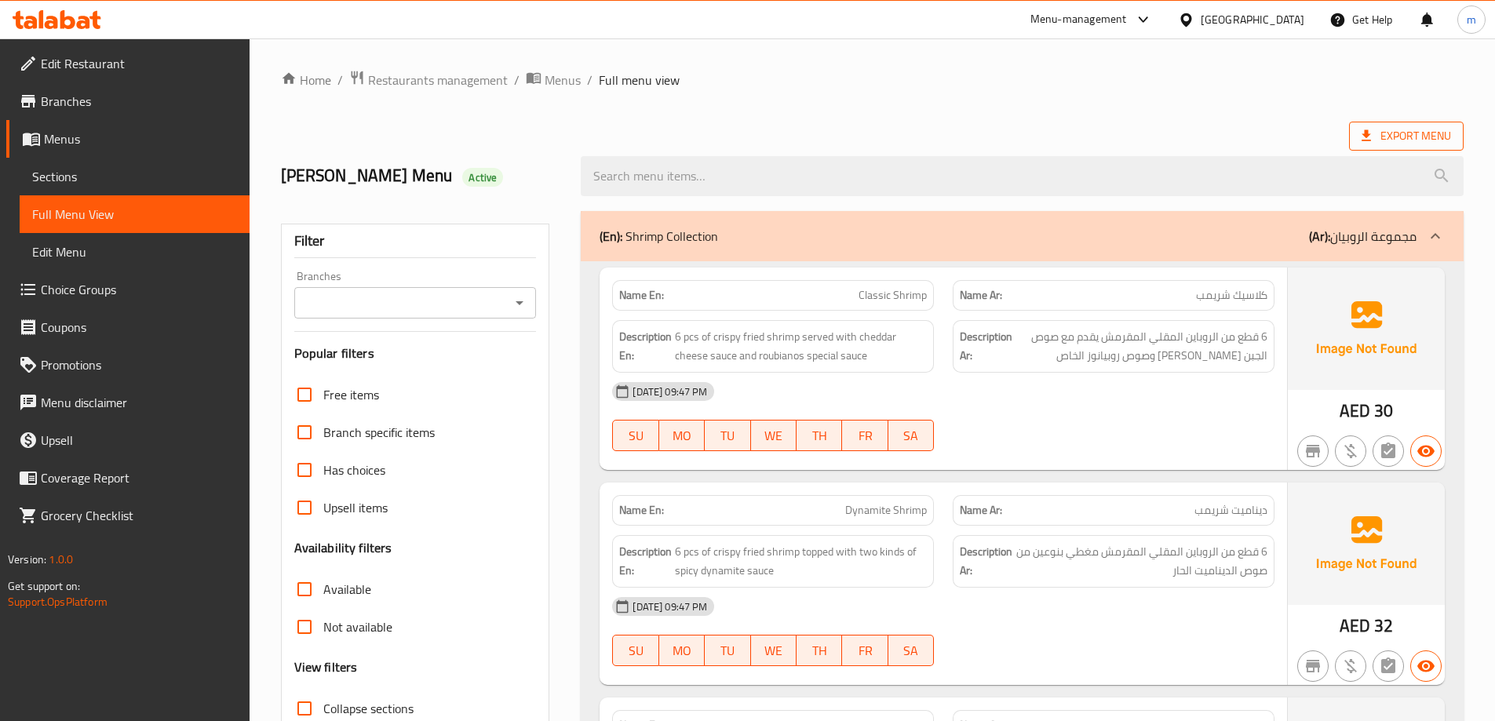
click at [1410, 125] on span "Export Menu" at bounding box center [1406, 136] width 115 height 29
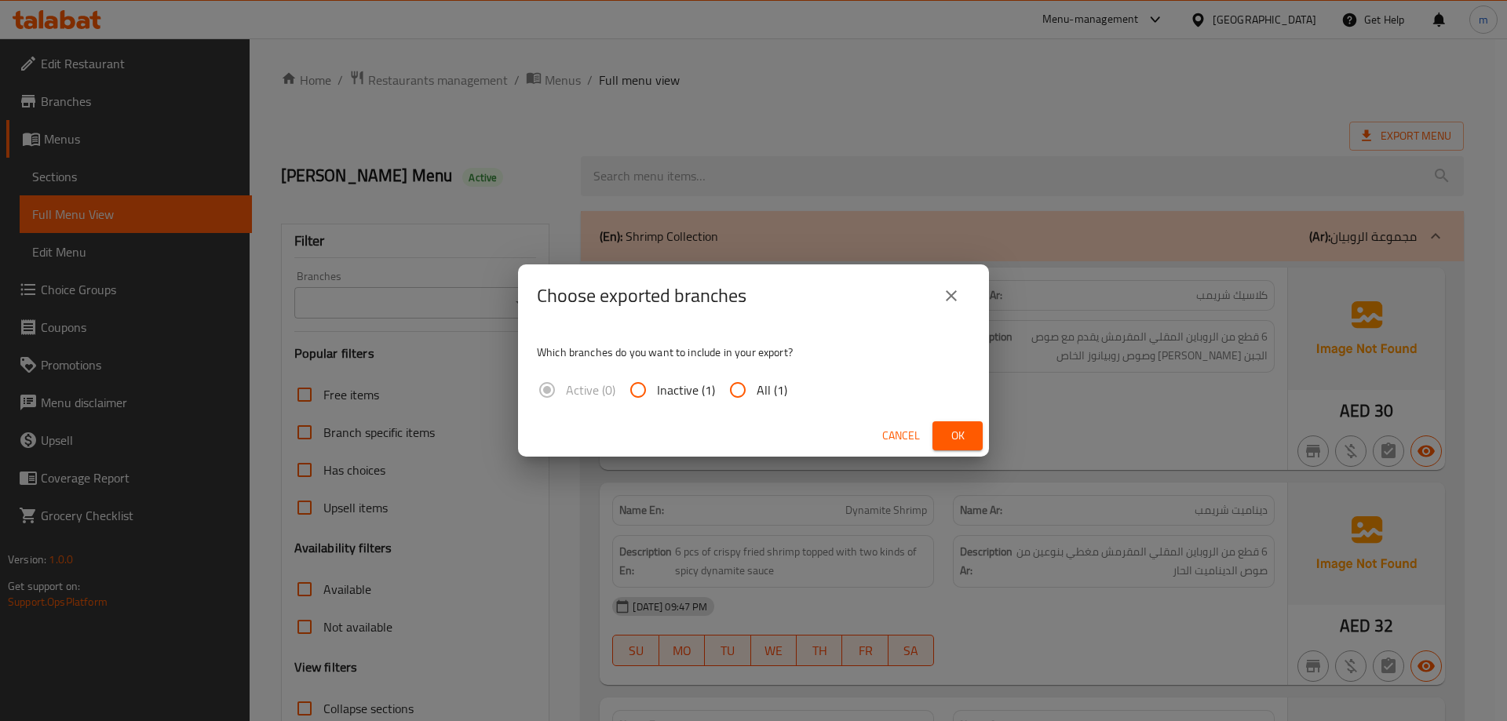
click at [768, 389] on span "All (1)" at bounding box center [771, 390] width 31 height 19
click at [756, 389] on input "All (1)" at bounding box center [738, 390] width 38 height 38
radio input "true"
click at [951, 430] on span "Ok" at bounding box center [957, 436] width 25 height 20
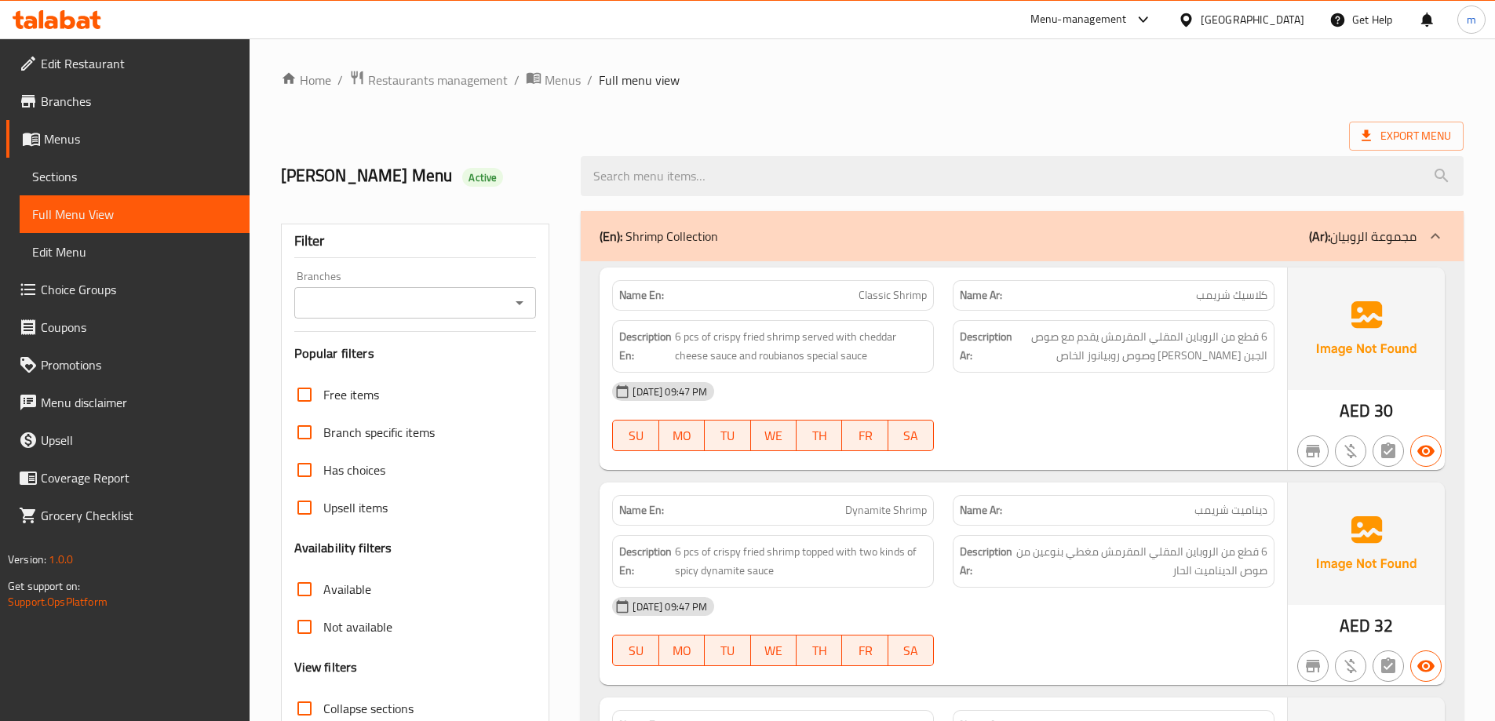
click at [124, 95] on span "Branches" at bounding box center [139, 101] width 196 height 19
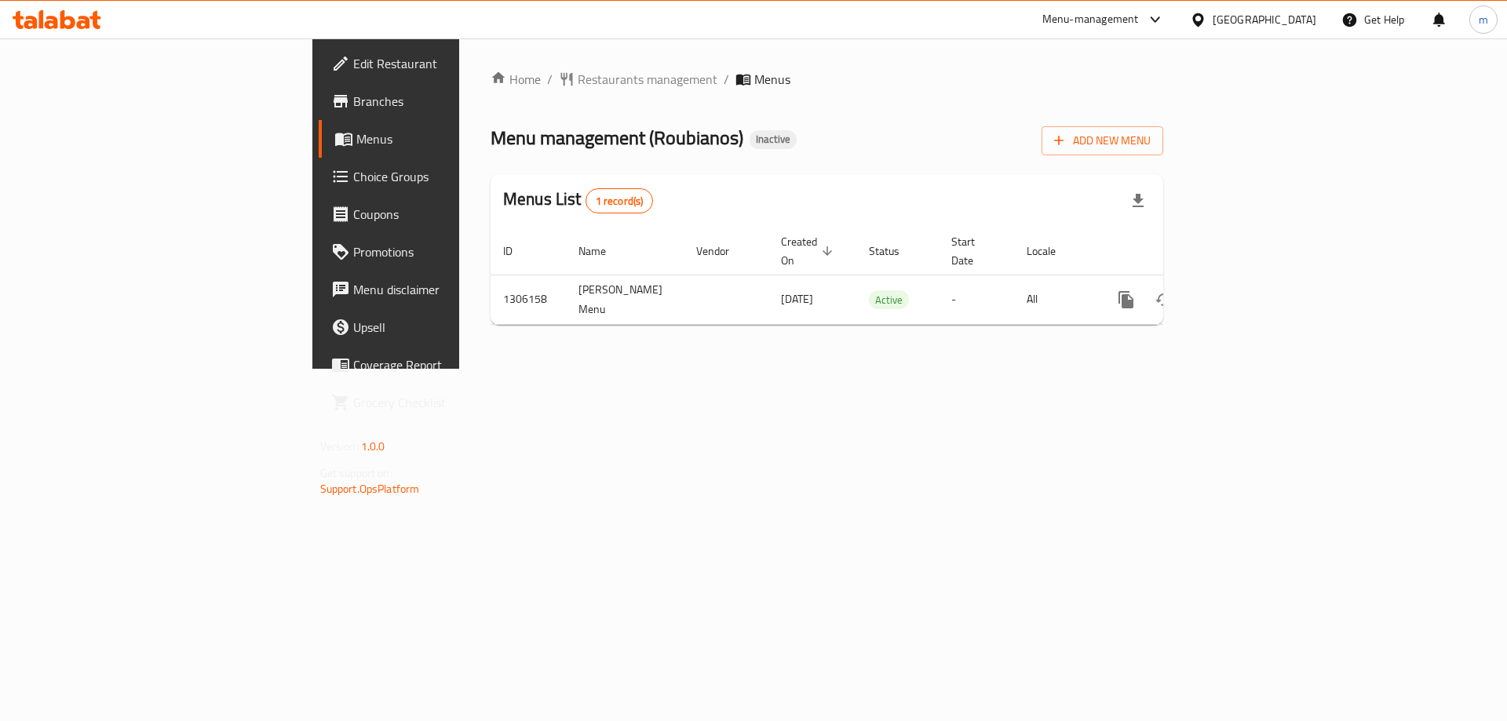
click at [1246, 293] on icon "enhanced table" at bounding box center [1239, 300] width 14 height 14
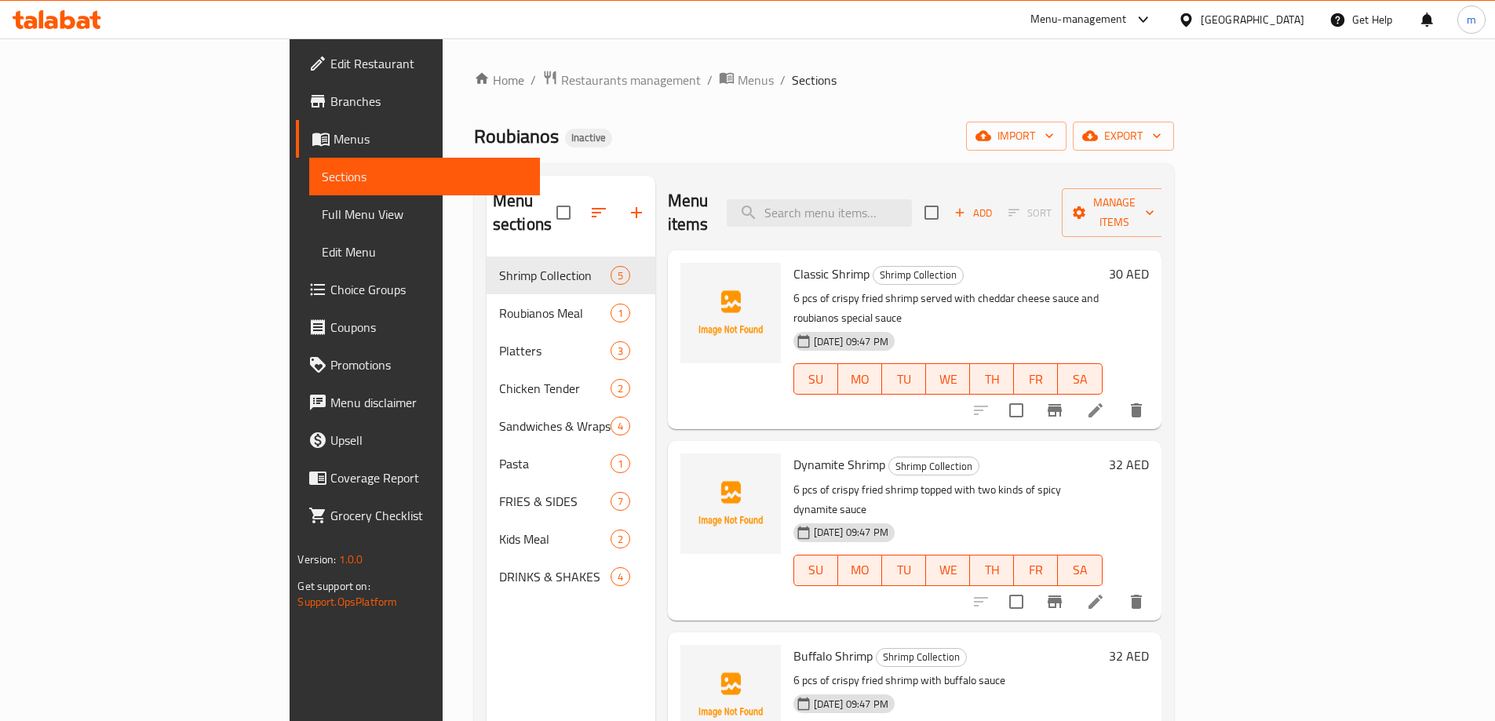
click at [322, 206] on span "Full Menu View" at bounding box center [424, 214] width 205 height 19
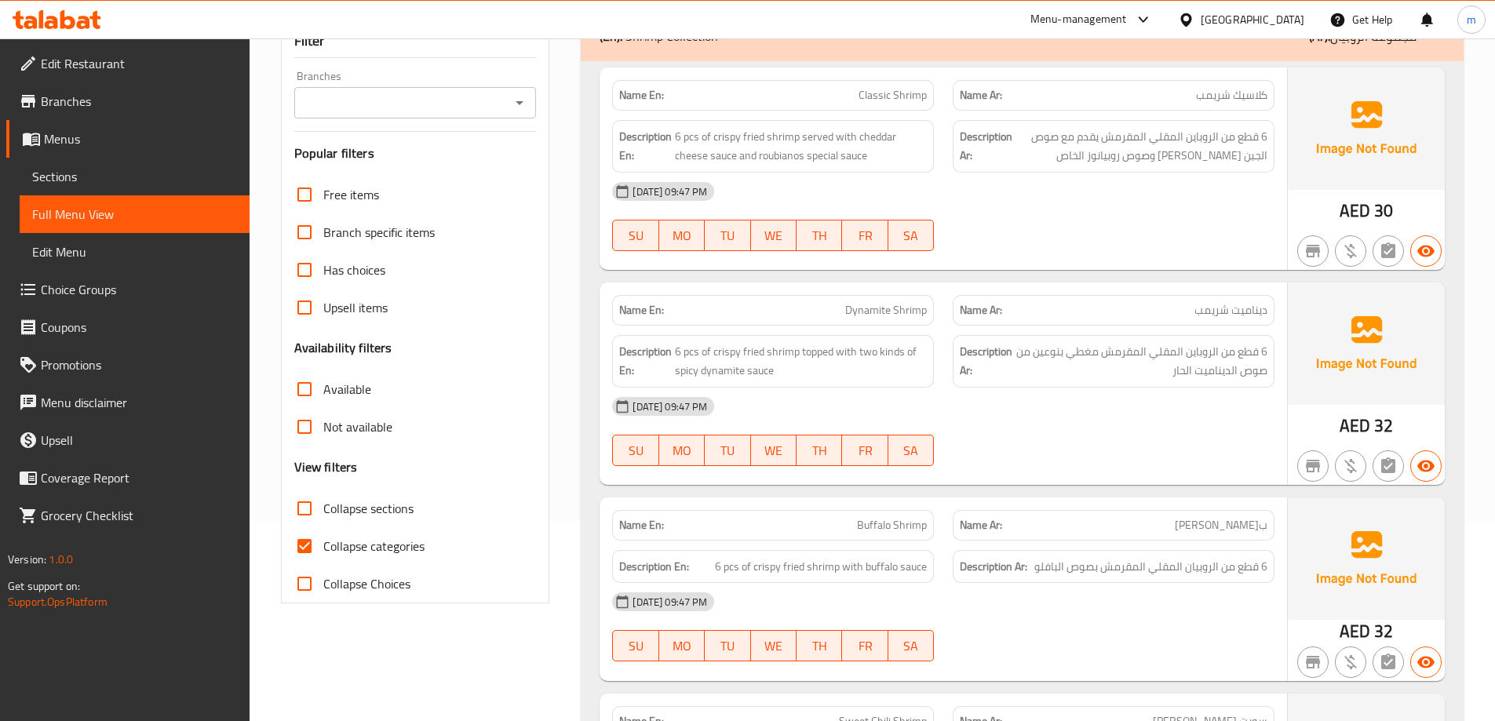
scroll to position [235, 0]
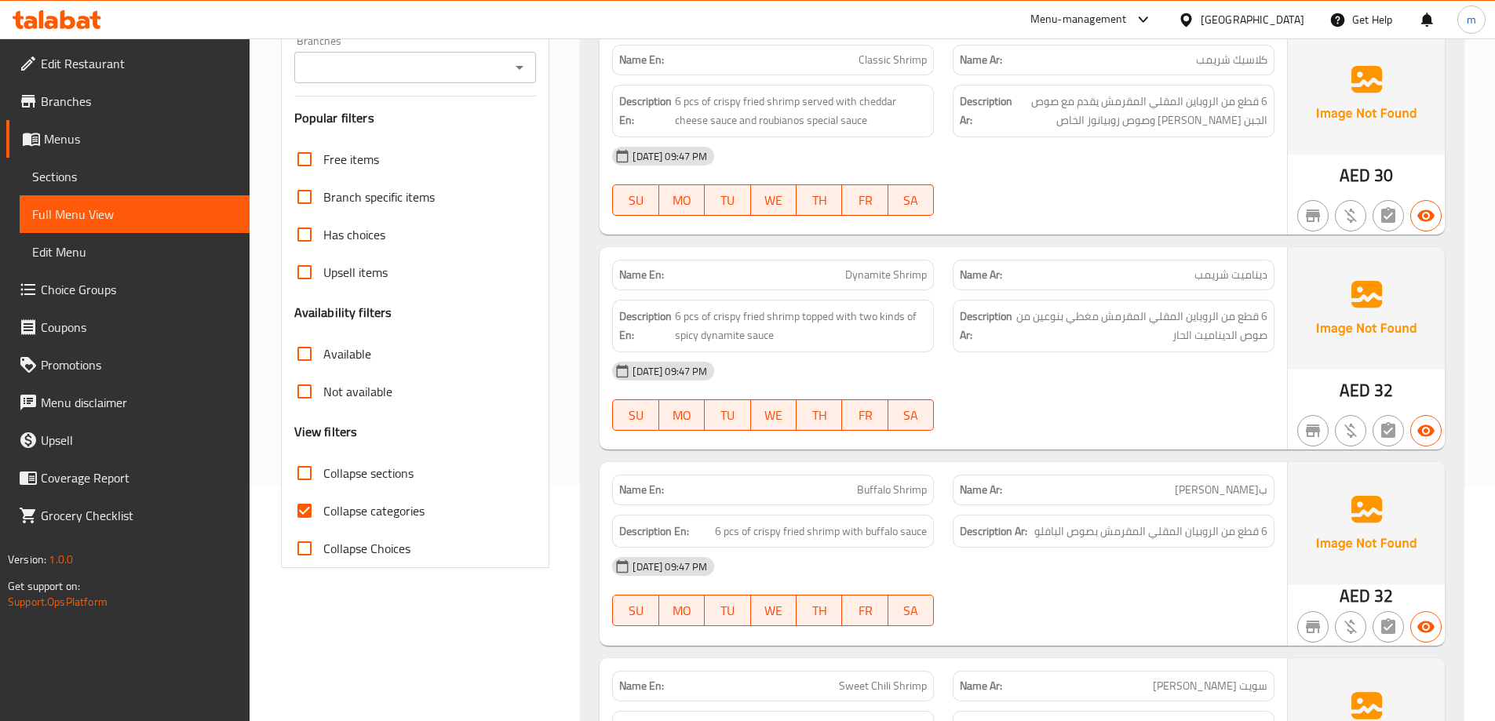
click at [370, 502] on span "Collapse categories" at bounding box center [373, 510] width 101 height 19
click at [323, 502] on input "Collapse categories" at bounding box center [305, 511] width 38 height 38
checkbox input "false"
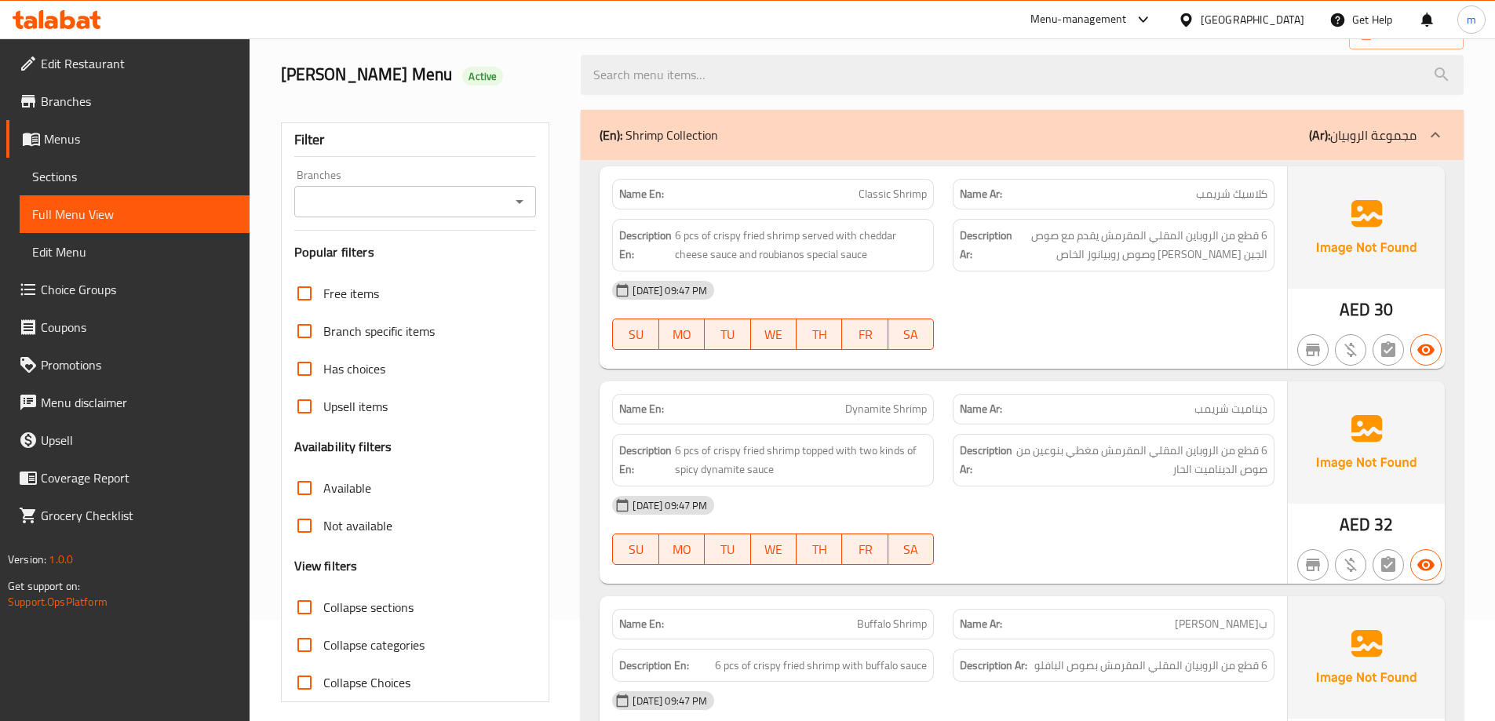
scroll to position [392, 0]
